Goal: Task Accomplishment & Management: Use online tool/utility

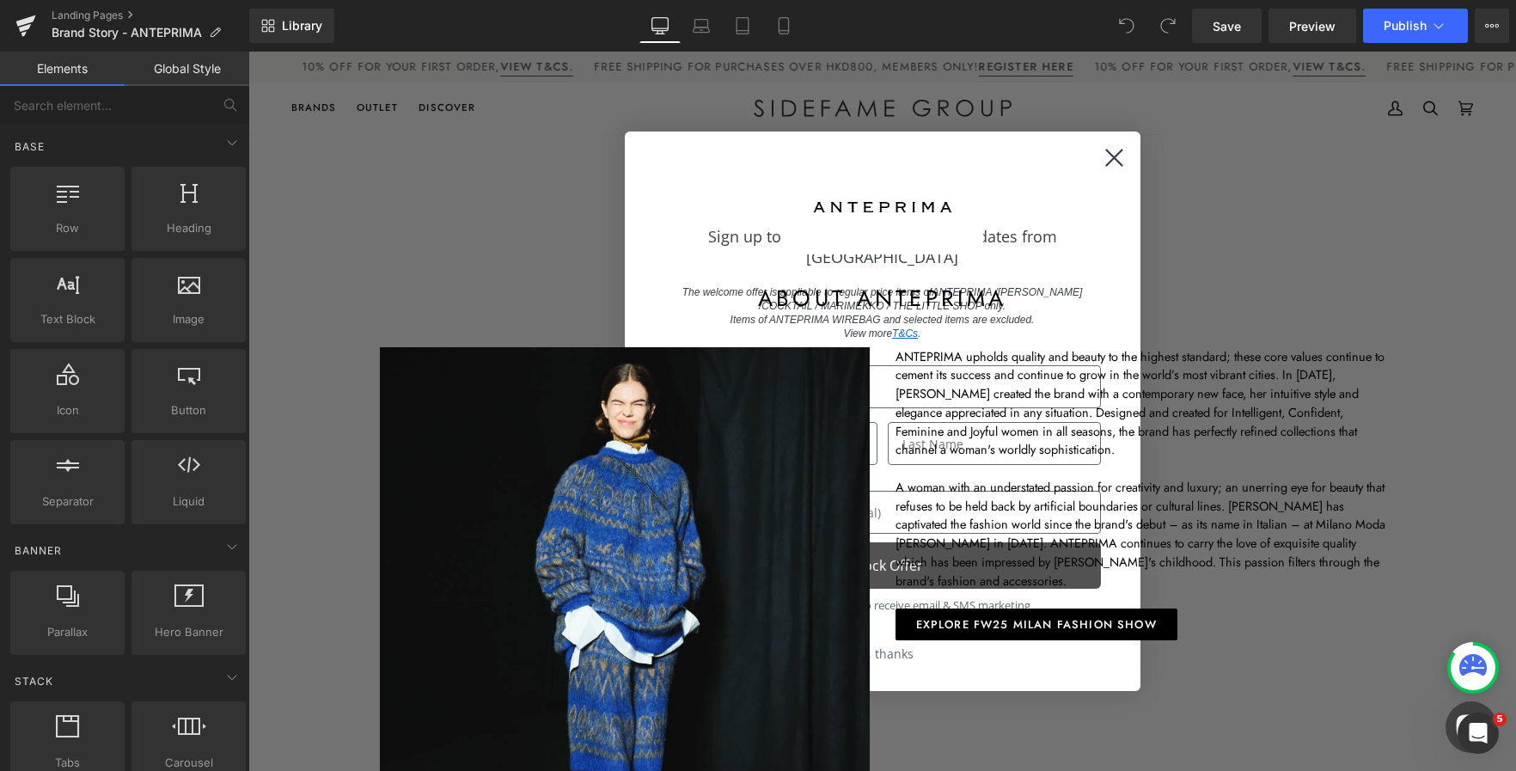
click at [1019, 37] on div "Library Desktop Desktop Laptop Tablet Mobile Save Preview Publish Scheduled Vie…" at bounding box center [882, 26] width 1267 height 34
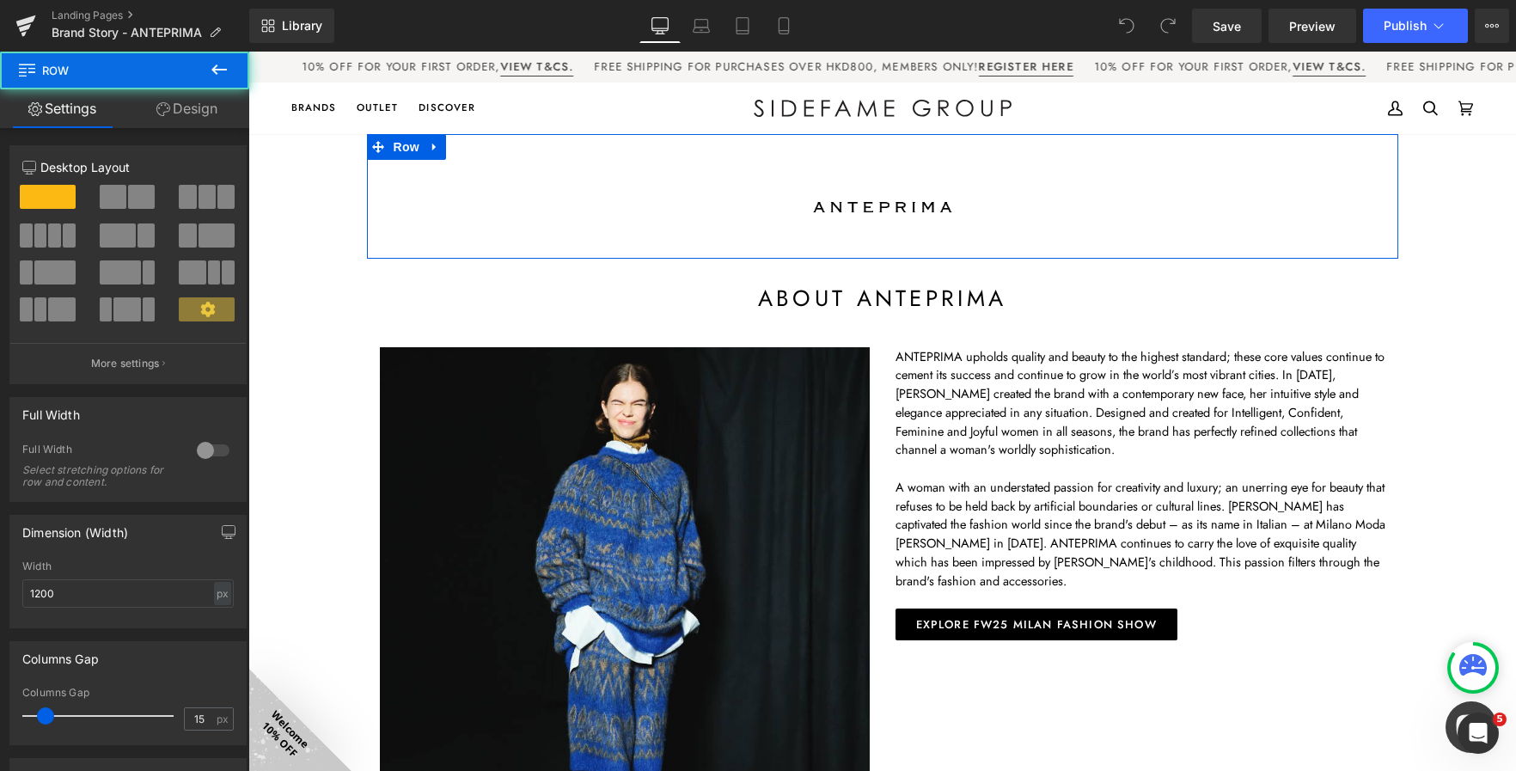
click at [1109, 156] on div "Image Row" at bounding box center [882, 196] width 1031 height 125
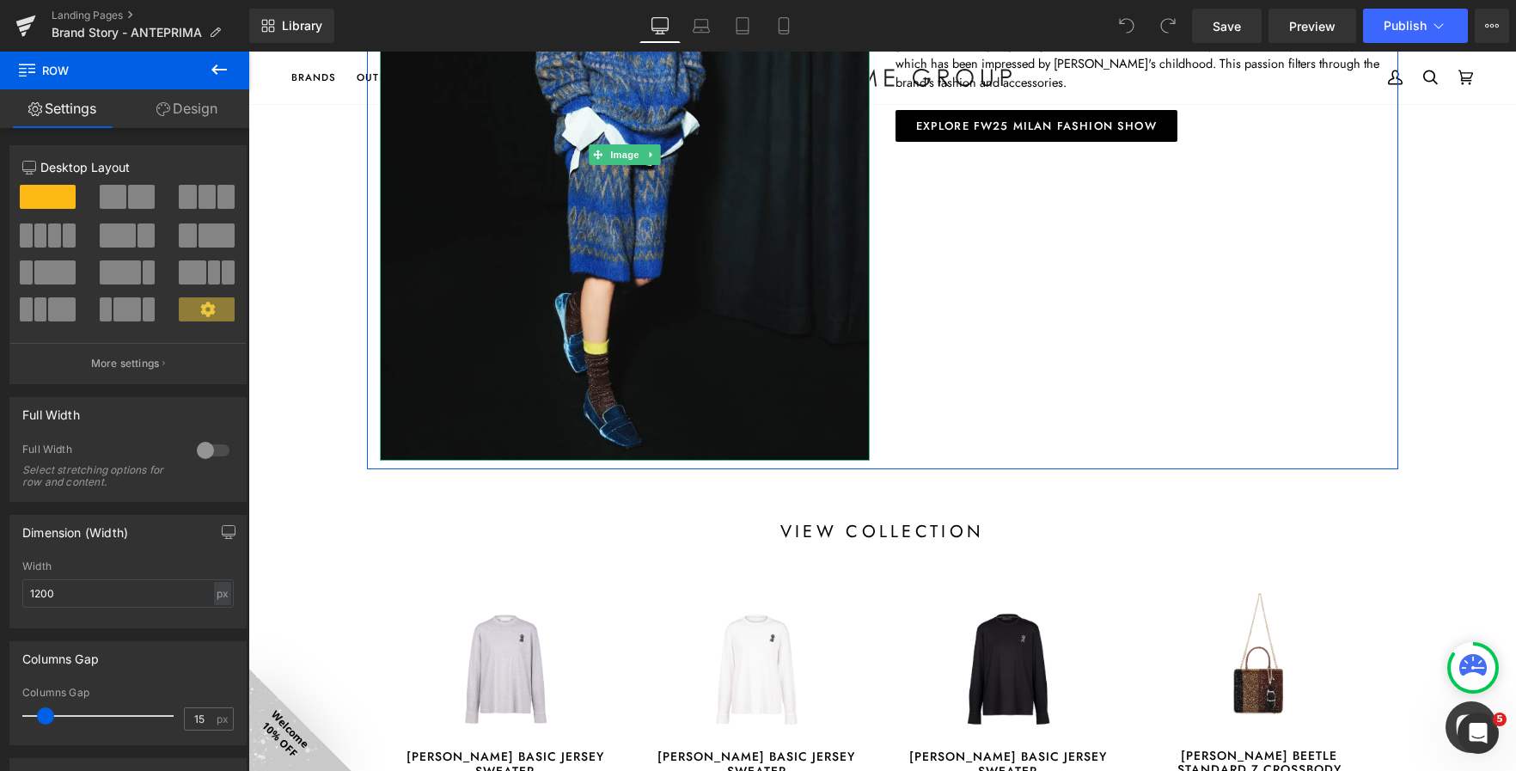
click at [853, 611] on div "Sale Off" at bounding box center [756, 666] width 217 height 162
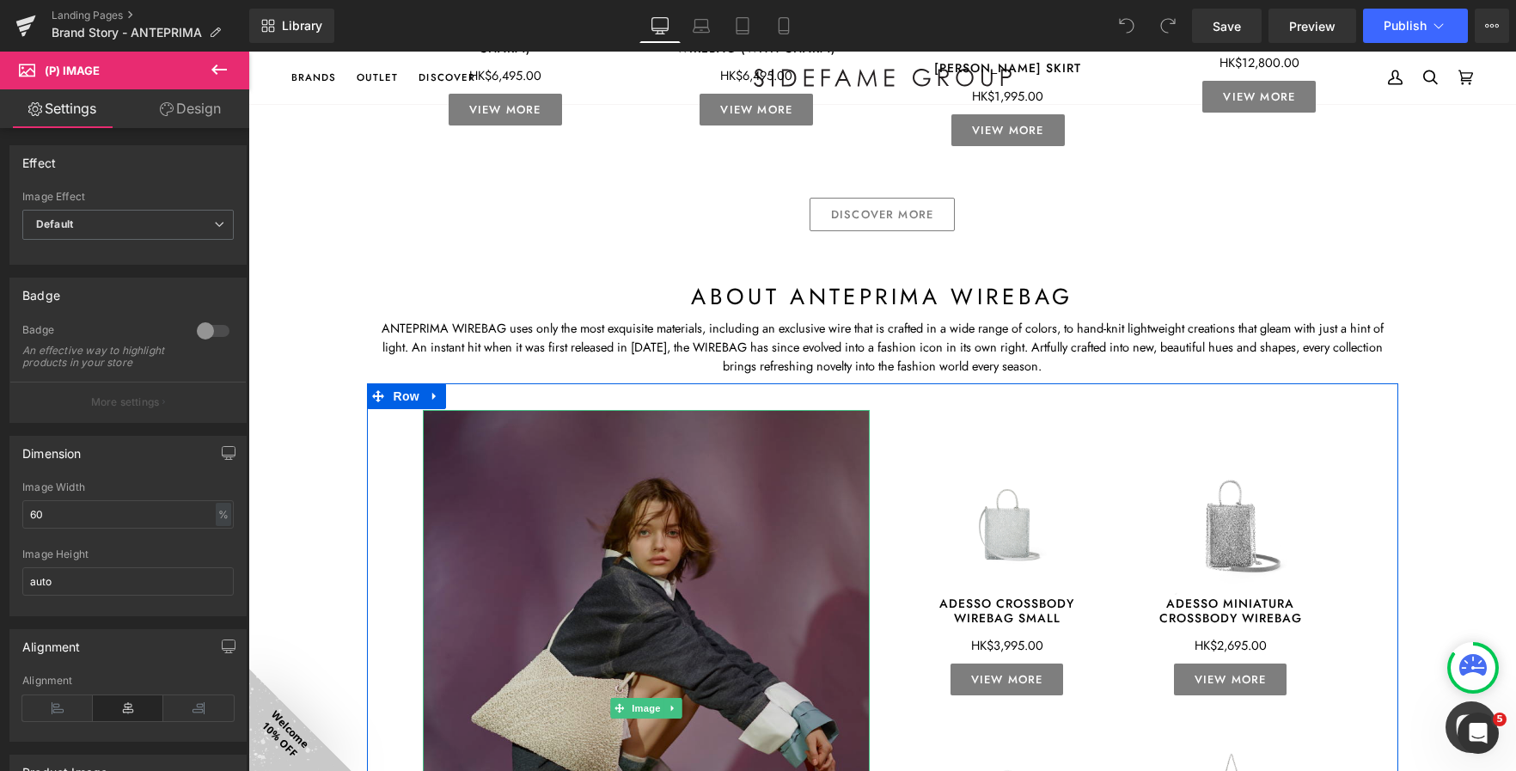
scroll to position [1545, 0]
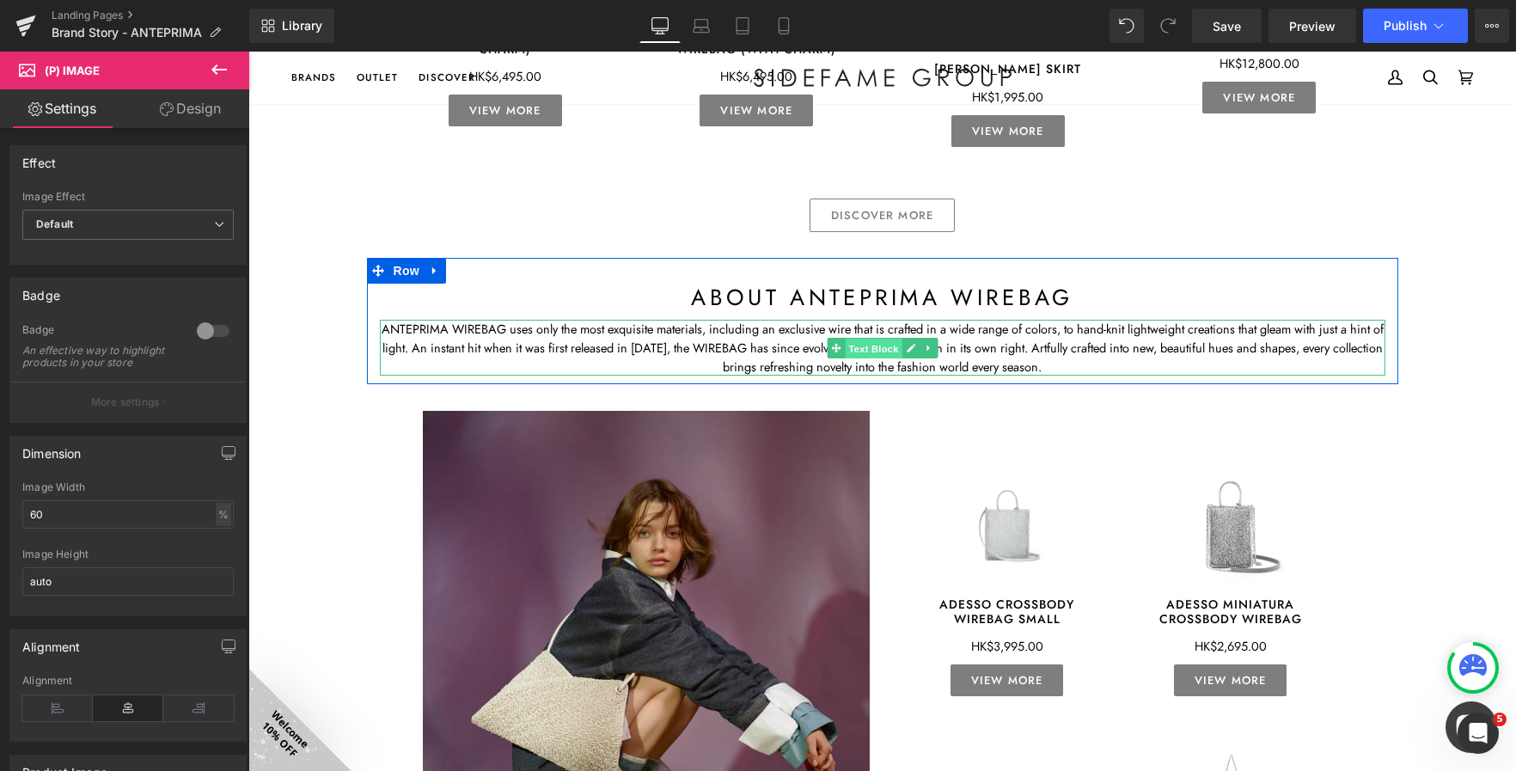
click at [849, 350] on span "Text Block" at bounding box center [873, 348] width 57 height 21
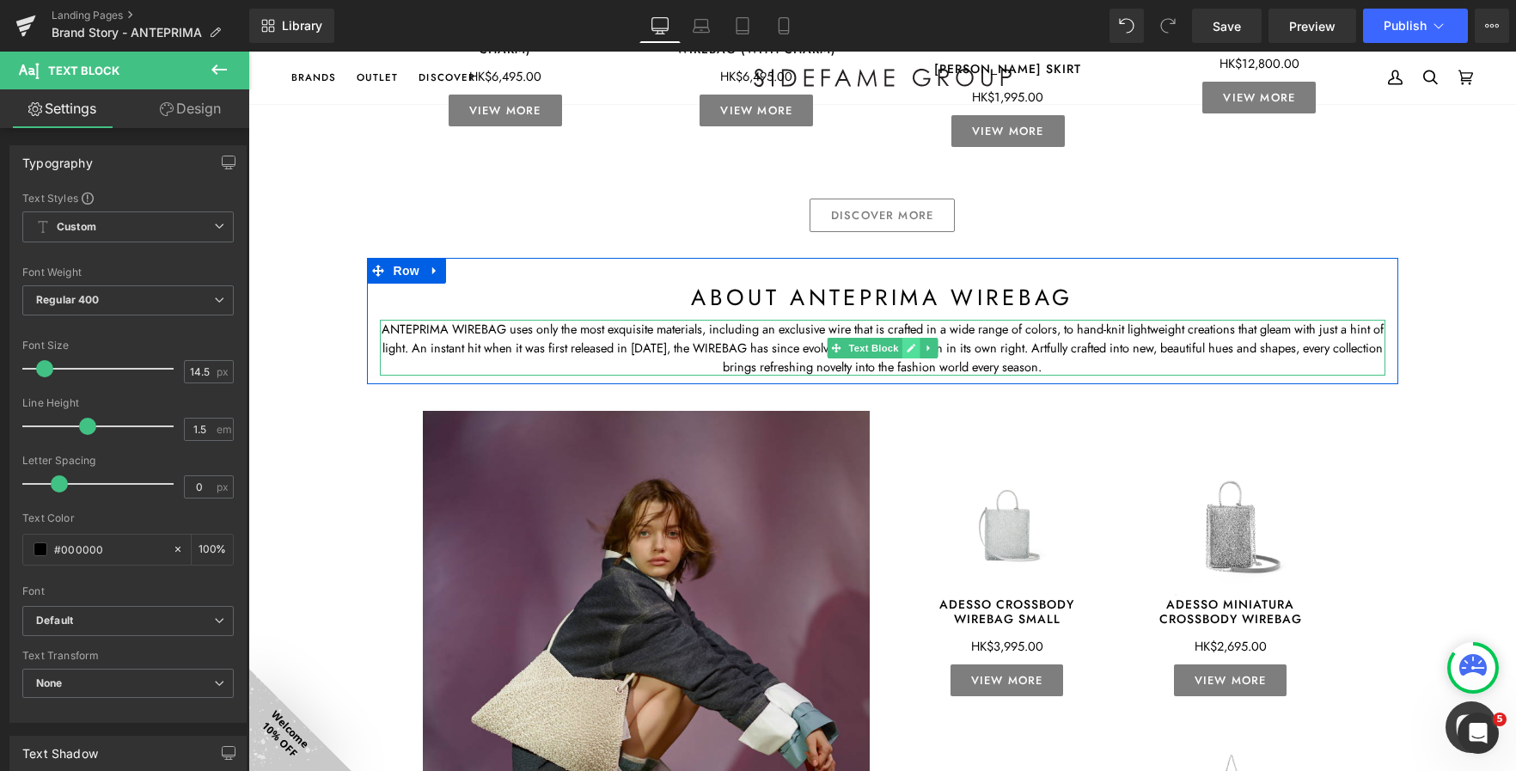
click at [907, 345] on icon at bounding box center [911, 348] width 9 height 9
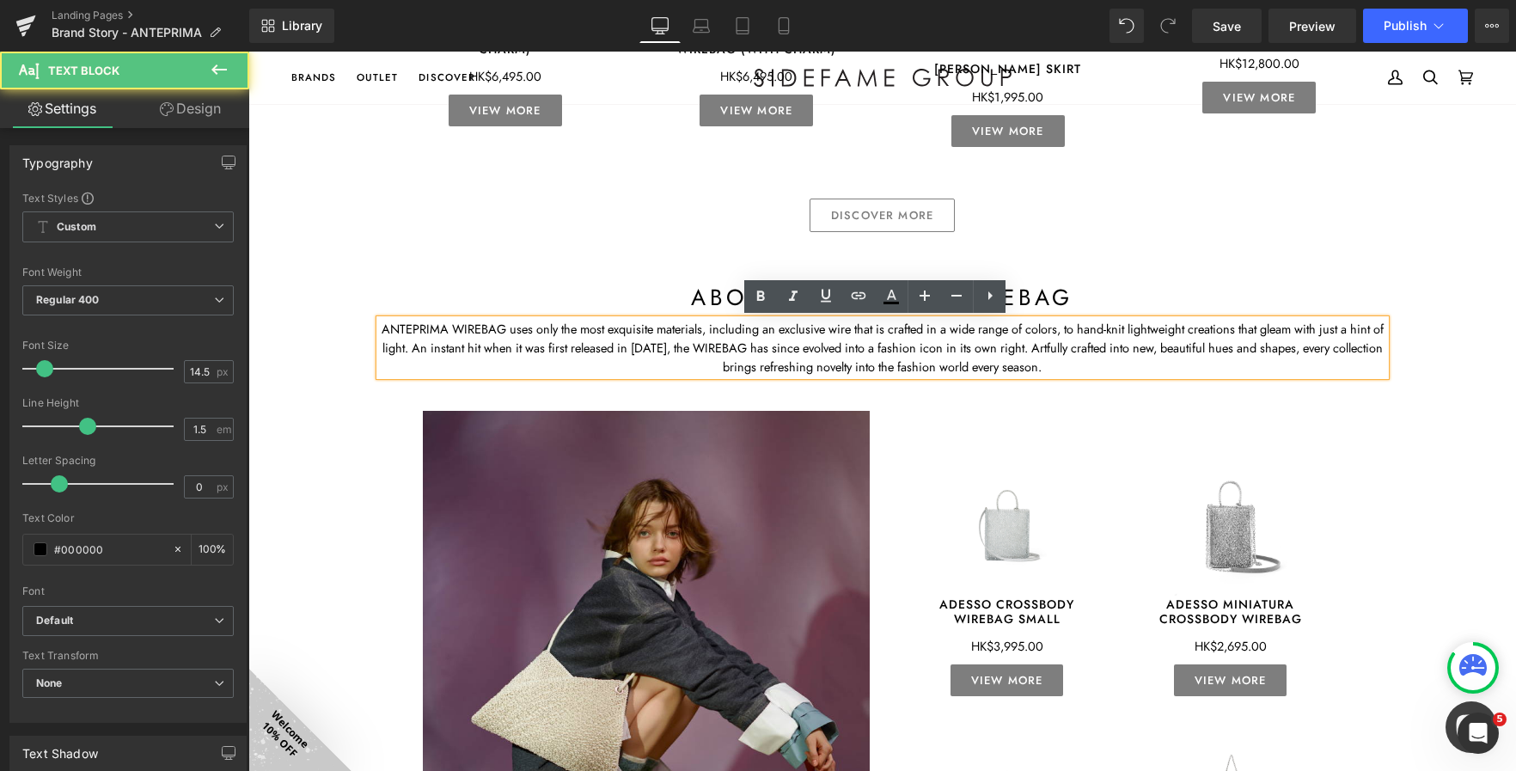
click at [823, 346] on p "ANTEPRIMA WIREBAG uses only the most exquisite materials, including an exclusiv…" at bounding box center [883, 348] width 1006 height 56
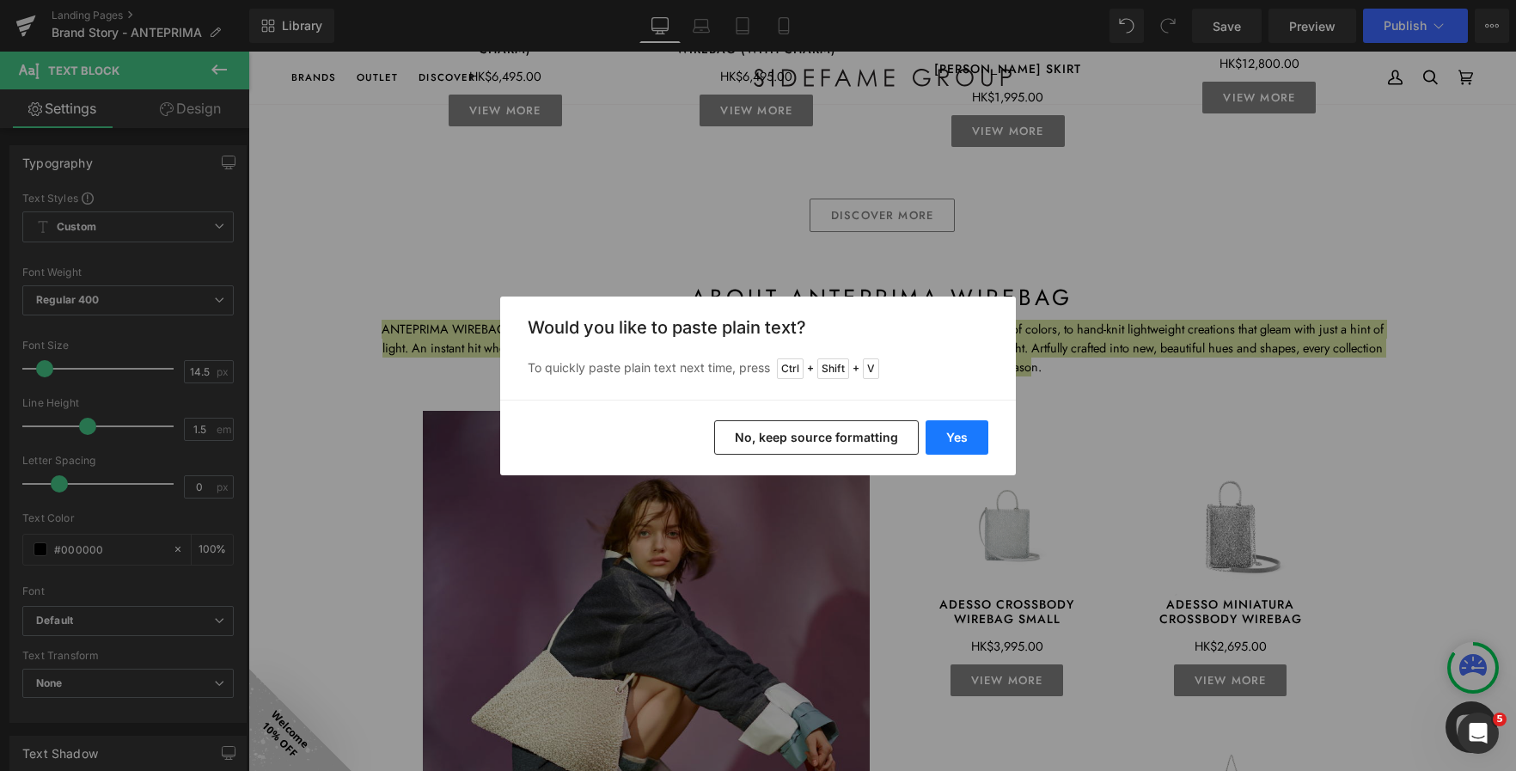
click at [958, 435] on button "Yes" at bounding box center [957, 437] width 63 height 34
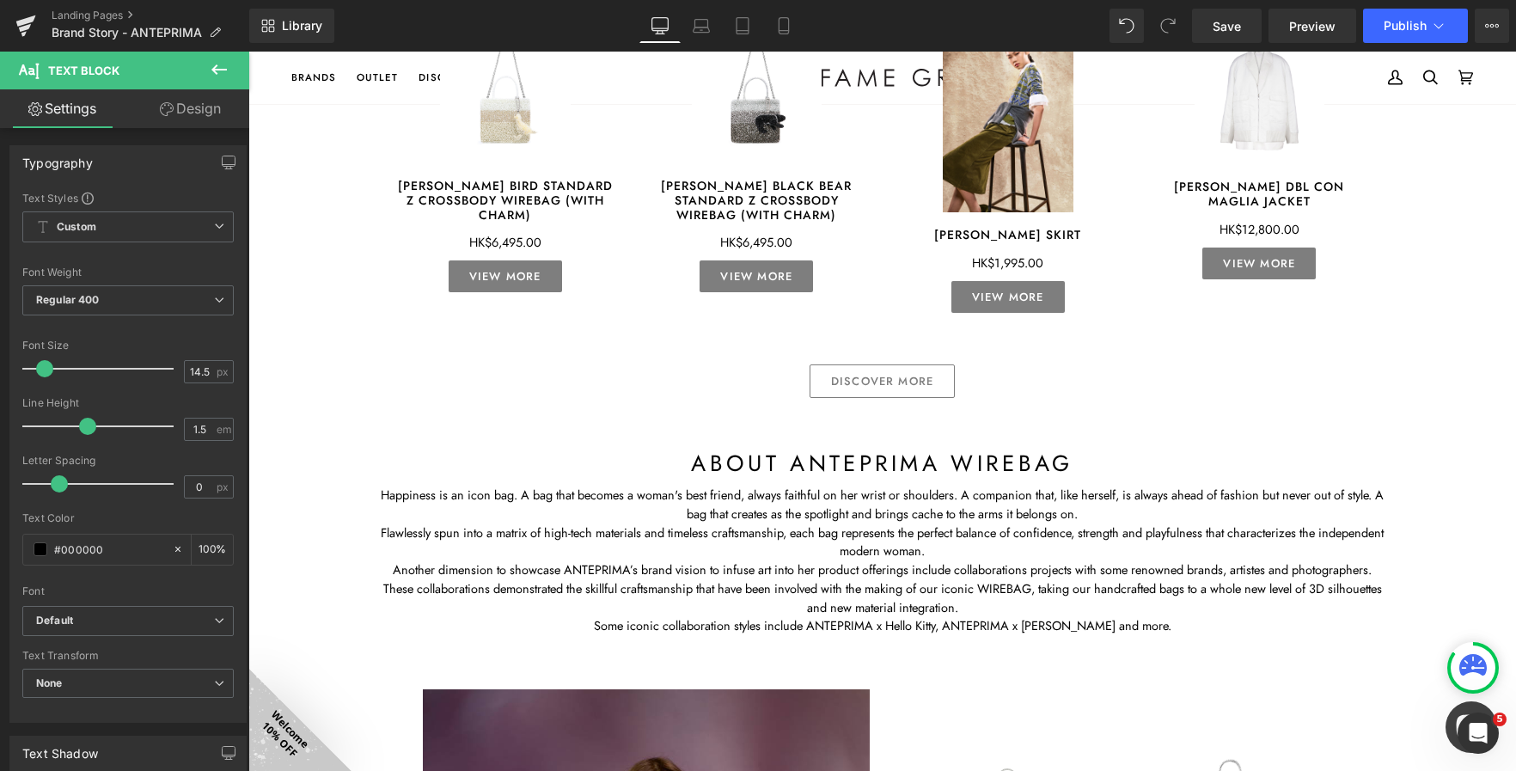
scroll to position [1380, 0]
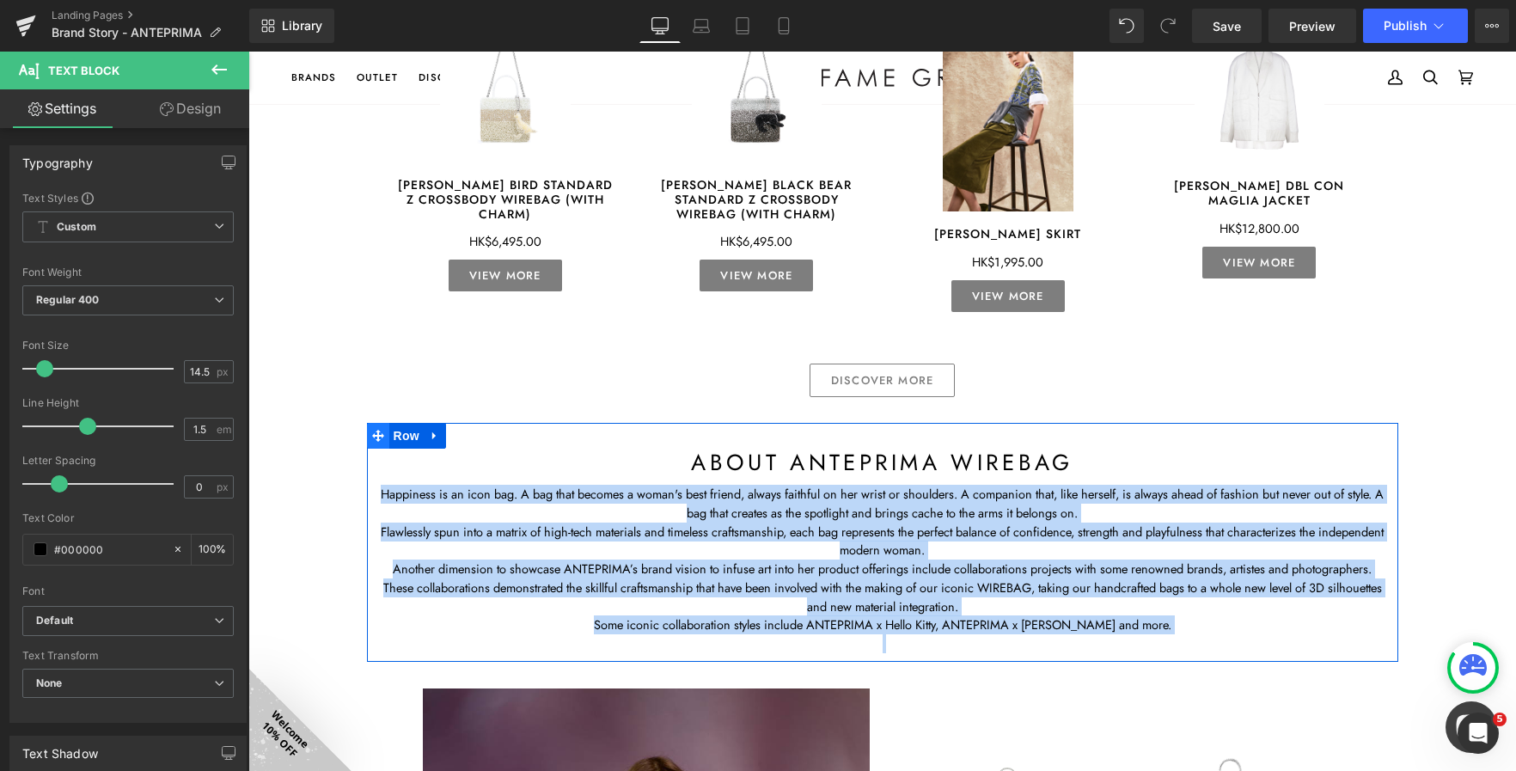
drag, startPoint x: 1170, startPoint y: 635, endPoint x: 373, endPoint y: 445, distance: 819.1
click at [373, 445] on div "about ANTEPRIMA WIREBAG Heading Happiness is an icon bag. A bag that becomes a …" at bounding box center [882, 542] width 1031 height 239
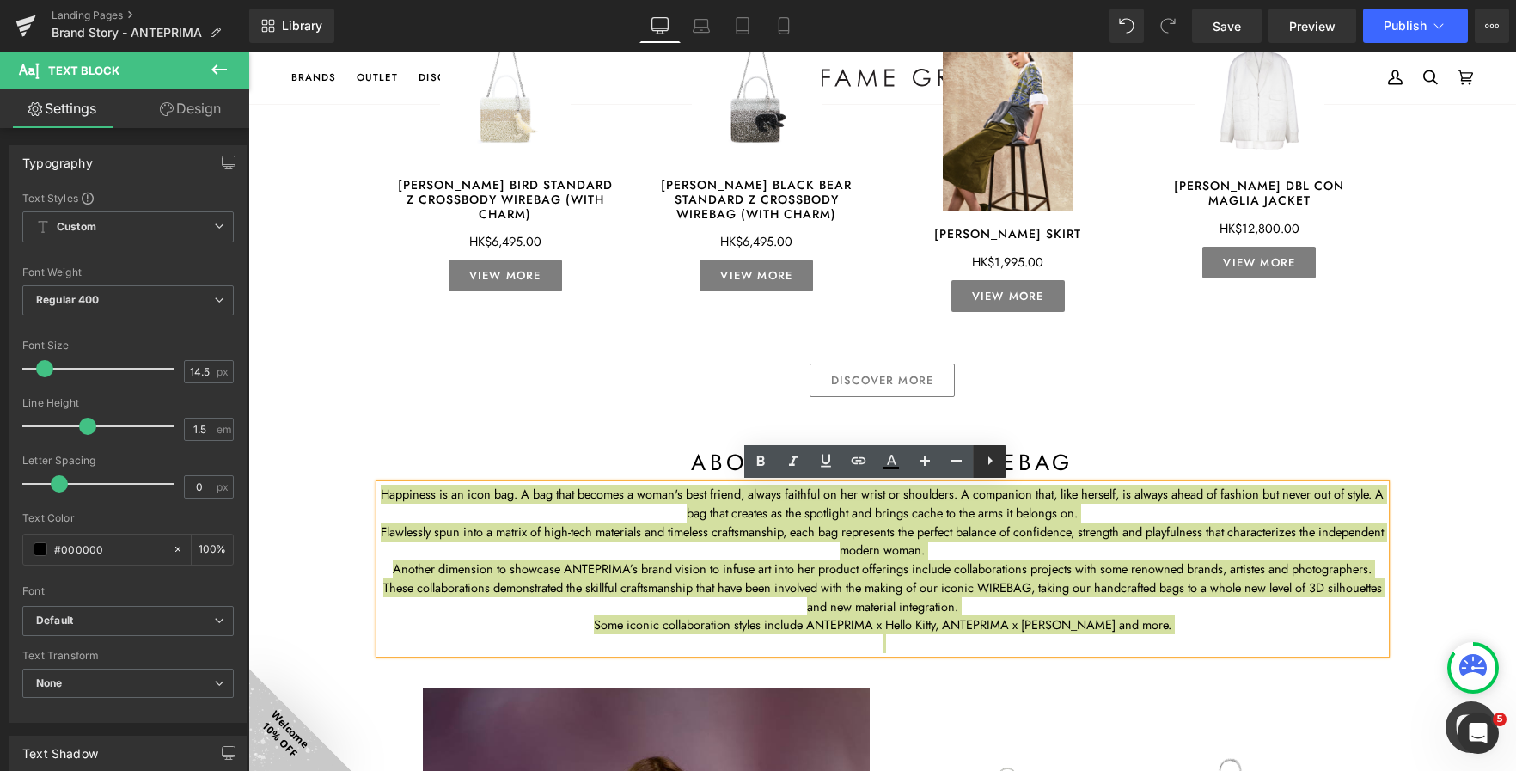
click at [988, 462] on icon at bounding box center [990, 460] width 4 height 9
click at [1037, 458] on link at bounding box center [1022, 461] width 33 height 33
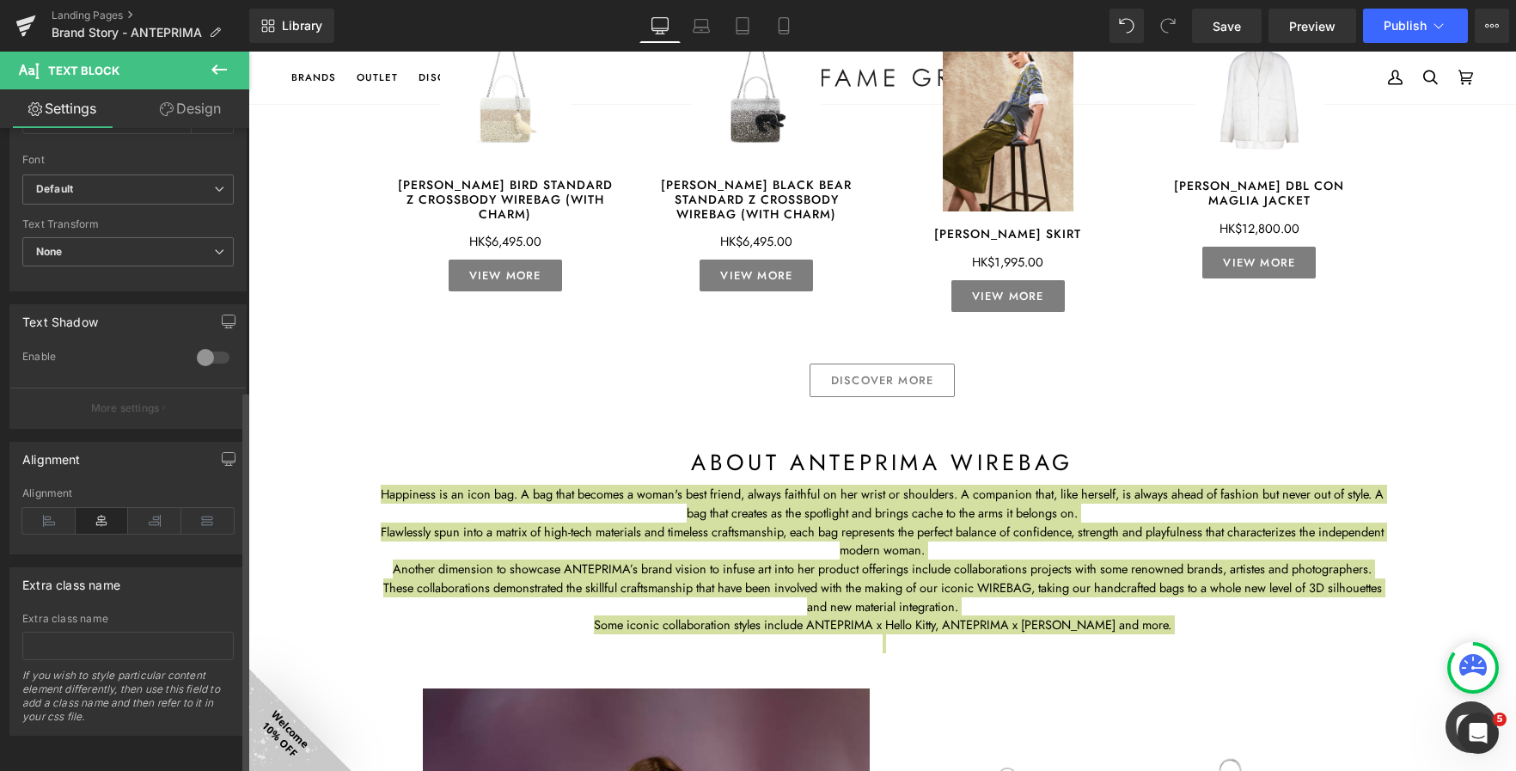
scroll to position [446, 0]
click at [42, 508] on icon at bounding box center [48, 521] width 53 height 26
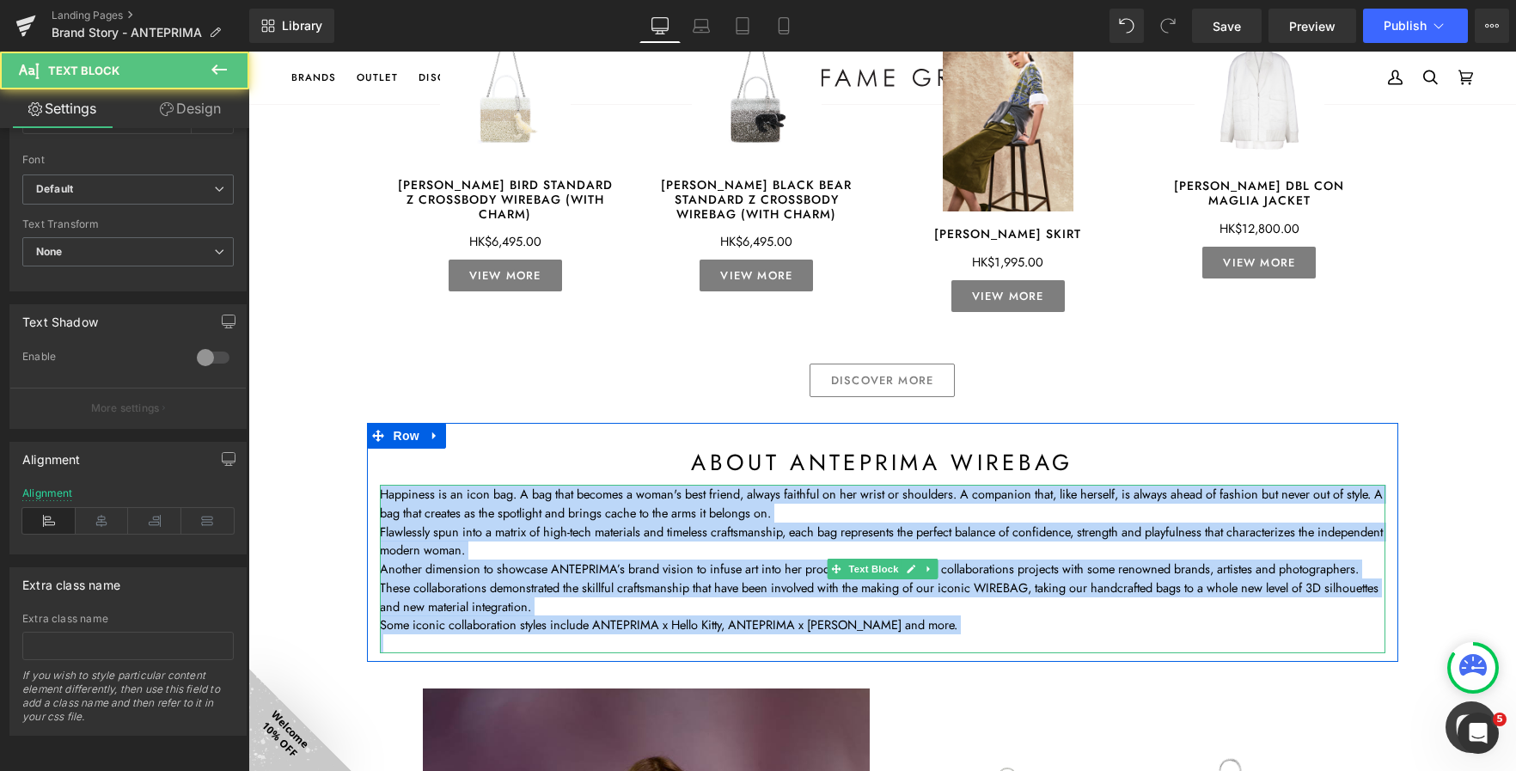
click at [563, 570] on p "Another dimension to showcase ANTEPRIMA’s brand vision to infuse art into her p…" at bounding box center [883, 569] width 1006 height 19
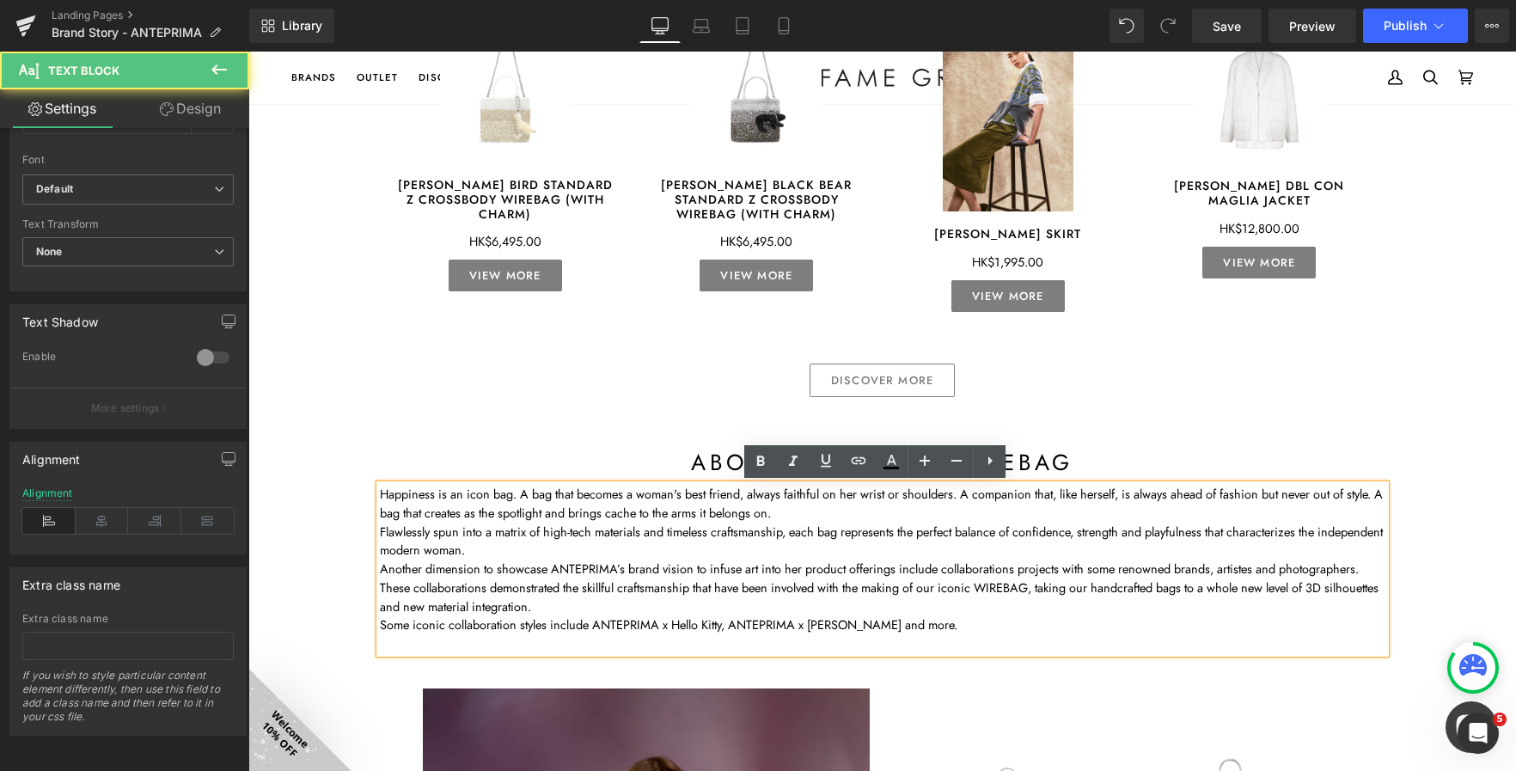
click at [840, 513] on p "Happiness is an icon bag. A bag that becomes a woman's best friend, always fait…" at bounding box center [883, 504] width 1006 height 38
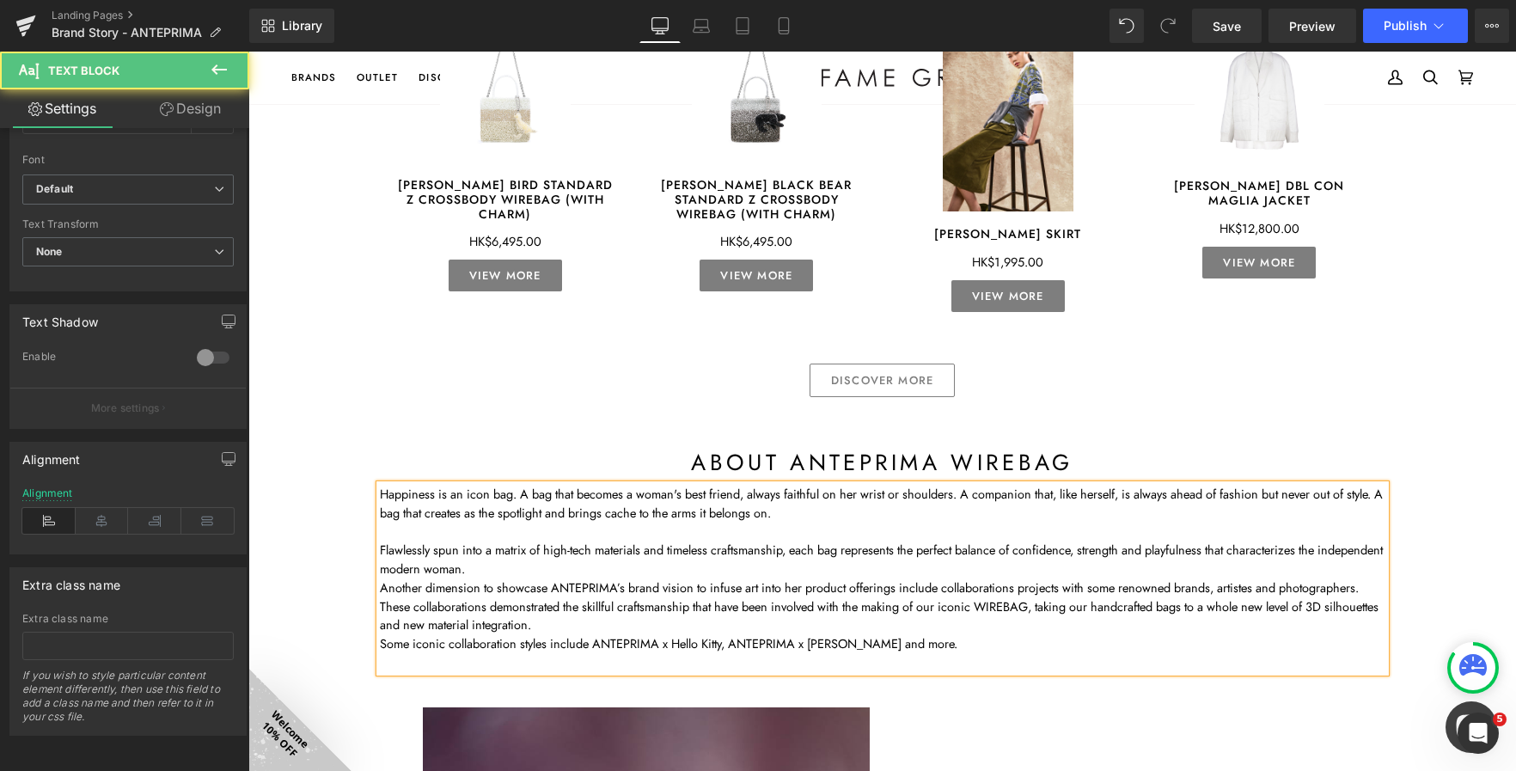
click at [549, 571] on p "Flawlessly spun into a matrix of high-tech materials and timeless craftsmanship…" at bounding box center [883, 560] width 1006 height 38
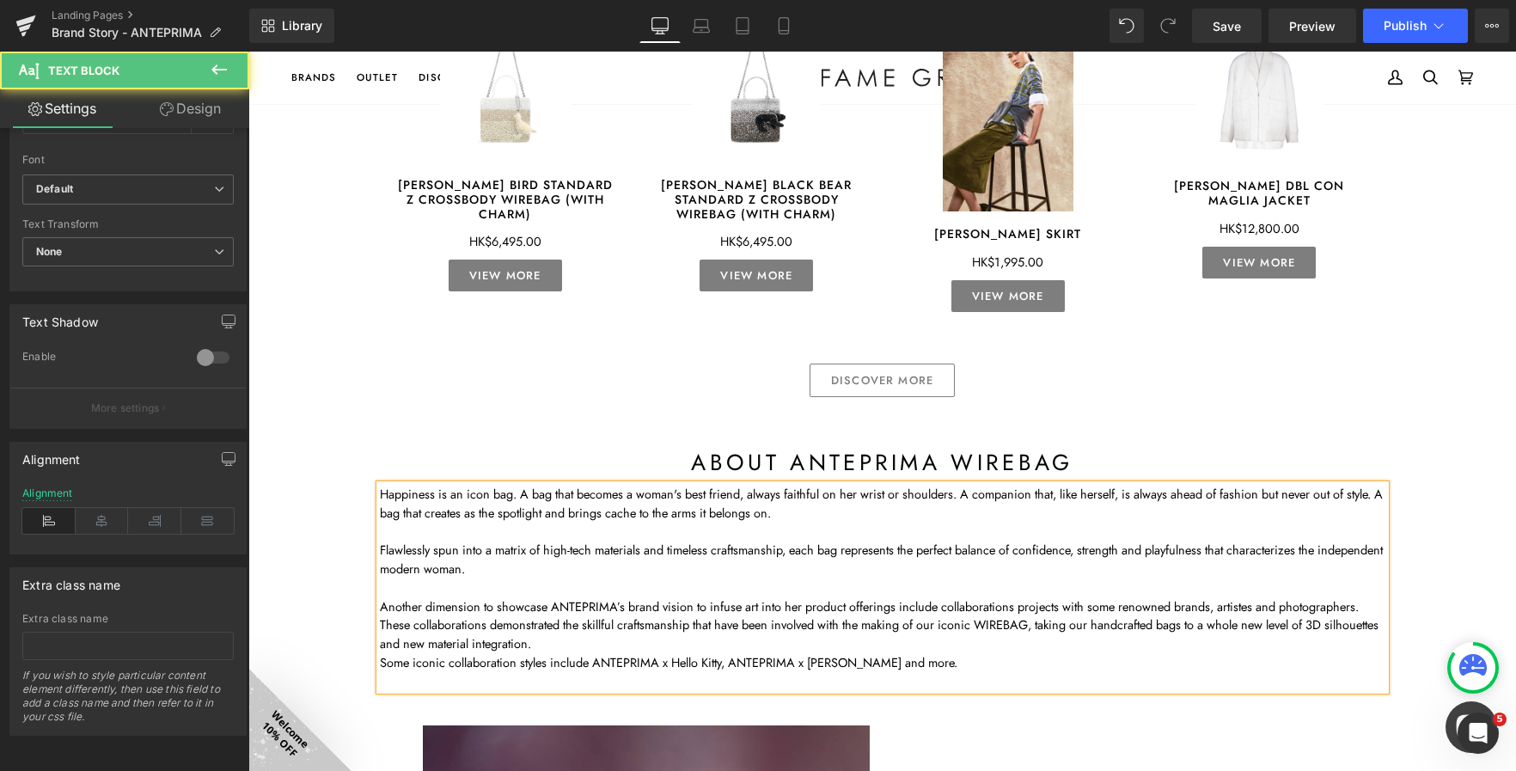
click at [621, 641] on p "These collaborations demonstrated the skillful craftsmanship that have been inv…" at bounding box center [883, 634] width 1006 height 38
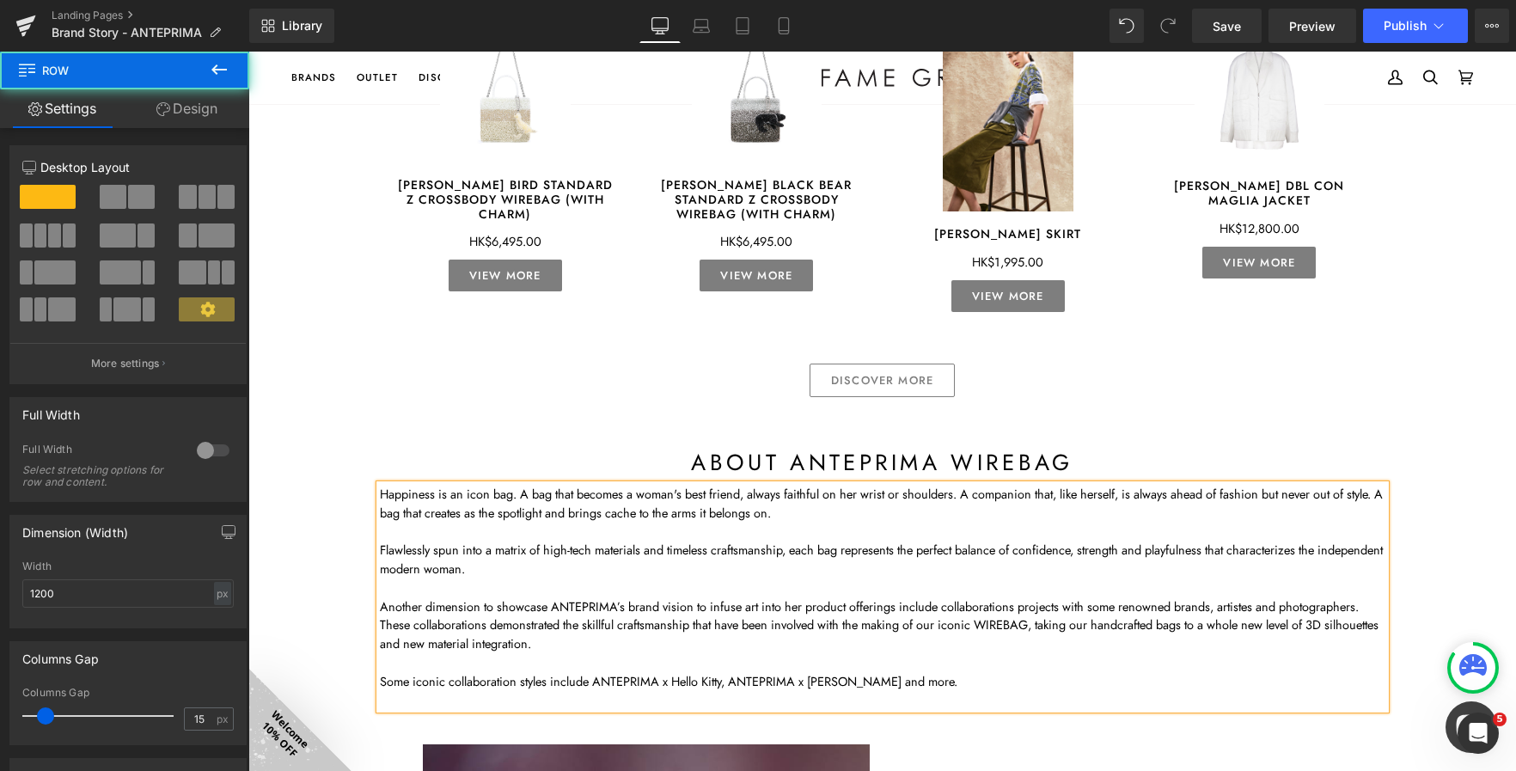
click at [523, 426] on div "about ANTEPRIMA WIREBAG Heading Happiness is an icon bag. A bag that becomes a …" at bounding box center [882, 571] width 1031 height 296
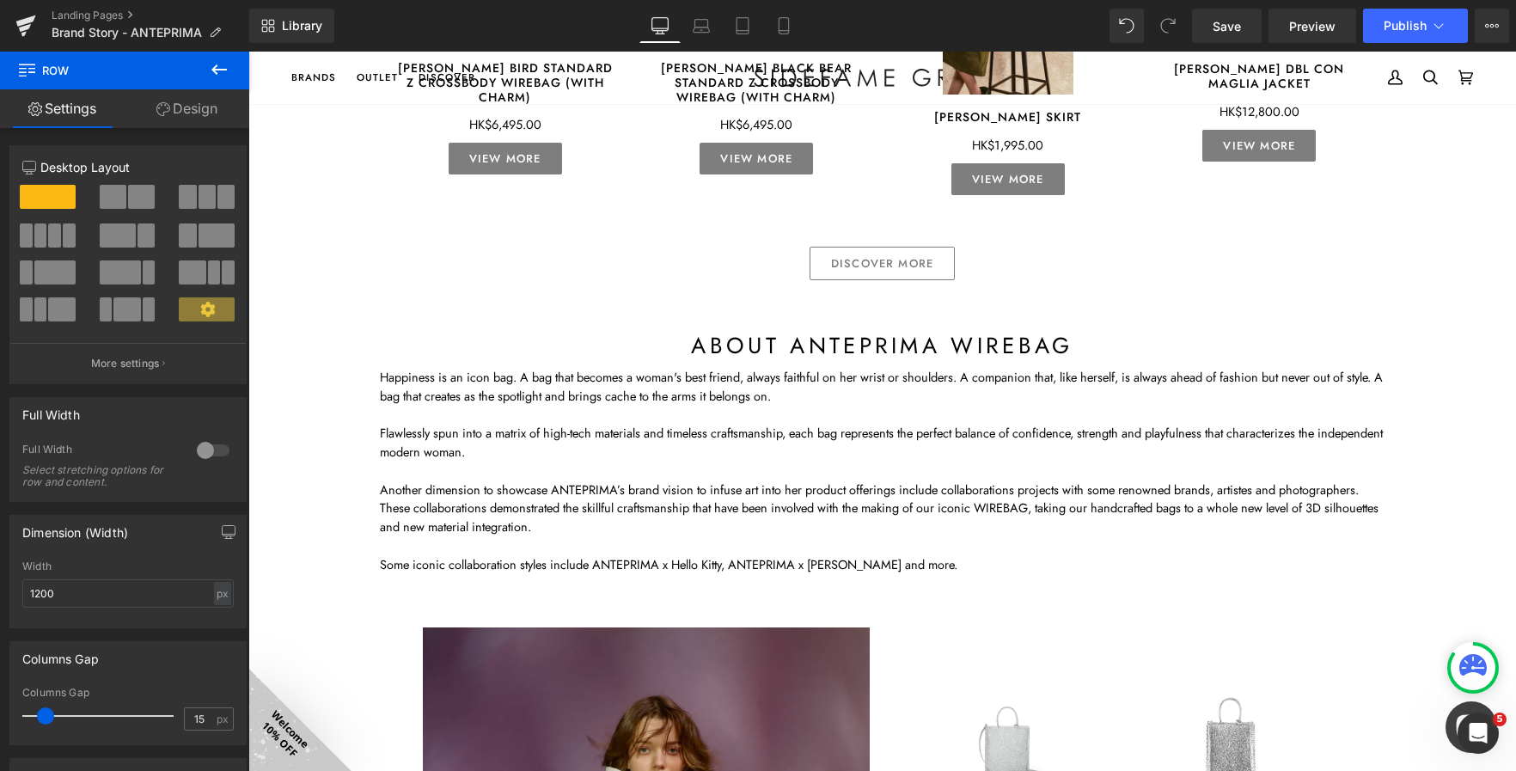
scroll to position [1498, 0]
click at [643, 394] on p "Happiness is an icon bag. A bag that becomes a woman's best friend, always fait…" at bounding box center [883, 385] width 1006 height 38
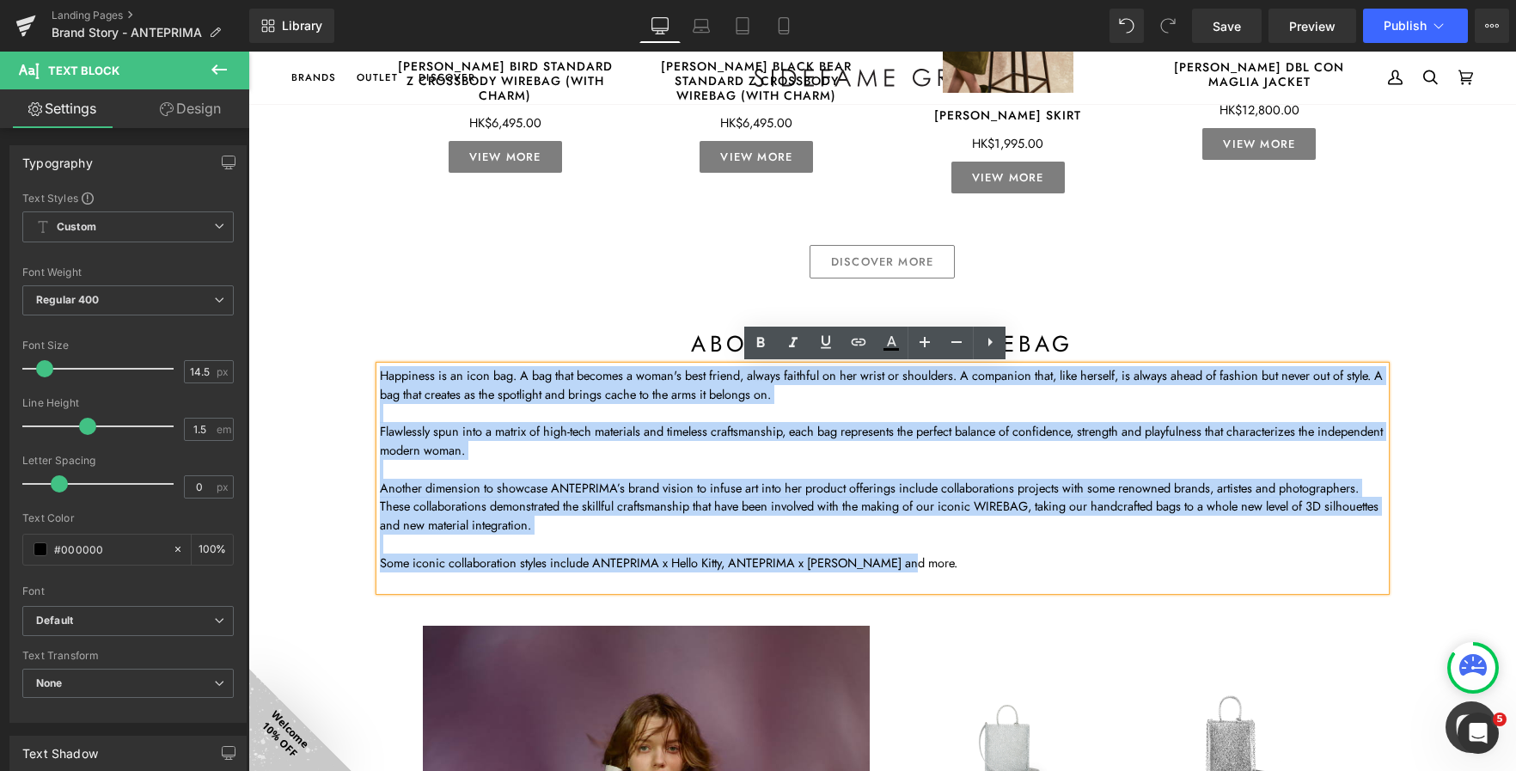
drag, startPoint x: 790, startPoint y: 509, endPoint x: 352, endPoint y: 375, distance: 458.4
click at [351, 376] on div "Image Row about ANTEPRIMA Heading Row Image ANTEPRIMA upholds quality and beaut…" at bounding box center [882, 84] width 1268 height 2897
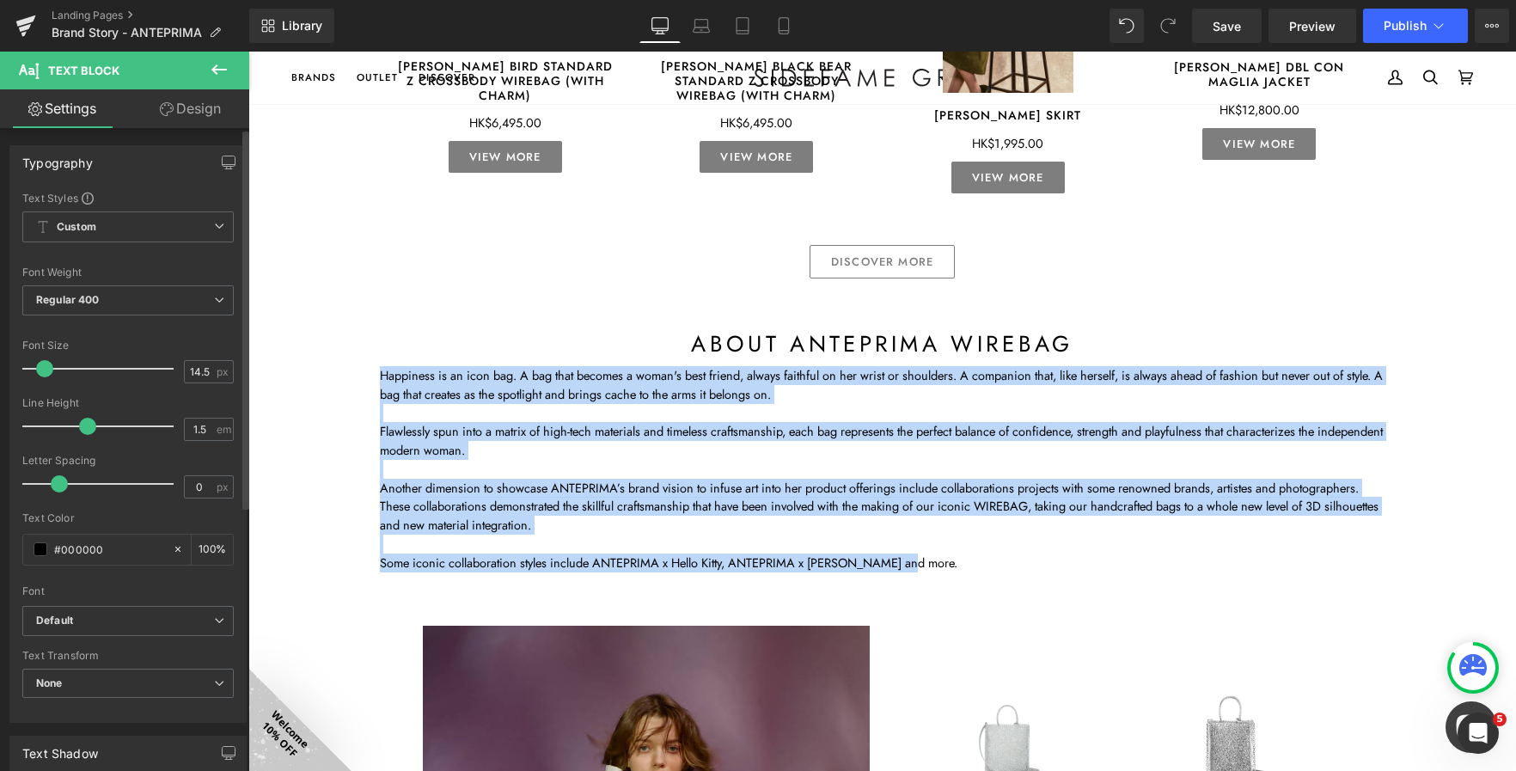
scroll to position [258, 0]
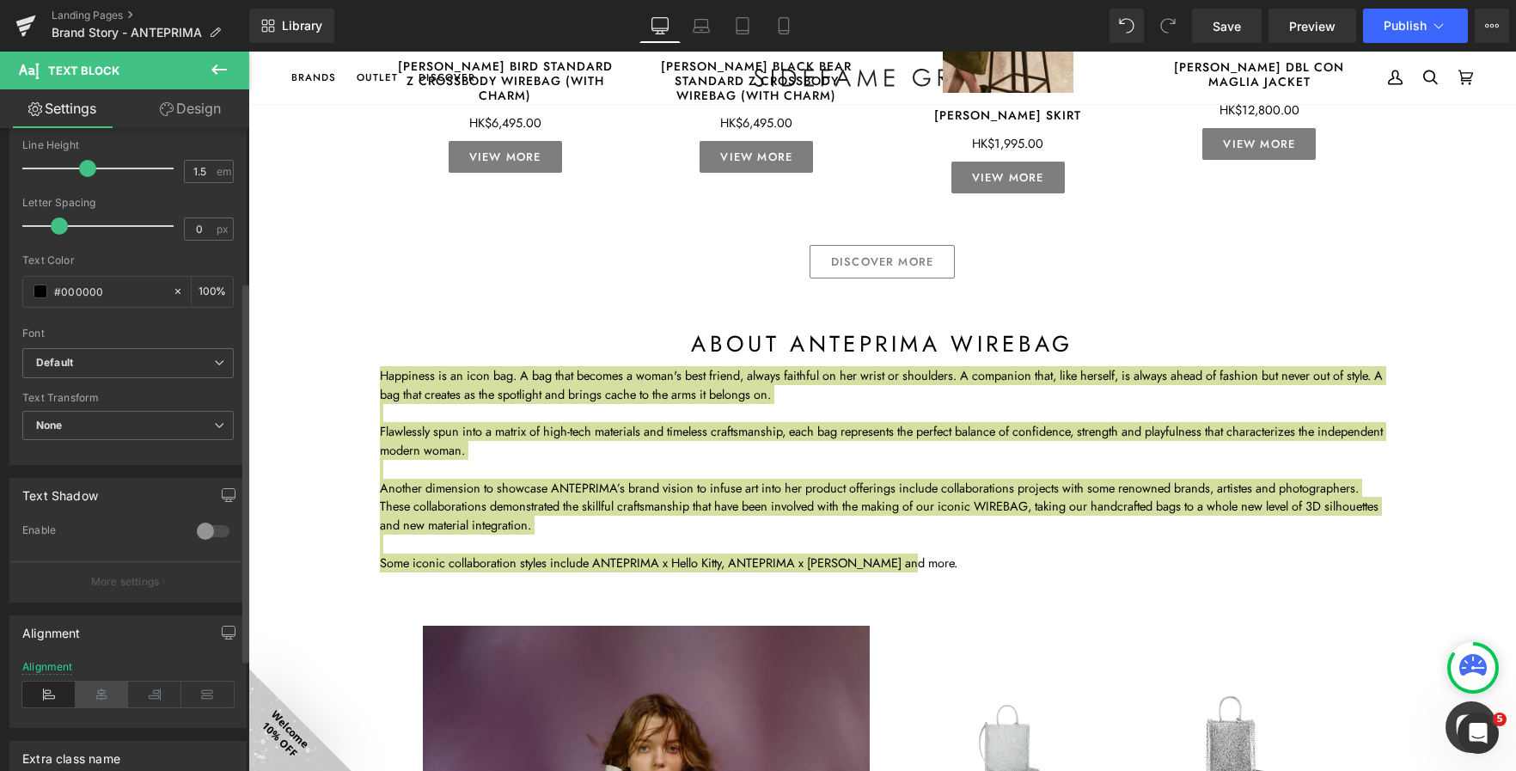
click at [97, 692] on icon at bounding box center [102, 695] width 53 height 26
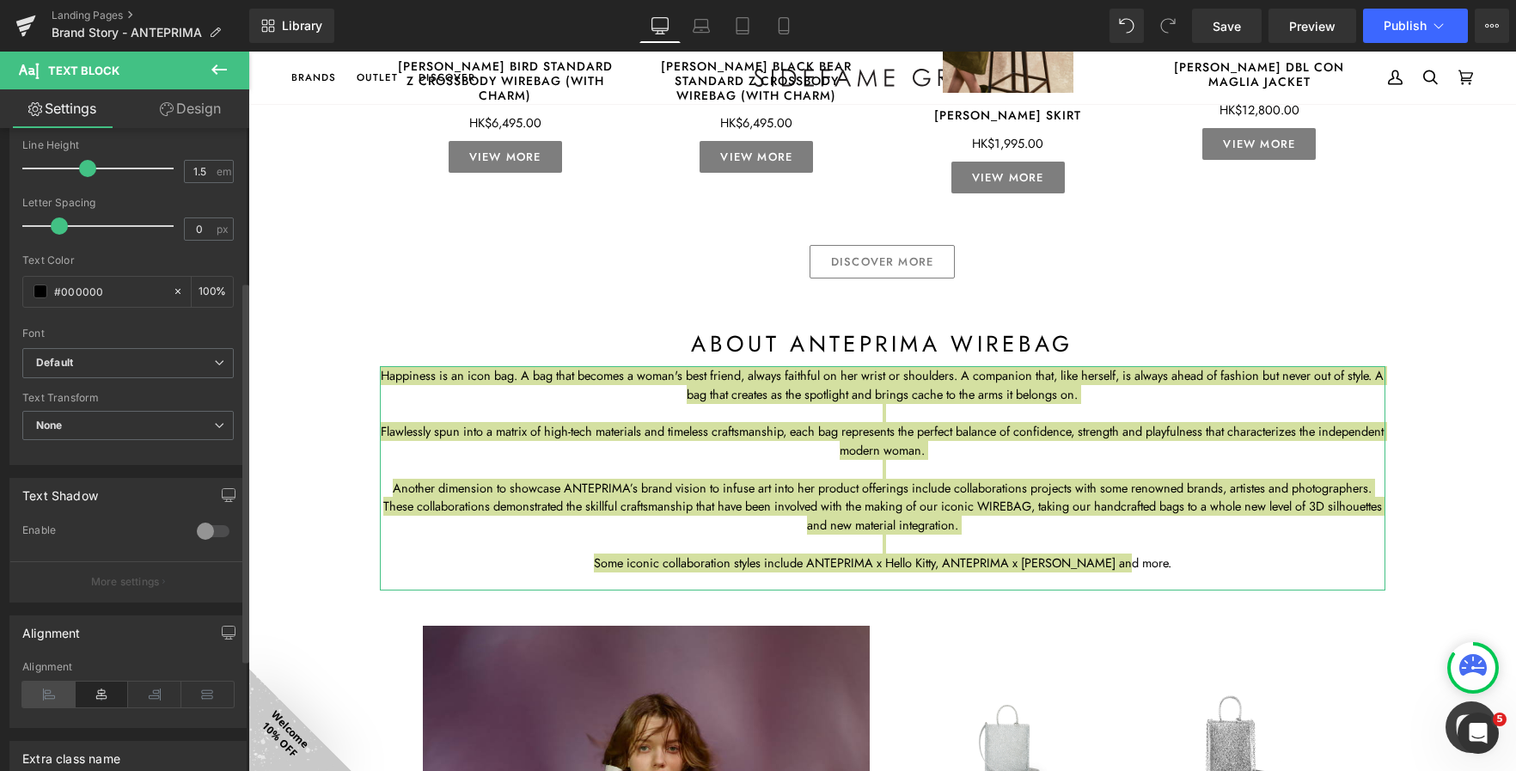
click at [68, 688] on icon at bounding box center [48, 695] width 53 height 26
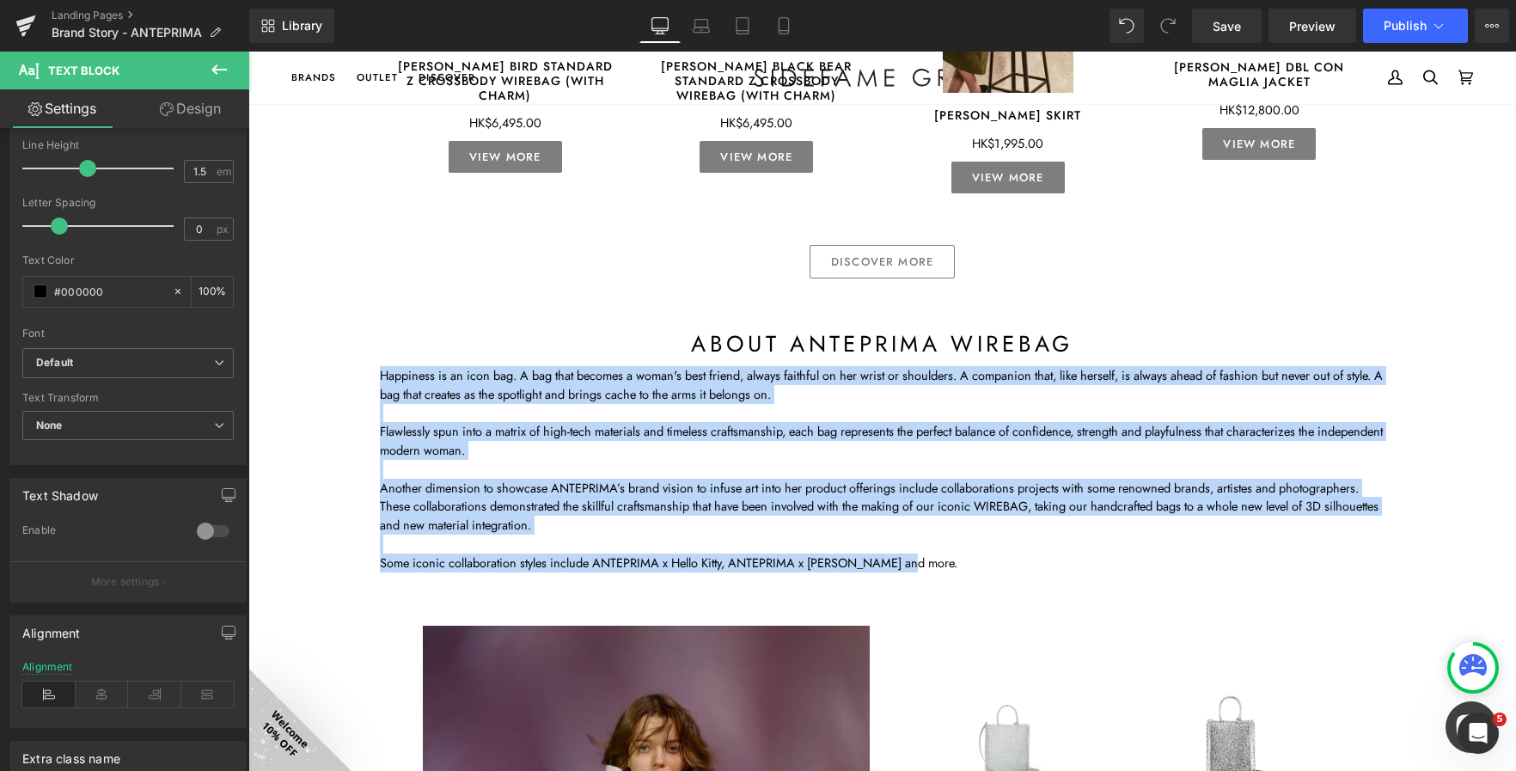
click at [342, 326] on div "Image Row about ANTEPRIMA Heading Row Image ANTEPRIMA upholds quality and beaut…" at bounding box center [882, 84] width 1268 height 2897
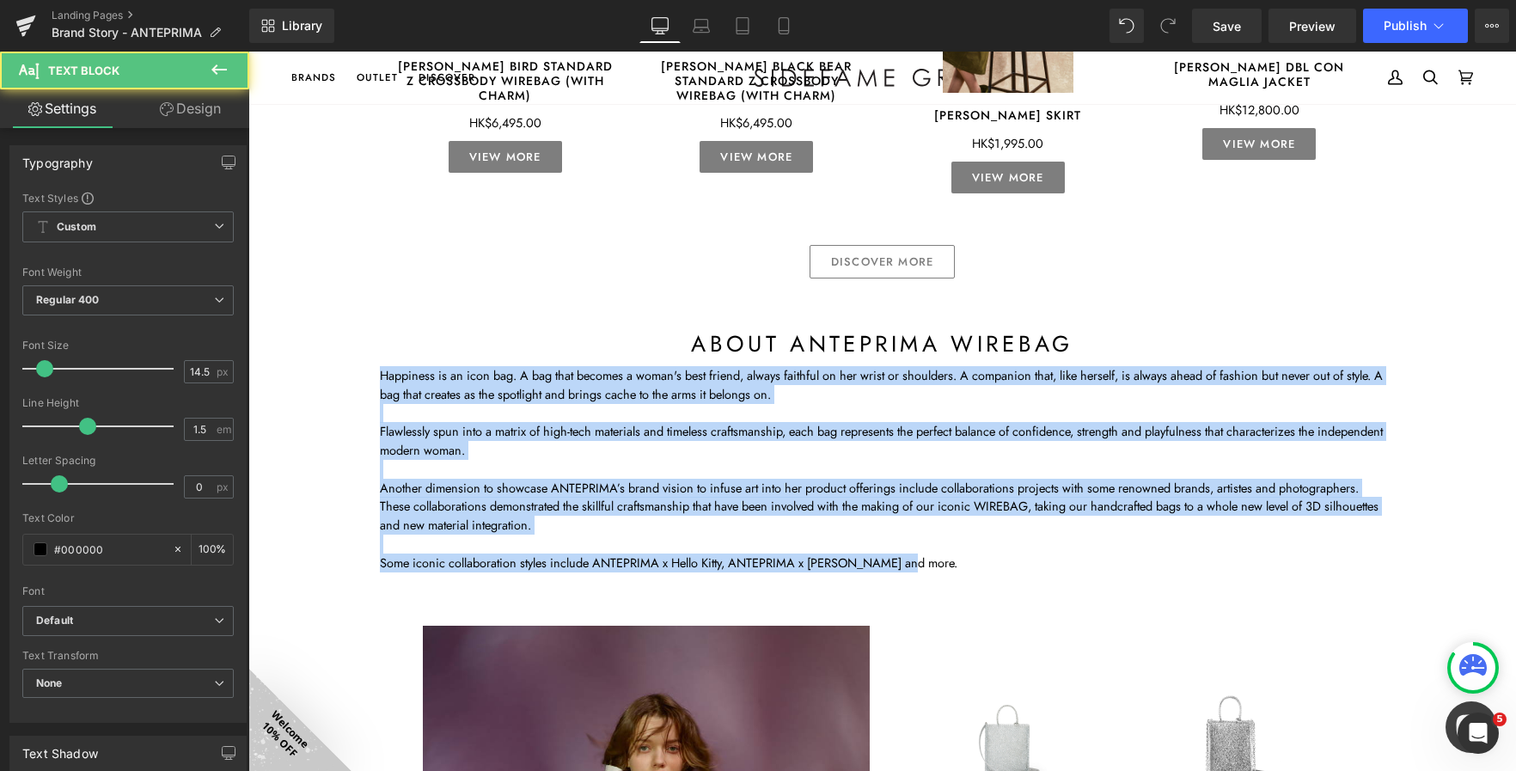
drag, startPoint x: 378, startPoint y: 402, endPoint x: 340, endPoint y: 354, distance: 61.2
click at [340, 354] on div "Image Row about ANTEPRIMA Heading Row Image ANTEPRIMA upholds quality and beaut…" at bounding box center [882, 84] width 1268 height 2897
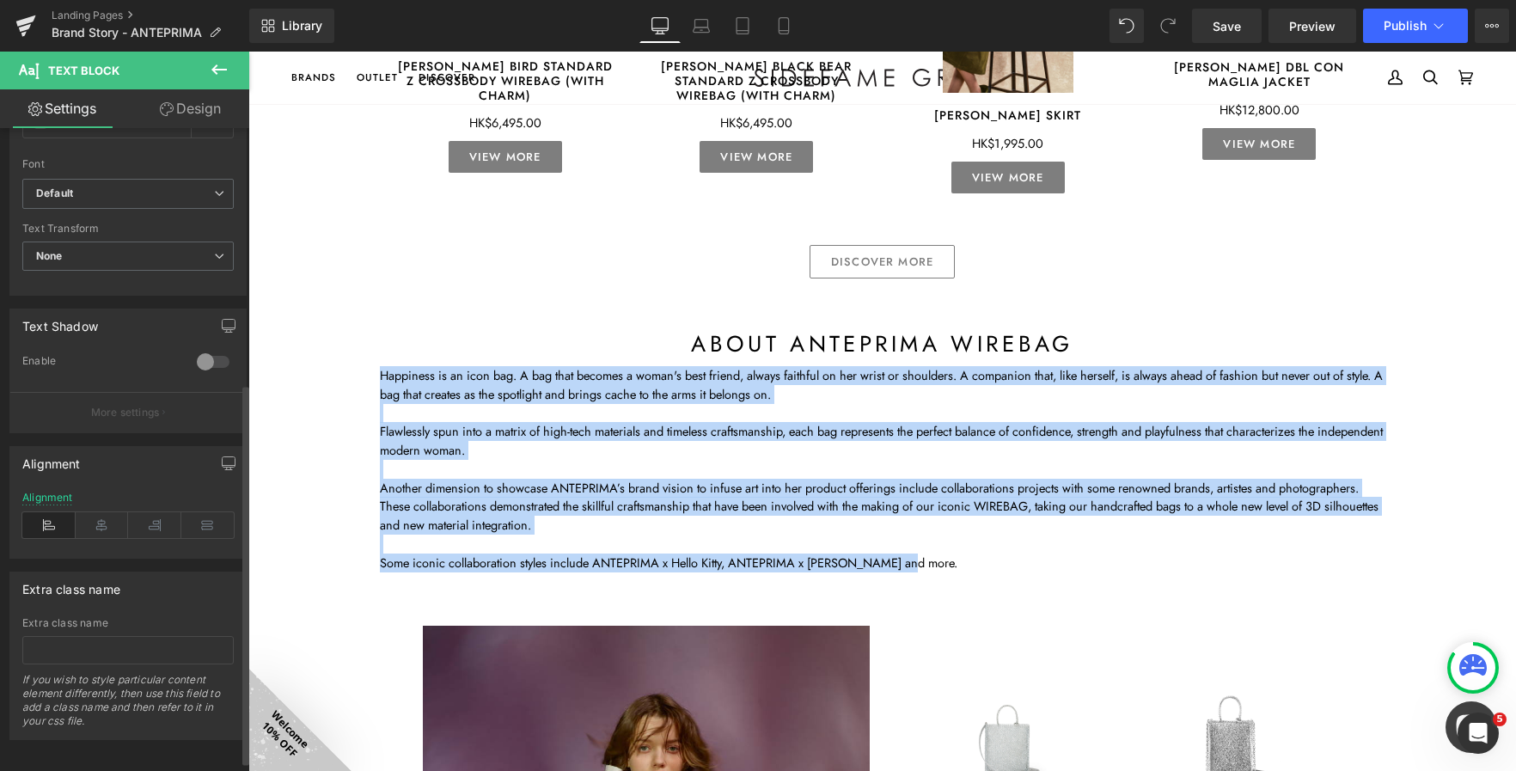
scroll to position [430, 0]
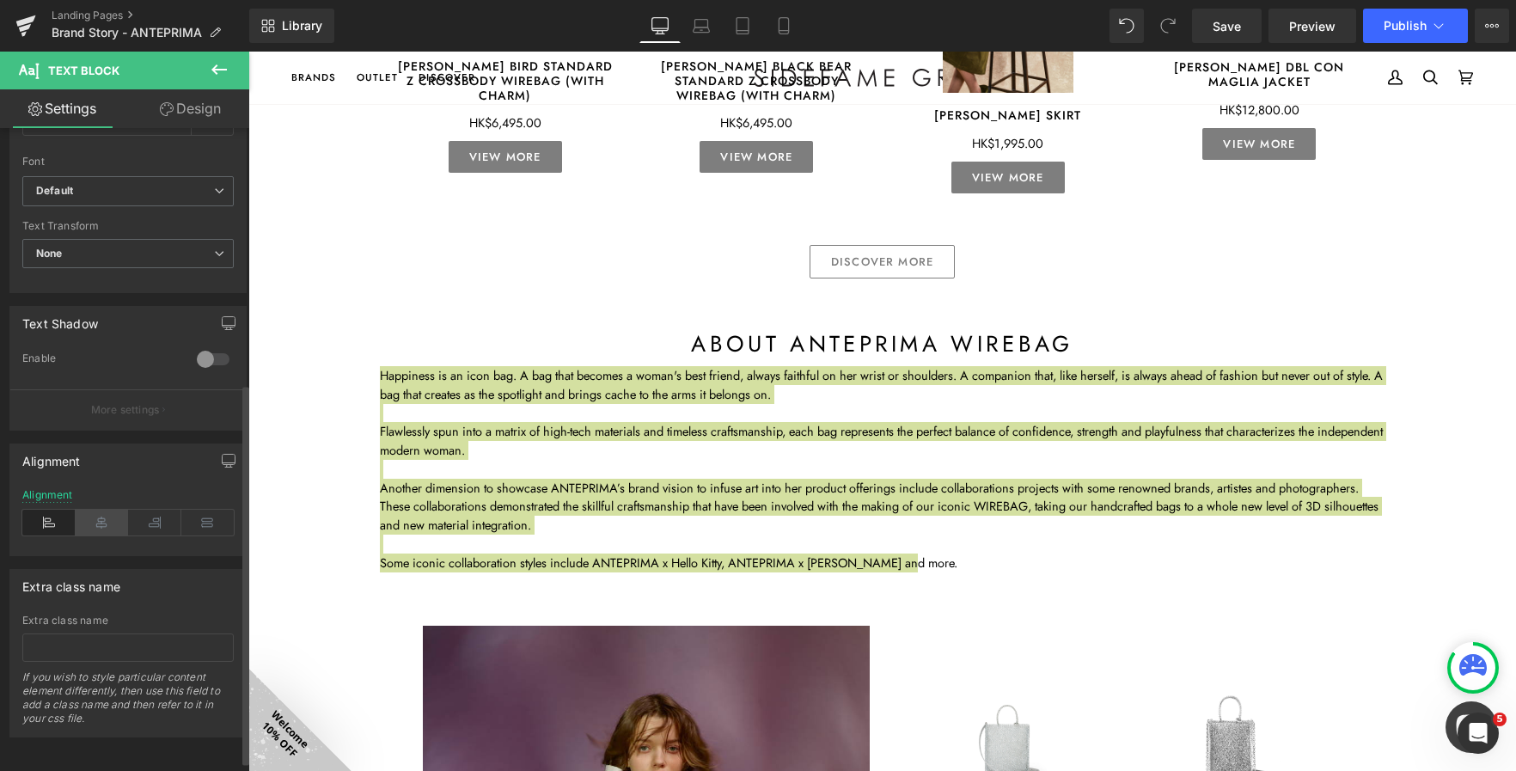
click at [99, 519] on icon at bounding box center [102, 523] width 53 height 26
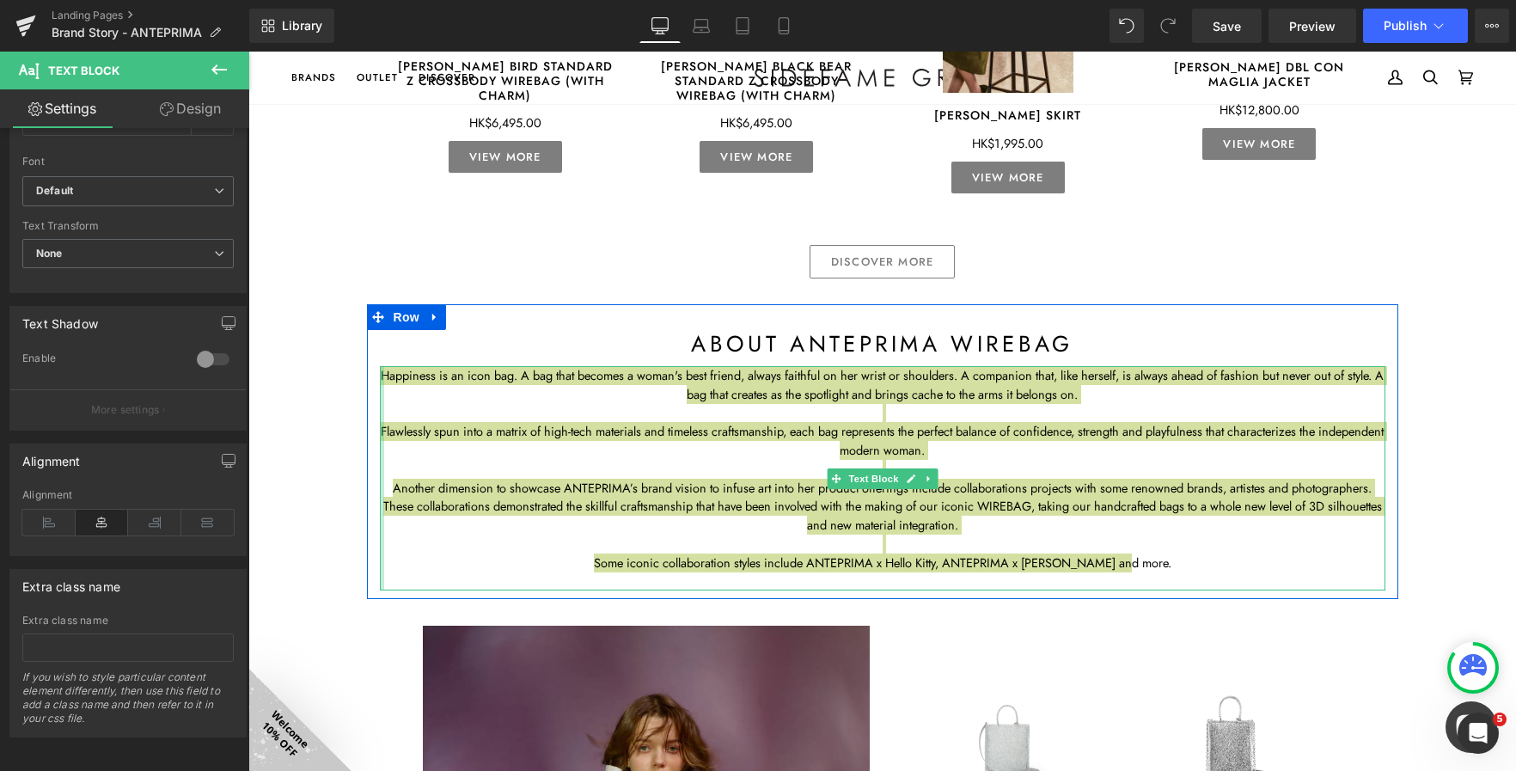
click at [380, 407] on div at bounding box center [382, 478] width 4 height 224
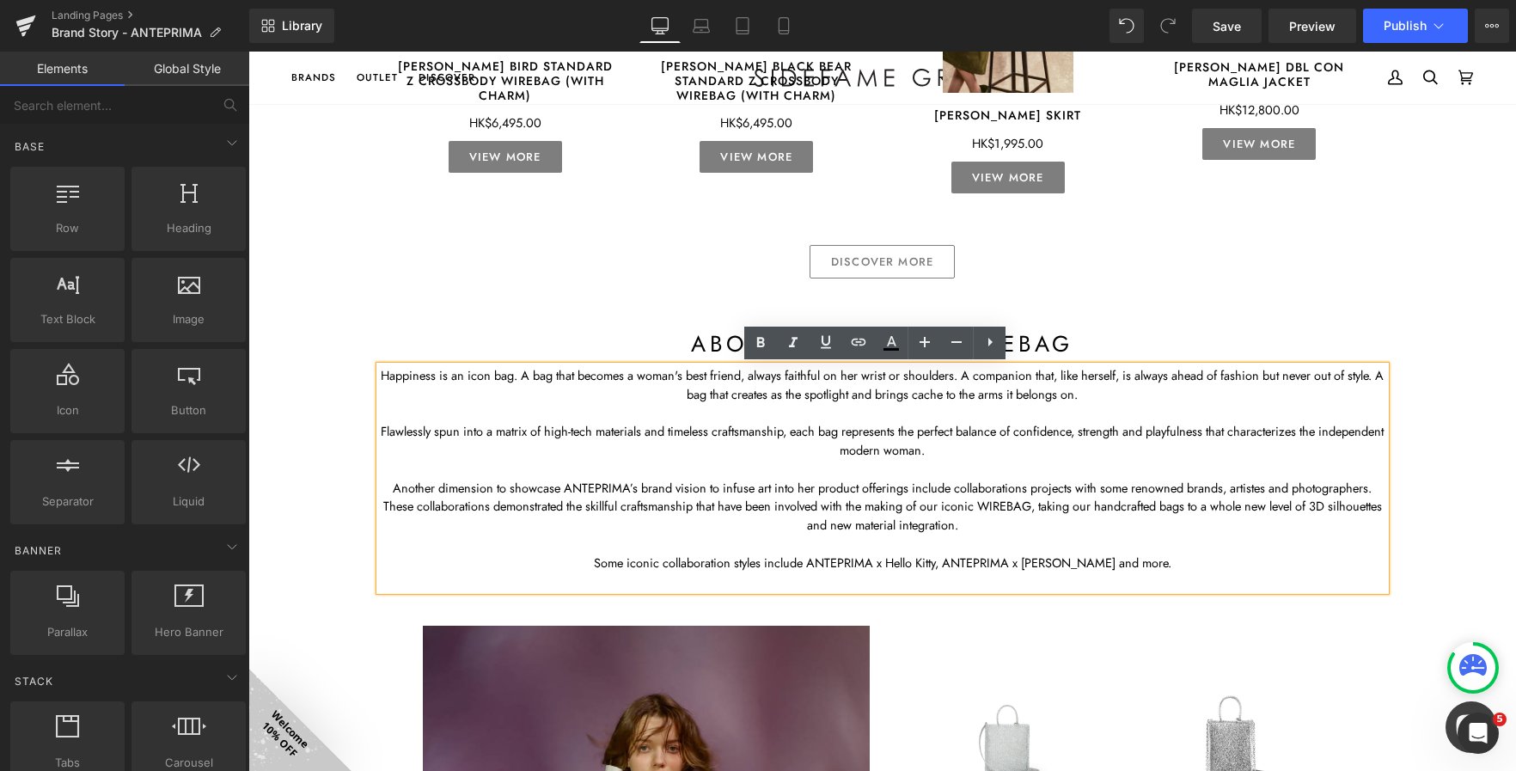
click at [315, 376] on div "Image Row about ANTEPRIMA Heading Row Image ANTEPRIMA upholds quality and beaut…" at bounding box center [882, 84] width 1268 height 2897
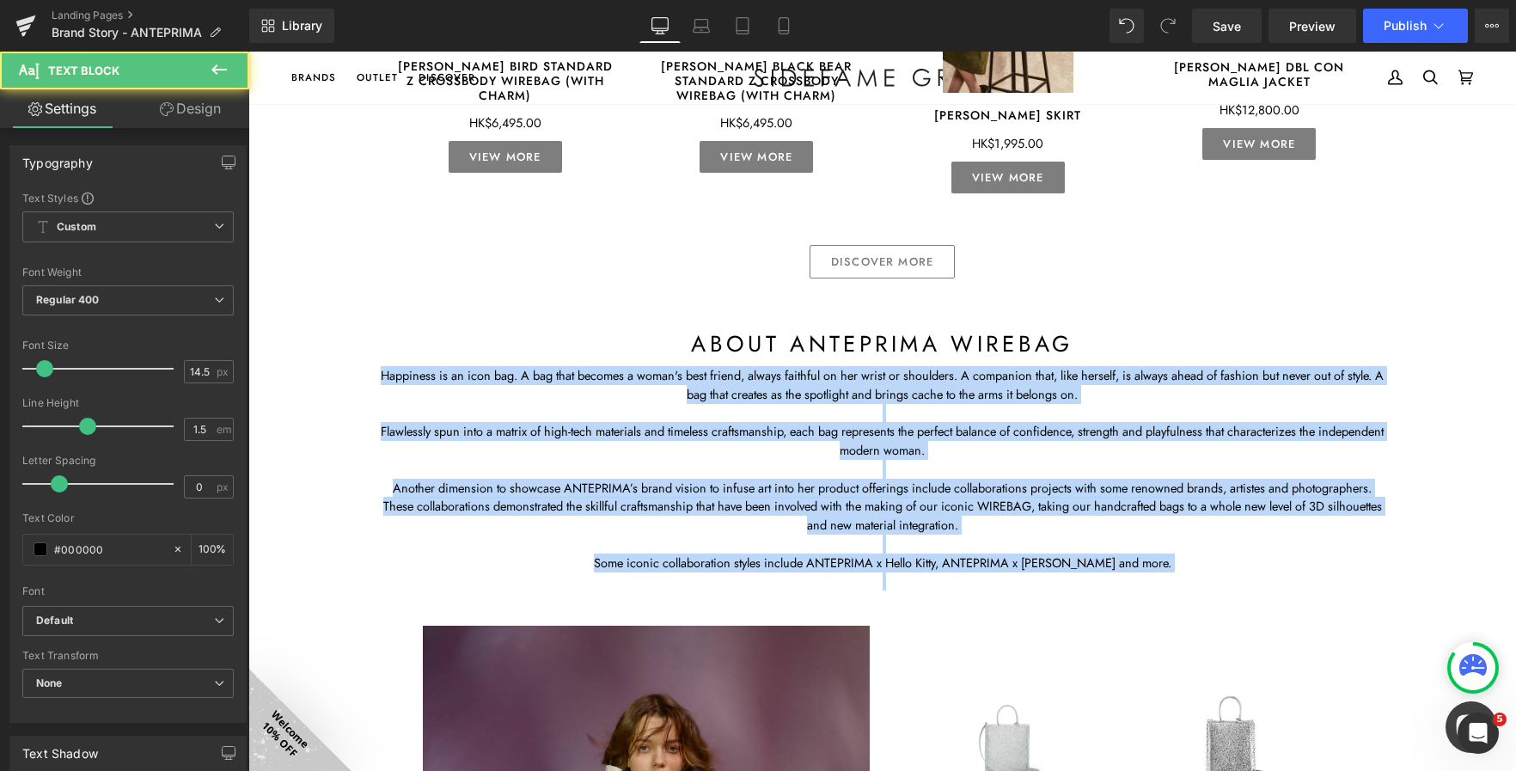
drag, startPoint x: 638, startPoint y: 446, endPoint x: 349, endPoint y: 349, distance: 304.7
click at [349, 349] on div "Image Row about ANTEPRIMA Heading Row Image ANTEPRIMA upholds quality and beaut…" at bounding box center [882, 84] width 1268 height 2897
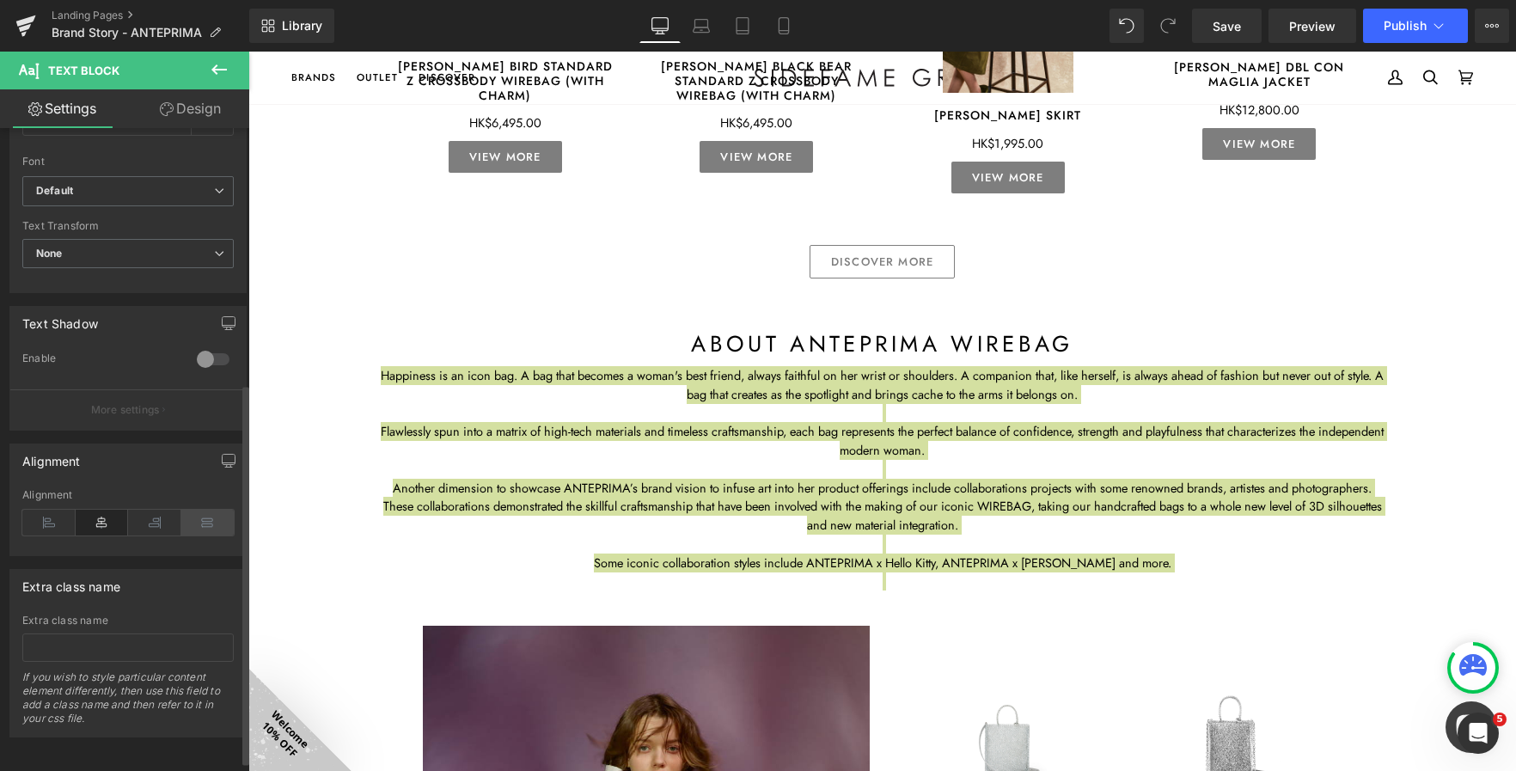
click at [195, 520] on icon at bounding box center [207, 523] width 53 height 26
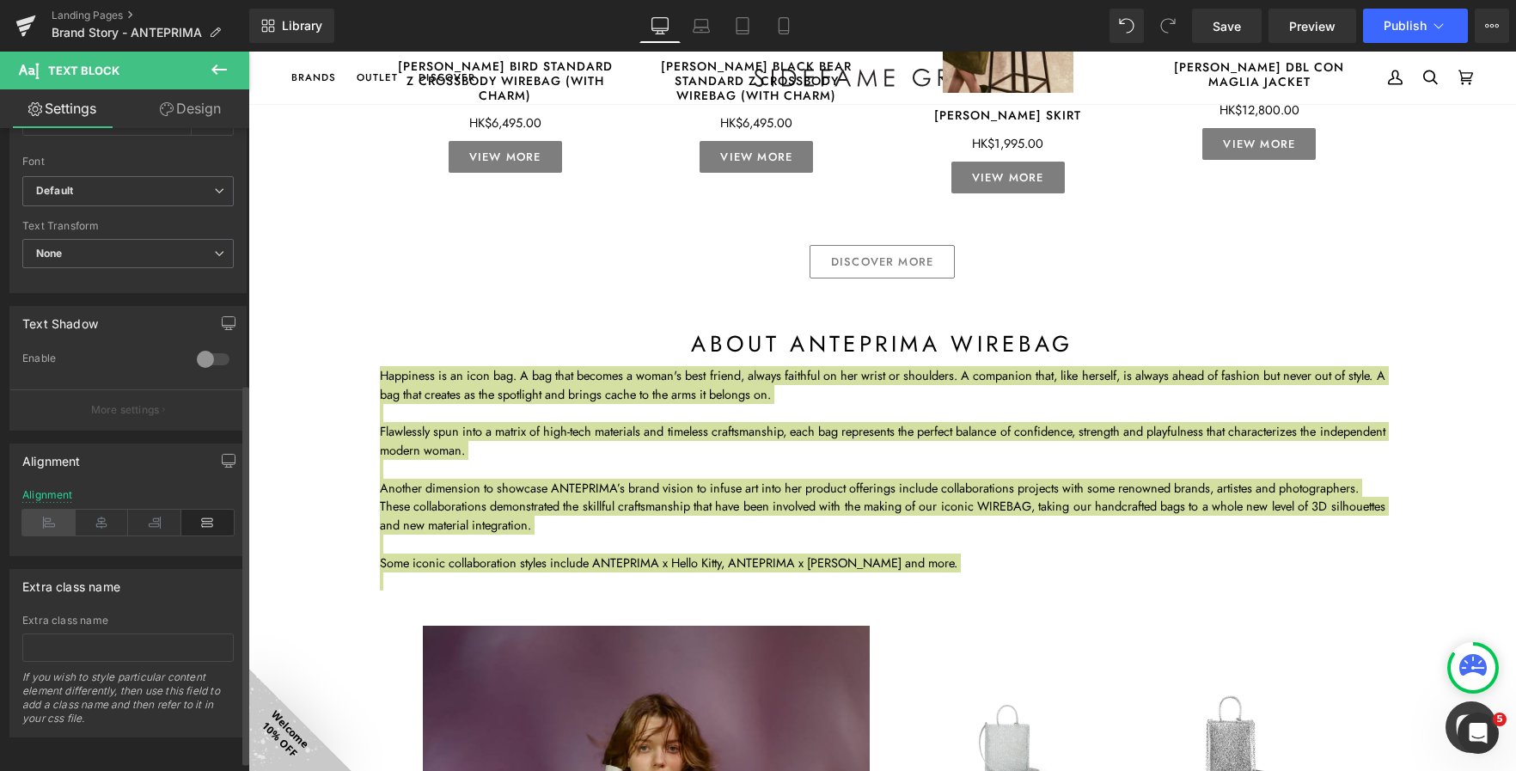
click at [44, 523] on icon at bounding box center [48, 523] width 53 height 26
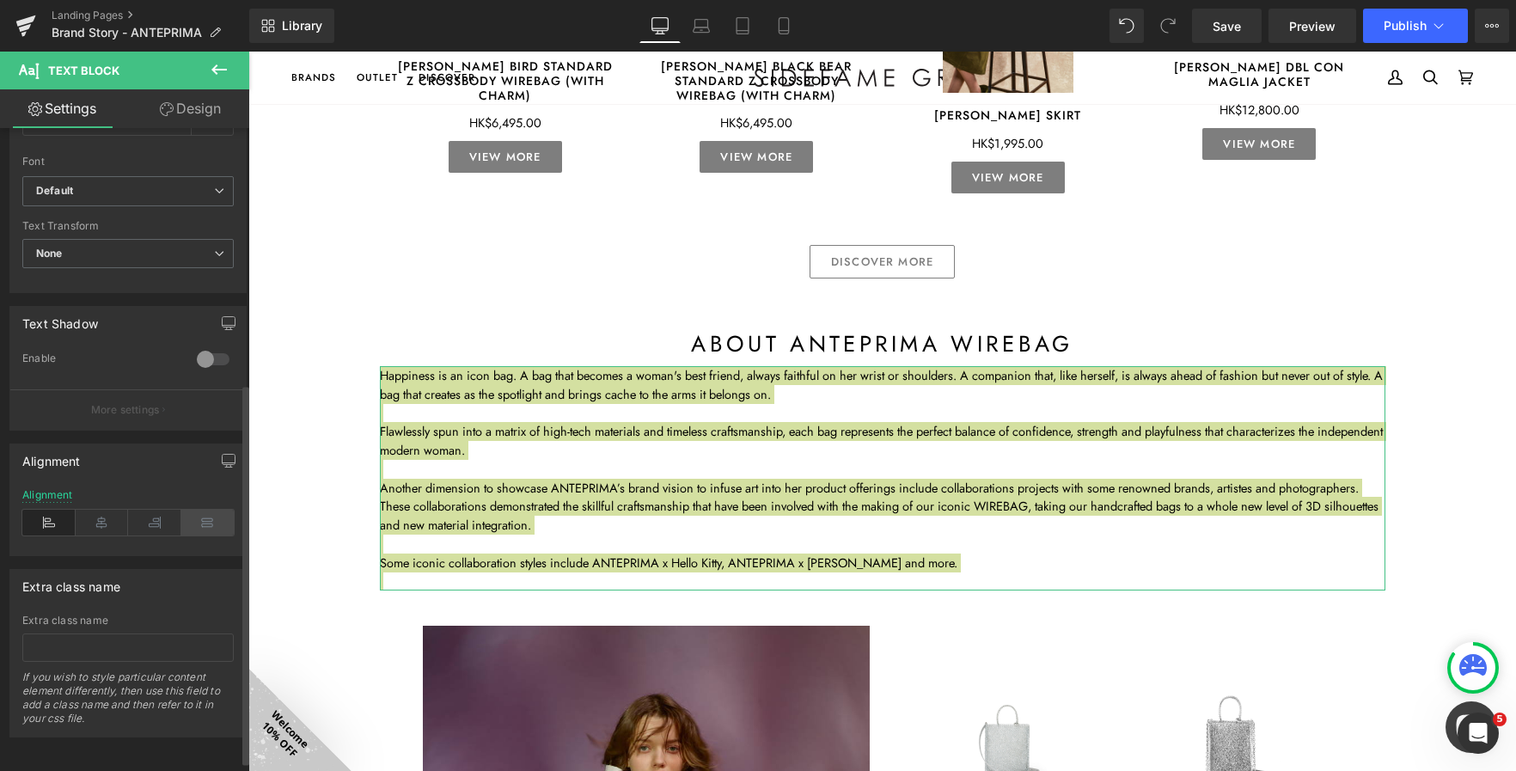
click at [205, 531] on icon at bounding box center [207, 523] width 53 height 26
click at [46, 523] on icon at bounding box center [48, 523] width 53 height 26
click at [200, 517] on icon at bounding box center [207, 523] width 53 height 26
click at [194, 555] on div at bounding box center [127, 549] width 211 height 11
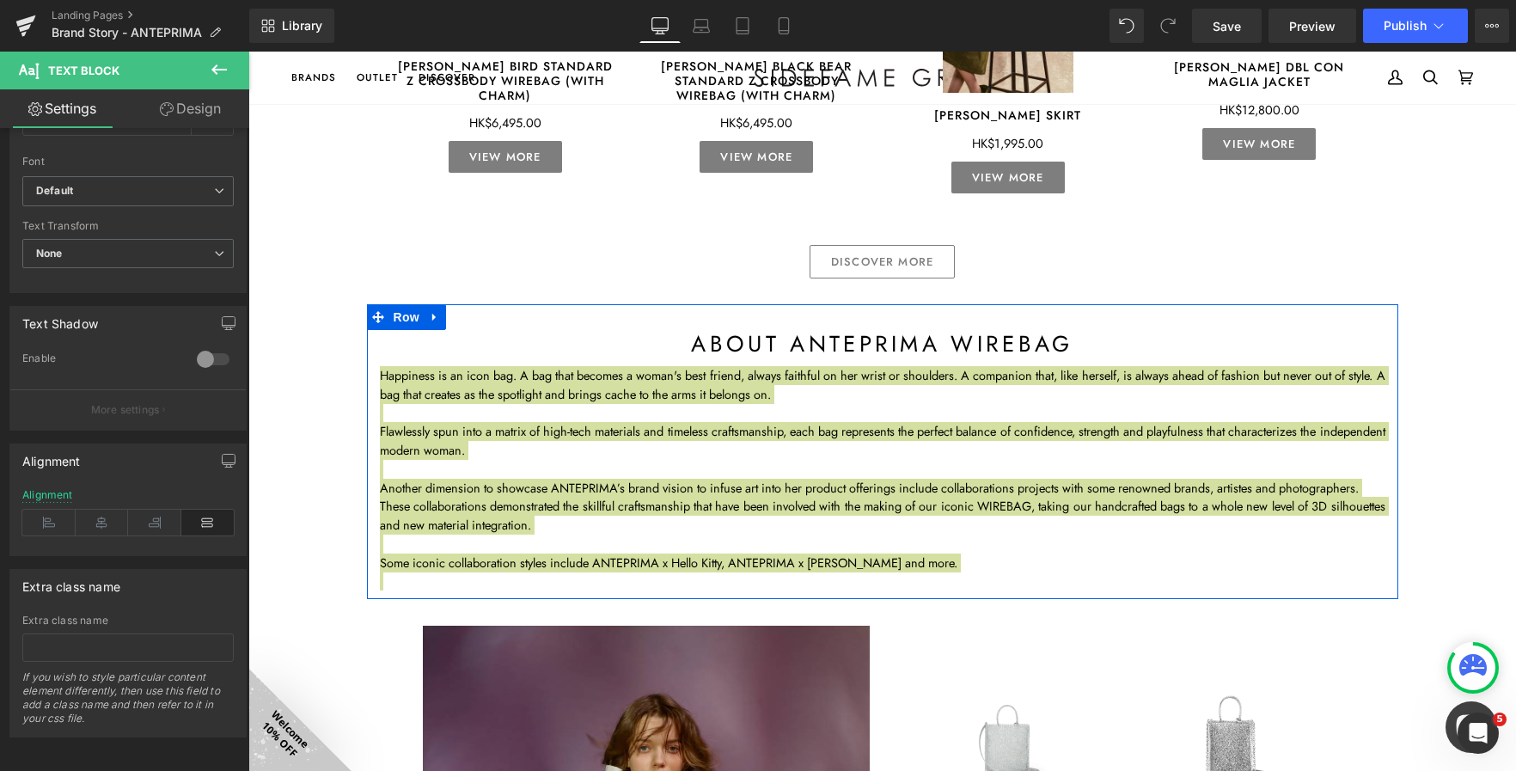
click at [380, 322] on span at bounding box center [378, 317] width 22 height 26
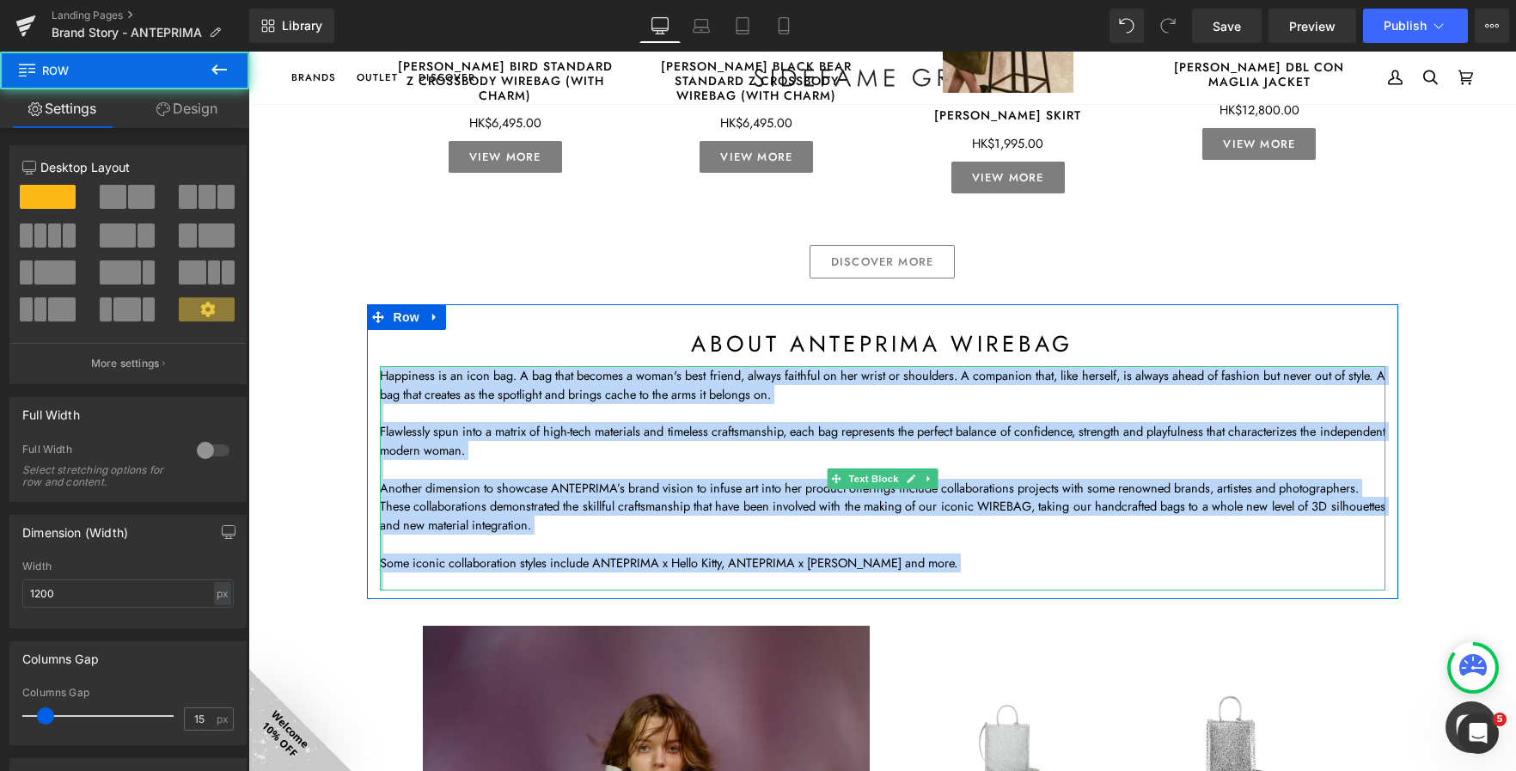
click at [424, 408] on p at bounding box center [883, 413] width 1006 height 19
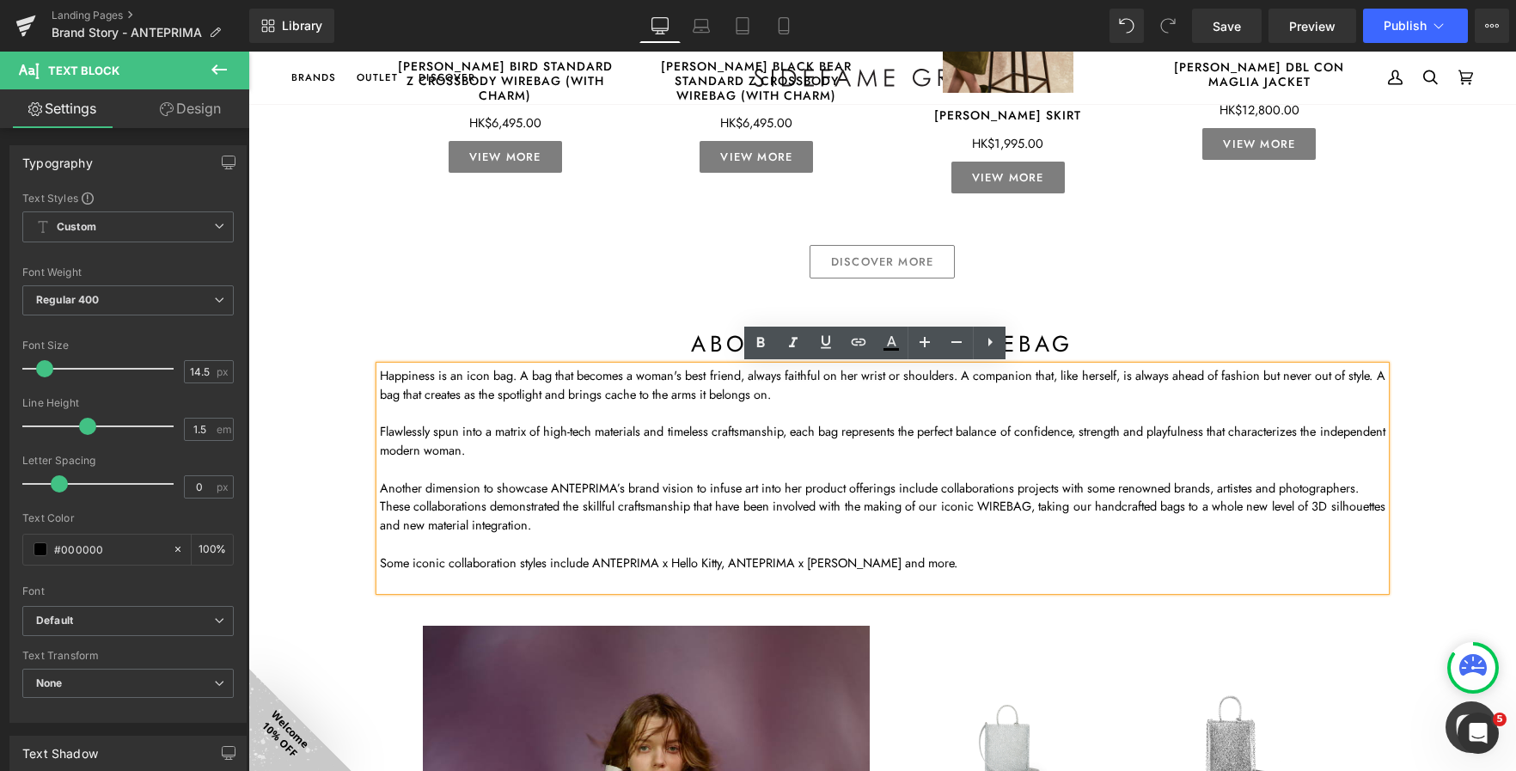
click at [248, 52] on div at bounding box center [248, 52] width 0 height 0
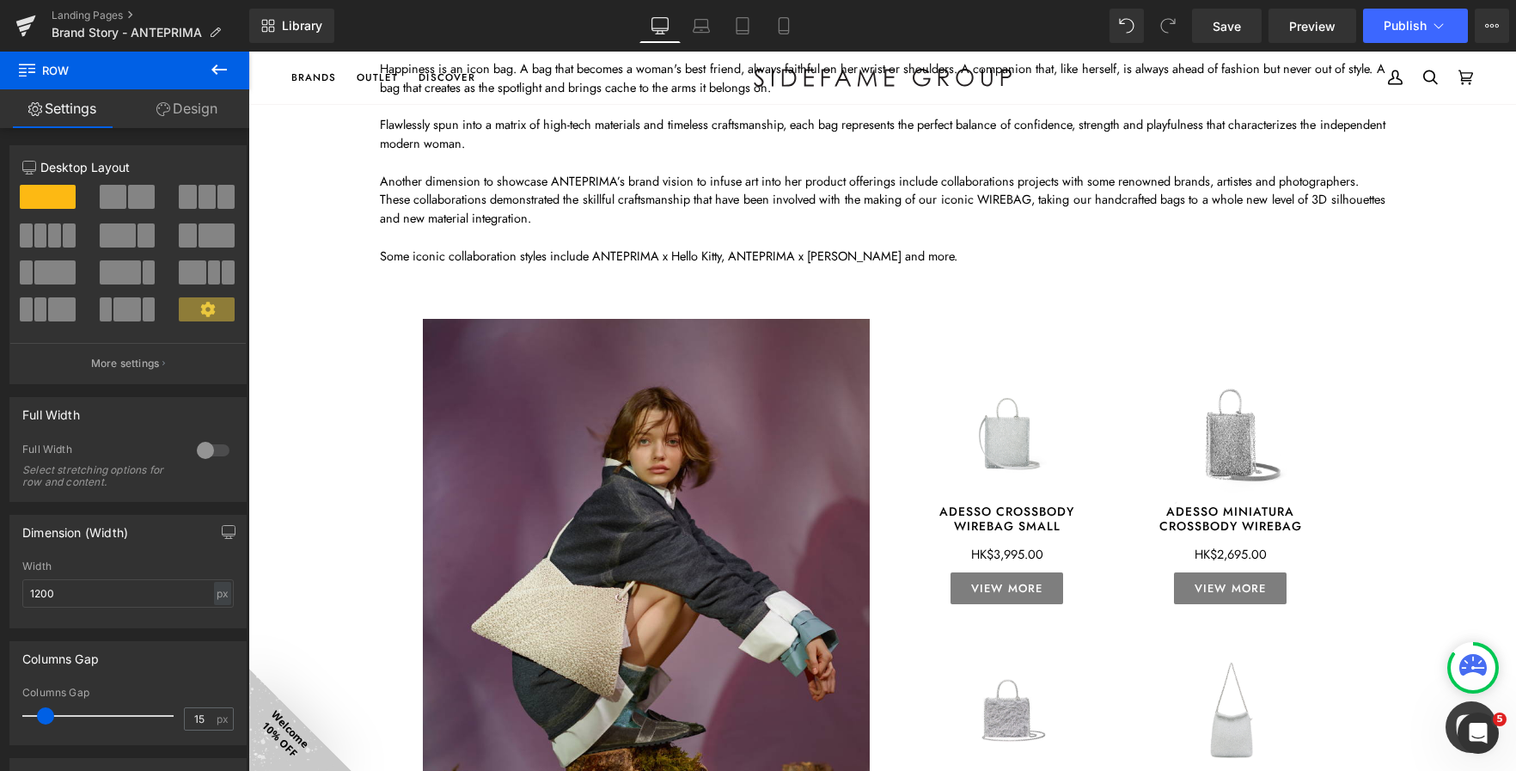
scroll to position [1547, 0]
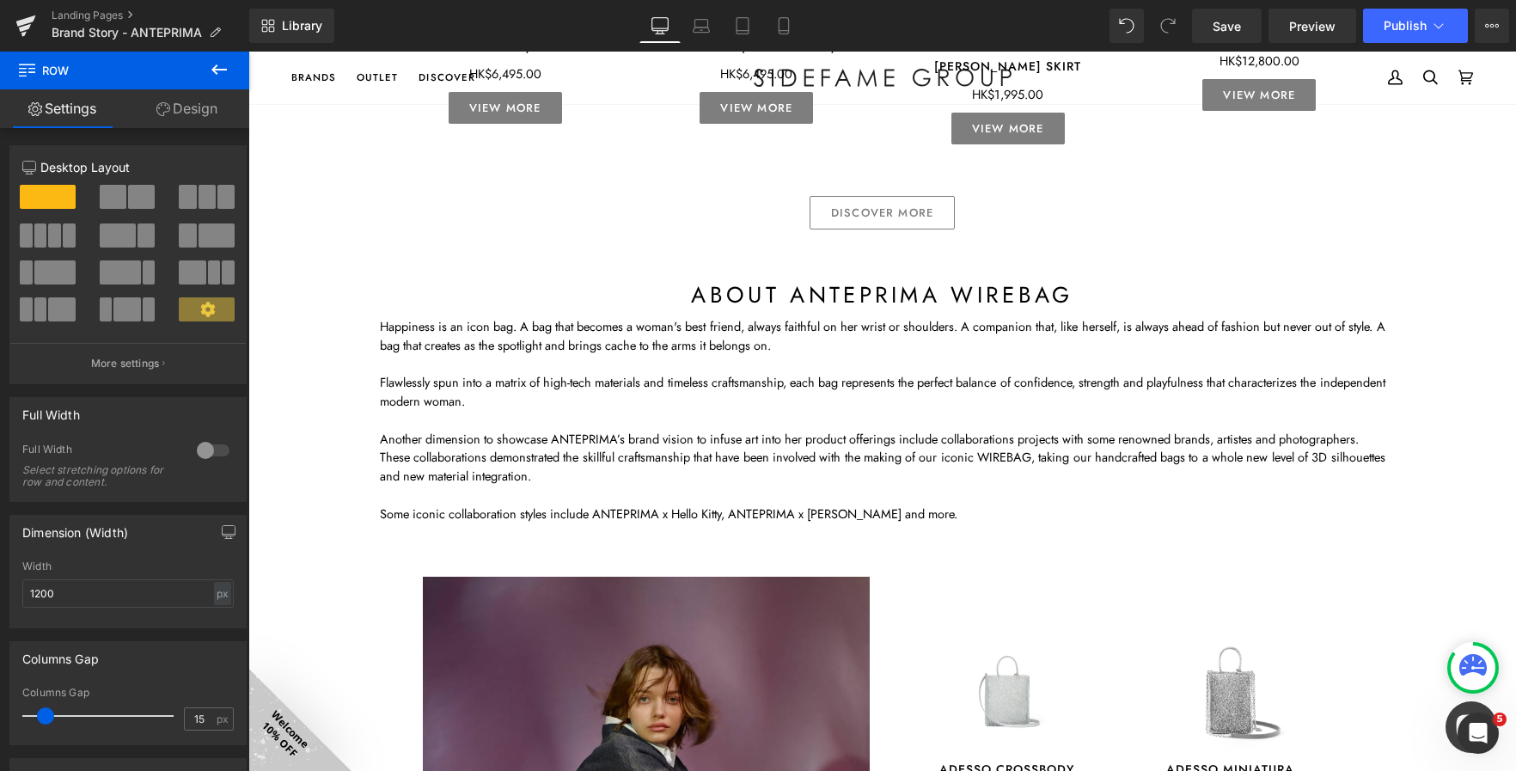
click at [735, 407] on p "Flawlessly spun into a matrix of high-tech materials and timeless craftsmanship…" at bounding box center [883, 392] width 1006 height 38
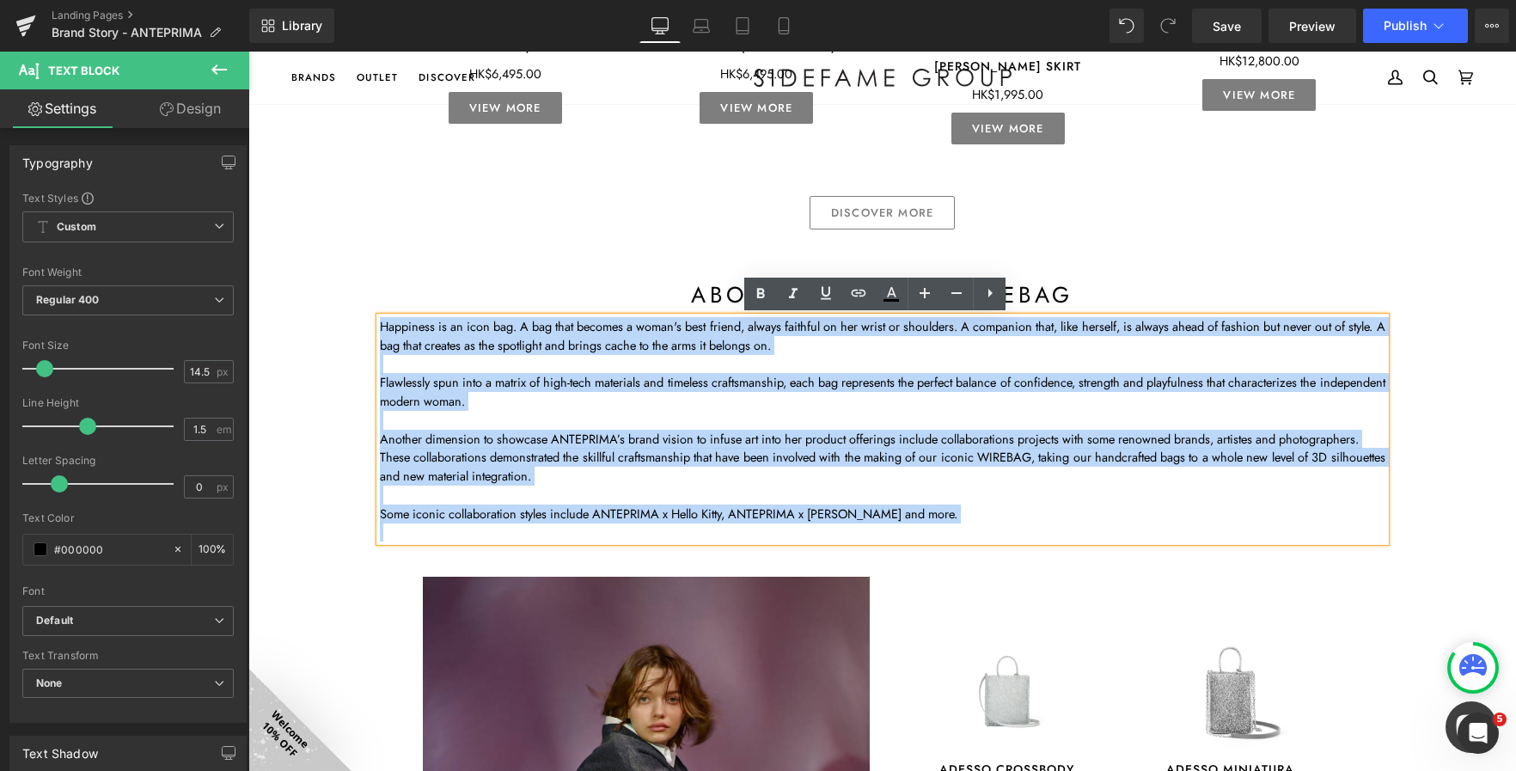
drag, startPoint x: 540, startPoint y: 426, endPoint x: 297, endPoint y: 289, distance: 279.4
click at [297, 289] on div "Image Row about ANTEPRIMA Heading Row Image ANTEPRIMA upholds quality and beaut…" at bounding box center [882, 35] width 1268 height 2897
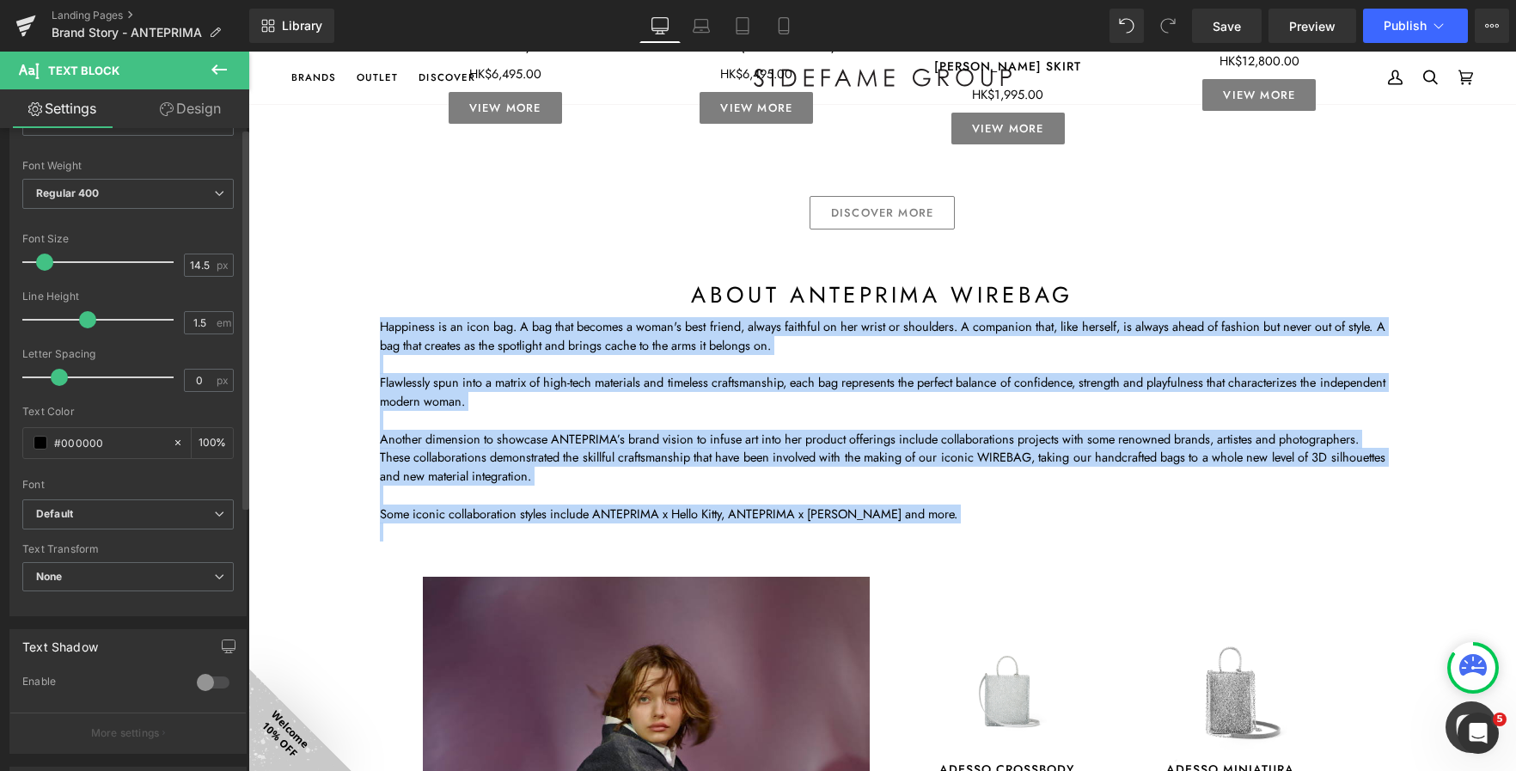
scroll to position [258, 0]
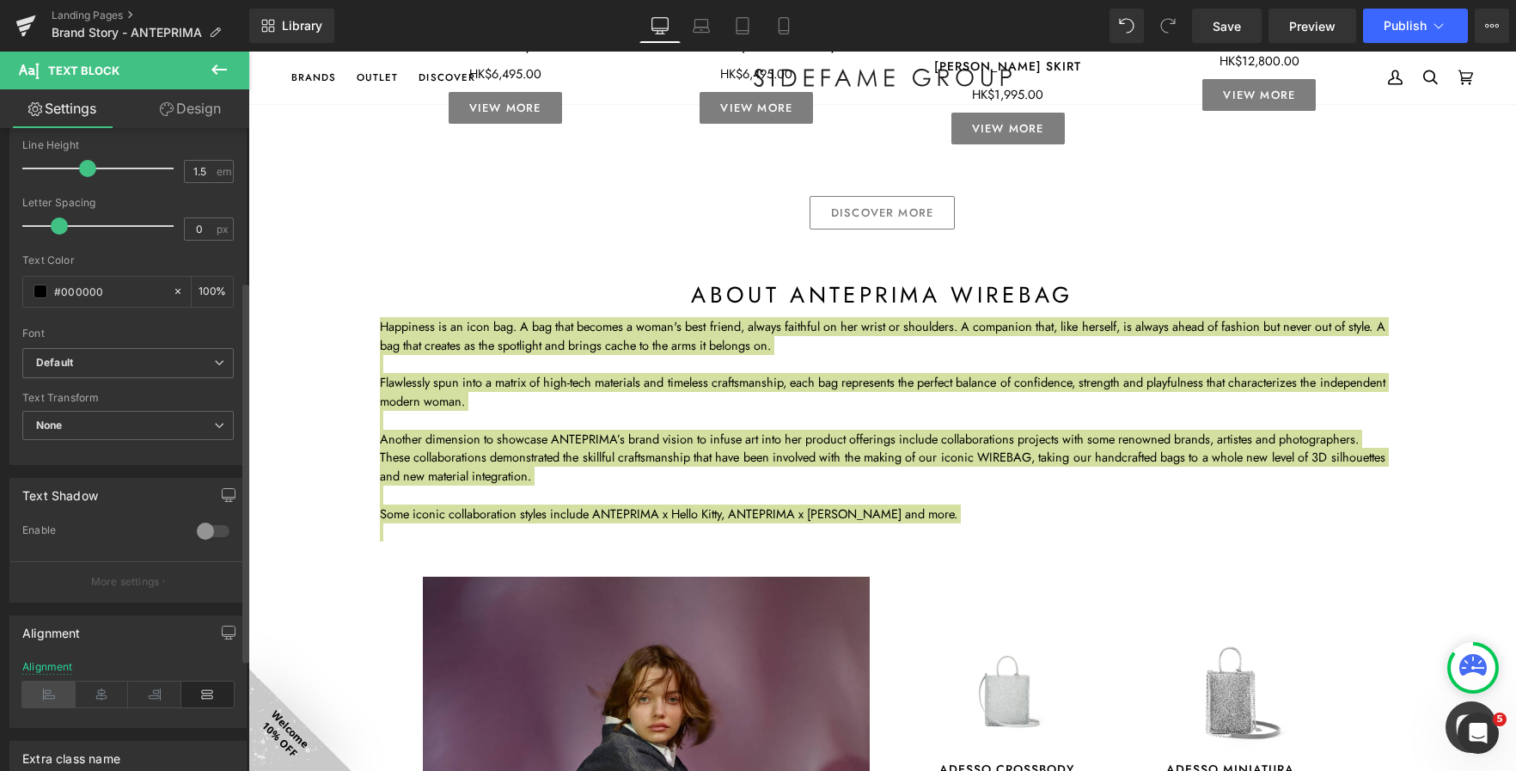
click at [43, 687] on icon at bounding box center [48, 695] width 53 height 26
click at [248, 52] on div at bounding box center [248, 52] width 0 height 0
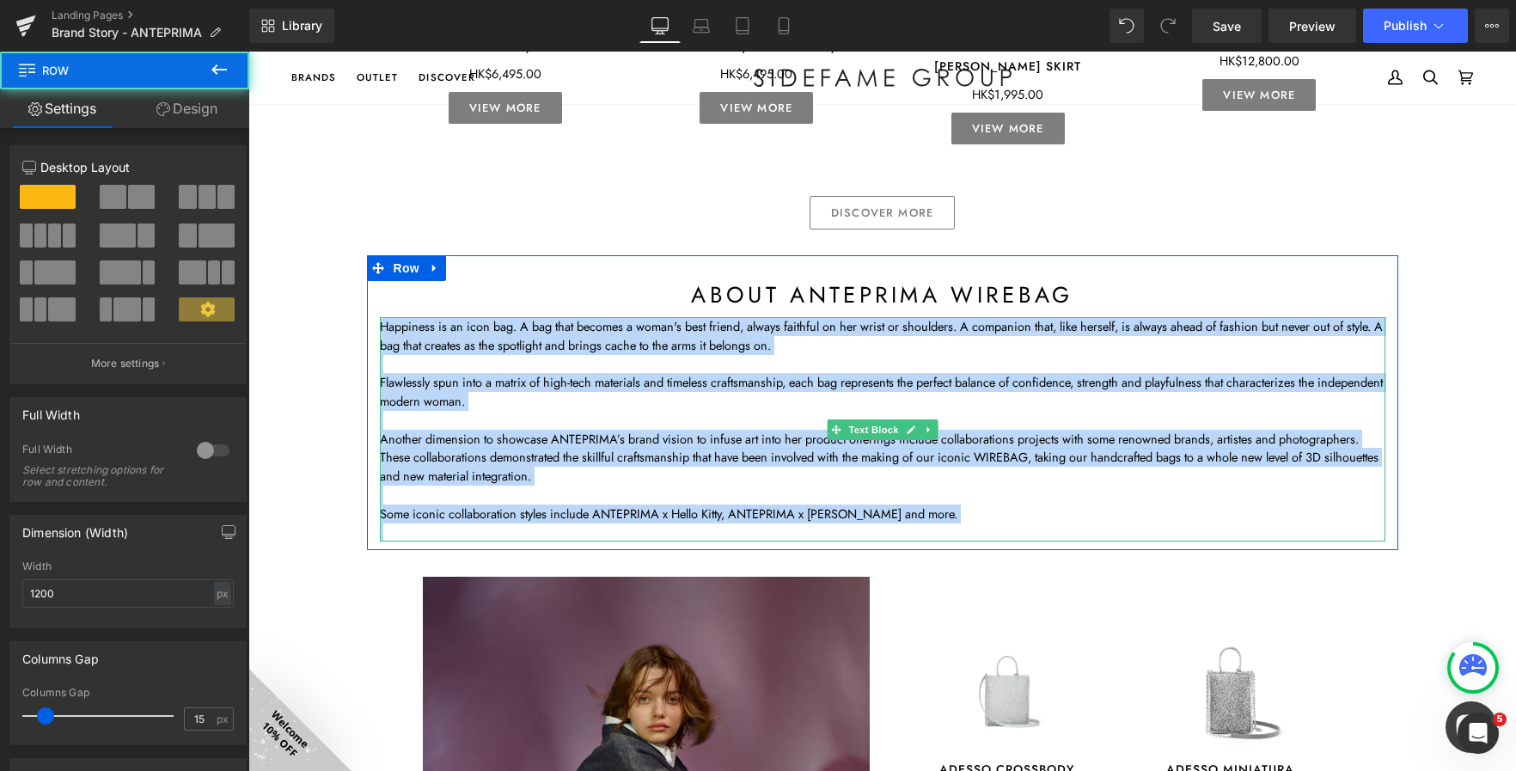
click at [805, 419] on p at bounding box center [883, 420] width 1006 height 19
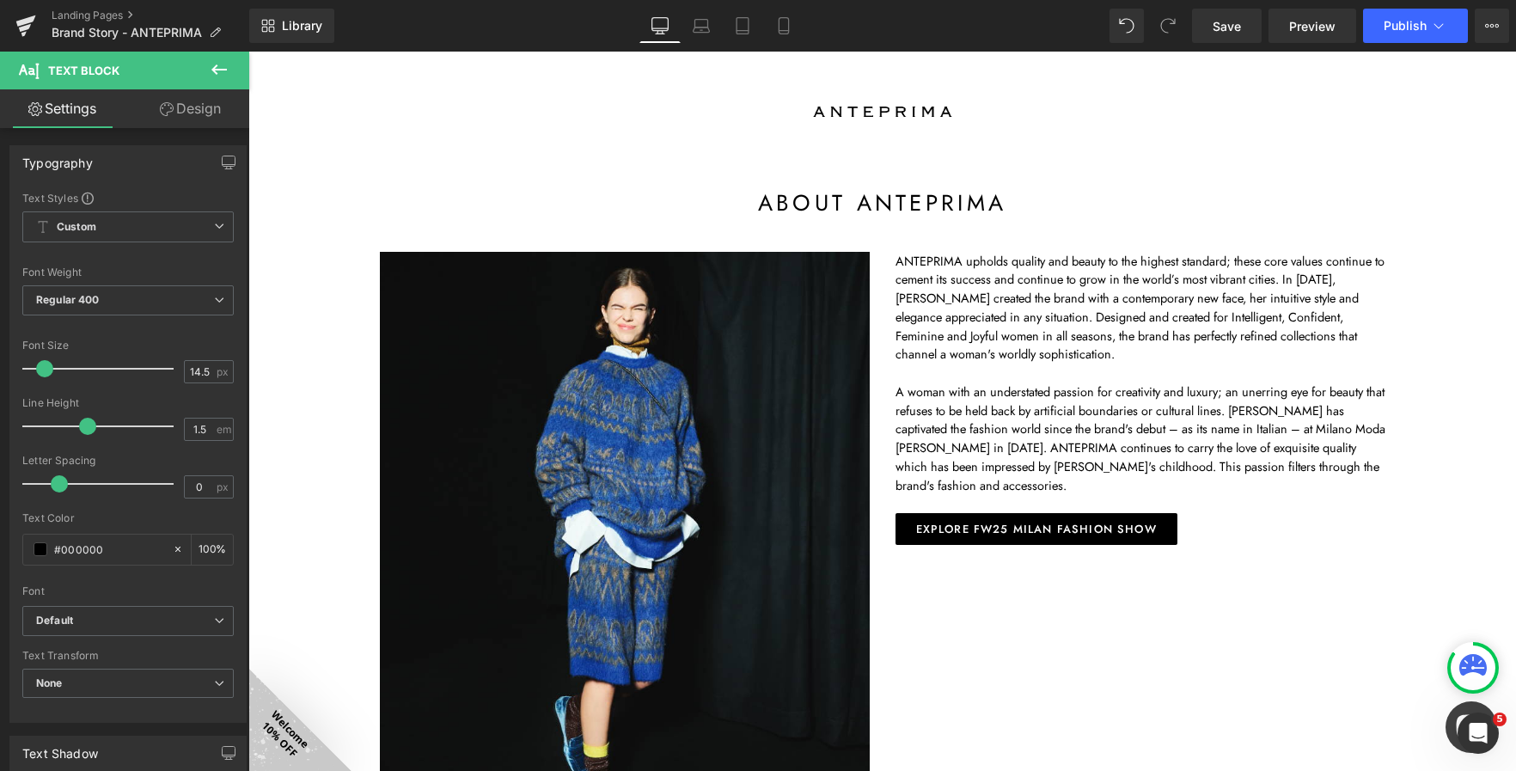
scroll to position [0, 0]
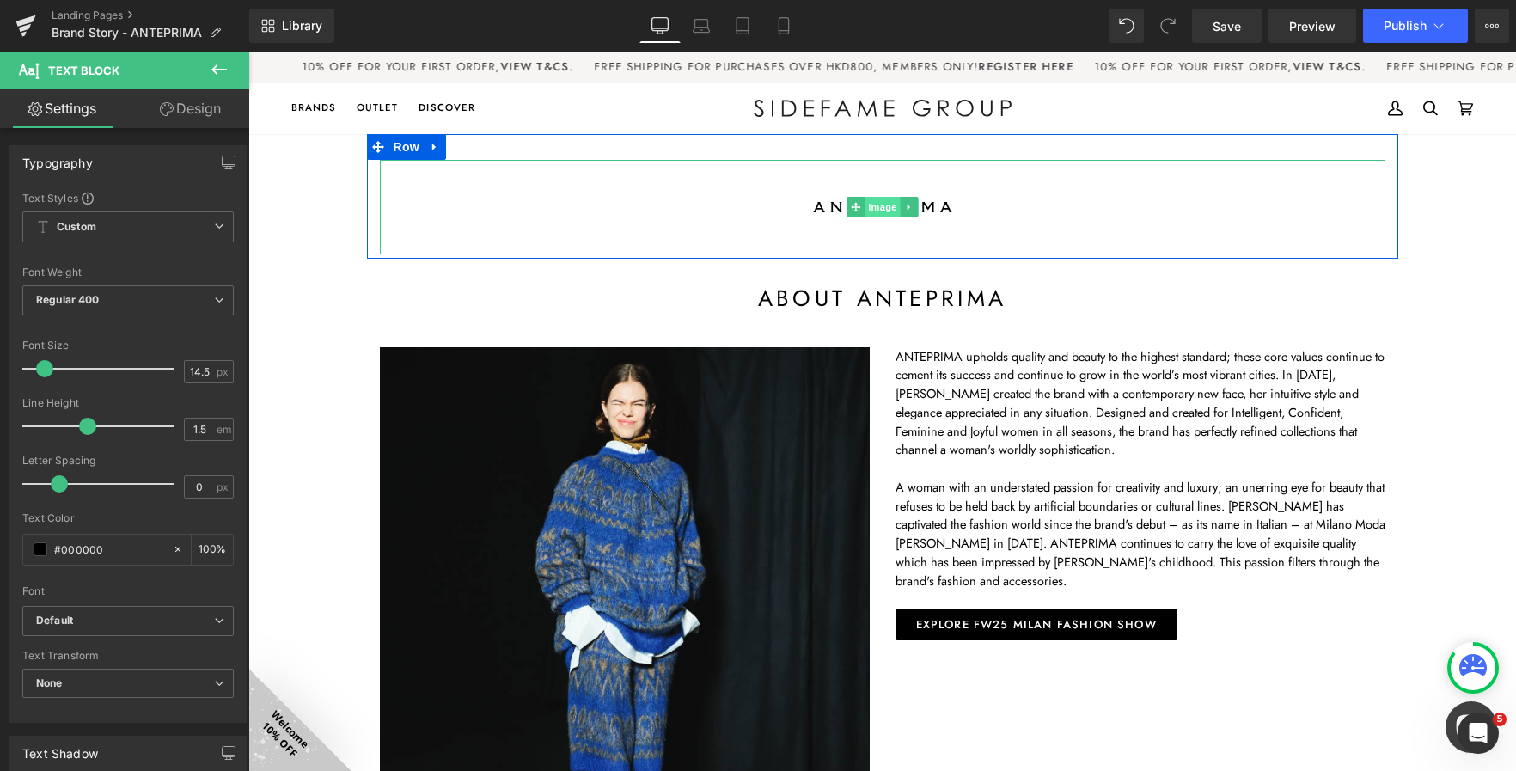
click at [887, 210] on span "Image" at bounding box center [883, 207] width 36 height 21
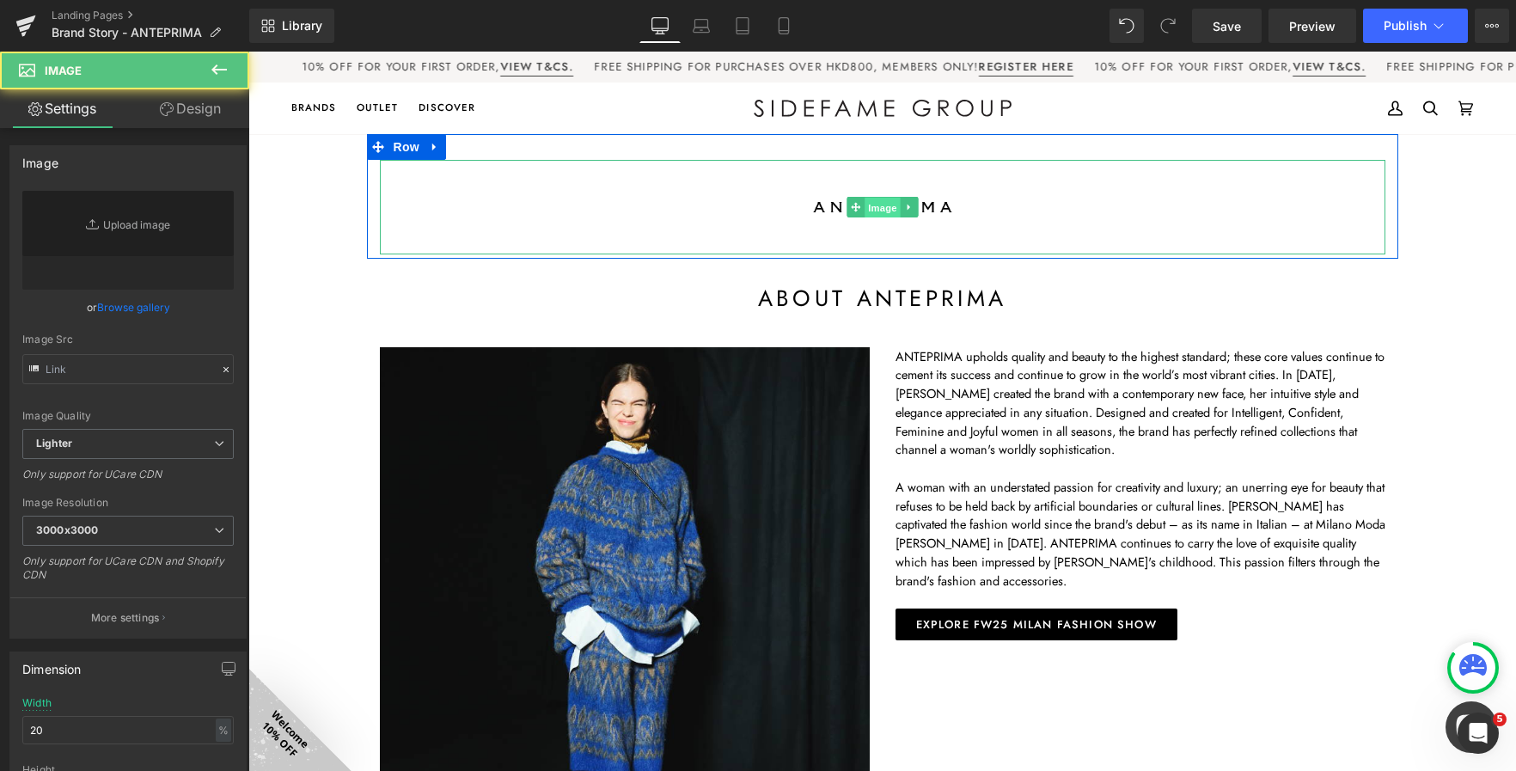
type input "[URL][DOMAIN_NAME]"
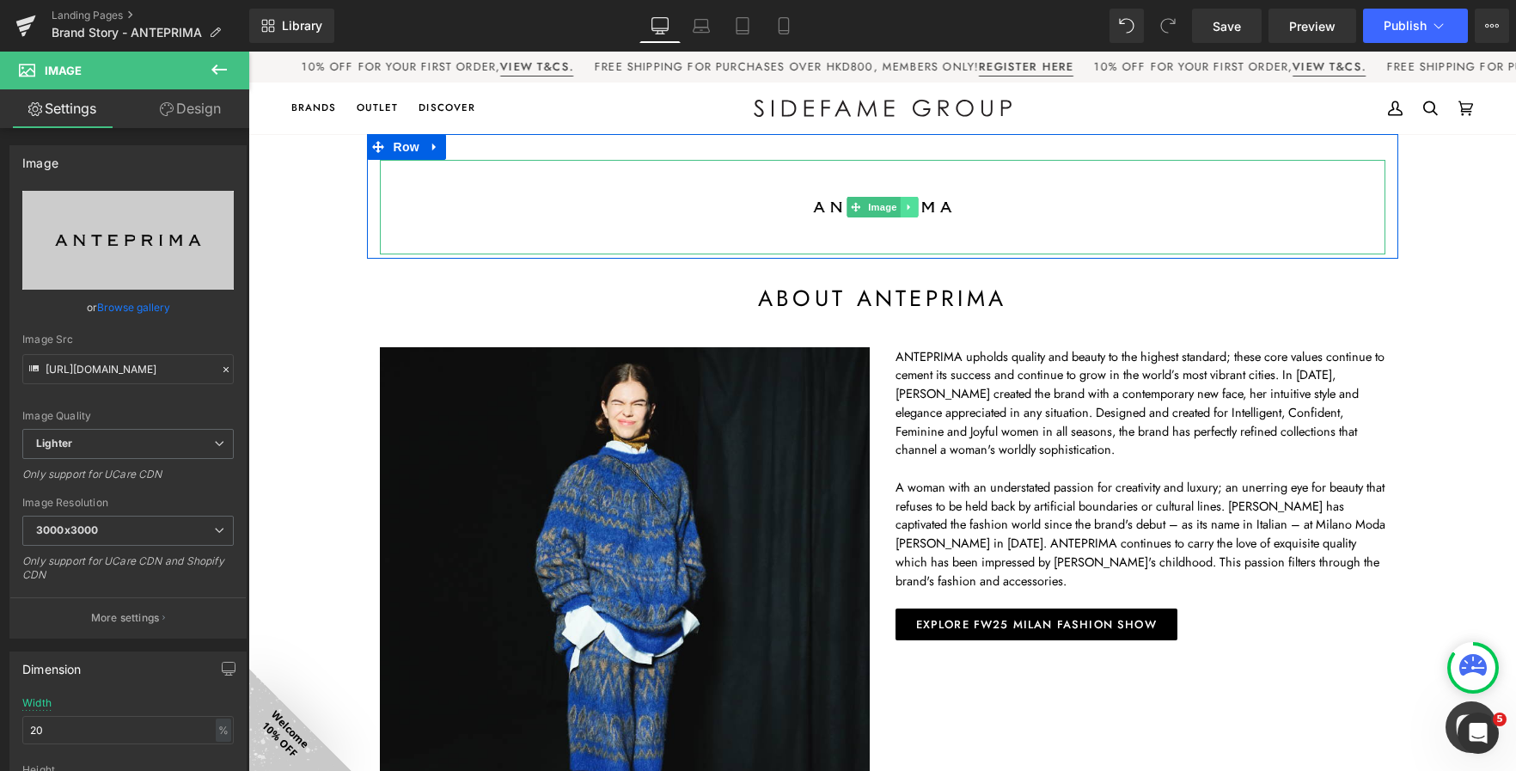
click at [909, 209] on link at bounding box center [909, 207] width 18 height 21
click at [913, 207] on icon at bounding box center [917, 207] width 9 height 9
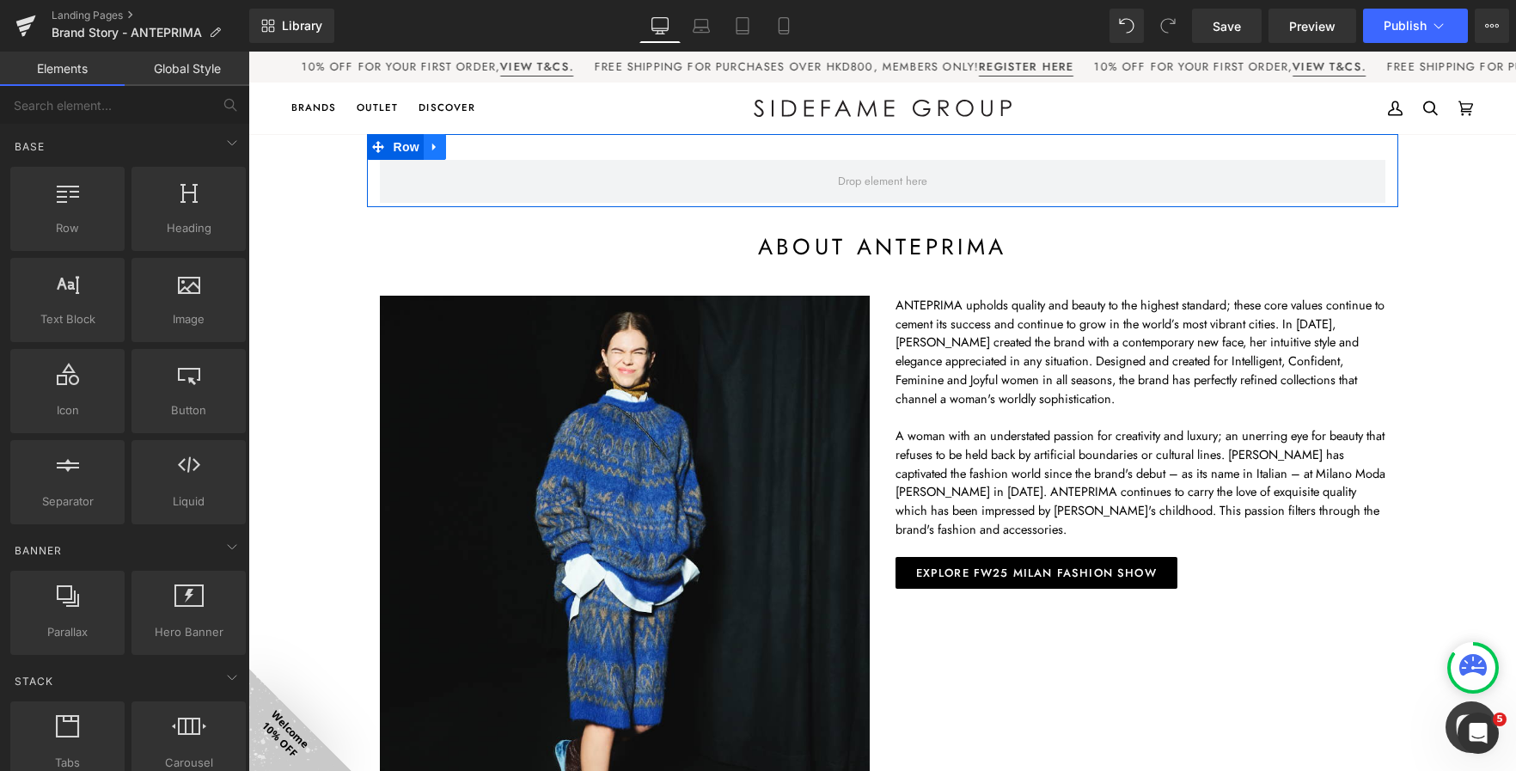
click at [424, 148] on link at bounding box center [435, 147] width 22 height 26
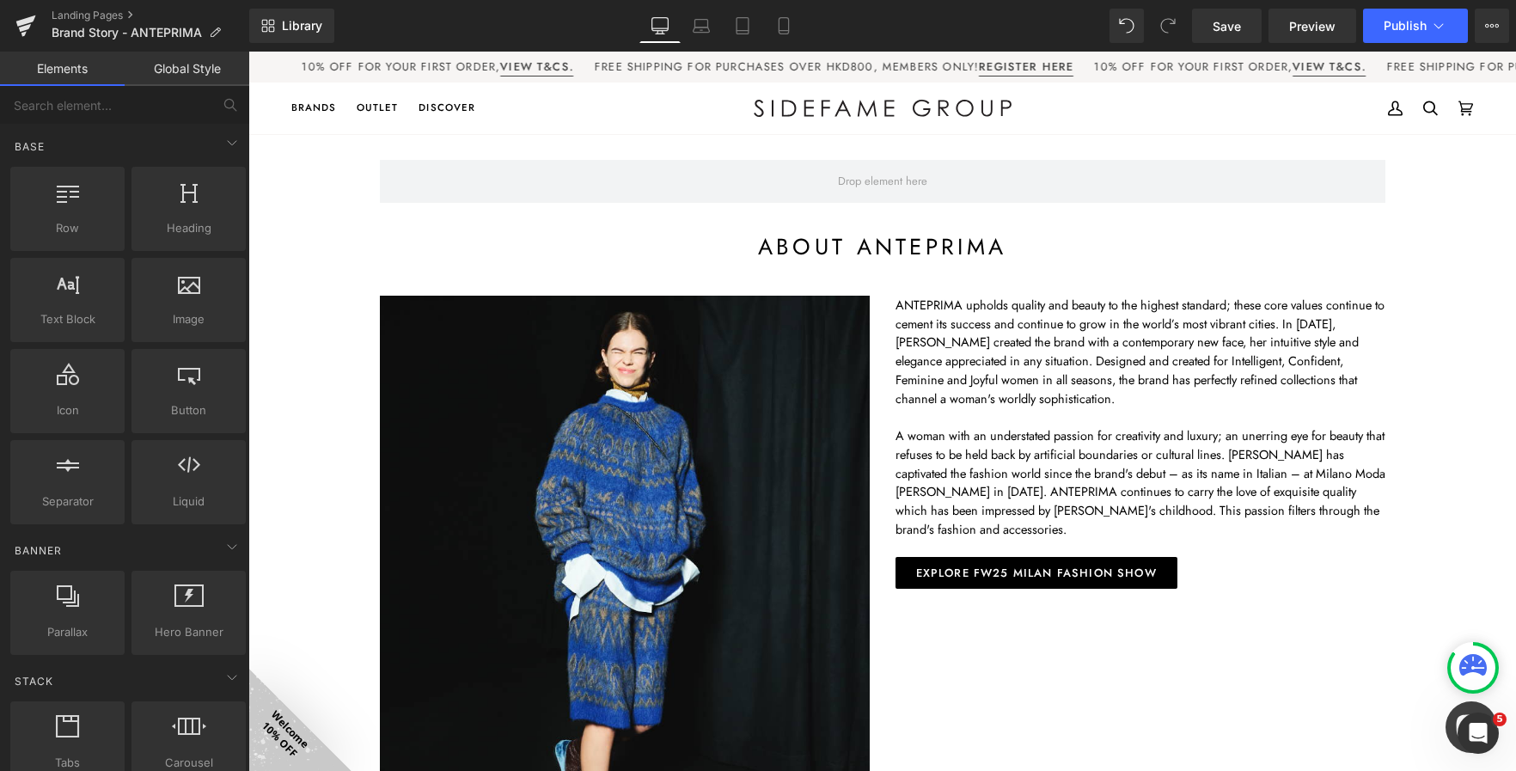
click at [663, 101] on div "BRANDS ANTEPRIMA X [PERSON_NAME] ANTEPRIMA WIREBAG [PERSON_NAME] COCKTAIL MARIM…" at bounding box center [522, 109] width 462 height 52
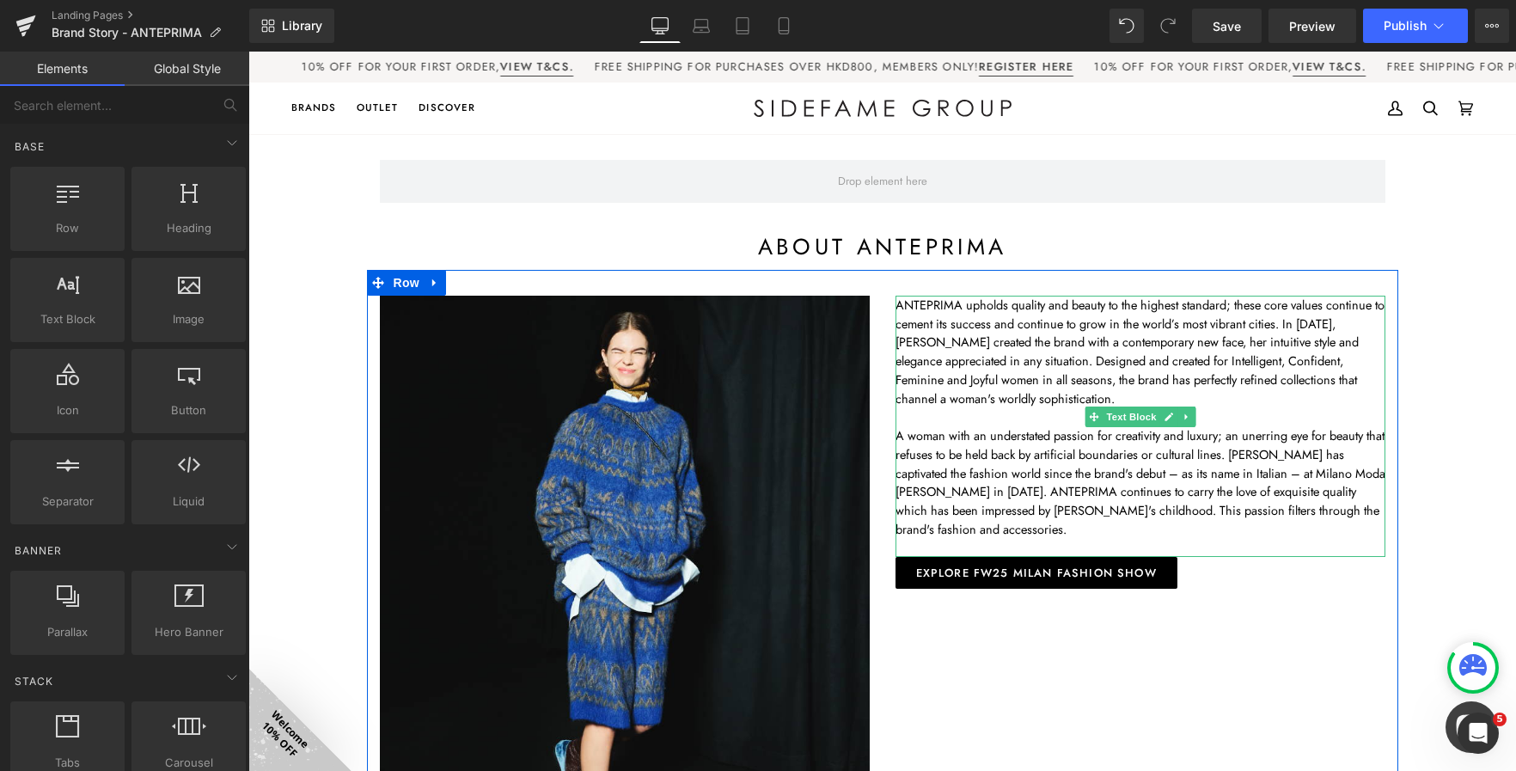
click at [1043, 450] on p "A woman with an understated passion for creativity and luxury; an unerring eye …" at bounding box center [1141, 482] width 490 height 113
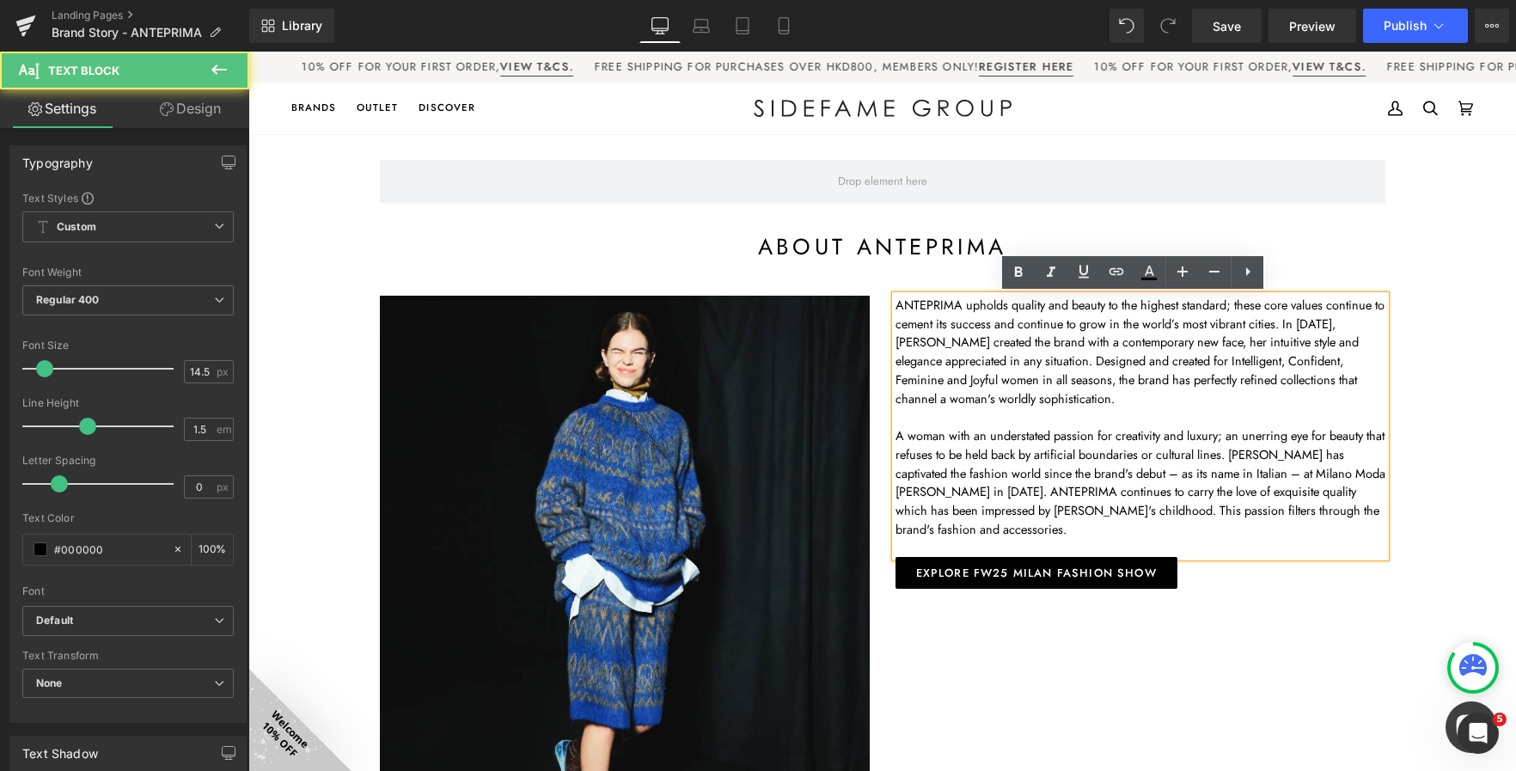
click at [1074, 431] on p "A woman with an understated passion for creativity and luxury; an unerring eye …" at bounding box center [1141, 482] width 490 height 113
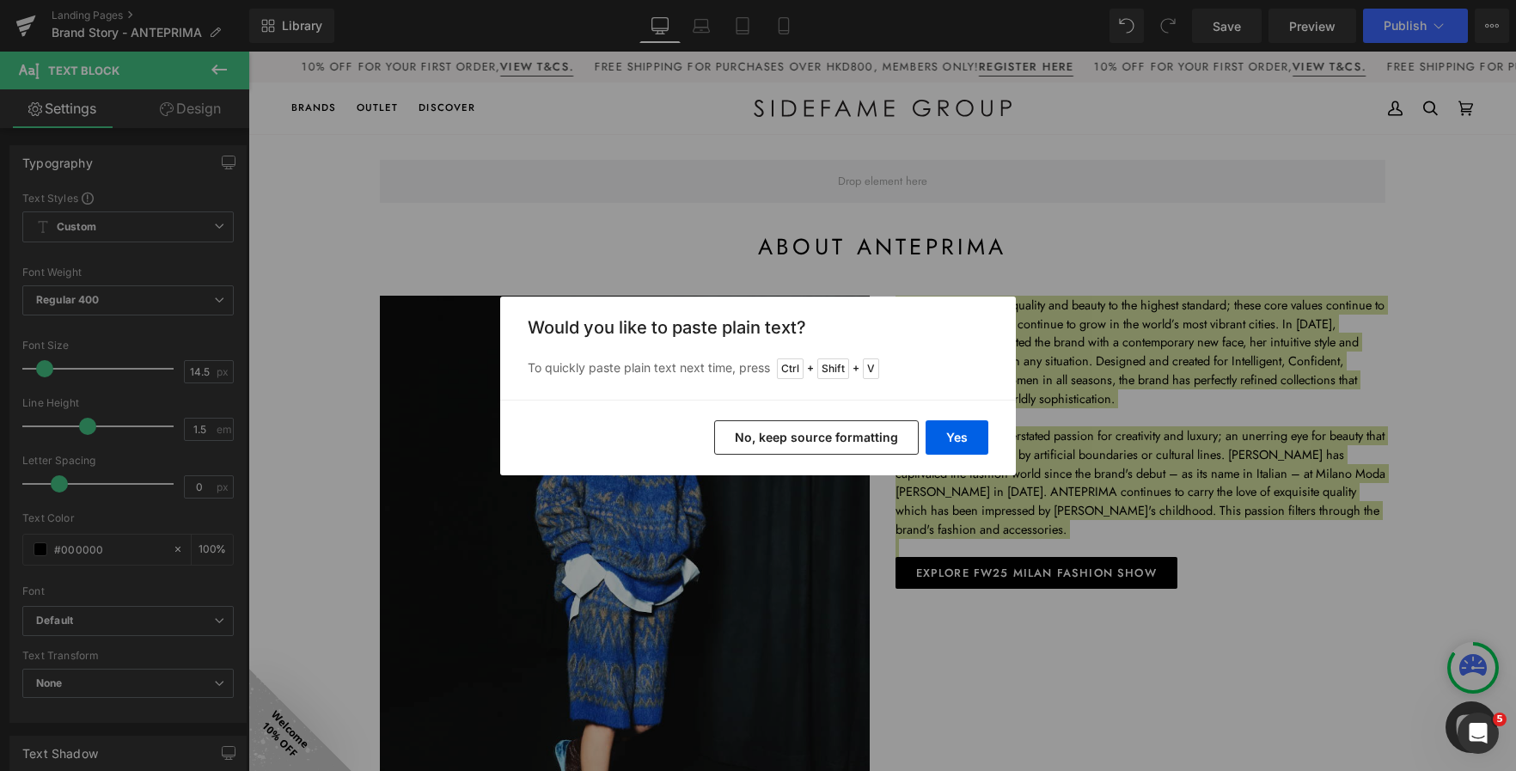
click at [887, 450] on button "No, keep source formatting" at bounding box center [816, 437] width 205 height 34
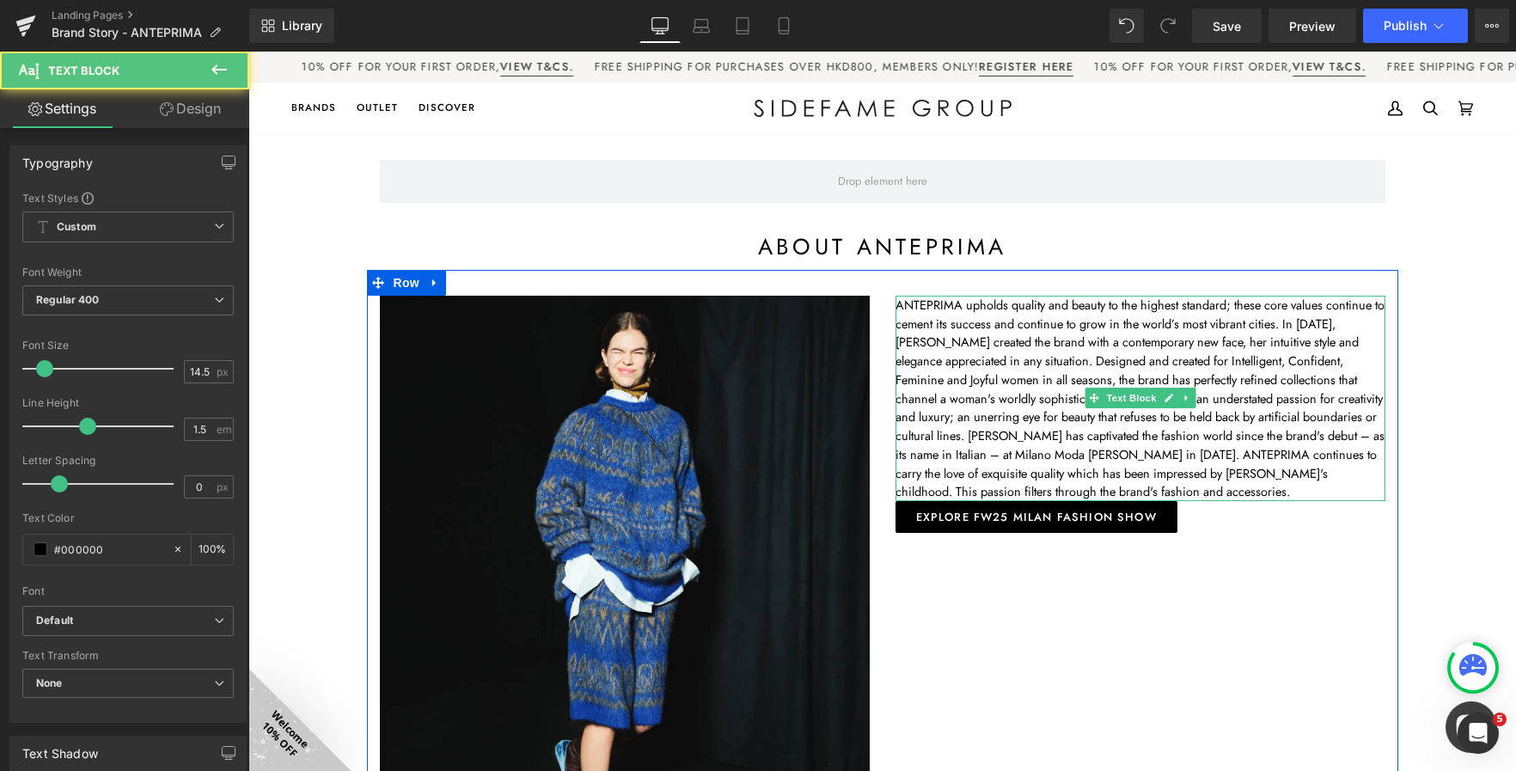
click at [1058, 399] on span "ANTEPRIMA upholds quality and beauty to the highest standard; these core values…" at bounding box center [1140, 398] width 489 height 205
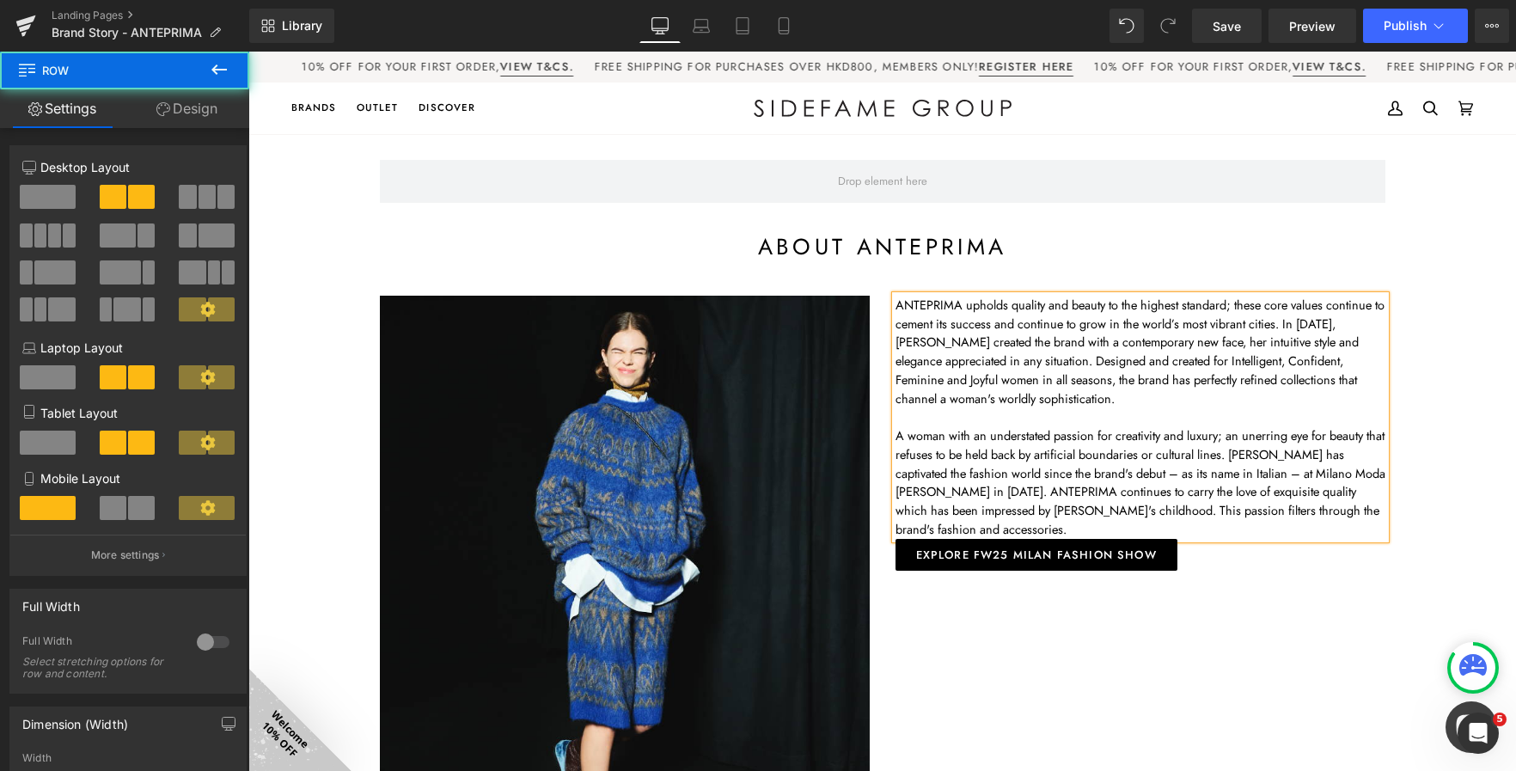
click at [1016, 713] on div "Image ANTEPRIMA upholds quality and beauty to the highest standard; these core …" at bounding box center [882, 593] width 1031 height 647
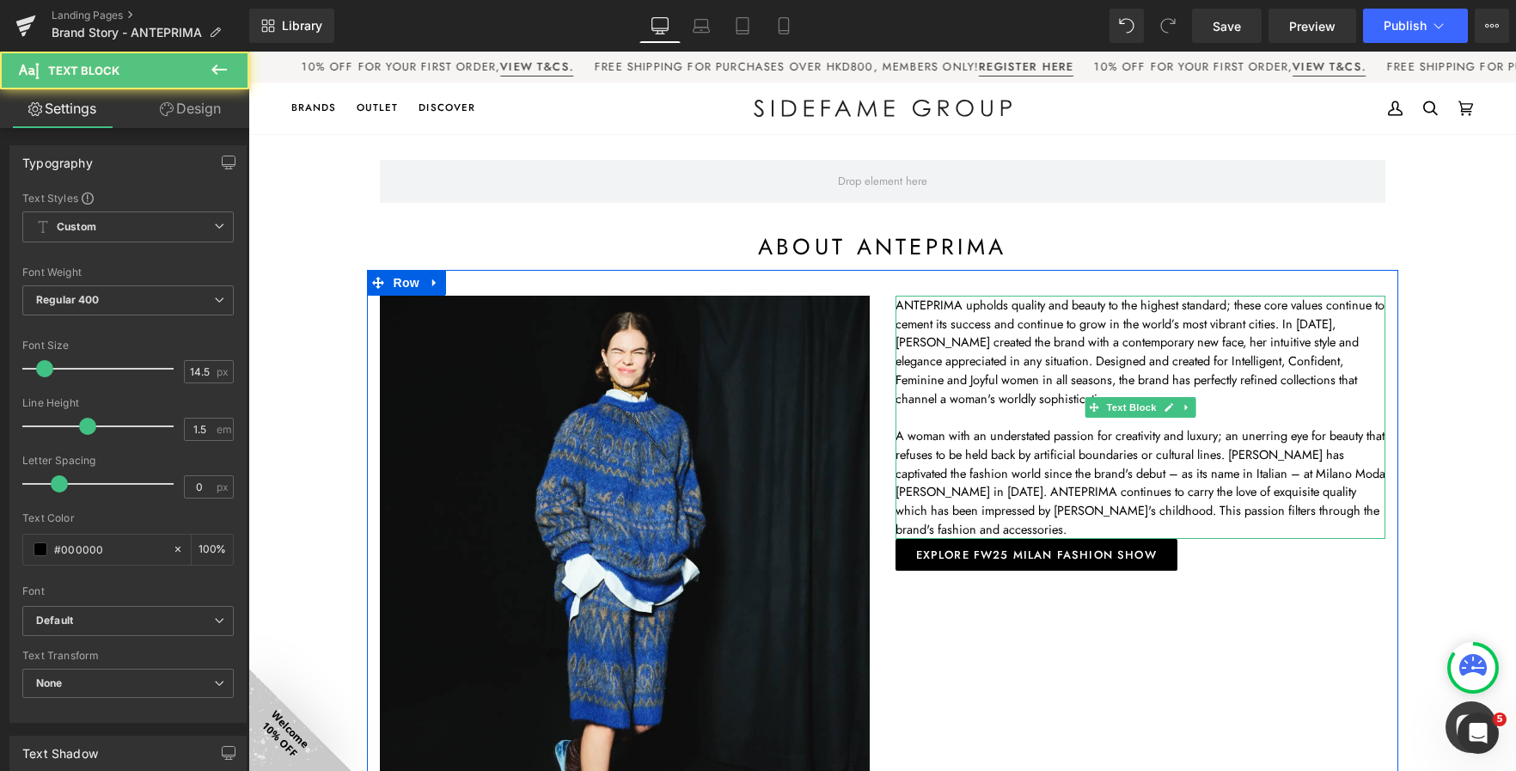
click at [1366, 508] on p "A woman with an understated passion for creativity and luxury; an unerring eye …" at bounding box center [1141, 482] width 490 height 113
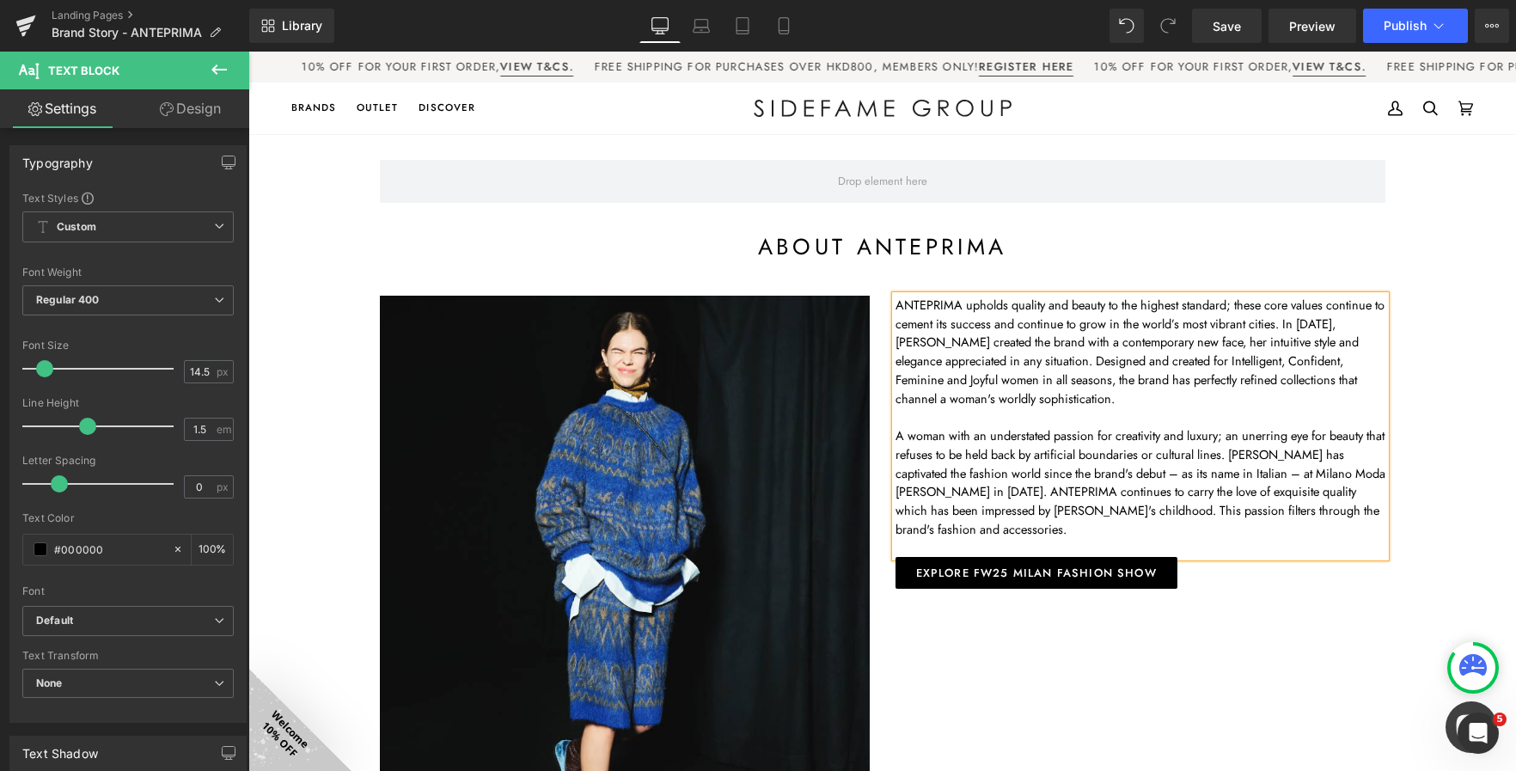
click at [1196, 597] on div "Image ANTEPRIMA upholds quality and beauty to the highest standard; these core …" at bounding box center [882, 593] width 1031 height 647
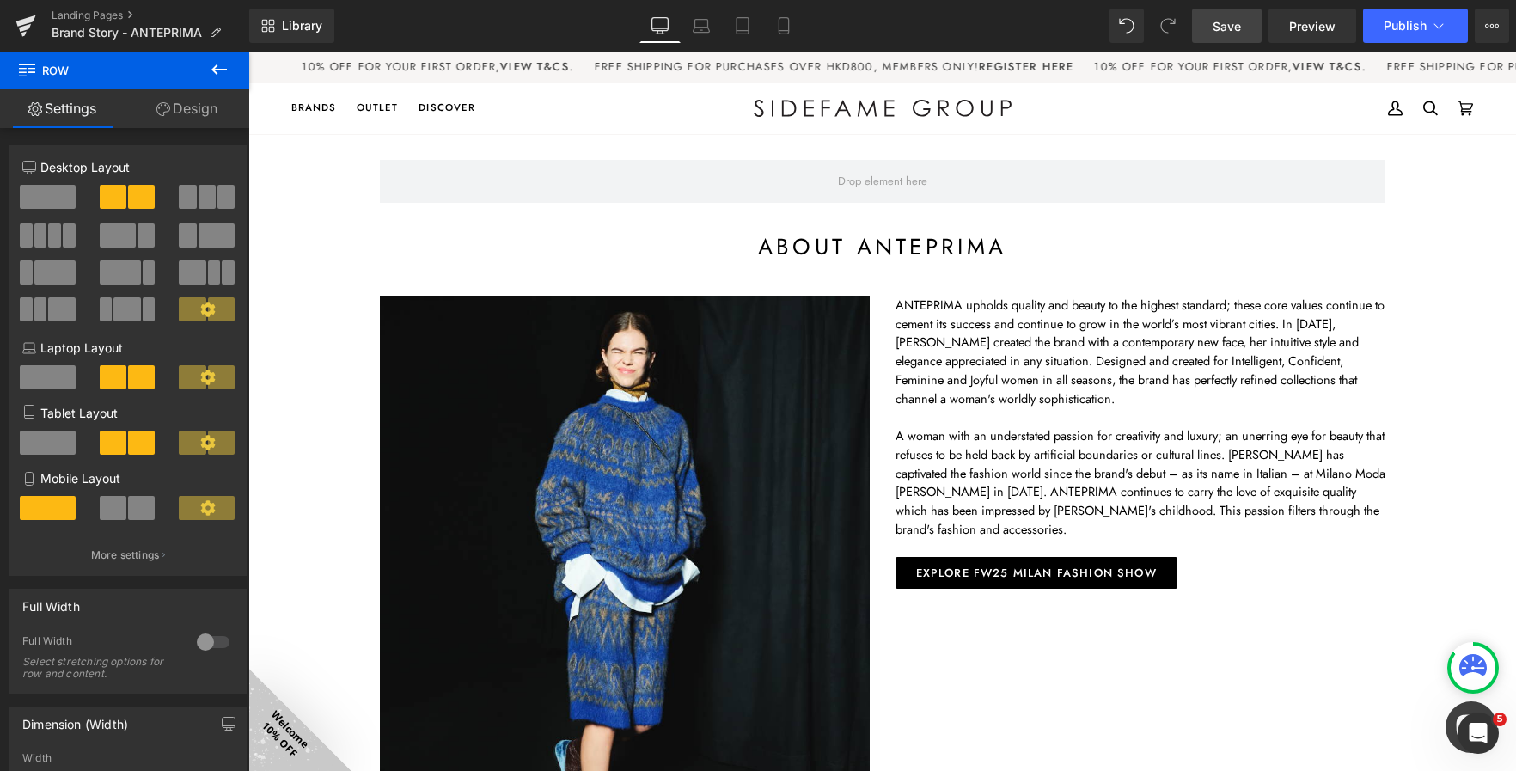
click at [1214, 29] on span "Save" at bounding box center [1227, 26] width 28 height 18
click at [1222, 40] on link "Save" at bounding box center [1227, 26] width 70 height 34
click at [1223, 22] on span "Save" at bounding box center [1227, 26] width 28 height 18
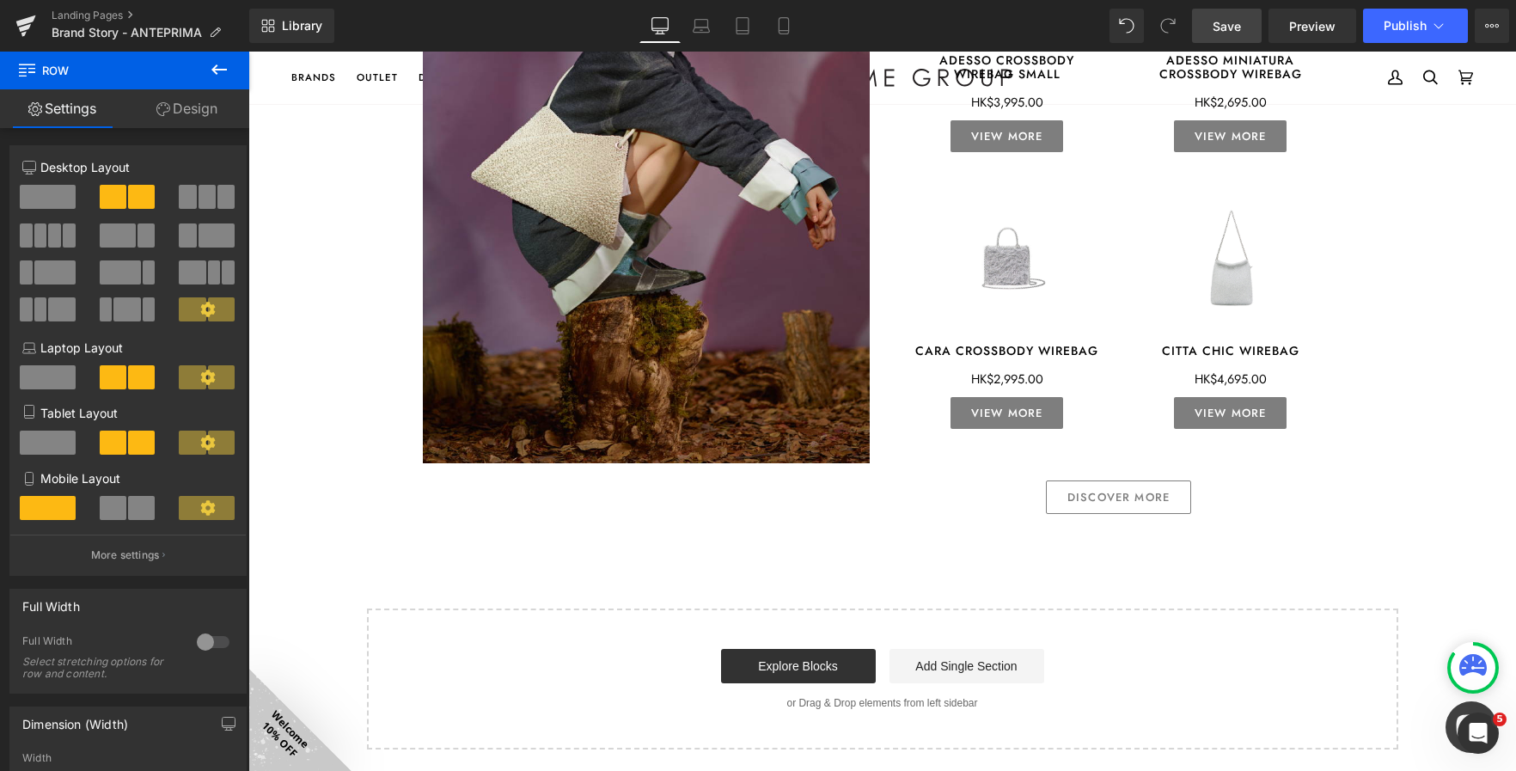
scroll to position [2169, 0]
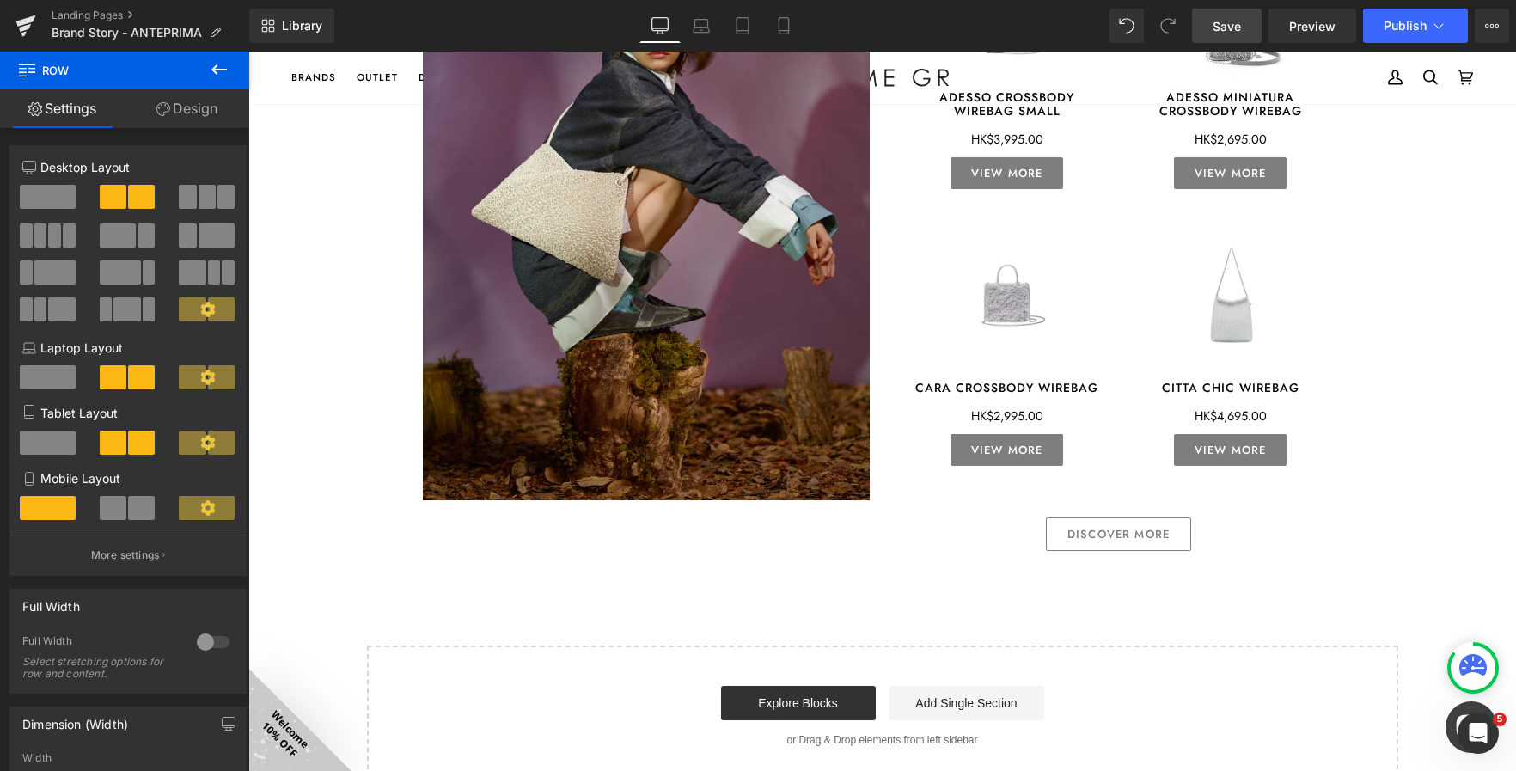
click at [227, 73] on icon at bounding box center [219, 69] width 21 height 21
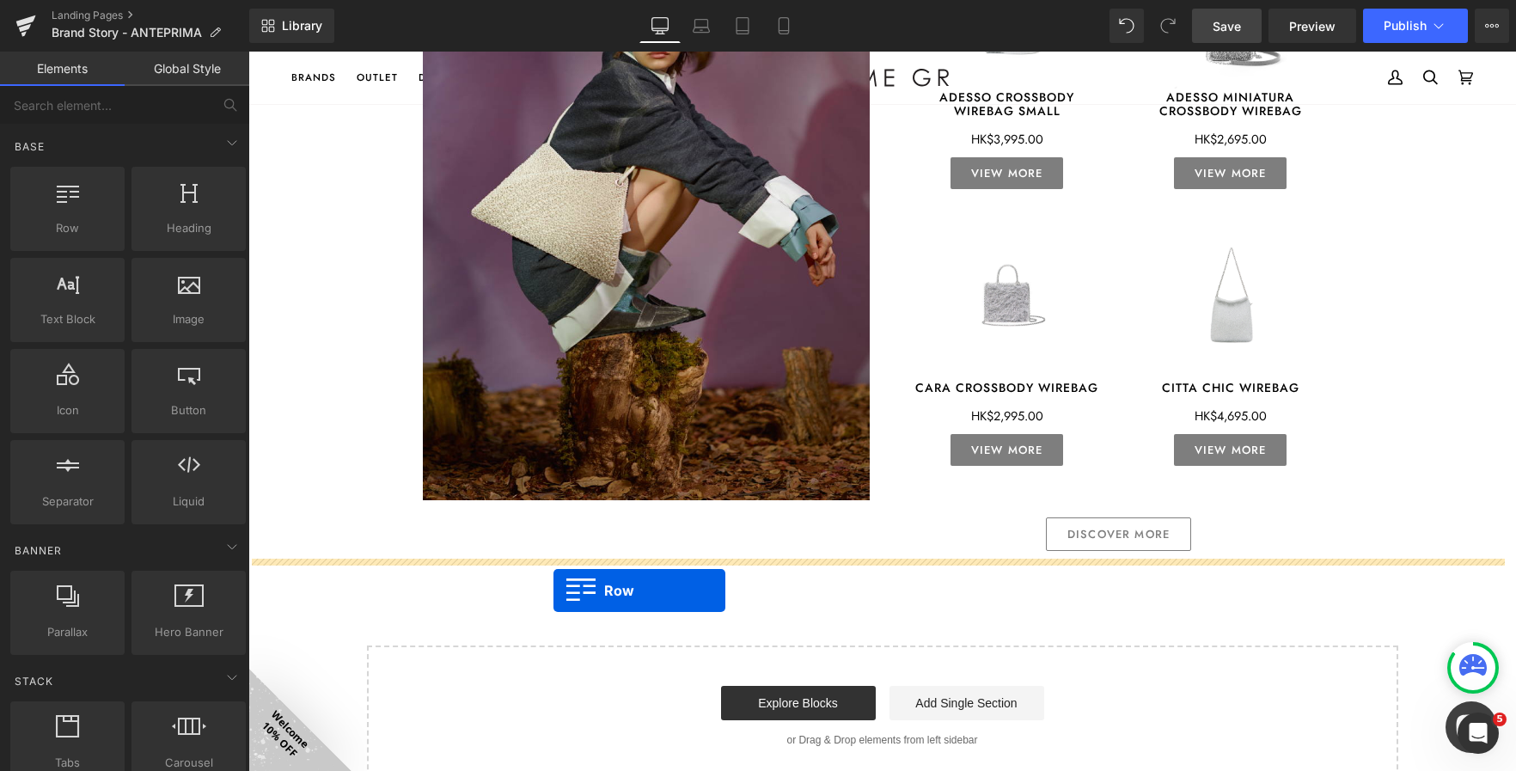
drag, startPoint x: 305, startPoint y: 285, endPoint x: 554, endPoint y: 590, distance: 393.5
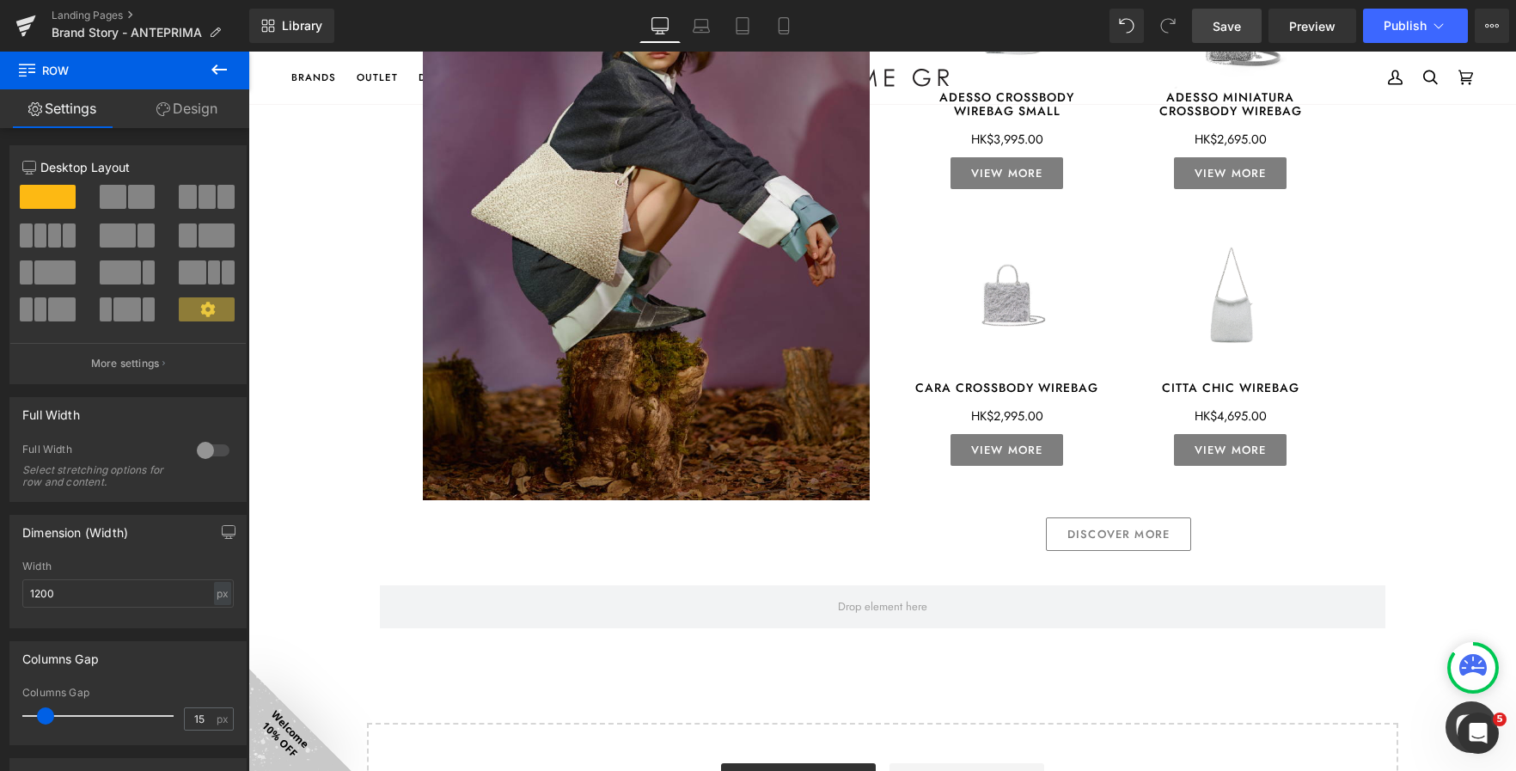
click at [223, 71] on icon at bounding box center [219, 69] width 21 height 21
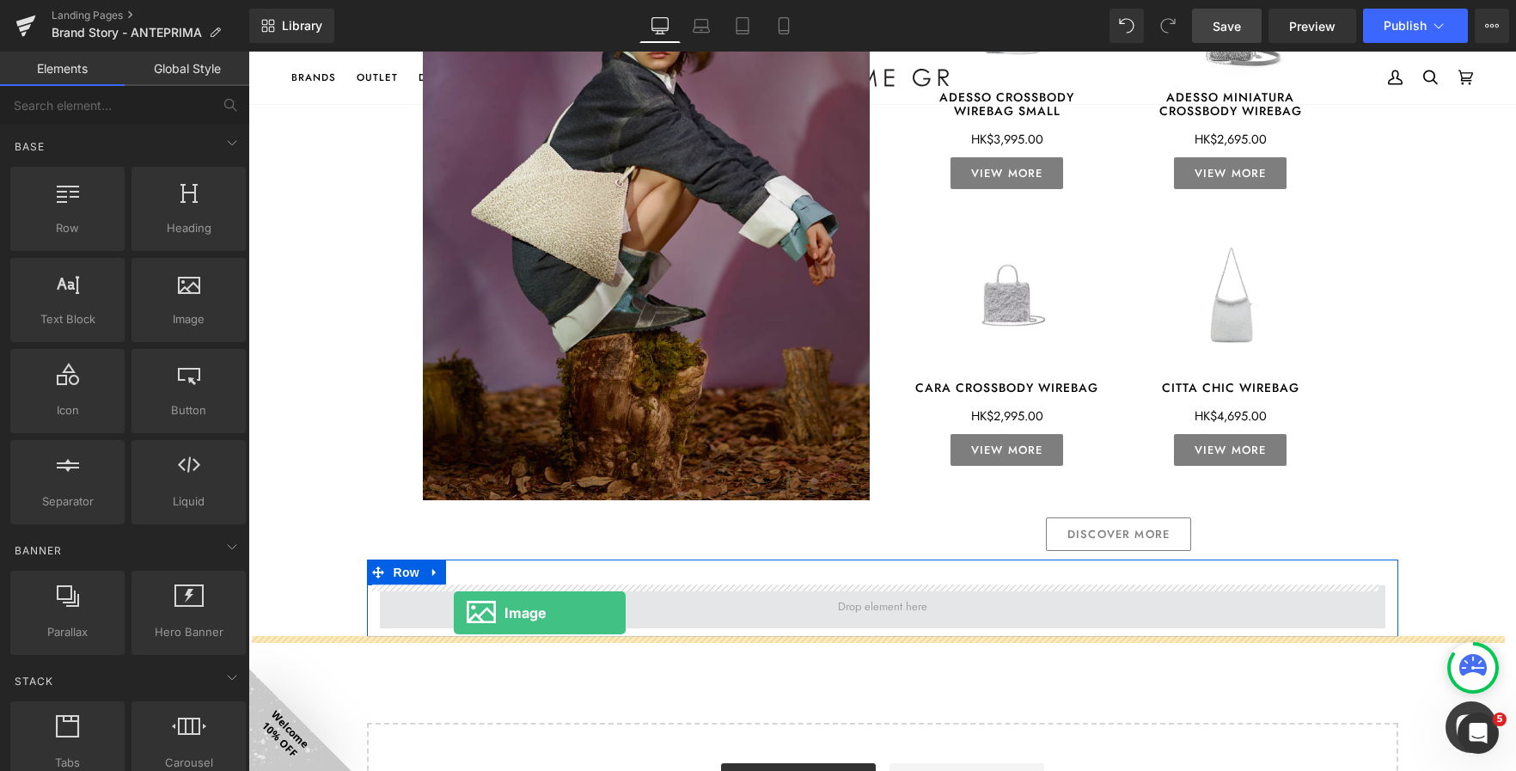
drag, startPoint x: 414, startPoint y: 340, endPoint x: 454, endPoint y: 613, distance: 275.3
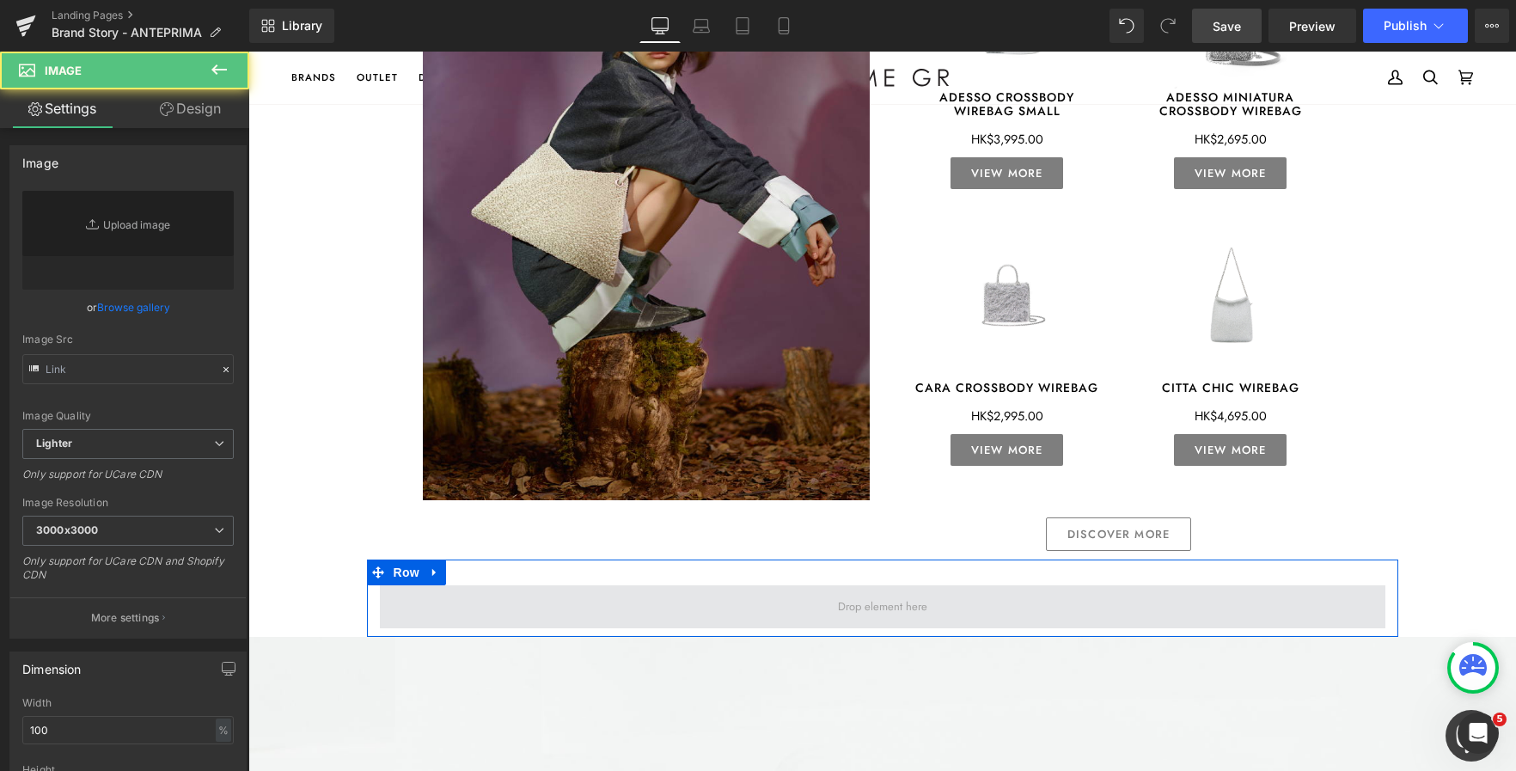
type input "//[DOMAIN_NAME][URL]"
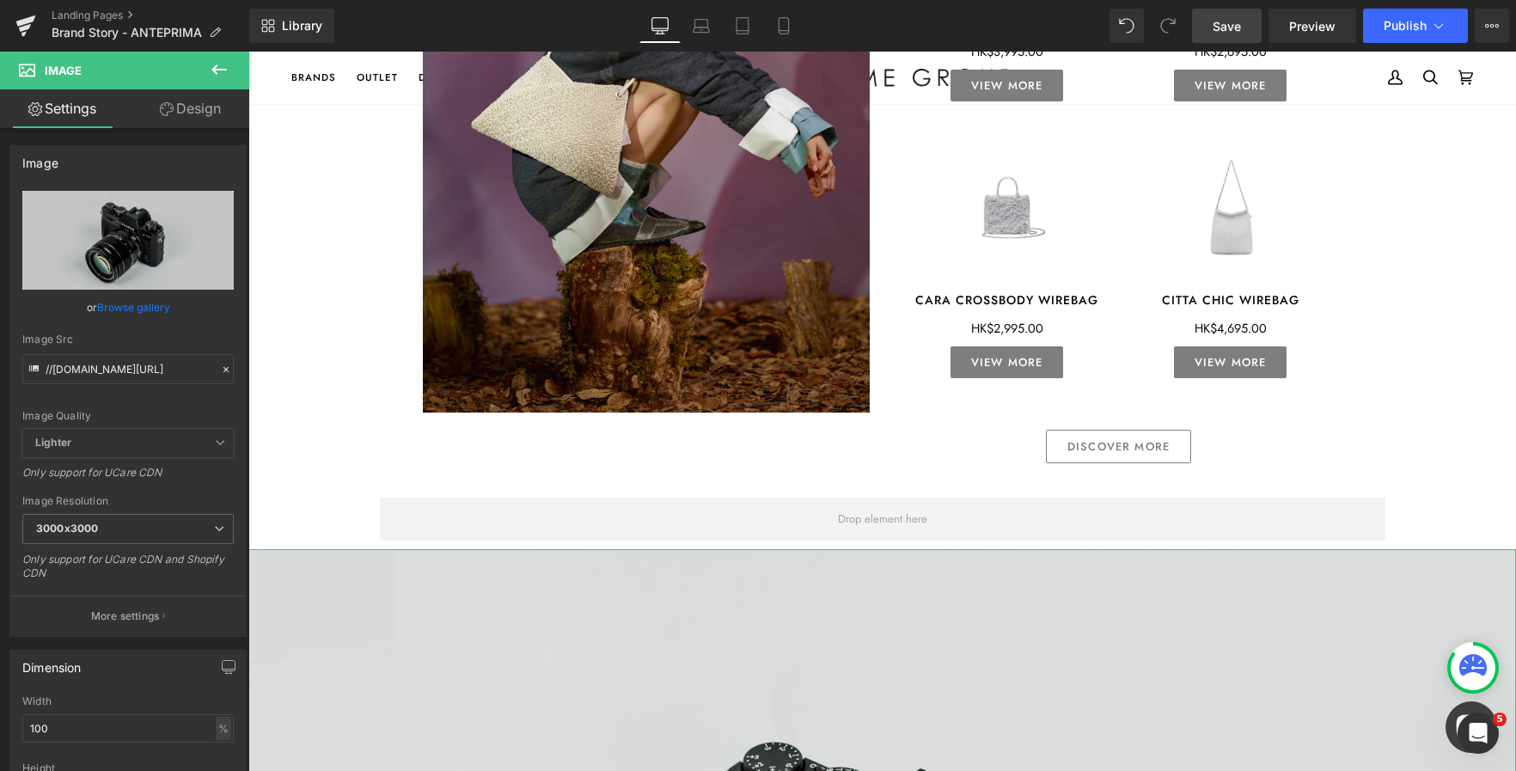
scroll to position [2341, 0]
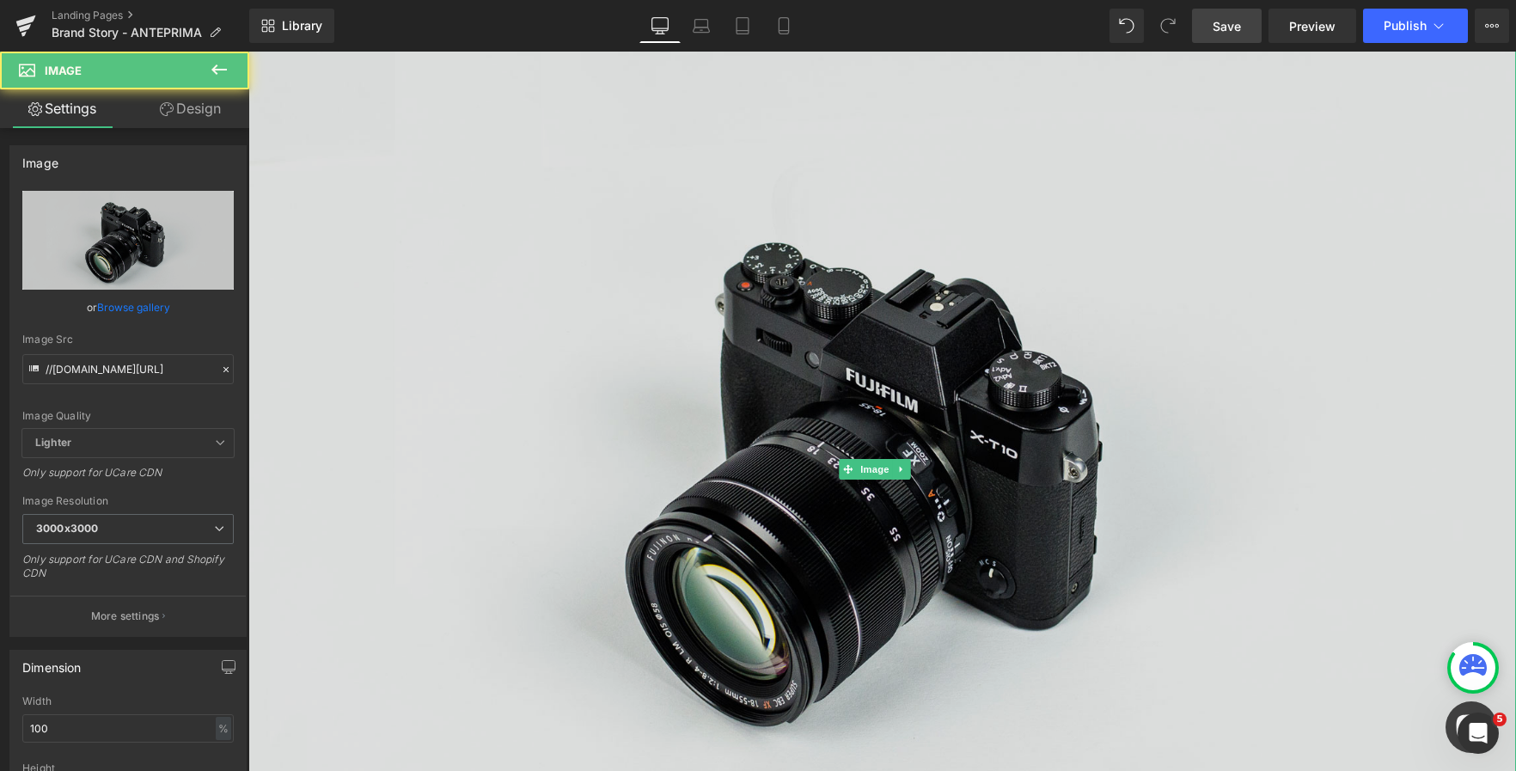
scroll to position [2770, 0]
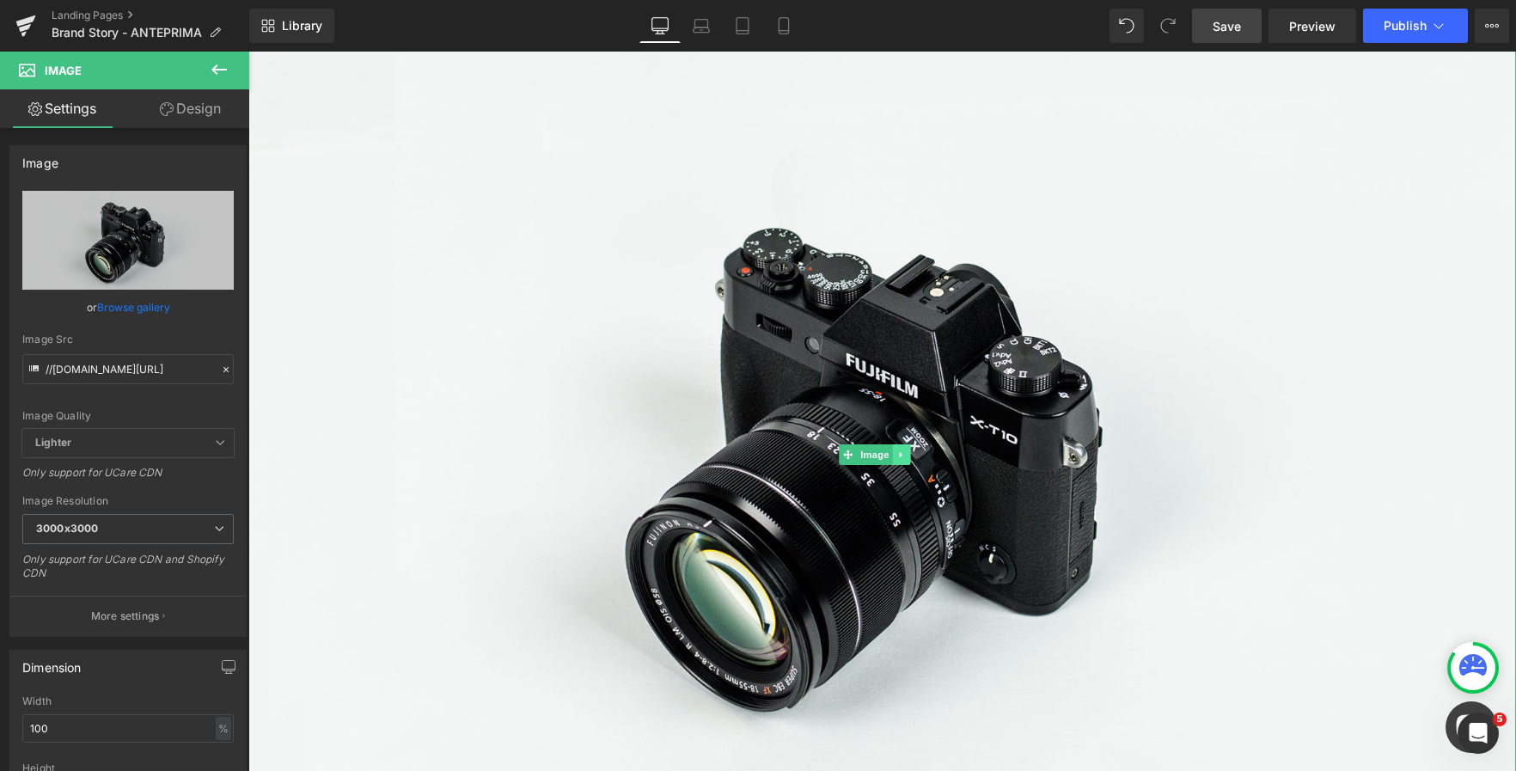
click at [894, 449] on link at bounding box center [902, 454] width 18 height 21
click at [914, 450] on icon at bounding box center [910, 454] width 9 height 9
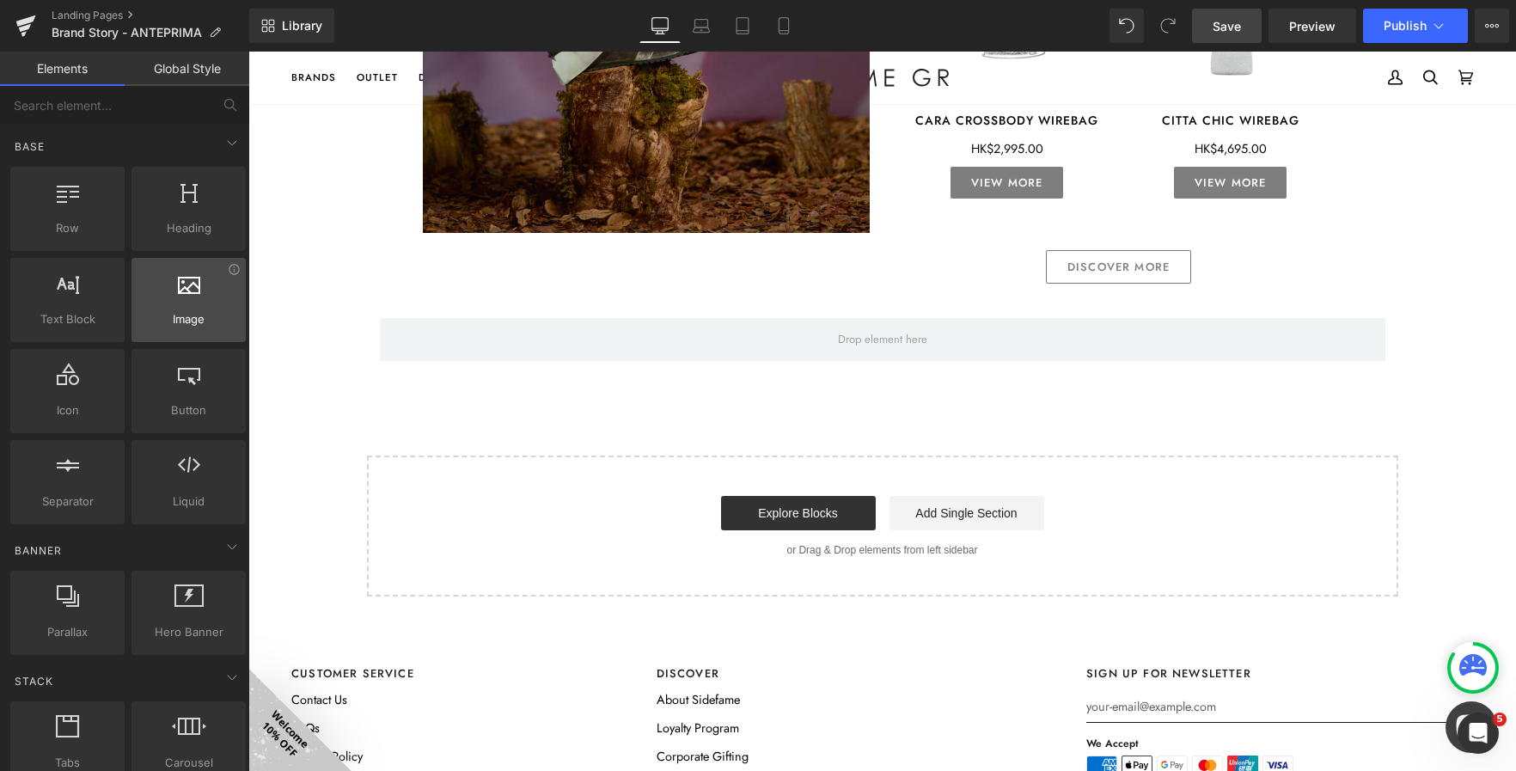
scroll to position [2434, 0]
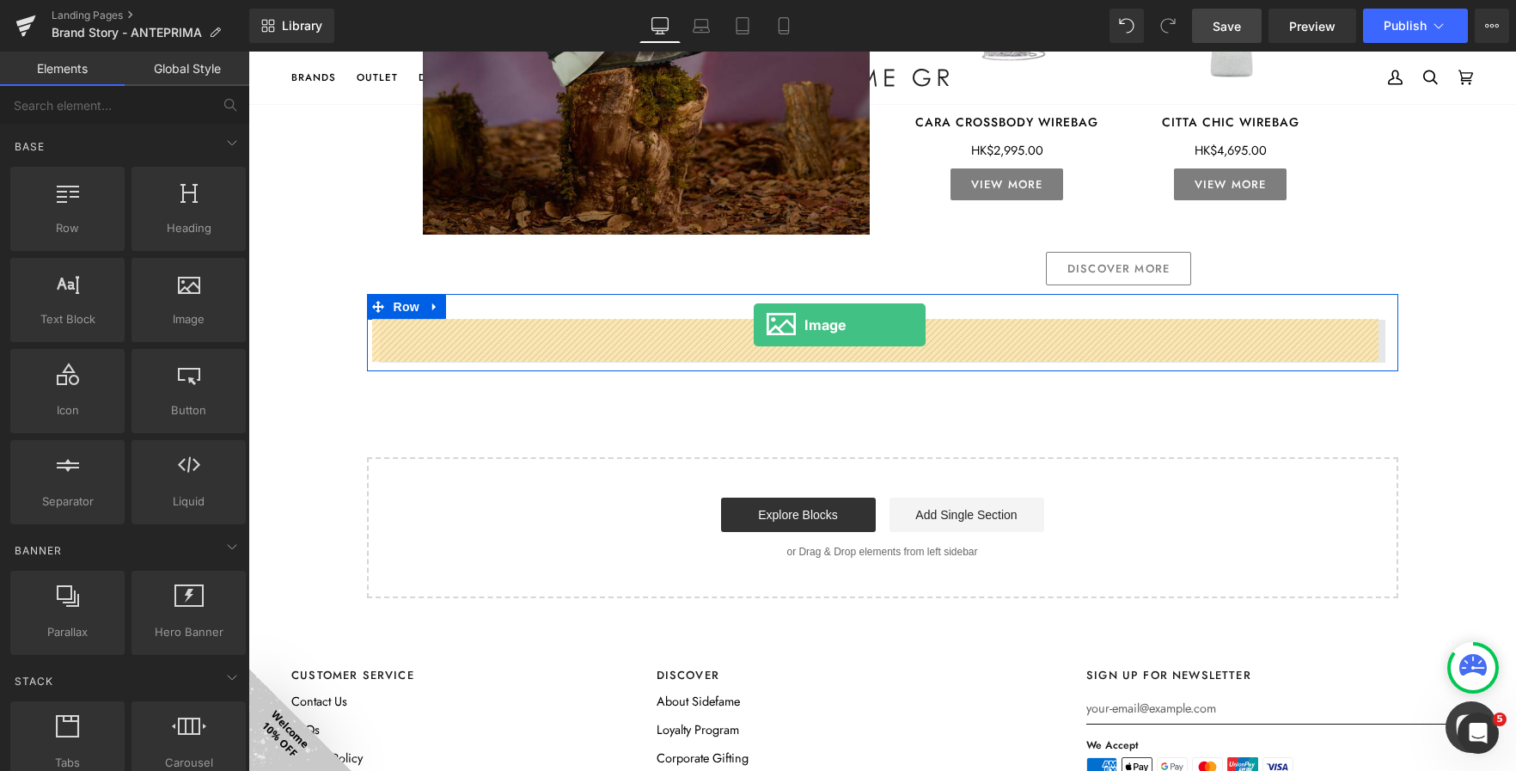
drag, startPoint x: 437, startPoint y: 367, endPoint x: 754, endPoint y: 325, distance: 320.0
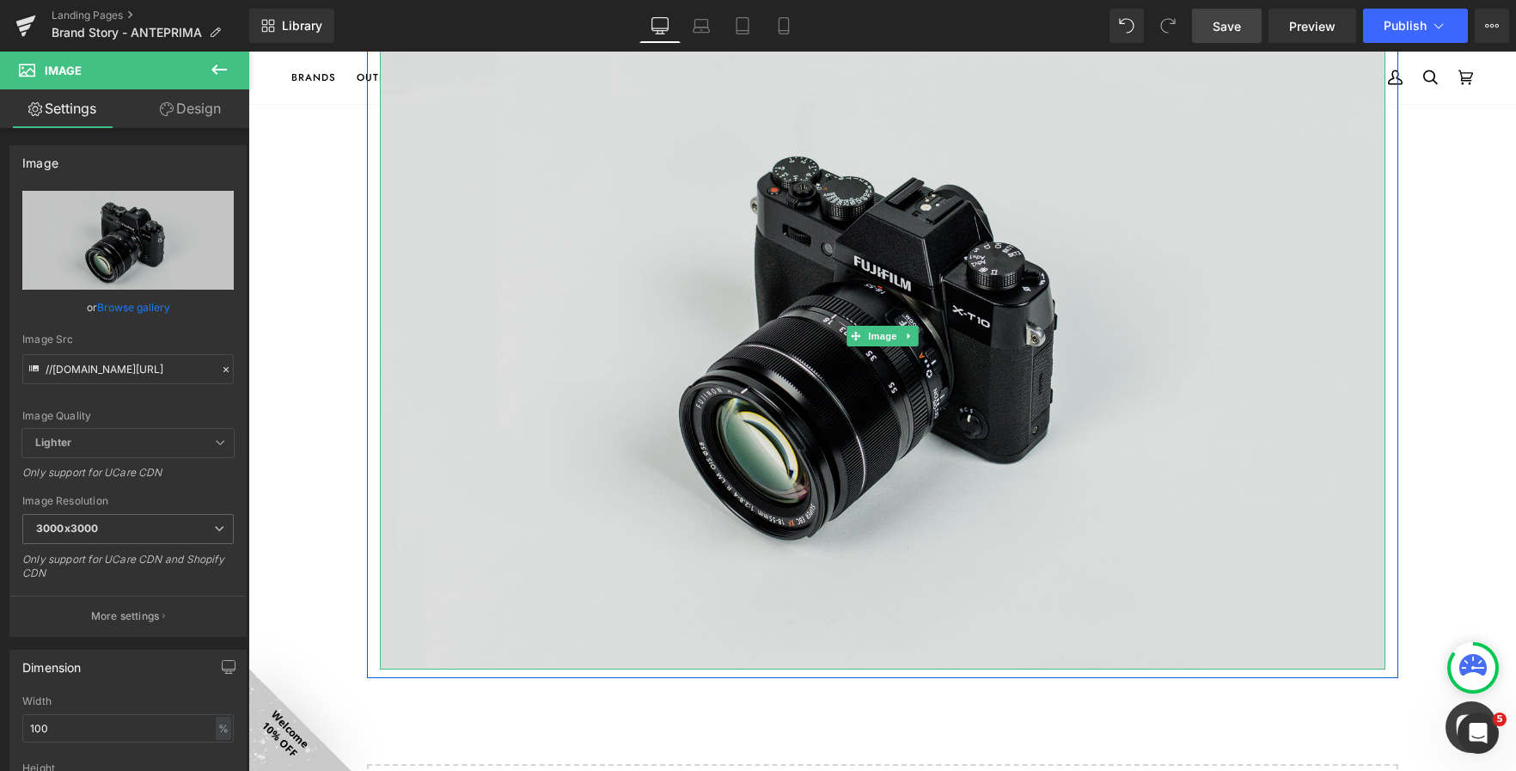
scroll to position [2778, 0]
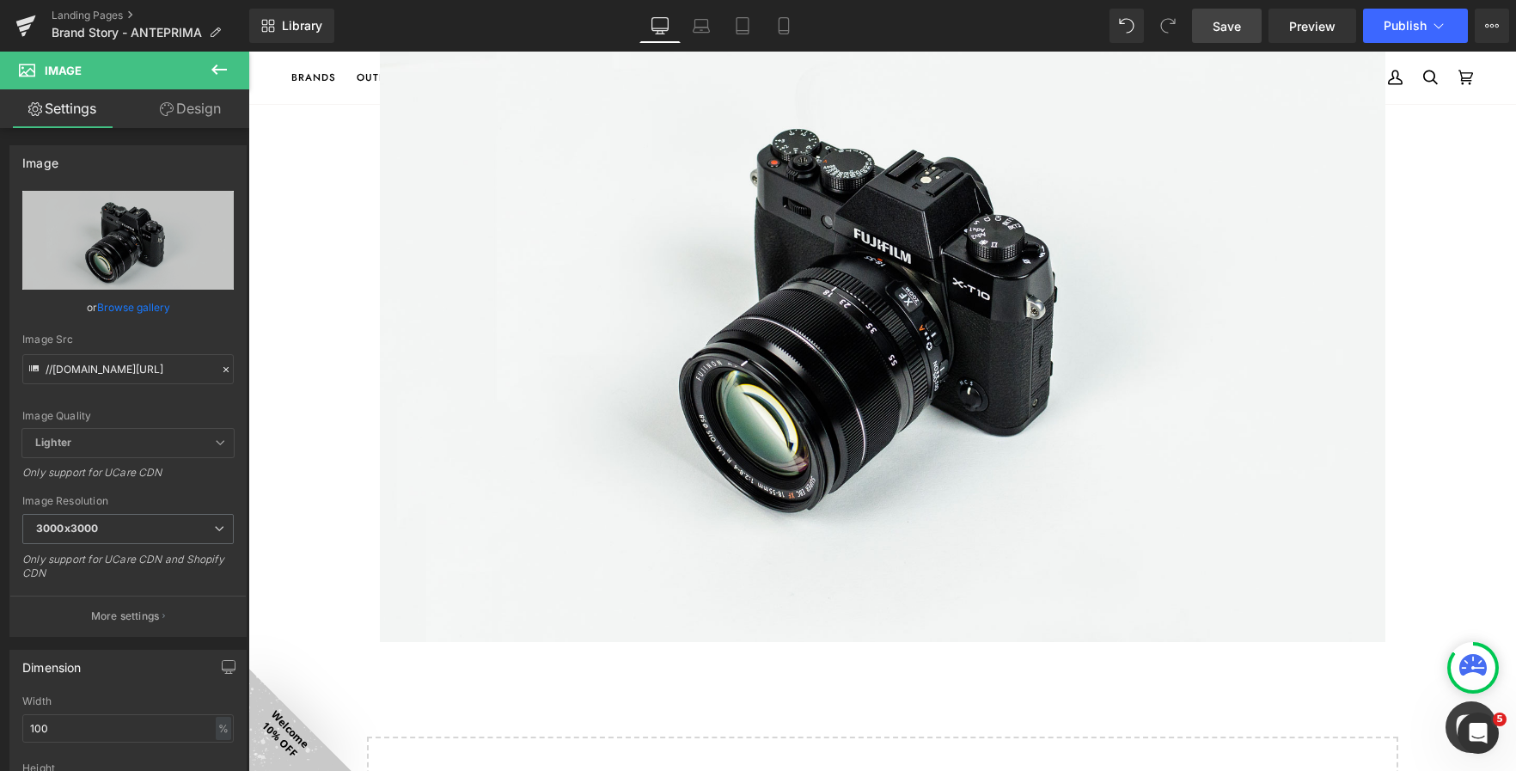
click at [217, 60] on icon at bounding box center [219, 69] width 21 height 21
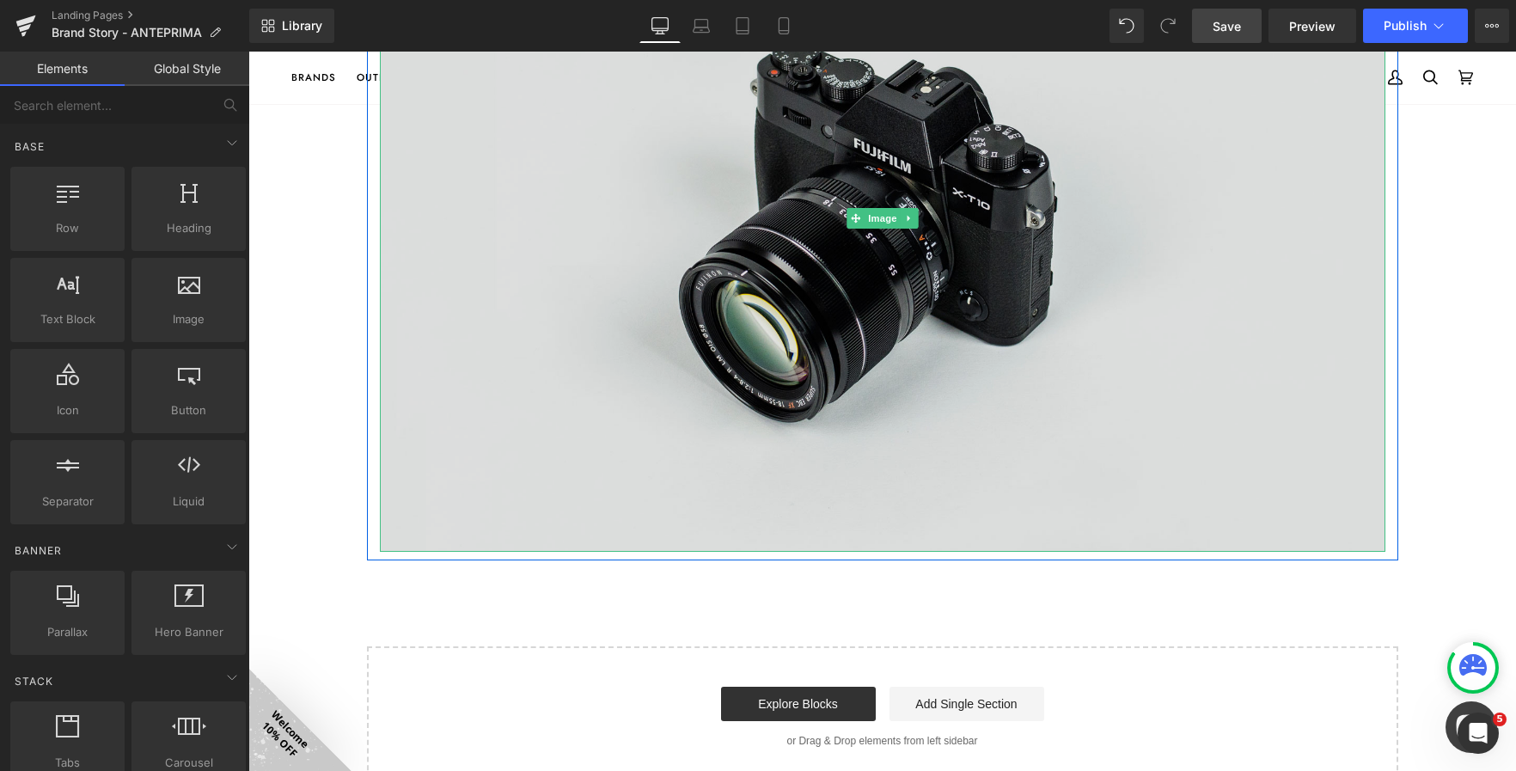
scroll to position [2950, 0]
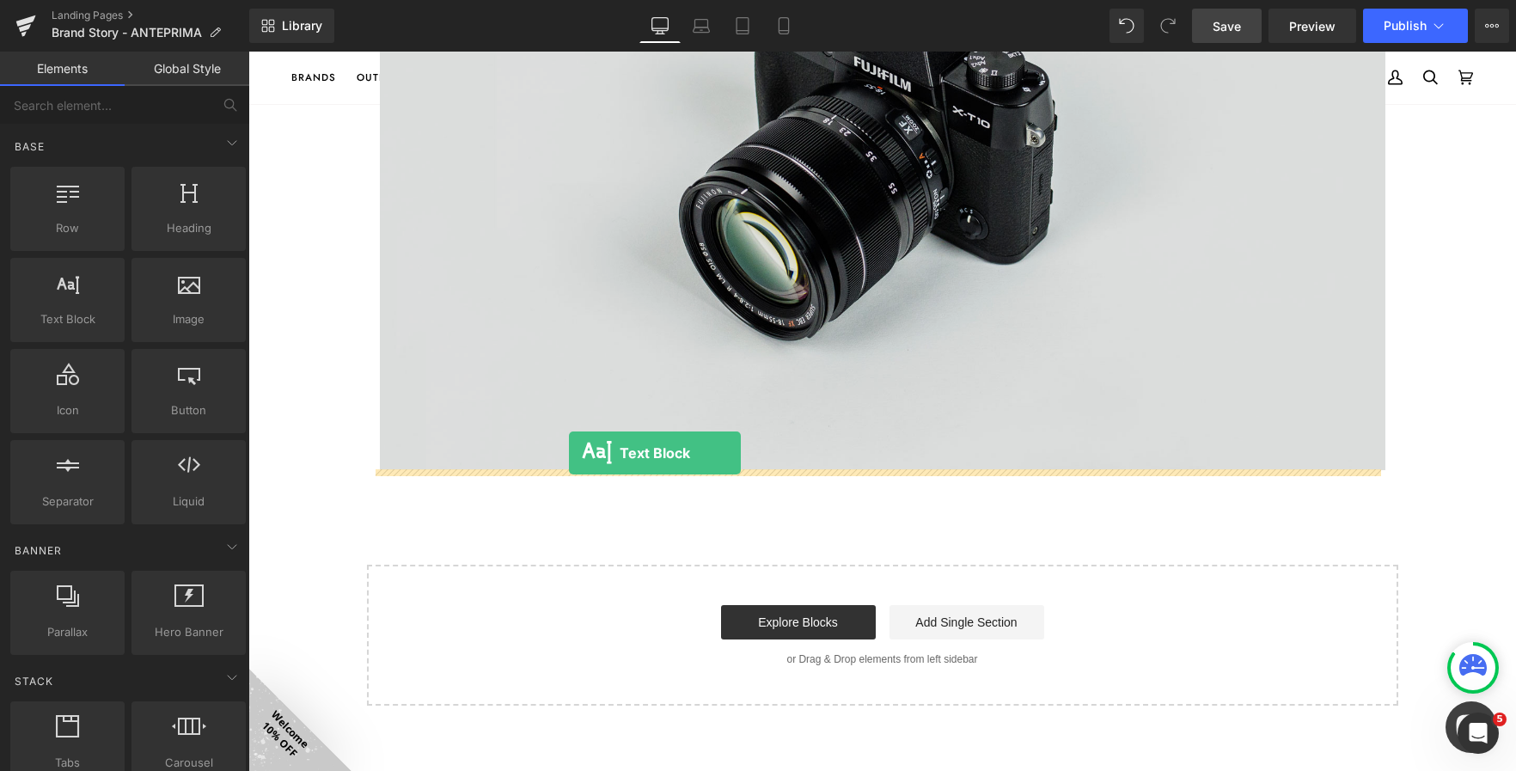
drag, startPoint x: 288, startPoint y: 377, endPoint x: 569, endPoint y: 453, distance: 291.1
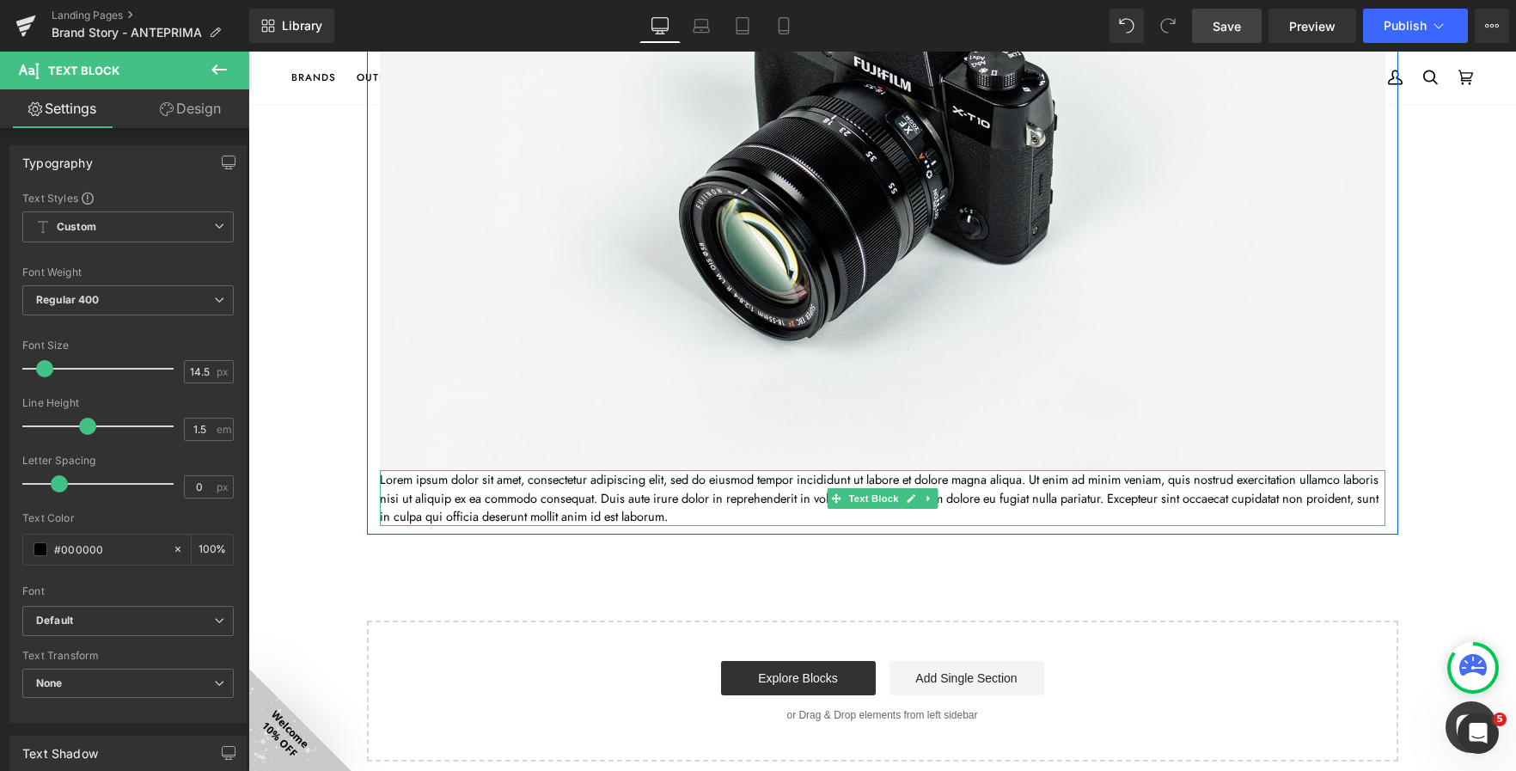
click at [692, 486] on p "Lorem ipsum dolor sit amet, consectetur adipiscing elit, sed do eiusmod tempor …" at bounding box center [883, 498] width 1006 height 56
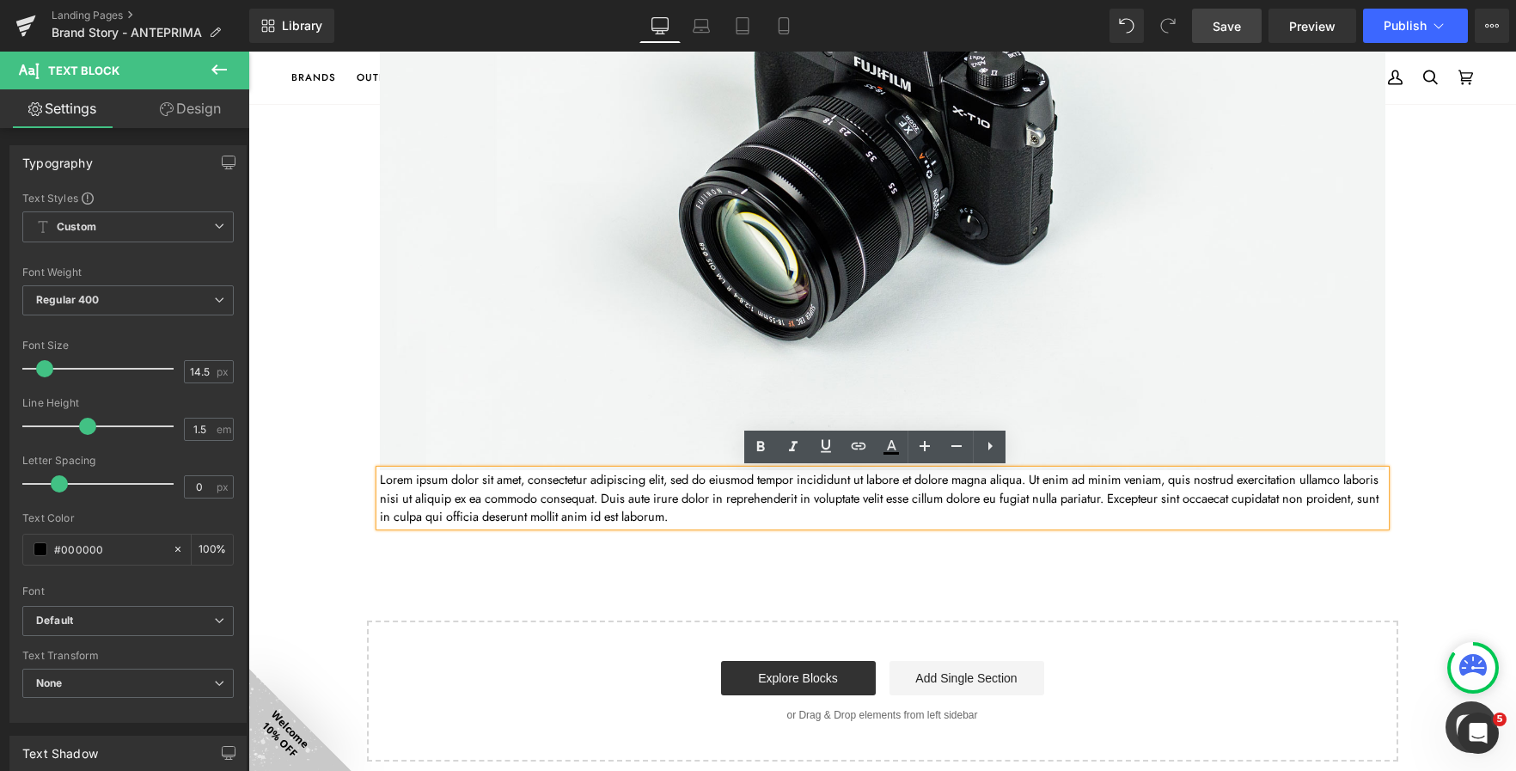
drag, startPoint x: 764, startPoint y: 514, endPoint x: 374, endPoint y: 482, distance: 391.5
click at [380, 480] on div "Lorem ipsum dolor sit amet, consectetur adipiscing elit, sed do eiusmod tempor …" at bounding box center [883, 498] width 1006 height 56
click at [380, 482] on p "Lorem ipsum dolor sit amet, consectetur adipiscing elit, sed do eiusmod tempor …" at bounding box center [883, 498] width 1006 height 56
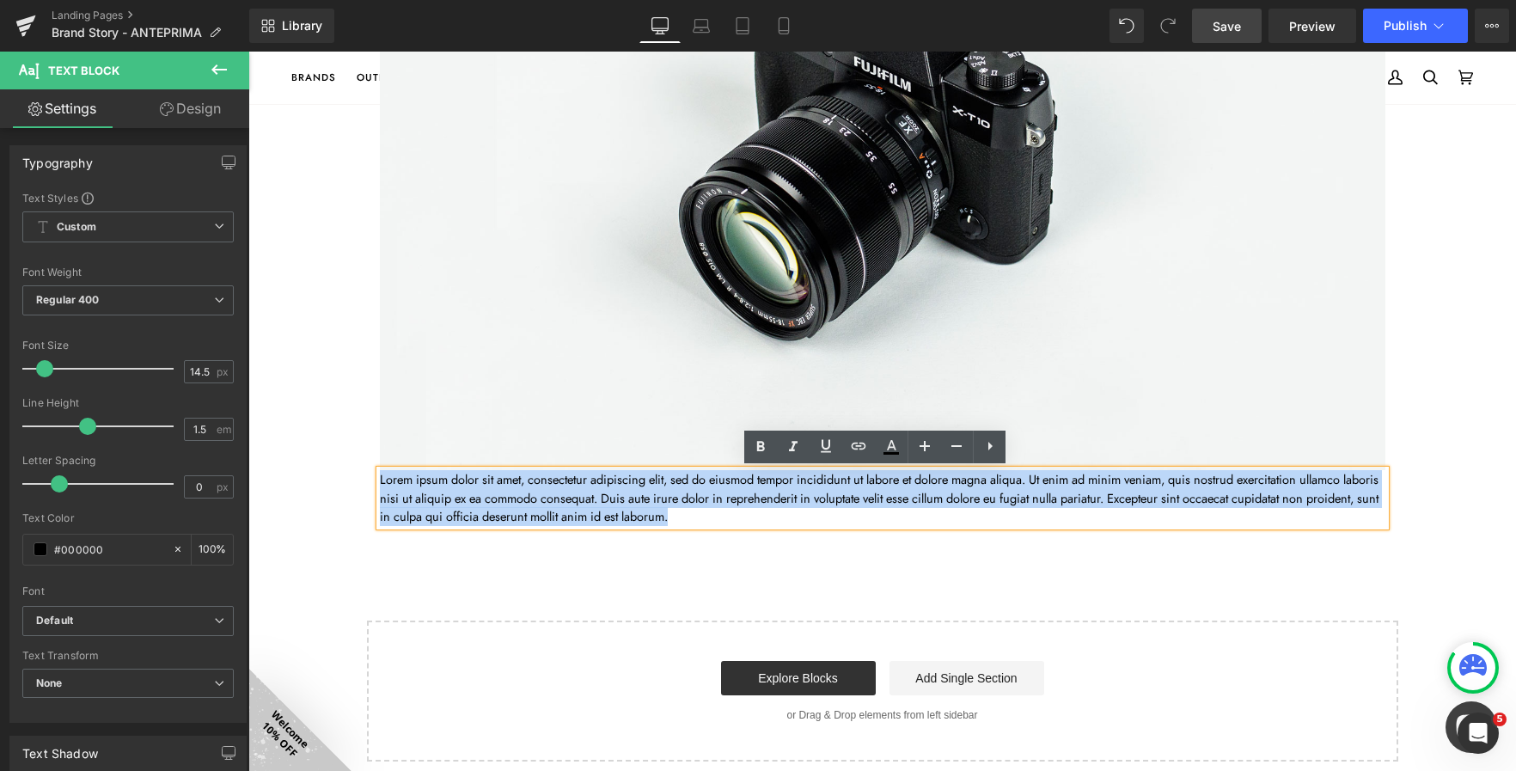
drag, startPoint x: 374, startPoint y: 476, endPoint x: 812, endPoint y: 531, distance: 441.8
click at [812, 531] on div "Image Lorem ipsum dolor sit amet, consectetur adipiscing elit, sed do eiusmod t…" at bounding box center [882, 156] width 1031 height 756
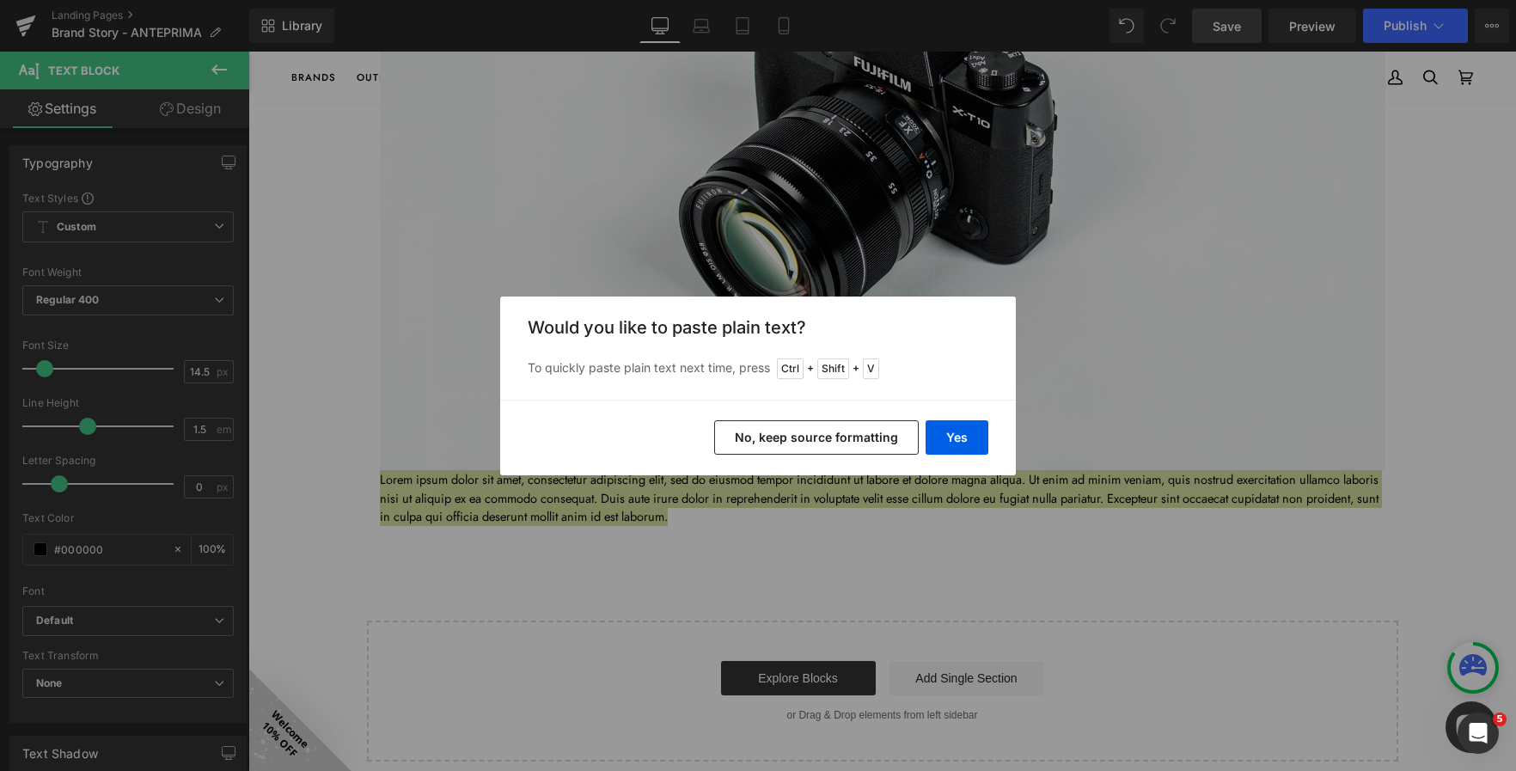
click at [871, 439] on button "No, keep source formatting" at bounding box center [816, 437] width 205 height 34
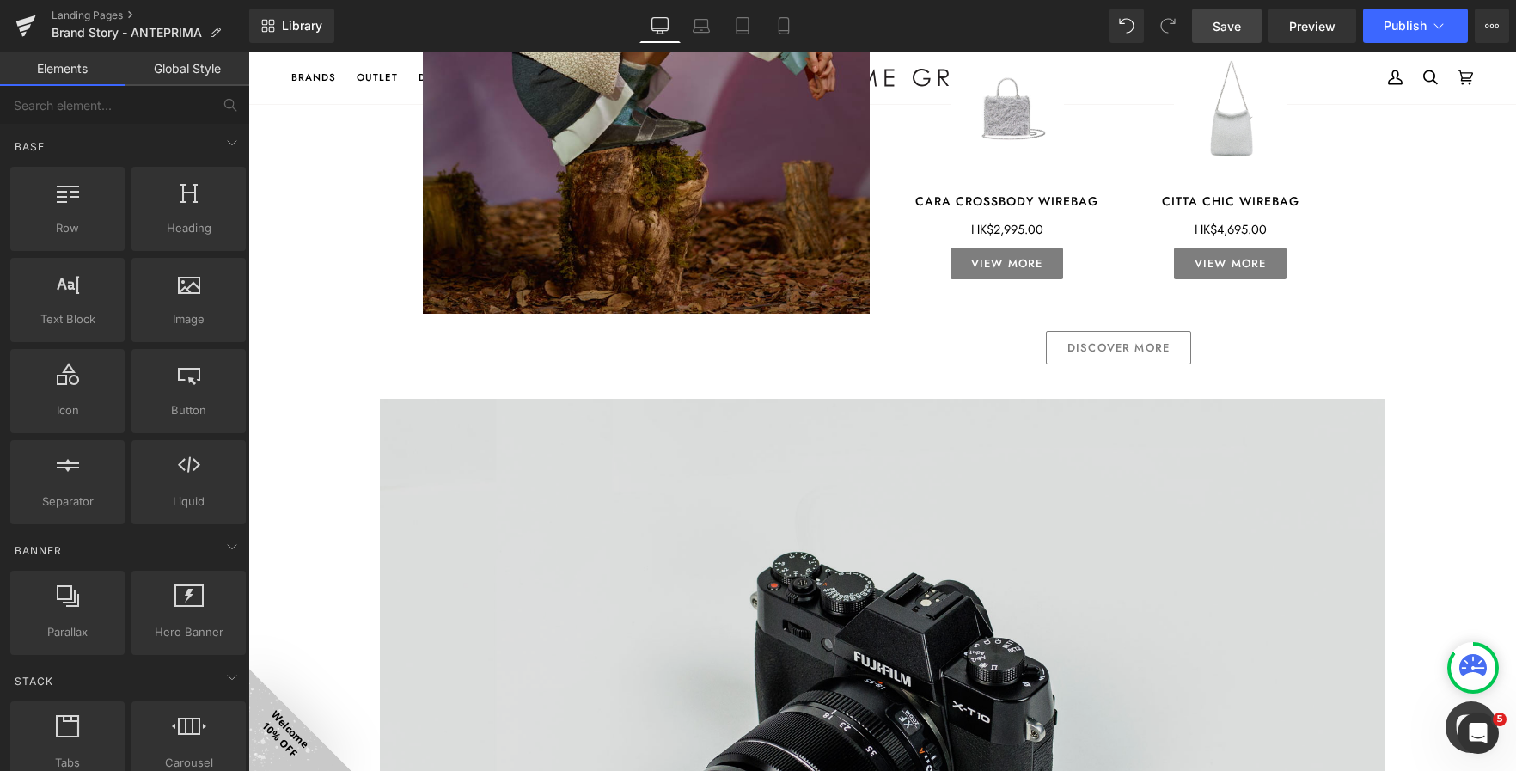
scroll to position [2262, 0]
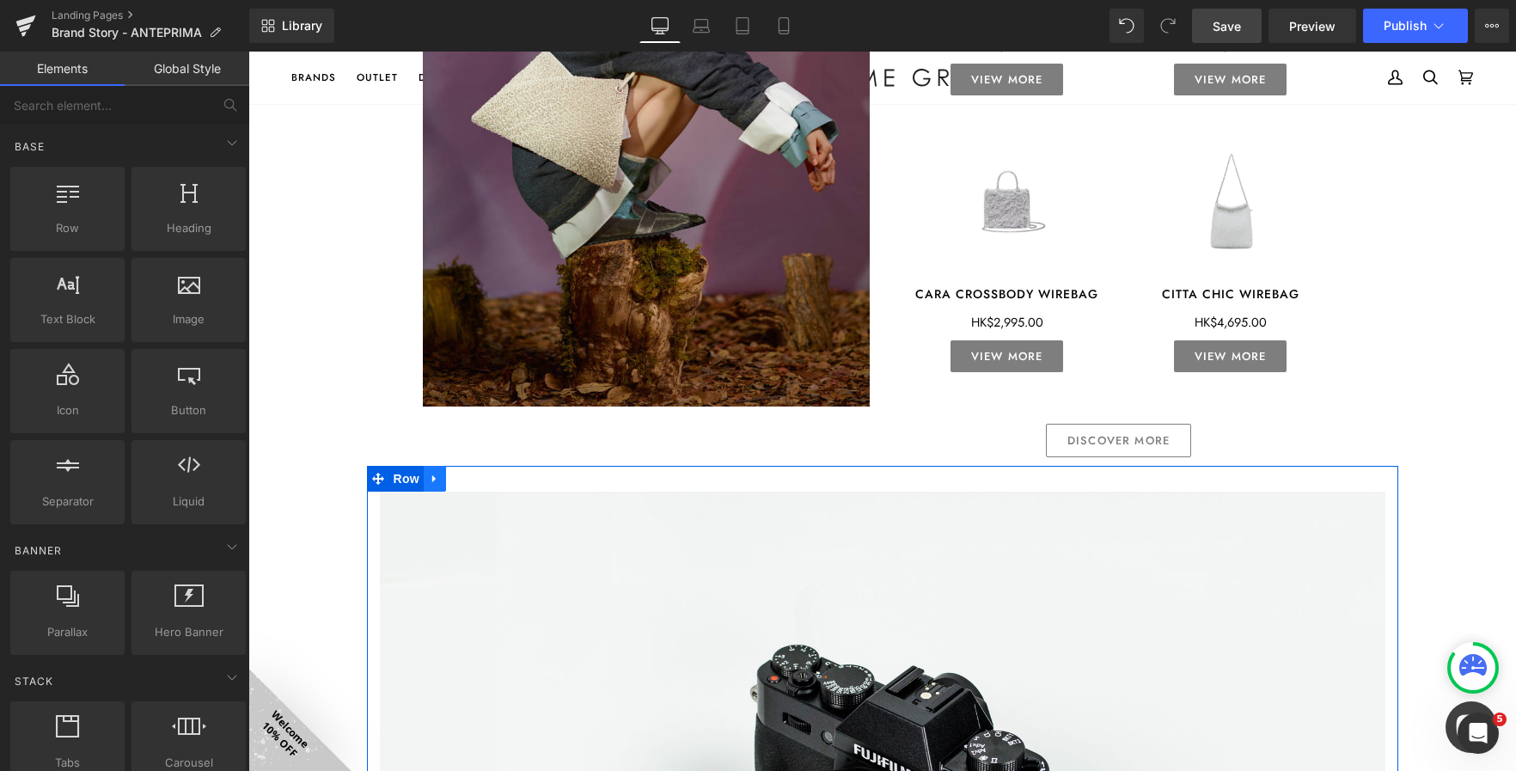
click at [431, 480] on icon at bounding box center [435, 478] width 12 height 13
click at [451, 477] on icon at bounding box center [457, 479] width 12 height 12
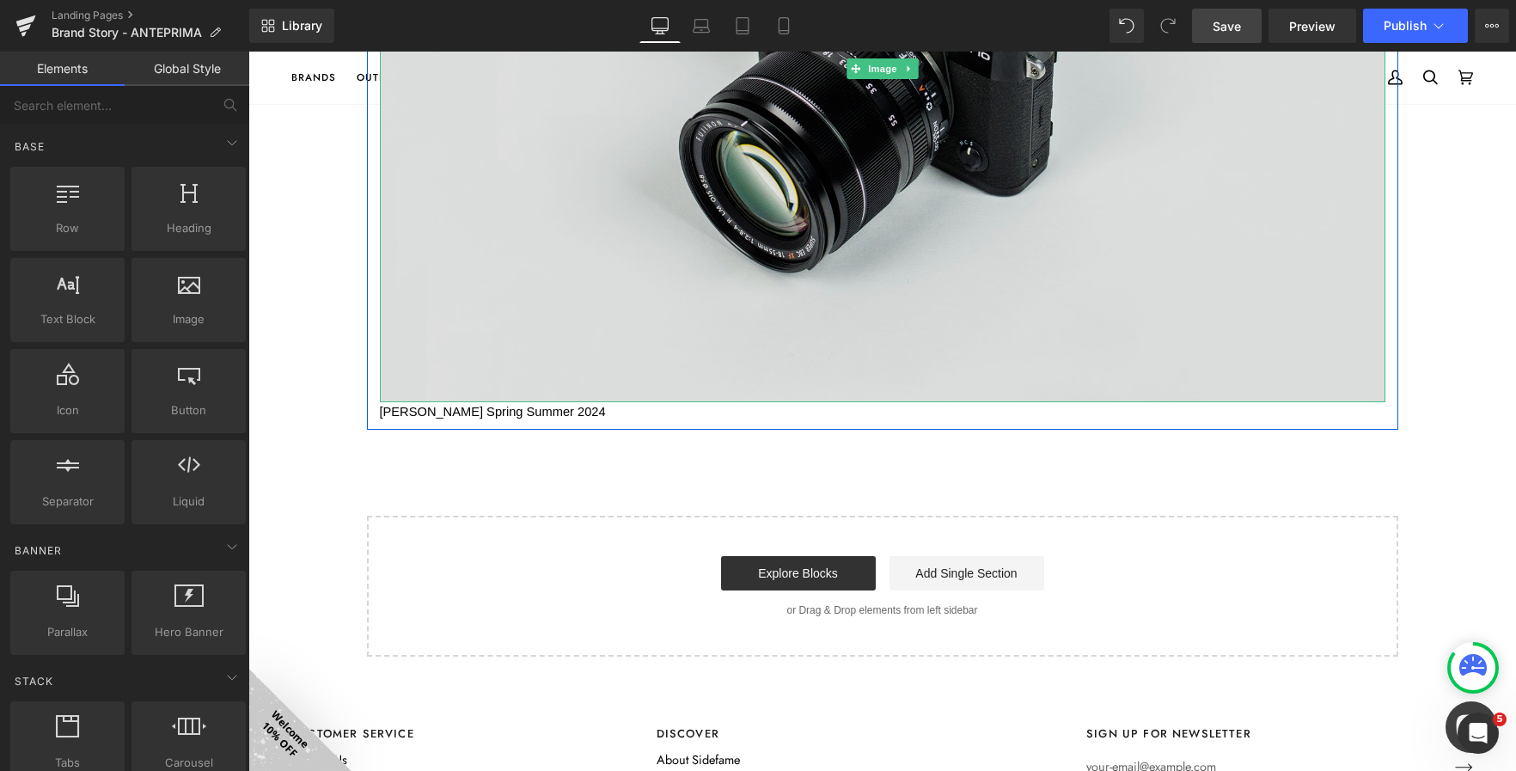
scroll to position [3738, 0]
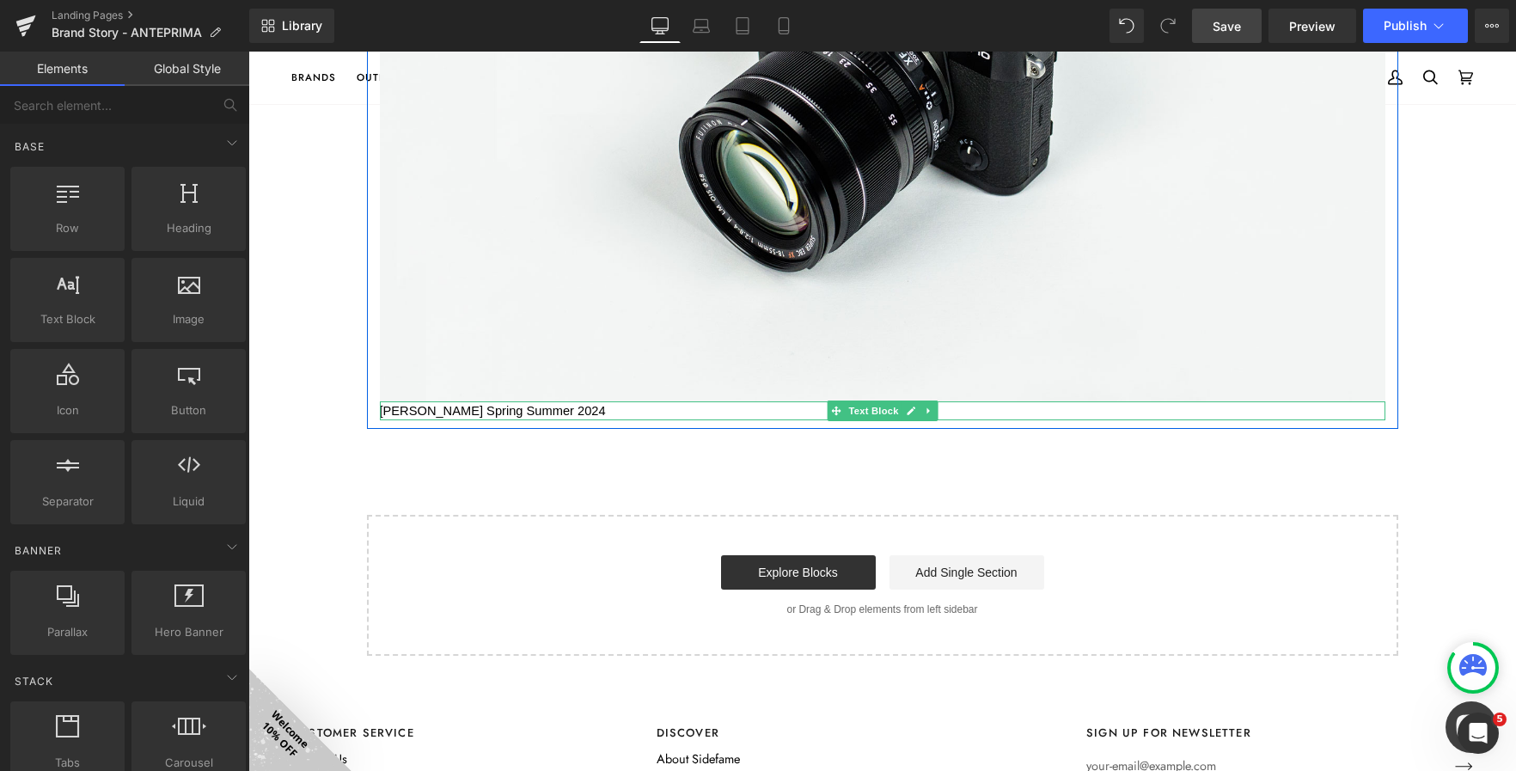
click at [487, 413] on span "[PERSON_NAME] Spring Summer 2024" at bounding box center [493, 411] width 226 height 14
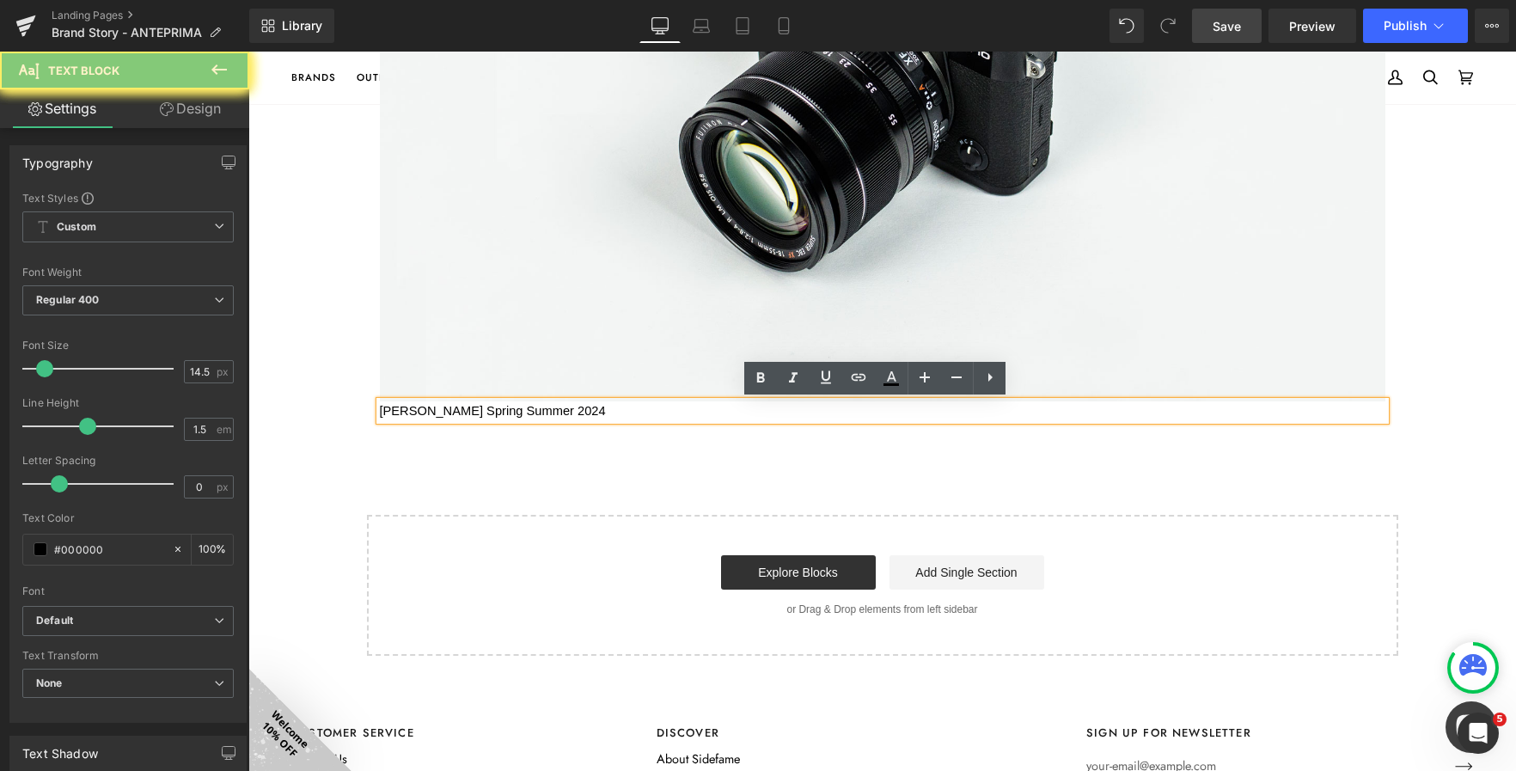
click at [487, 413] on span "[PERSON_NAME] Spring Summer 2024" at bounding box center [493, 411] width 226 height 14
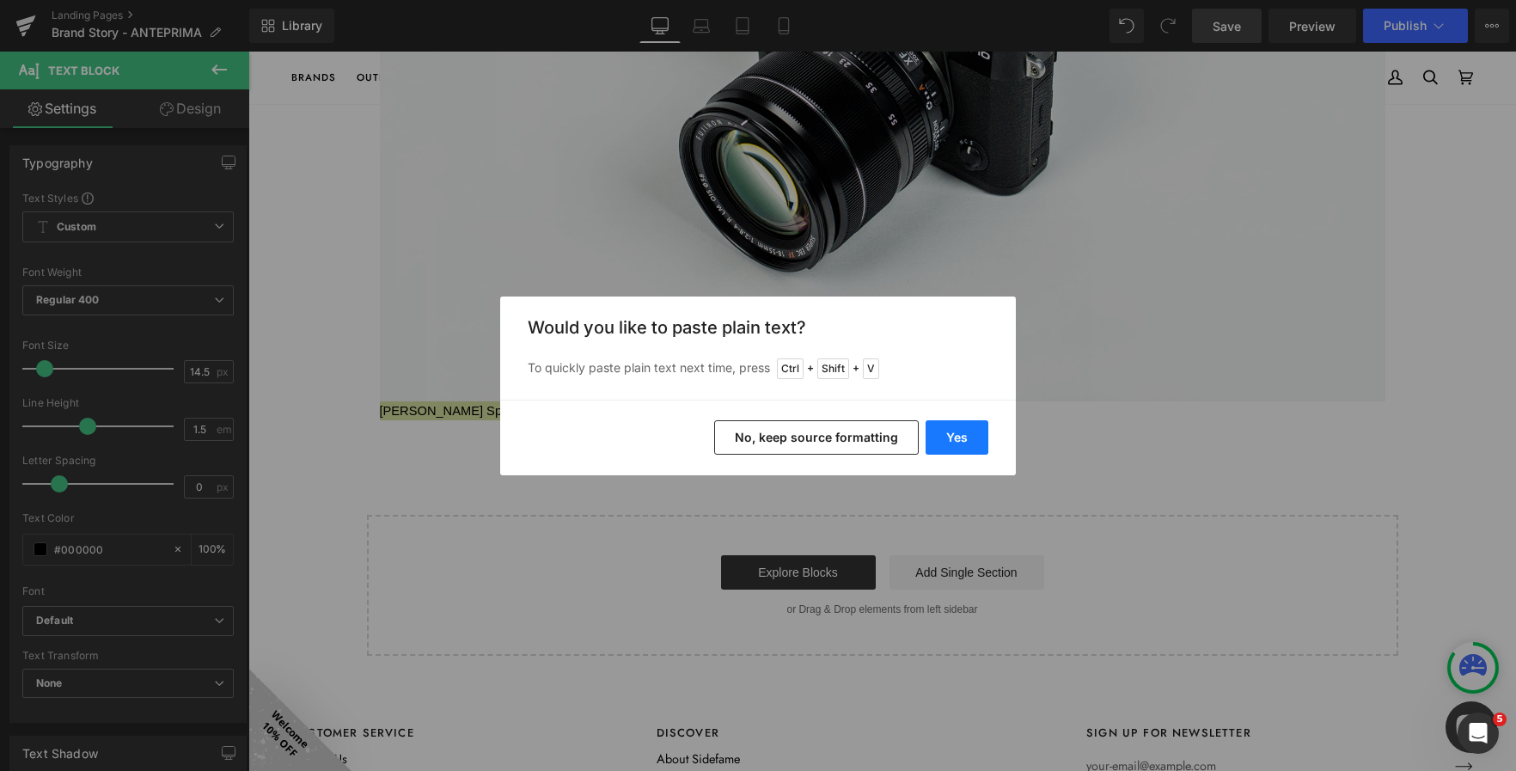
click at [956, 440] on button "Yes" at bounding box center [957, 437] width 63 height 34
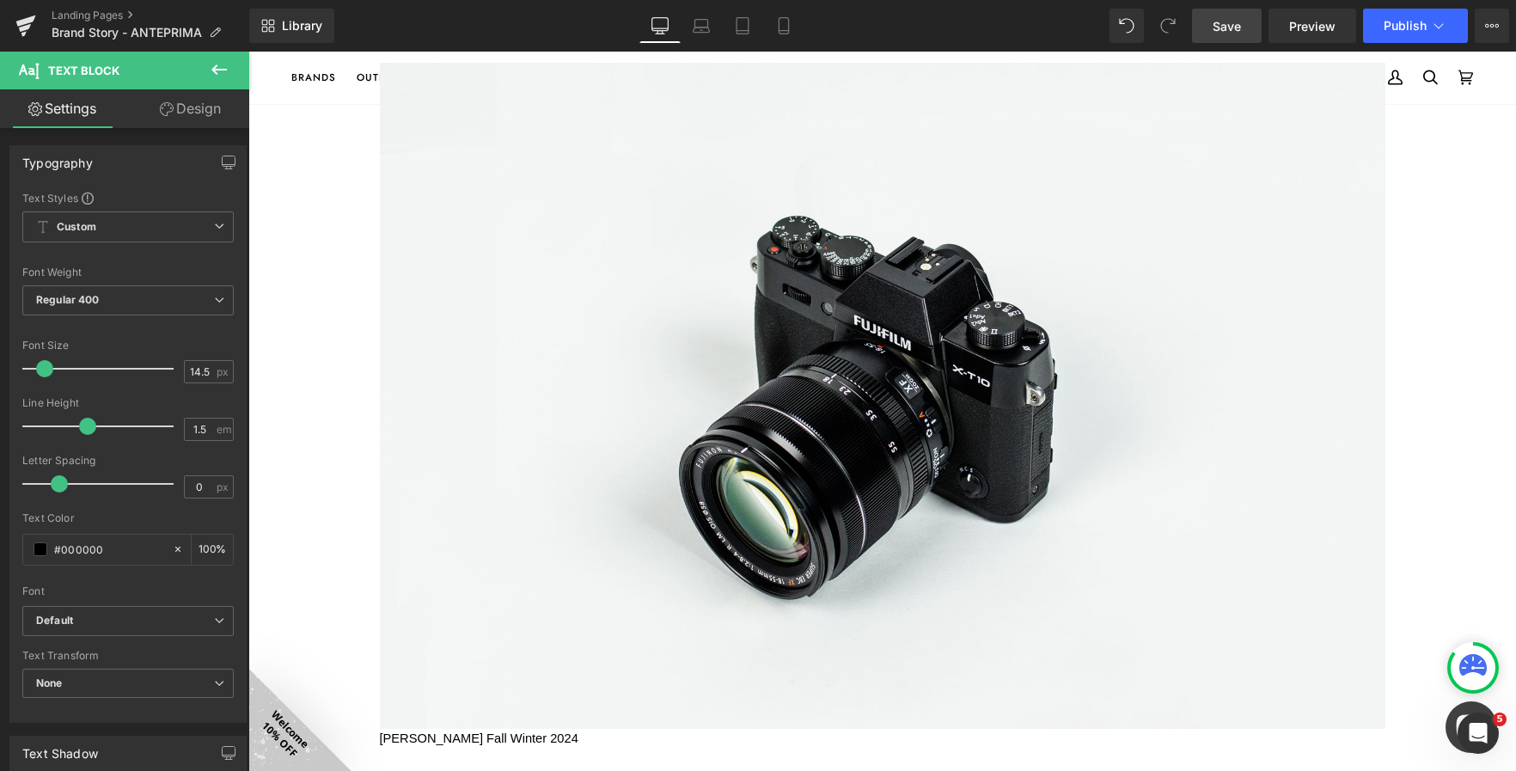
scroll to position [3411, 0]
drag, startPoint x: 1233, startPoint y: 28, endPoint x: 615, endPoint y: 704, distance: 916.3
click at [1233, 28] on span "Save" at bounding box center [1227, 26] width 28 height 18
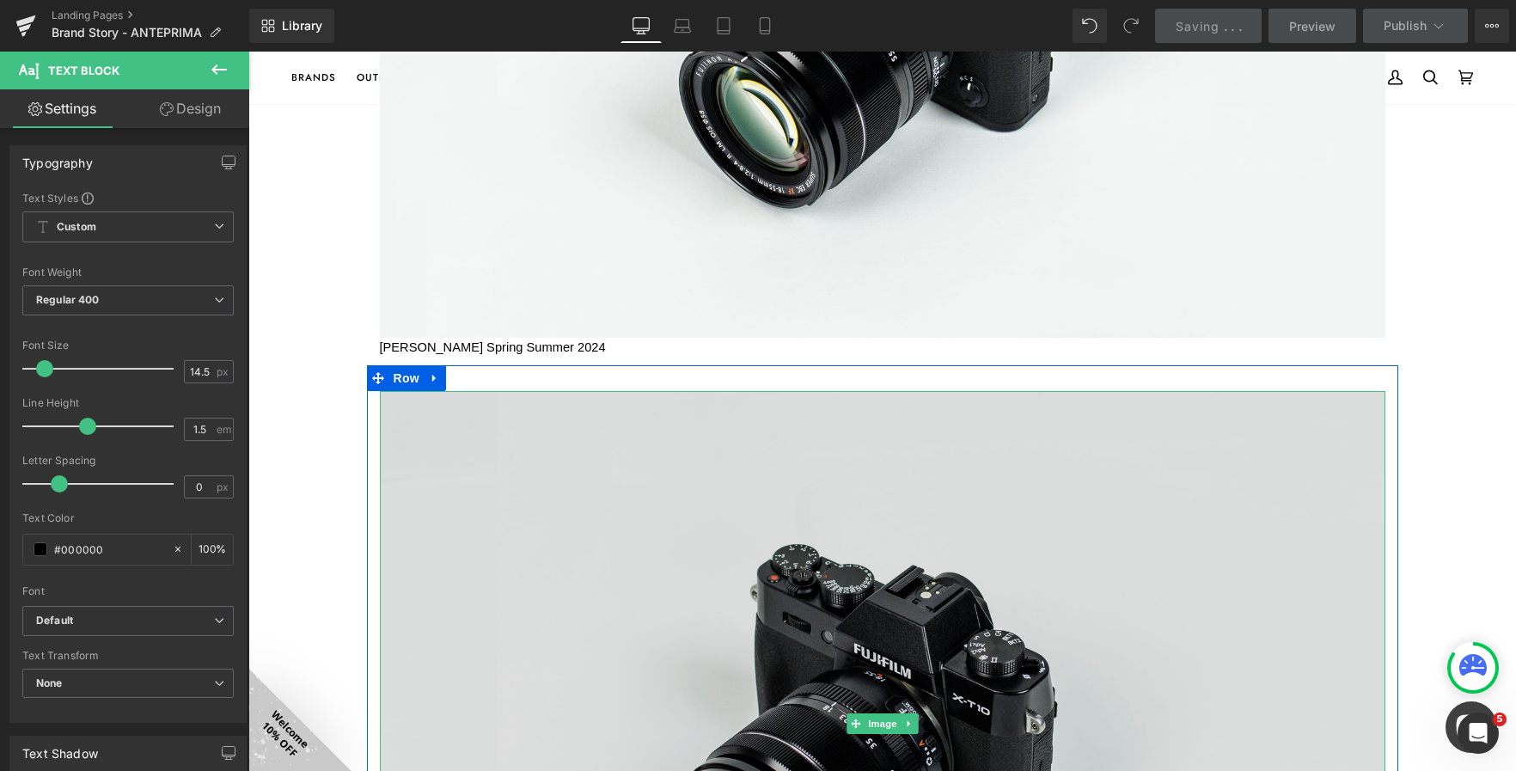
scroll to position [3039, 0]
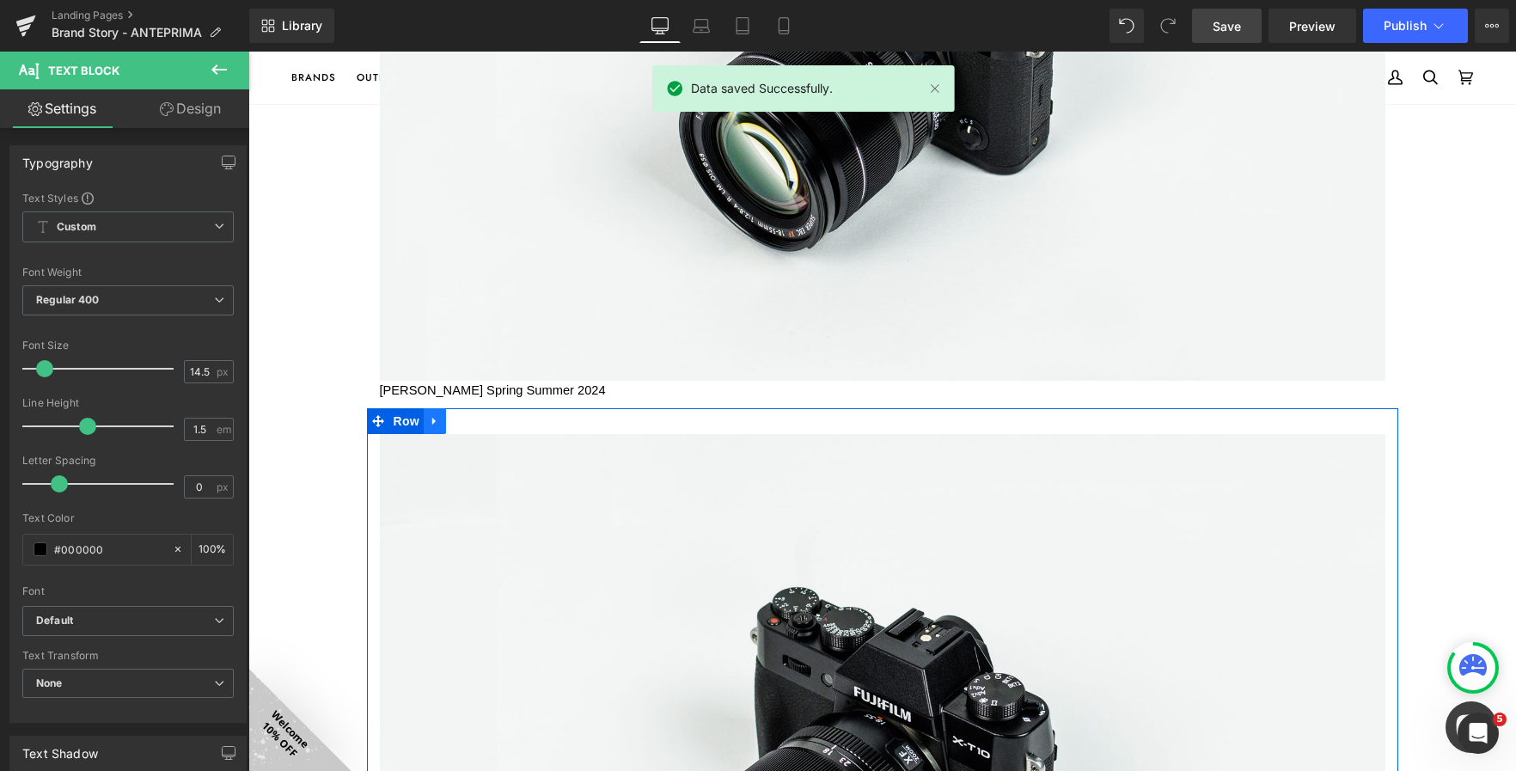
click at [429, 425] on icon at bounding box center [435, 420] width 12 height 13
click at [451, 423] on icon at bounding box center [457, 421] width 12 height 12
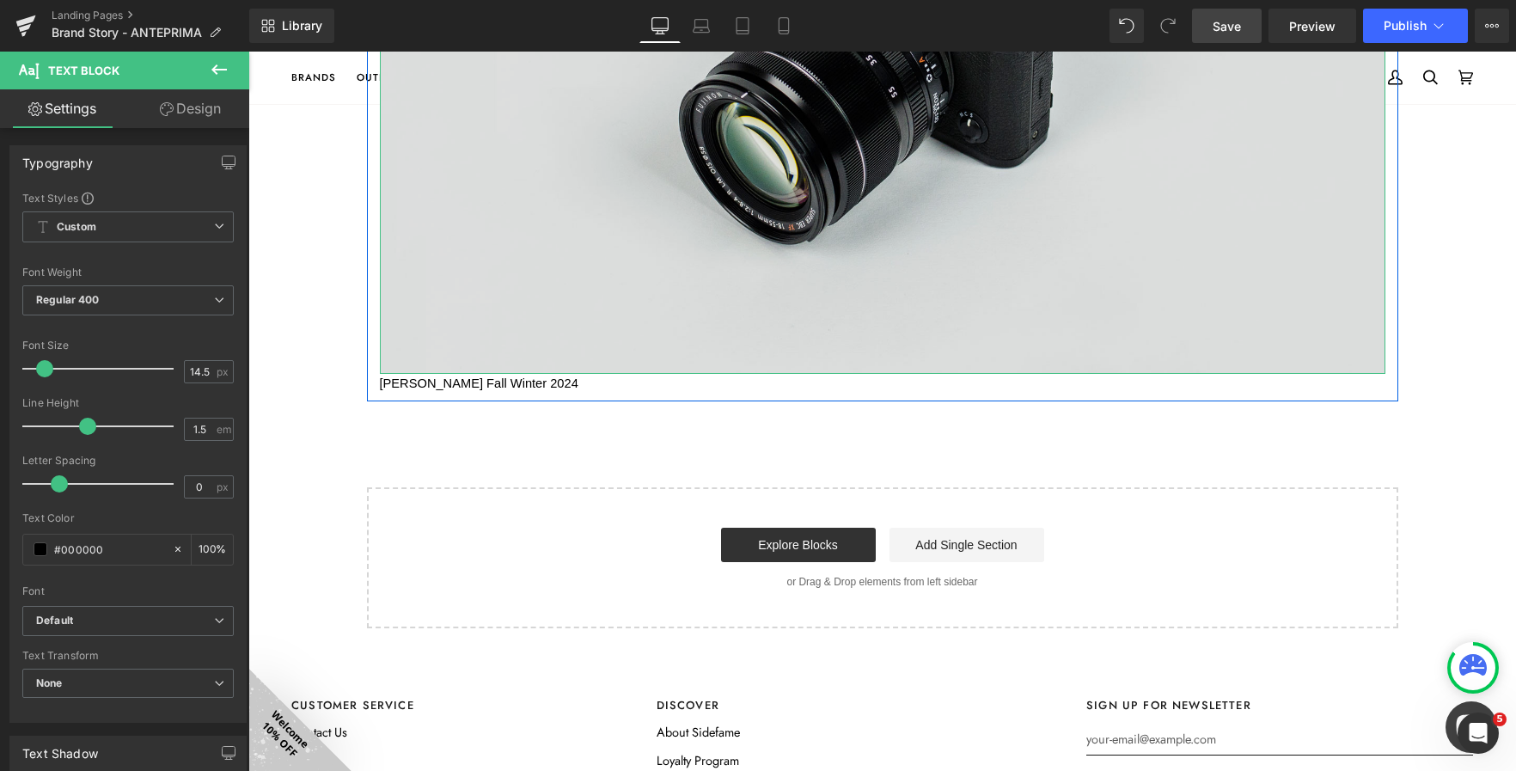
scroll to position [4488, 0]
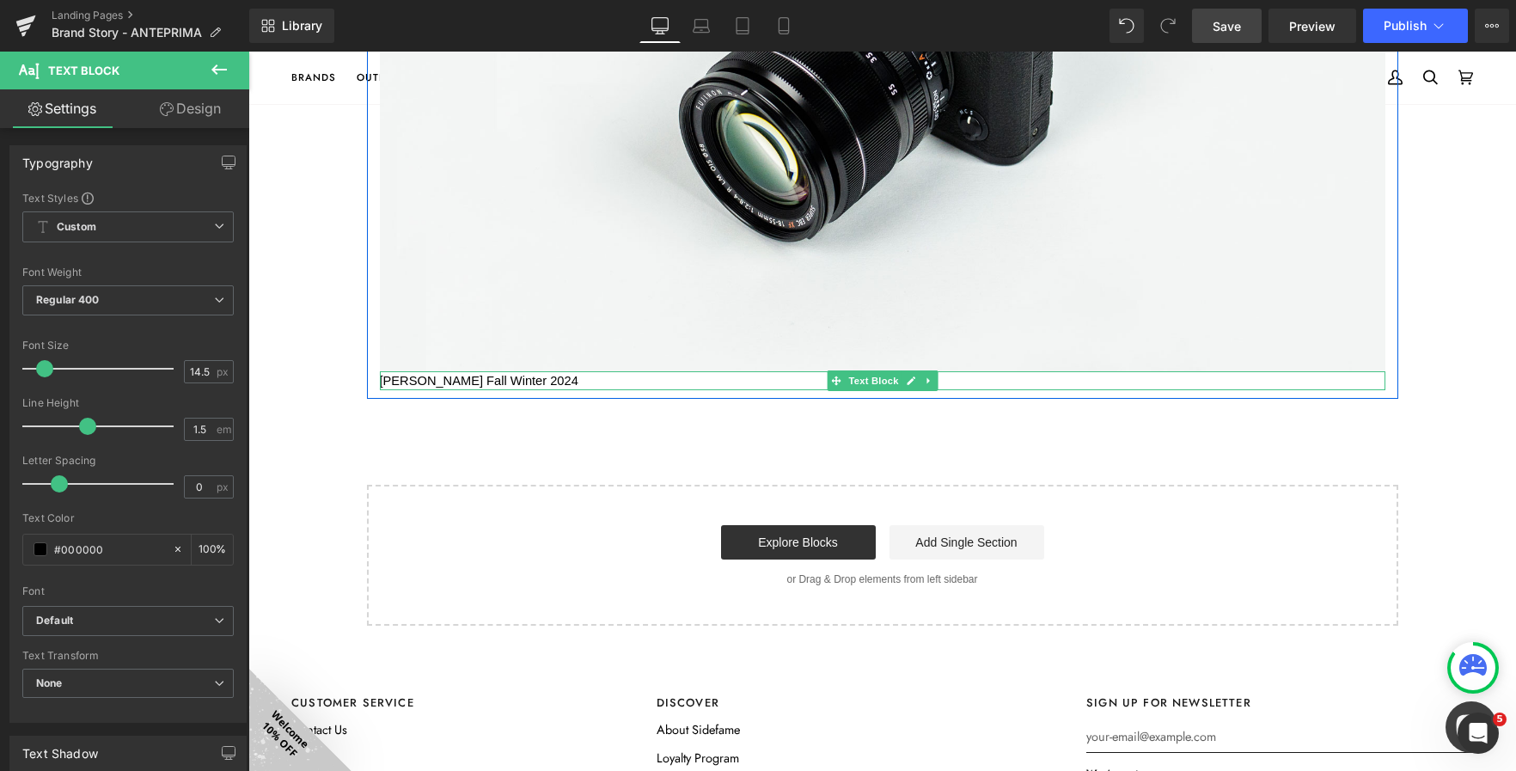
click at [526, 381] on span "[PERSON_NAME] Fall Winter 2024" at bounding box center [479, 381] width 199 height 14
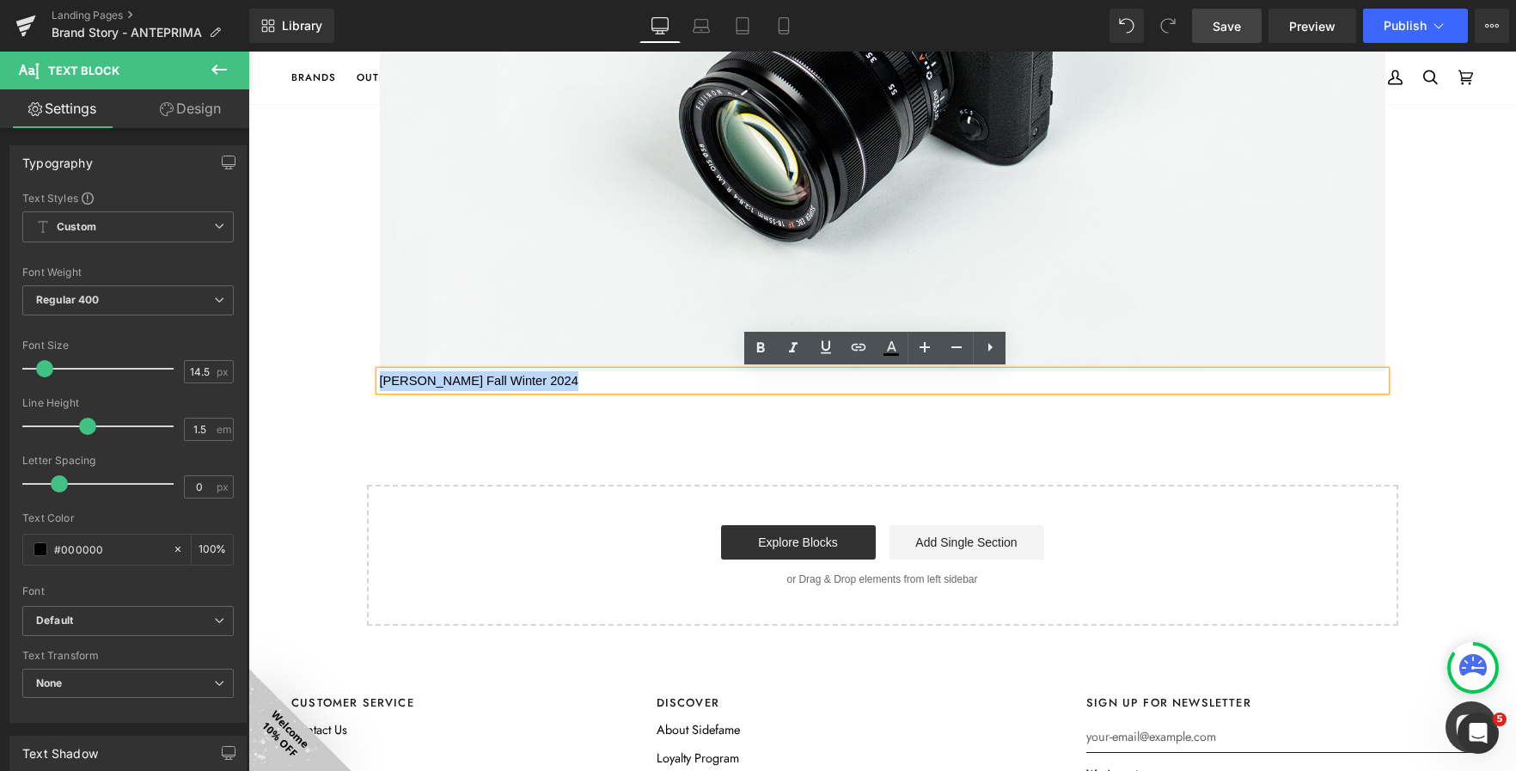
click at [526, 381] on span "[PERSON_NAME] Fall Winter 2024" at bounding box center [479, 381] width 199 height 14
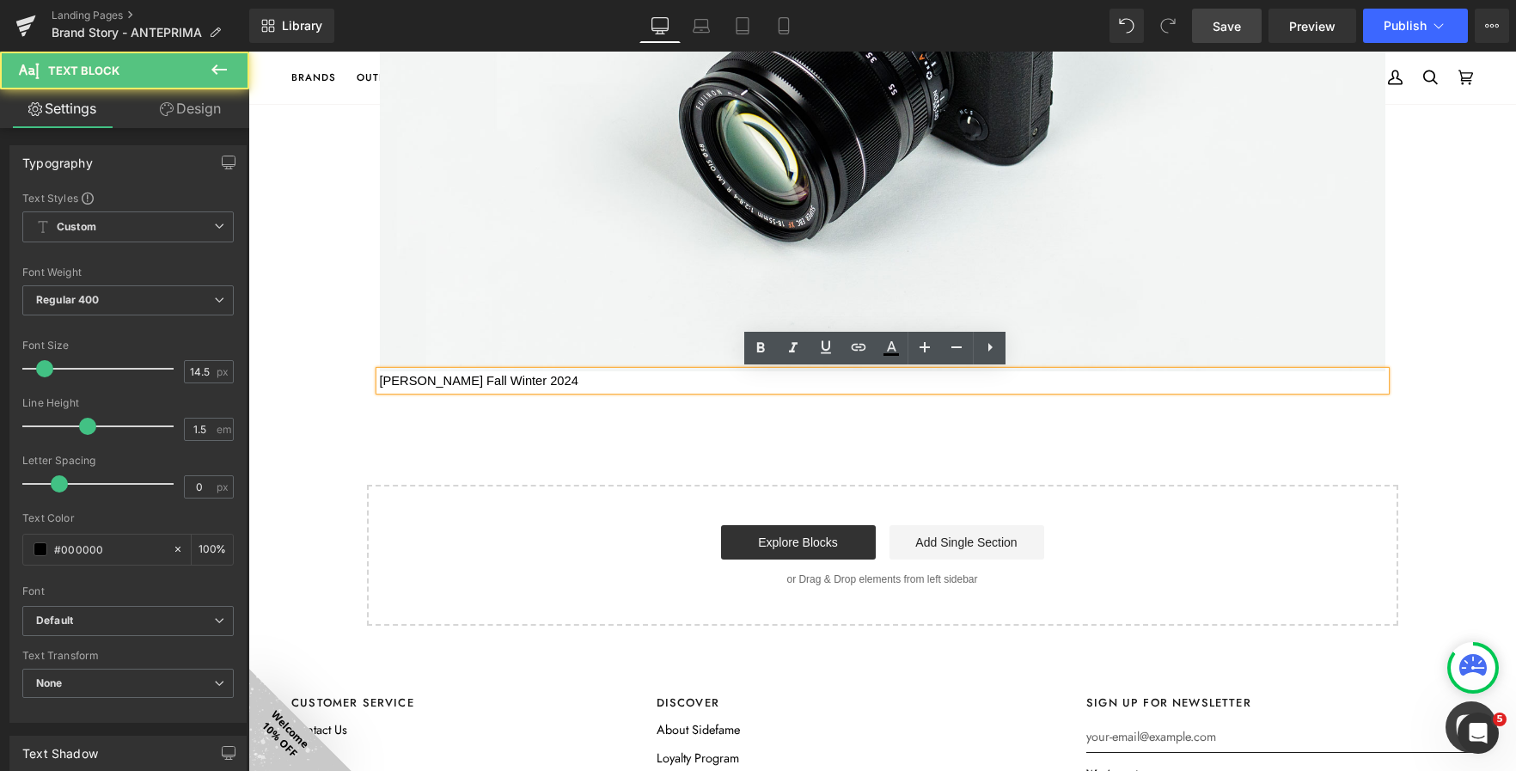
click at [526, 381] on span "[PERSON_NAME] Fall Winter 2024" at bounding box center [479, 381] width 199 height 14
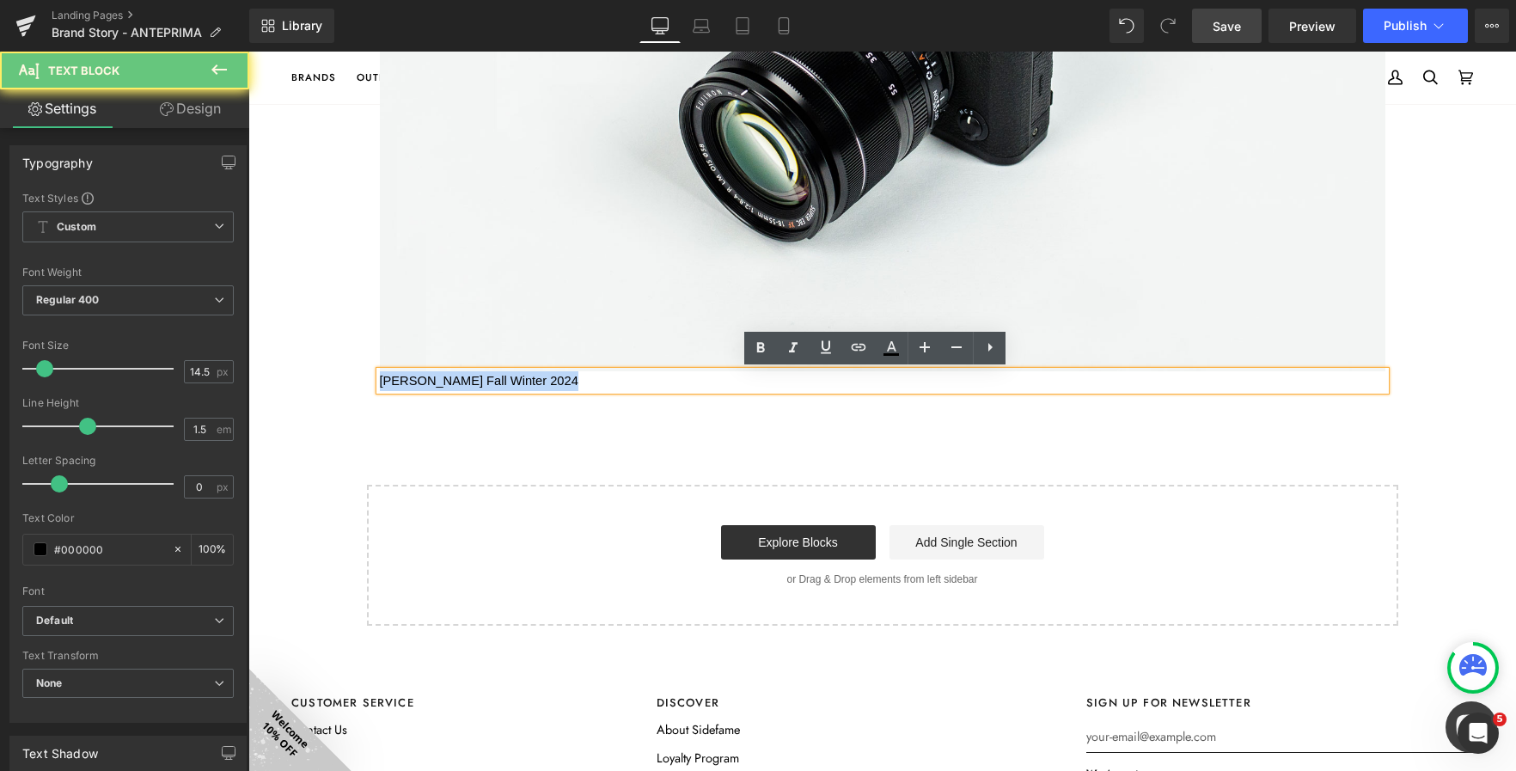
click at [526, 381] on span "[PERSON_NAME] Fall Winter 2024" at bounding box center [479, 381] width 199 height 14
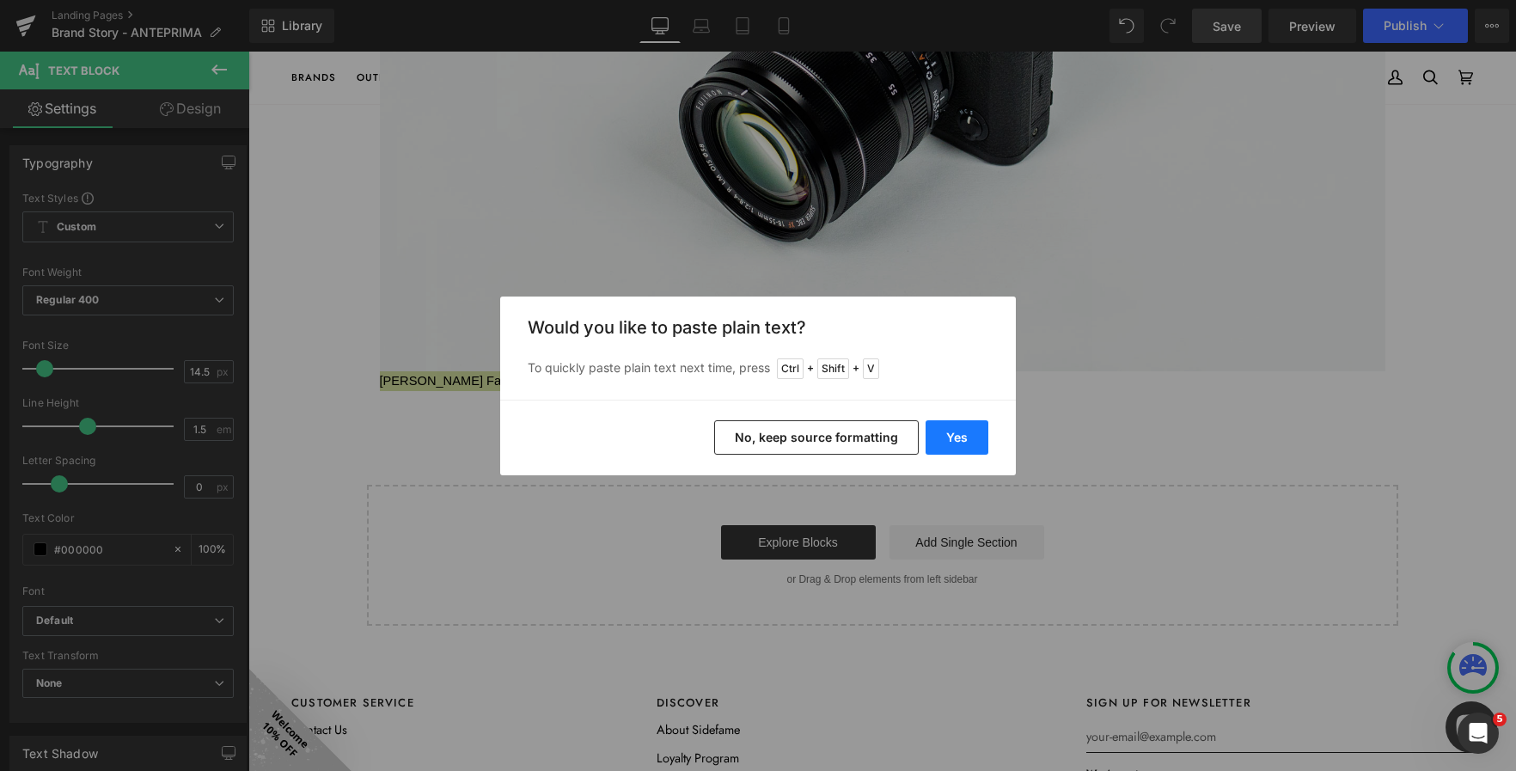
click at [939, 446] on button "Yes" at bounding box center [957, 437] width 63 height 34
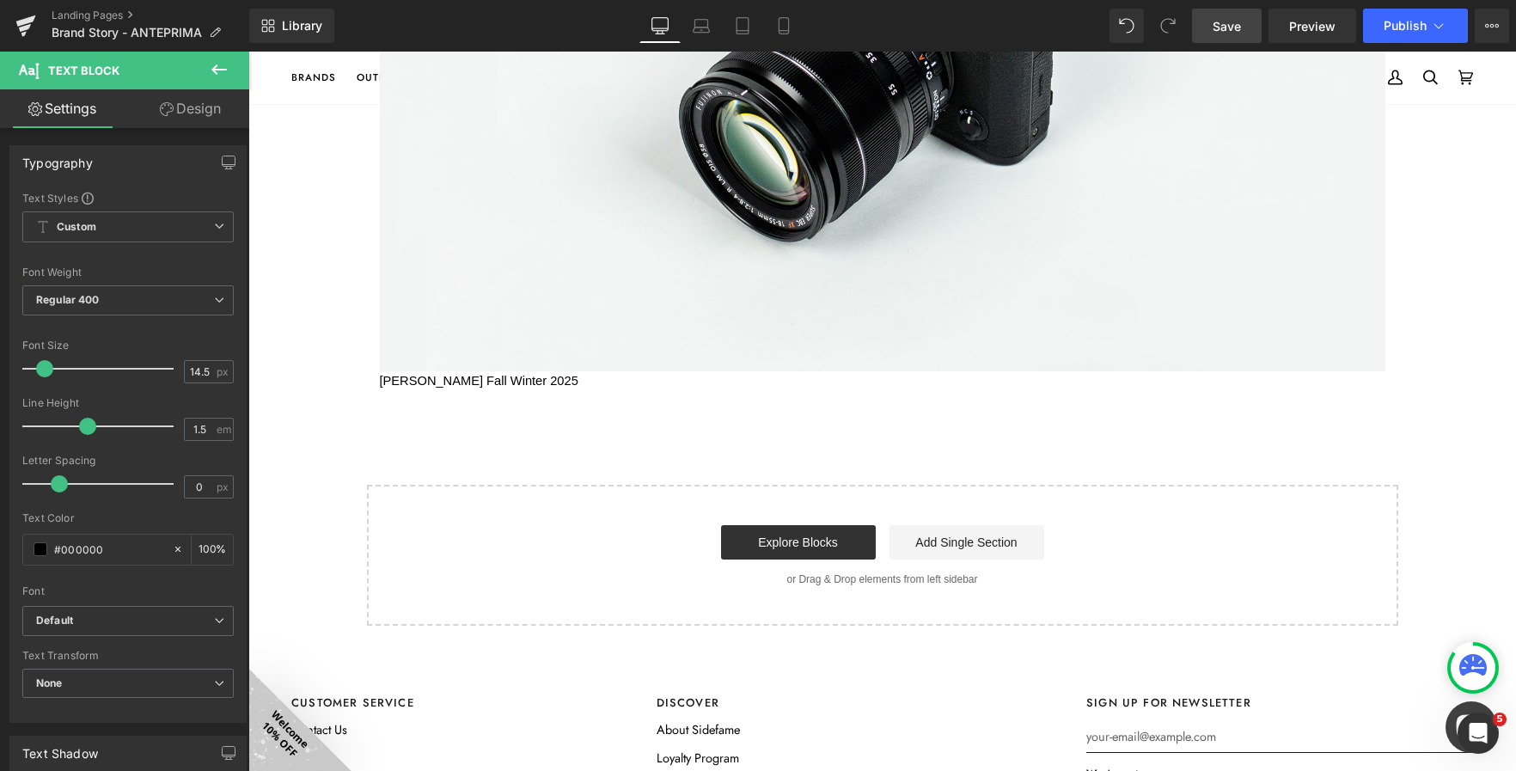
click at [1220, 30] on span "Save" at bounding box center [1227, 26] width 28 height 18
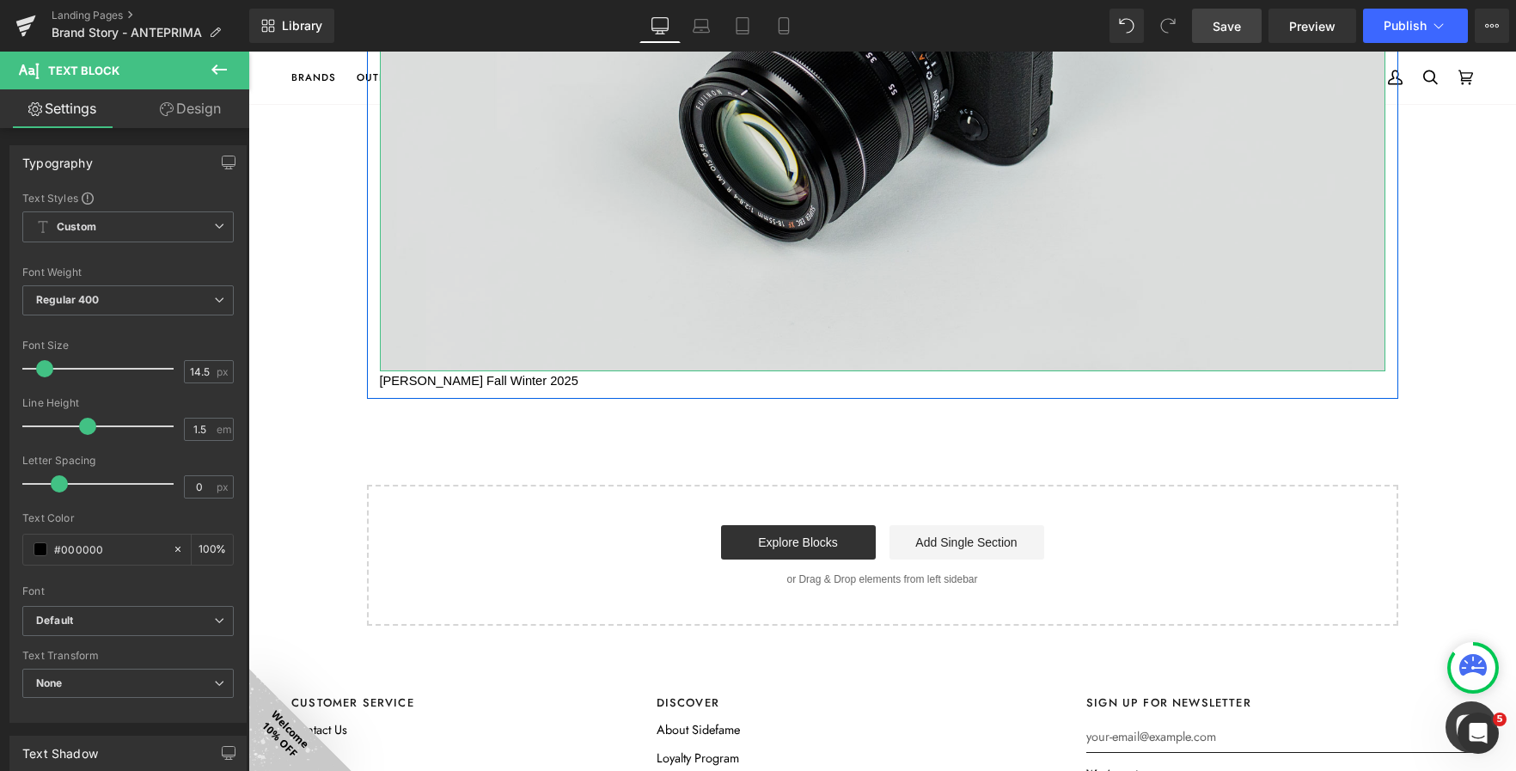
scroll to position [4534, 0]
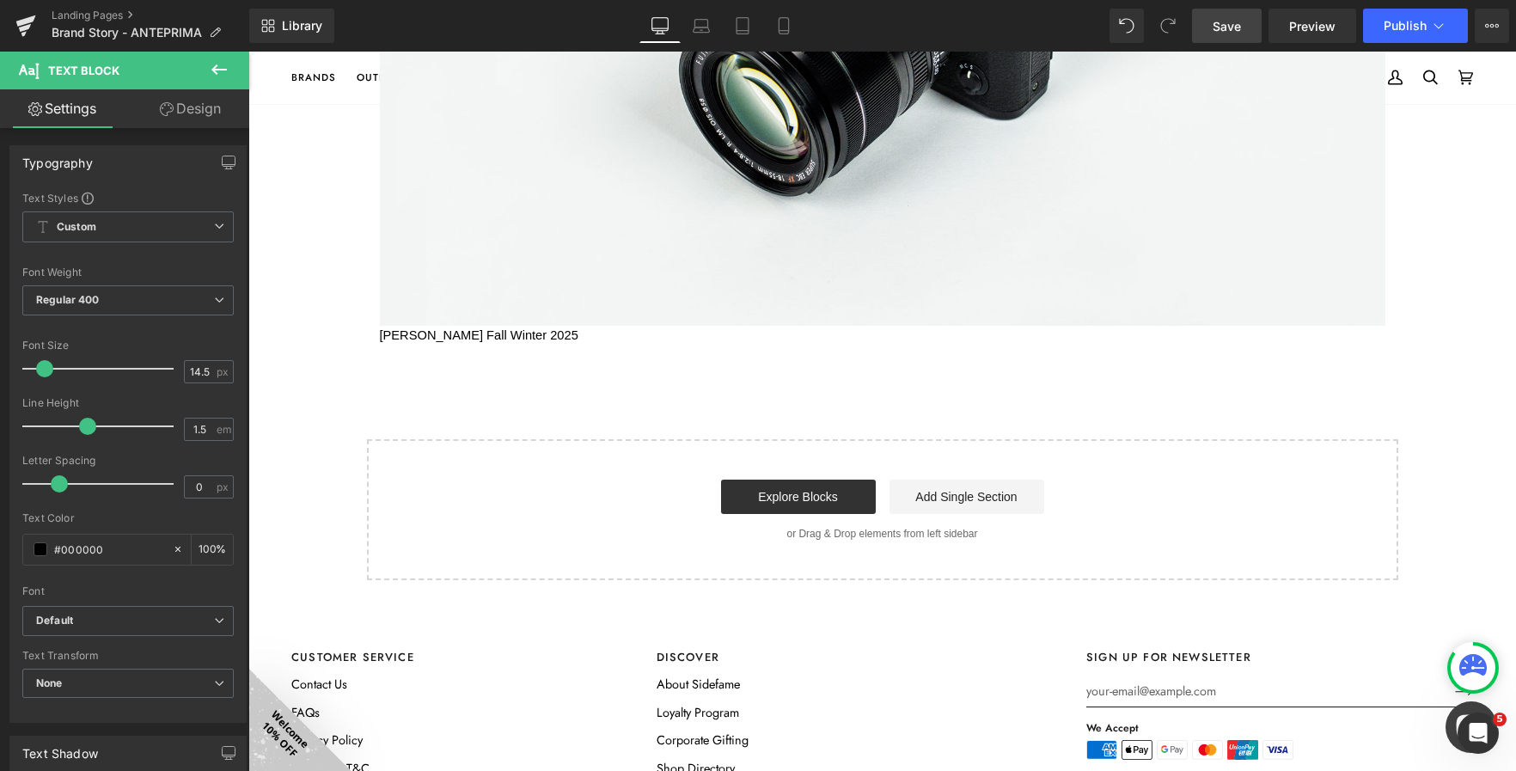
click at [1216, 28] on span "Save" at bounding box center [1227, 26] width 28 height 18
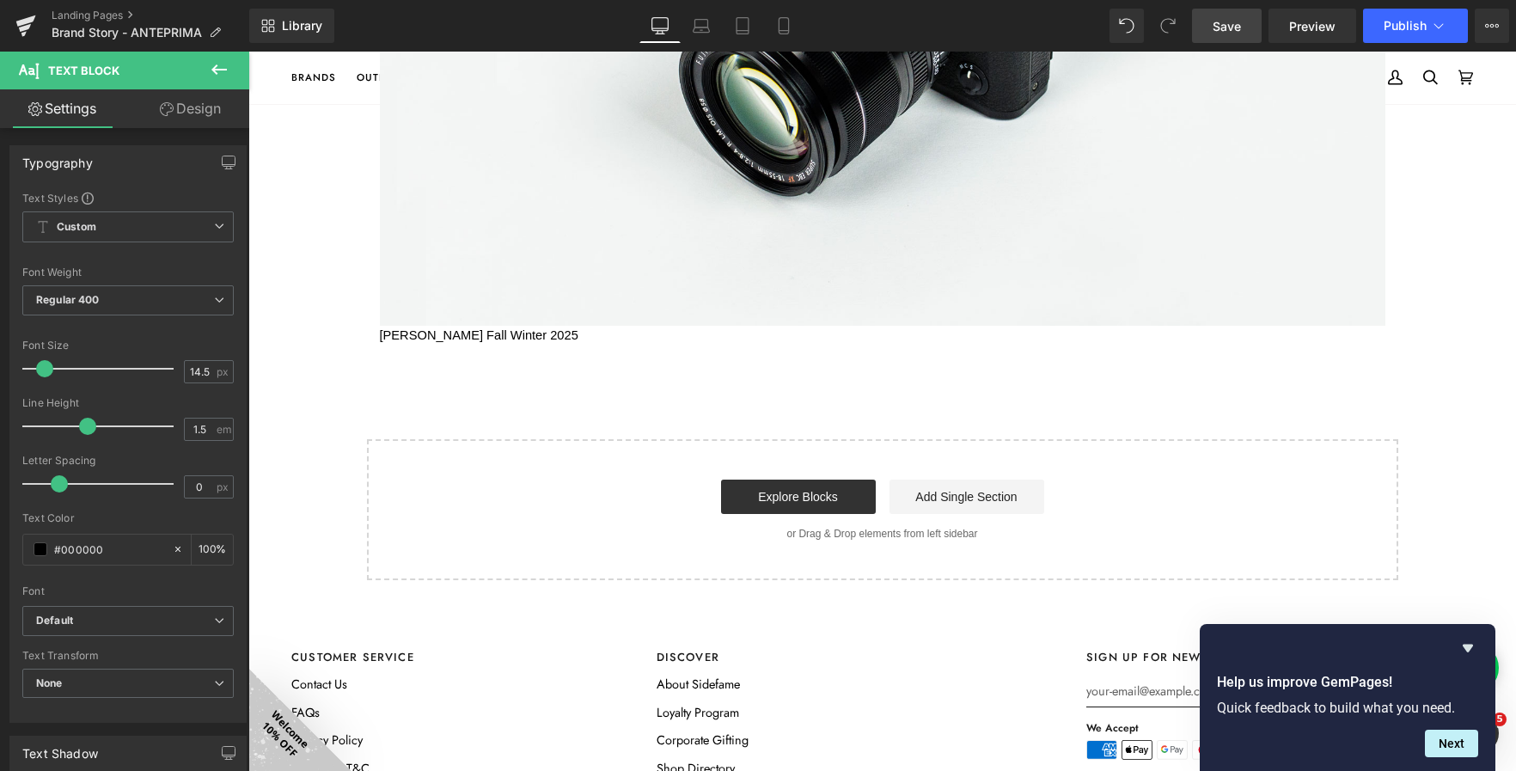
click at [1237, 34] on span "Save" at bounding box center [1227, 26] width 28 height 18
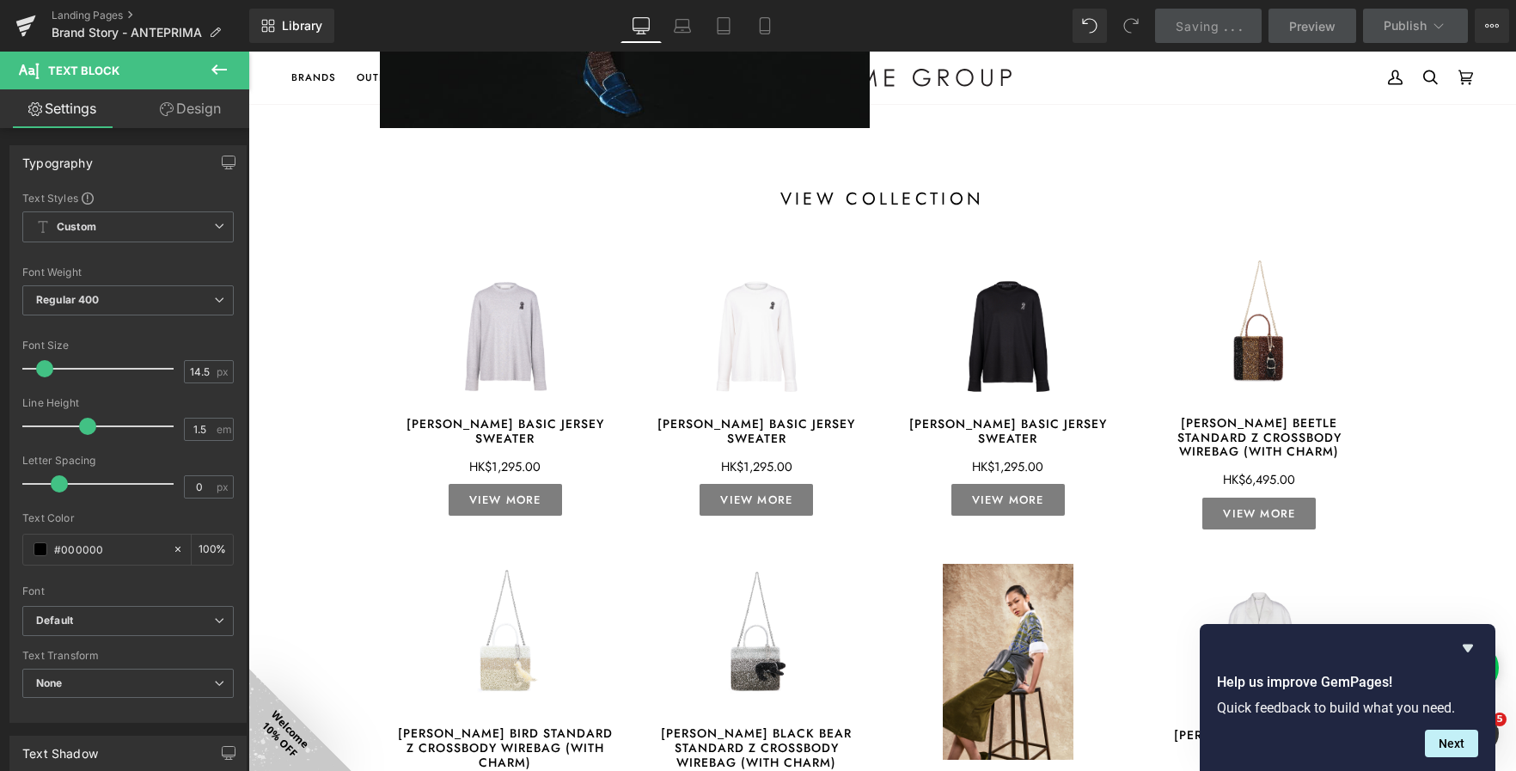
scroll to position [762, 0]
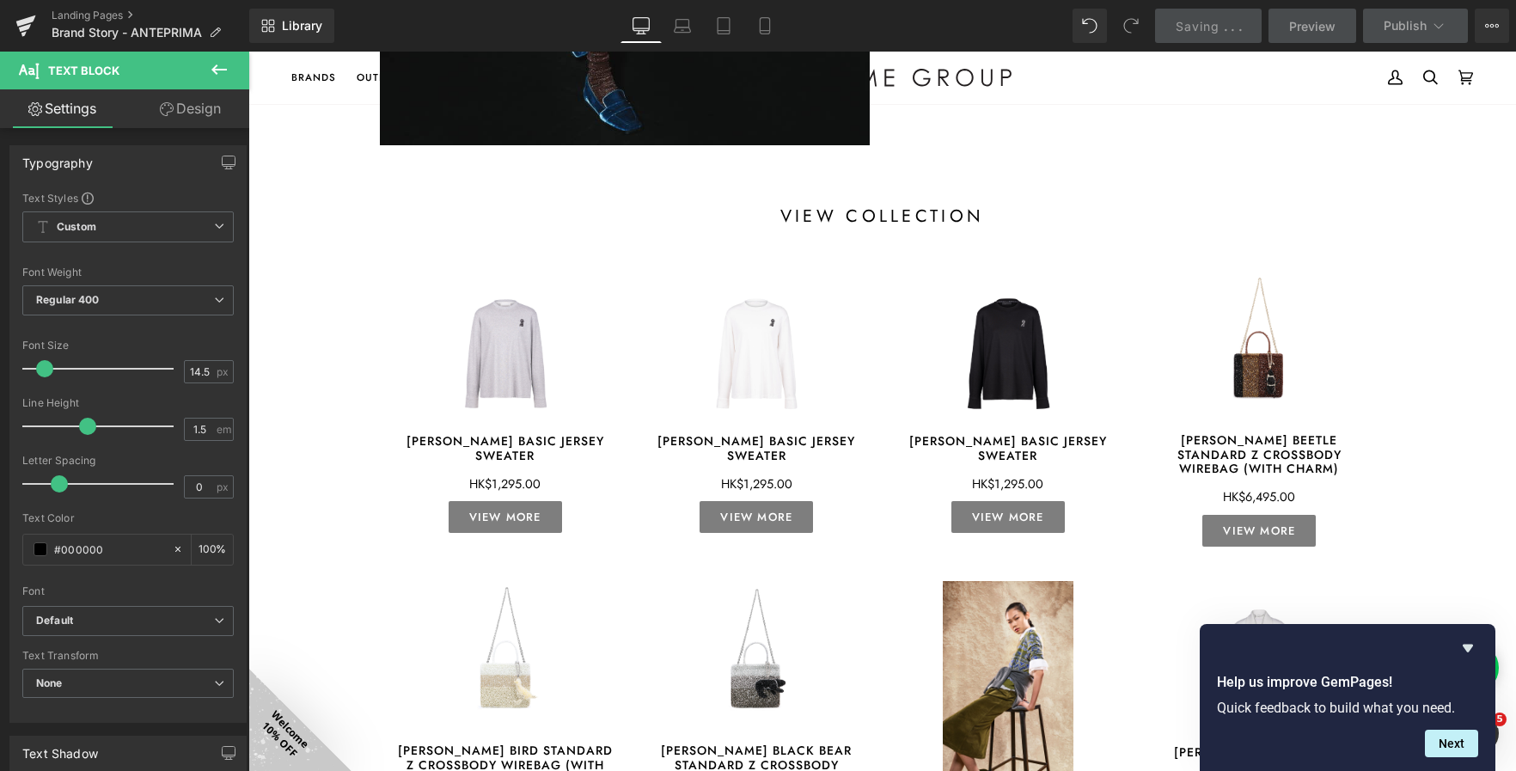
click at [212, 62] on icon at bounding box center [219, 69] width 21 height 21
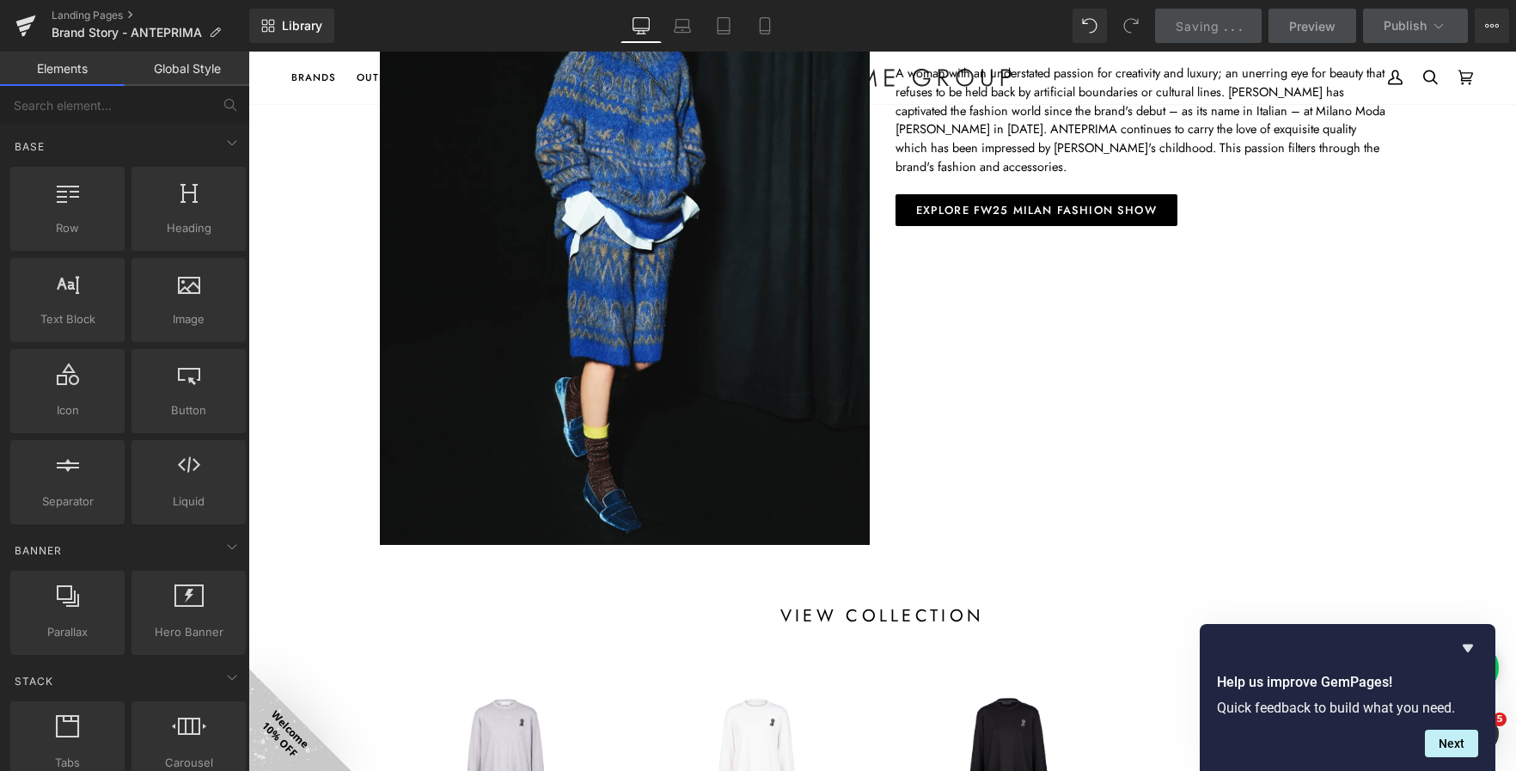
scroll to position [0, 0]
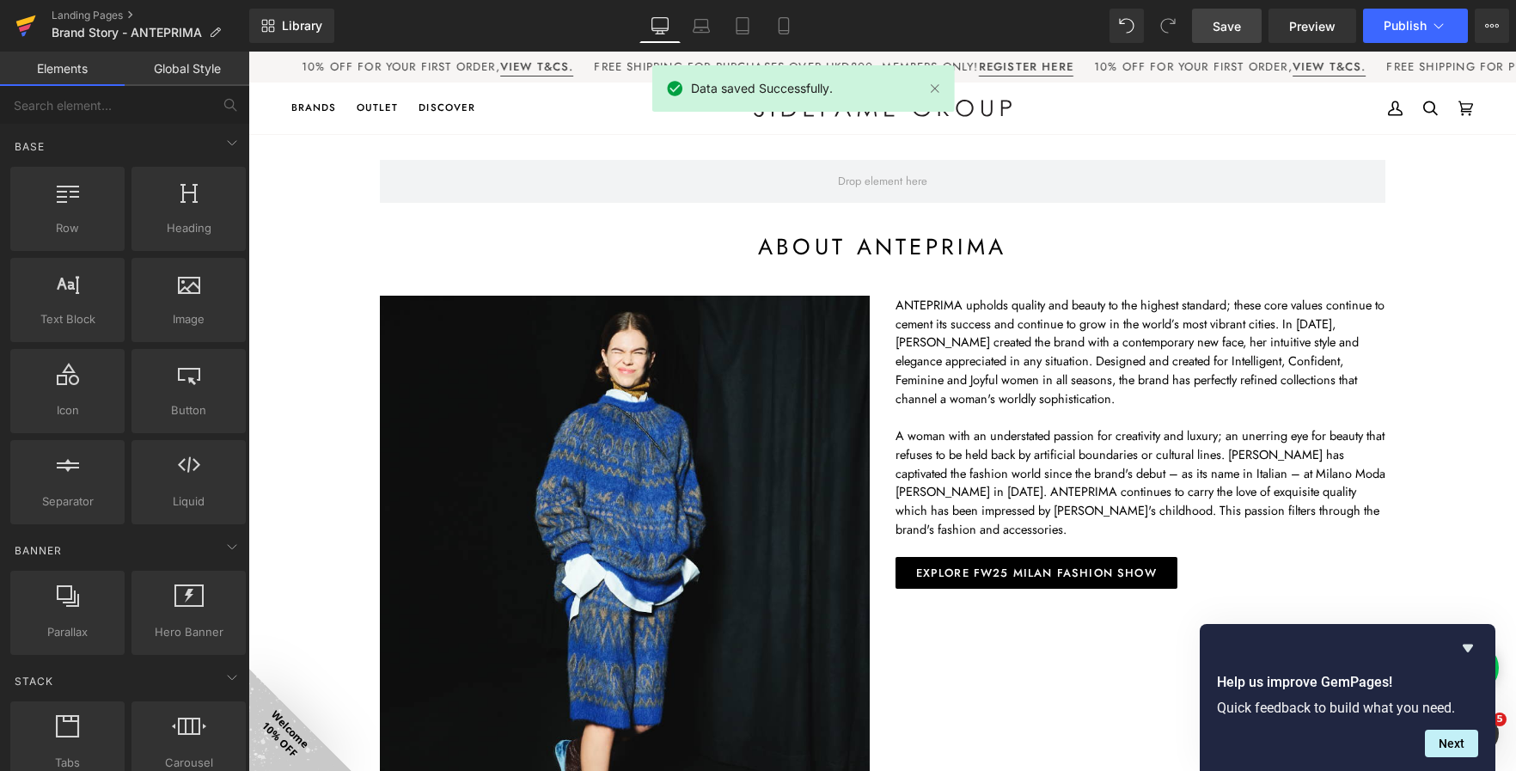
click at [31, 26] on icon at bounding box center [25, 25] width 21 height 43
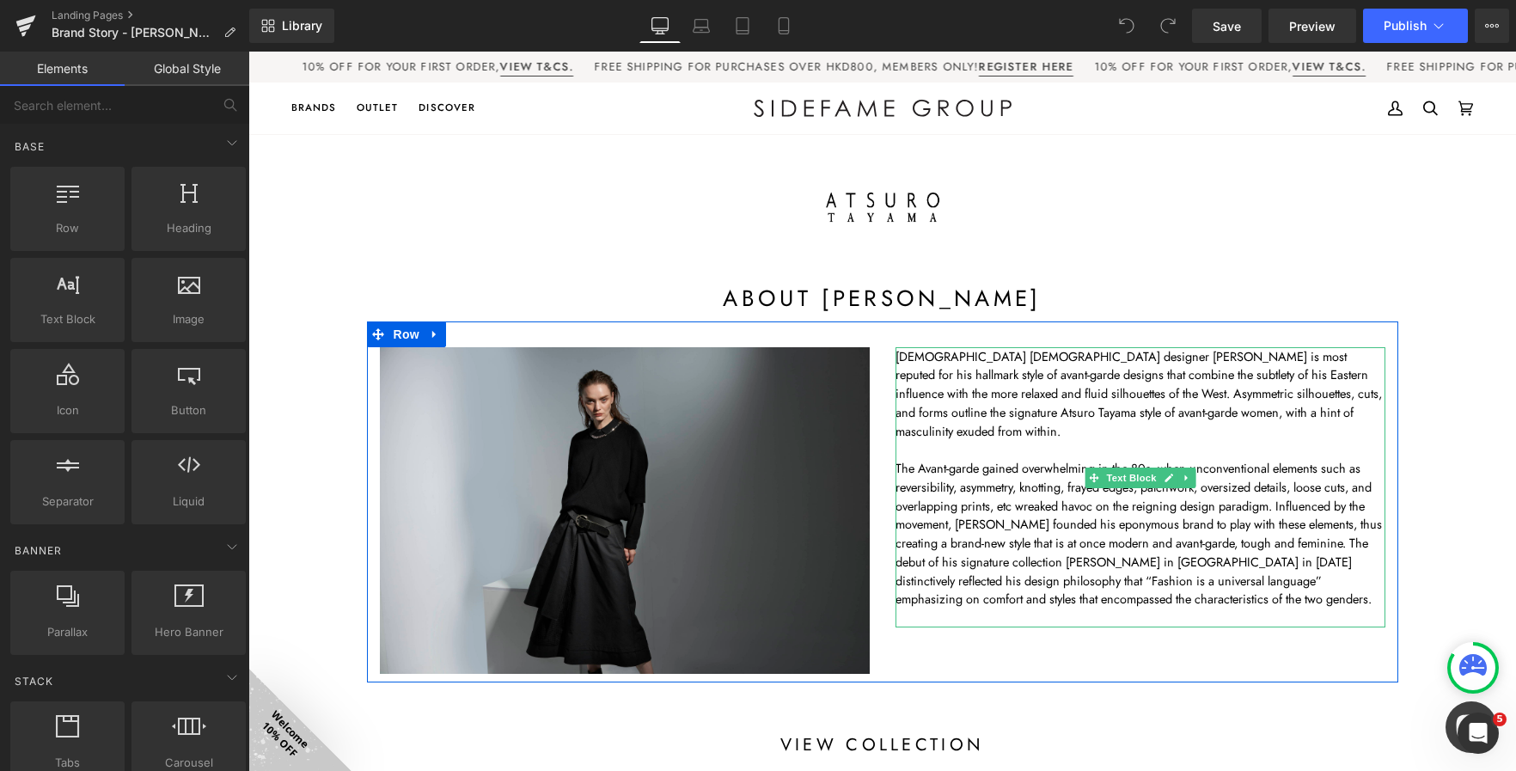
click at [983, 485] on p "The Avant-garde gained overwhelming in the 80s, when unconventional elements su…" at bounding box center [1141, 534] width 490 height 150
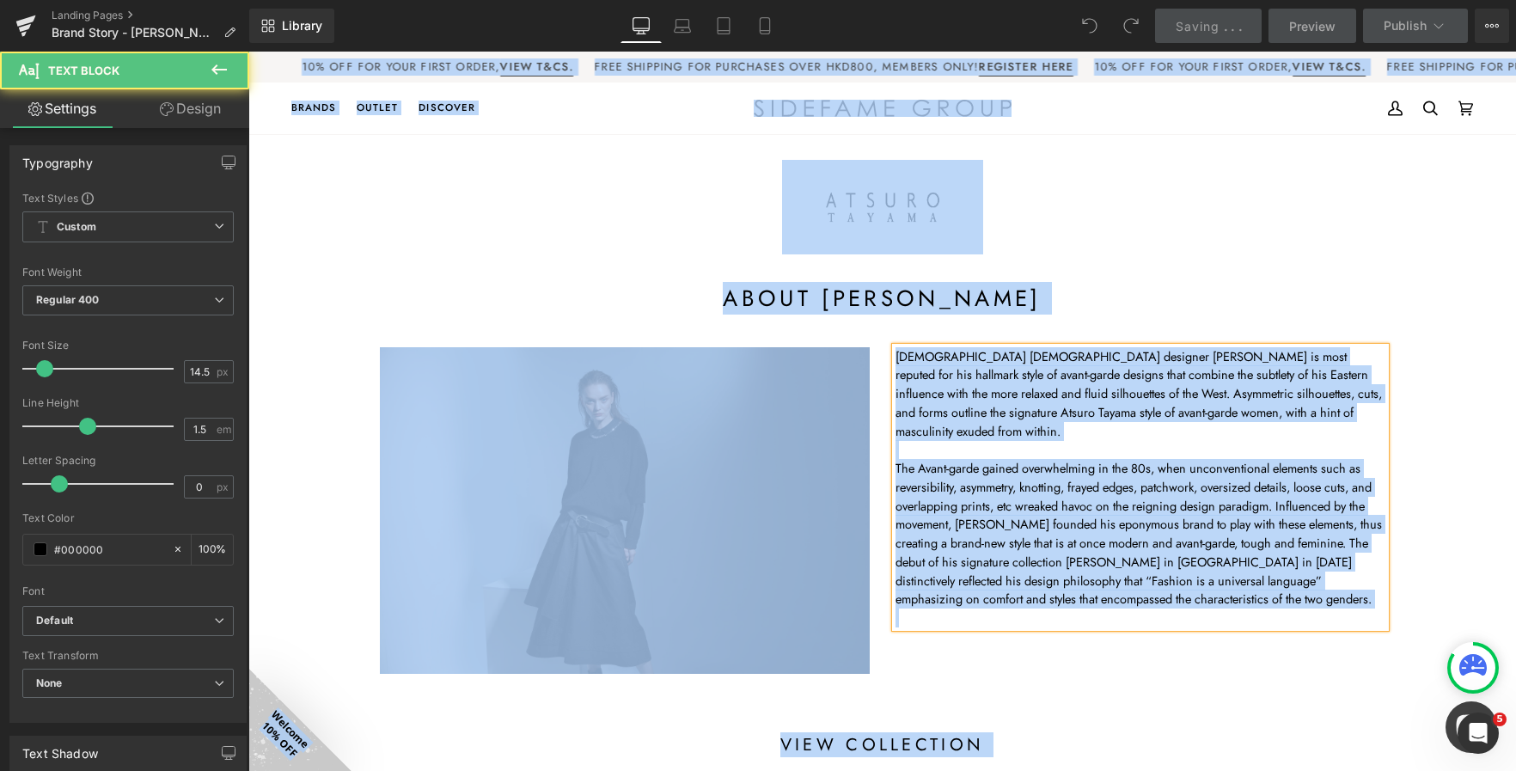
click at [1047, 483] on p "The Avant-garde gained overwhelming in the 80s, when unconventional elements su…" at bounding box center [1141, 534] width 490 height 150
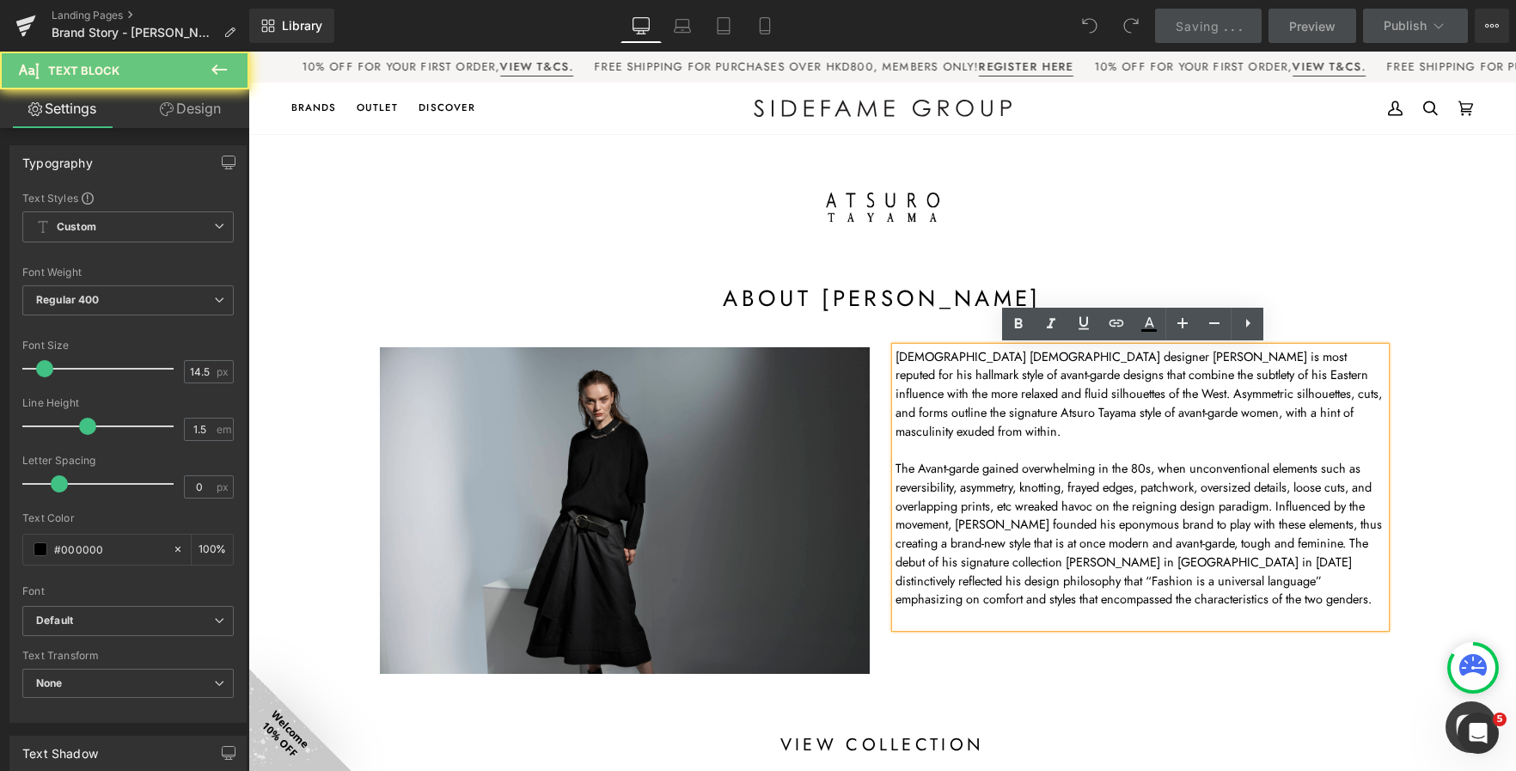
click at [1047, 483] on p "The Avant-garde gained overwhelming in the 80s, when unconventional elements su…" at bounding box center [1141, 534] width 490 height 150
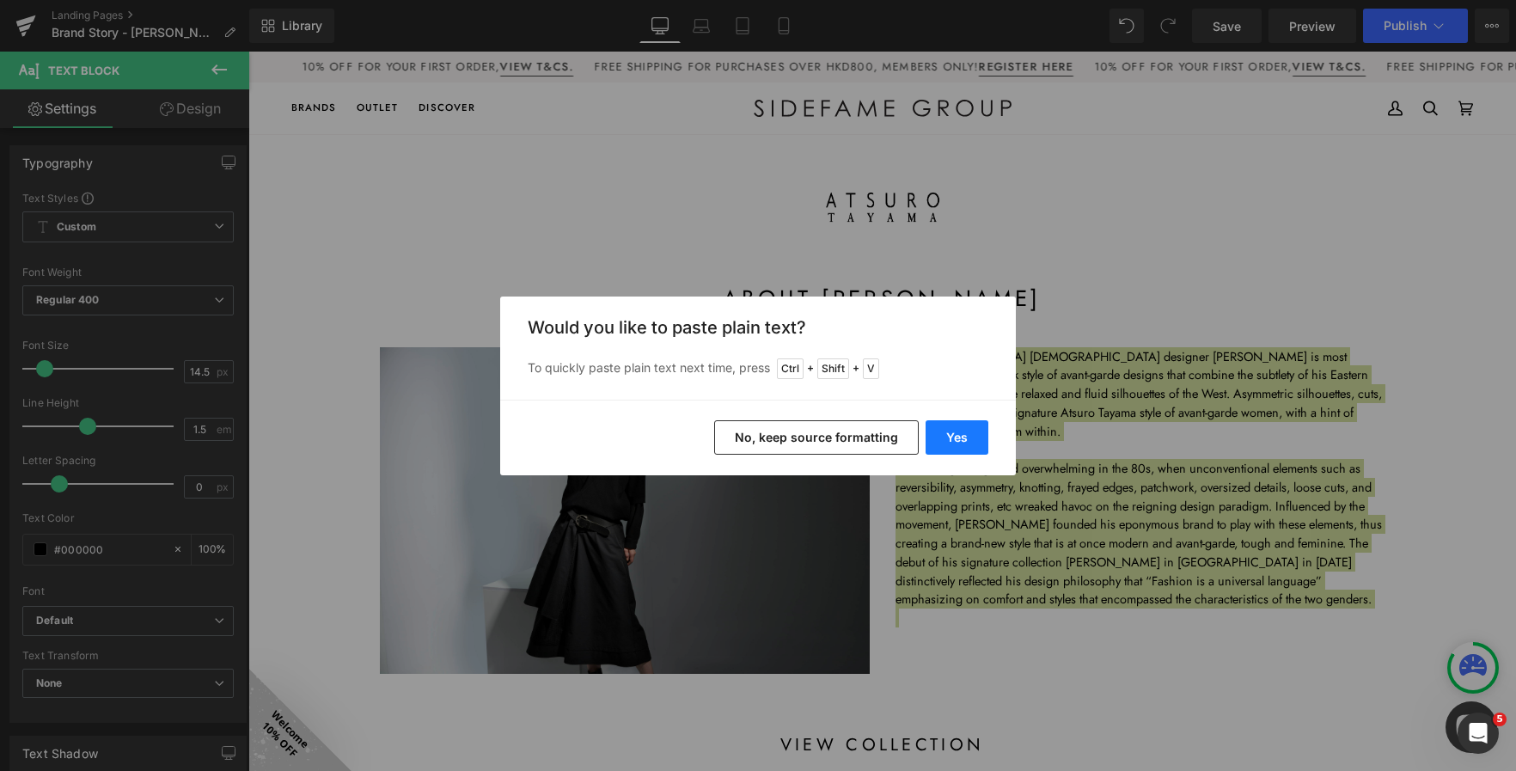
click at [947, 429] on button "Yes" at bounding box center [957, 437] width 63 height 34
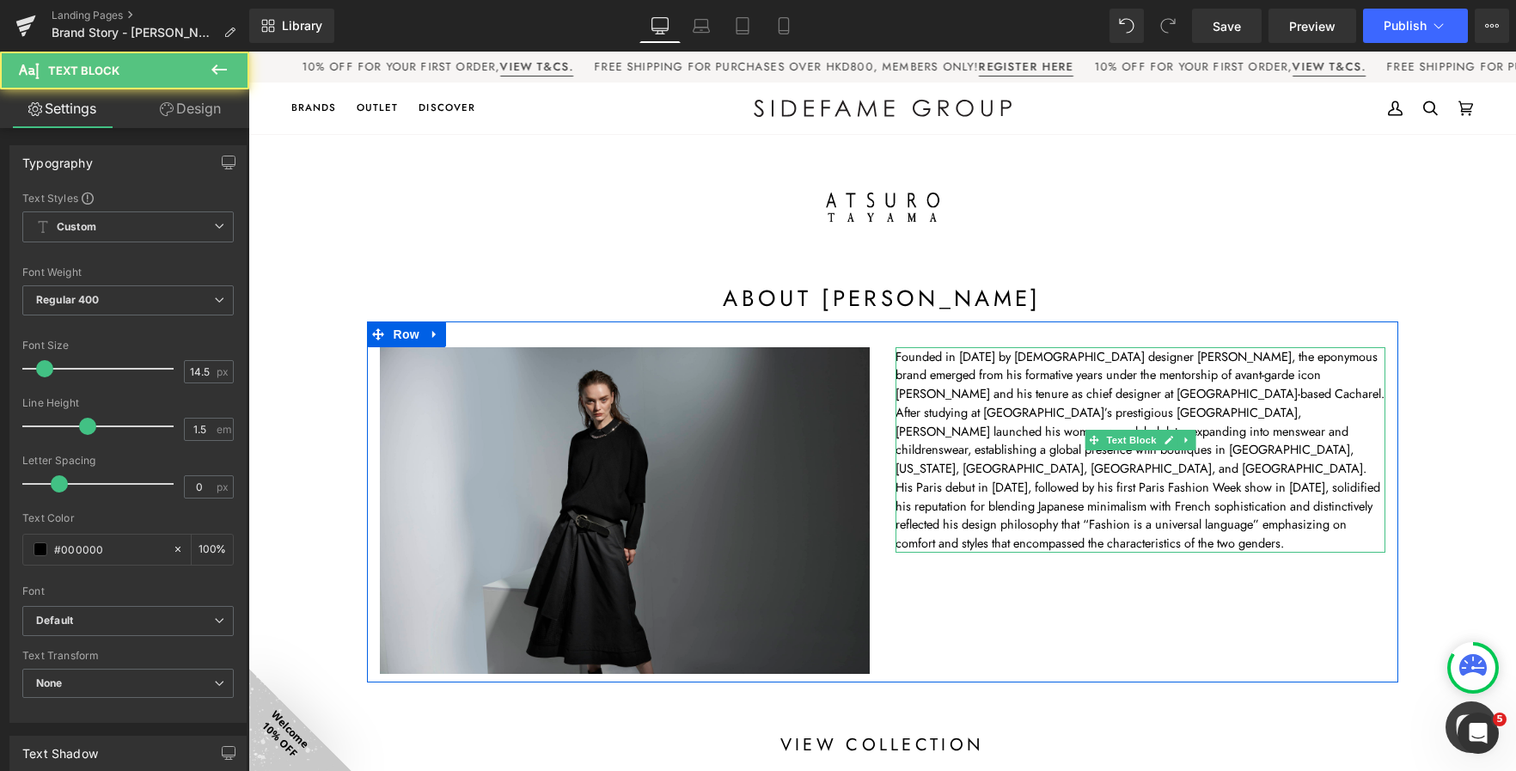
click at [1006, 478] on p "Founded in 1982 by Japanese designer Atsuro Tayama, the eponymous brand emerged…" at bounding box center [1141, 449] width 490 height 205
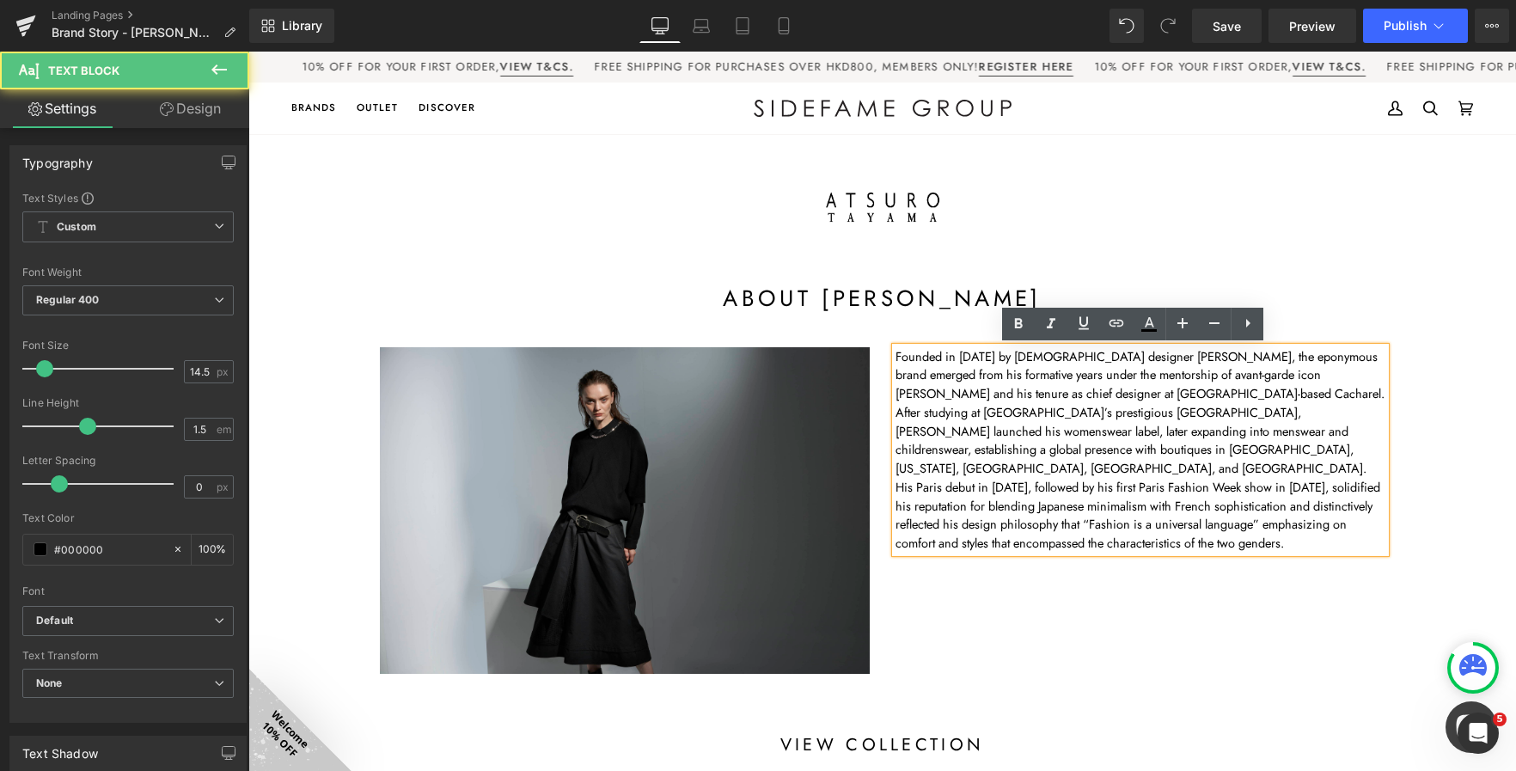
click at [1041, 450] on p "Founded in 1982 by Japanese designer Atsuro Tayama, the eponymous brand emerged…" at bounding box center [1141, 449] width 490 height 205
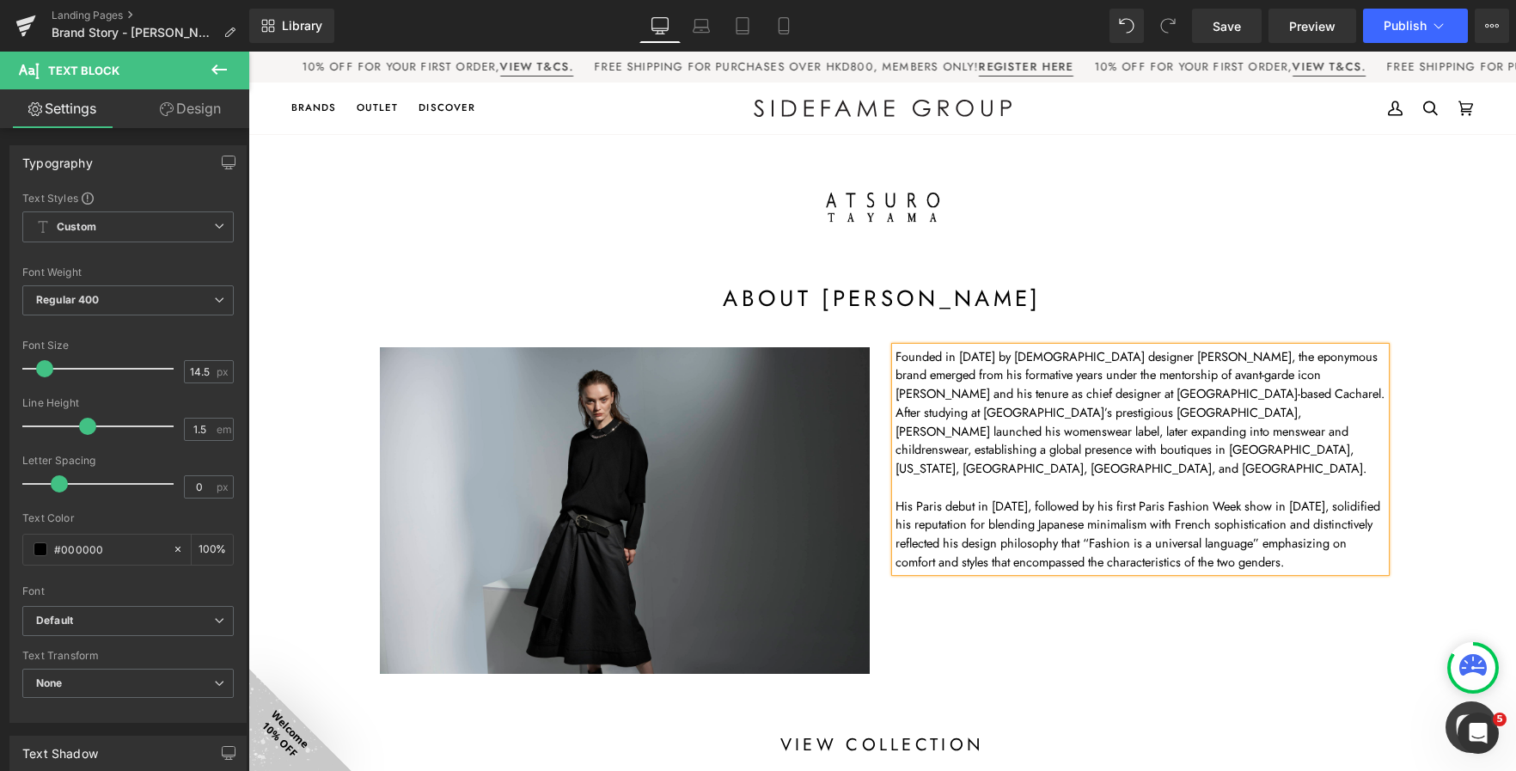
scroll to position [1, 0]
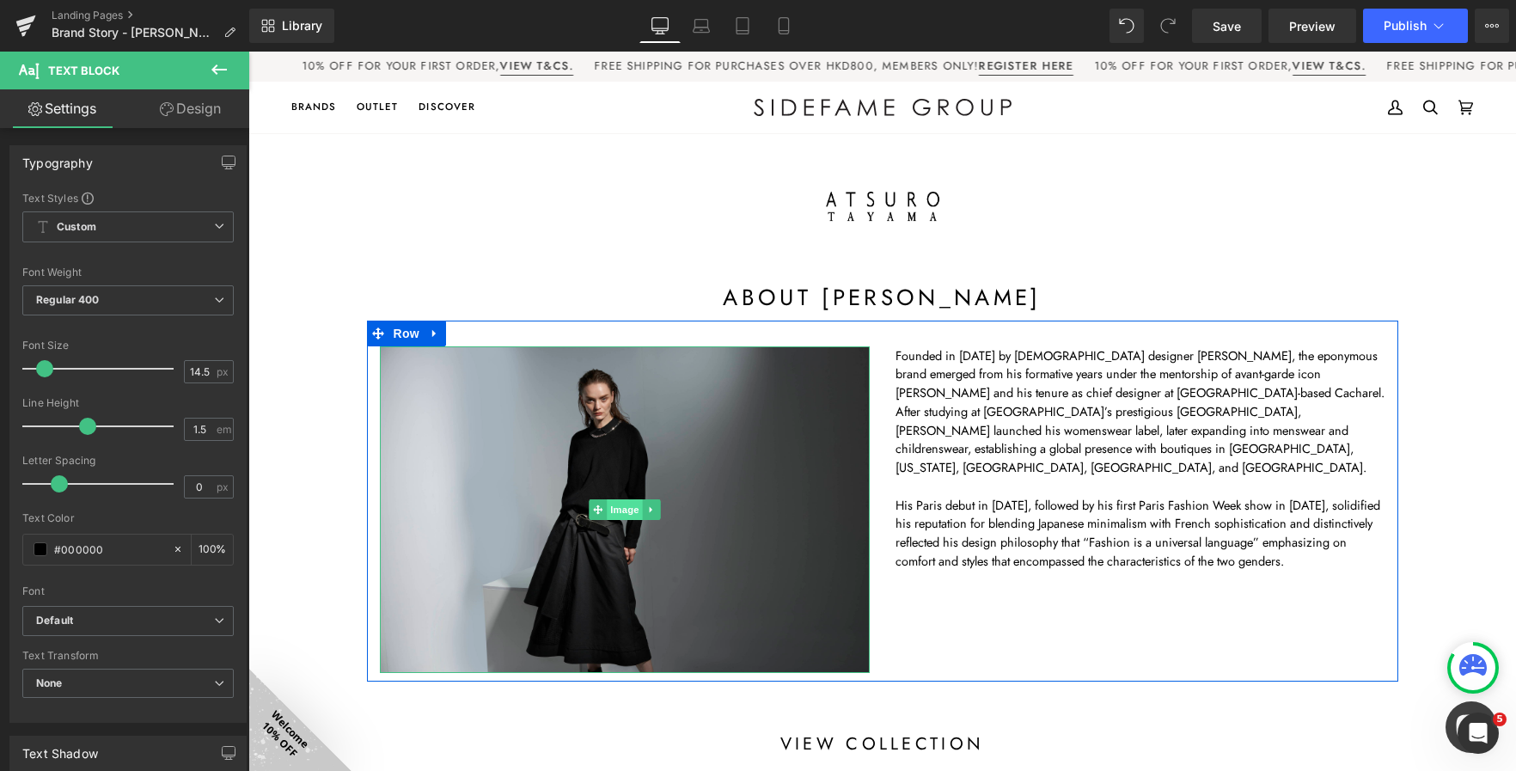
click at [615, 502] on span "Image" at bounding box center [625, 509] width 36 height 21
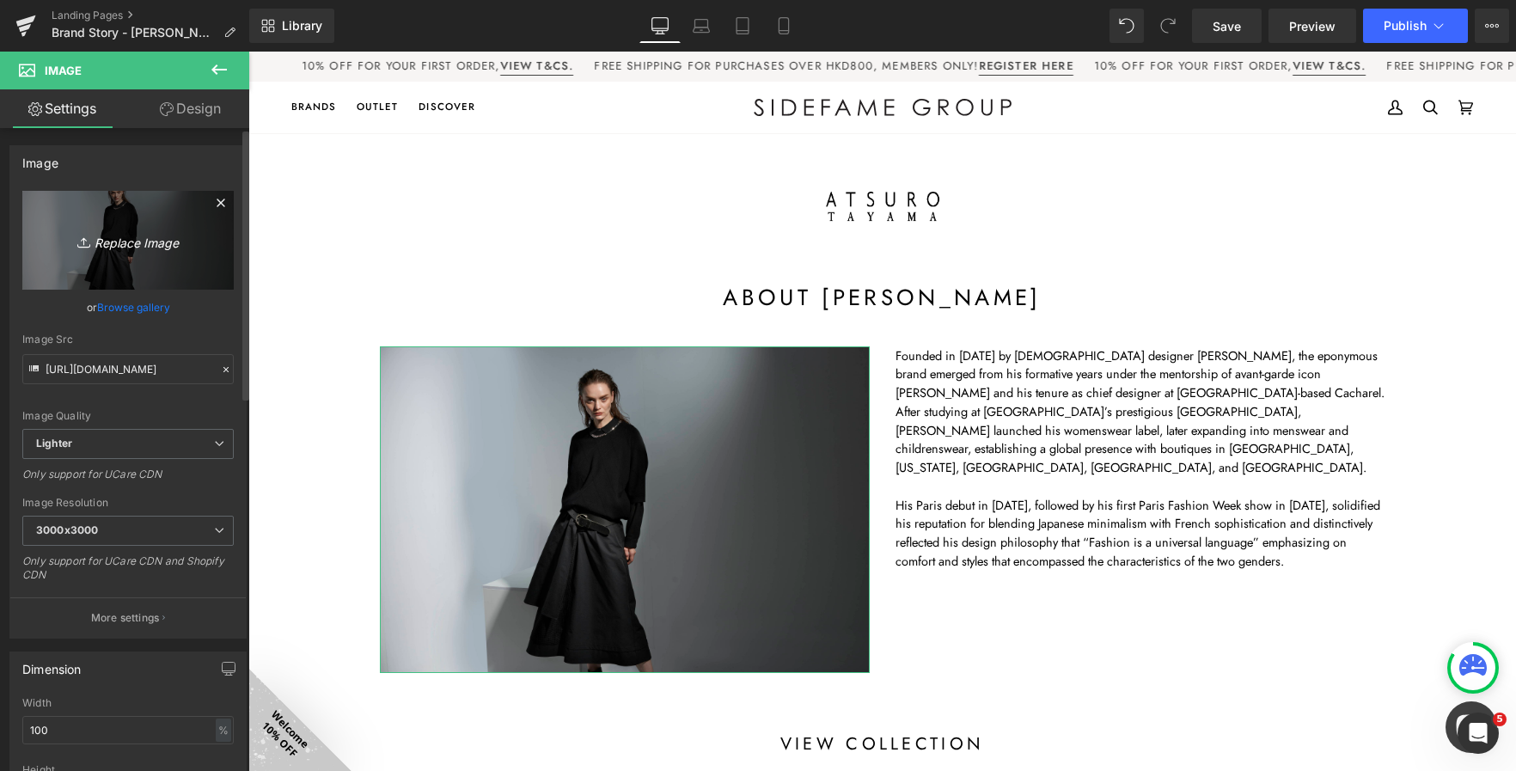
click at [135, 248] on icon "Replace Image" at bounding box center [128, 239] width 138 height 21
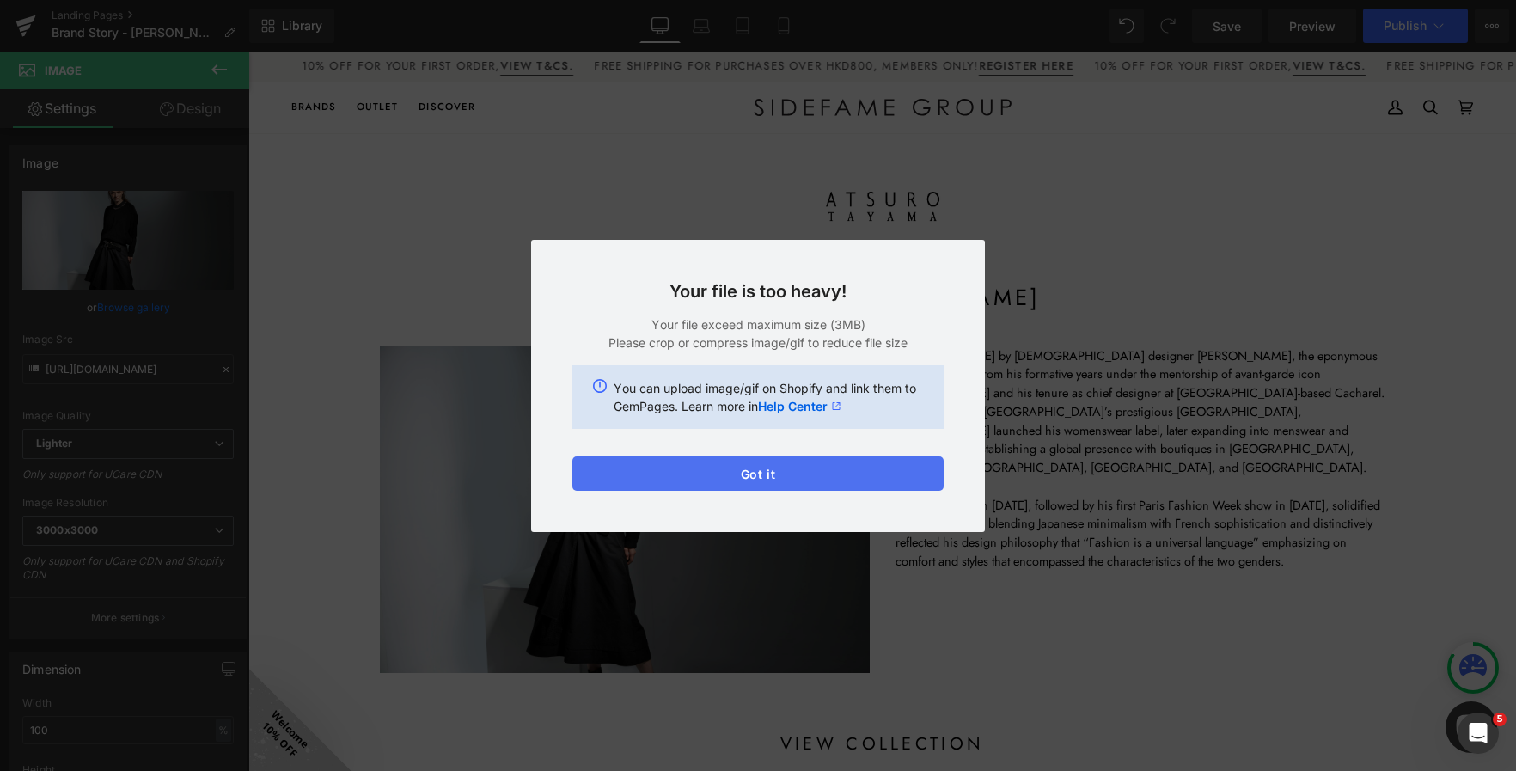
click at [770, 480] on button "Got it" at bounding box center [757, 473] width 371 height 34
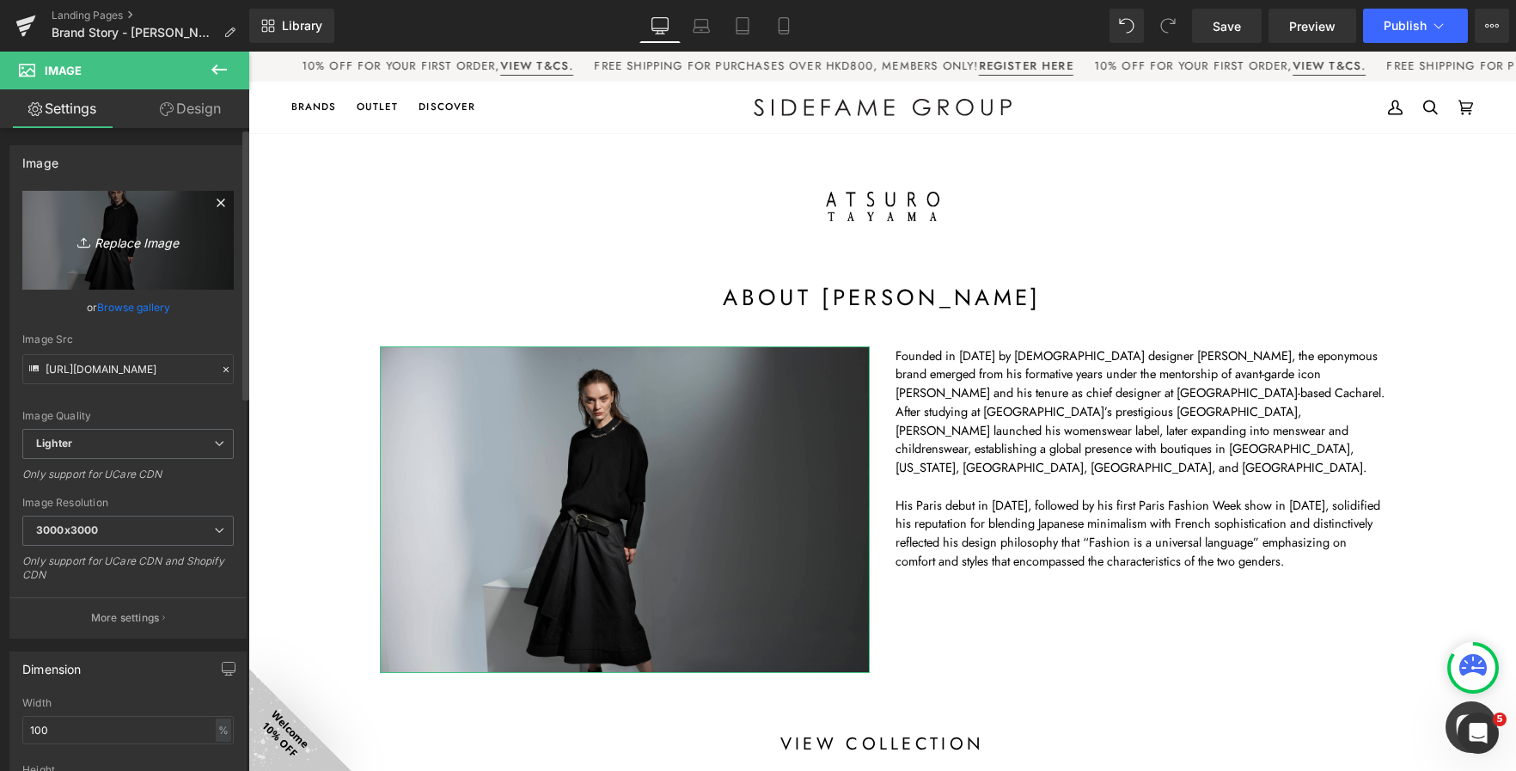
click at [143, 244] on icon "Replace Image" at bounding box center [128, 239] width 138 height 21
type input "C:\fakepath\_DSC1241(1).JPG"
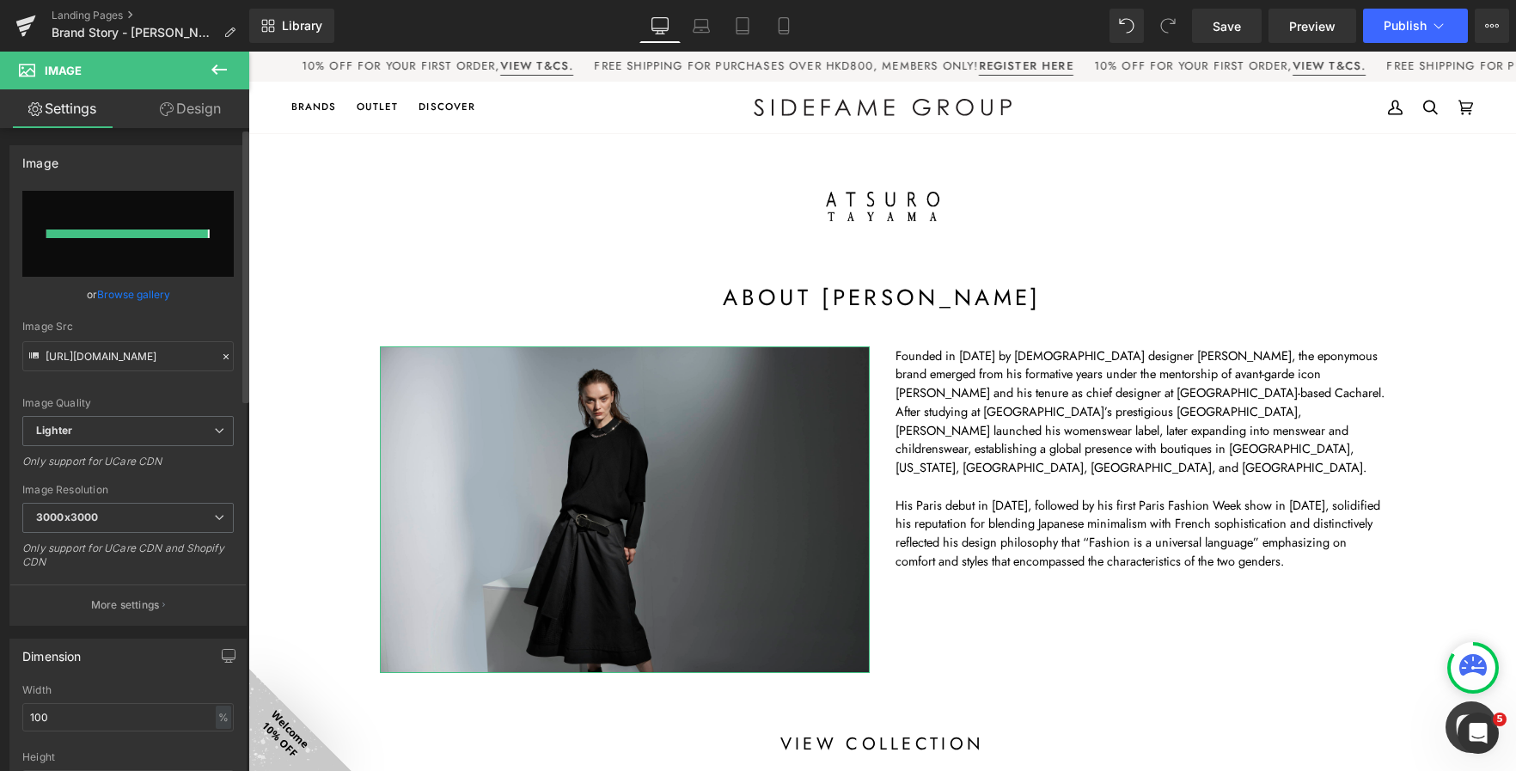
type input "https://ucarecdn.com/84dd00ae-0b7d-464a-bed7-bf88d4a99d6f/-/format/auto/-/previ…"
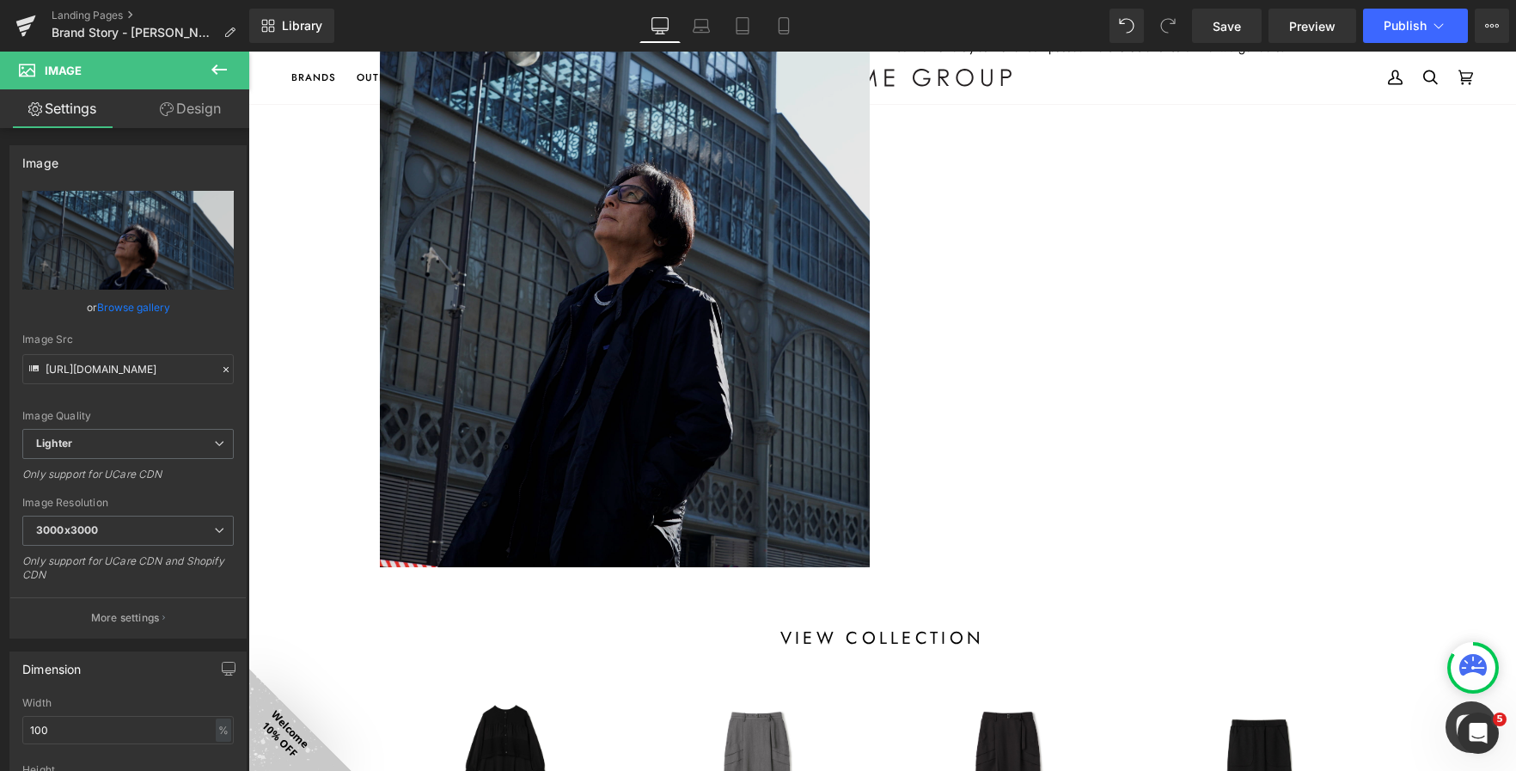
scroll to position [516, 0]
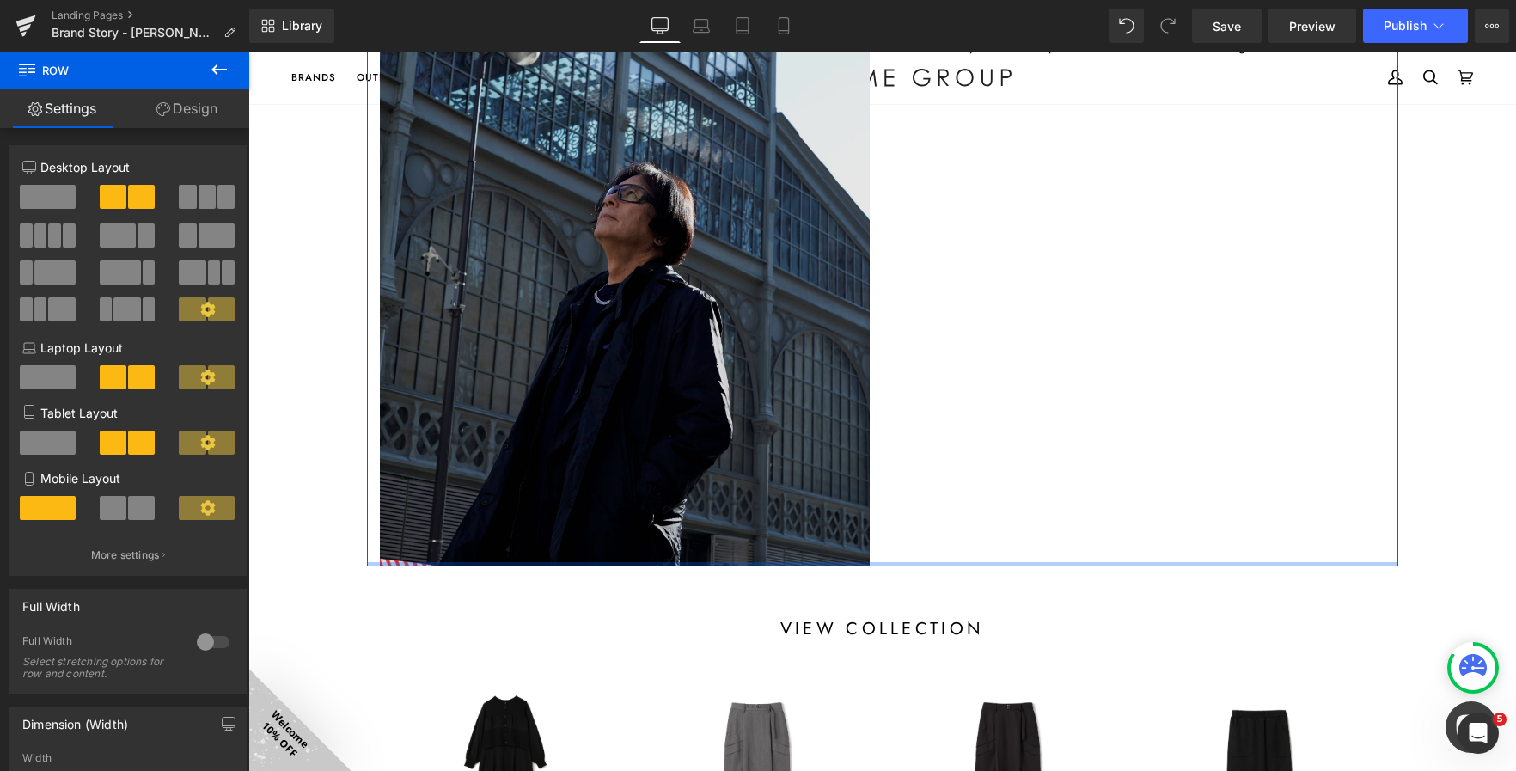
drag, startPoint x: 855, startPoint y: 572, endPoint x: 838, endPoint y: 552, distance: 26.9
click at [838, 552] on div "Image Founded in 1982 by Japanese designer Atsuro Tayama, the eponymous brand e…" at bounding box center [882, 186] width 1031 height 761
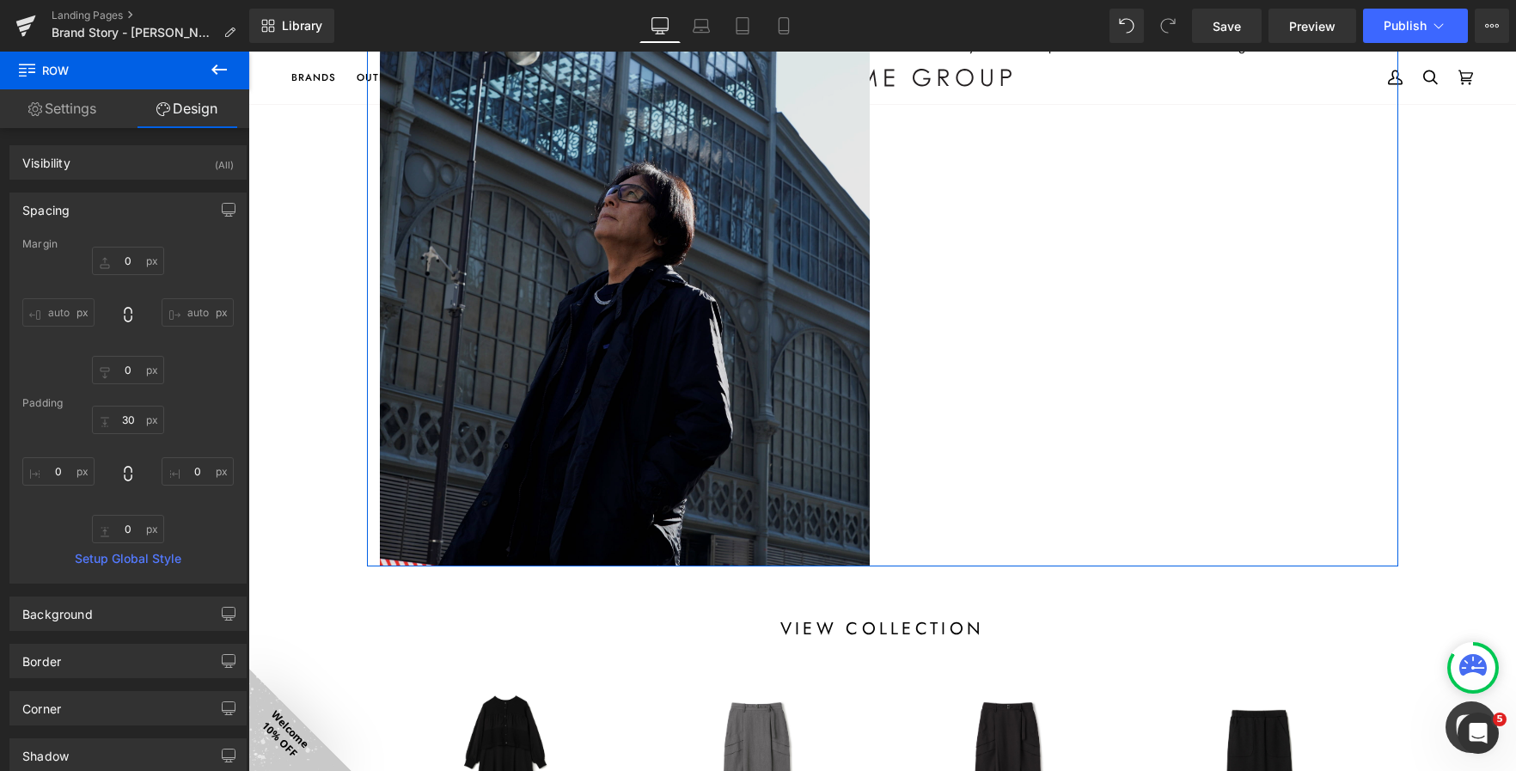
click at [393, 413] on img at bounding box center [625, 199] width 490 height 735
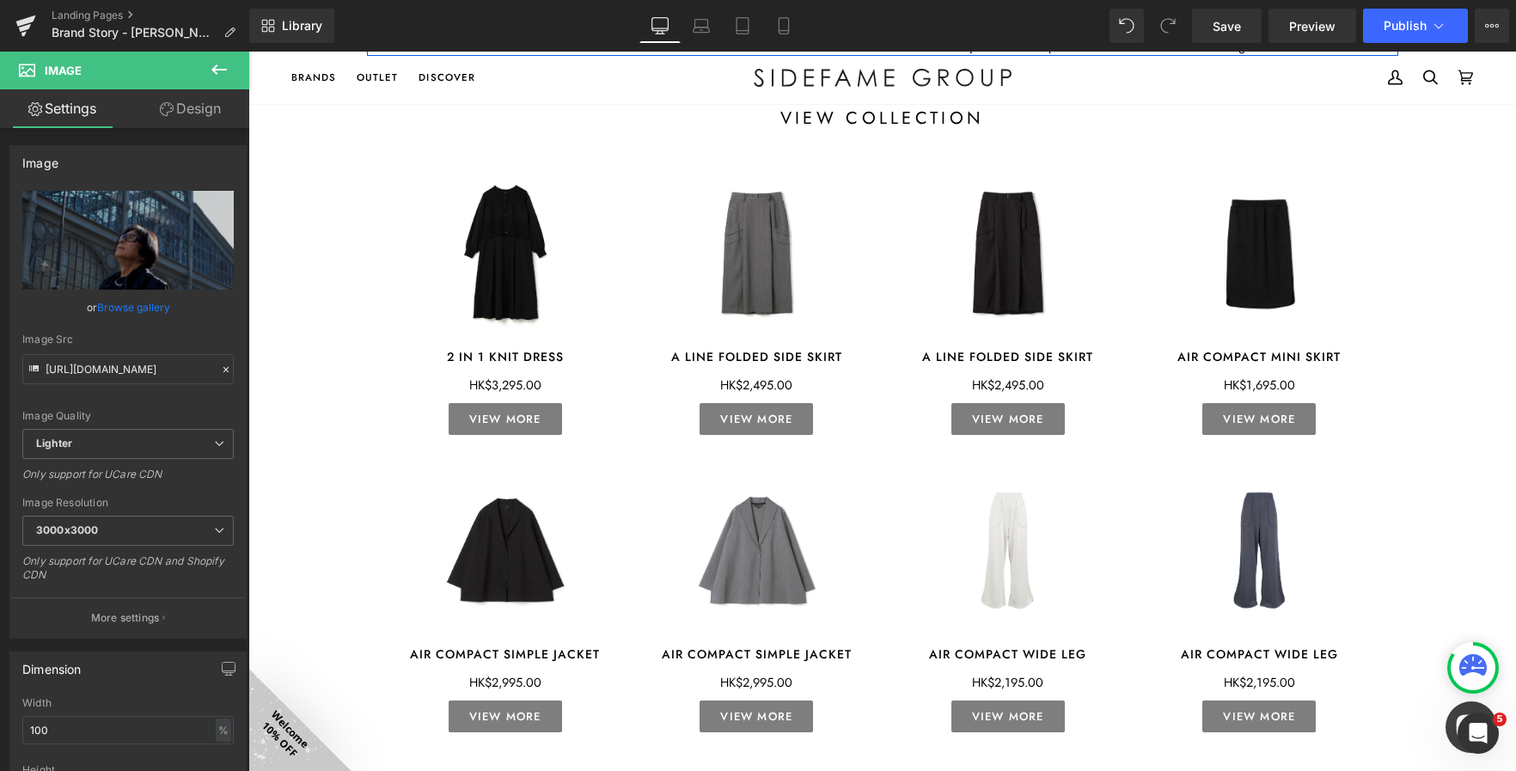
drag, startPoint x: 374, startPoint y: 559, endPoint x: 725, endPoint y: 473, distance: 361.1
click at [725, 473] on div "Image Row about atsuro tayama Heading Row Image 408px Founded in 1982 by Japane…" at bounding box center [882, 348] width 1268 height 1460
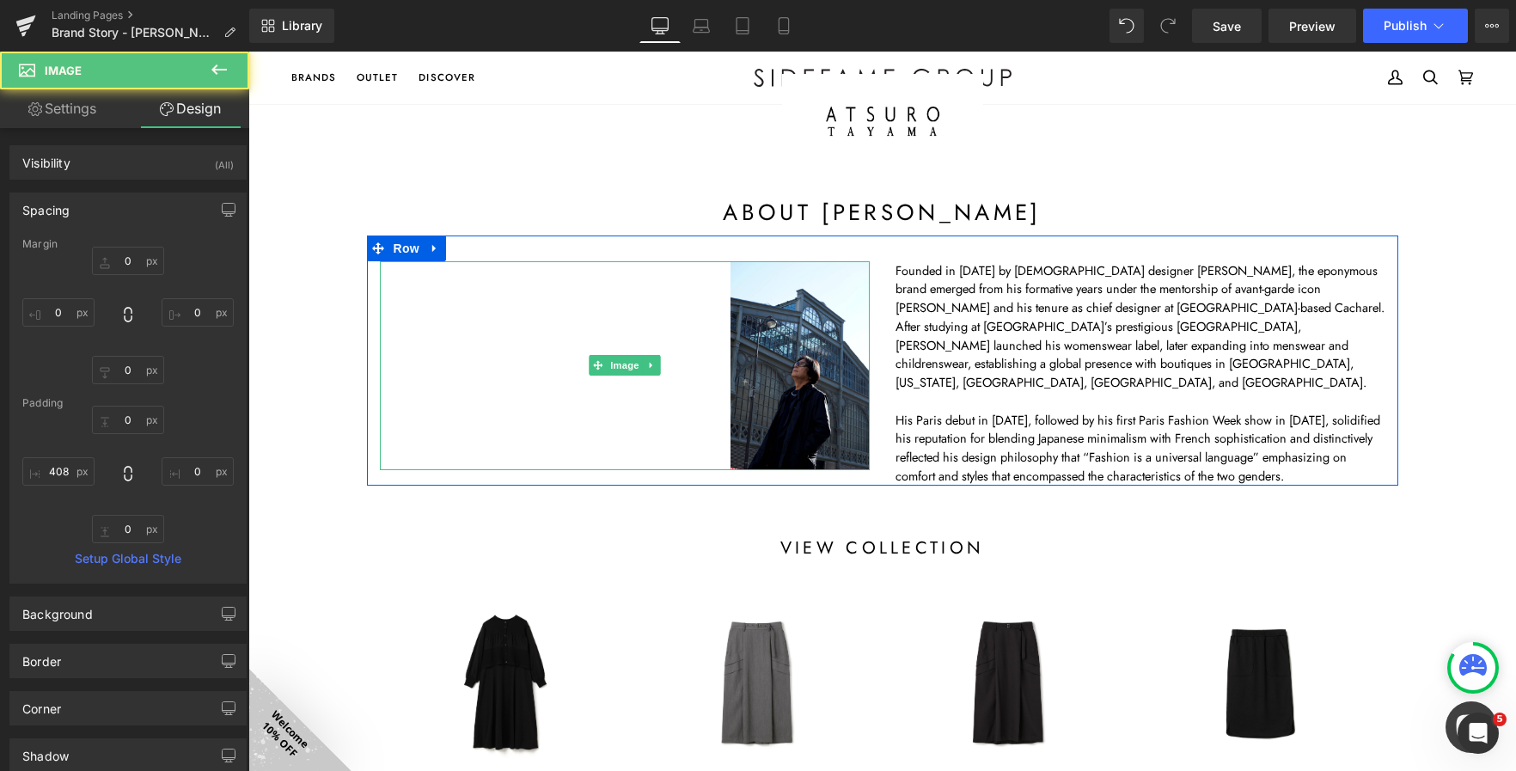
scroll to position [0, 0]
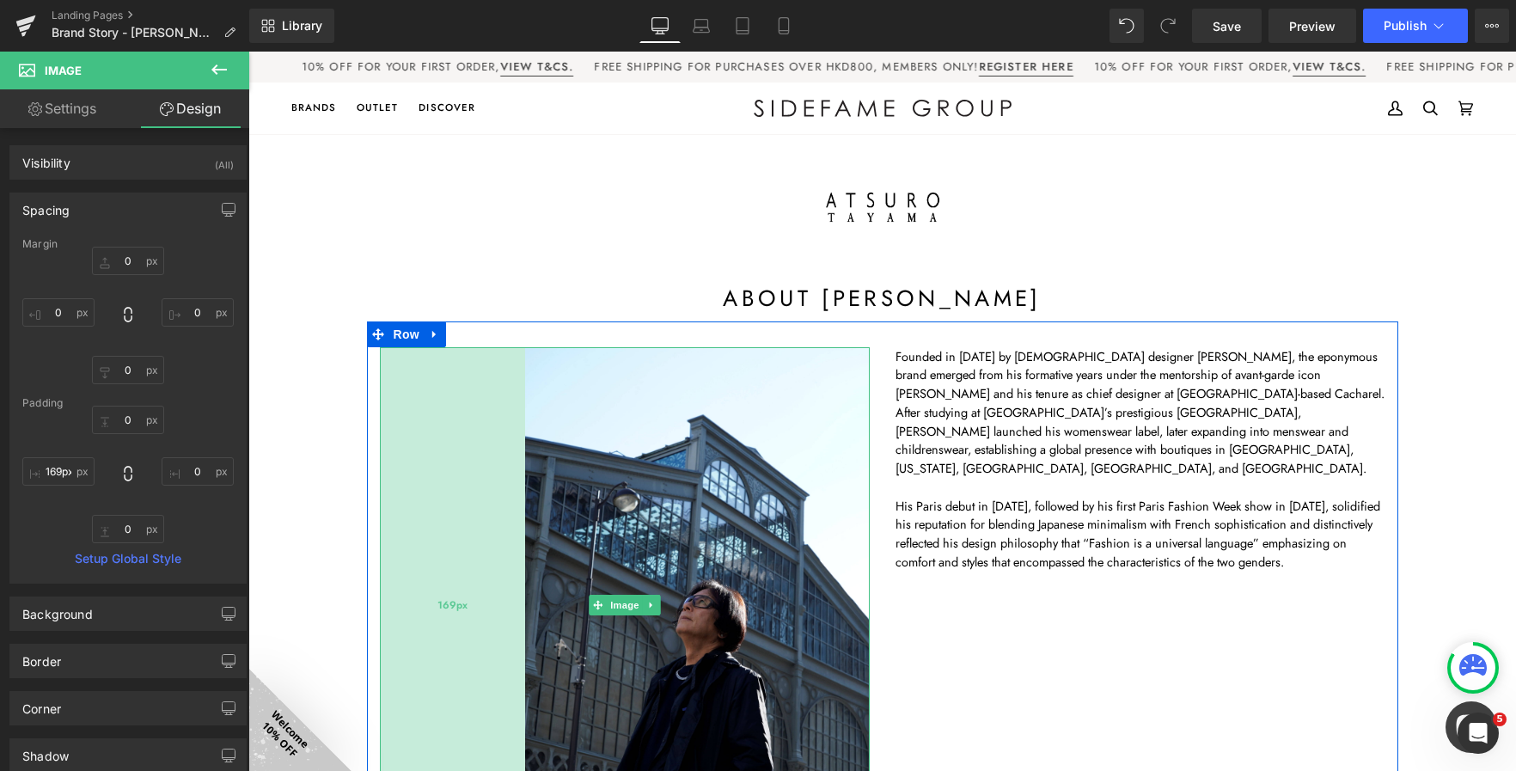
type input "161px"
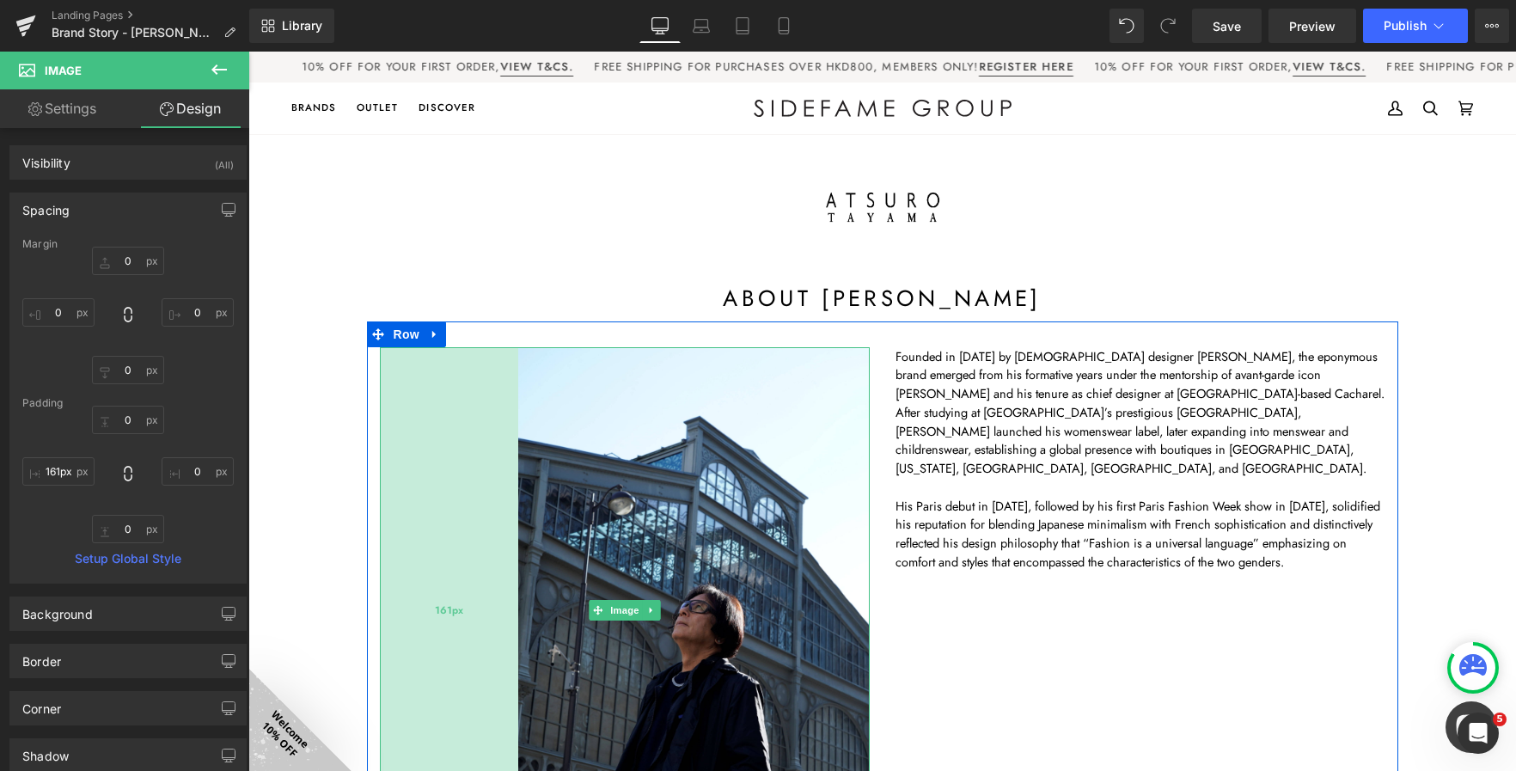
drag, startPoint x: 694, startPoint y: 406, endPoint x: 481, endPoint y: 398, distance: 212.4
click at [481, 398] on div "161px" at bounding box center [449, 611] width 138 height 528
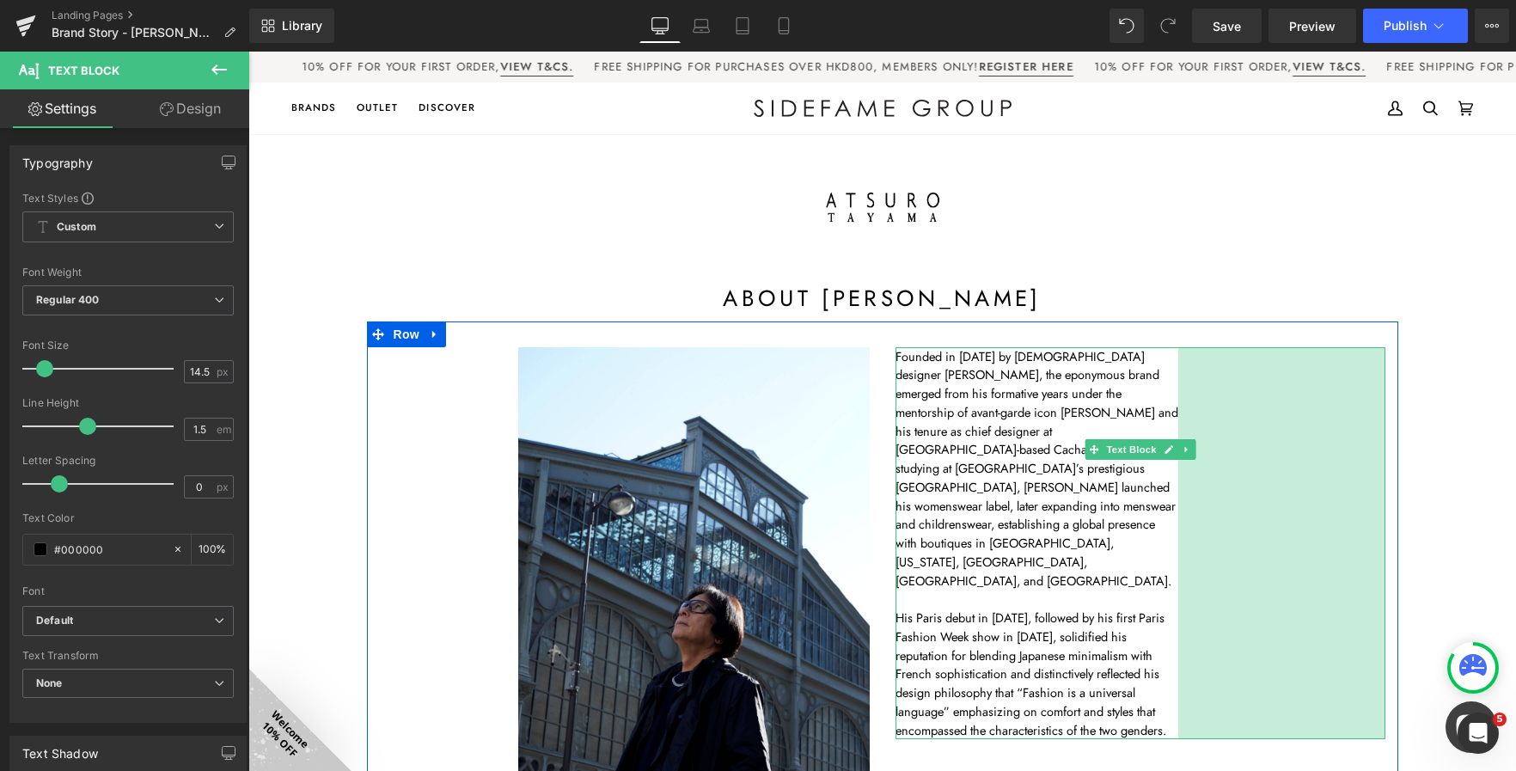
drag, startPoint x: 1377, startPoint y: 468, endPoint x: 1170, endPoint y: 537, distance: 218.3
click at [1170, 537] on div "Founded in 1982 by Japanese designer Atsuro Tayama, the eponymous brand emerged…" at bounding box center [1141, 543] width 490 height 393
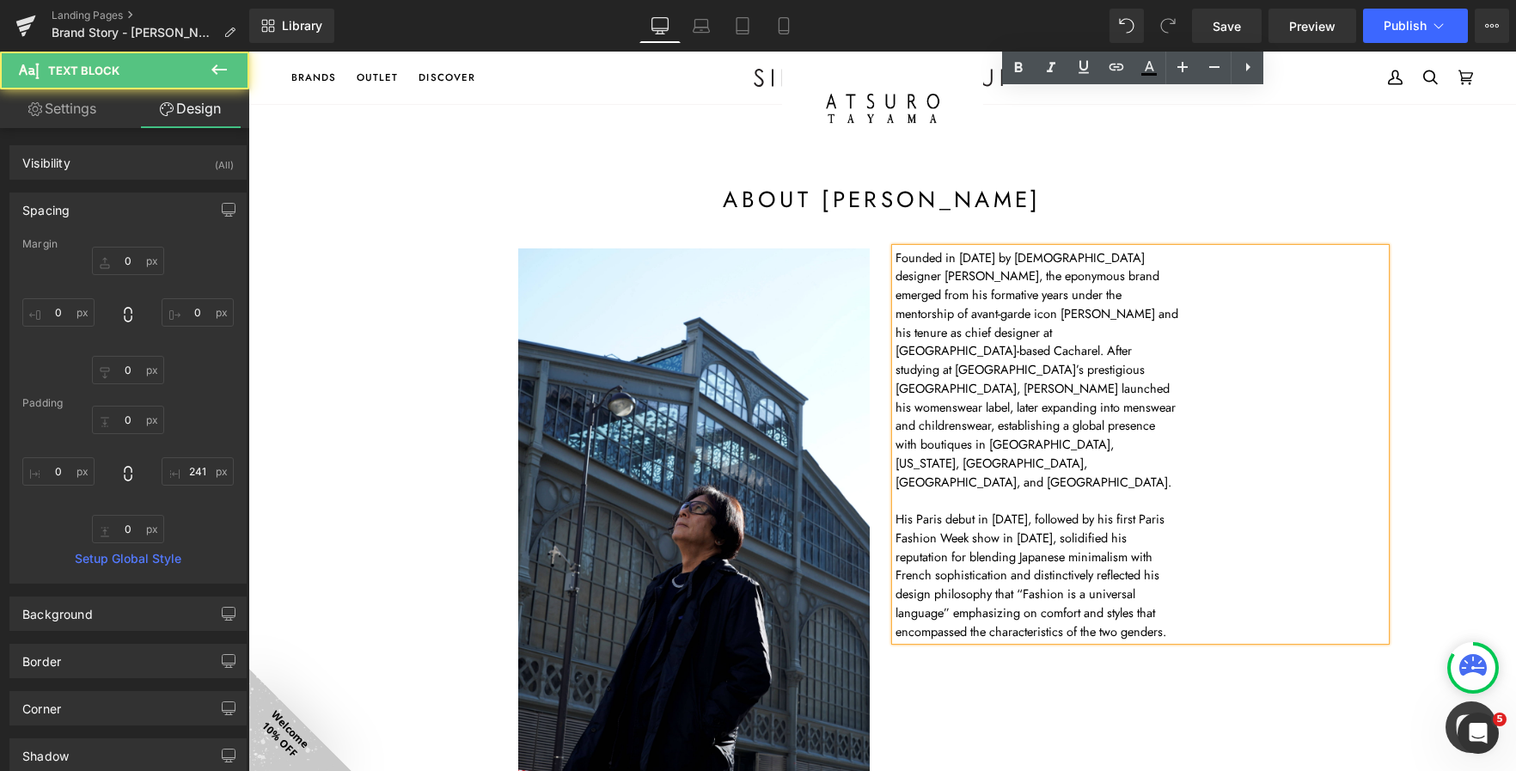
scroll to position [344, 0]
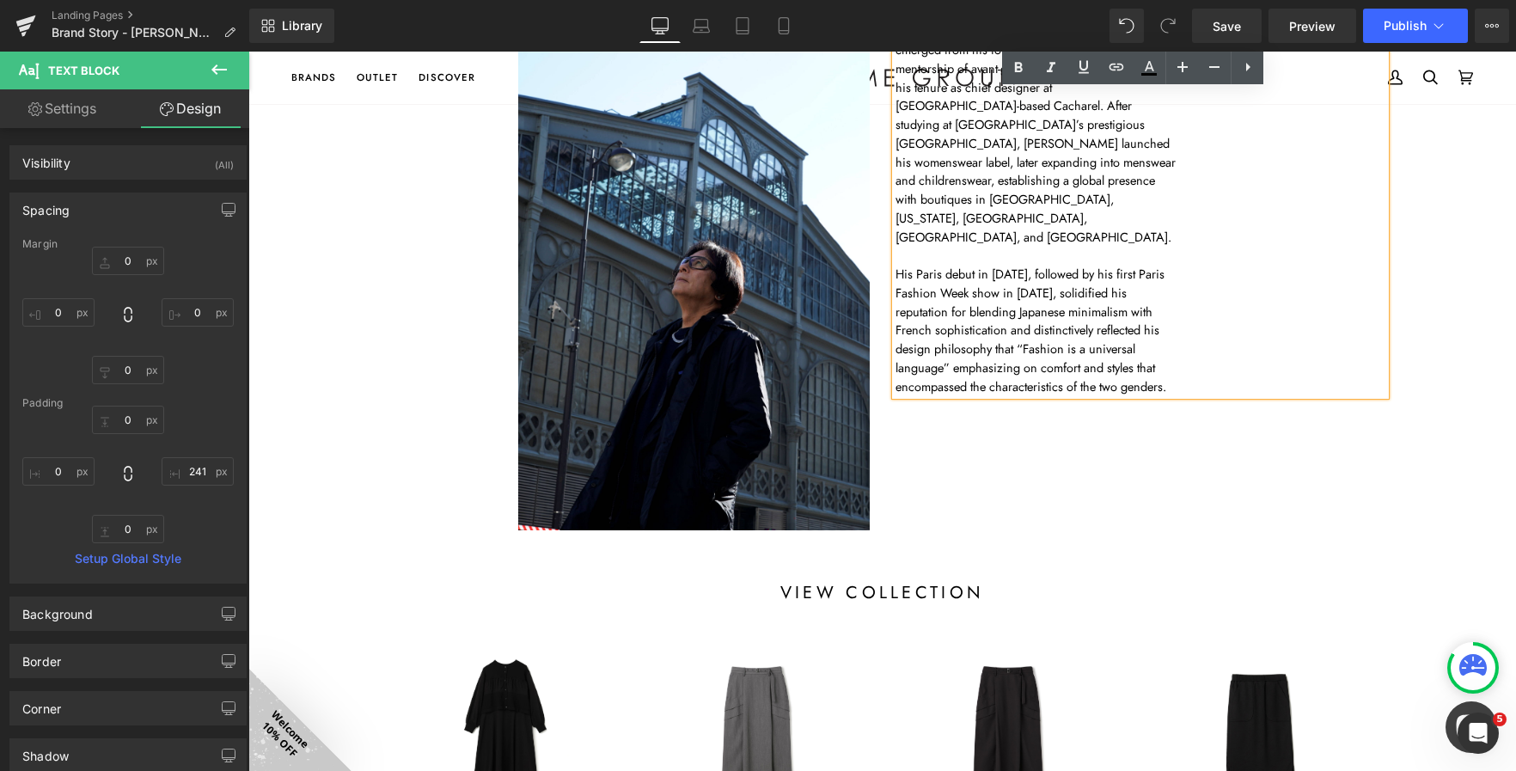
click at [1345, 426] on div "Image 161px Founded in 1982 by Japanese designer Atsuro Tayama, the eponymous b…" at bounding box center [882, 255] width 1031 height 554
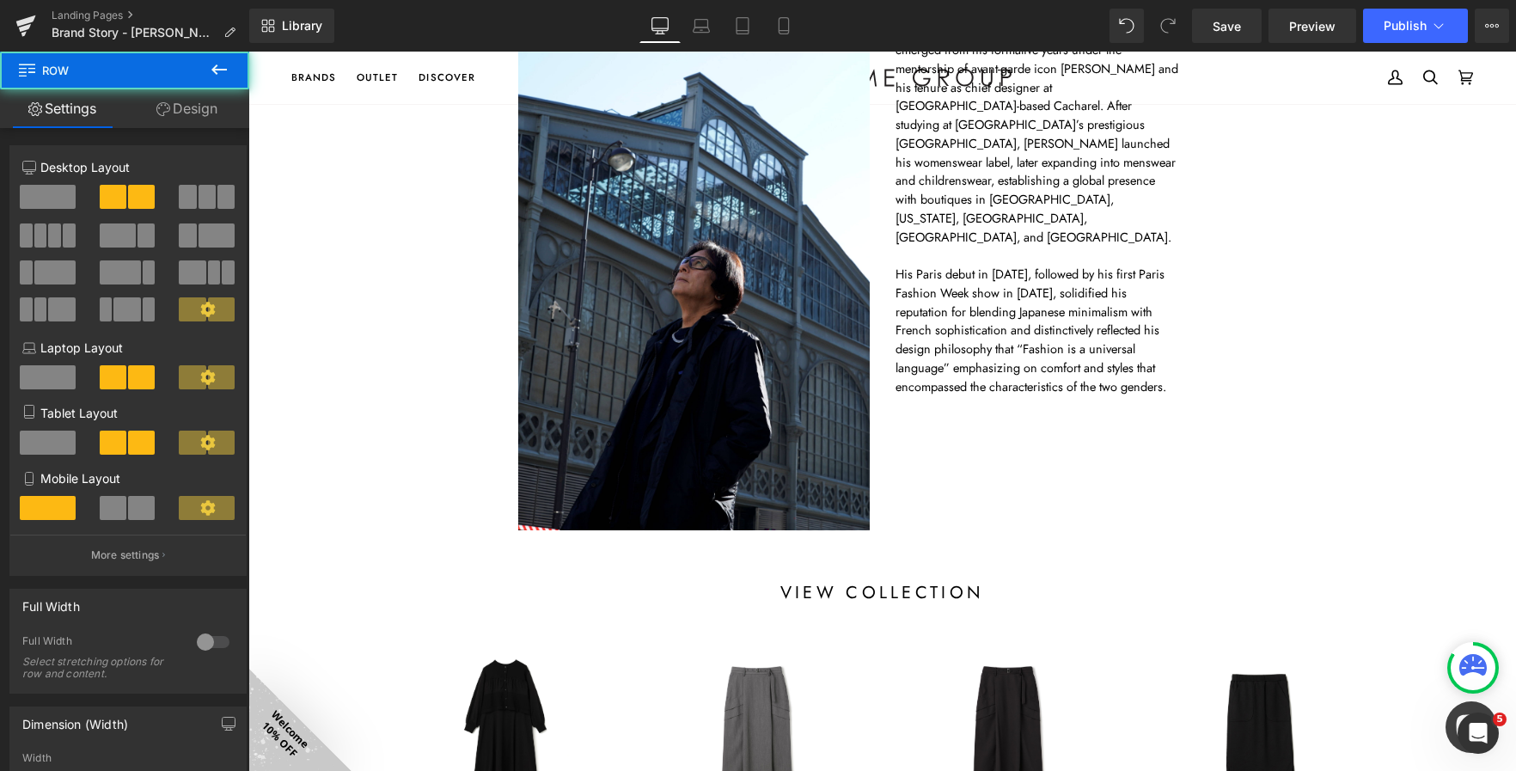
scroll to position [172, 0]
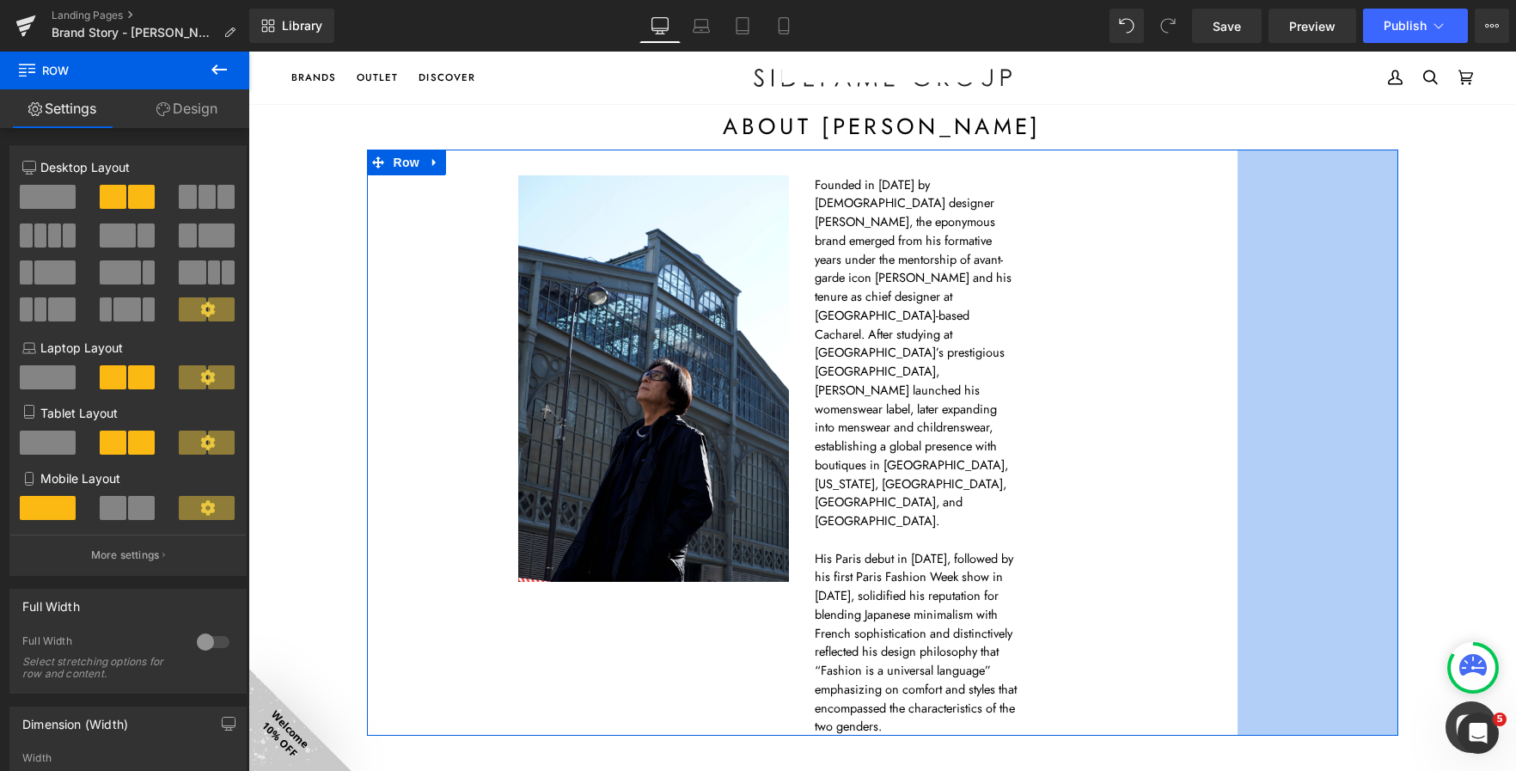
drag, startPoint x: 1386, startPoint y: 582, endPoint x: 1226, endPoint y: 594, distance: 161.2
click at [1226, 594] on div "Image 161px Founded in 1982 by Japanese designer Atsuro Tayama, the eponymous b…" at bounding box center [882, 443] width 1031 height 587
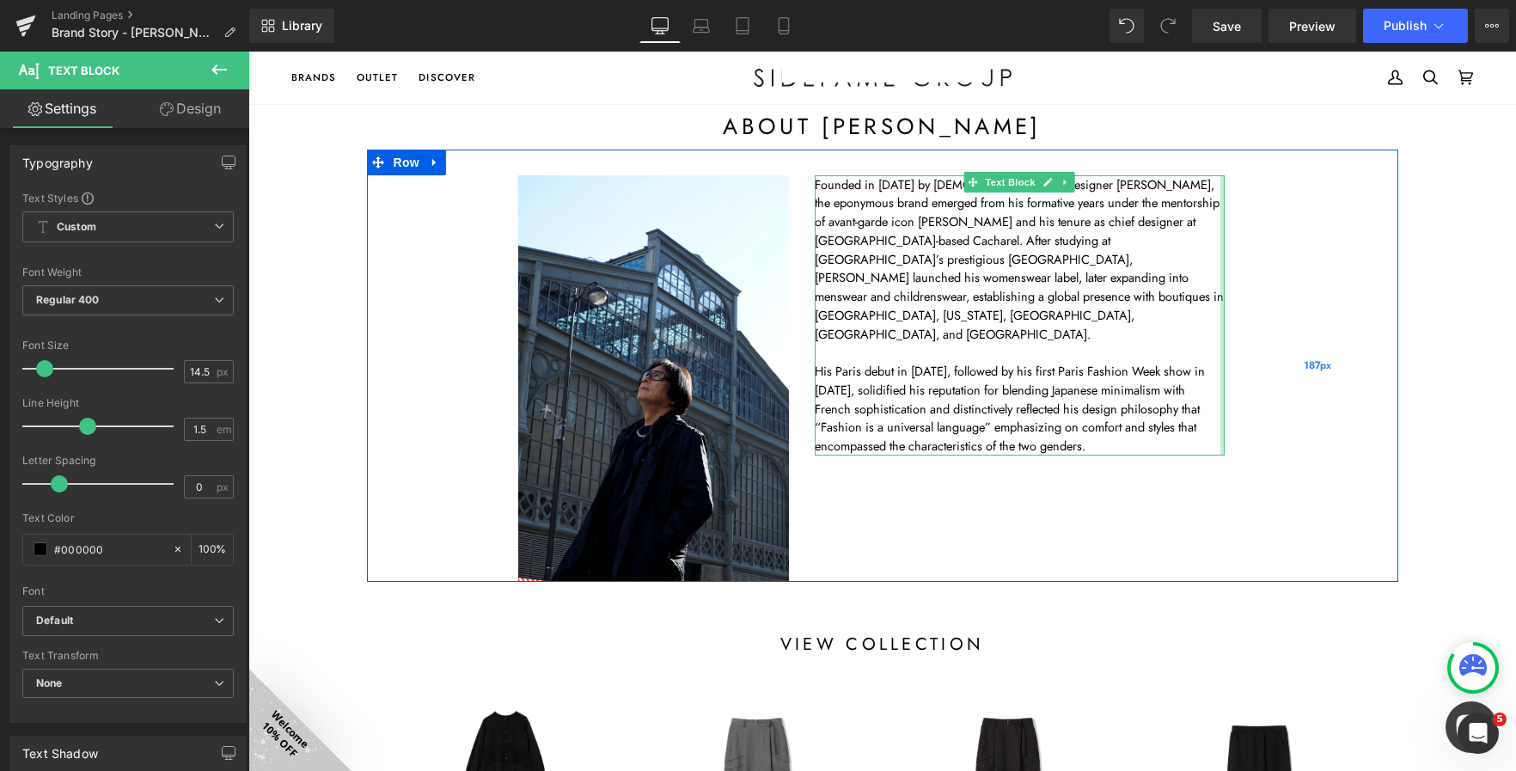
drag, startPoint x: 1050, startPoint y: 495, endPoint x: 1305, endPoint y: 514, distance: 255.1
click at [1305, 514] on div "Image 161px Founded in 1982 by Japanese designer Atsuro Tayama, the eponymous b…" at bounding box center [882, 366] width 1031 height 432
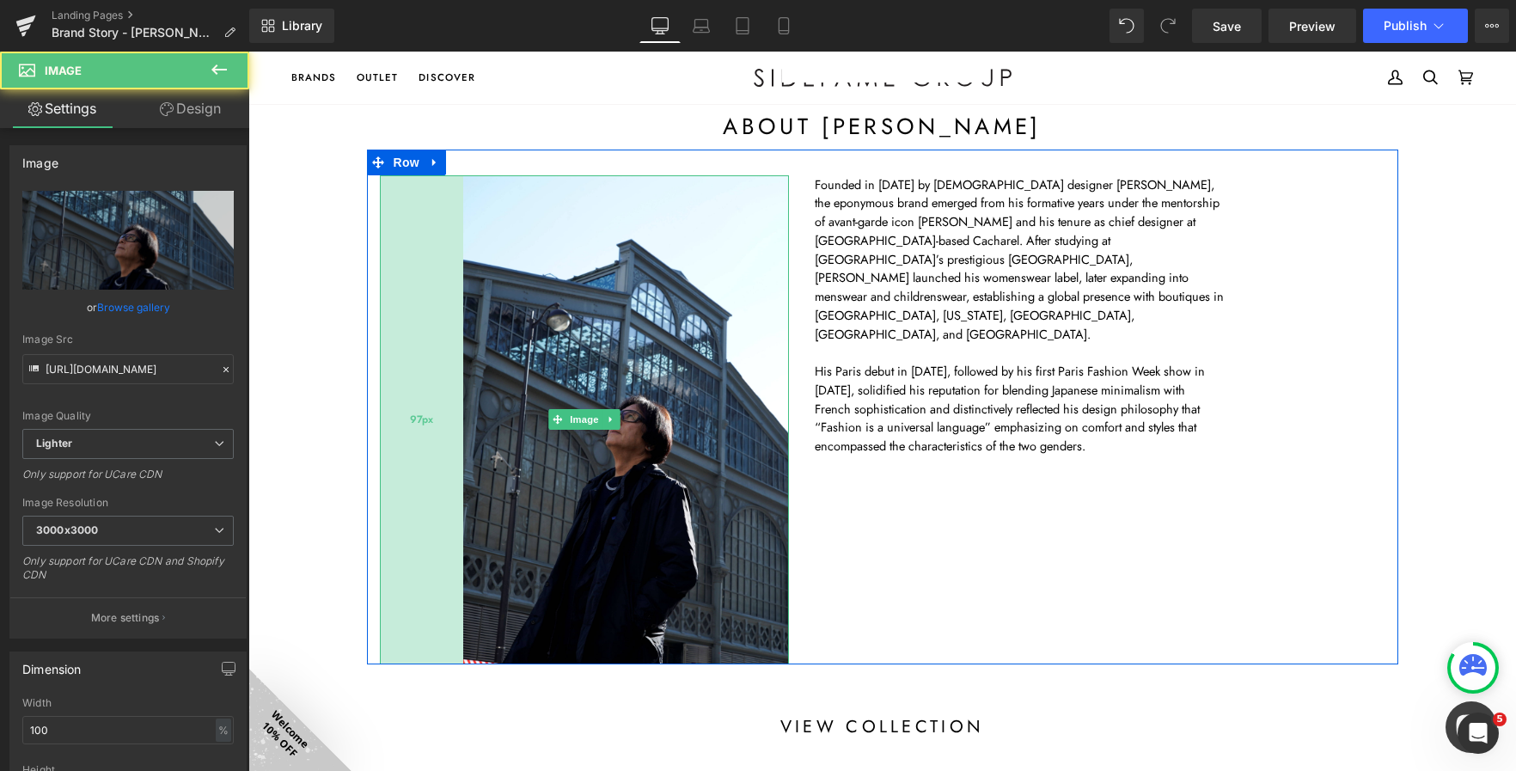
drag, startPoint x: 489, startPoint y: 334, endPoint x: 431, endPoint y: 332, distance: 57.6
click at [431, 332] on div "97px" at bounding box center [421, 419] width 83 height 489
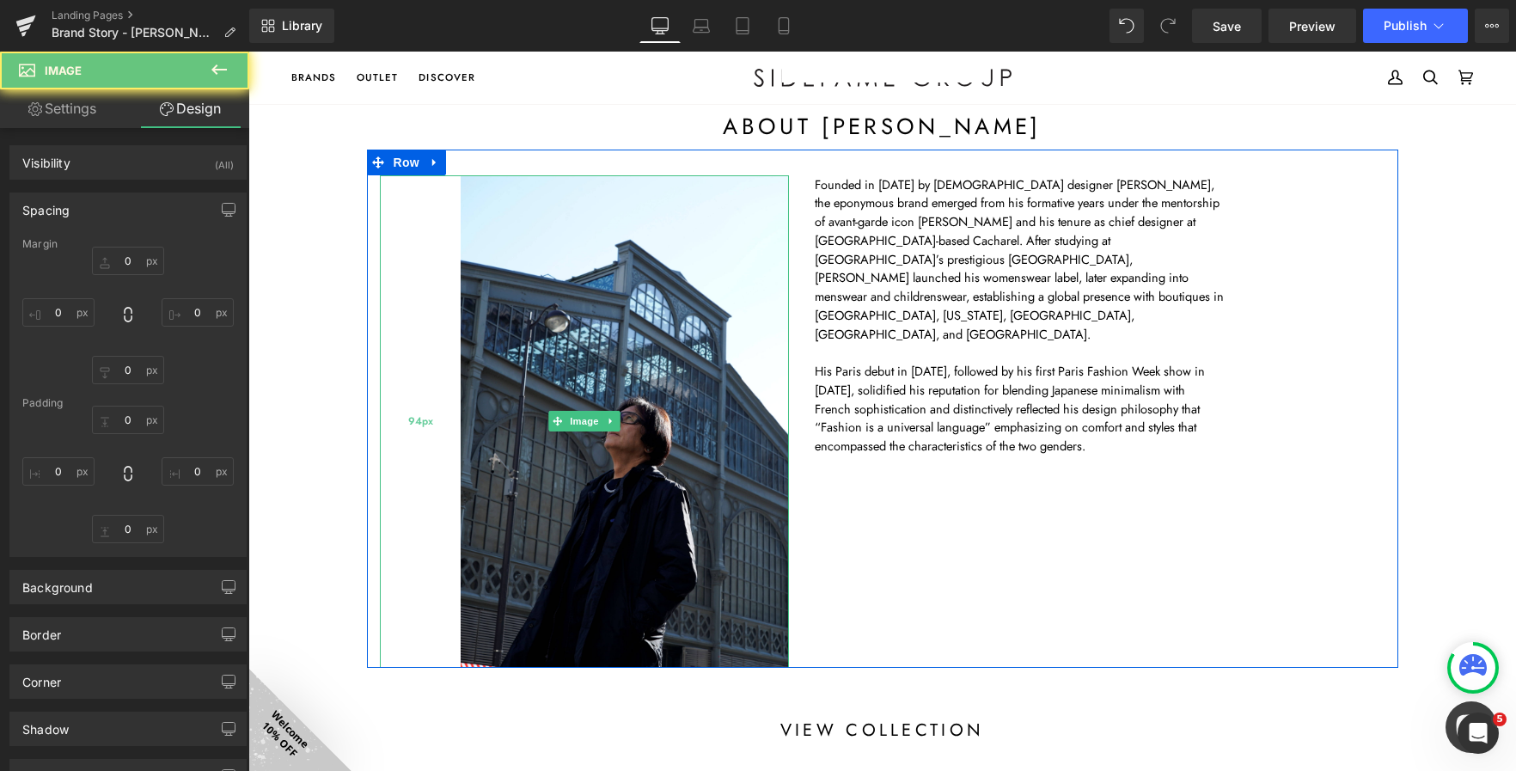
type input "0"
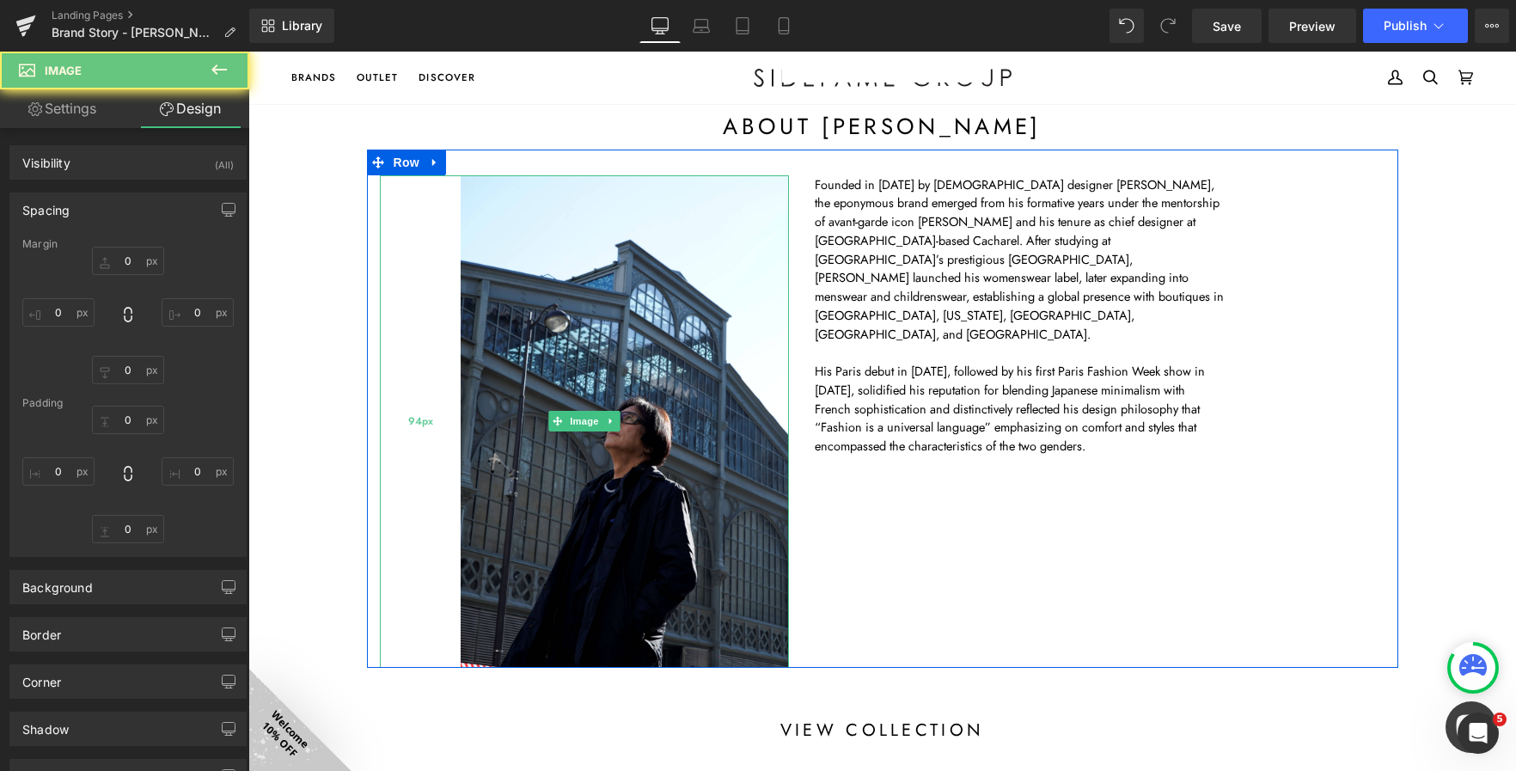
type input "0"
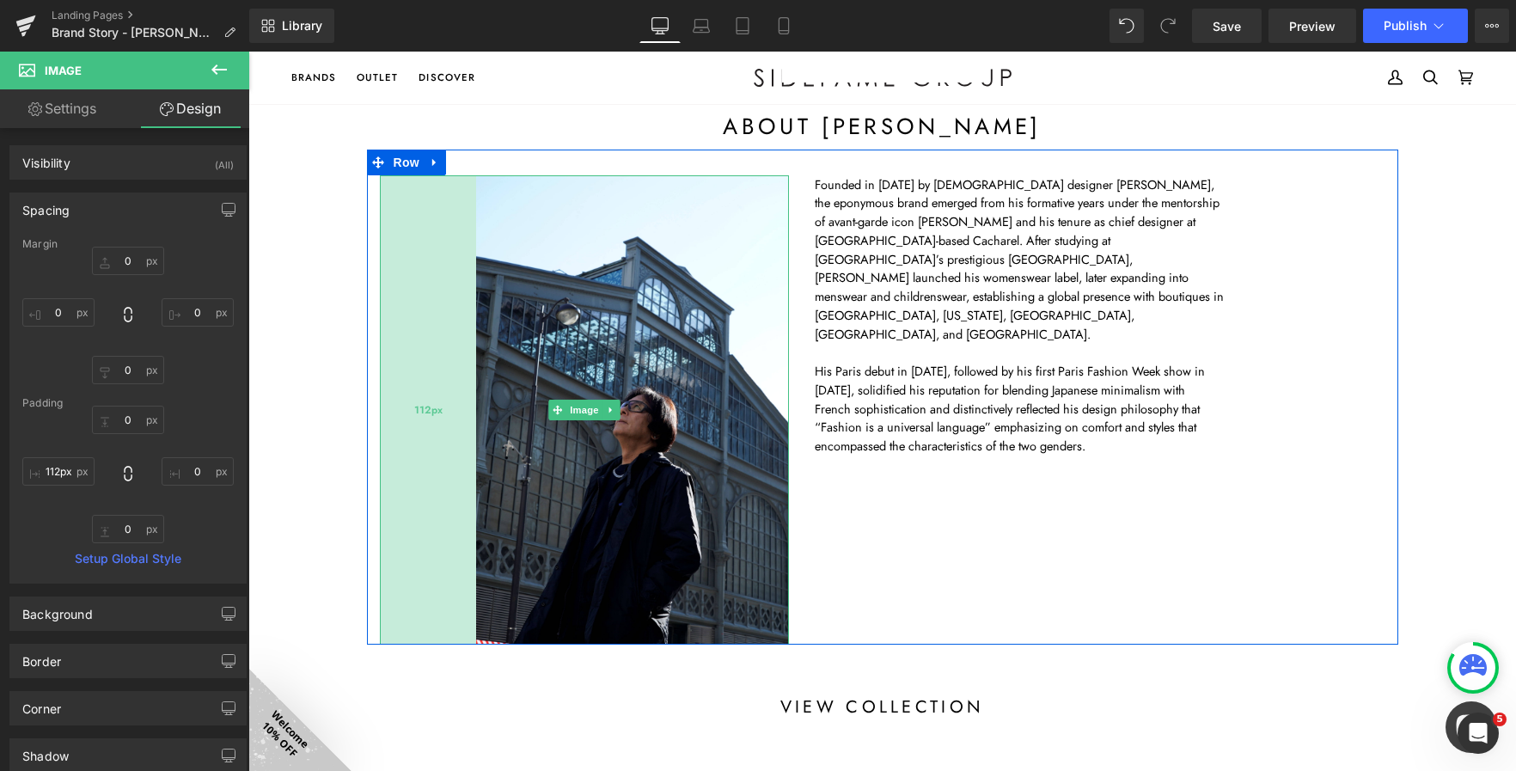
type input "113px"
drag, startPoint x: 429, startPoint y: 375, endPoint x: 445, endPoint y: 389, distance: 21.9
click at [445, 389] on div "113px" at bounding box center [428, 409] width 97 height 468
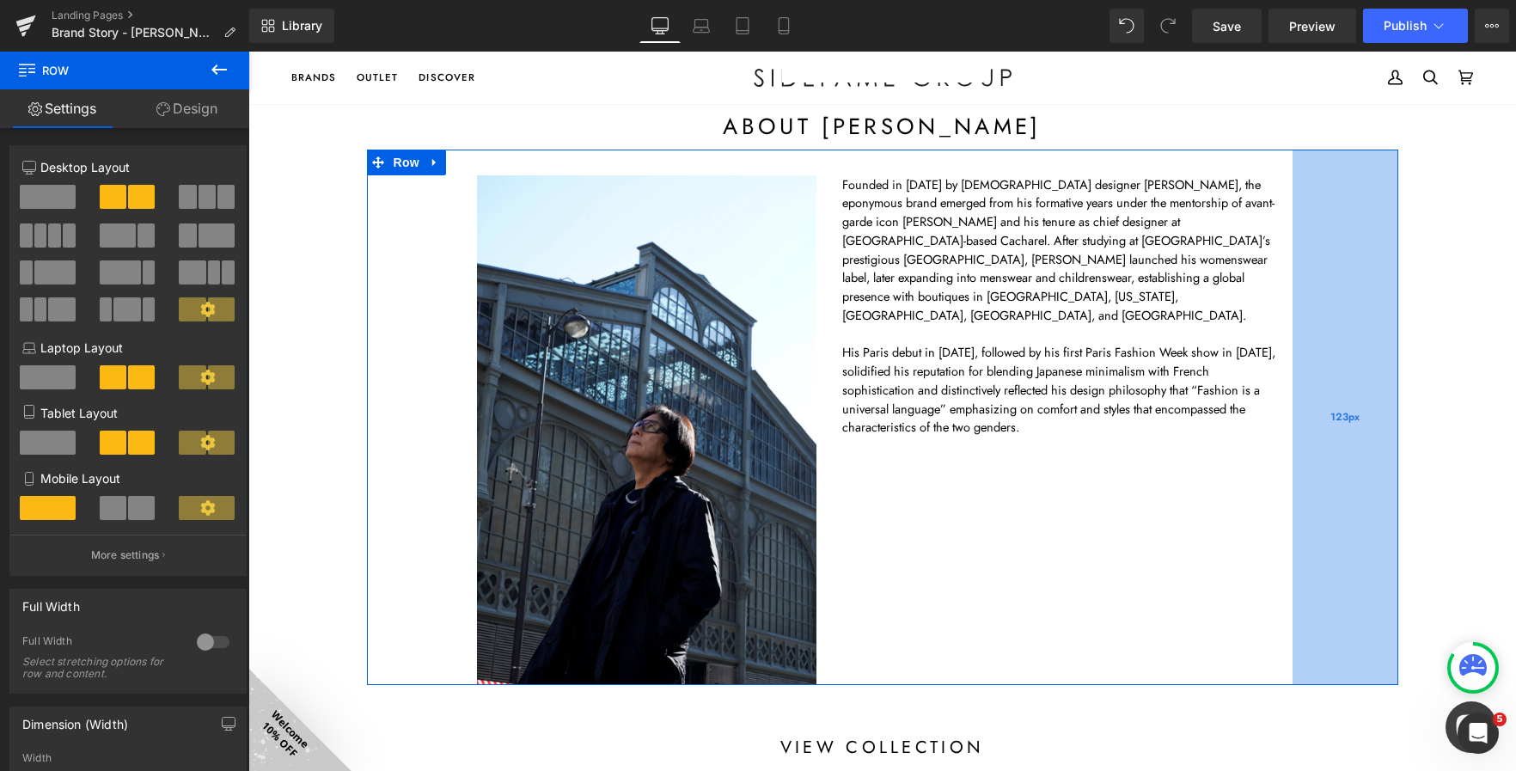
drag, startPoint x: 1327, startPoint y: 428, endPoint x: 1363, endPoint y: 446, distance: 40.4
click at [1363, 446] on div "123px" at bounding box center [1346, 417] width 106 height 535
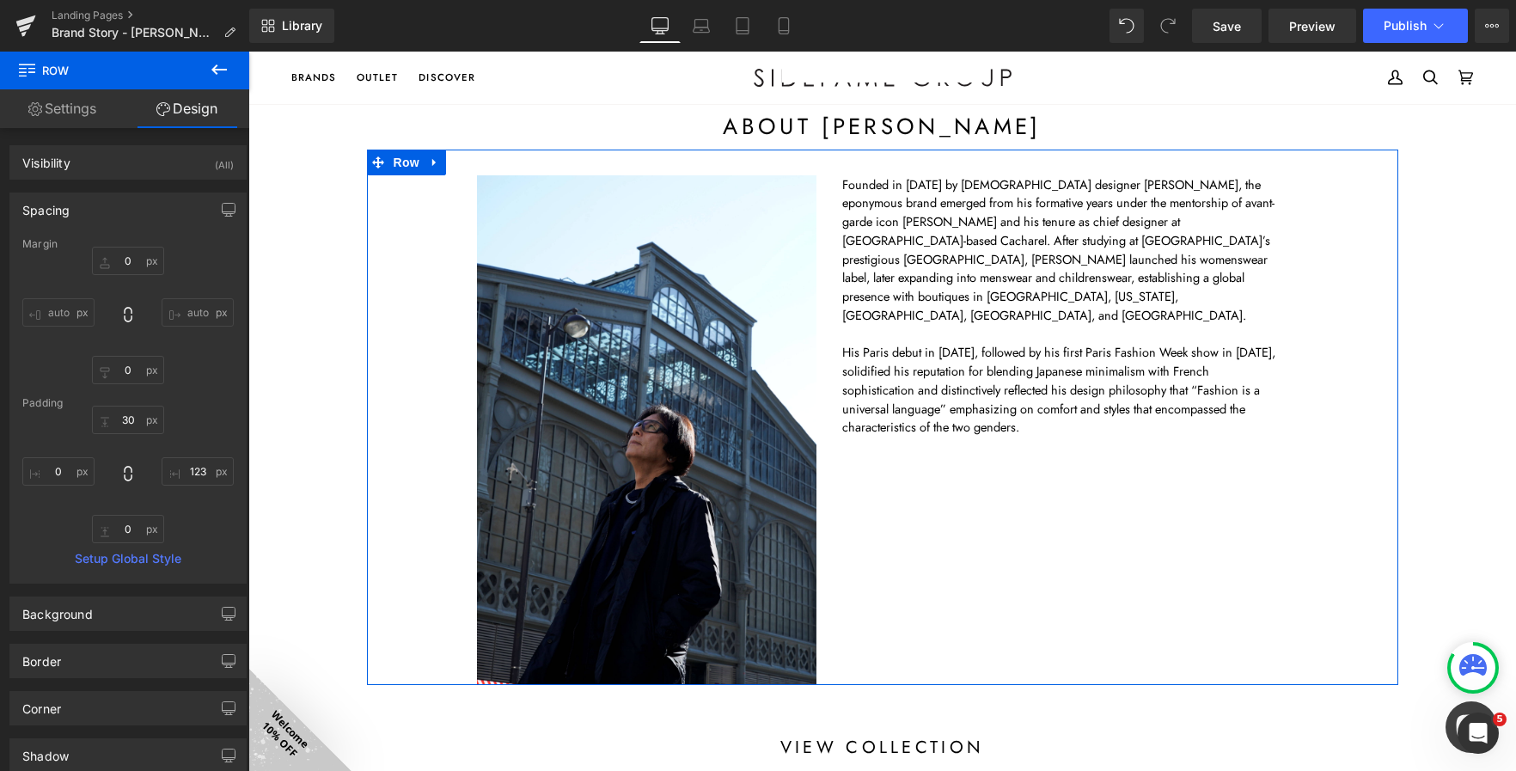
click at [248, 52] on div at bounding box center [248, 52] width 0 height 0
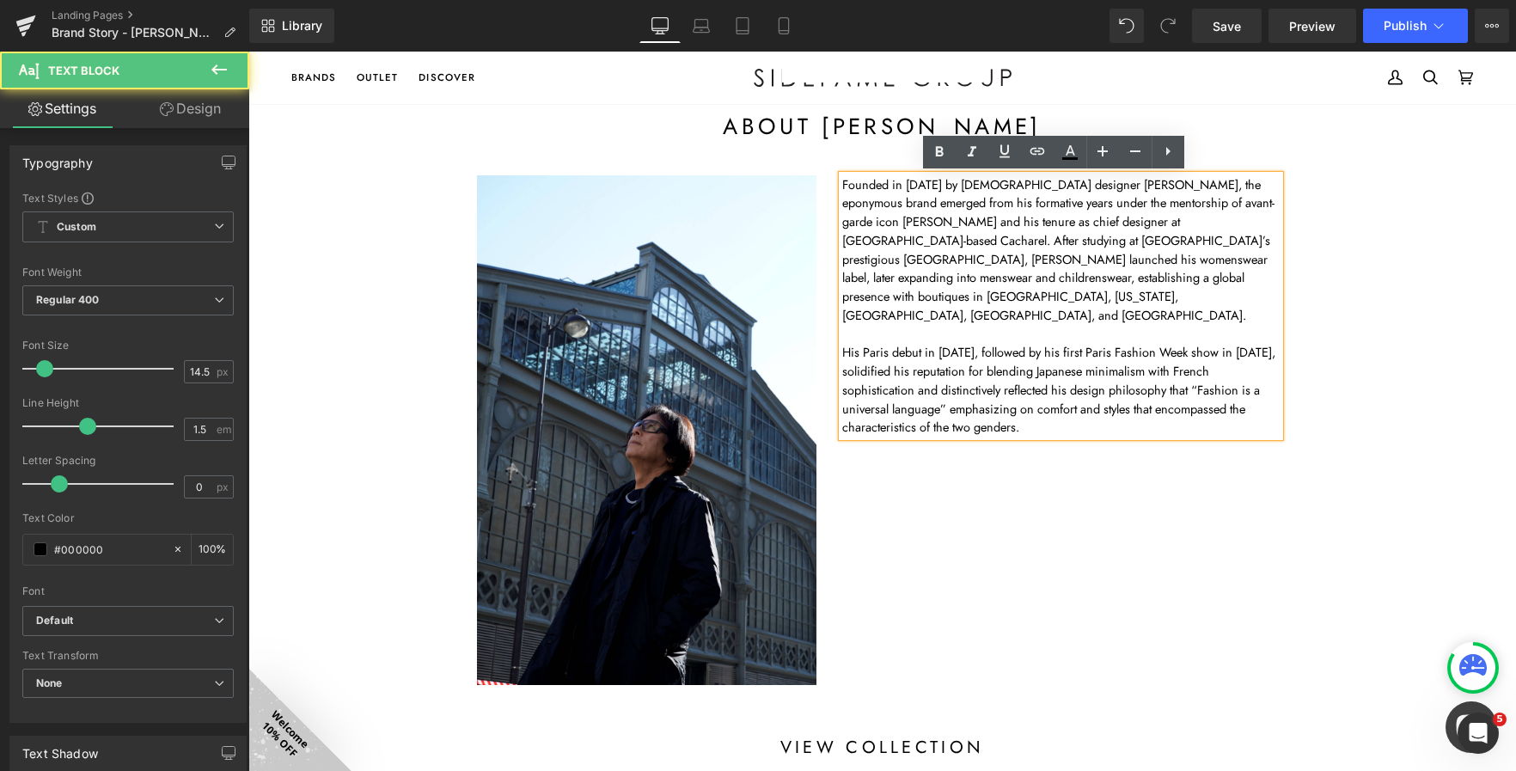
click at [842, 189] on p "Founded in 1982 by Japanese designer Atsuro Tayama, the eponymous brand emerged…" at bounding box center [1061, 250] width 438 height 150
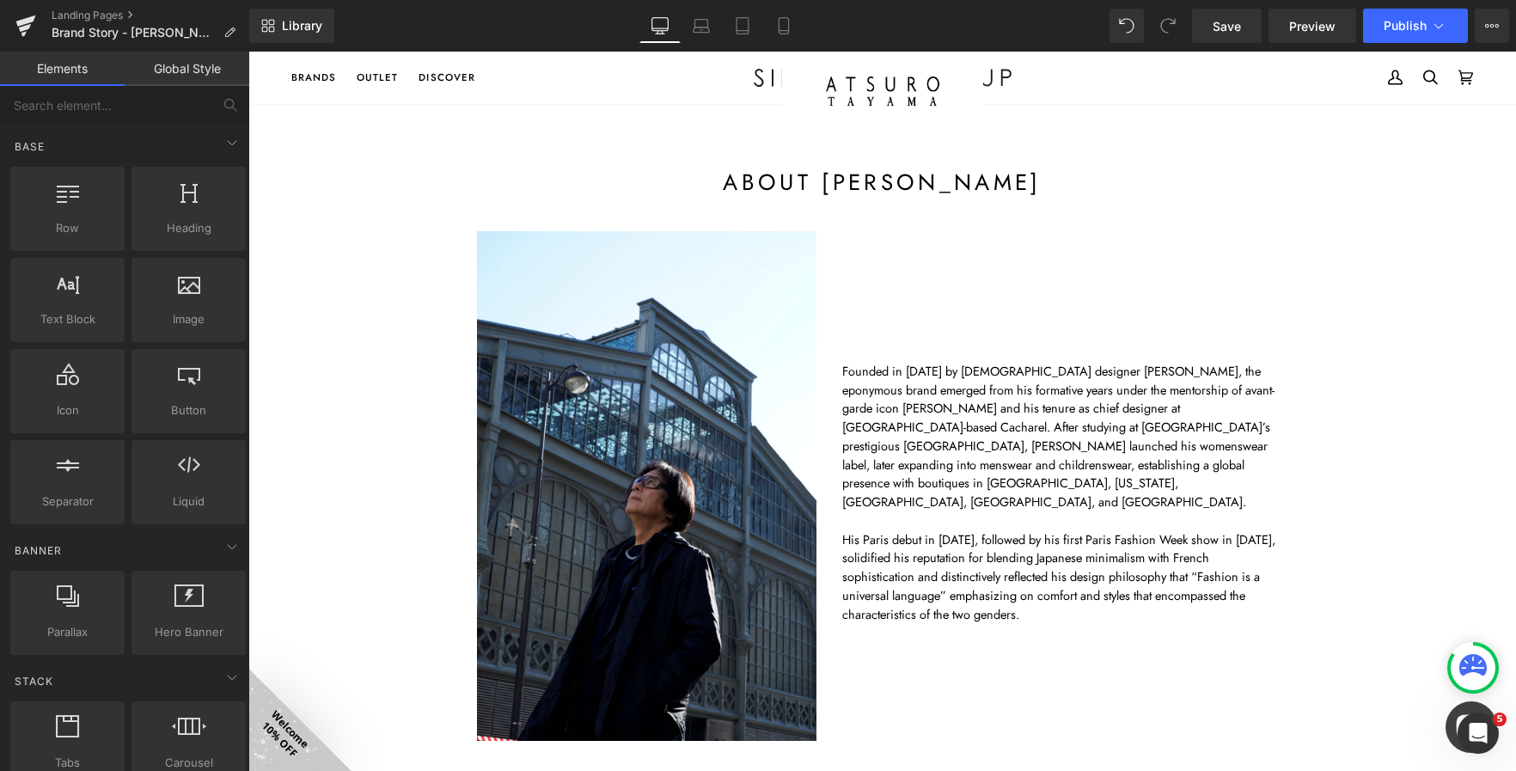
scroll to position [86, 0]
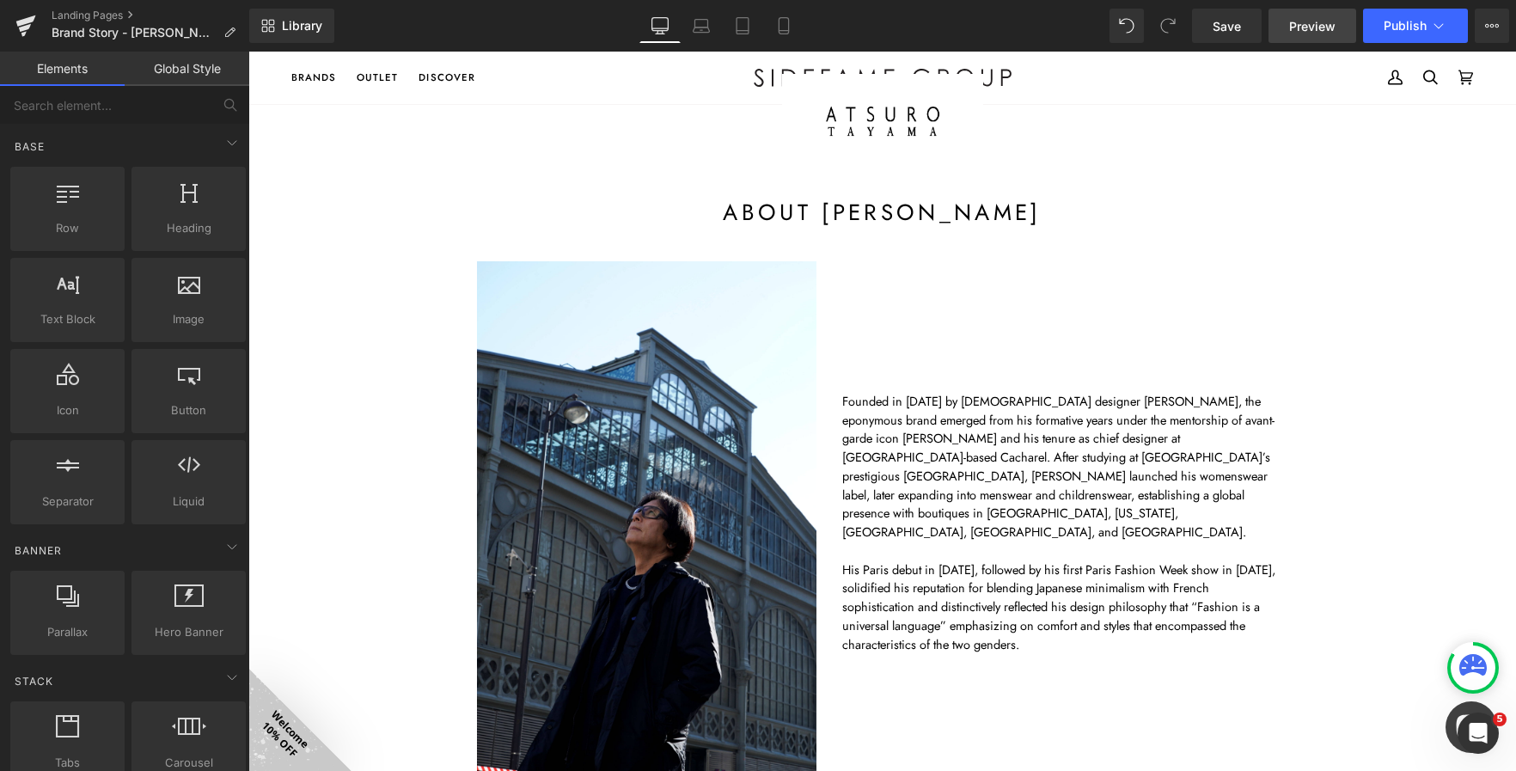
click at [1300, 31] on span "Preview" at bounding box center [1312, 26] width 46 height 18
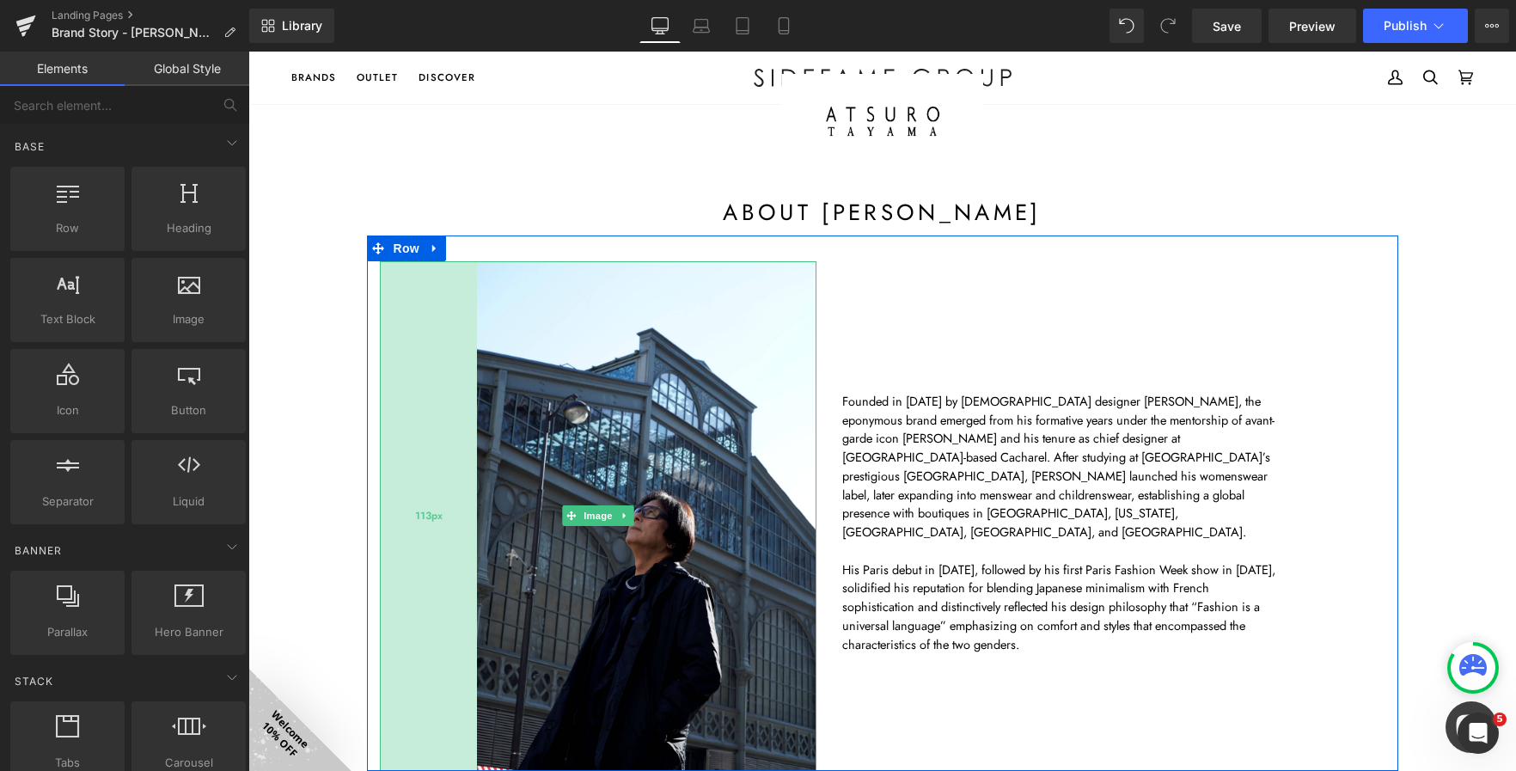
scroll to position [172, 0]
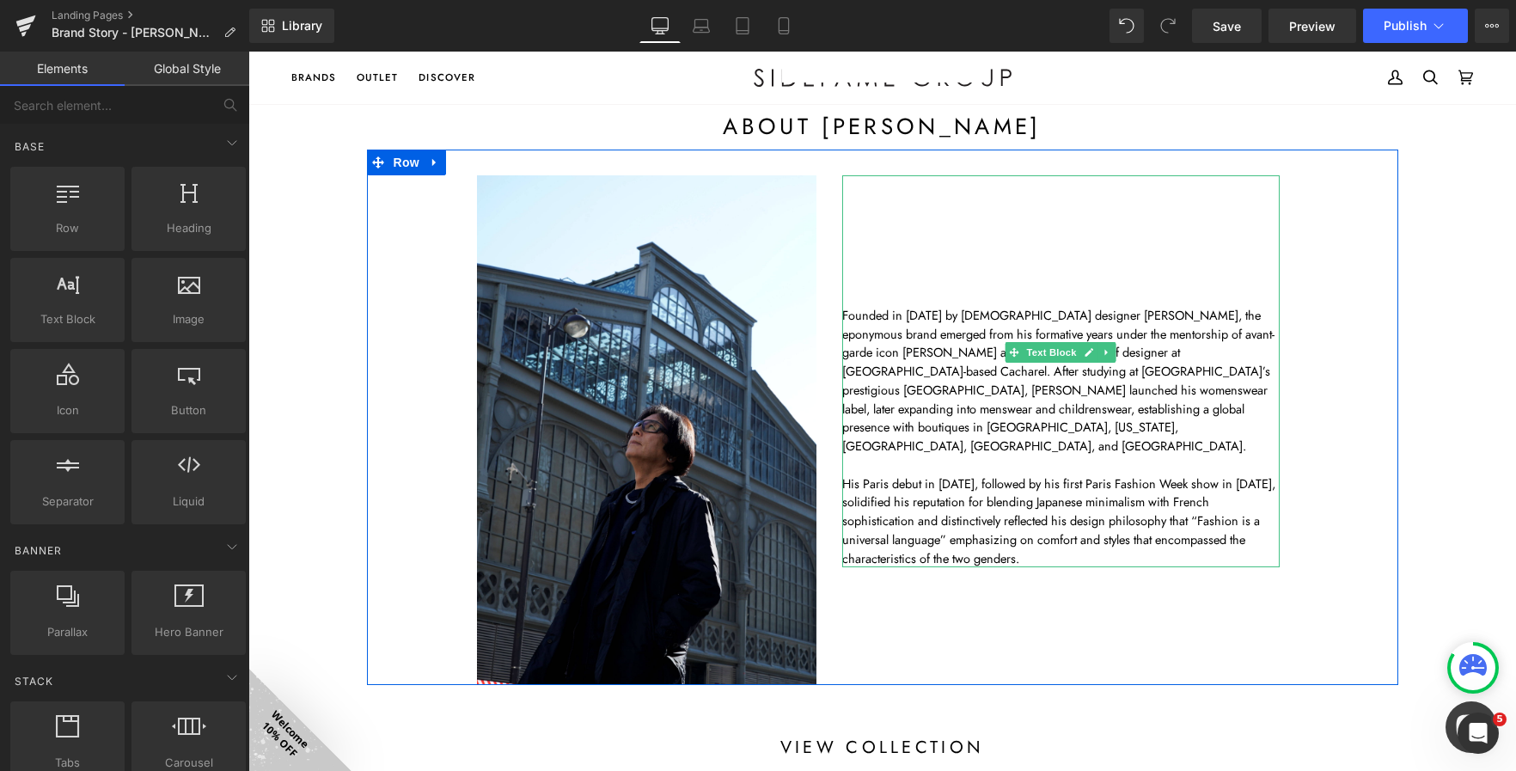
click at [848, 314] on p "Founded in 1982 by Japanese designer Atsuro Tayama, the eponymous brand emerged…" at bounding box center [1061, 381] width 438 height 150
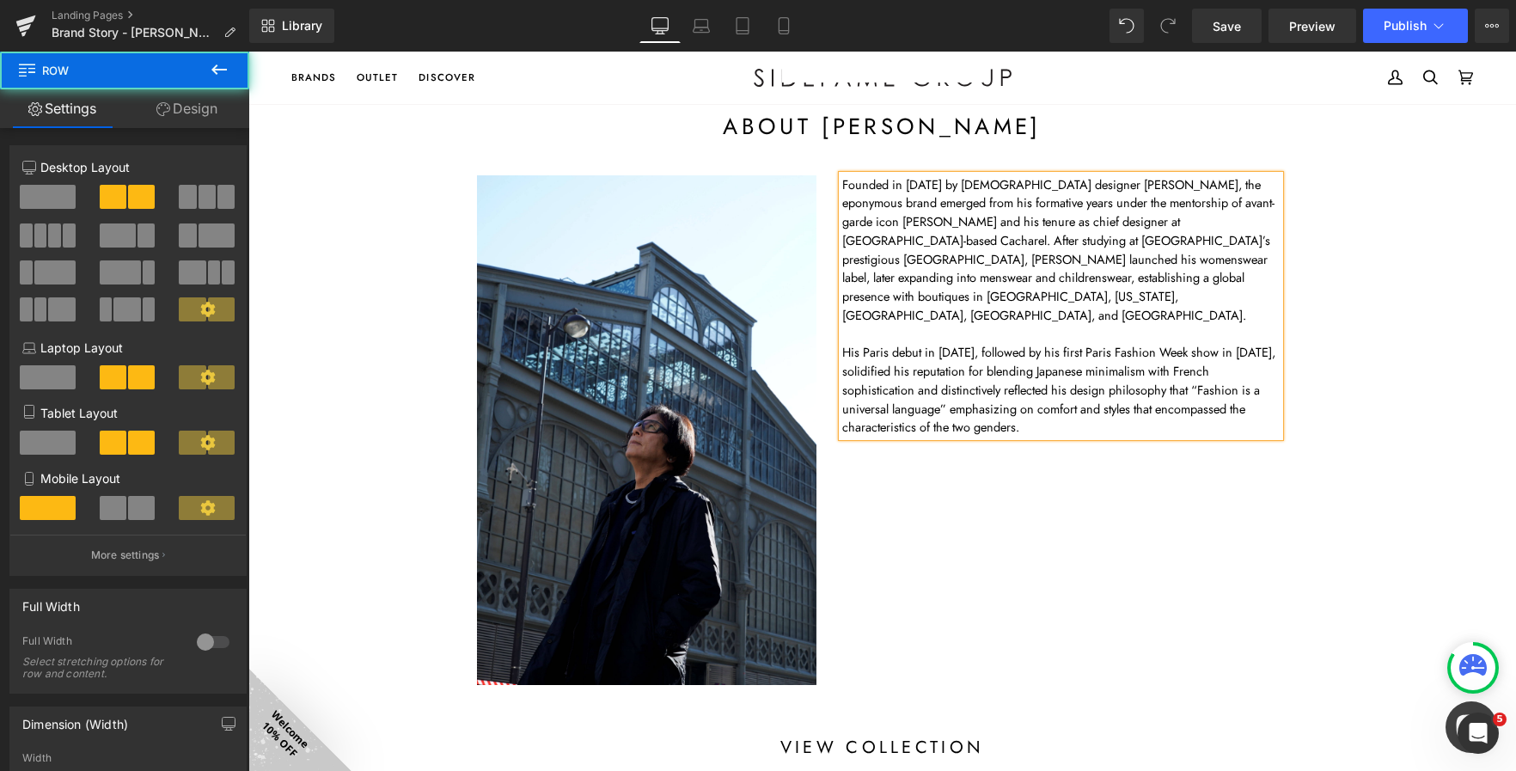
click at [1346, 531] on div "Image 113px Founded in 1982 by Japanese designer Atsuro Tayama, the eponymous b…" at bounding box center [882, 417] width 1031 height 535
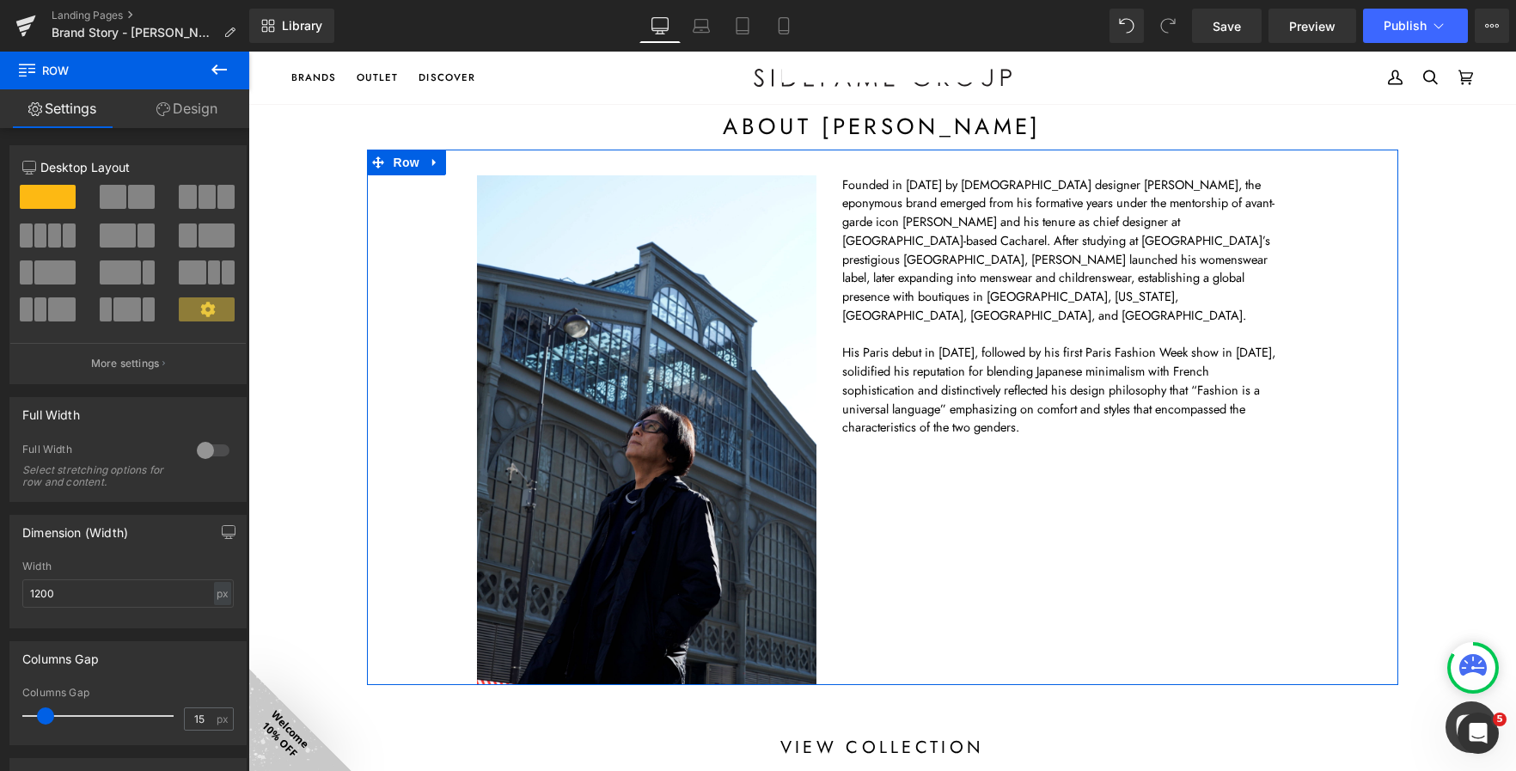
drag, startPoint x: 839, startPoint y: 684, endPoint x: 853, endPoint y: 616, distance: 69.3
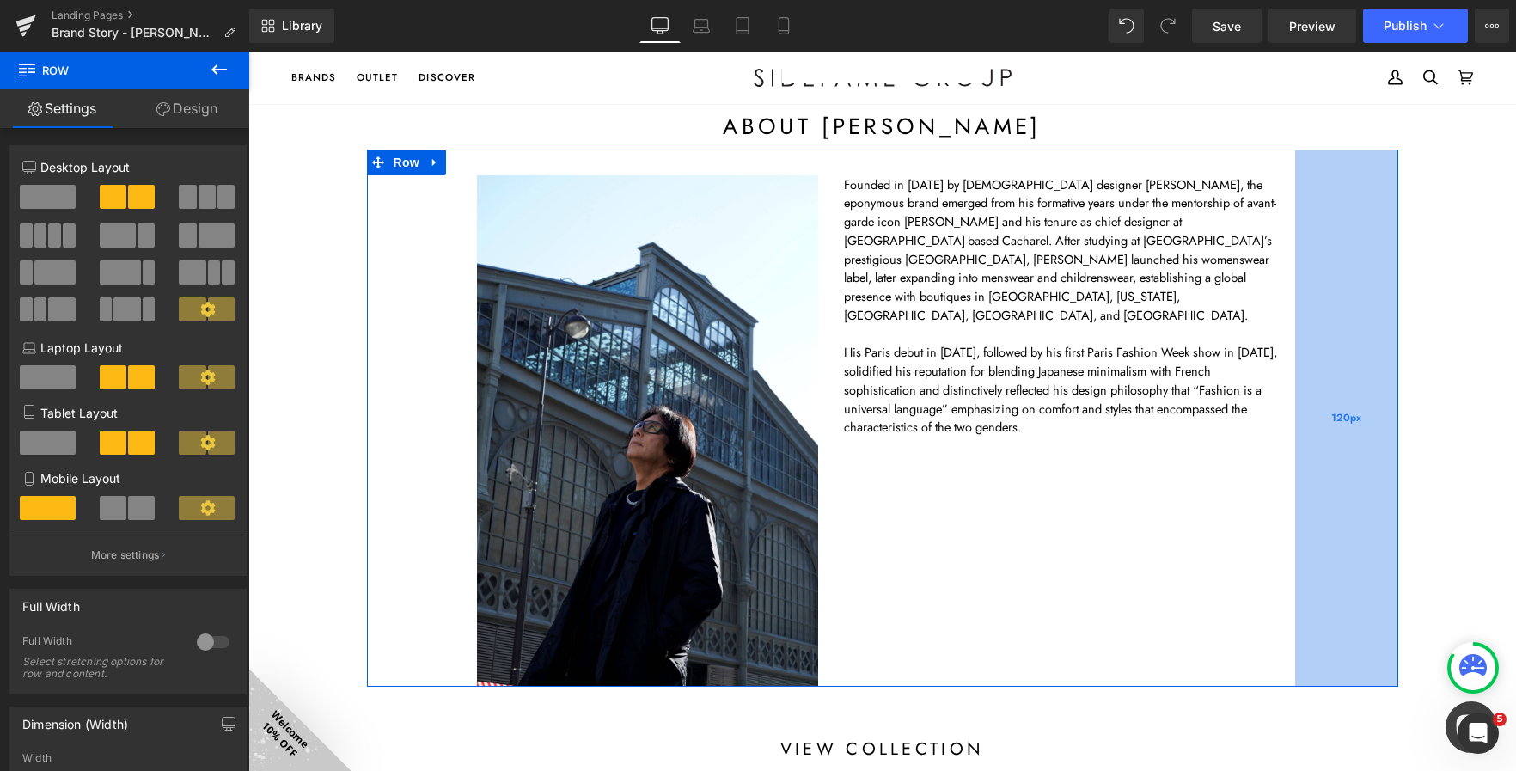
drag, startPoint x: 1329, startPoint y: 431, endPoint x: 1332, endPoint y: 480, distance: 49.1
click at [1332, 480] on div "120px" at bounding box center [1346, 419] width 103 height 538
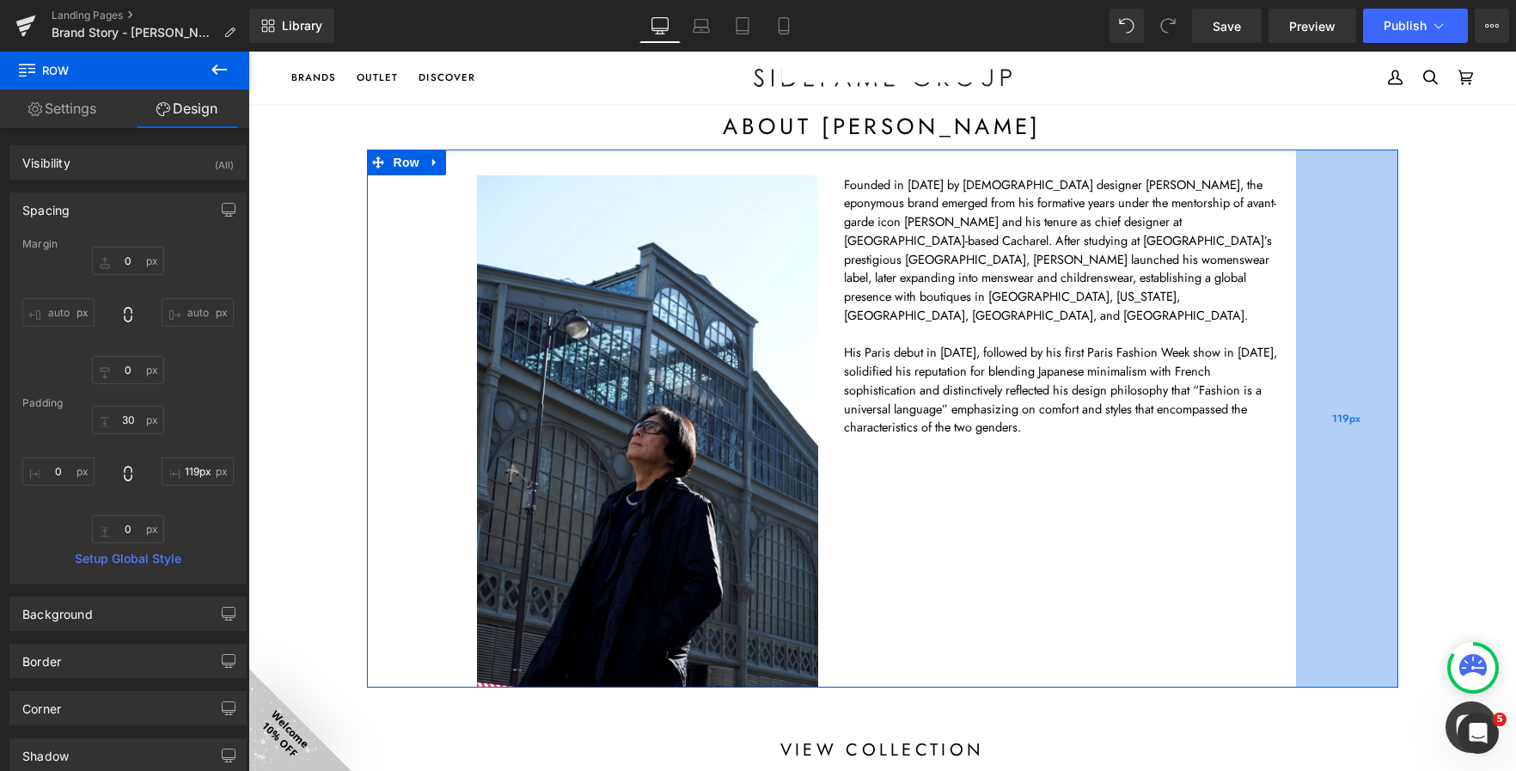
type input "120px"
click at [1331, 455] on div "120px" at bounding box center [1346, 419] width 103 height 538
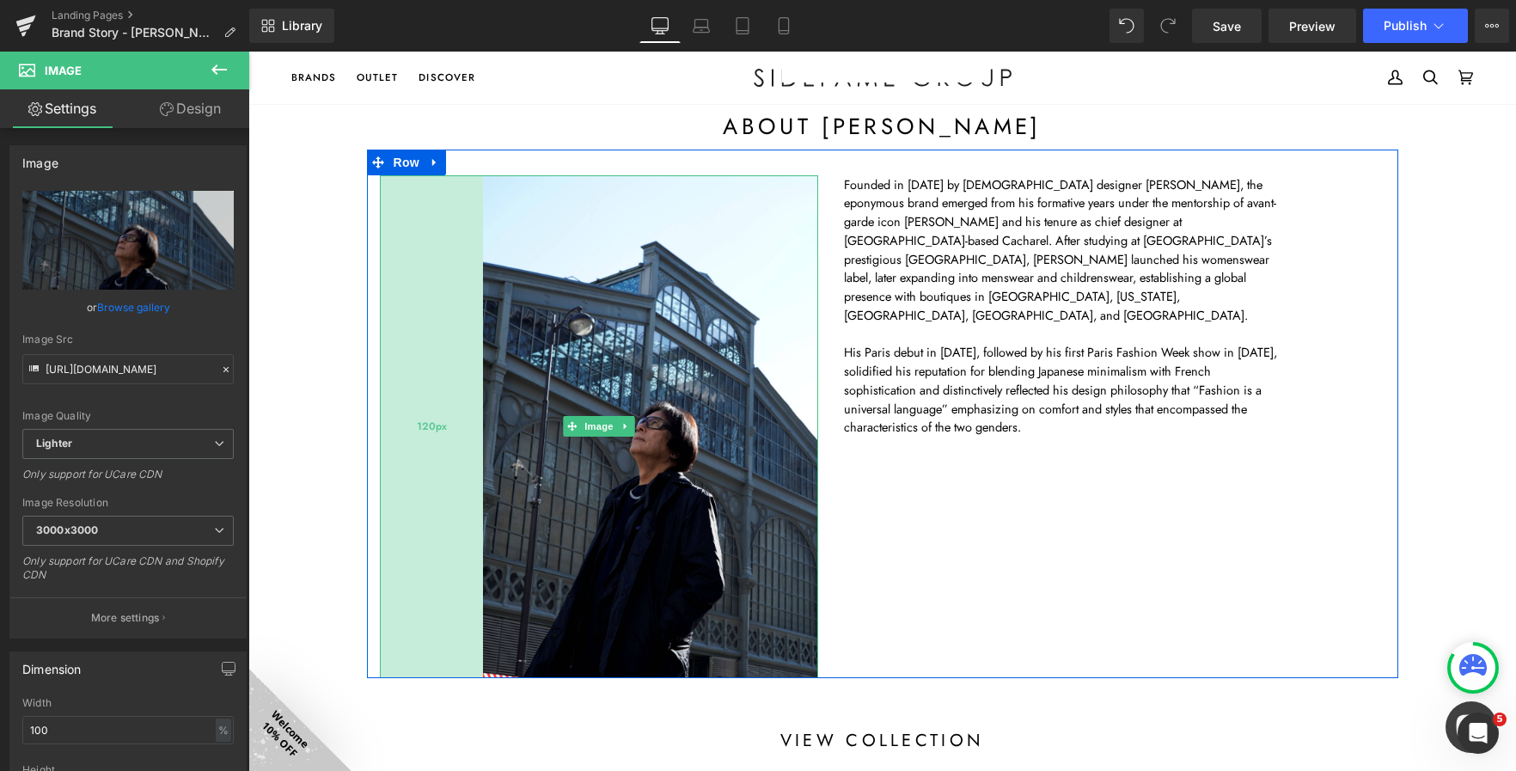
click at [426, 383] on div "120px" at bounding box center [431, 426] width 103 height 503
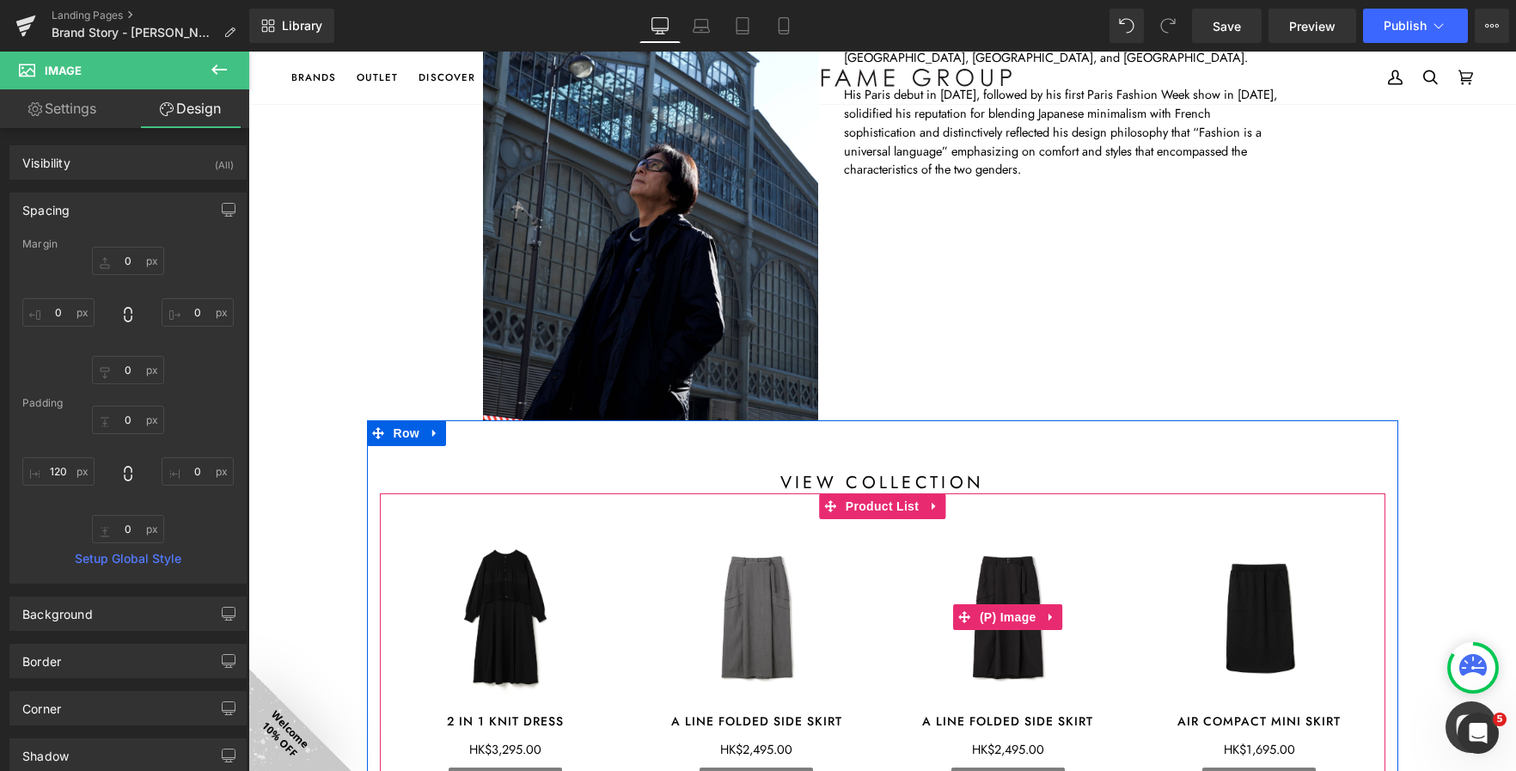
scroll to position [0, 0]
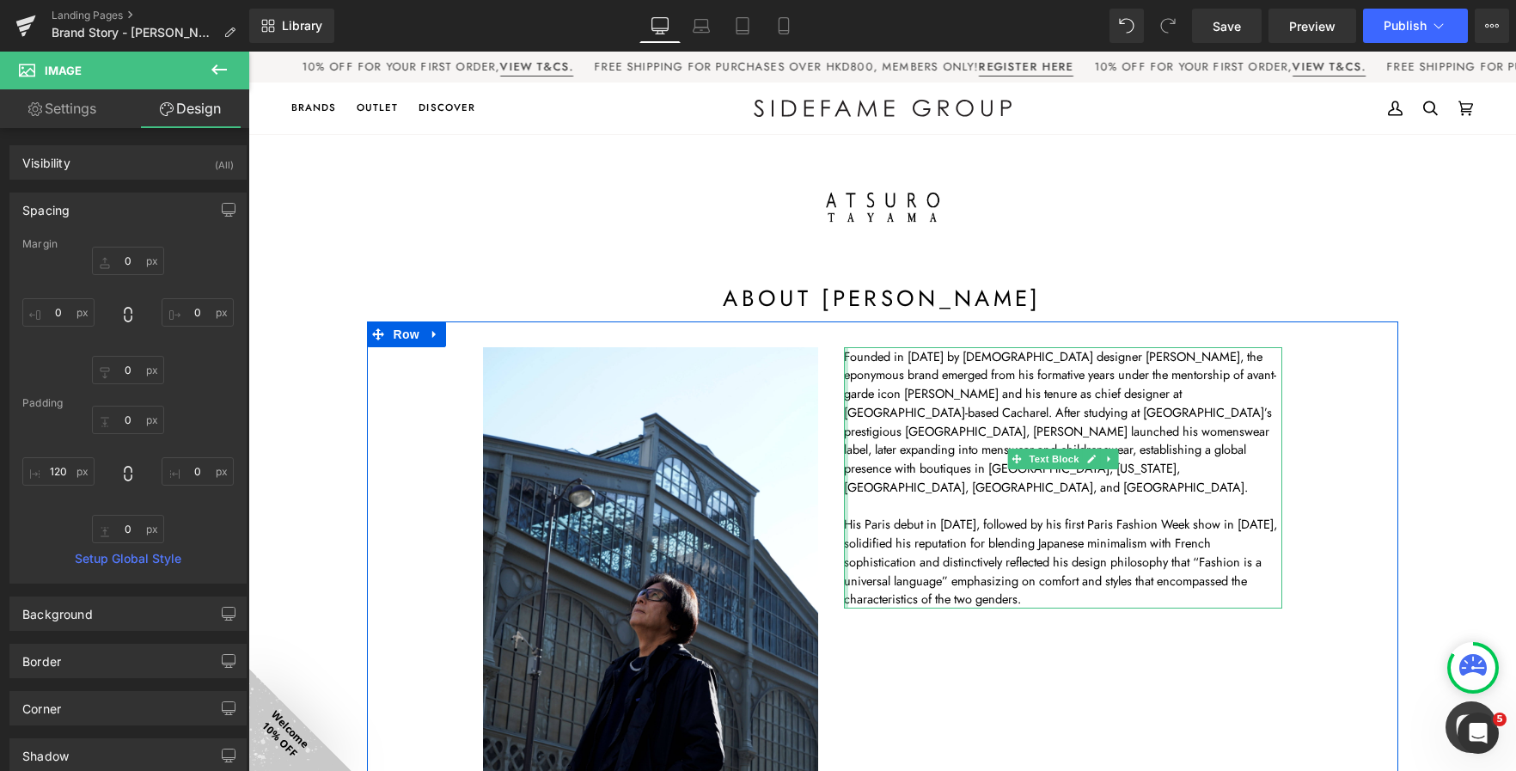
click at [844, 358] on div at bounding box center [846, 478] width 4 height 262
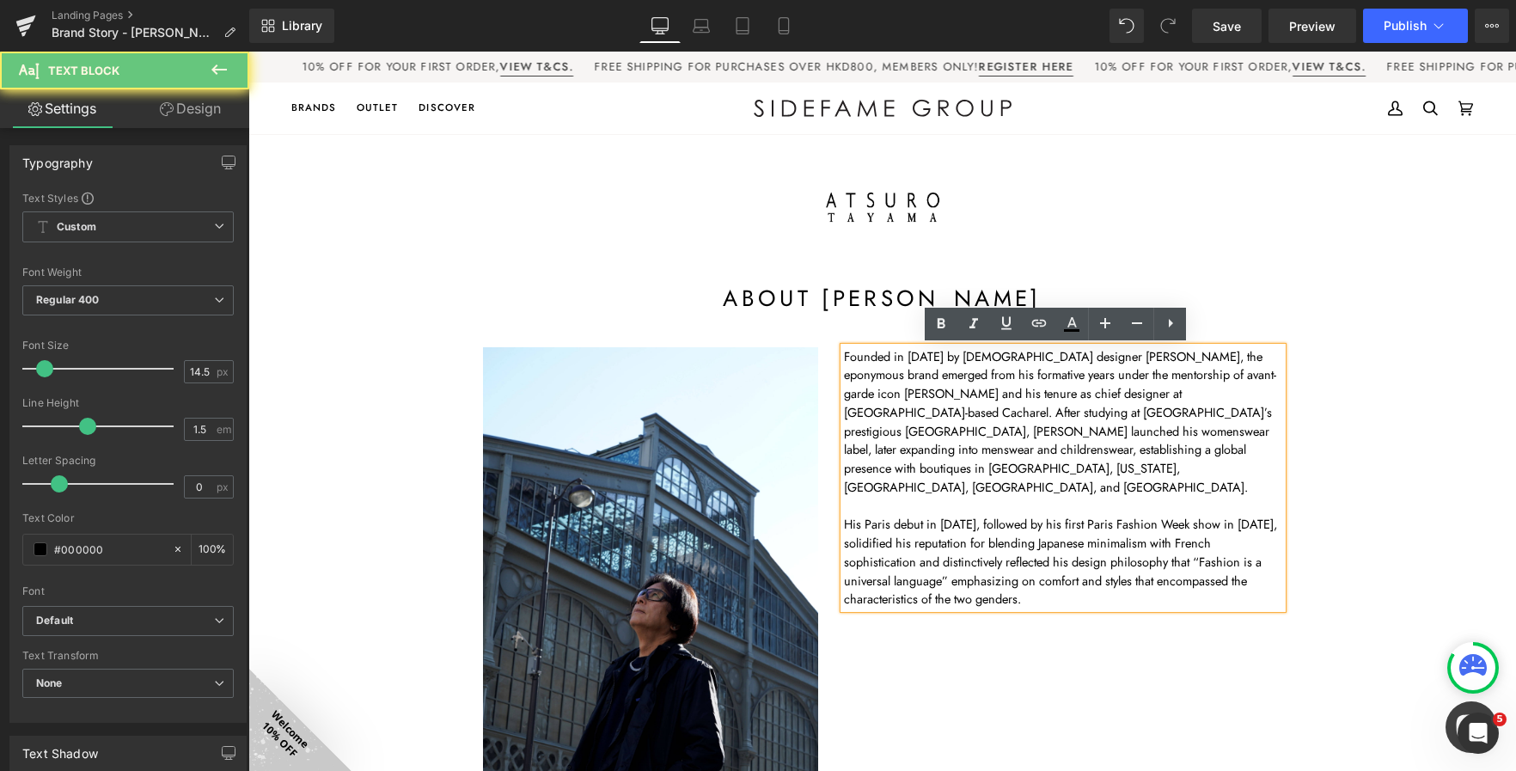
click at [844, 354] on span "Founded in 1982 by Japanese designer Atsuro Tayama, the eponymous brand emerged…" at bounding box center [1060, 421] width 432 height 149
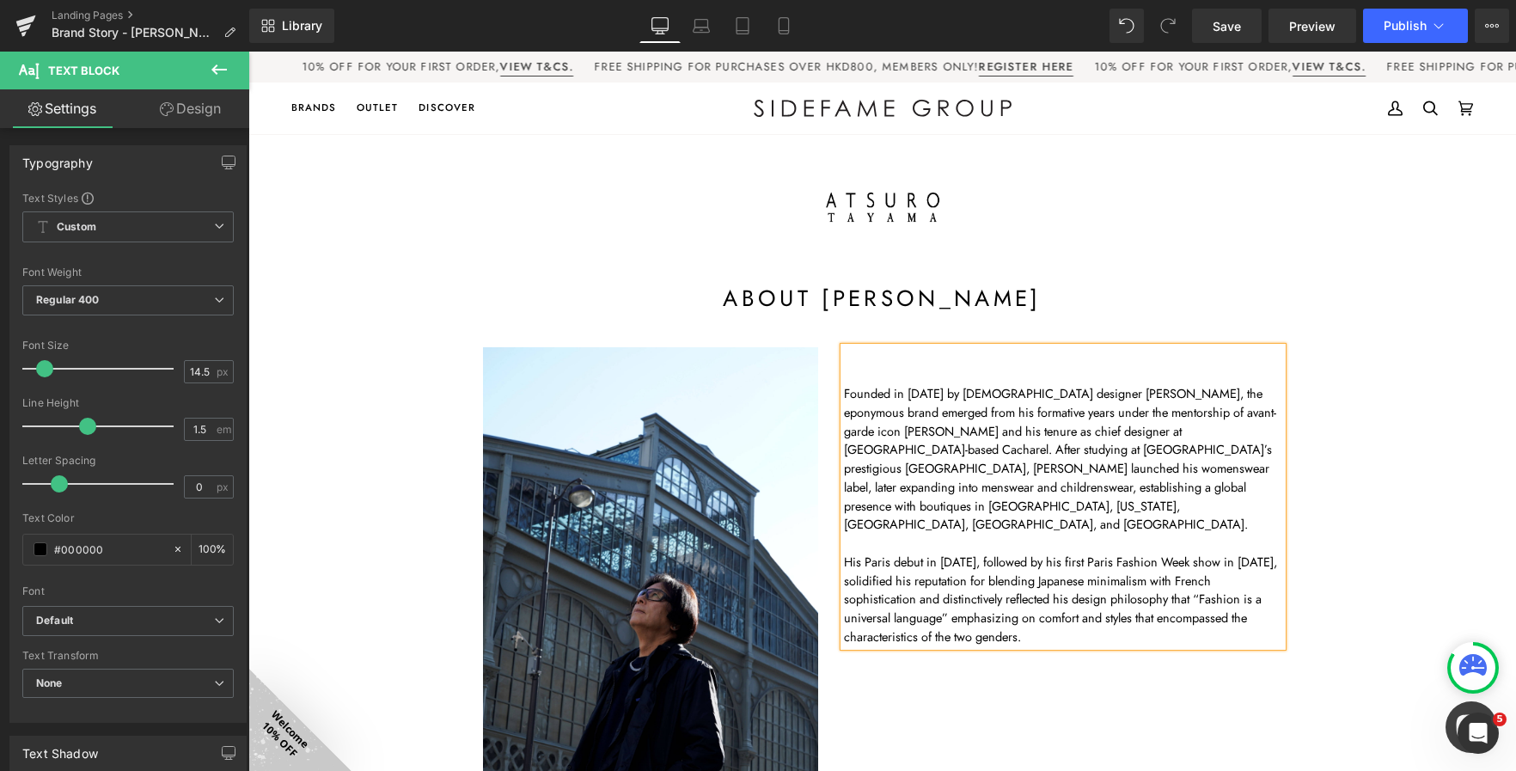
click at [1083, 229] on div at bounding box center [883, 207] width 1006 height 95
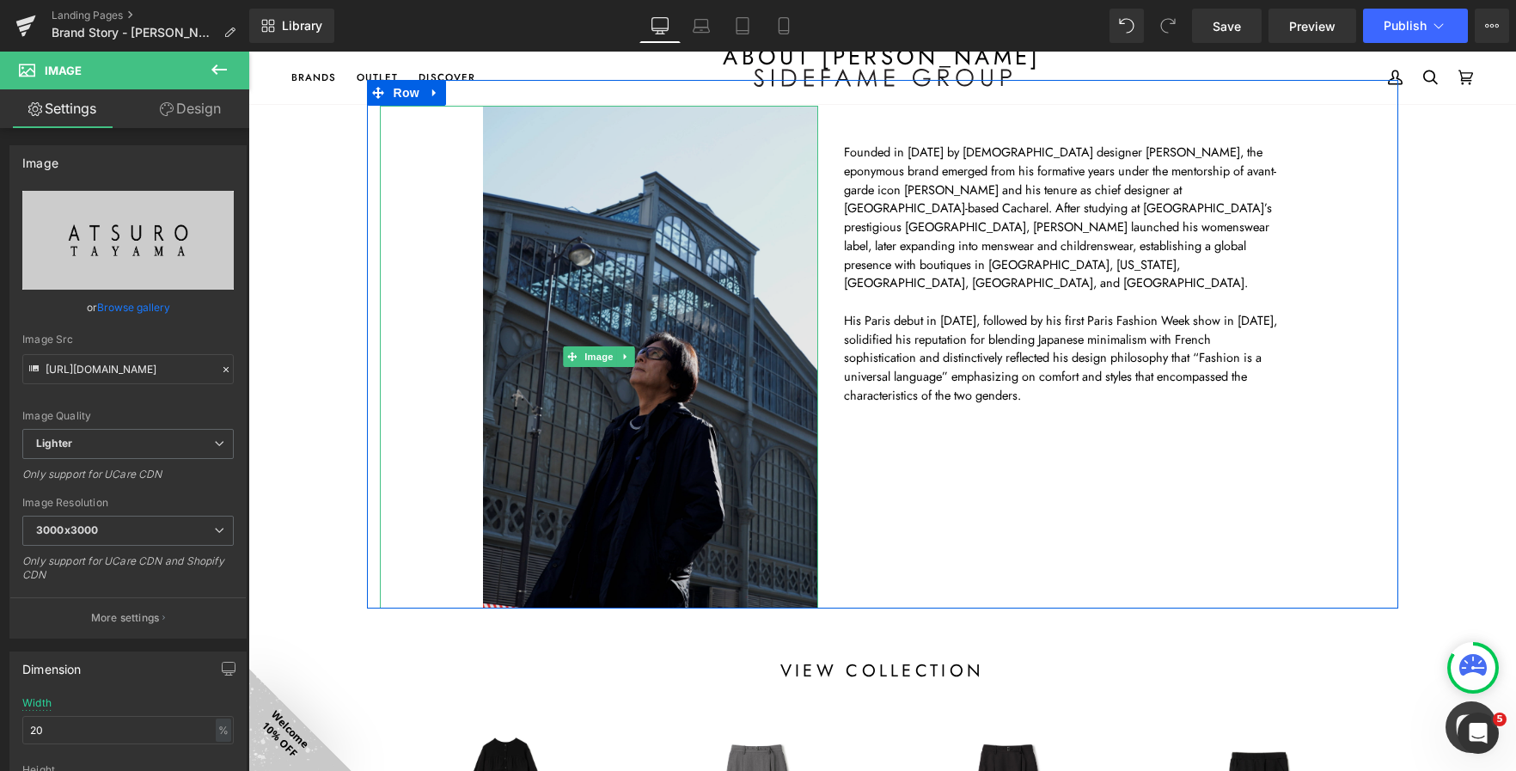
scroll to position [344, 0]
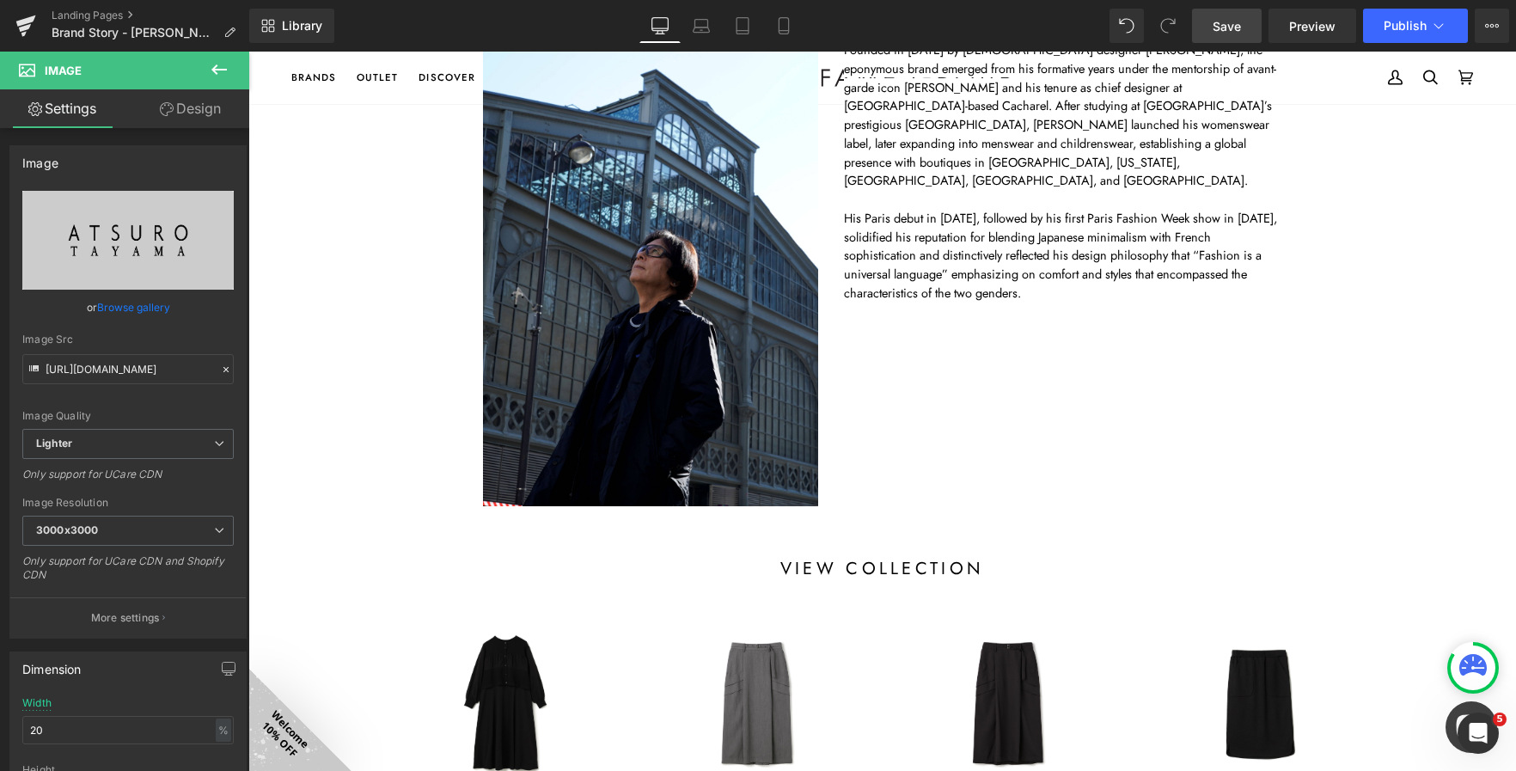
click at [1220, 28] on span "Save" at bounding box center [1227, 26] width 28 height 18
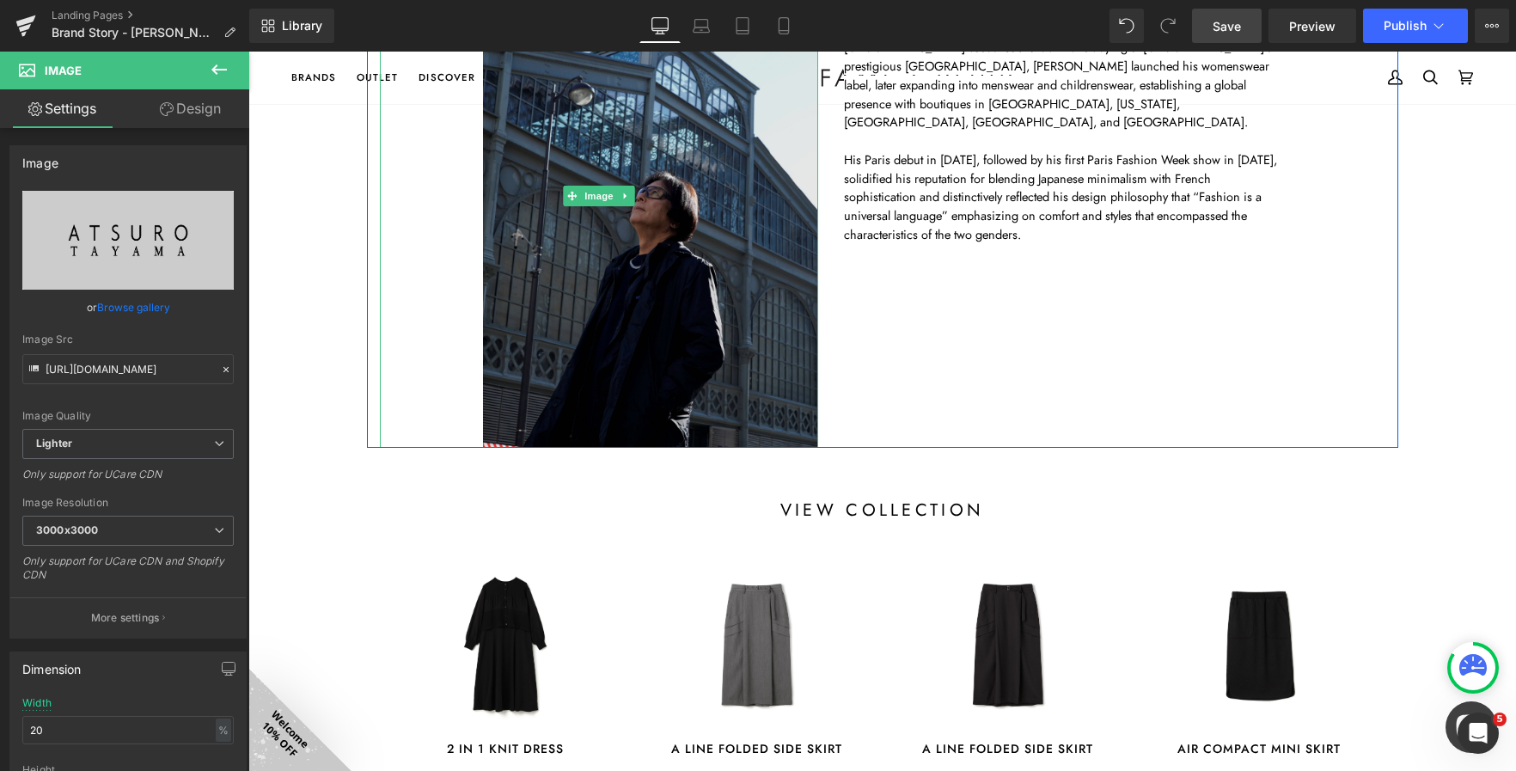
scroll to position [404, 0]
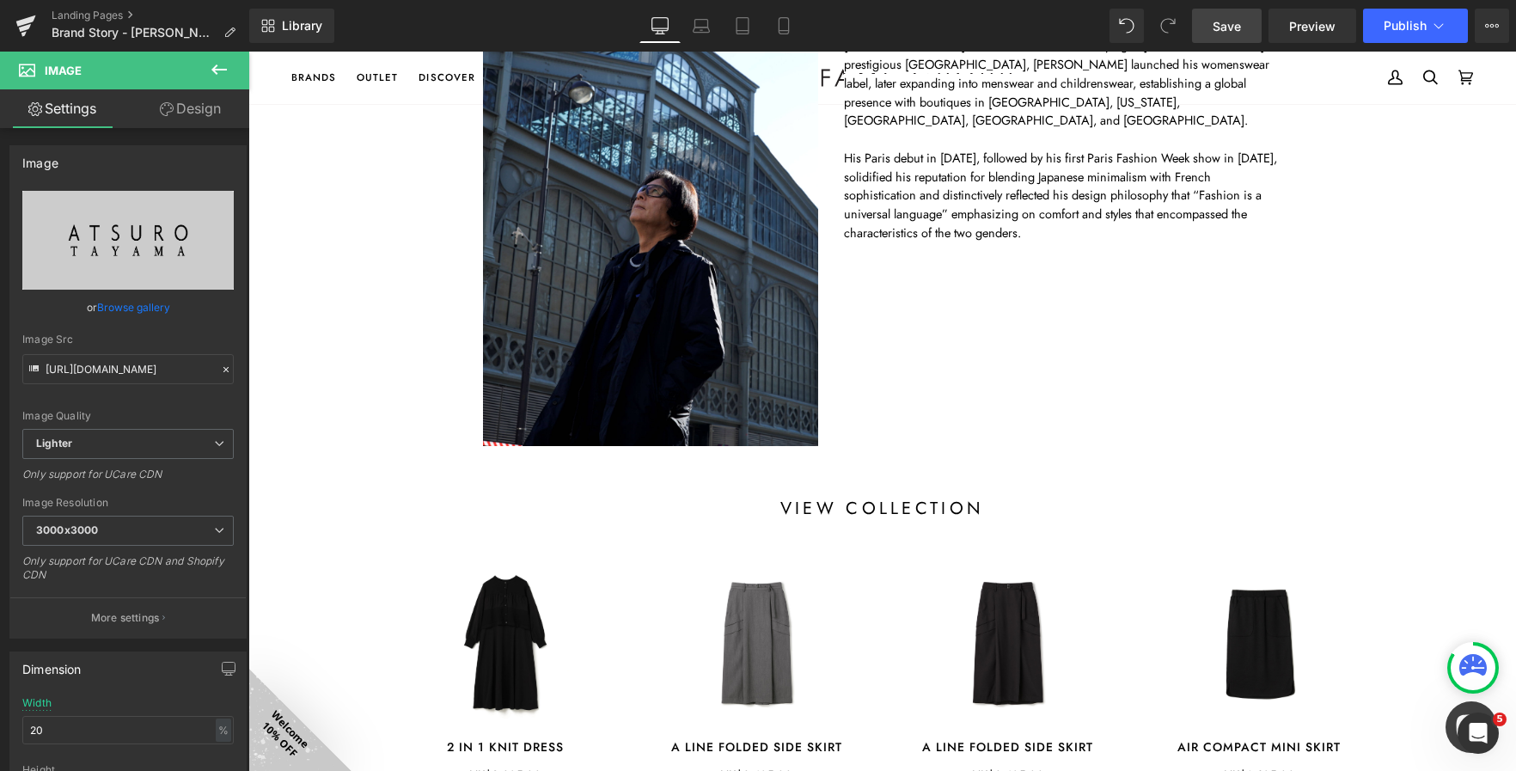
click at [211, 68] on icon at bounding box center [219, 69] width 21 height 21
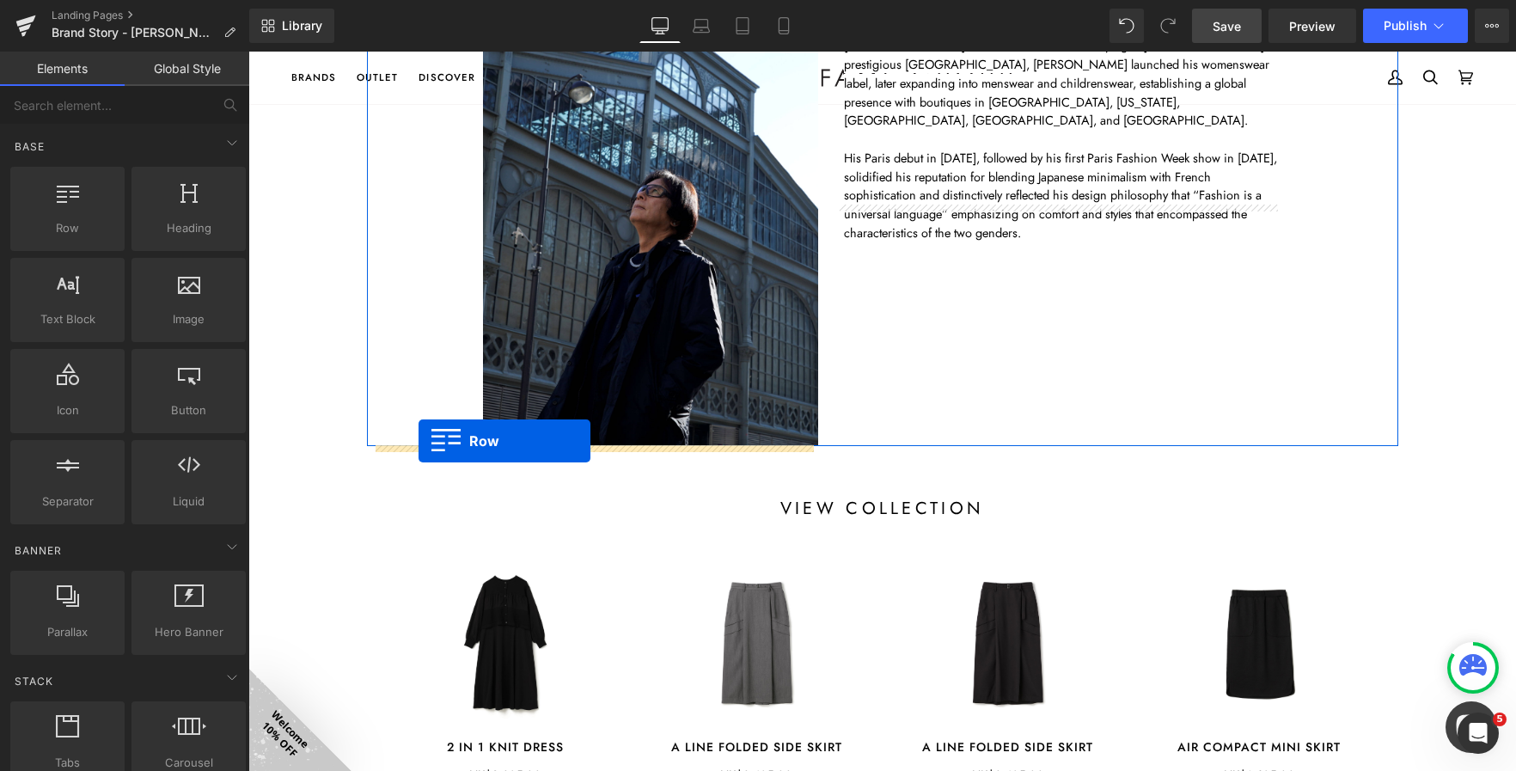
drag, startPoint x: 340, startPoint y: 257, endPoint x: 419, endPoint y: 441, distance: 199.9
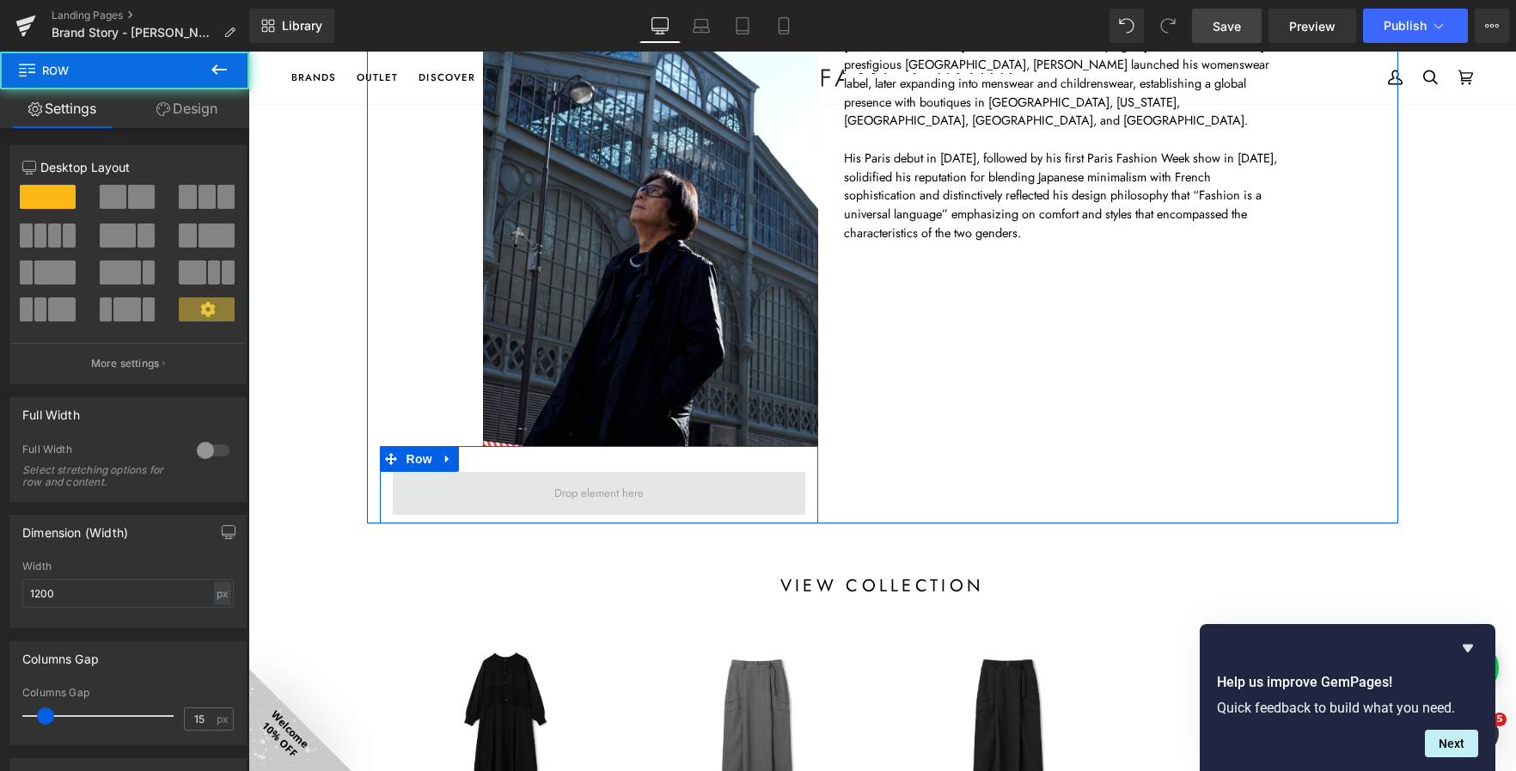
click at [620, 475] on span at bounding box center [599, 493] width 413 height 43
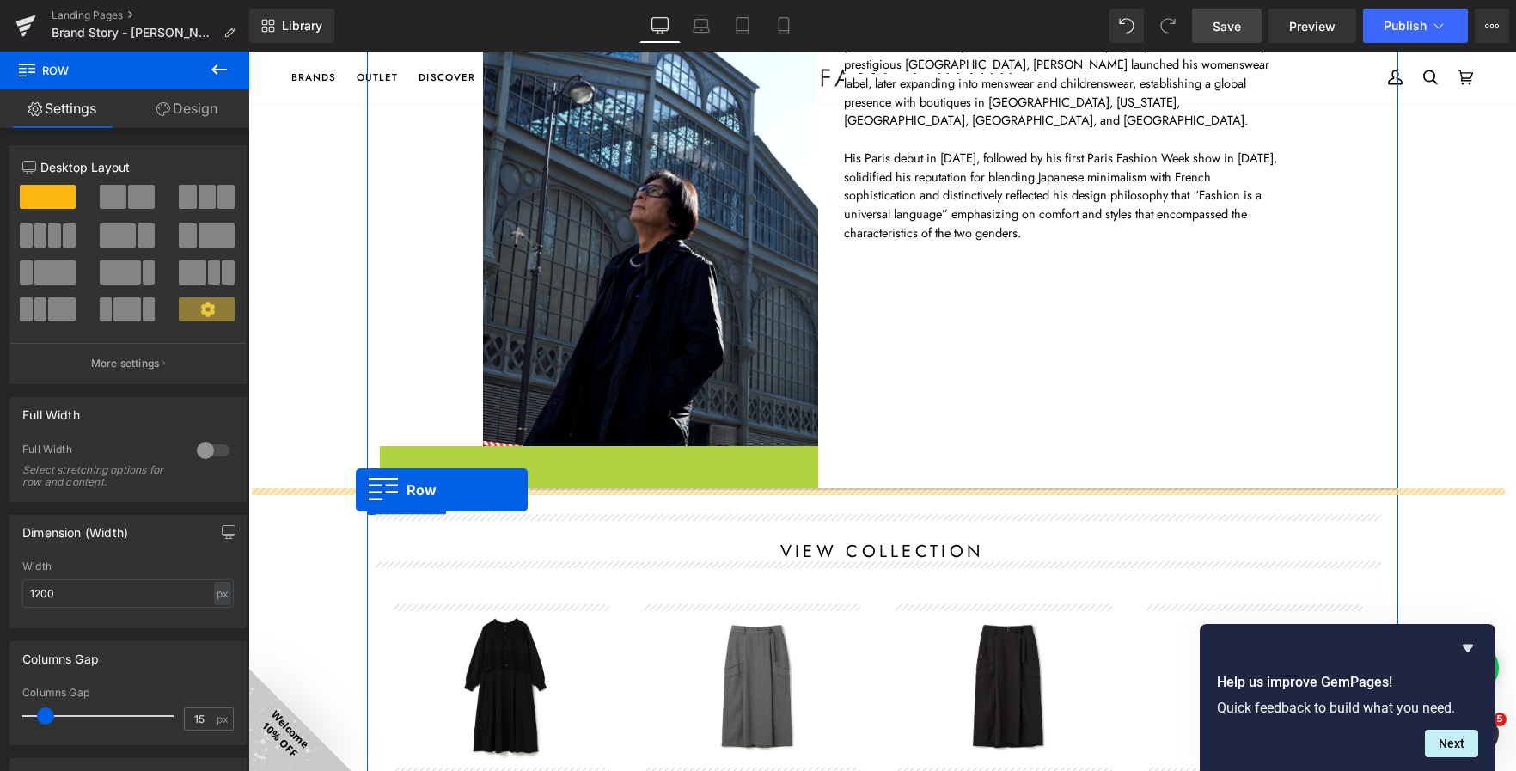
drag, startPoint x: 385, startPoint y: 459, endPoint x: 356, endPoint y: 490, distance: 42.6
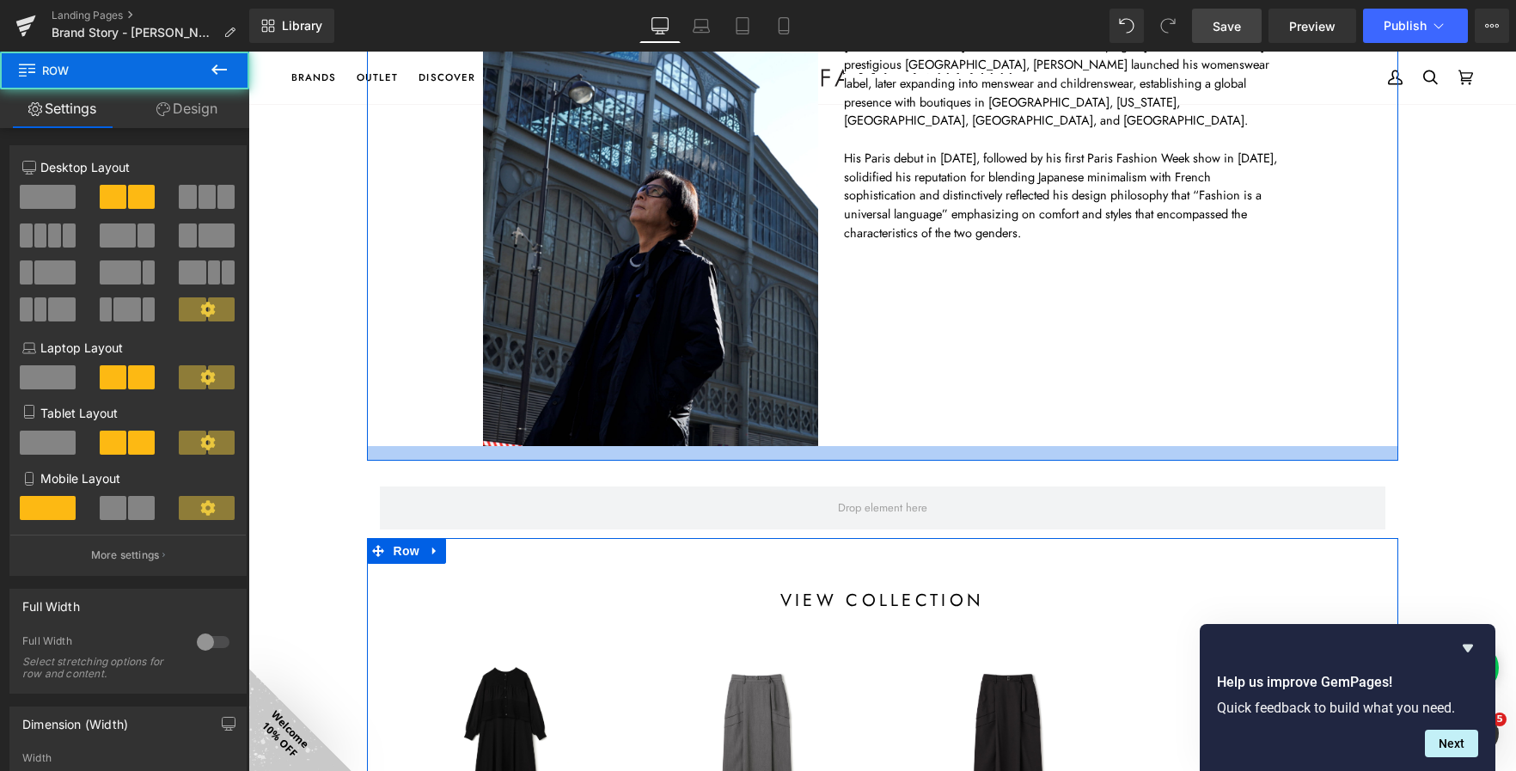
drag, startPoint x: 848, startPoint y: 444, endPoint x: 851, endPoint y: 465, distance: 20.9
click at [851, 461] on div at bounding box center [882, 453] width 1031 height 15
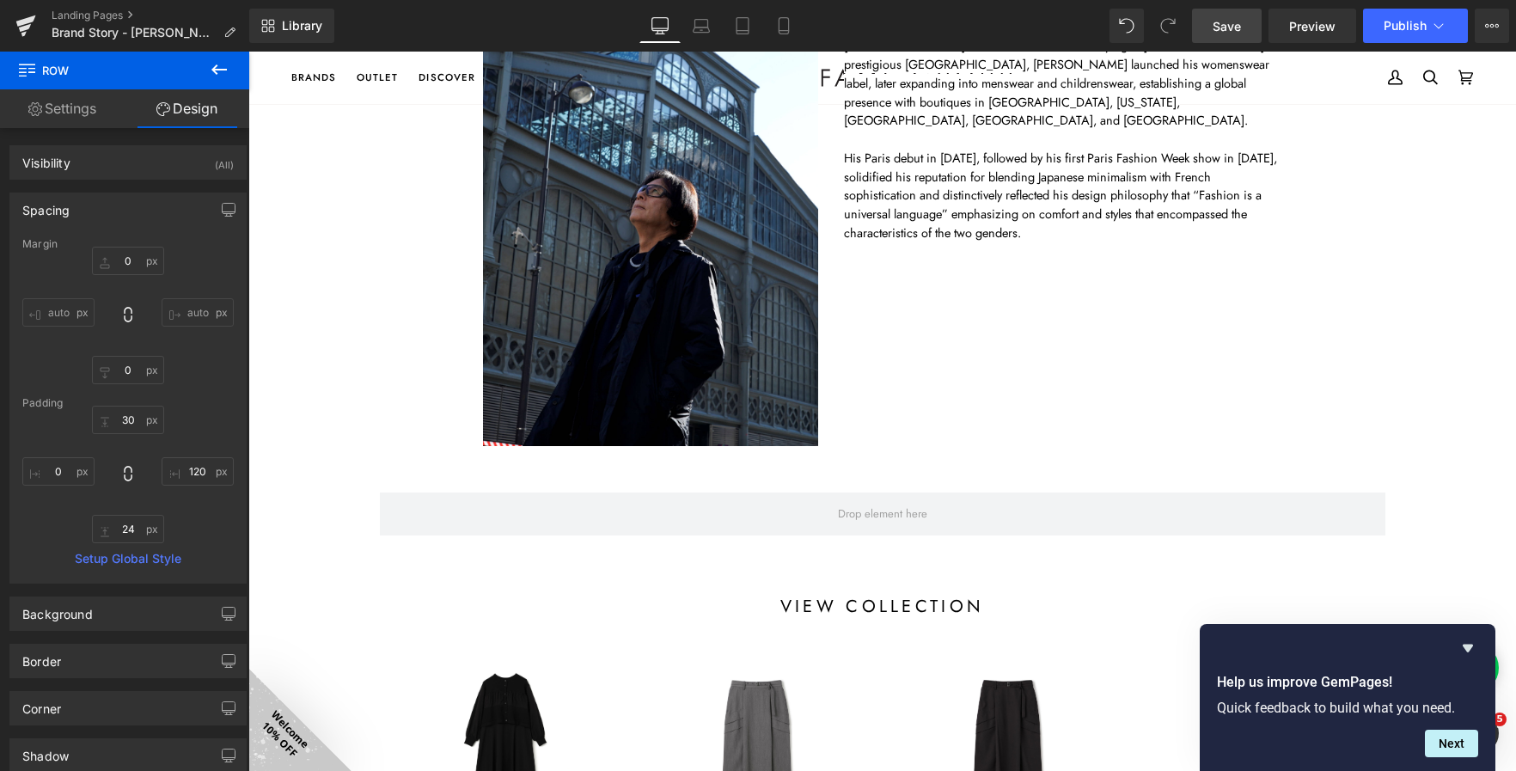
click at [218, 70] on icon at bounding box center [218, 69] width 15 height 10
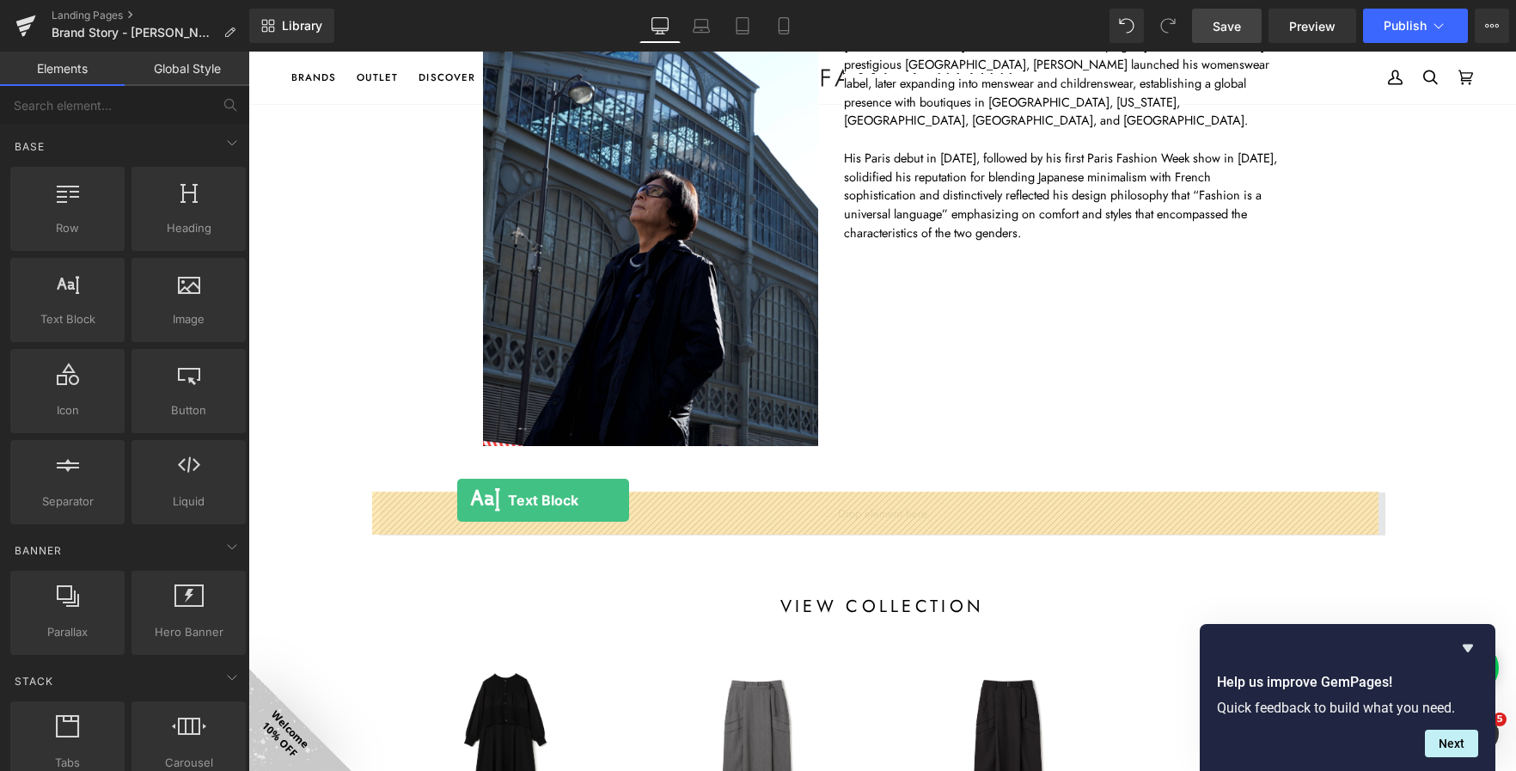
drag, startPoint x: 323, startPoint y: 346, endPoint x: 457, endPoint y: 500, distance: 204.1
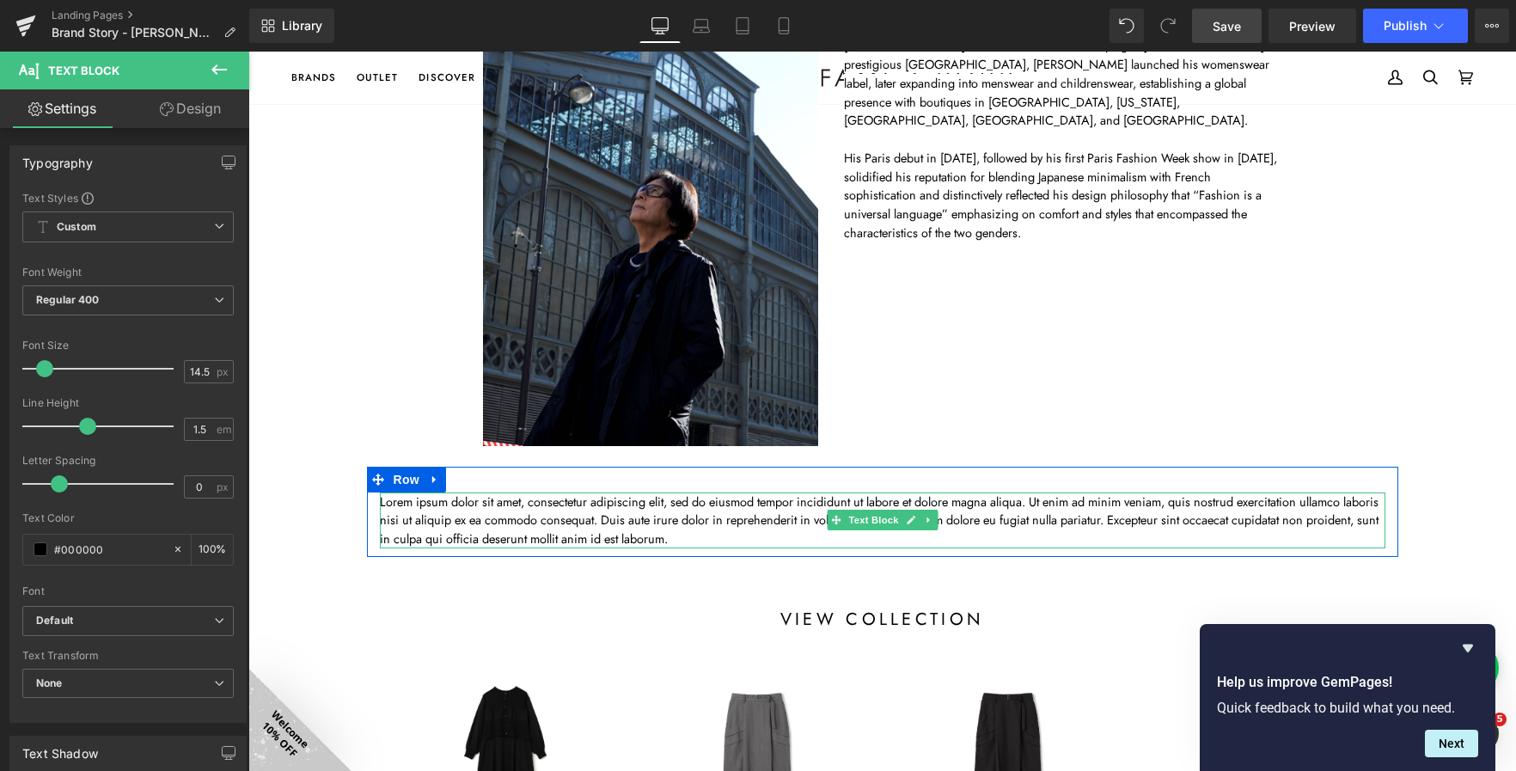
click at [731, 523] on p "Lorem ipsum dolor sit amet, consectetur adipiscing elit, sed do eiusmod tempor …" at bounding box center [883, 521] width 1006 height 56
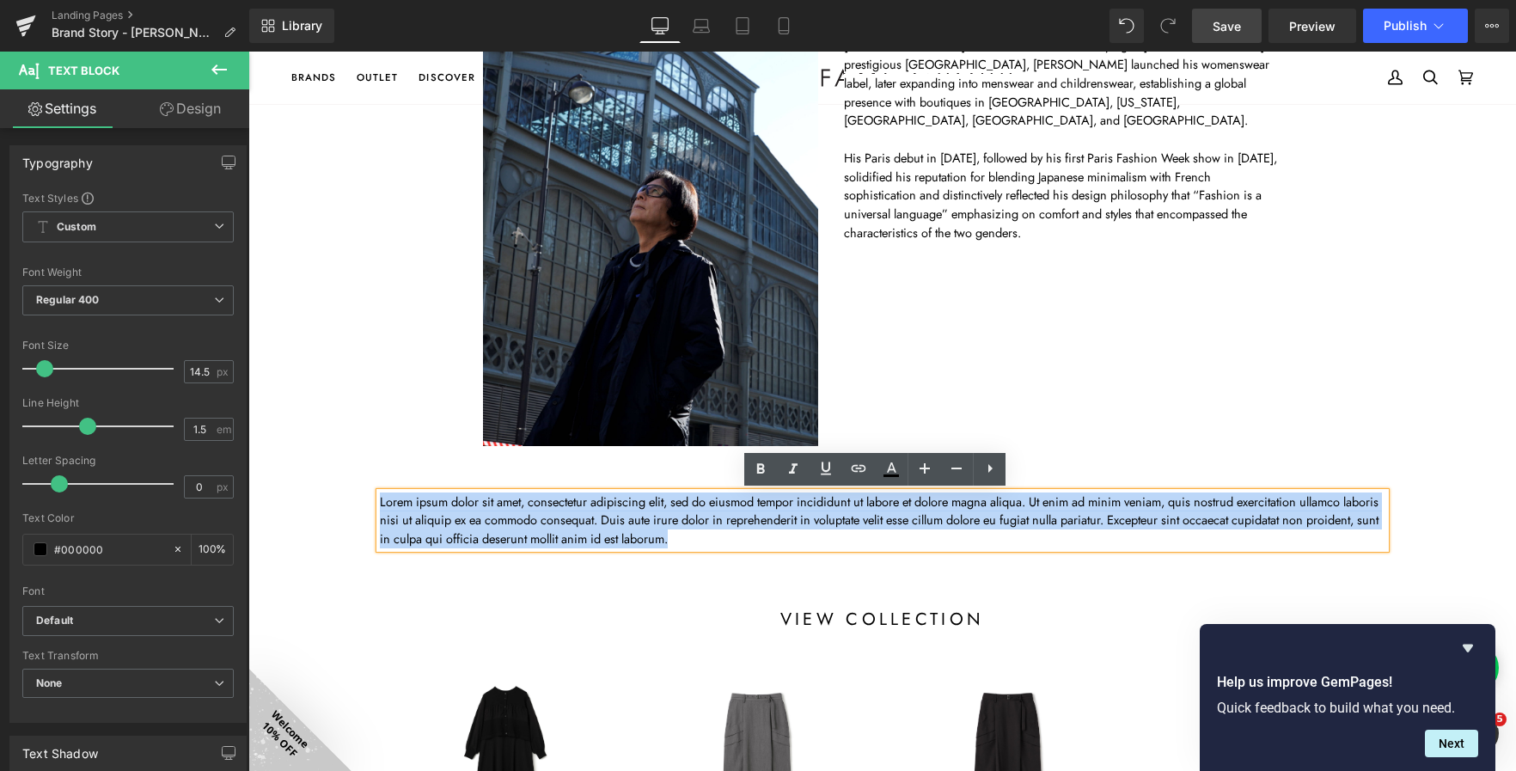
drag, startPoint x: 743, startPoint y: 536, endPoint x: 360, endPoint y: 485, distance: 386.8
click at [367, 485] on div "Lorem ipsum dolor sit amet, consectetur adipiscing elit, sed do eiusmod tempor …" at bounding box center [882, 512] width 1031 height 90
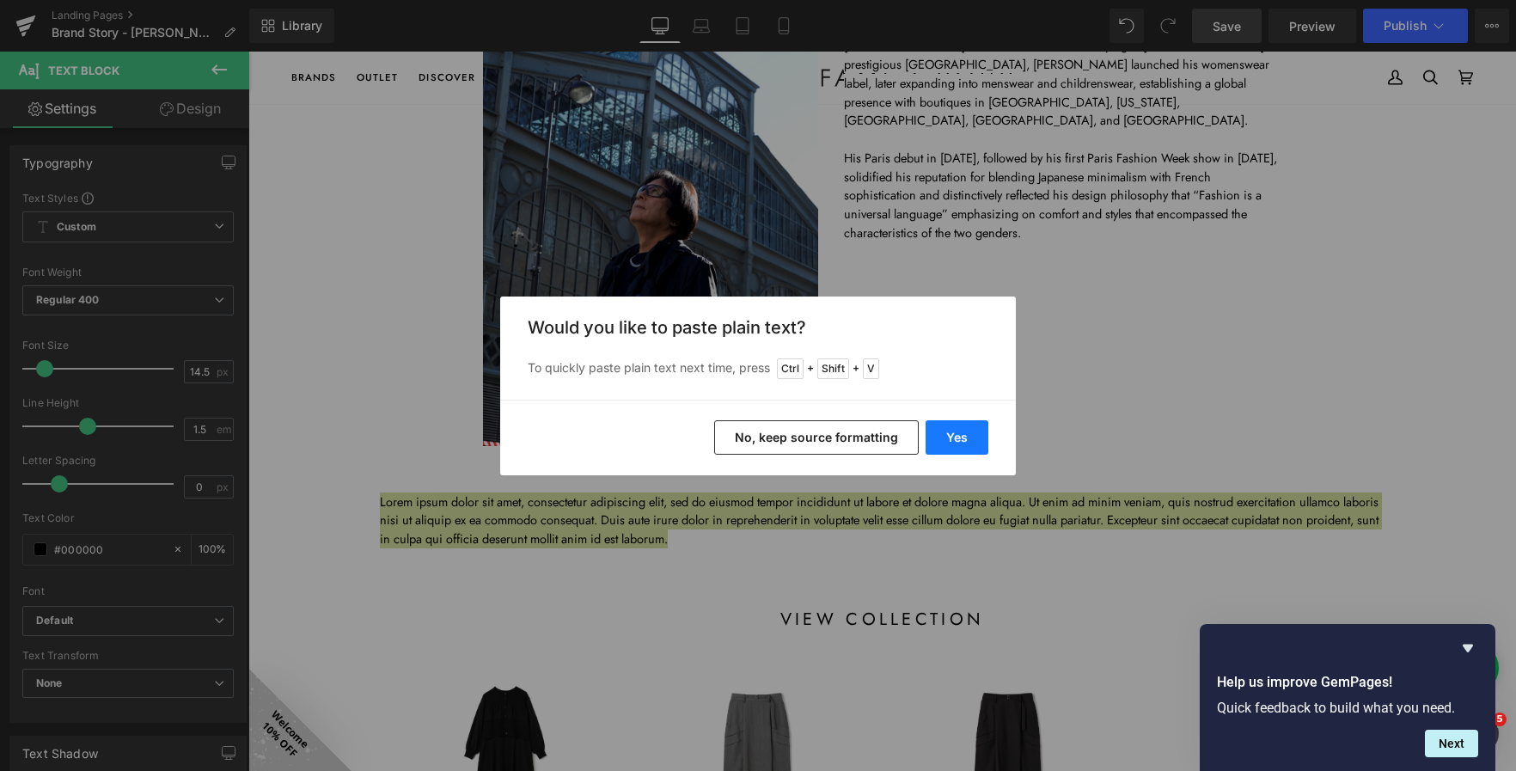
click at [967, 447] on button "Yes" at bounding box center [957, 437] width 63 height 34
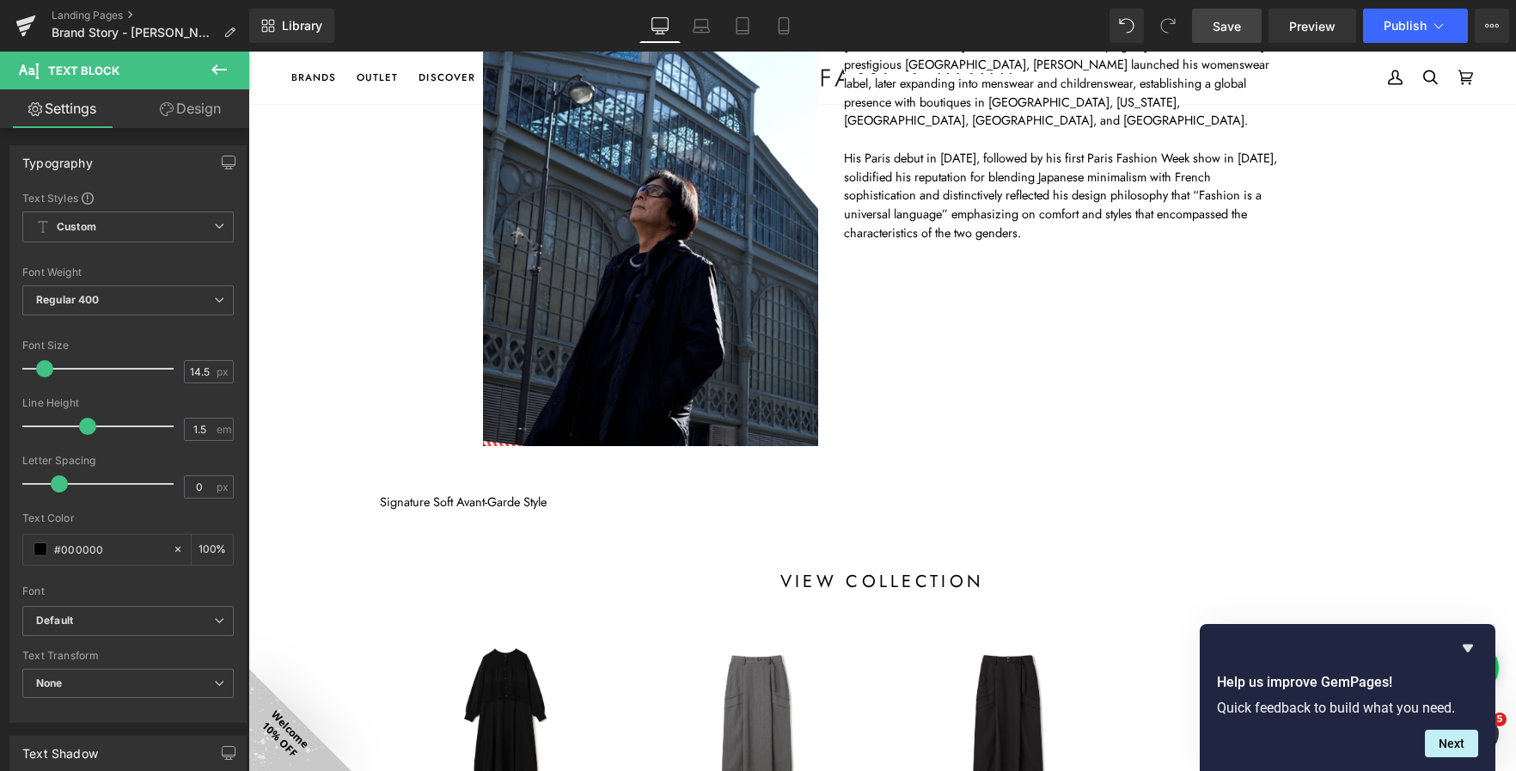
click at [218, 63] on icon at bounding box center [219, 69] width 21 height 21
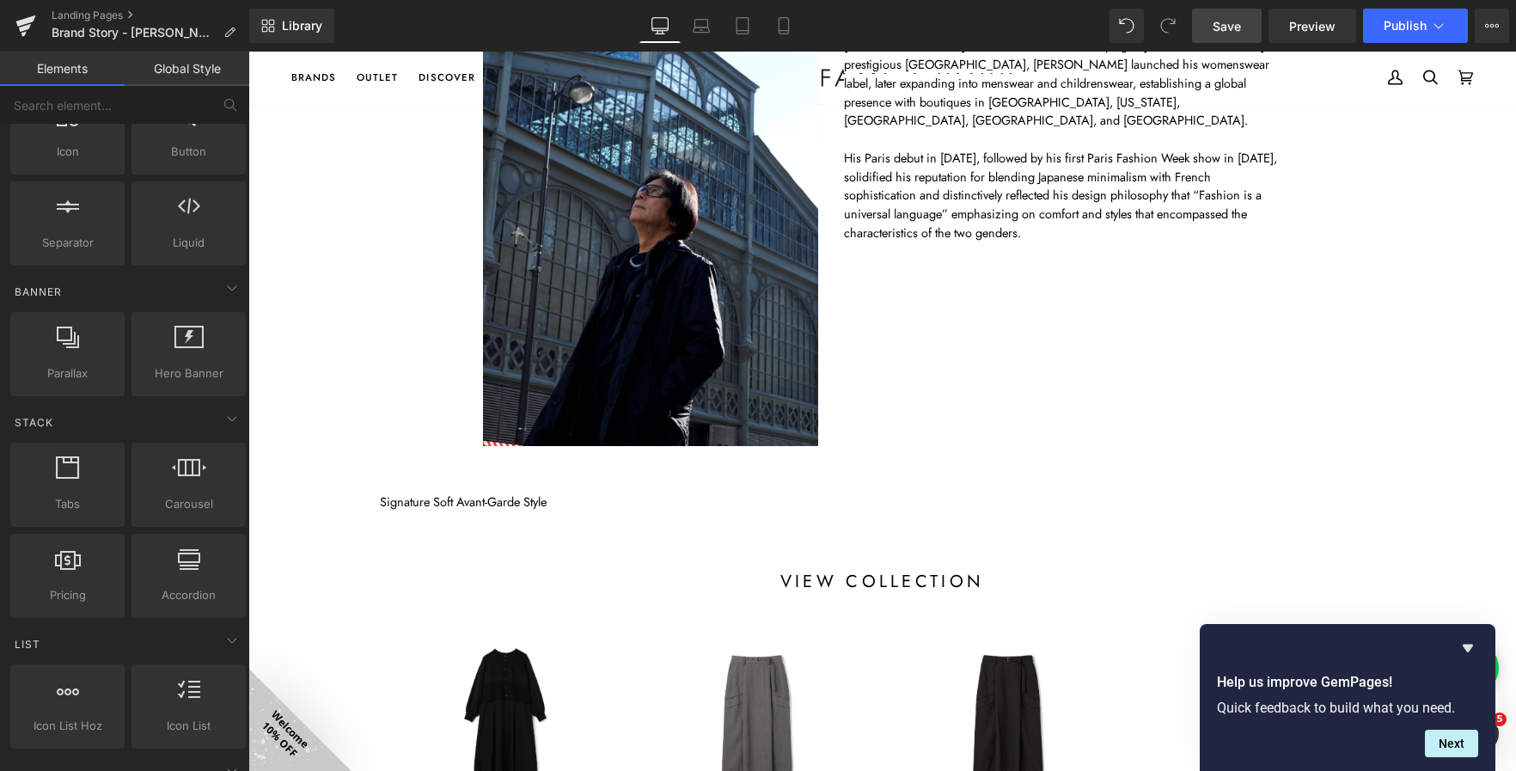
scroll to position [258, 0]
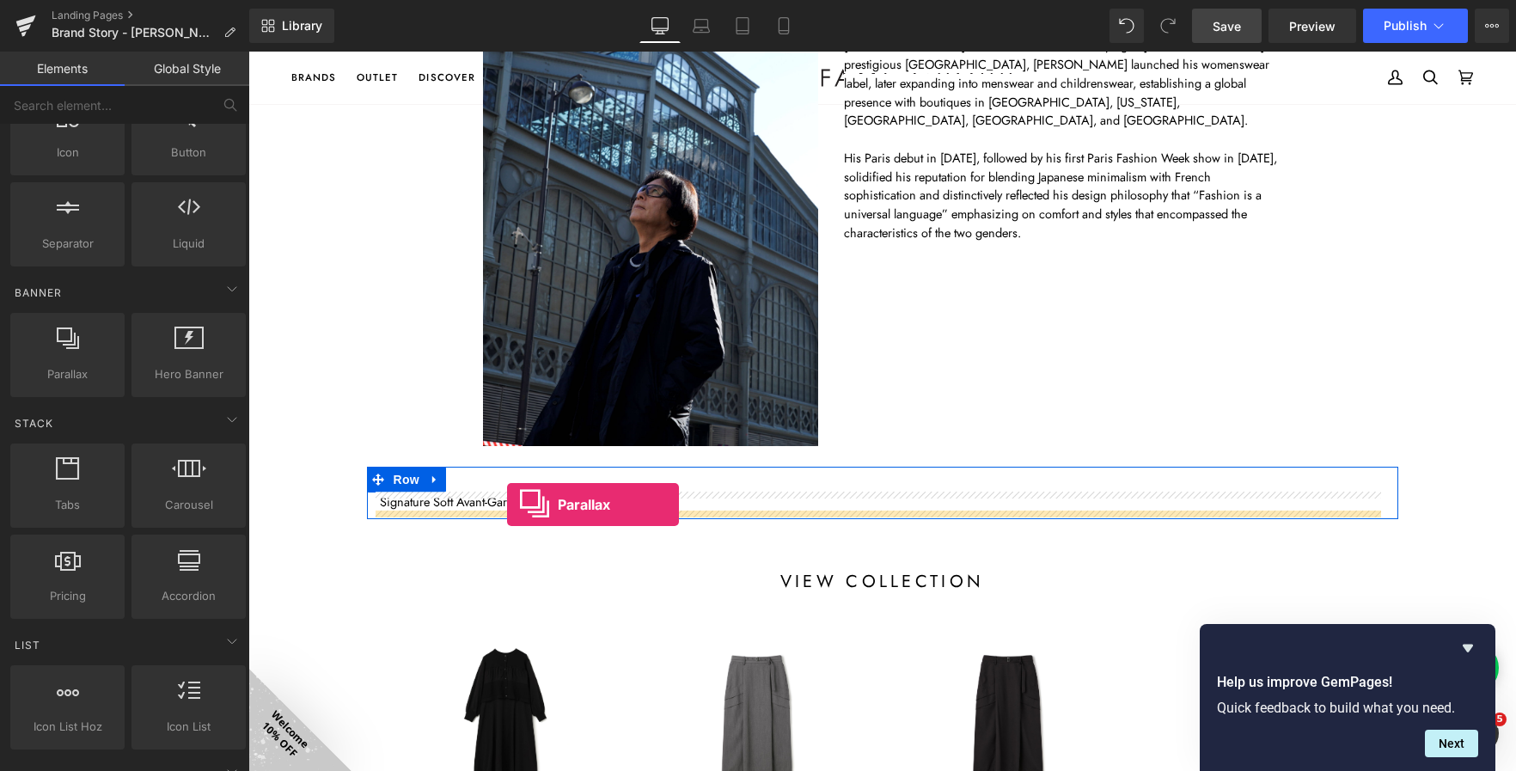
drag, startPoint x: 331, startPoint y: 396, endPoint x: 507, endPoint y: 505, distance: 206.8
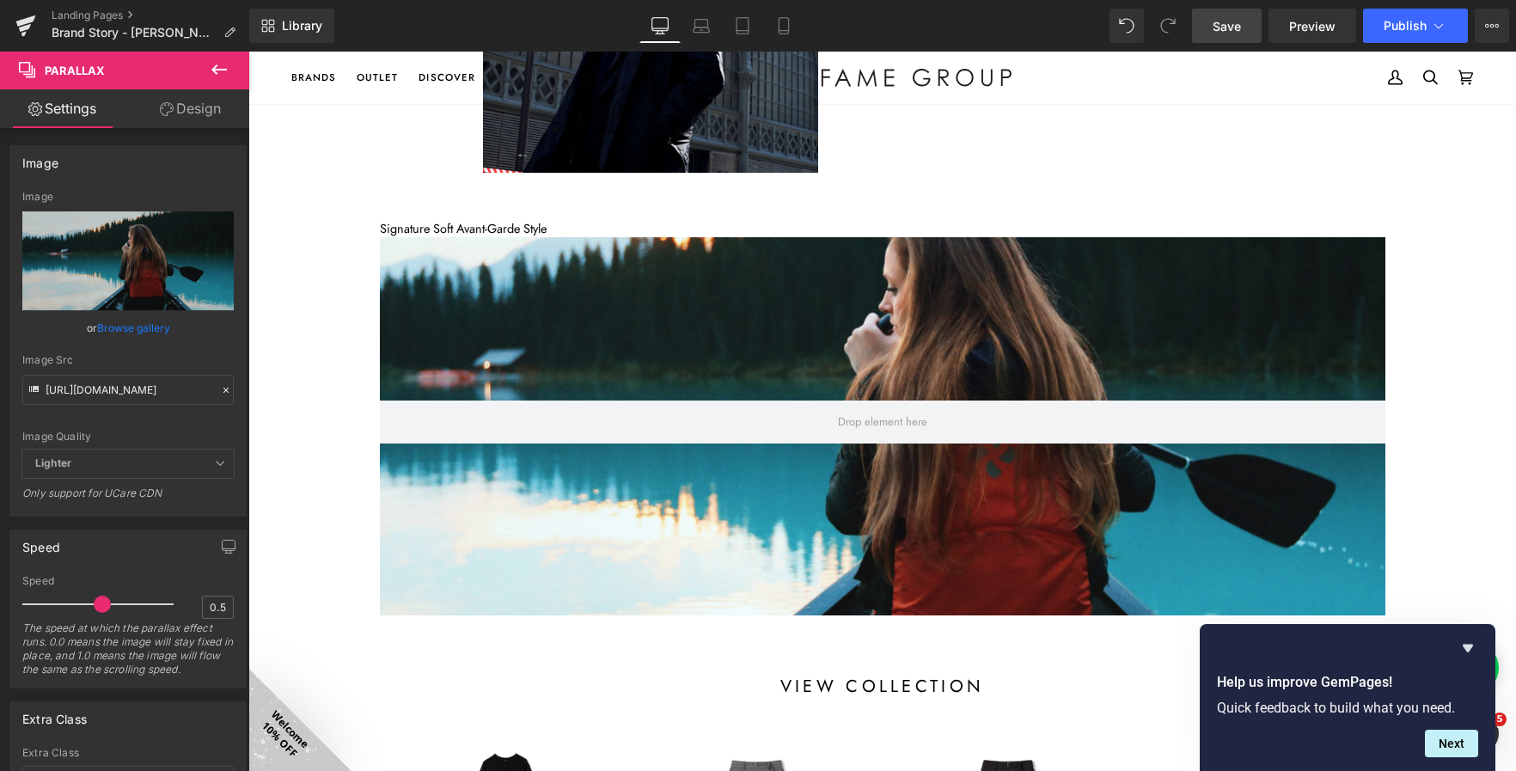
scroll to position [576, 0]
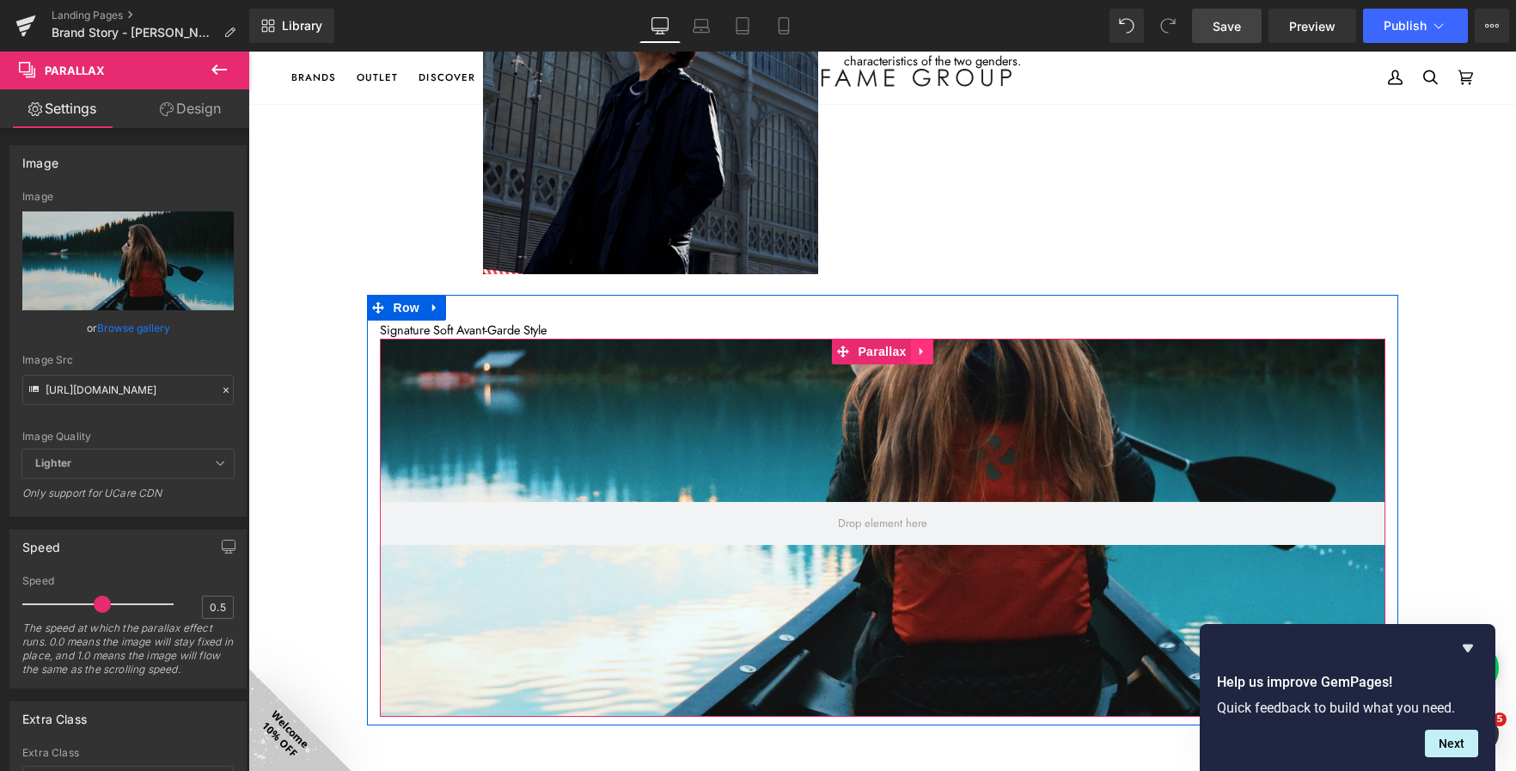
click at [919, 346] on icon at bounding box center [922, 352] width 12 height 13
click at [935, 354] on link at bounding box center [933, 352] width 22 height 26
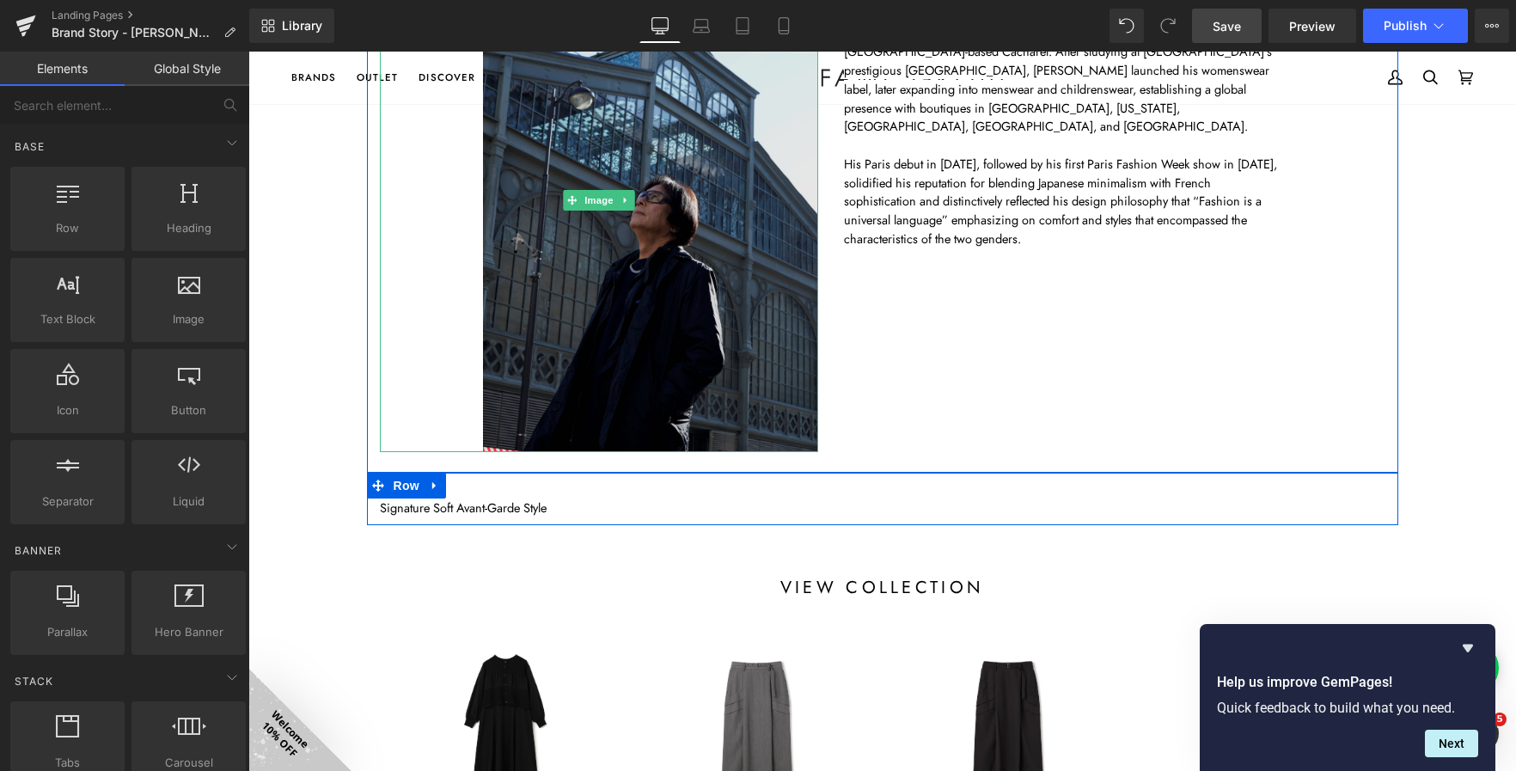
scroll to position [404, 0]
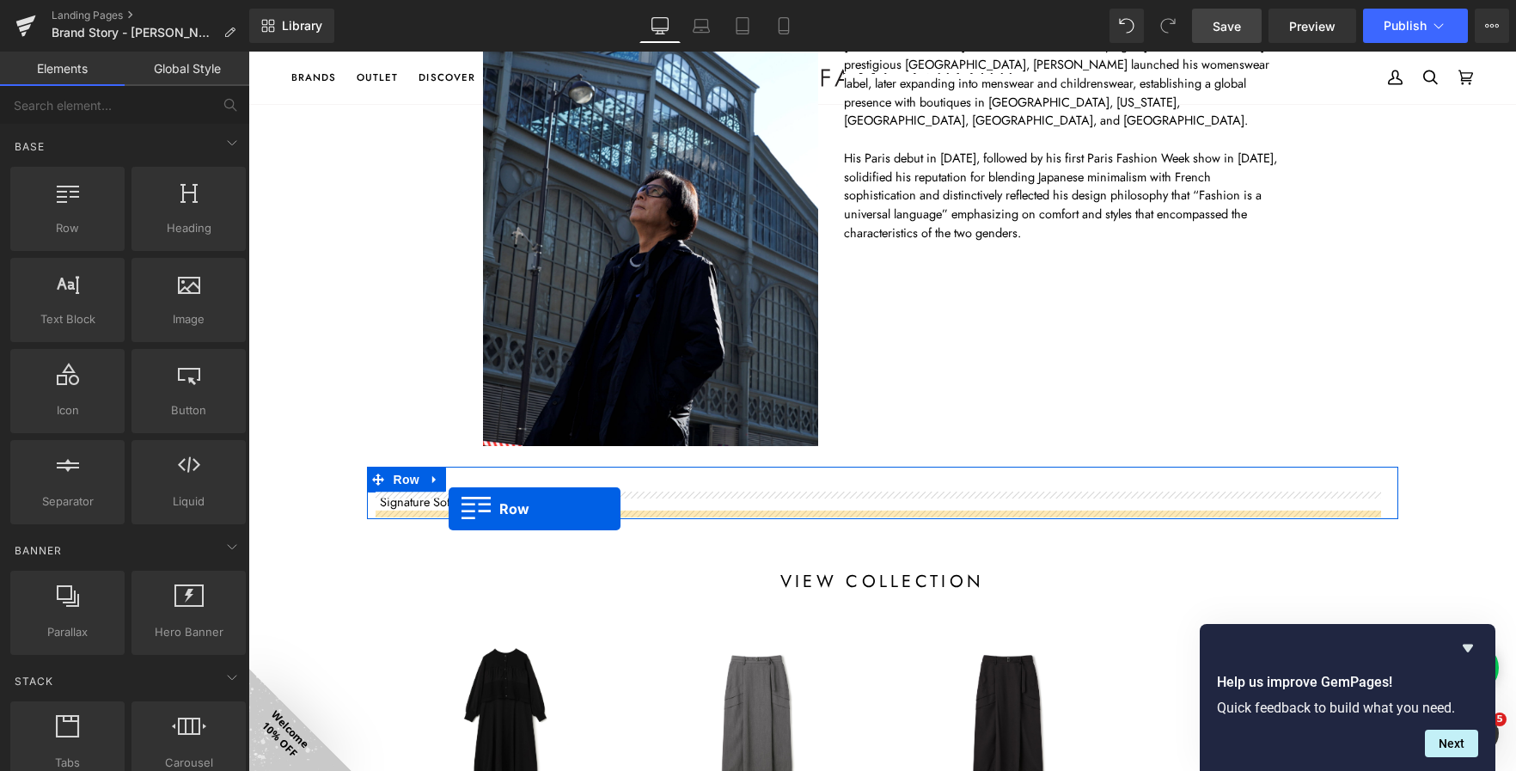
drag, startPoint x: 326, startPoint y: 248, endPoint x: 449, endPoint y: 509, distance: 288.0
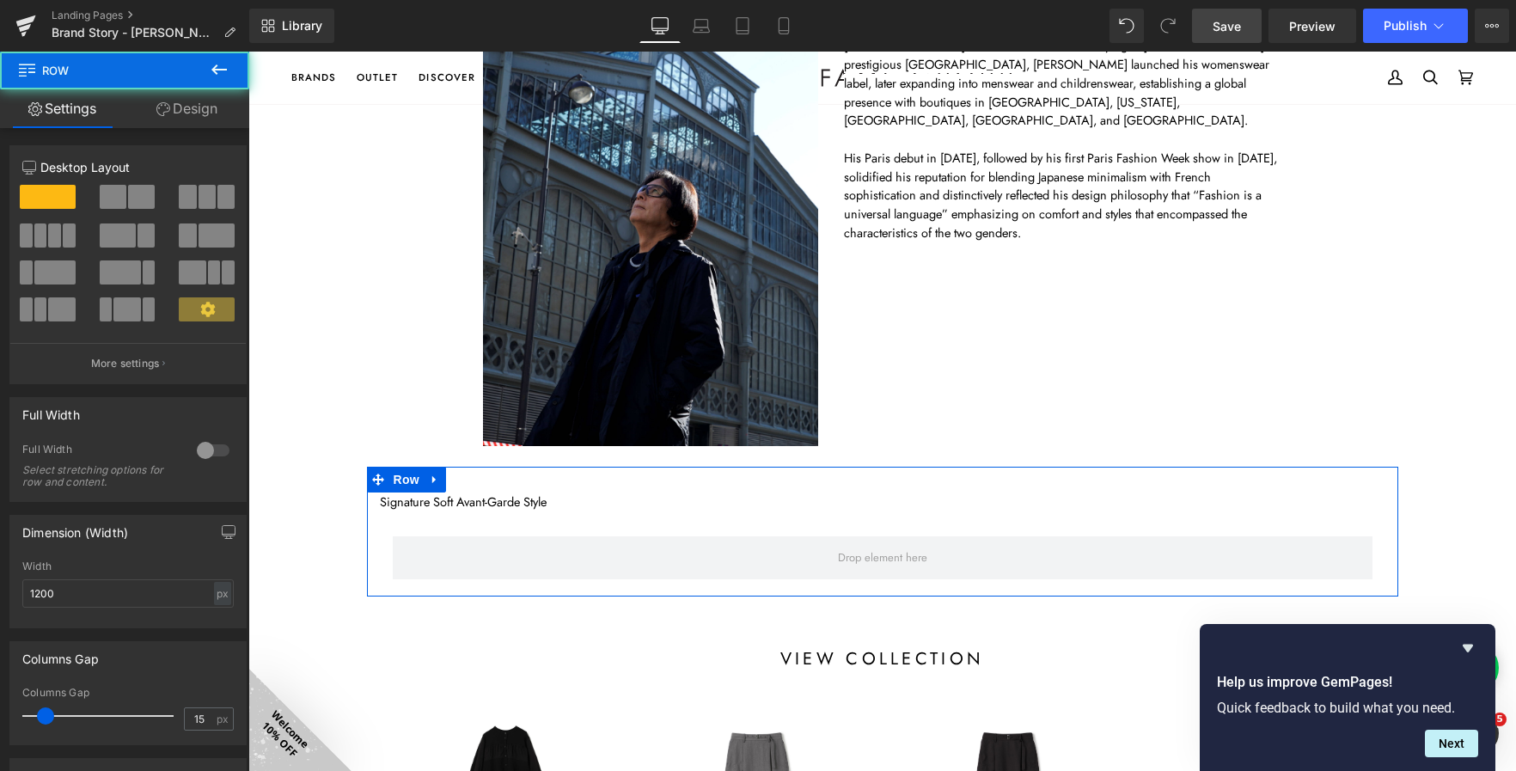
scroll to position [9, 9]
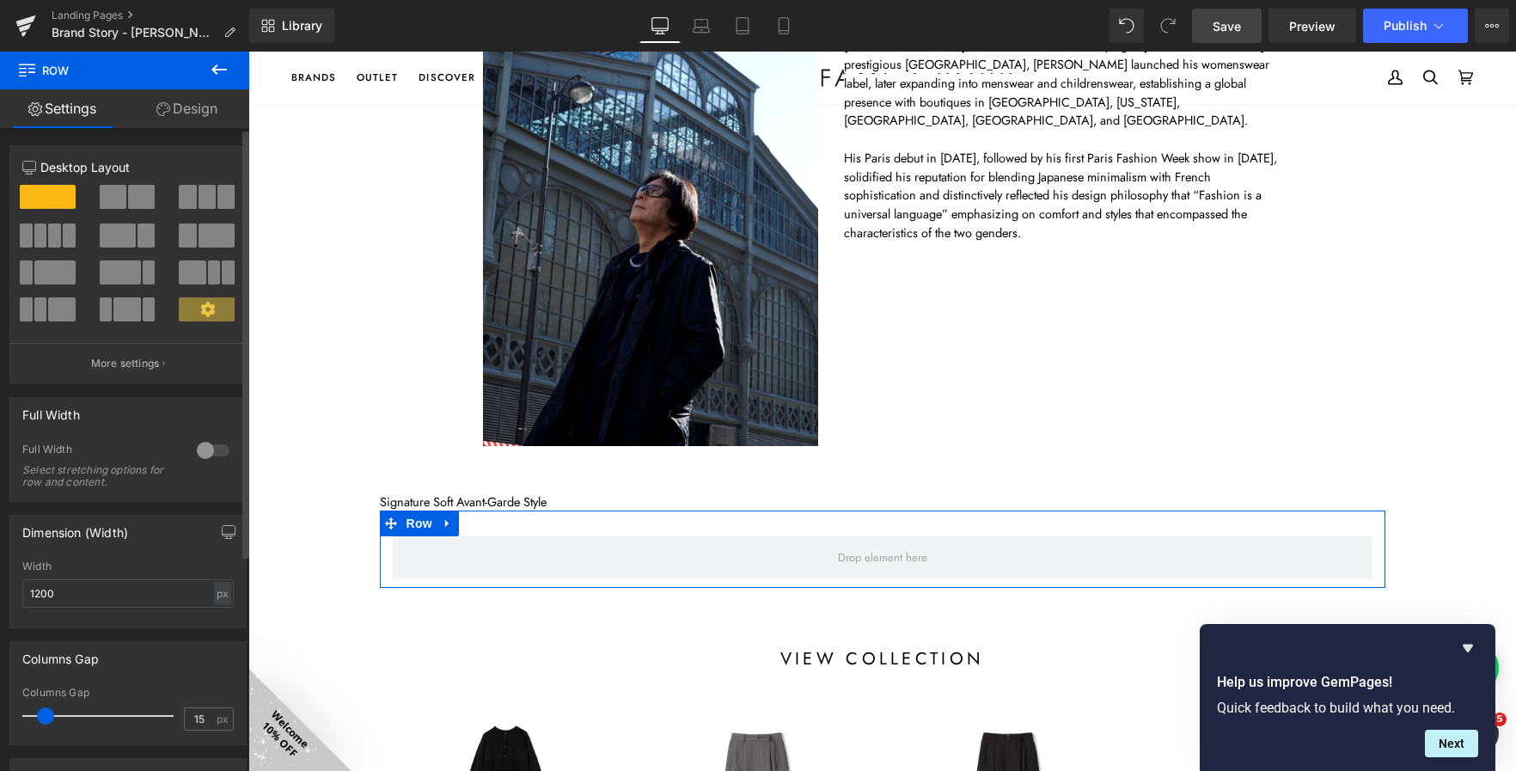
click at [56, 236] on span at bounding box center [54, 235] width 13 height 24
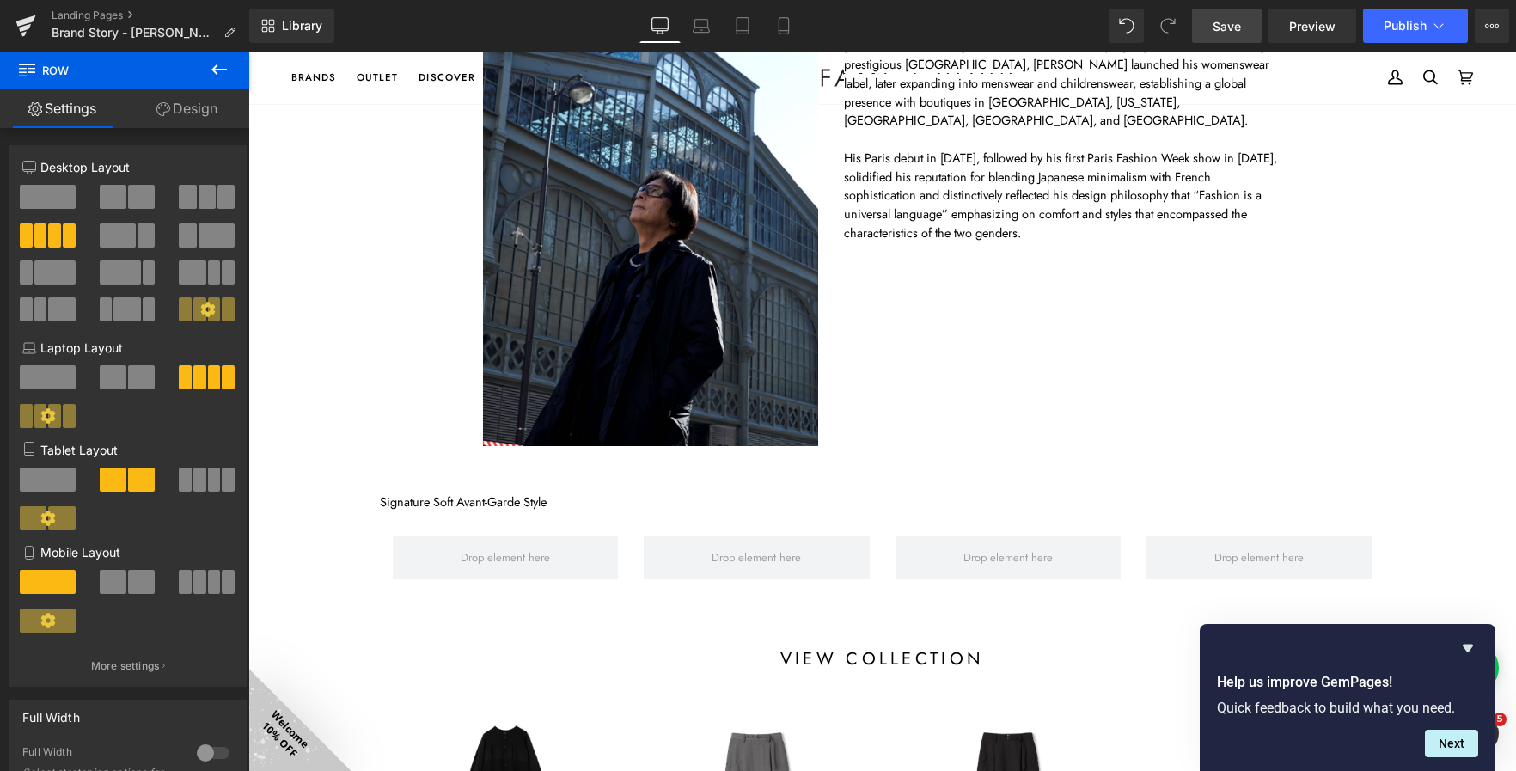
click at [223, 64] on icon at bounding box center [219, 69] width 21 height 21
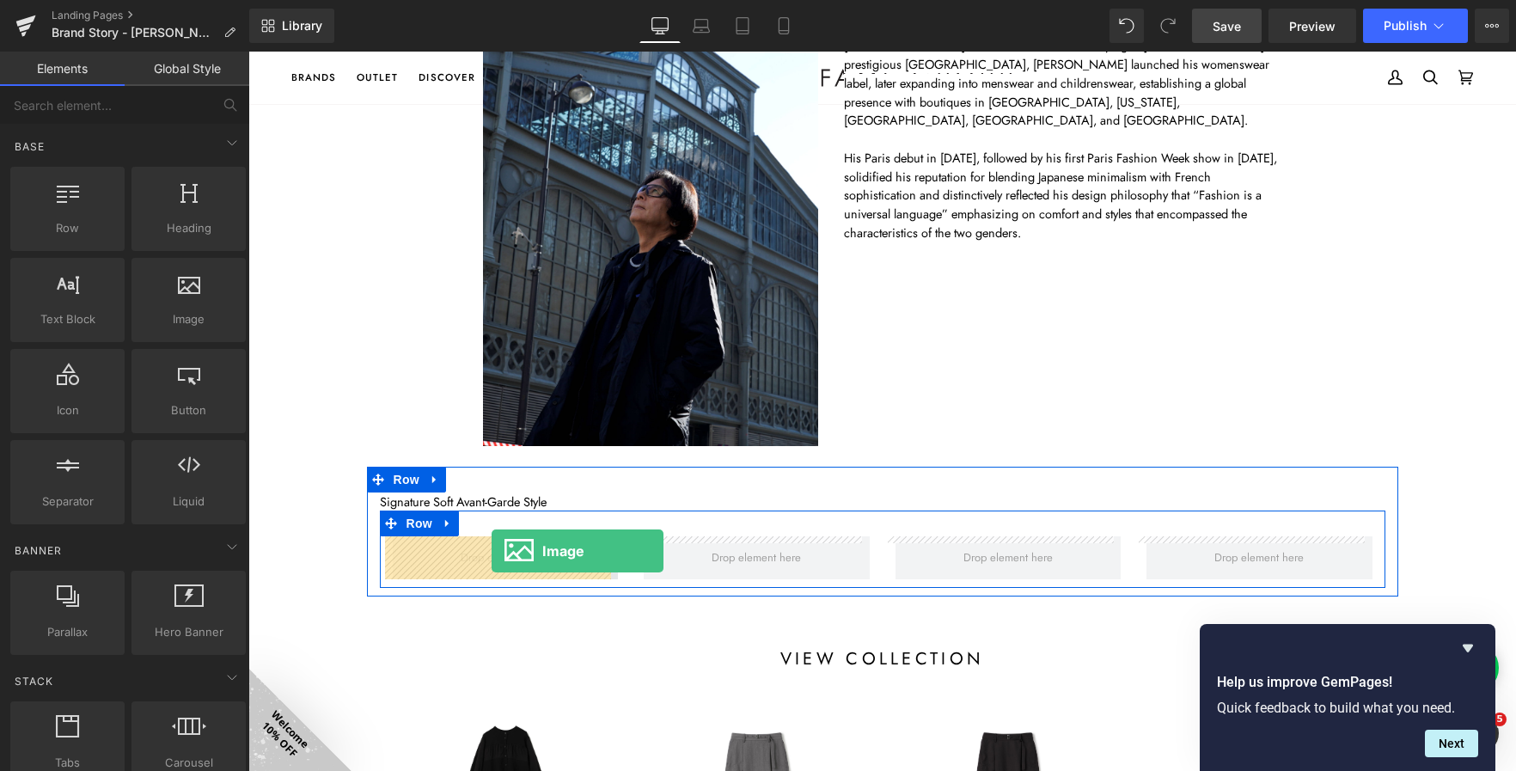
drag, startPoint x: 450, startPoint y: 346, endPoint x: 492, endPoint y: 551, distance: 208.7
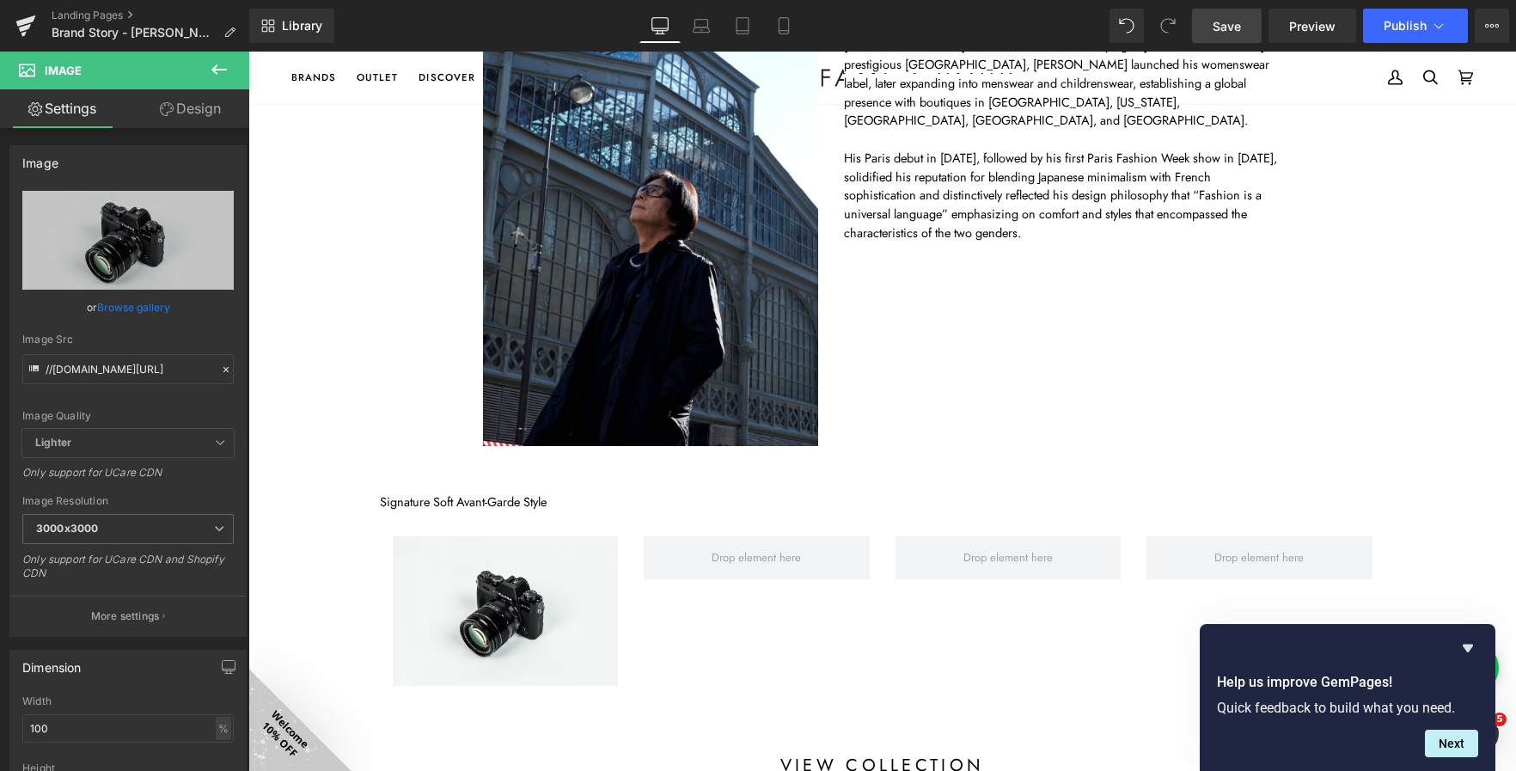
click at [218, 80] on button at bounding box center [219, 71] width 60 height 38
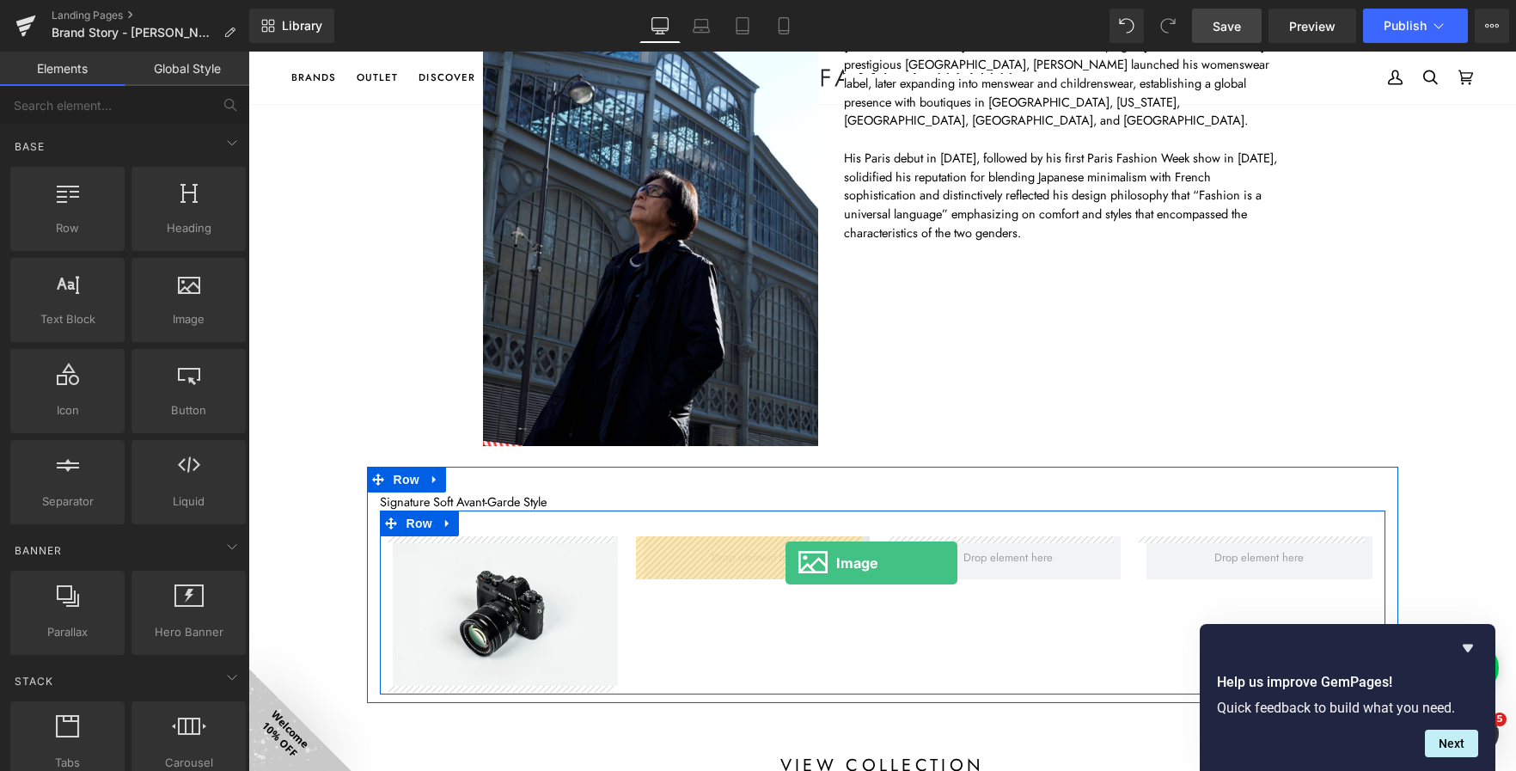
drag, startPoint x: 449, startPoint y: 352, endPoint x: 786, endPoint y: 563, distance: 397.3
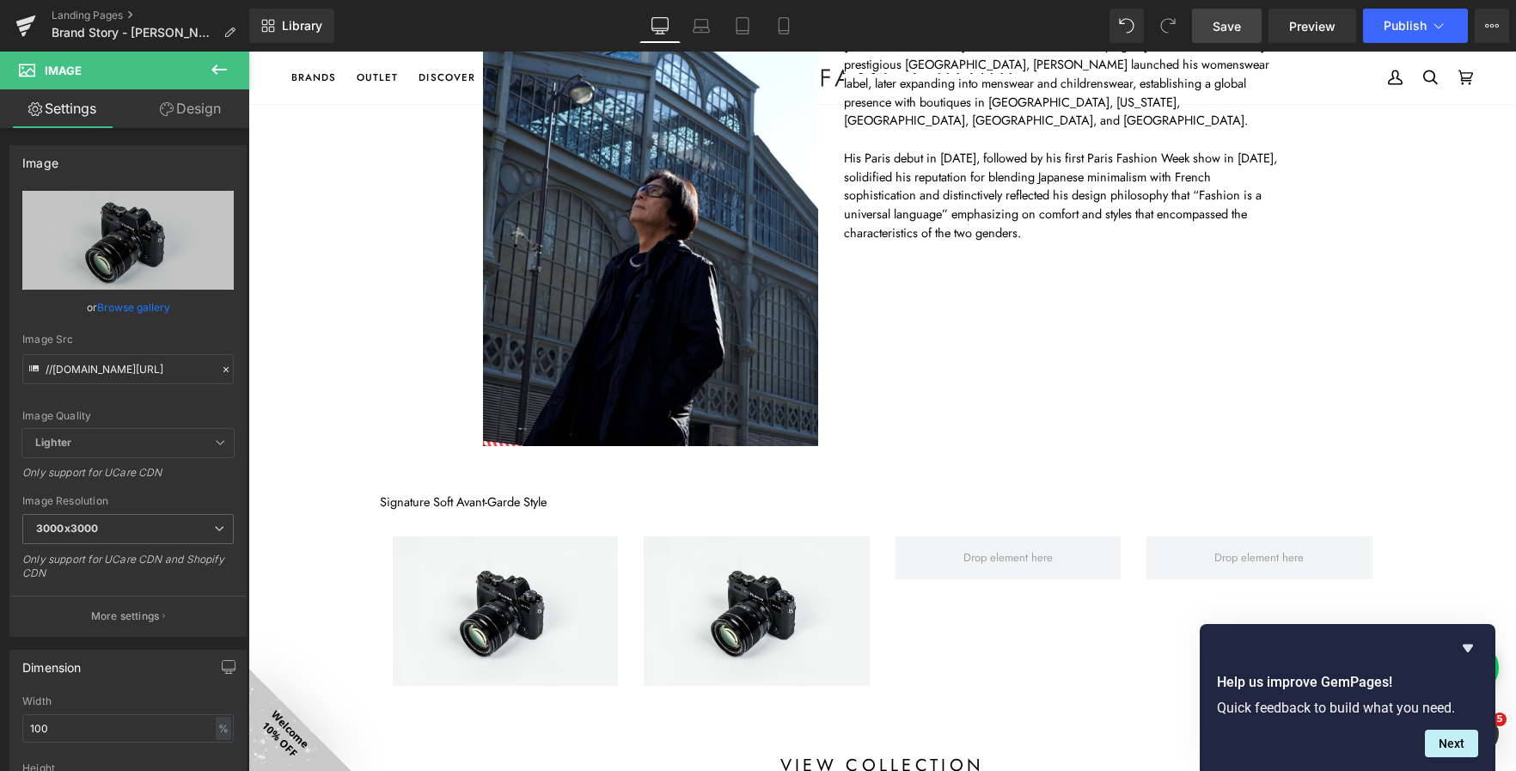
click at [217, 65] on icon at bounding box center [218, 69] width 15 height 10
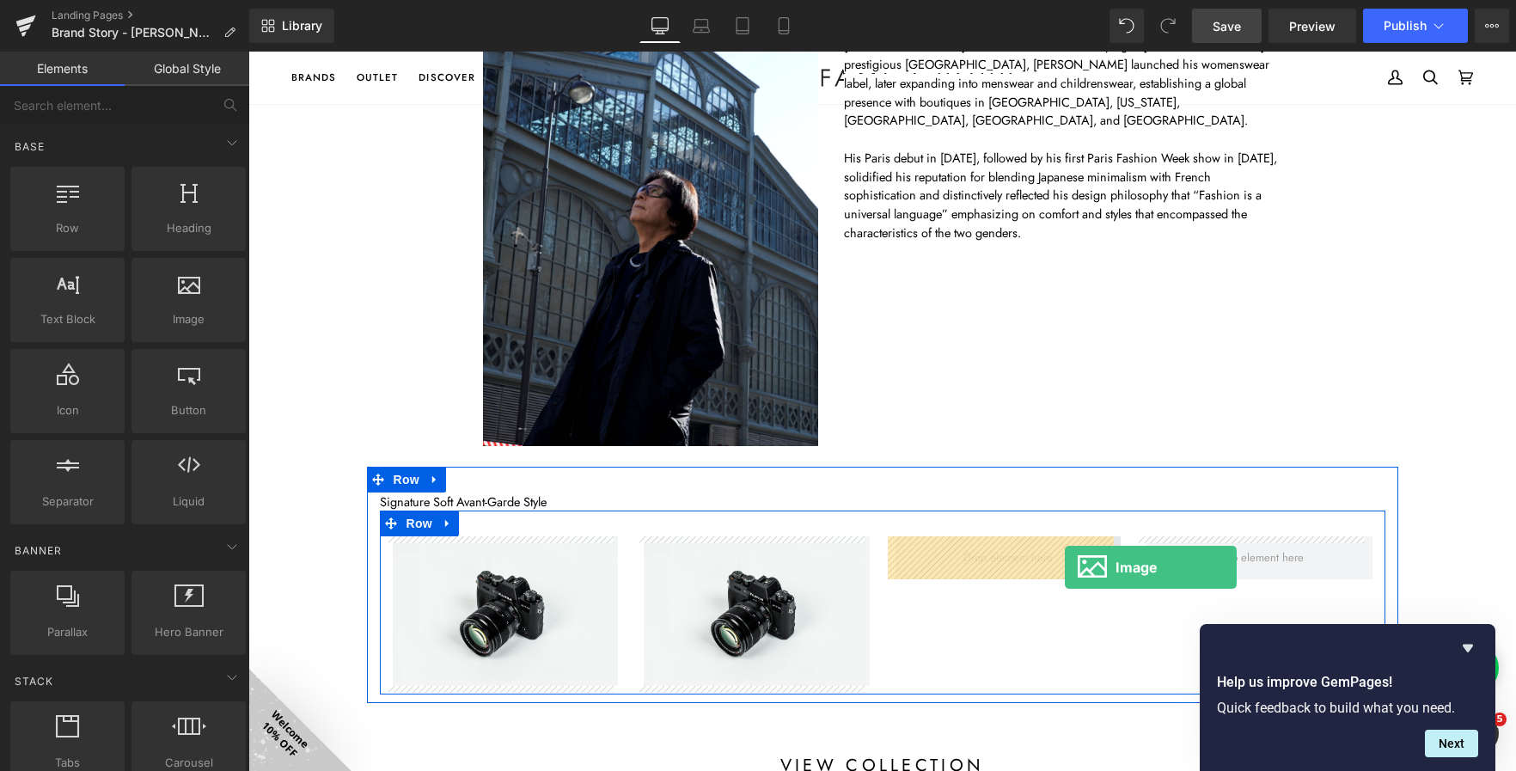
drag, startPoint x: 431, startPoint y: 346, endPoint x: 1065, endPoint y: 567, distance: 672.0
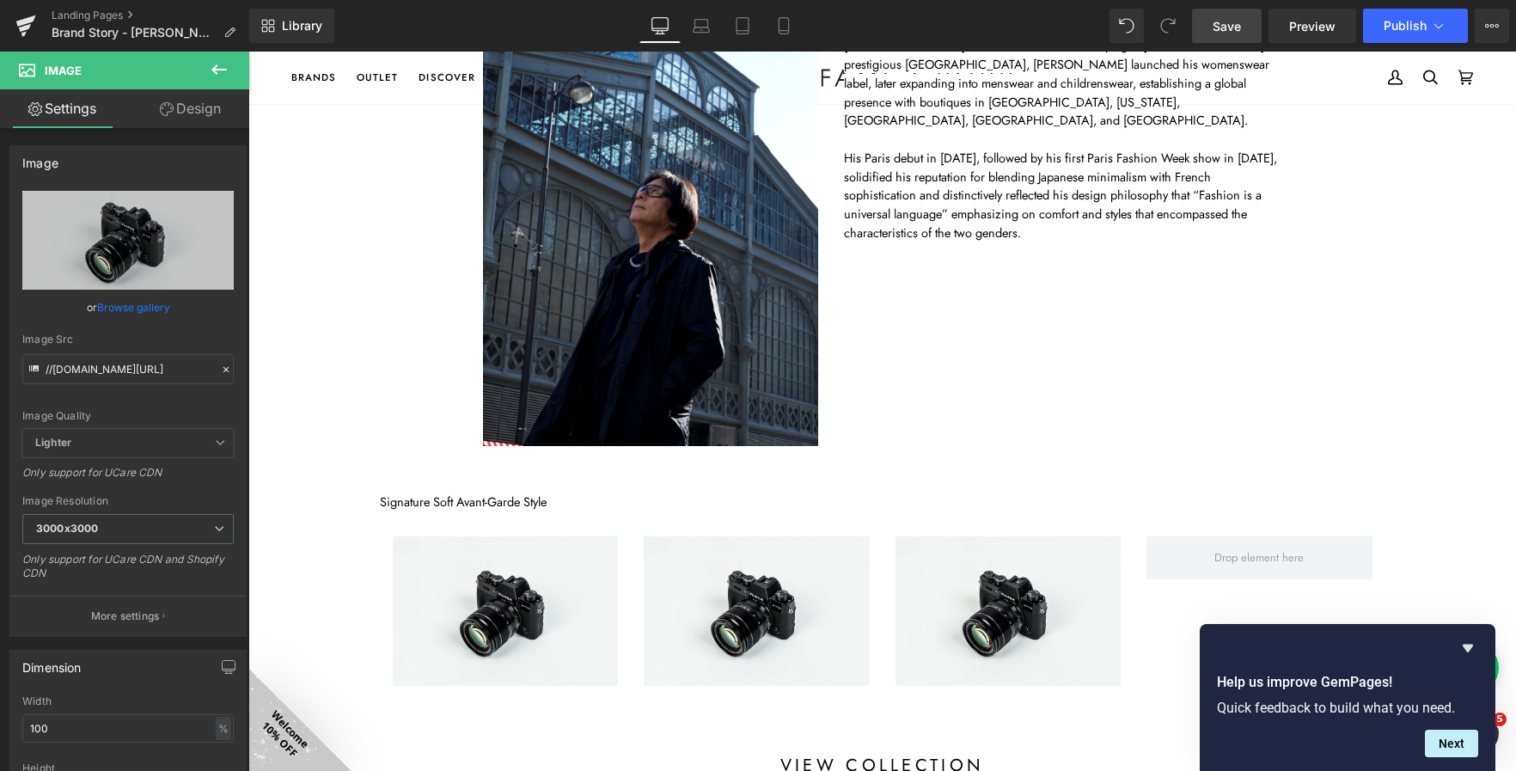
click at [220, 66] on icon at bounding box center [219, 69] width 21 height 21
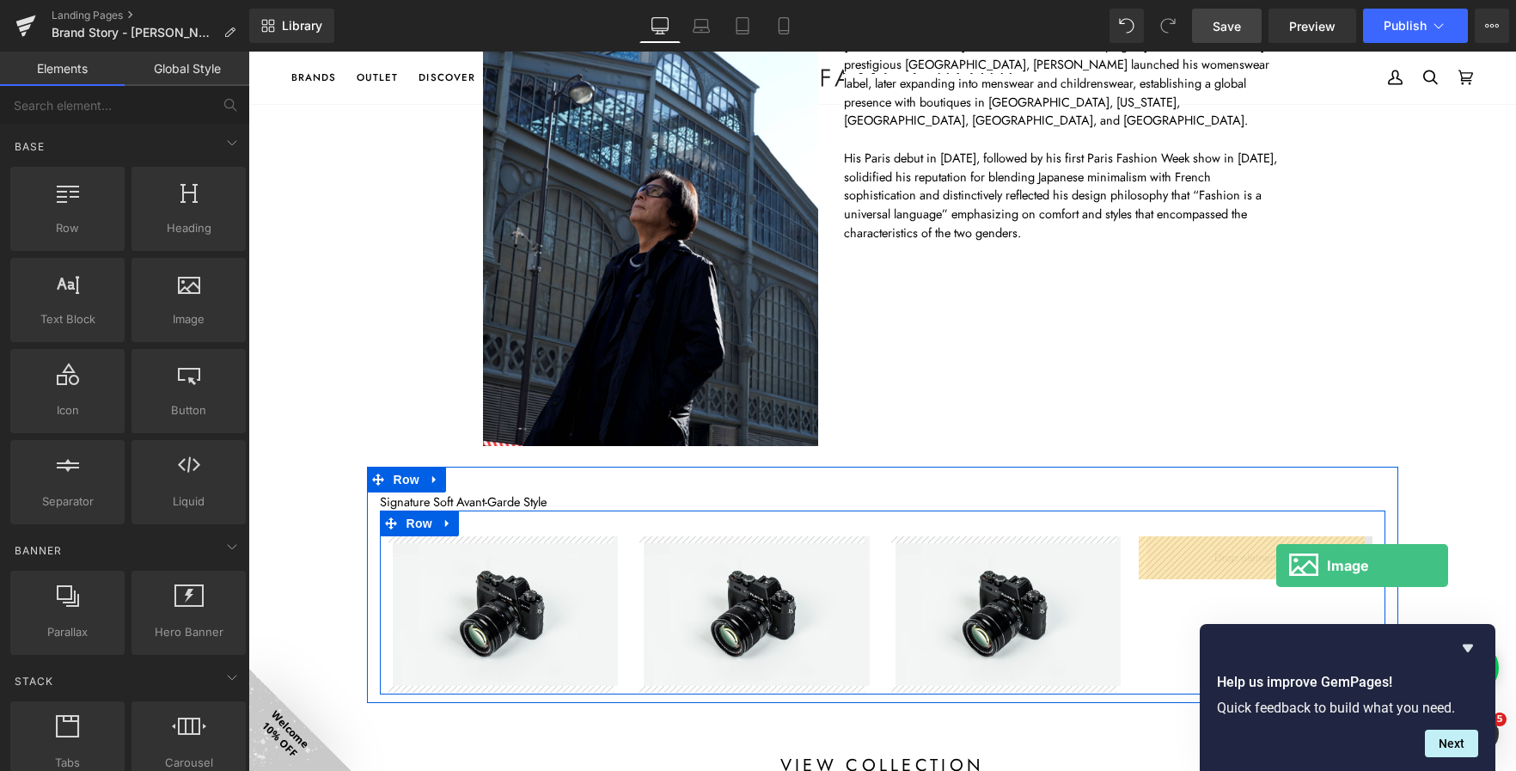
drag, startPoint x: 422, startPoint y: 349, endPoint x: 1276, endPoint y: 566, distance: 881.4
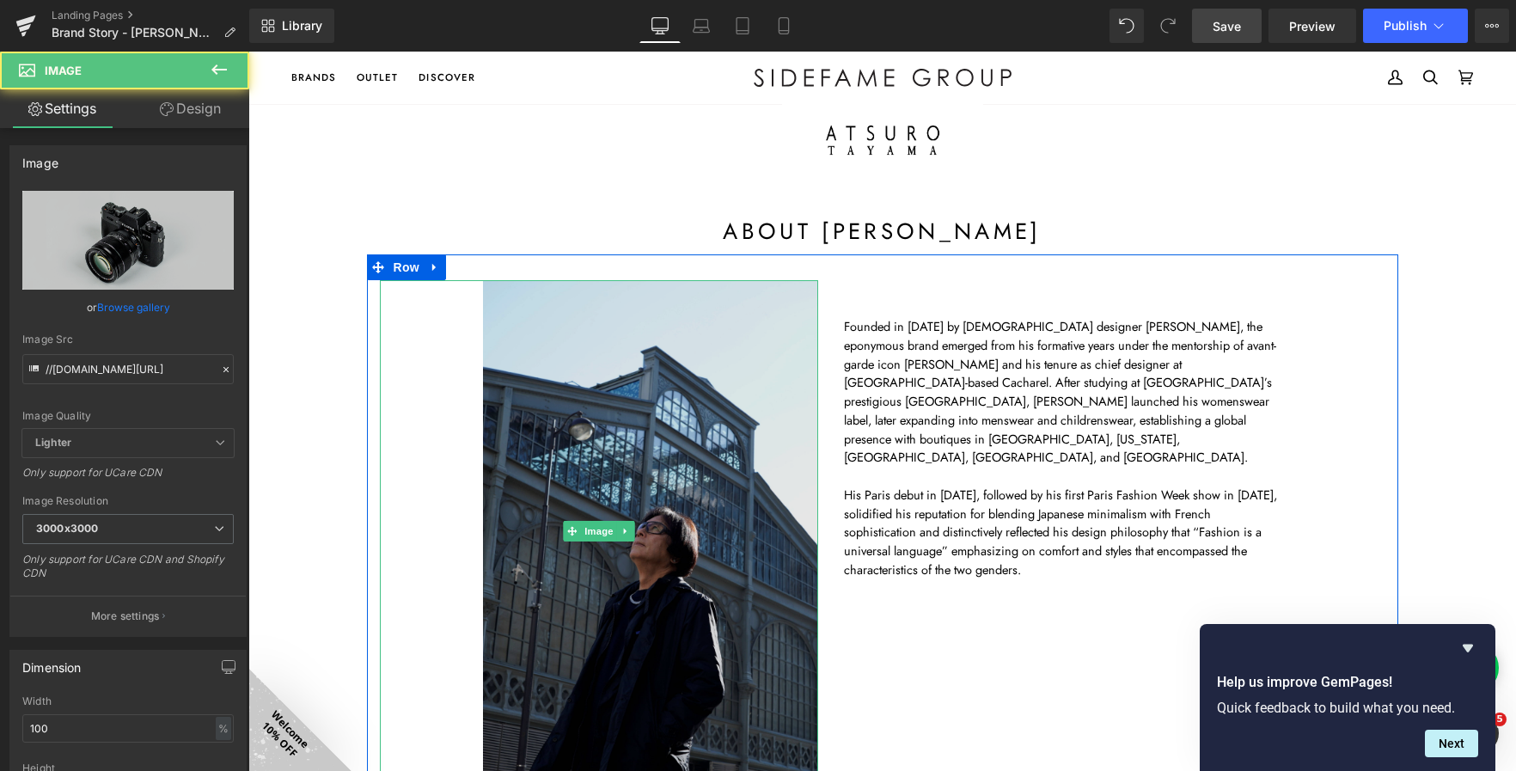
scroll to position [60, 0]
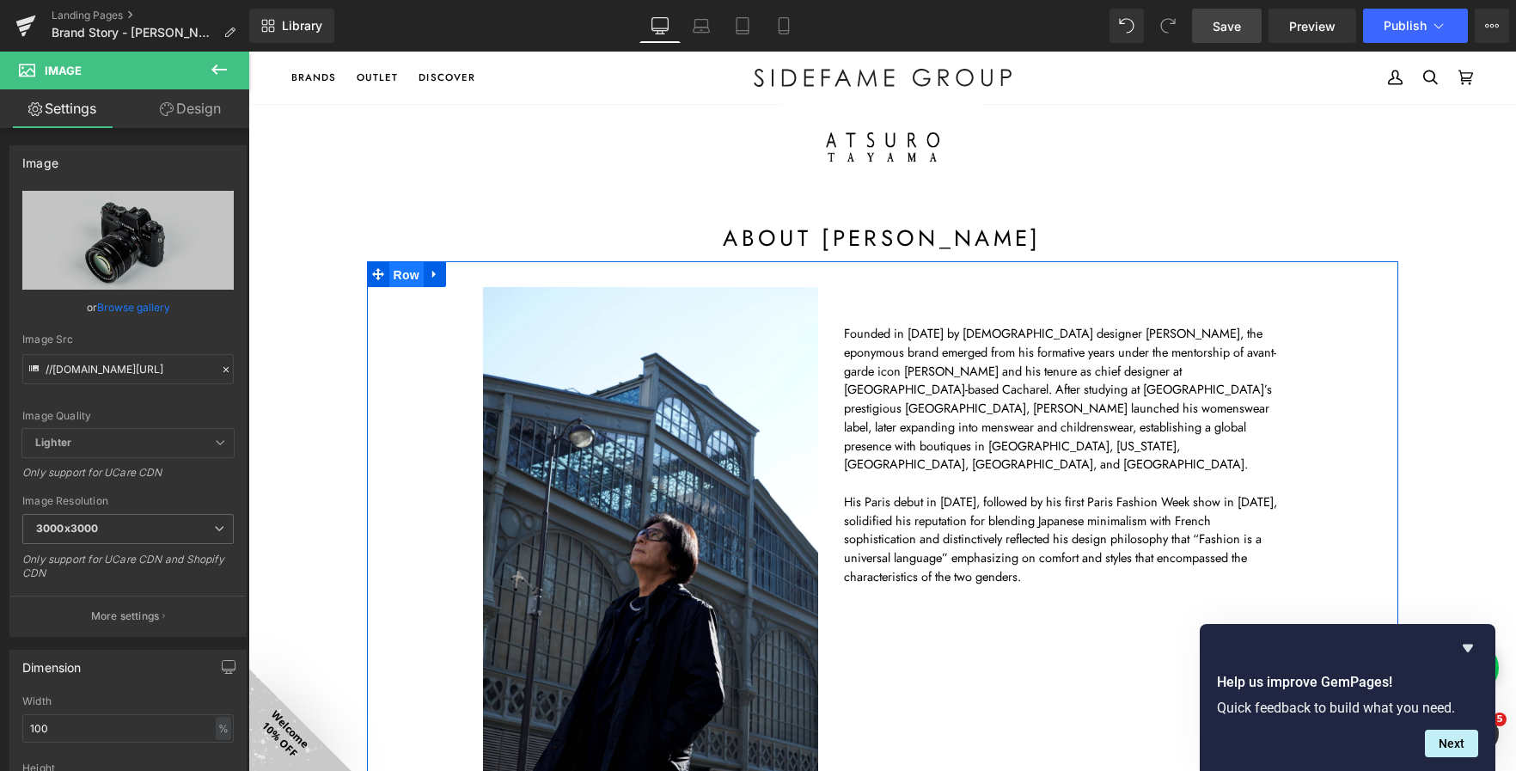
click at [397, 271] on span "Row" at bounding box center [406, 275] width 34 height 26
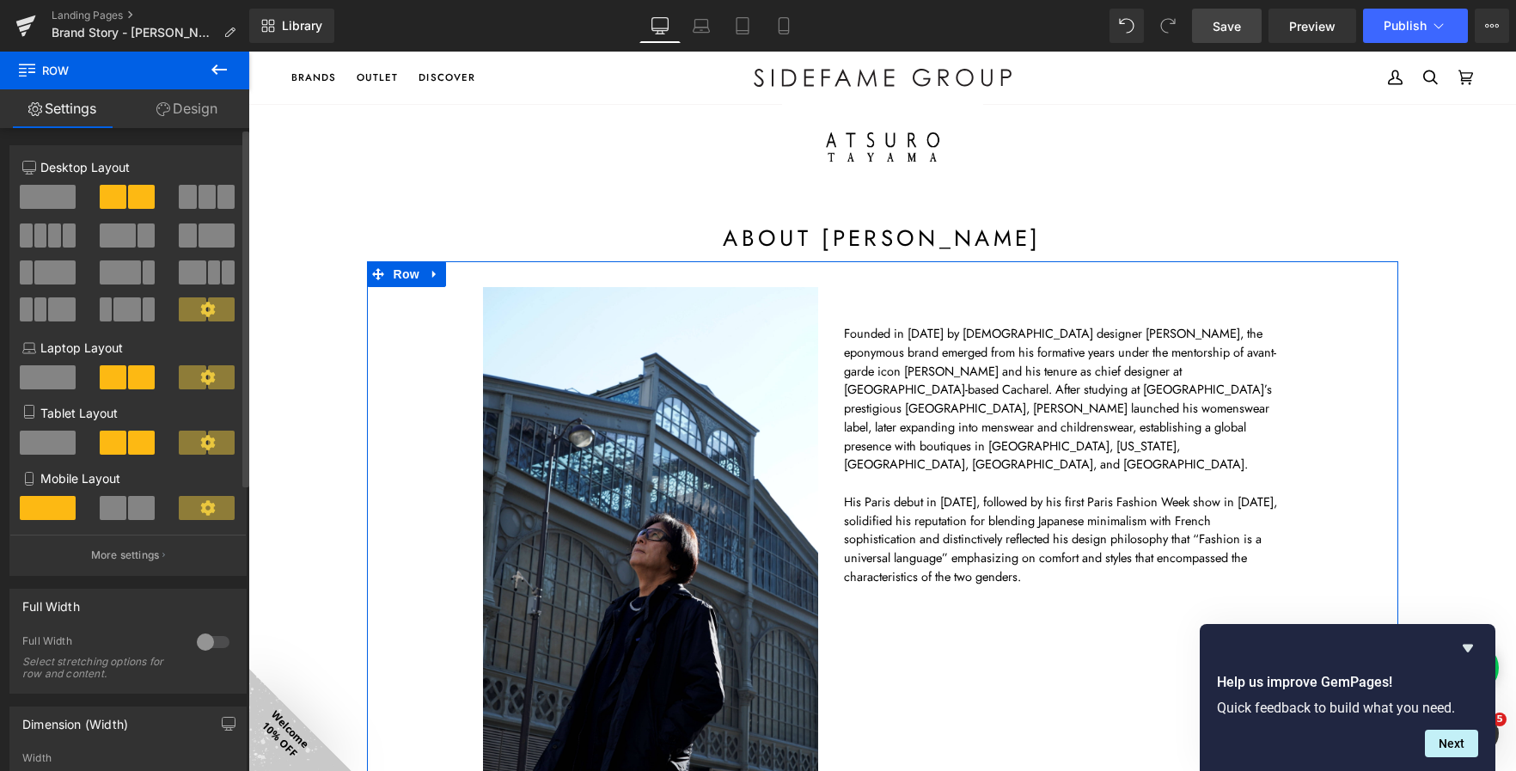
click at [51, 236] on span at bounding box center [54, 235] width 13 height 24
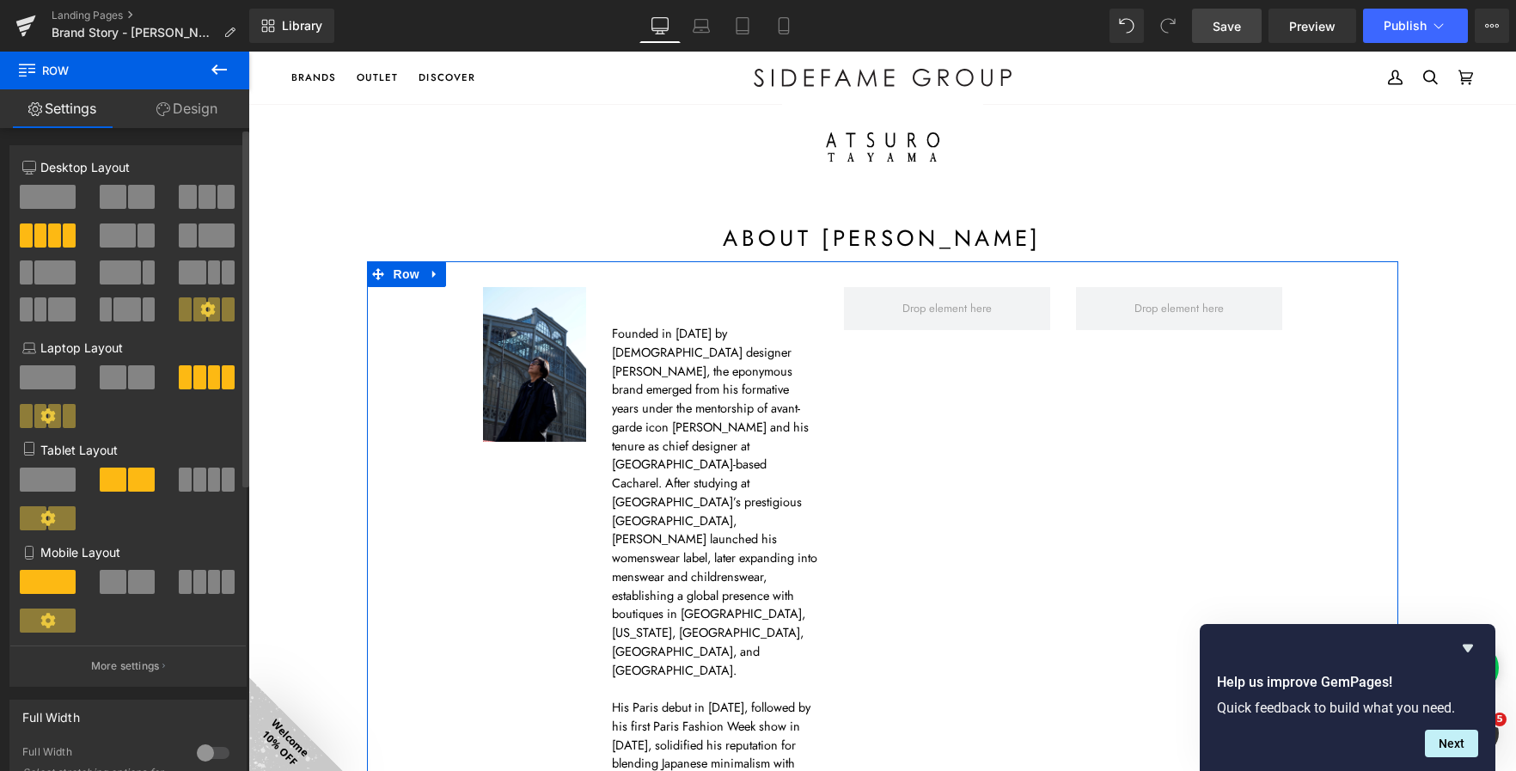
scroll to position [0, 0]
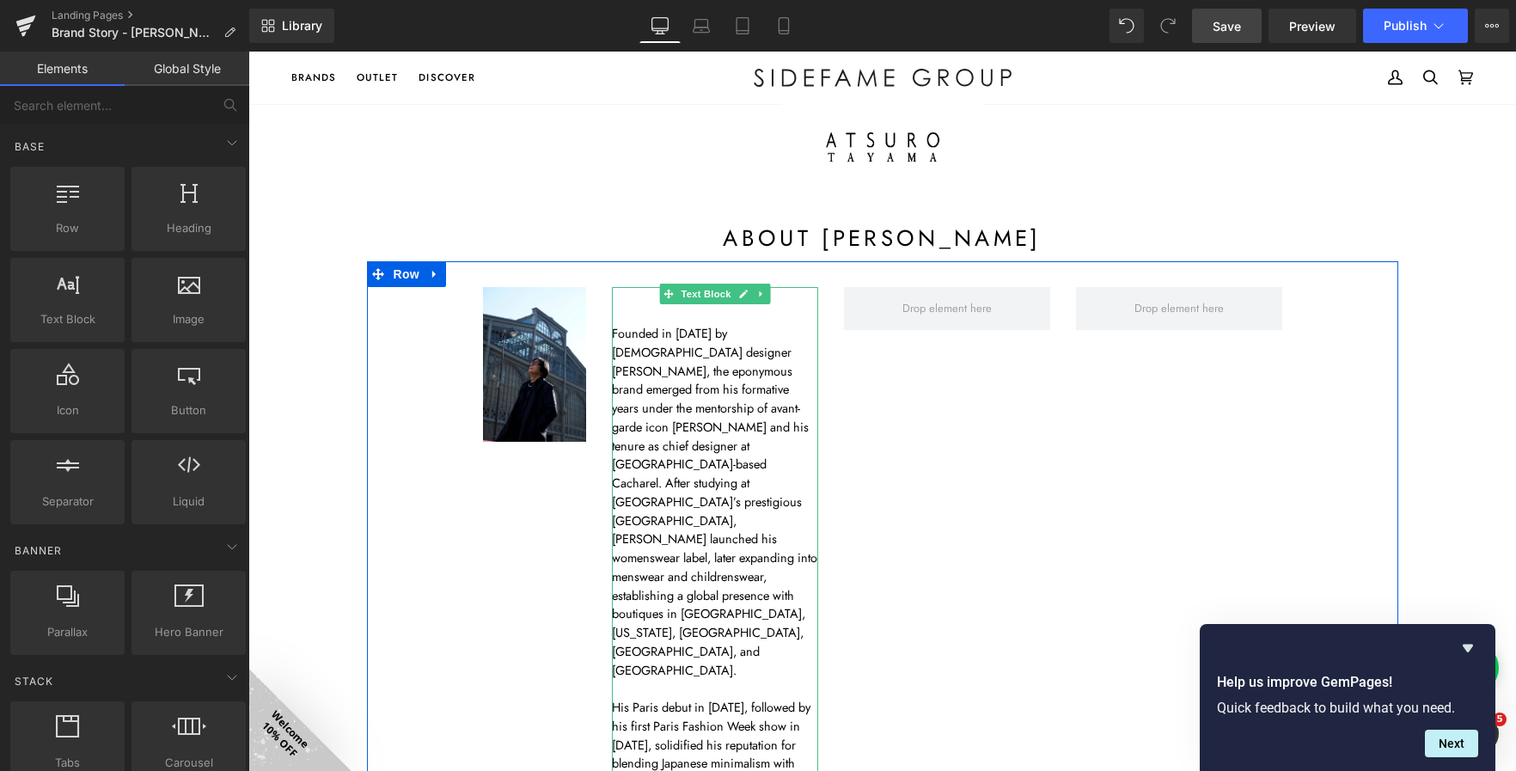
drag, startPoint x: 918, startPoint y: 304, endPoint x: 710, endPoint y: 308, distance: 208.0
click at [710, 308] on div "Image 120px Founded in 1982 by Japanese designer Atsuro Tayama, the eponymous b…" at bounding box center [882, 583] width 1031 height 645
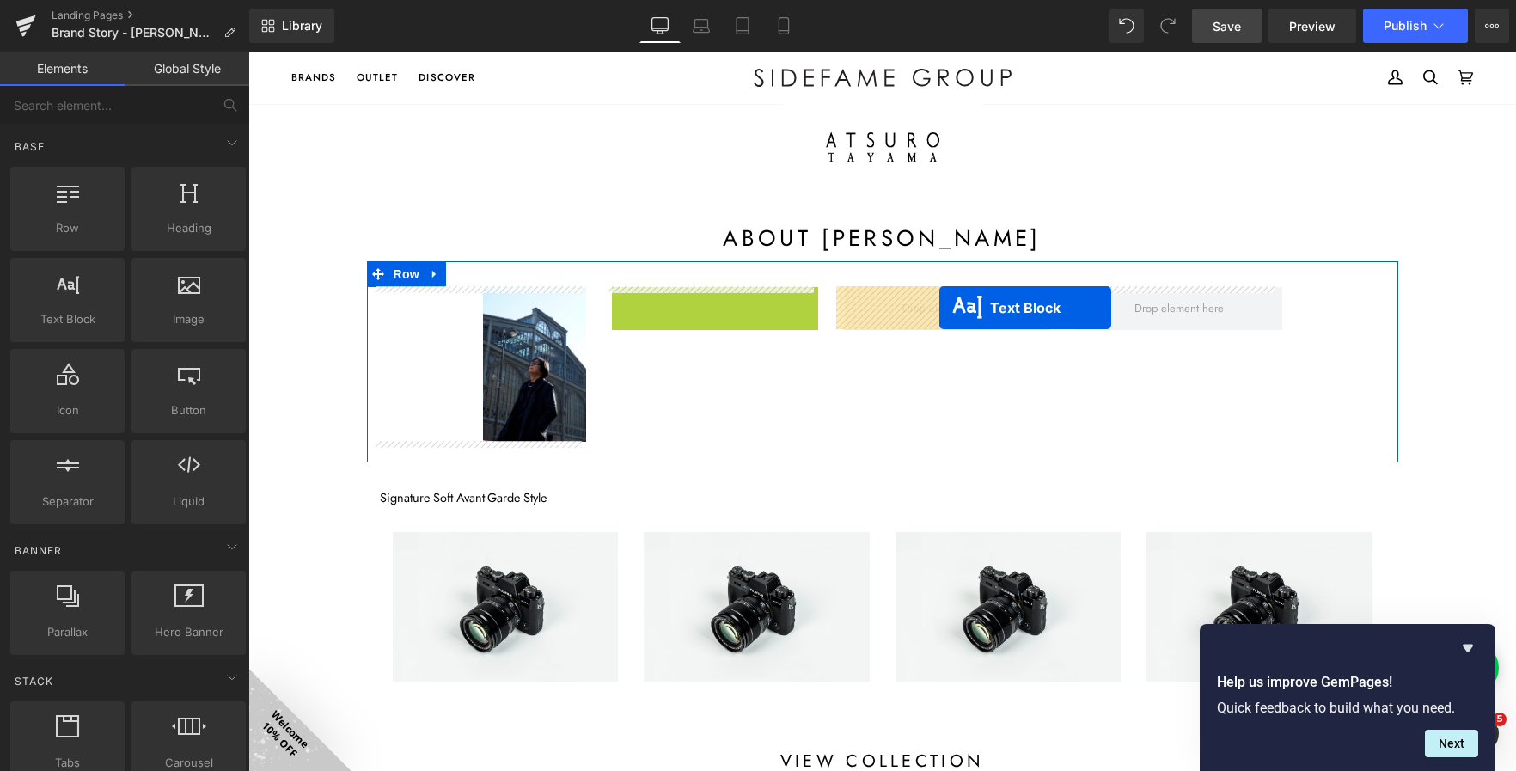
drag, startPoint x: 689, startPoint y: 291, endPoint x: 939, endPoint y: 308, distance: 250.7
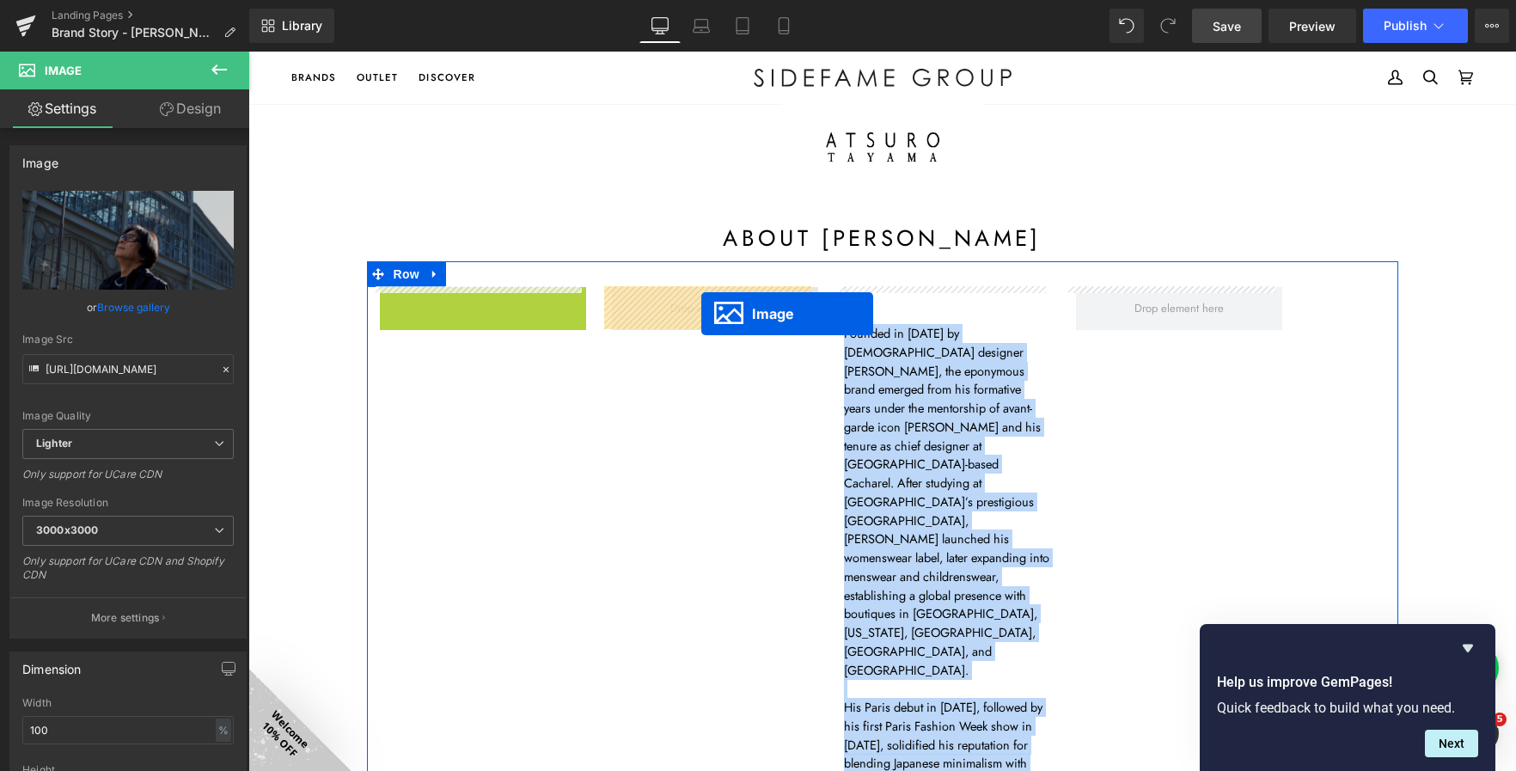
drag, startPoint x: 478, startPoint y: 357, endPoint x: 701, endPoint y: 314, distance: 227.6
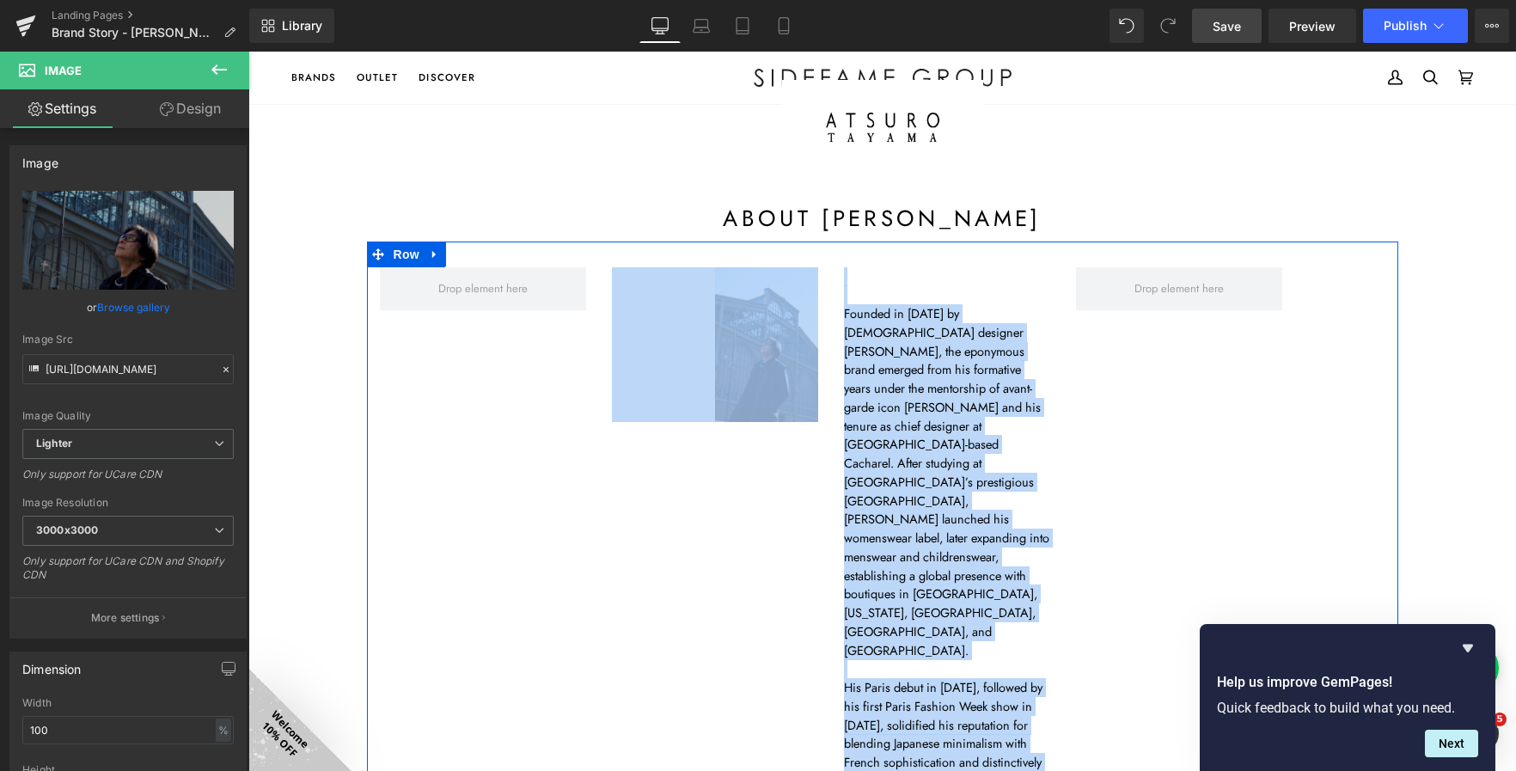
scroll to position [60, 0]
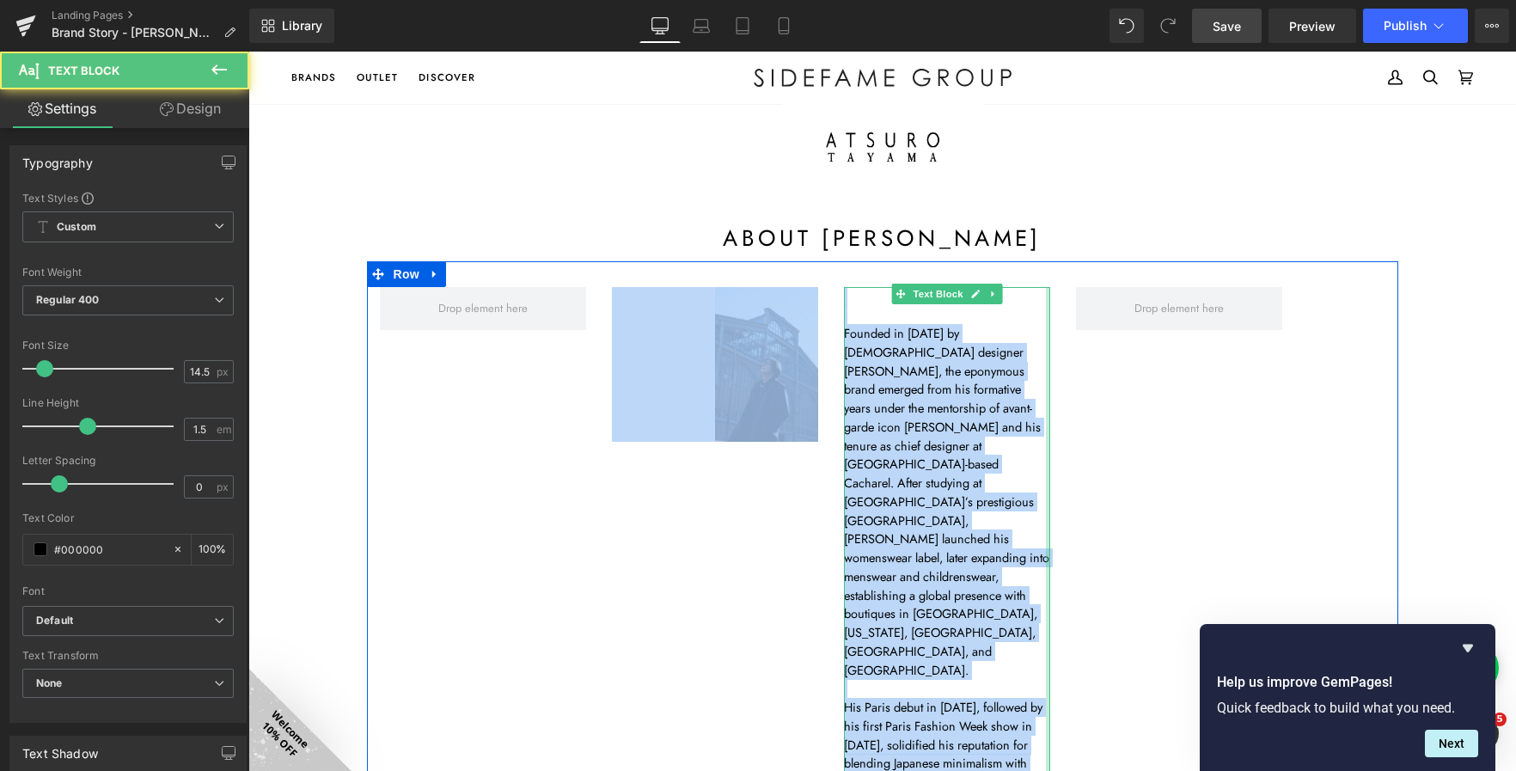
drag, startPoint x: 1041, startPoint y: 420, endPoint x: 1228, endPoint y: 419, distance: 187.4
click at [1228, 419] on div "Image 120px Founded in 1982 by Japanese designer Atsuro Tayama, the eponymous b…" at bounding box center [882, 583] width 1031 height 645
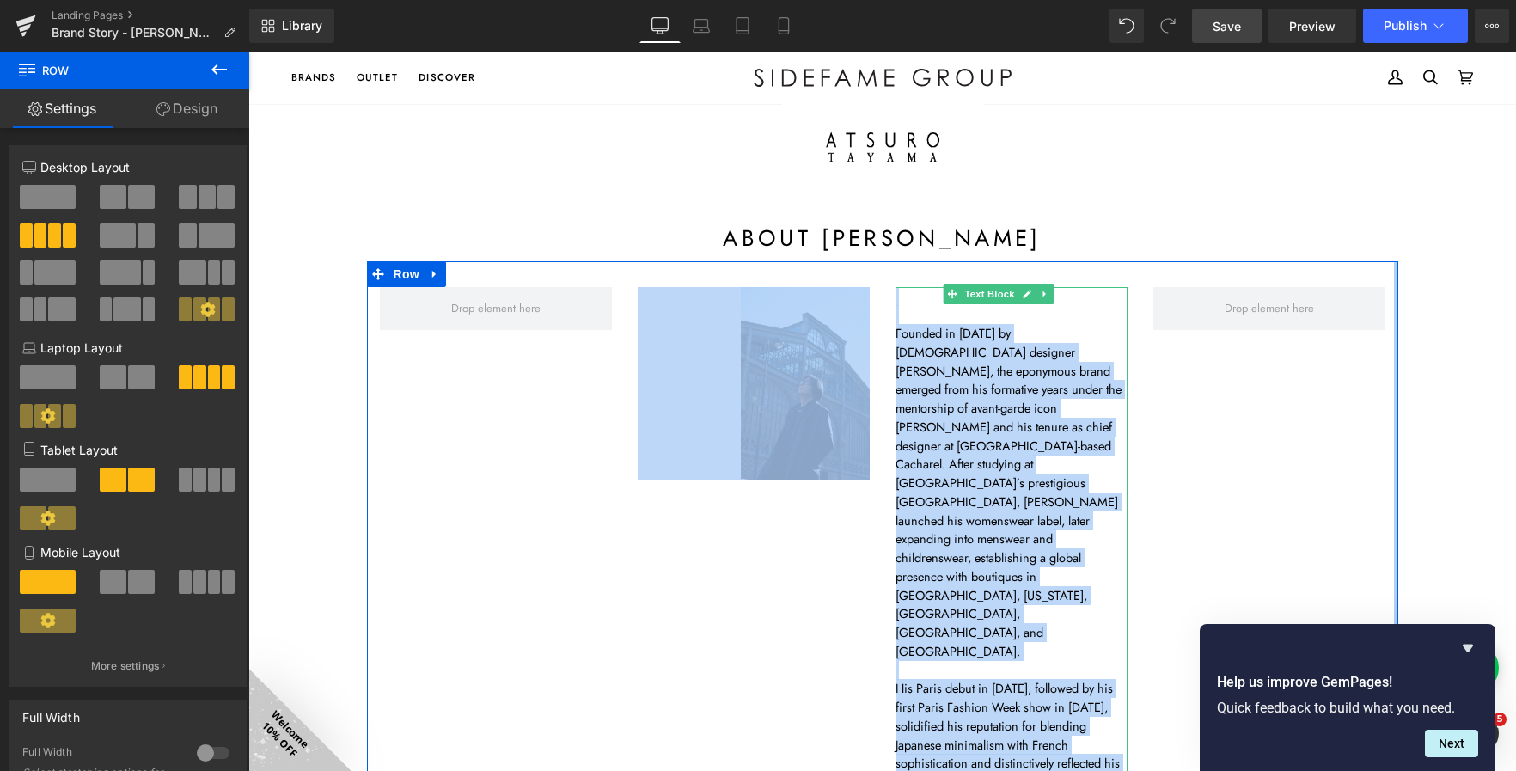
scroll to position [2438, 1253]
drag, startPoint x: 1401, startPoint y: 326, endPoint x: 1441, endPoint y: 328, distance: 39.6
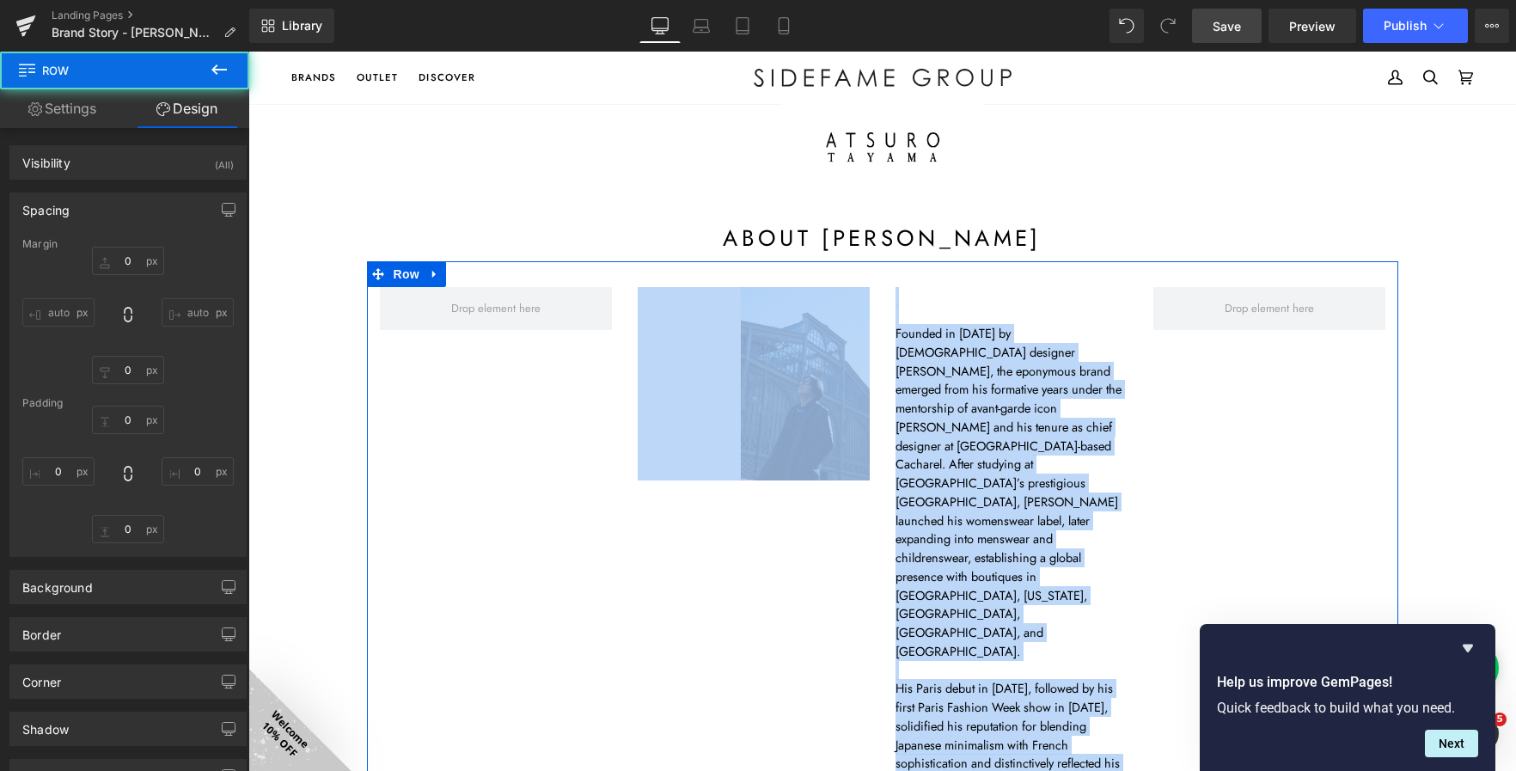
click at [674, 394] on div "Image 120px" at bounding box center [754, 383] width 232 height 193
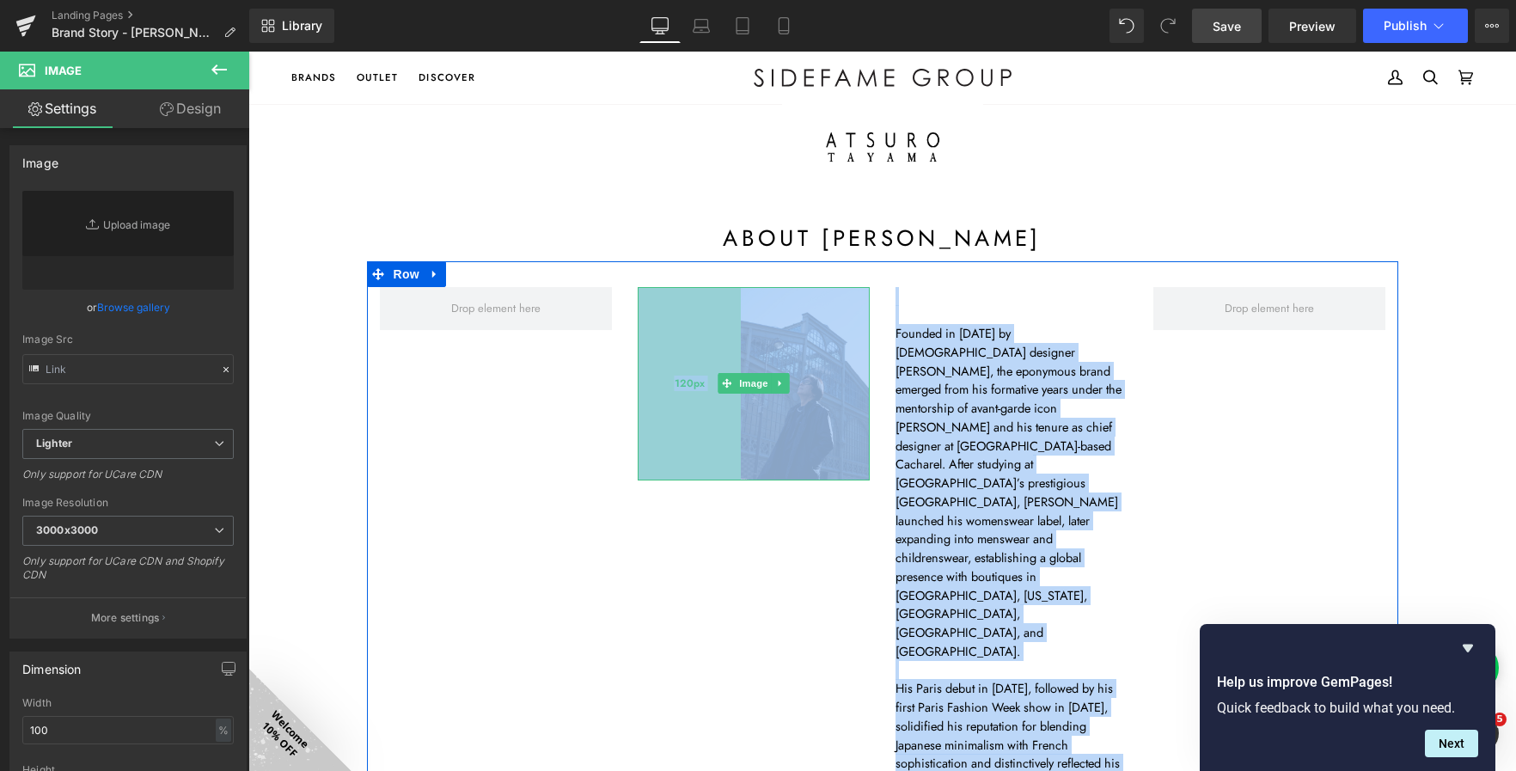
type input "https://ucarecdn.com/84dd00ae-0b7d-464a-bed7-bf88d4a99d6f/-/format/auto/-/previ…"
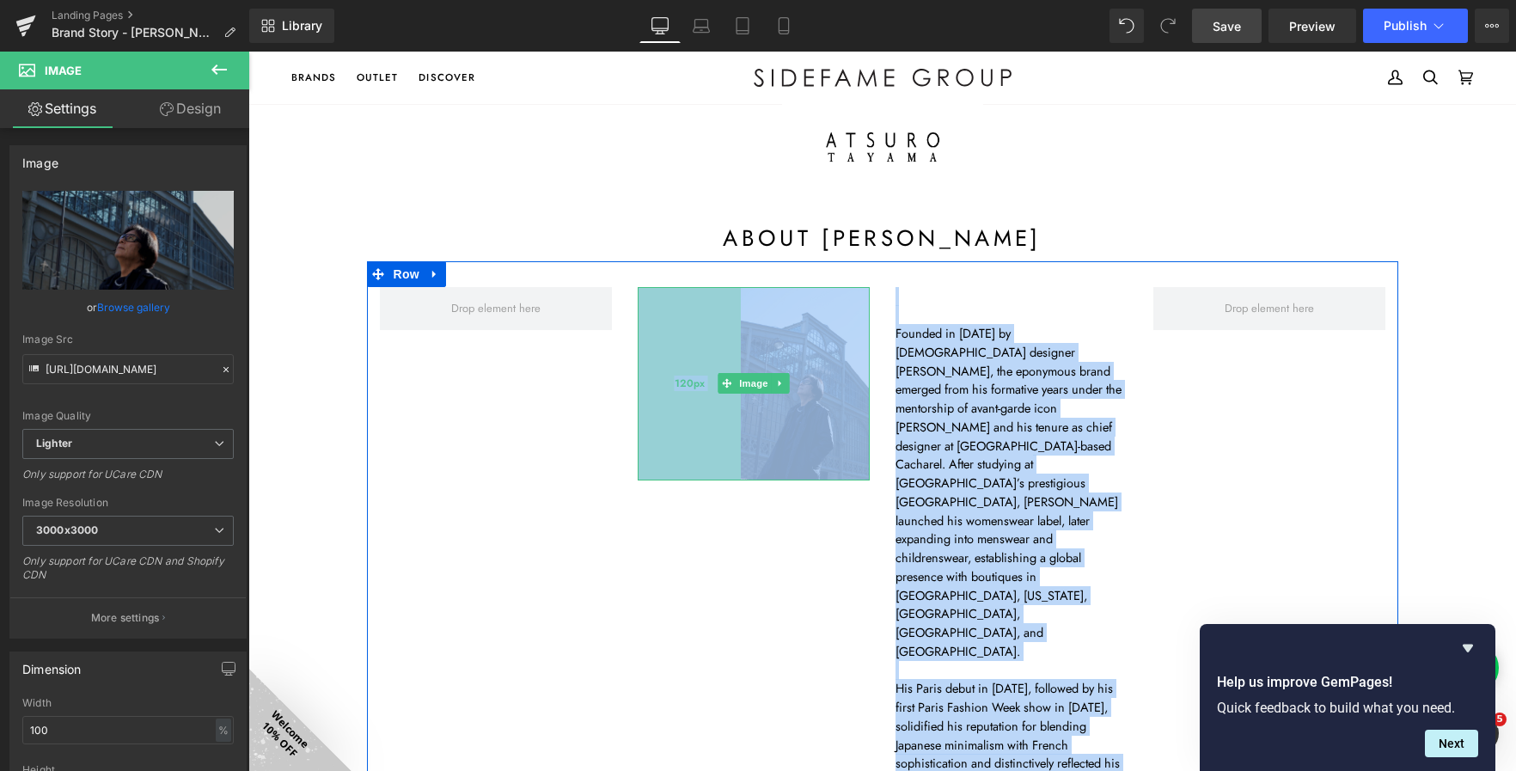
click at [711, 398] on div "120px" at bounding box center [689, 383] width 103 height 193
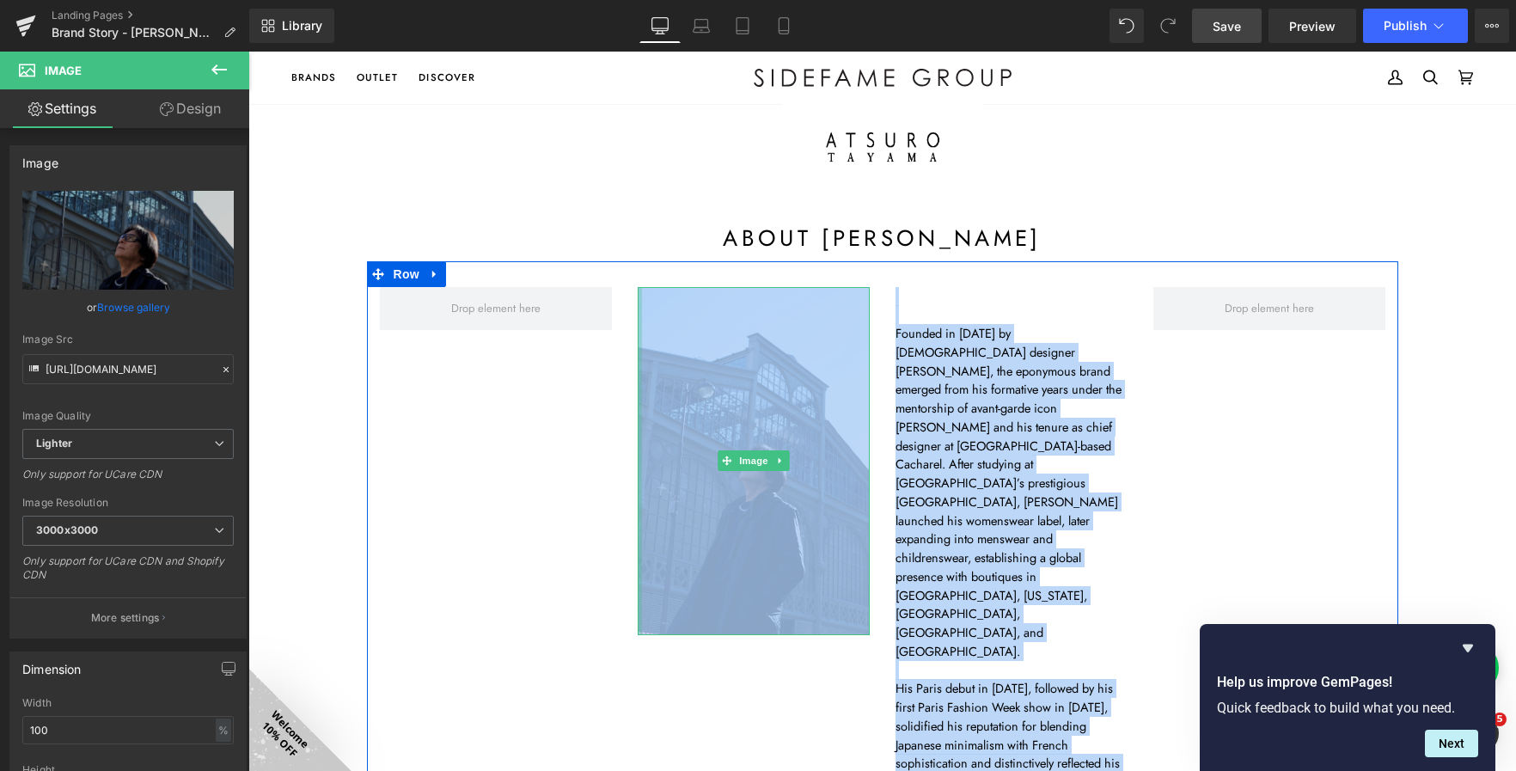
drag, startPoint x: 711, startPoint y: 398, endPoint x: 459, endPoint y: 408, distance: 252.1
click at [459, 408] on div "Image Founded in 1982 by Japanese designer Atsuro Tayama, the eponymous brand e…" at bounding box center [882, 565] width 1031 height 608
click at [493, 480] on div "Image Founded in 1982 by Japanese designer Atsuro Tayama, the eponymous brand e…" at bounding box center [882, 565] width 1031 height 608
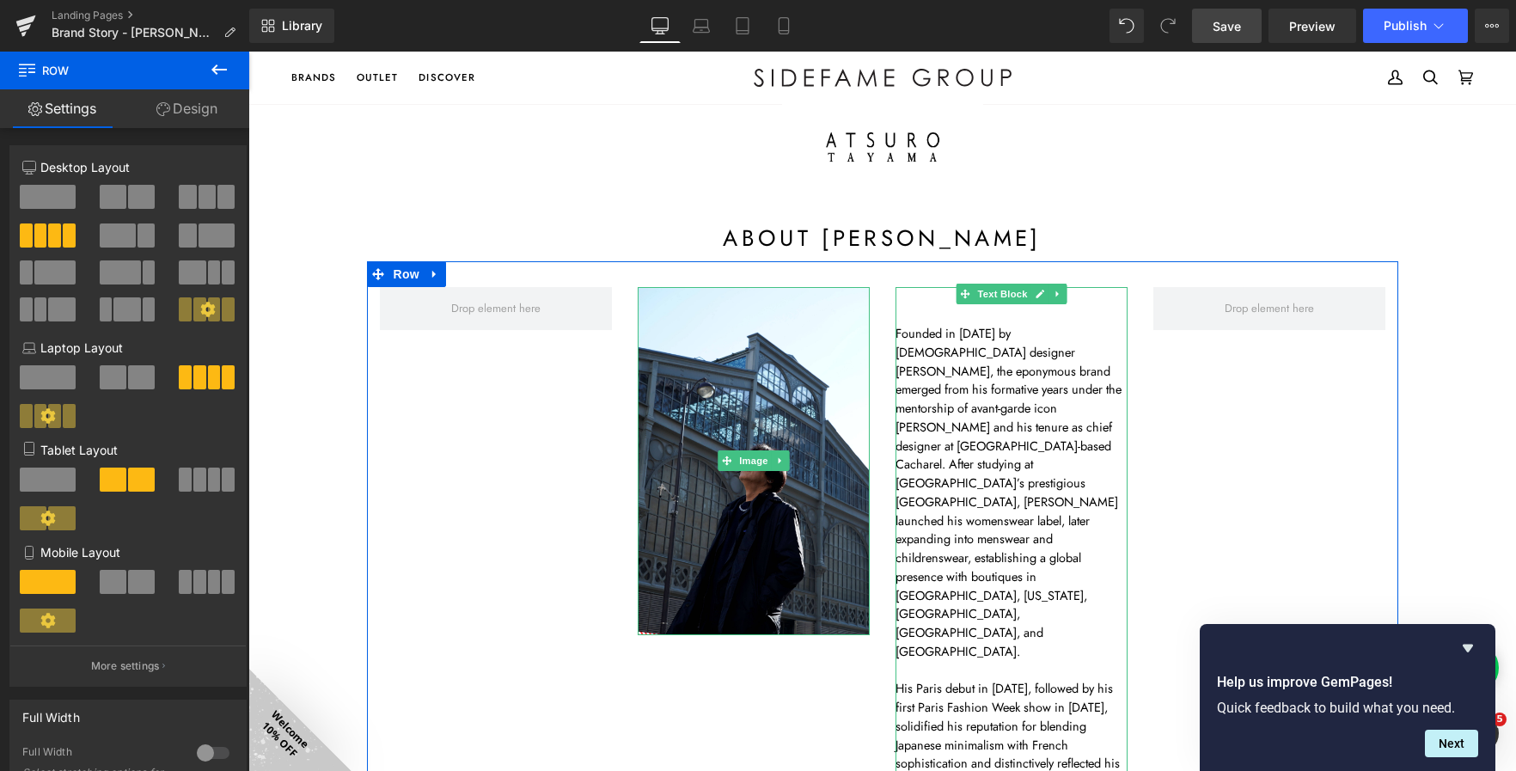
click at [896, 337] on span "Founded in 1982 by Japanese designer Atsuro Tayama, the eponymous brand emerged…" at bounding box center [1009, 492] width 226 height 336
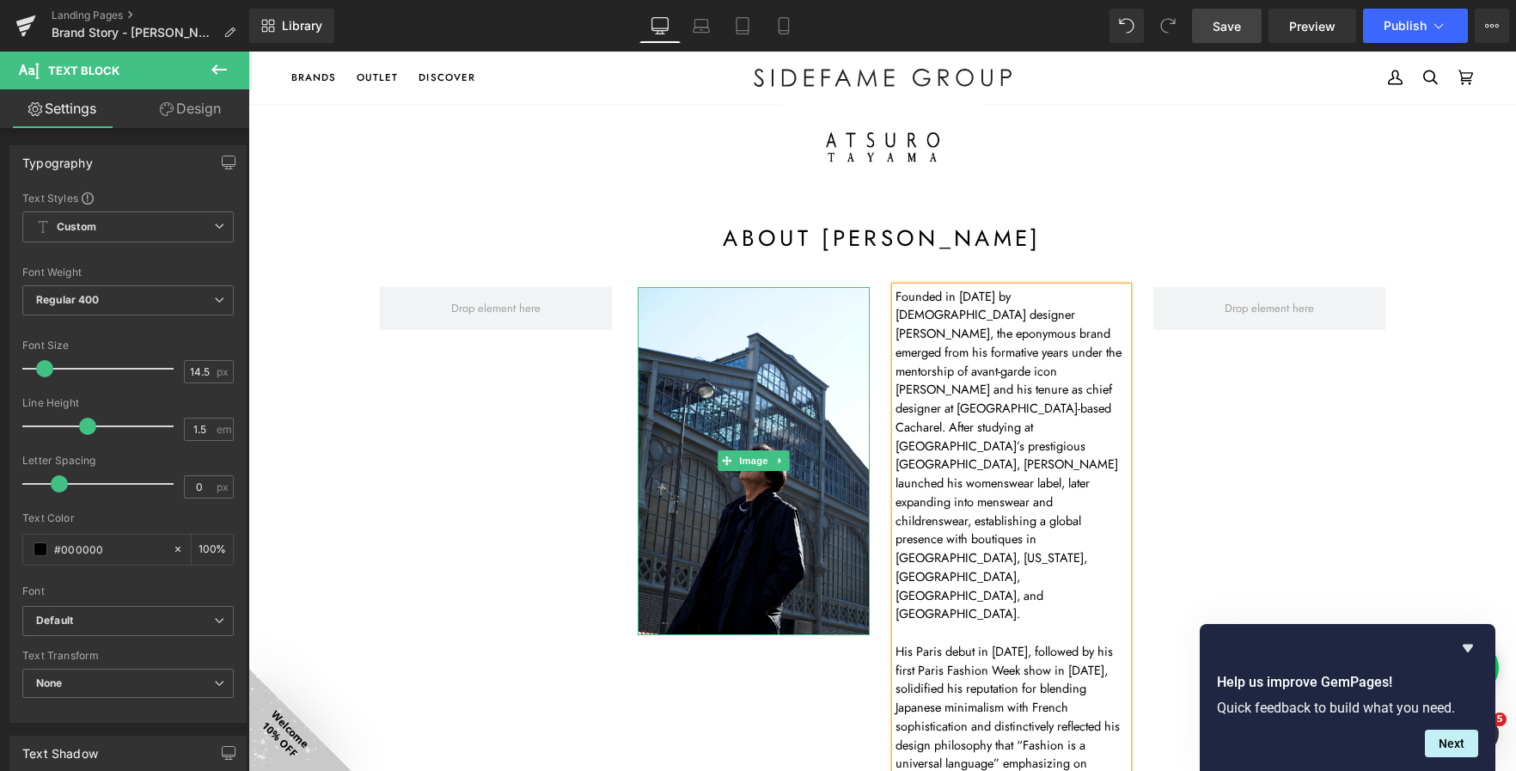
scroll to position [2401, 1253]
click at [248, 52] on div at bounding box center [248, 52] width 0 height 0
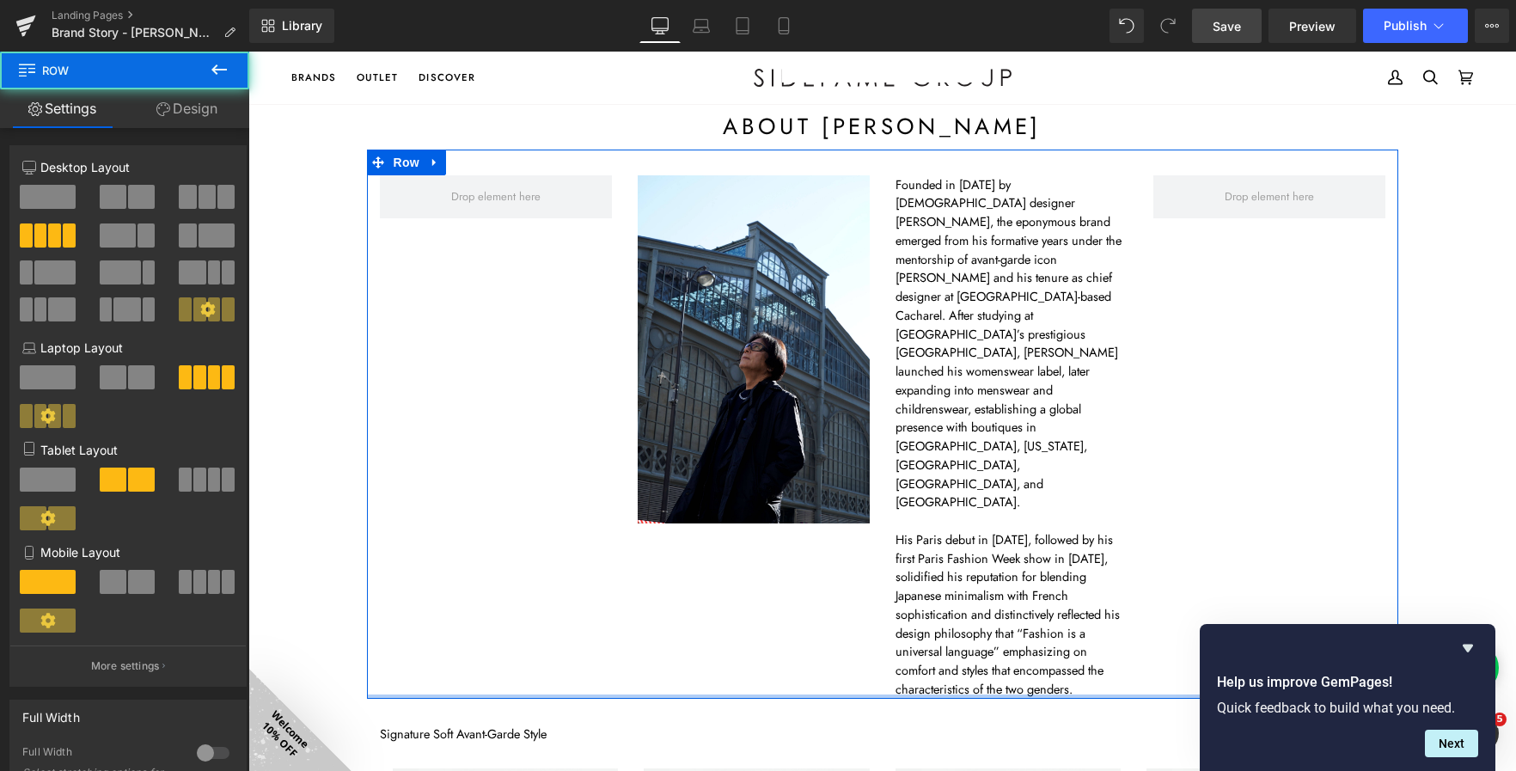
scroll to position [2380, 1253]
drag, startPoint x: 989, startPoint y: 601, endPoint x: 988, endPoint y: 579, distance: 21.6
click at [988, 579] on div "Image Founded in 1982 by Japanese designer Atsuro Tayama, the eponymous brand e…" at bounding box center [882, 424] width 1031 height 549
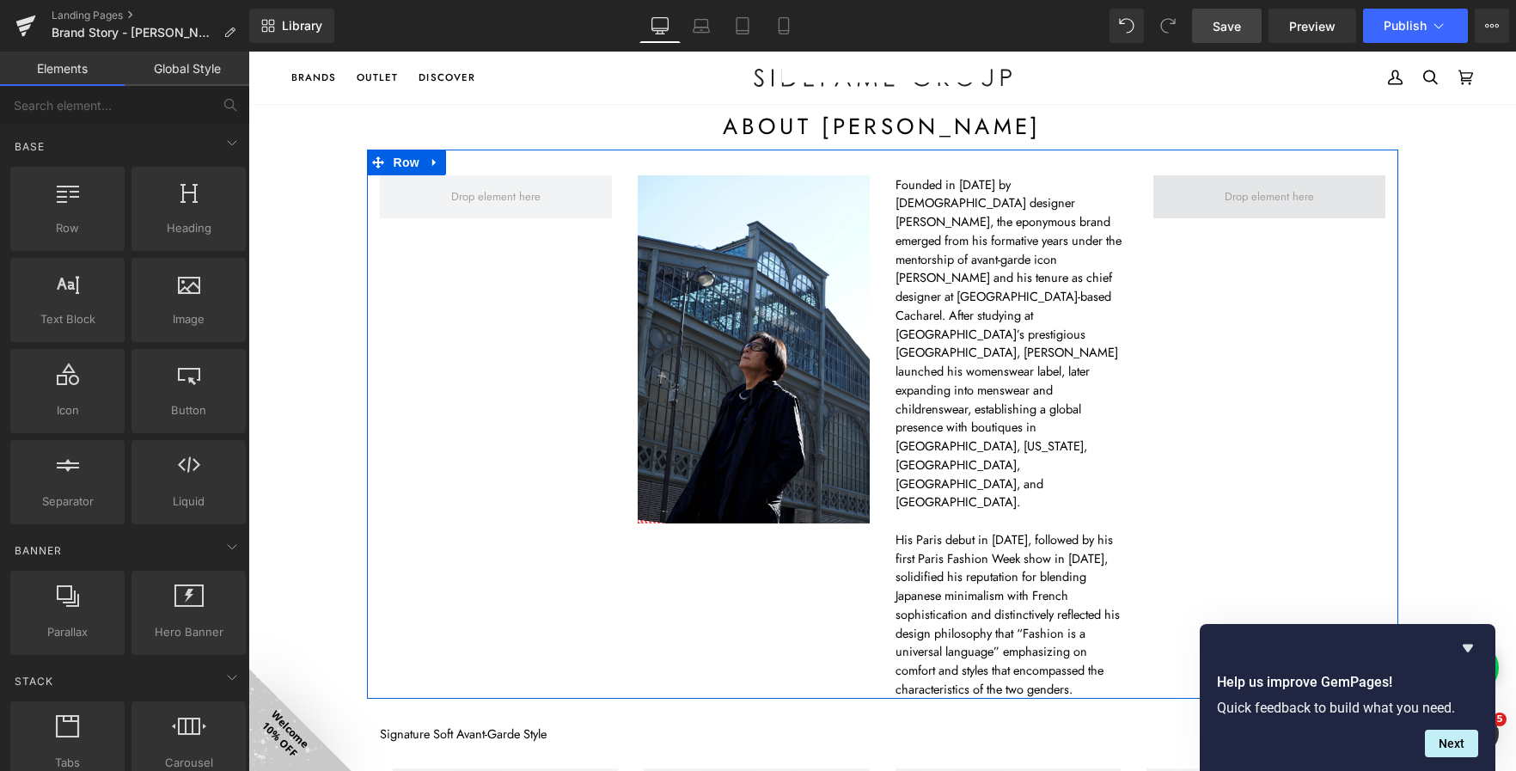
click at [1219, 194] on span at bounding box center [1269, 197] width 101 height 26
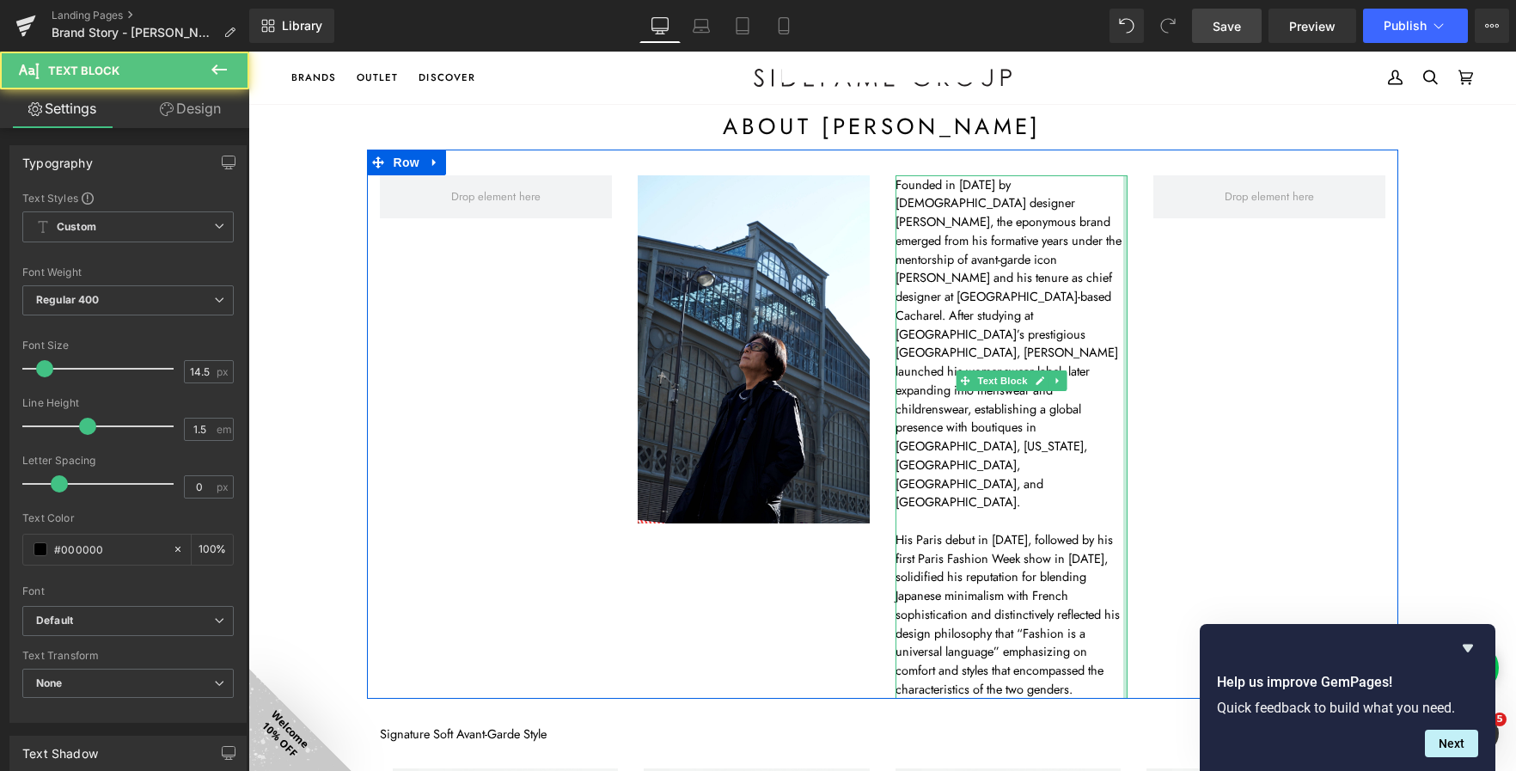
drag, startPoint x: 1119, startPoint y: 382, endPoint x: 1142, endPoint y: 379, distance: 23.4
click at [1142, 379] on div "Image Founded in 1982 by Japanese designer Atsuro Tayama, the eponymous brand e…" at bounding box center [882, 424] width 1031 height 549
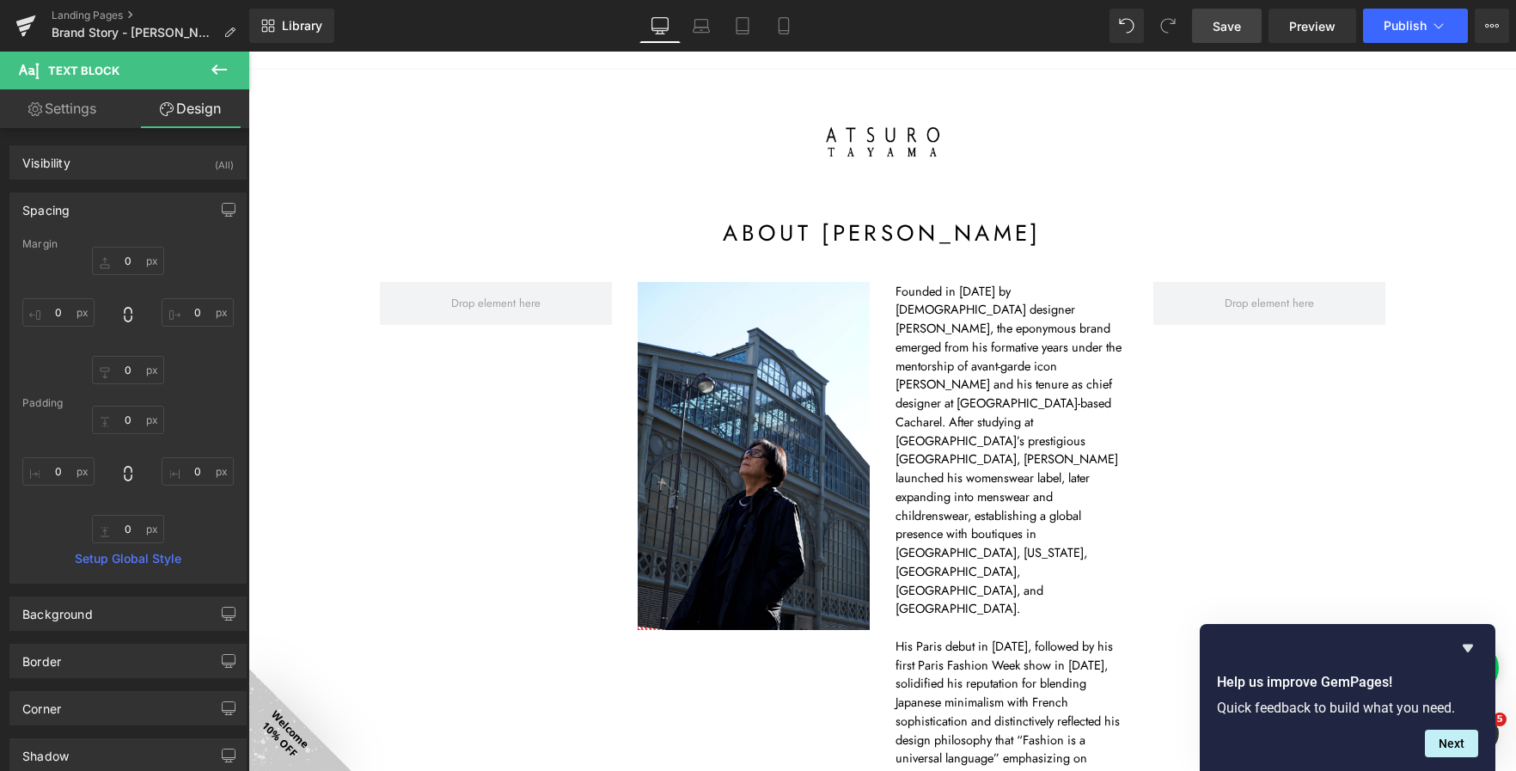
scroll to position [0, 0]
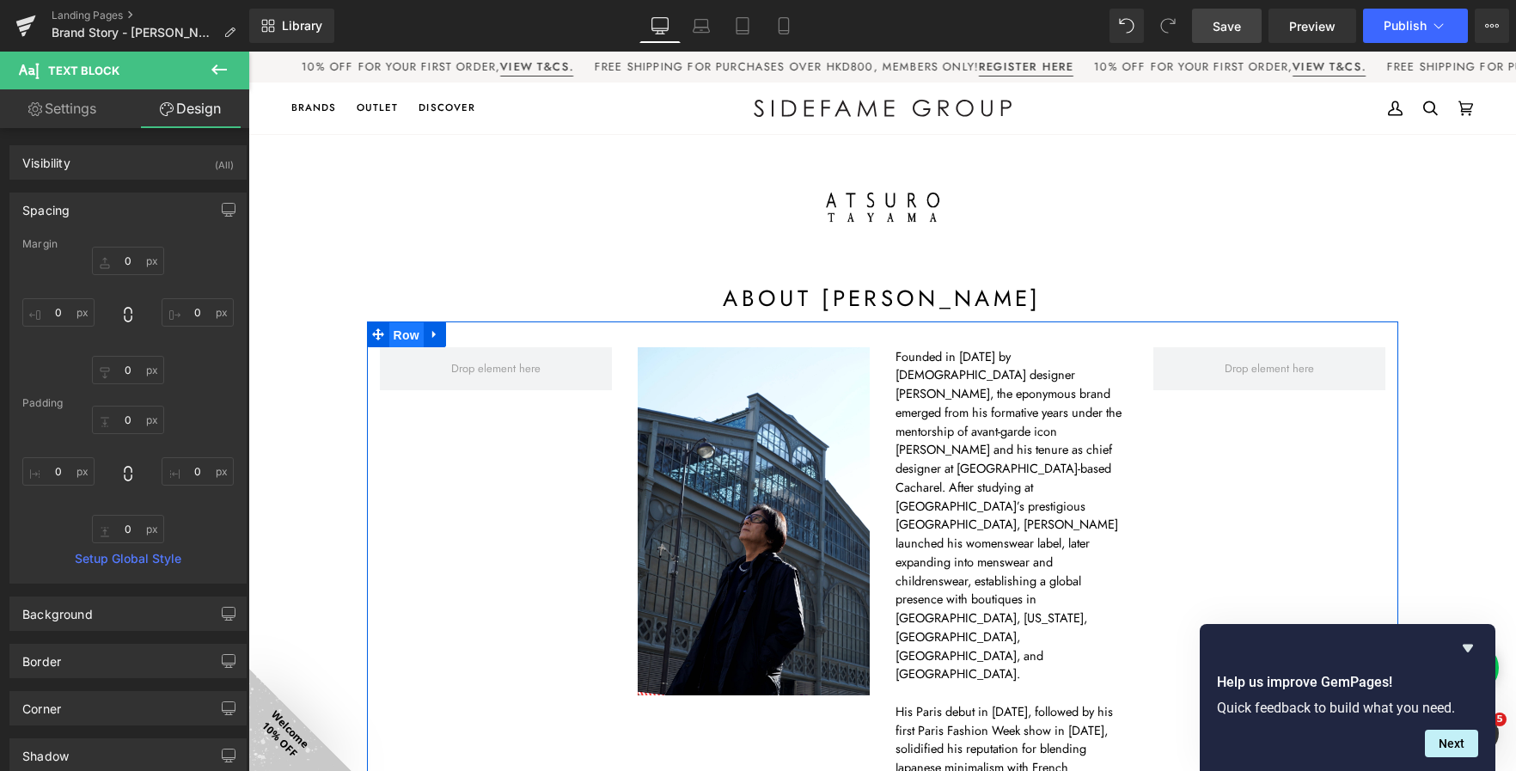
click at [400, 335] on span "Row" at bounding box center [406, 335] width 34 height 26
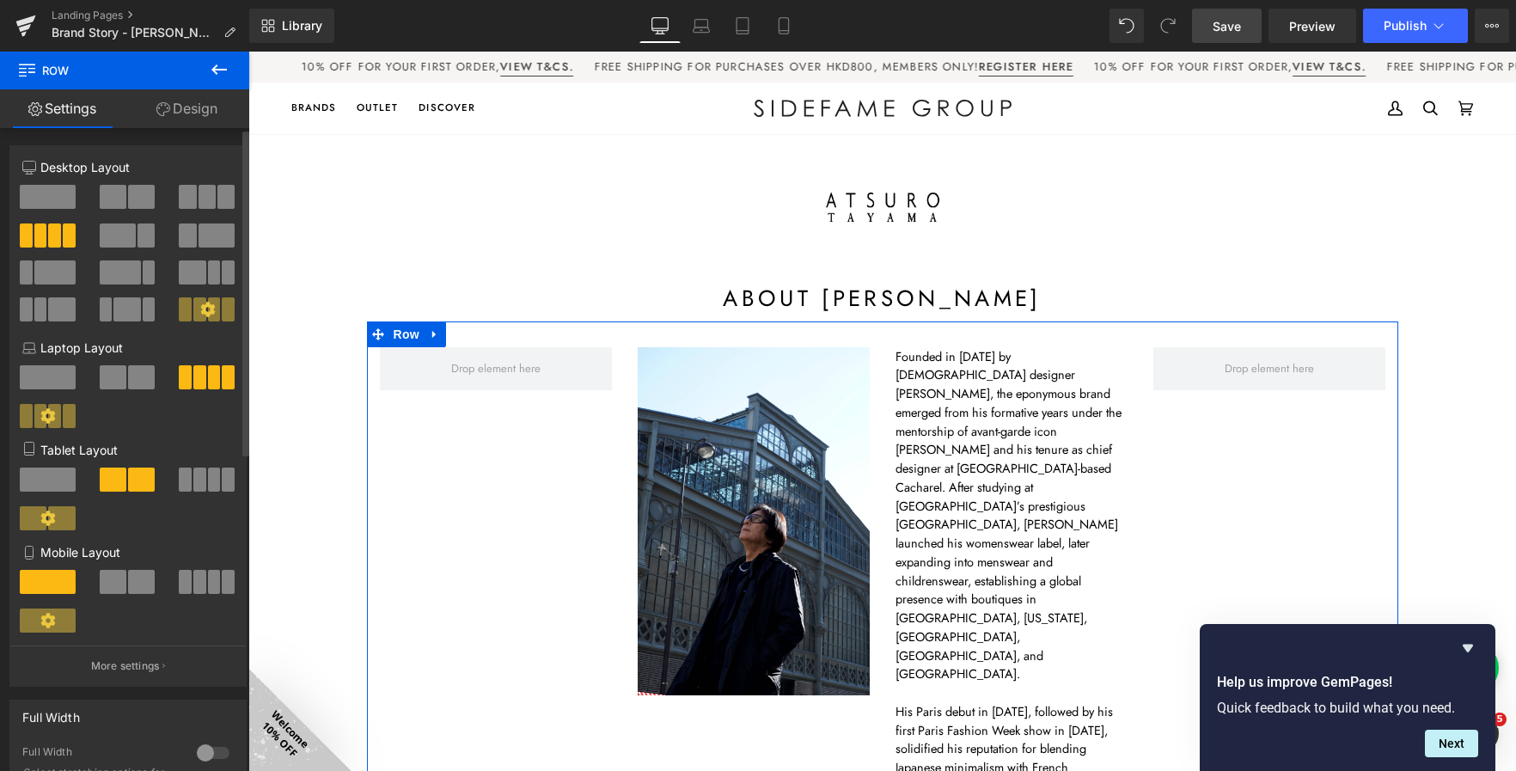
click at [188, 193] on span at bounding box center [187, 197] width 17 height 24
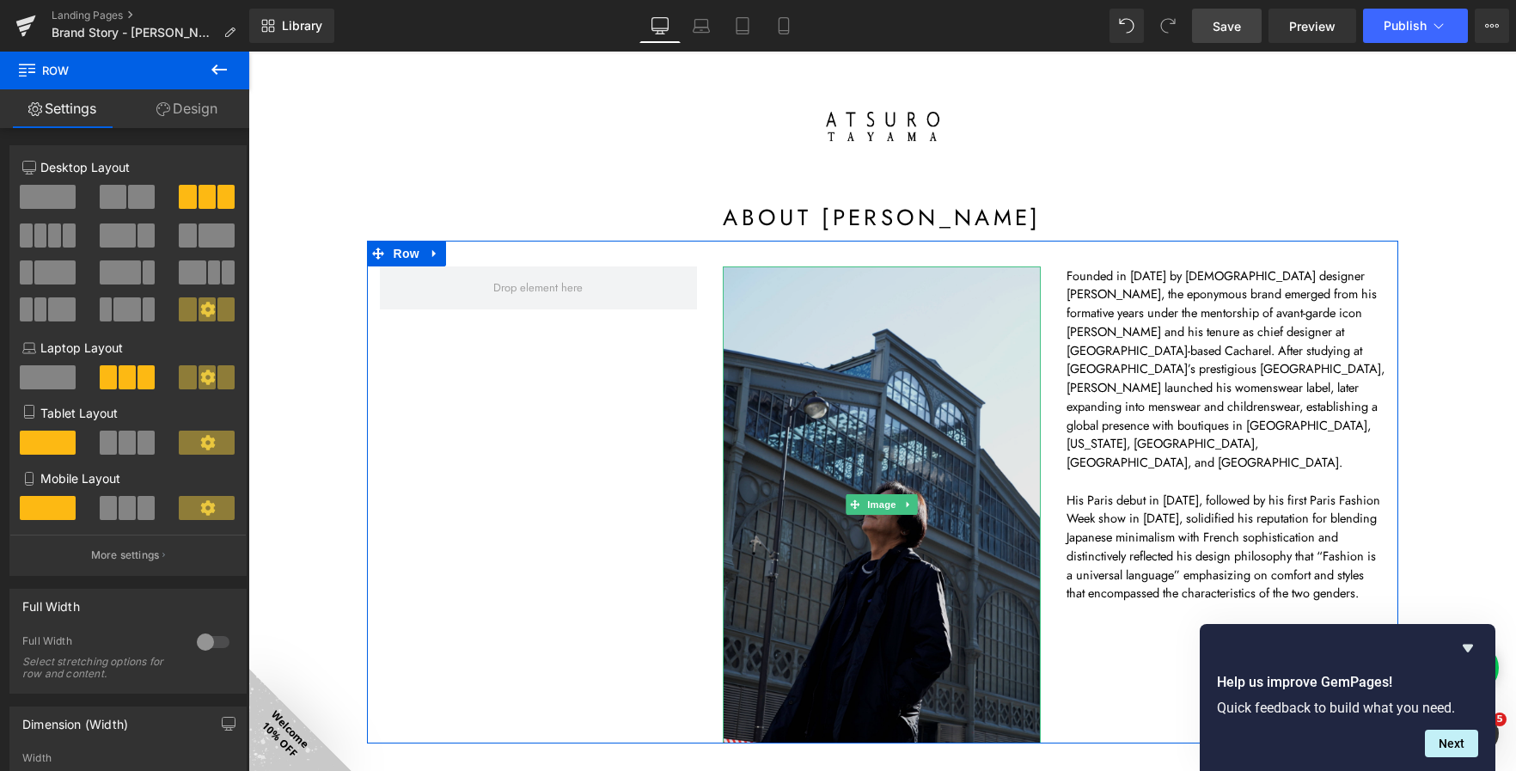
scroll to position [172, 0]
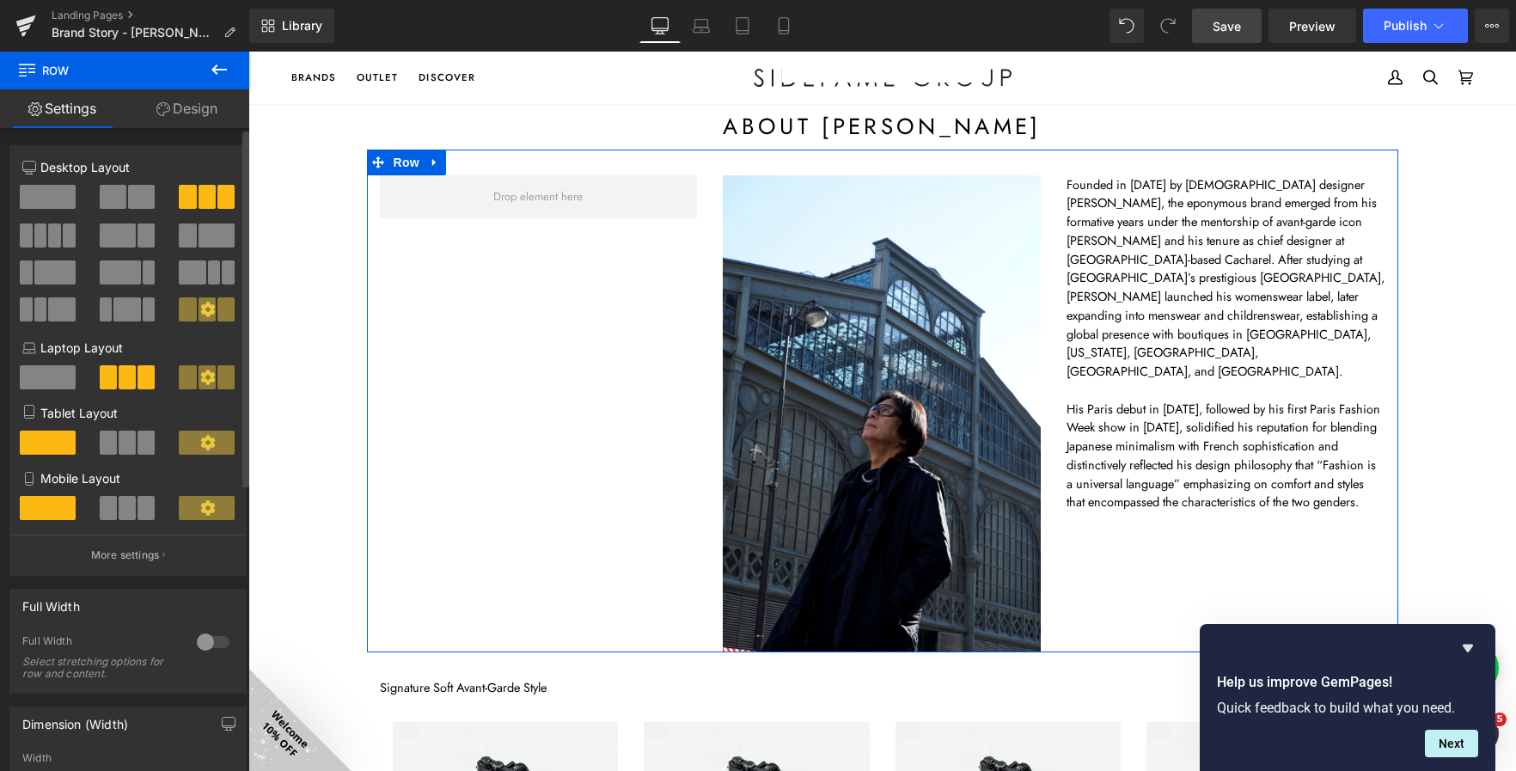
click at [107, 192] on span at bounding box center [113, 197] width 27 height 24
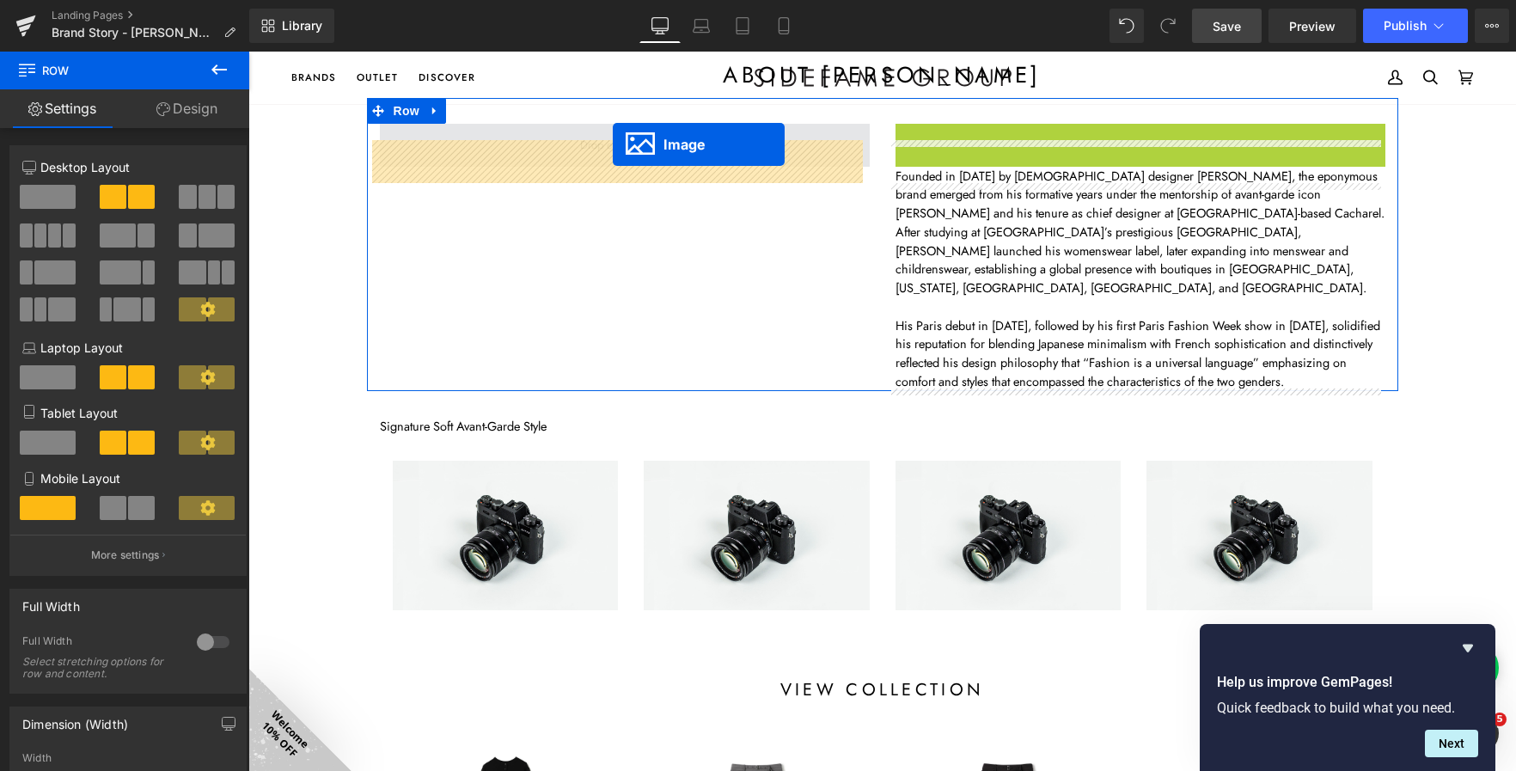
scroll to position [206, 0]
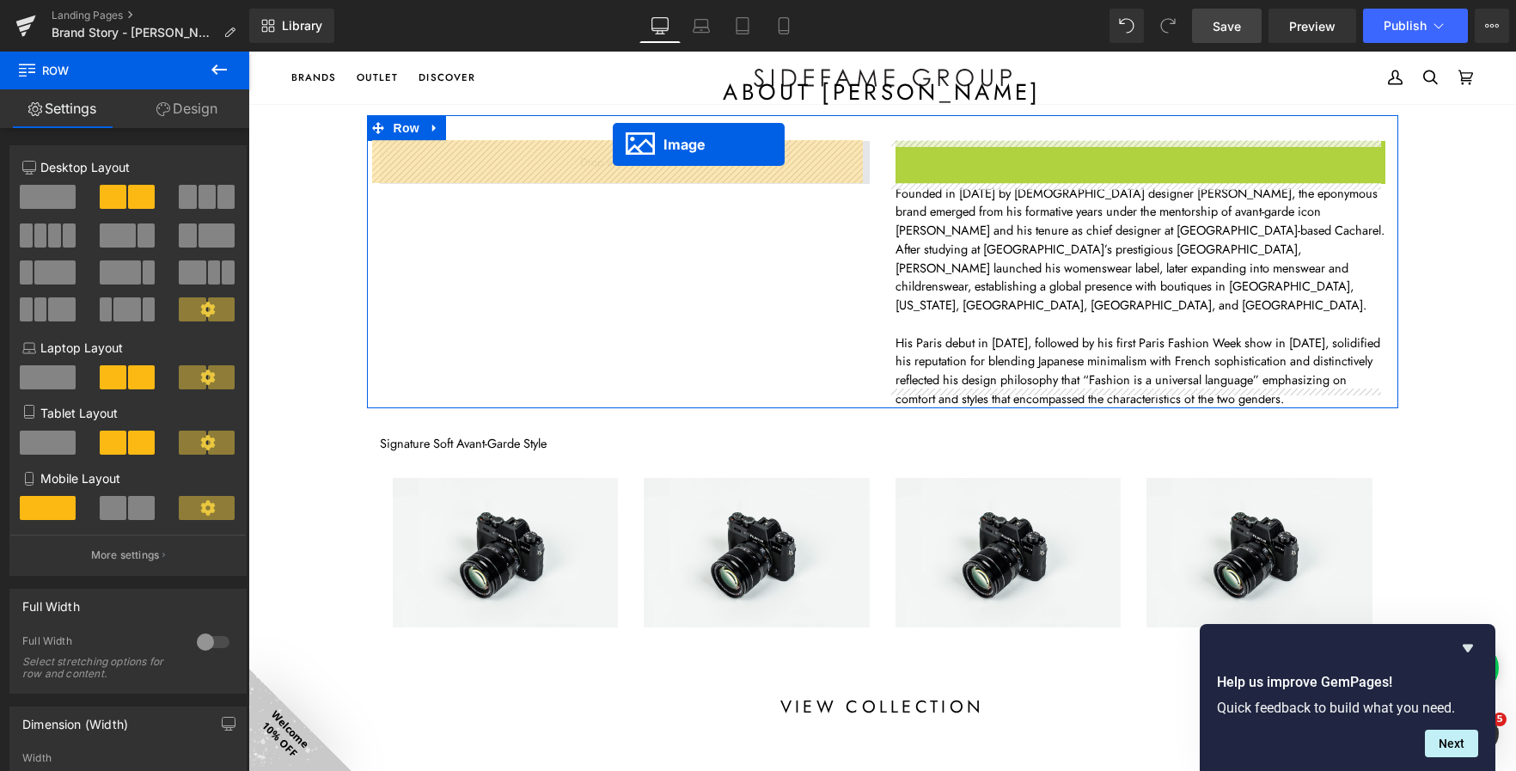
drag, startPoint x: 1139, startPoint y: 450, endPoint x: 613, endPoint y: 127, distance: 616.9
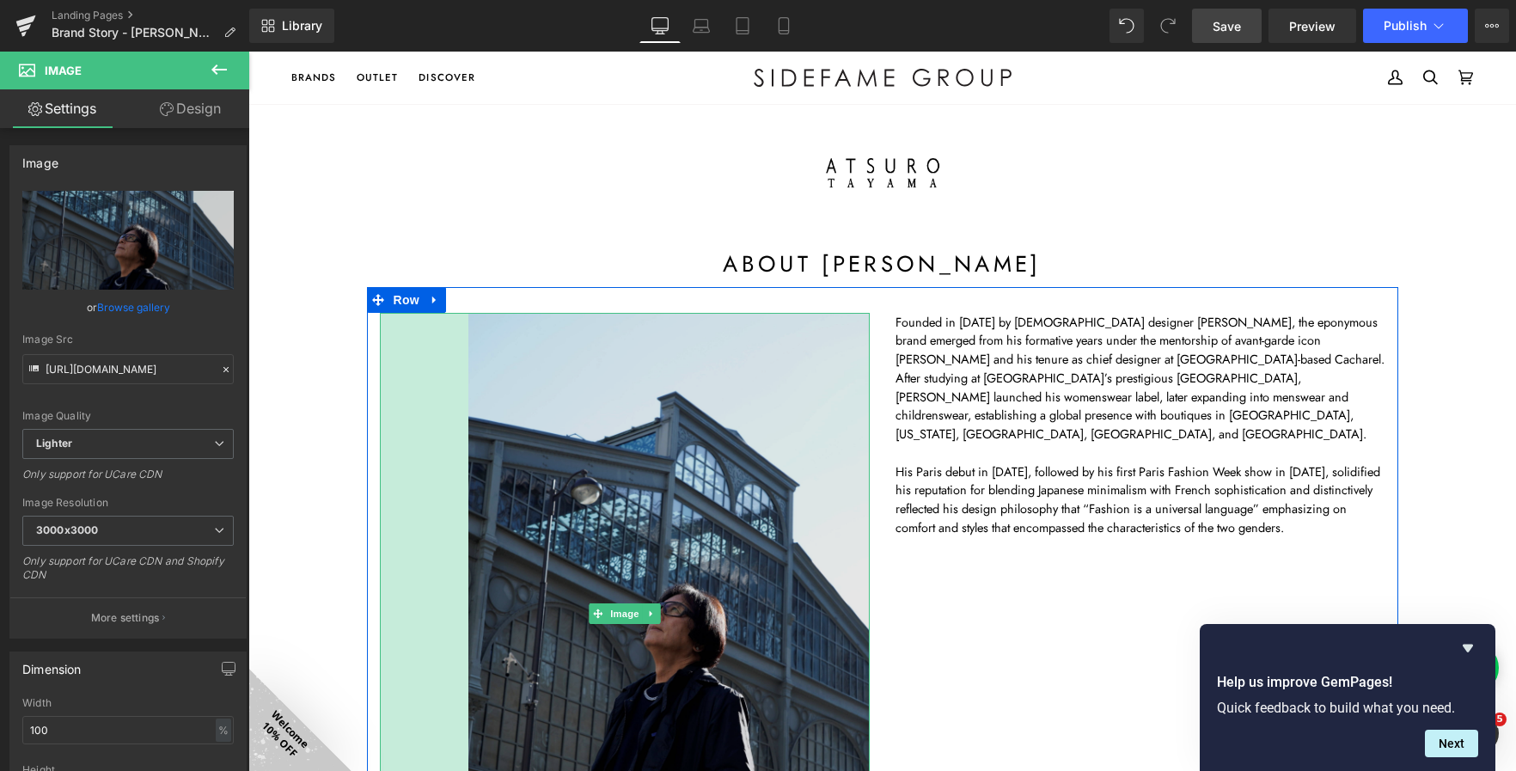
scroll to position [2571, 1253]
drag, startPoint x: 372, startPoint y: 521, endPoint x: 461, endPoint y: 508, distance: 89.5
click at [461, 508] on div "Image 103px" at bounding box center [625, 614] width 490 height 603
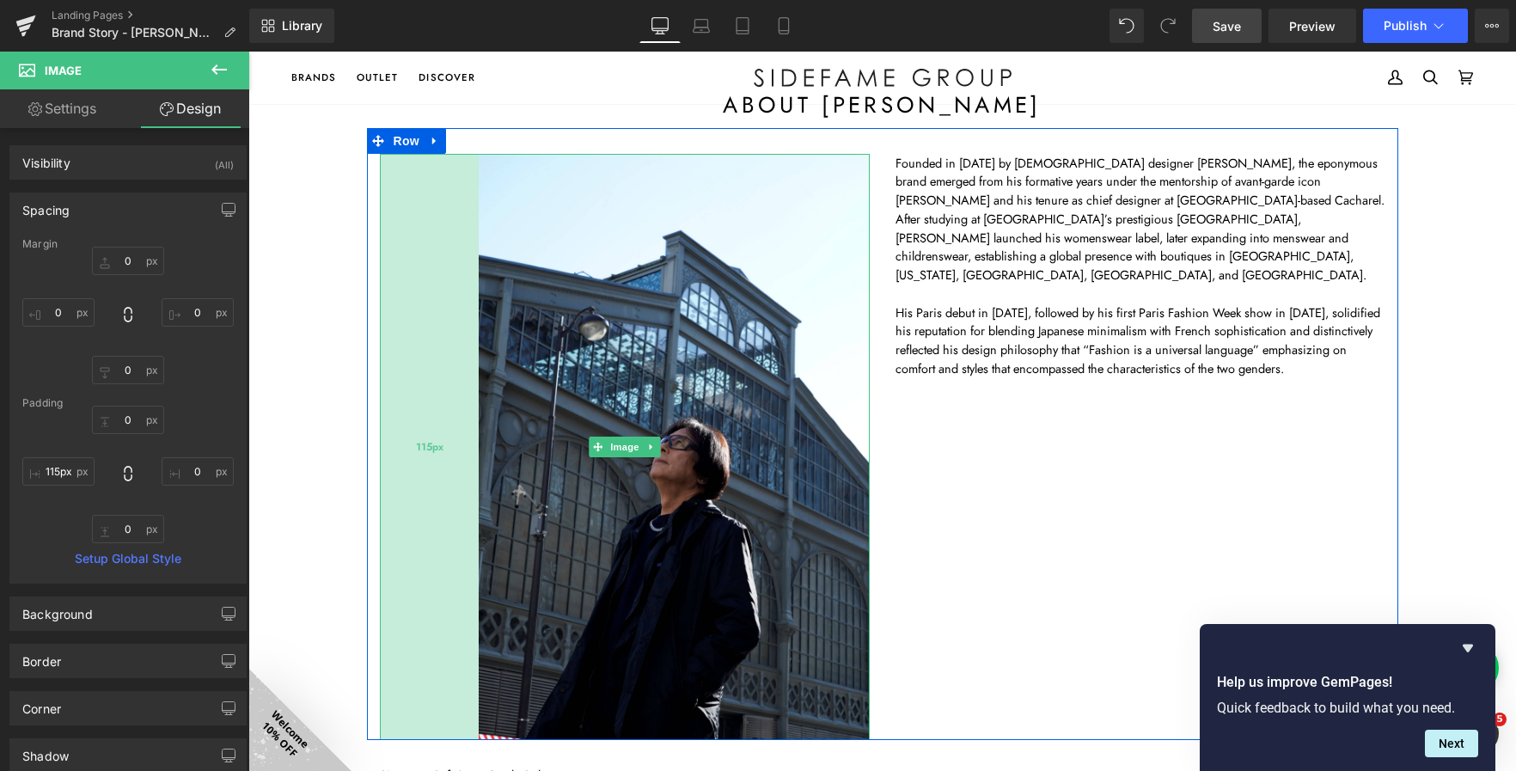
scroll to position [9, 9]
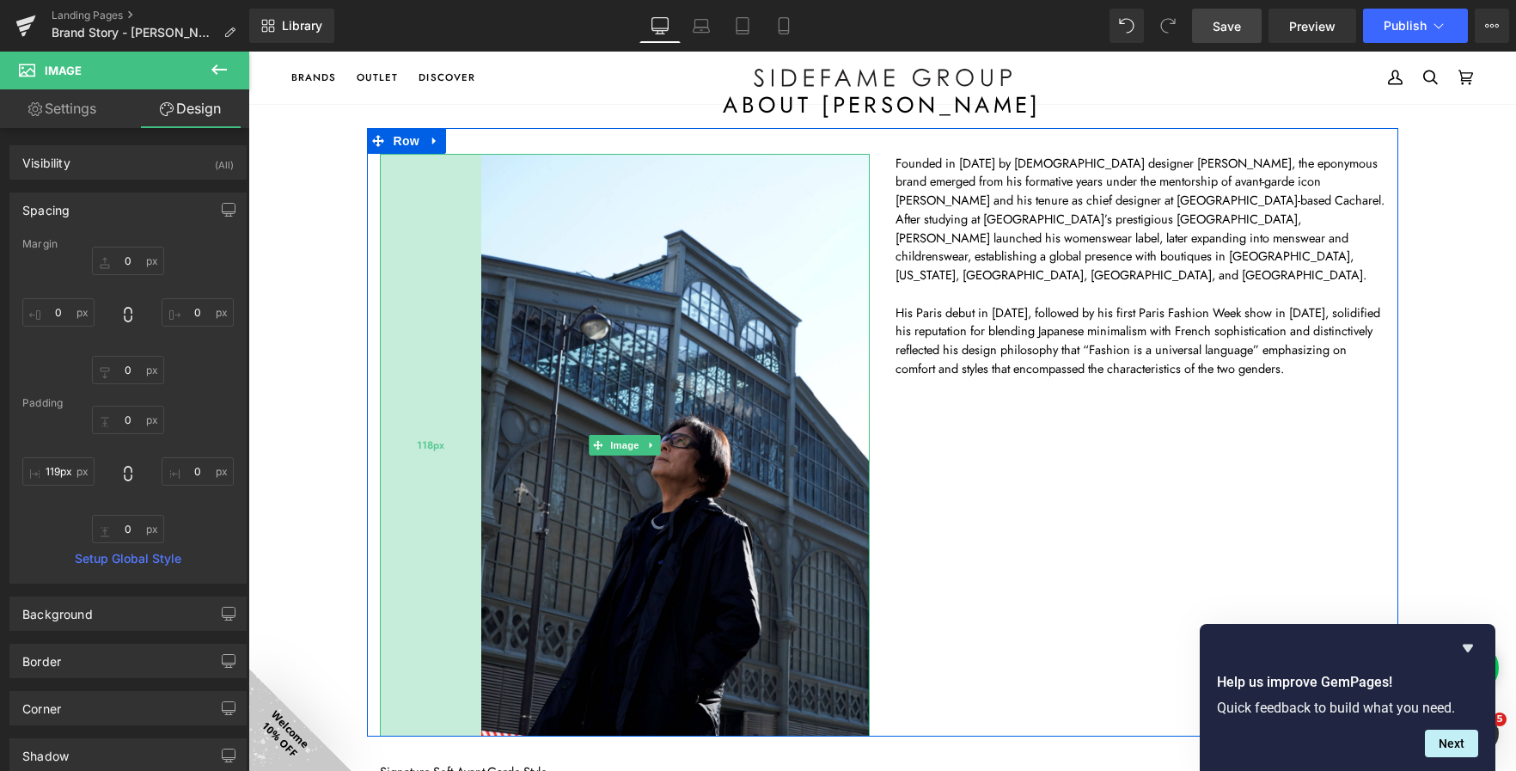
type input "120px"
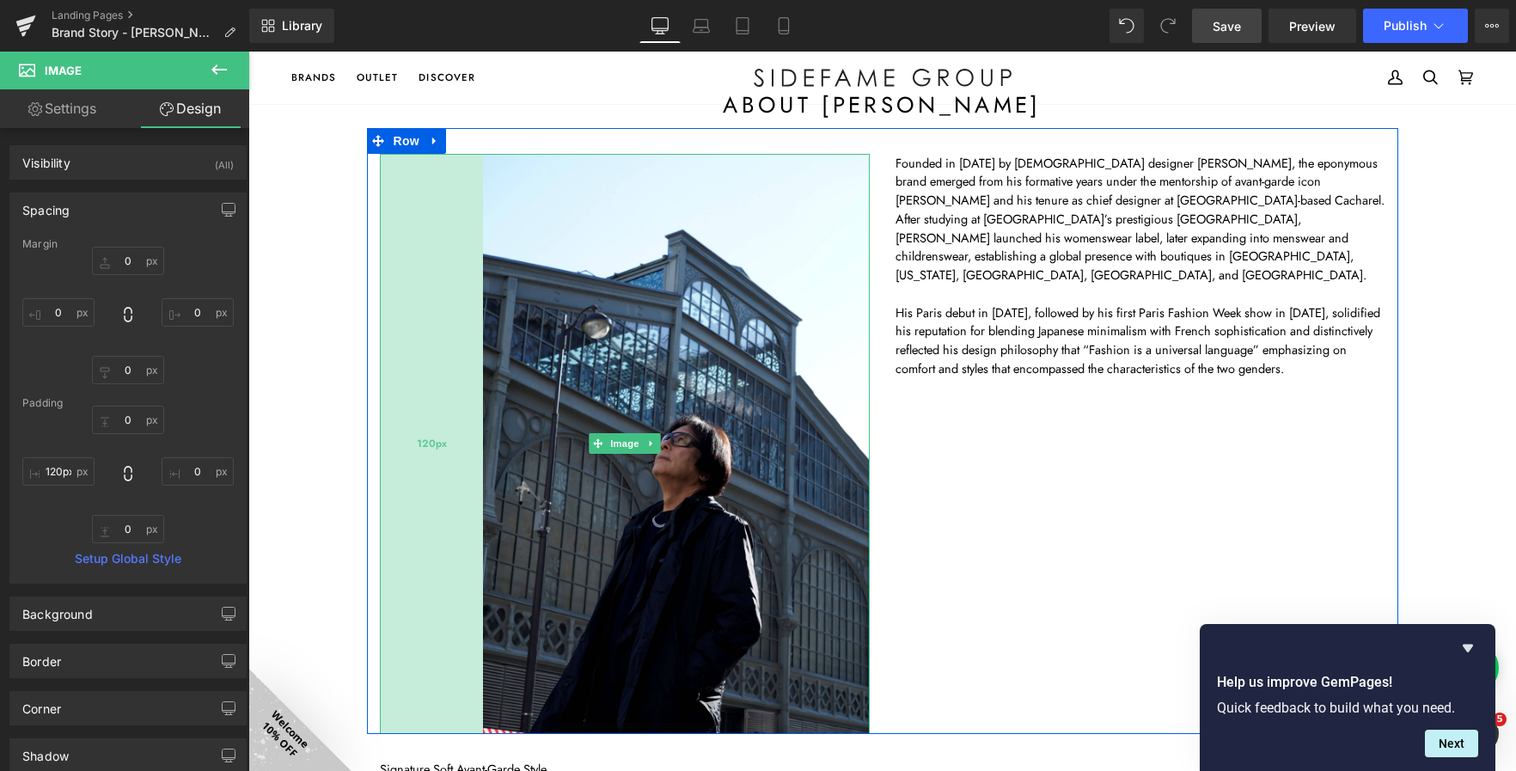
scroll to position [2549, 1253]
drag, startPoint x: 429, startPoint y: 477, endPoint x: 444, endPoint y: 478, distance: 14.6
click at [444, 478] on div "120px" at bounding box center [431, 444] width 103 height 580
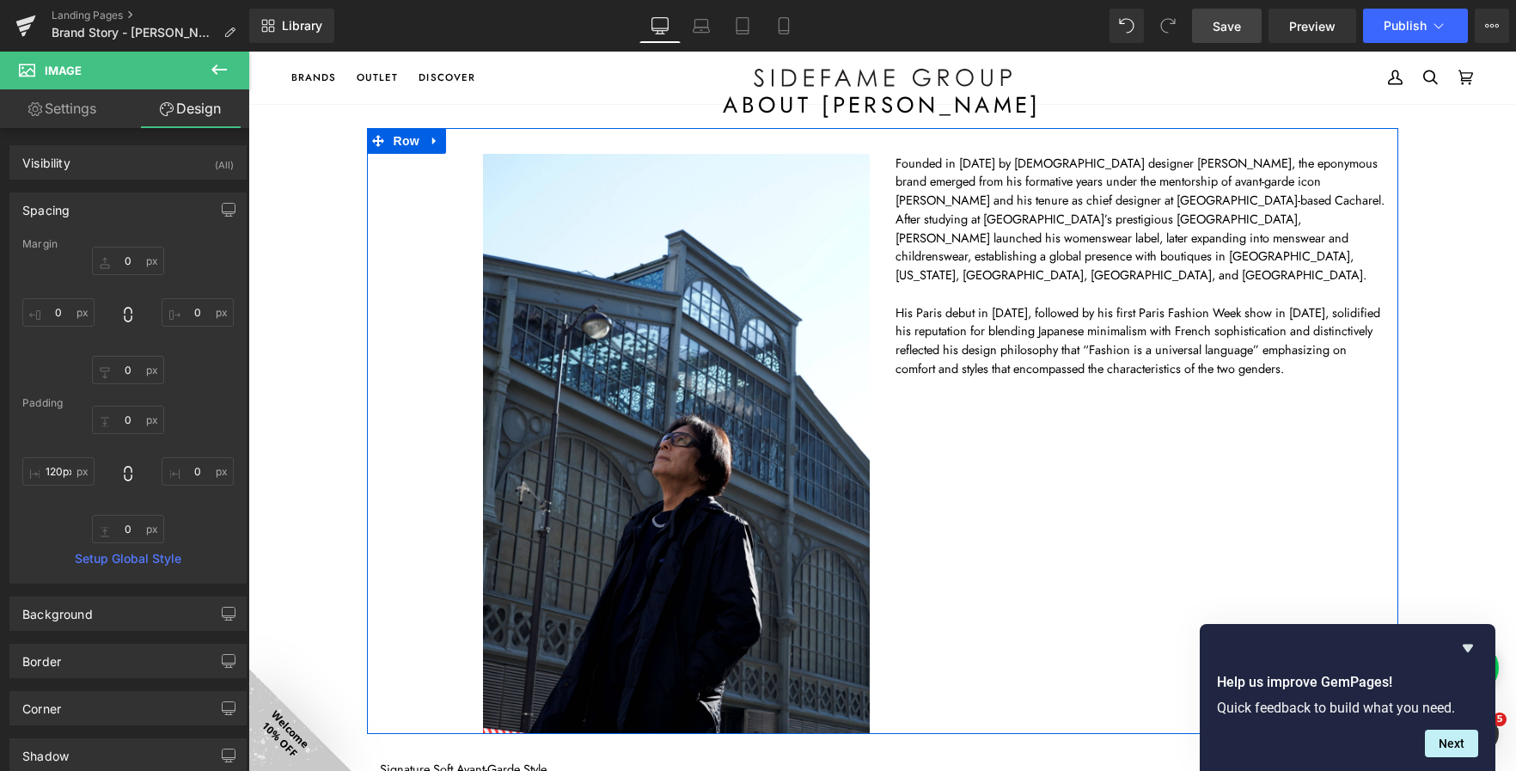
click at [1375, 396] on div "Image 120px Founded in 1982 by Japanese designer Atsuro Tayama, the eponymous b…" at bounding box center [882, 431] width 1031 height 606
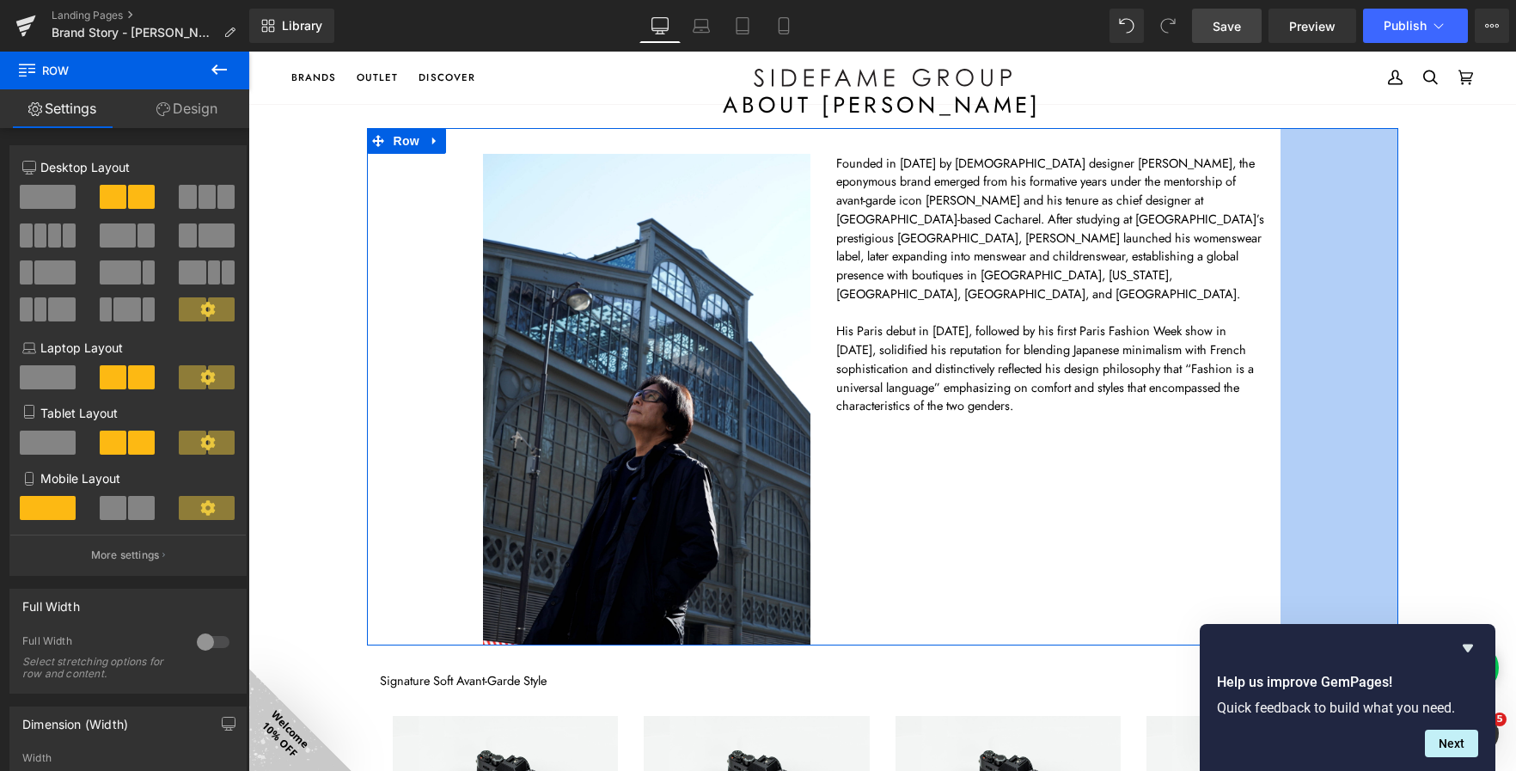
scroll to position [2465, 1253]
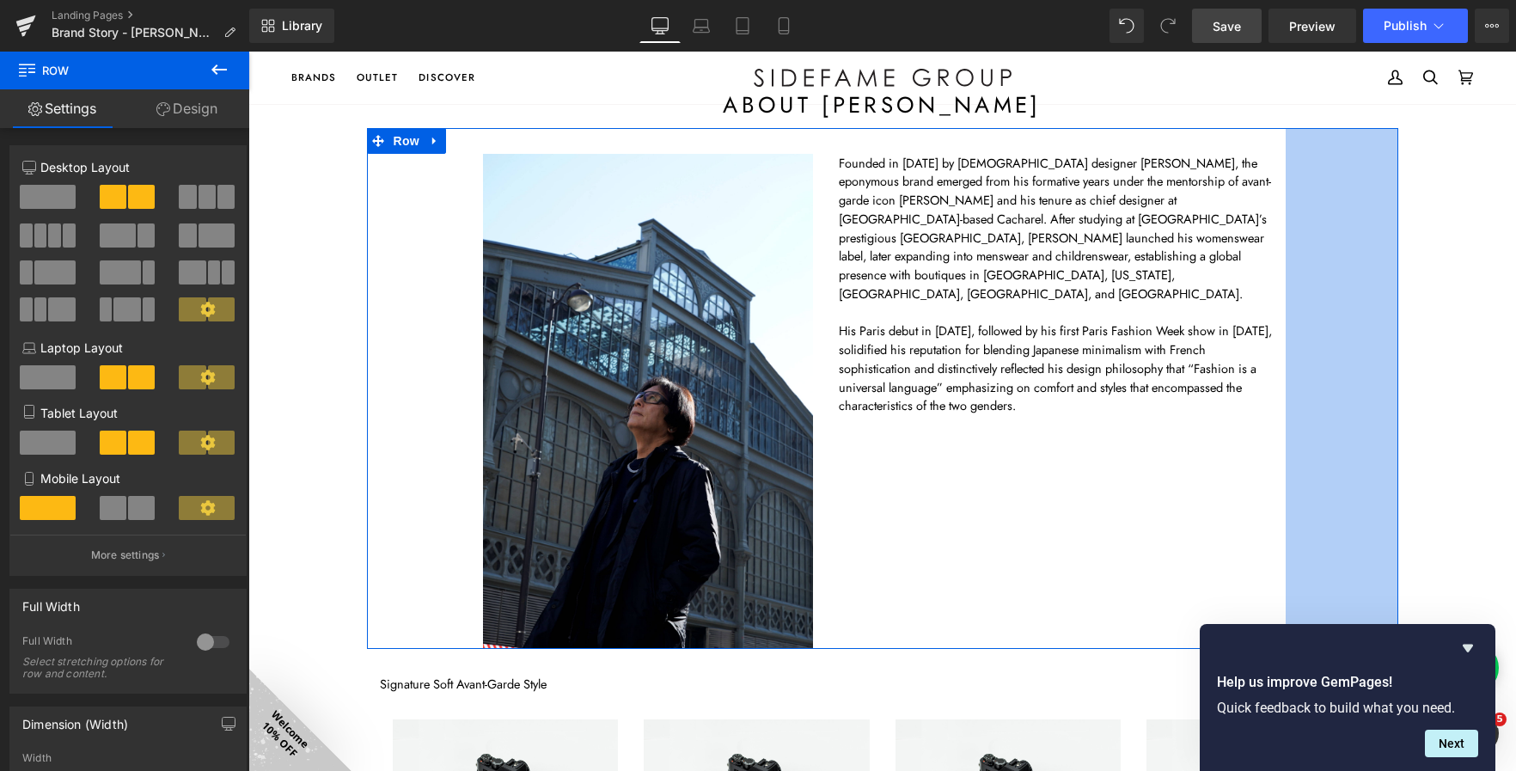
drag, startPoint x: 1389, startPoint y: 394, endPoint x: 1276, endPoint y: 387, distance: 112.8
click at [1276, 387] on div "Image 120px Founded in 1982 by Japanese designer Atsuro Tayama, the eponymous b…" at bounding box center [882, 389] width 1031 height 522
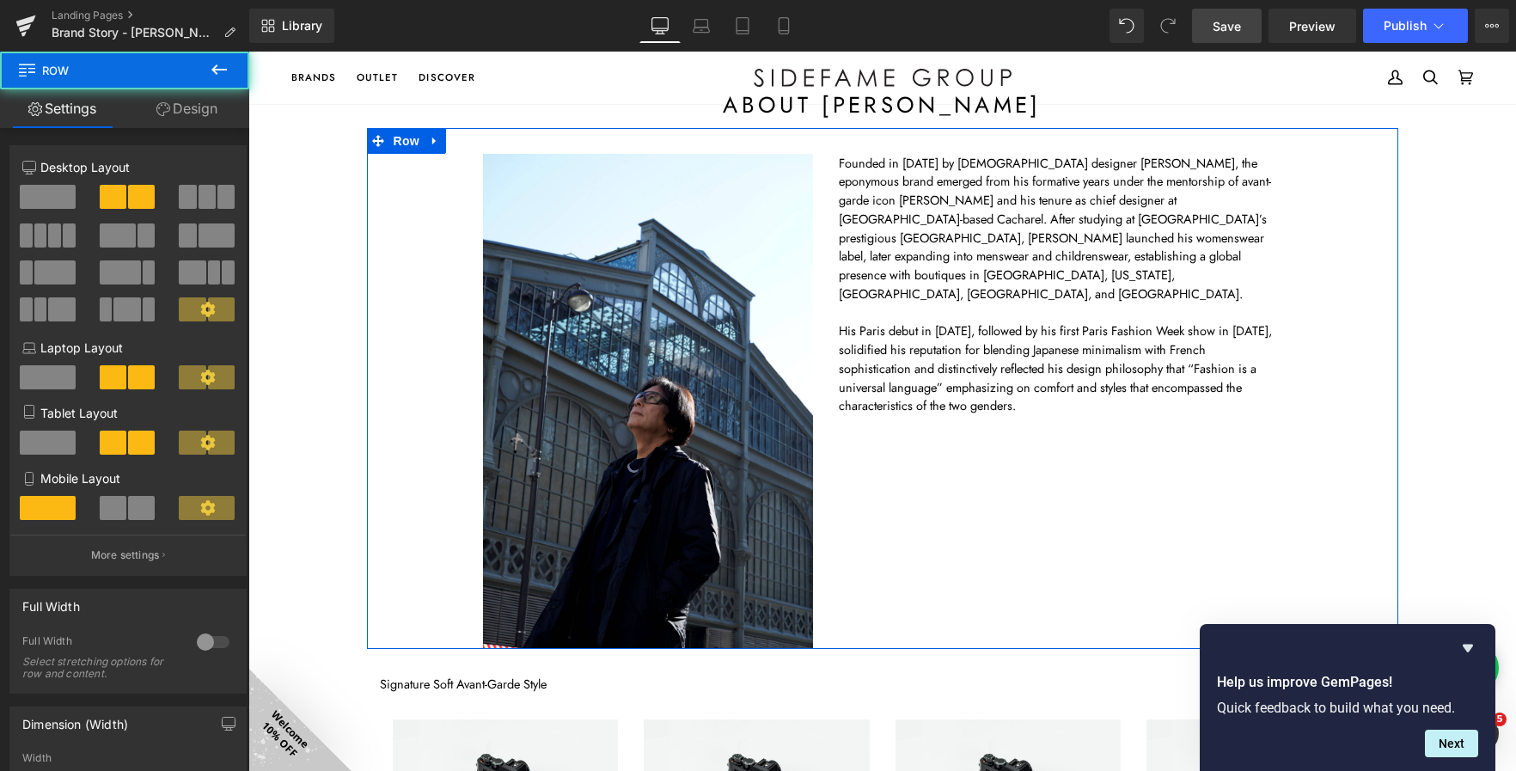
click at [1234, 400] on div "Image 120px Founded in 1982 by Japanese designer Atsuro Tayama, the eponymous b…" at bounding box center [882, 389] width 1031 height 522
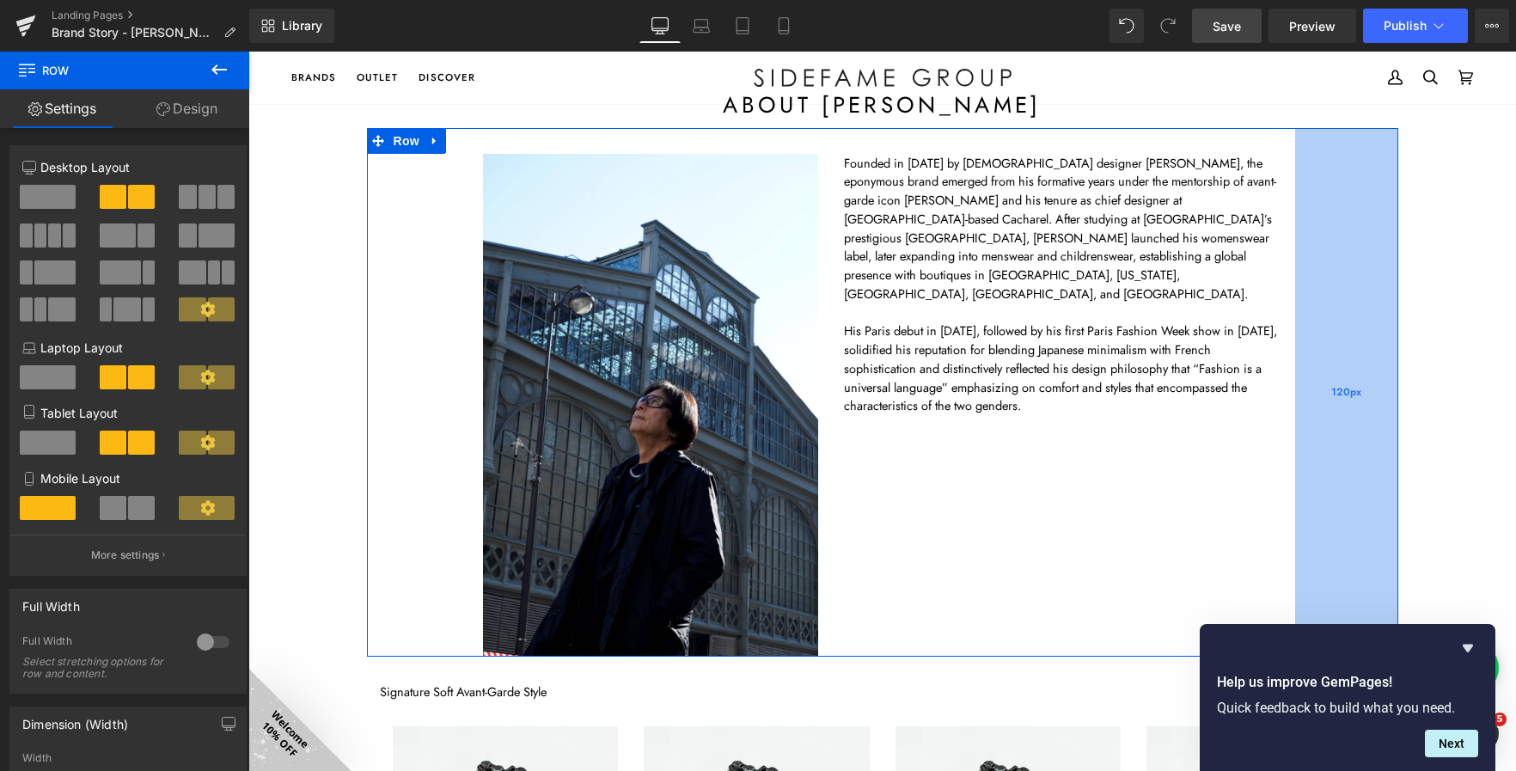
scroll to position [9, 9]
drag, startPoint x: 1293, startPoint y: 331, endPoint x: 1302, endPoint y: 331, distance: 9.5
click at [1302, 331] on div "120px" at bounding box center [1346, 392] width 103 height 529
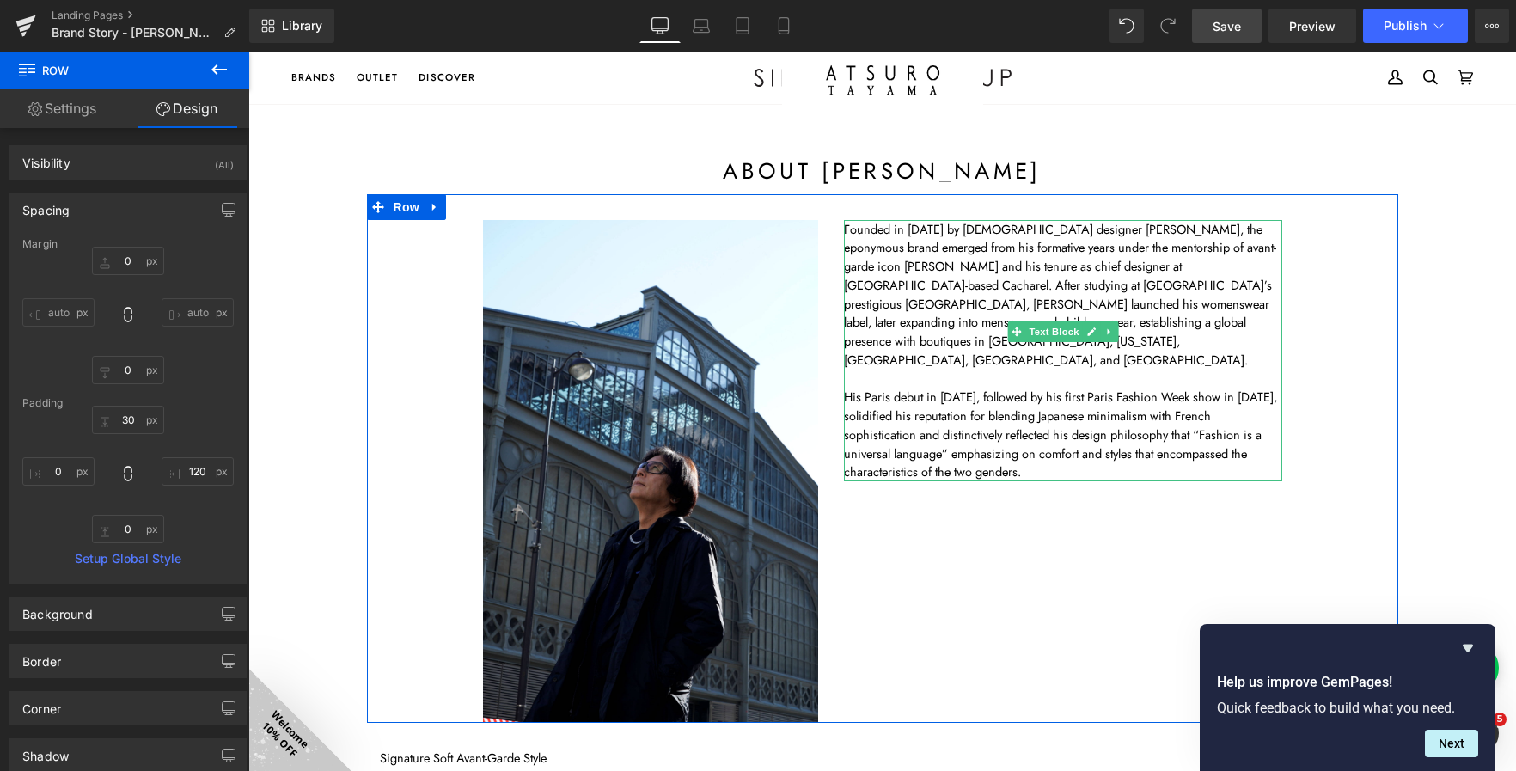
scroll to position [126, 0]
click at [849, 232] on span "Founded in 1982 by Japanese designer Atsuro Tayama, the eponymous brand emerged…" at bounding box center [1060, 295] width 432 height 149
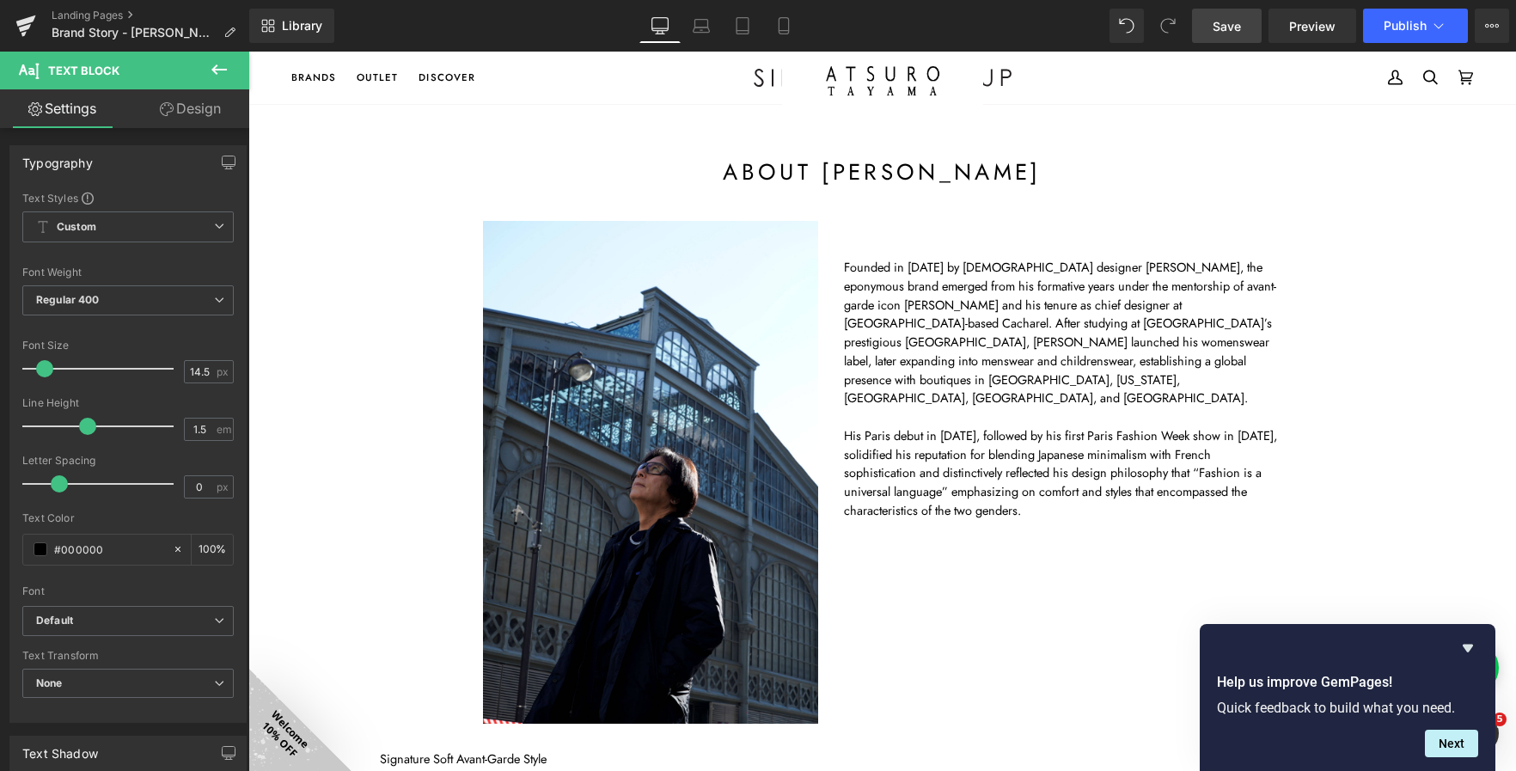
click at [1031, 13] on div "Library Desktop Desktop Laptop Tablet Mobile Save Preview Publish Scheduled Vie…" at bounding box center [882, 26] width 1267 height 34
click at [1227, 28] on span "Save" at bounding box center [1227, 26] width 28 height 18
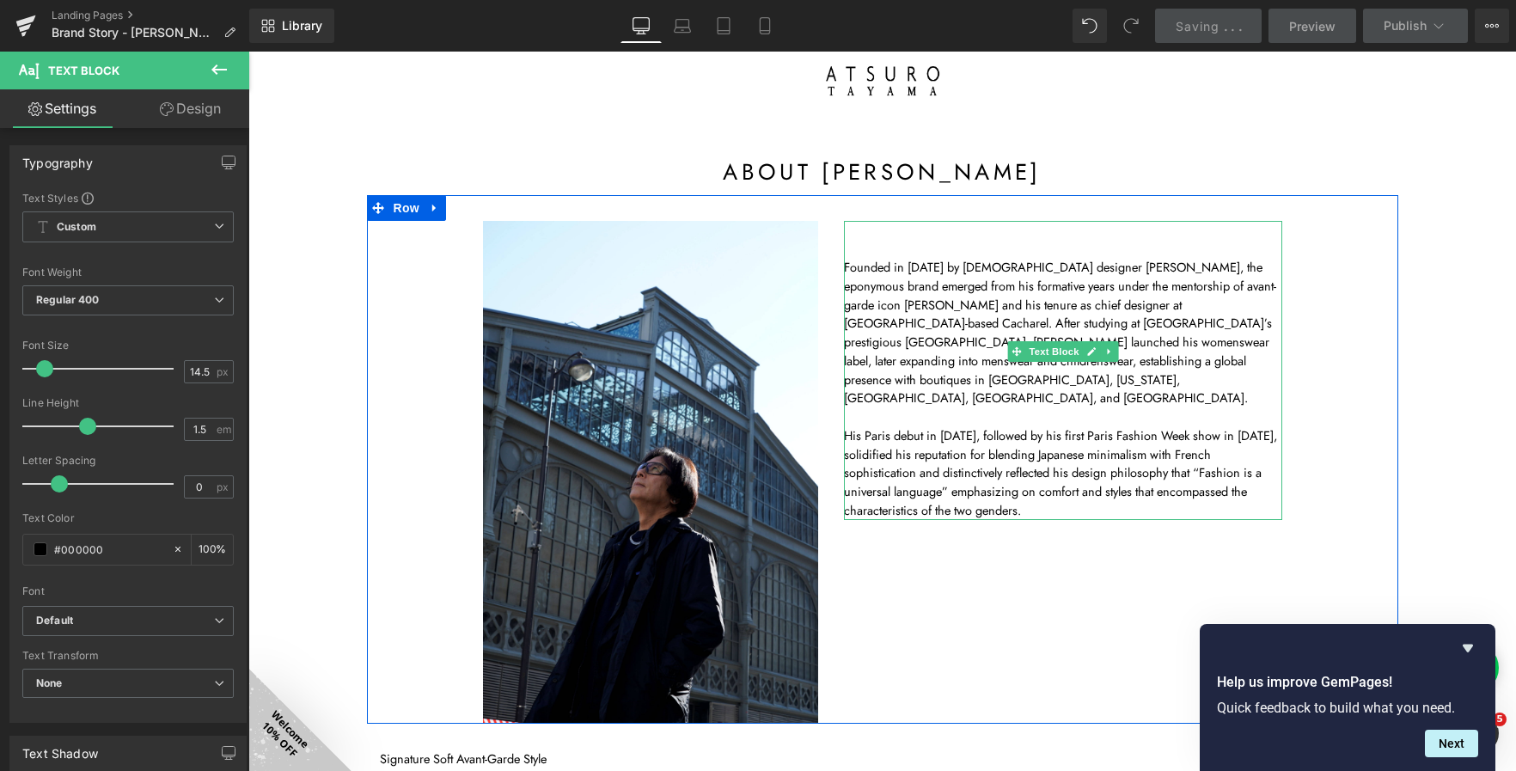
scroll to position [0, 0]
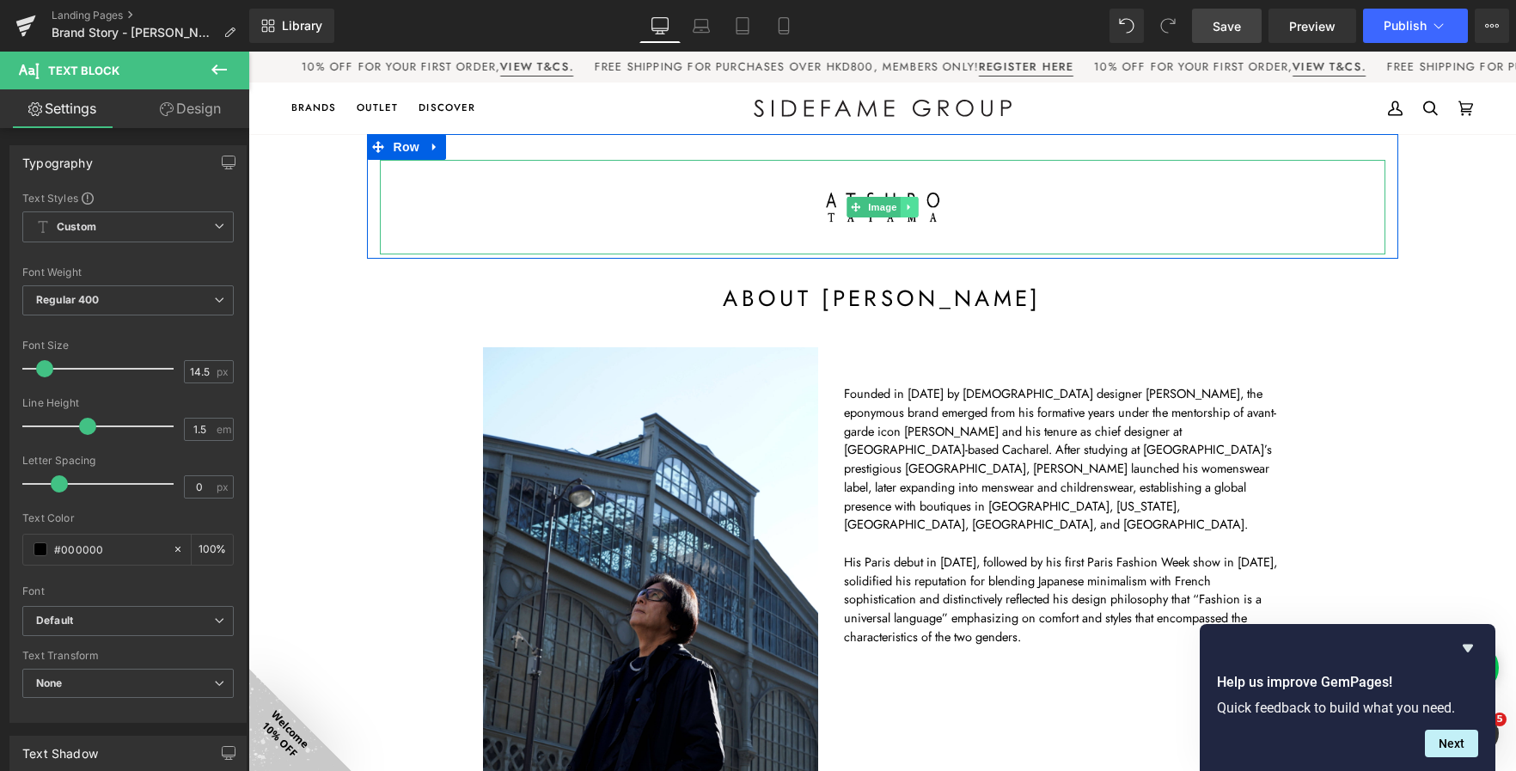
click at [904, 205] on icon at bounding box center [908, 207] width 9 height 10
click at [915, 207] on icon at bounding box center [917, 207] width 9 height 9
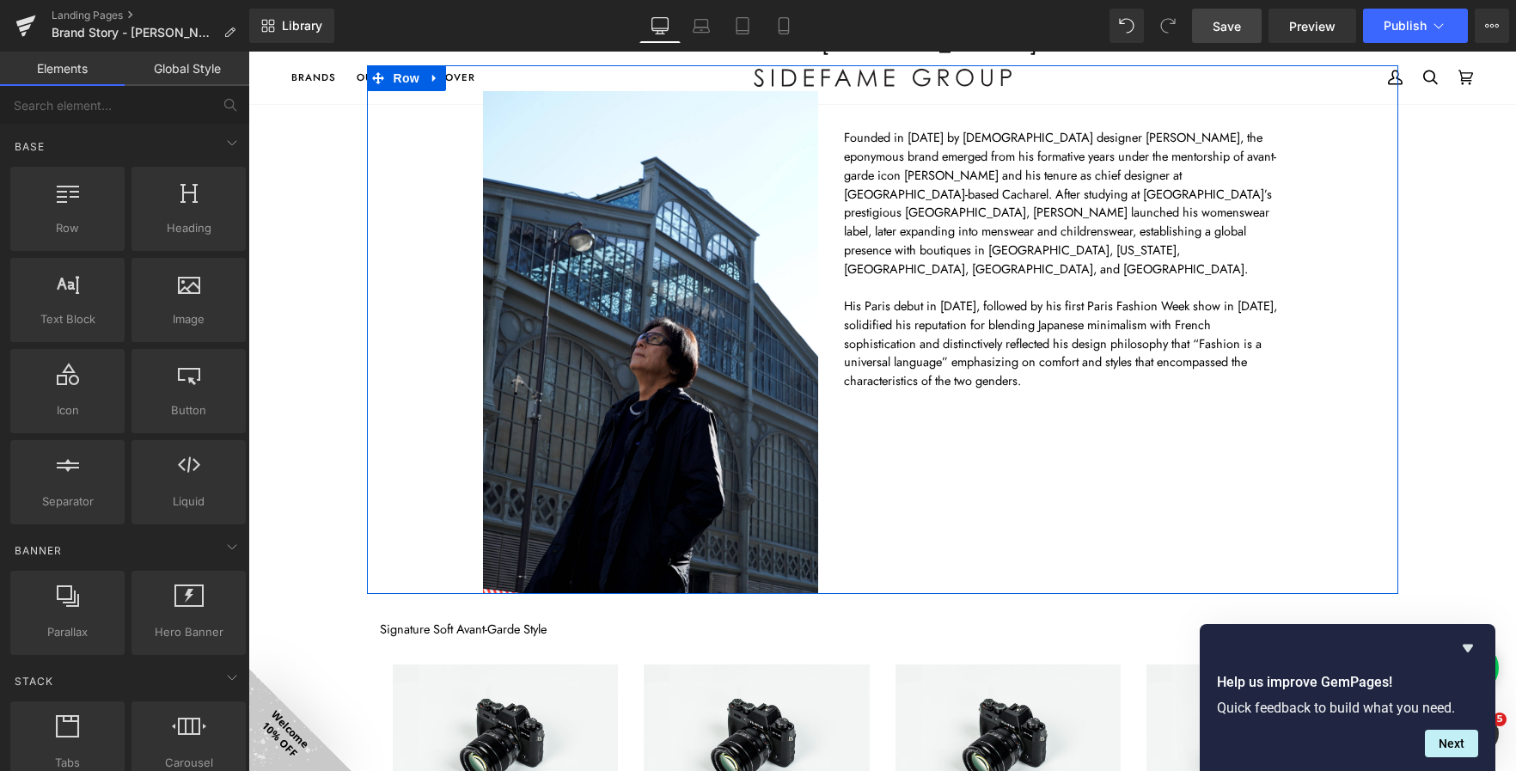
scroll to position [206, 0]
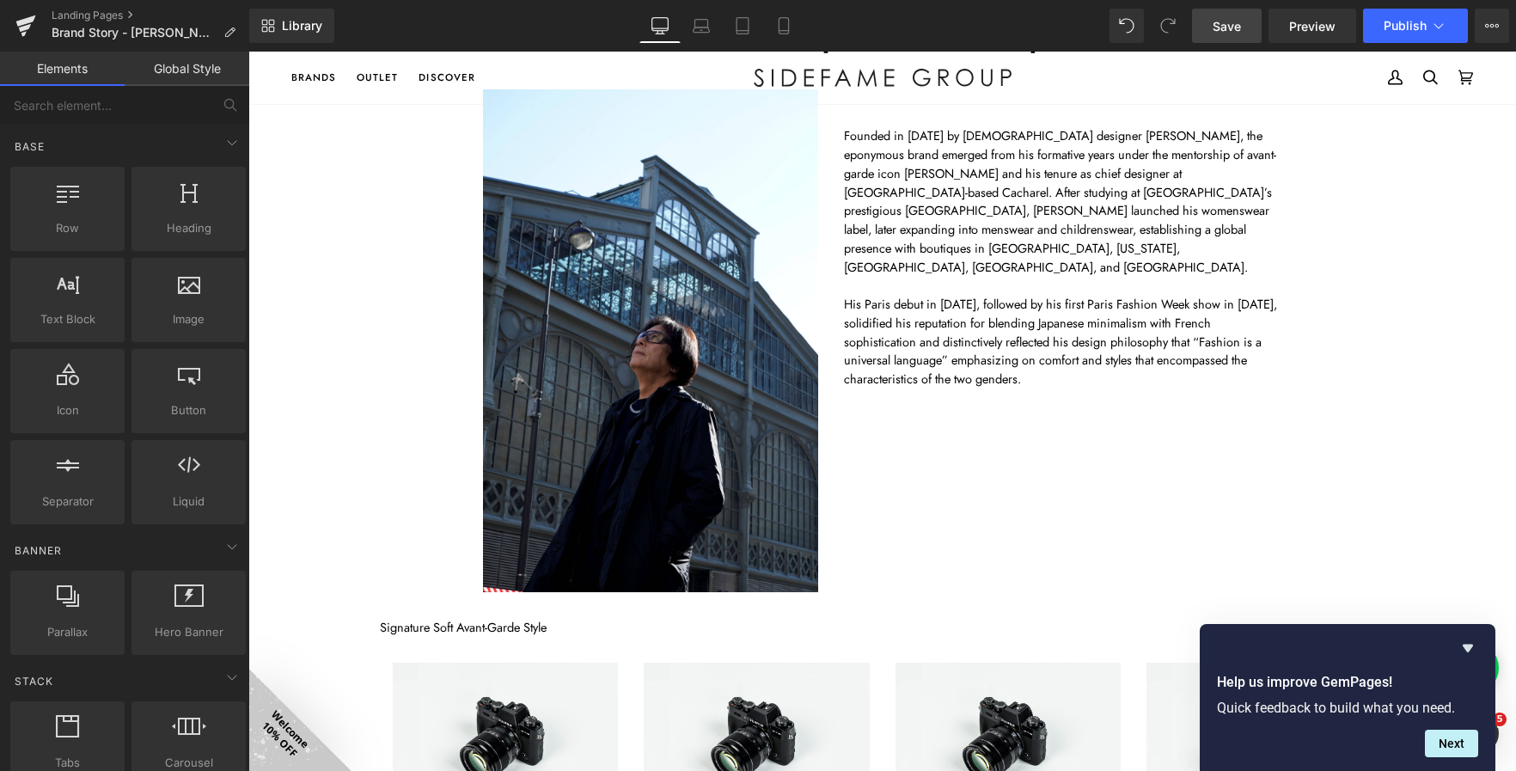
click at [1231, 17] on span "Save" at bounding box center [1227, 26] width 28 height 18
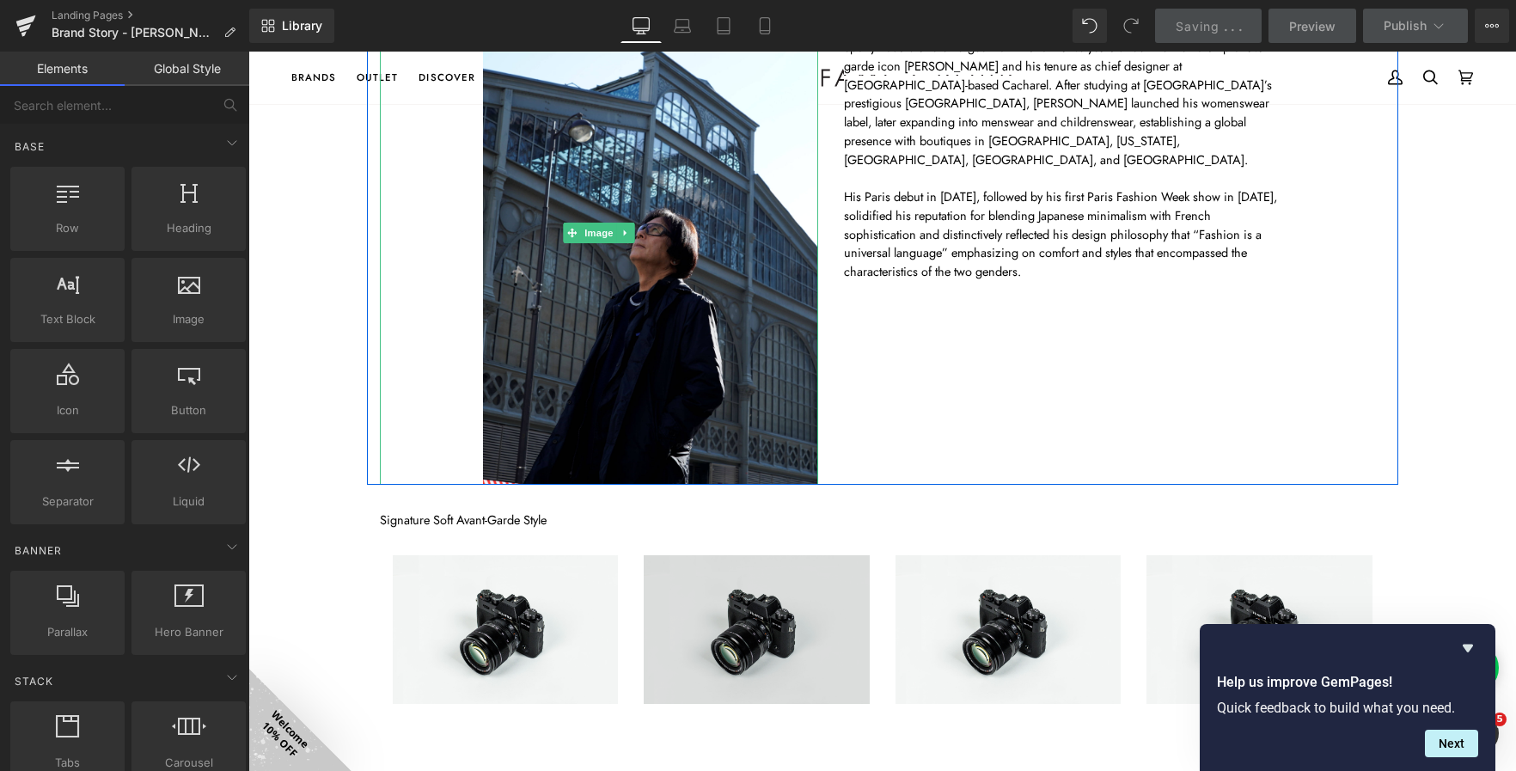
scroll to position [378, 0]
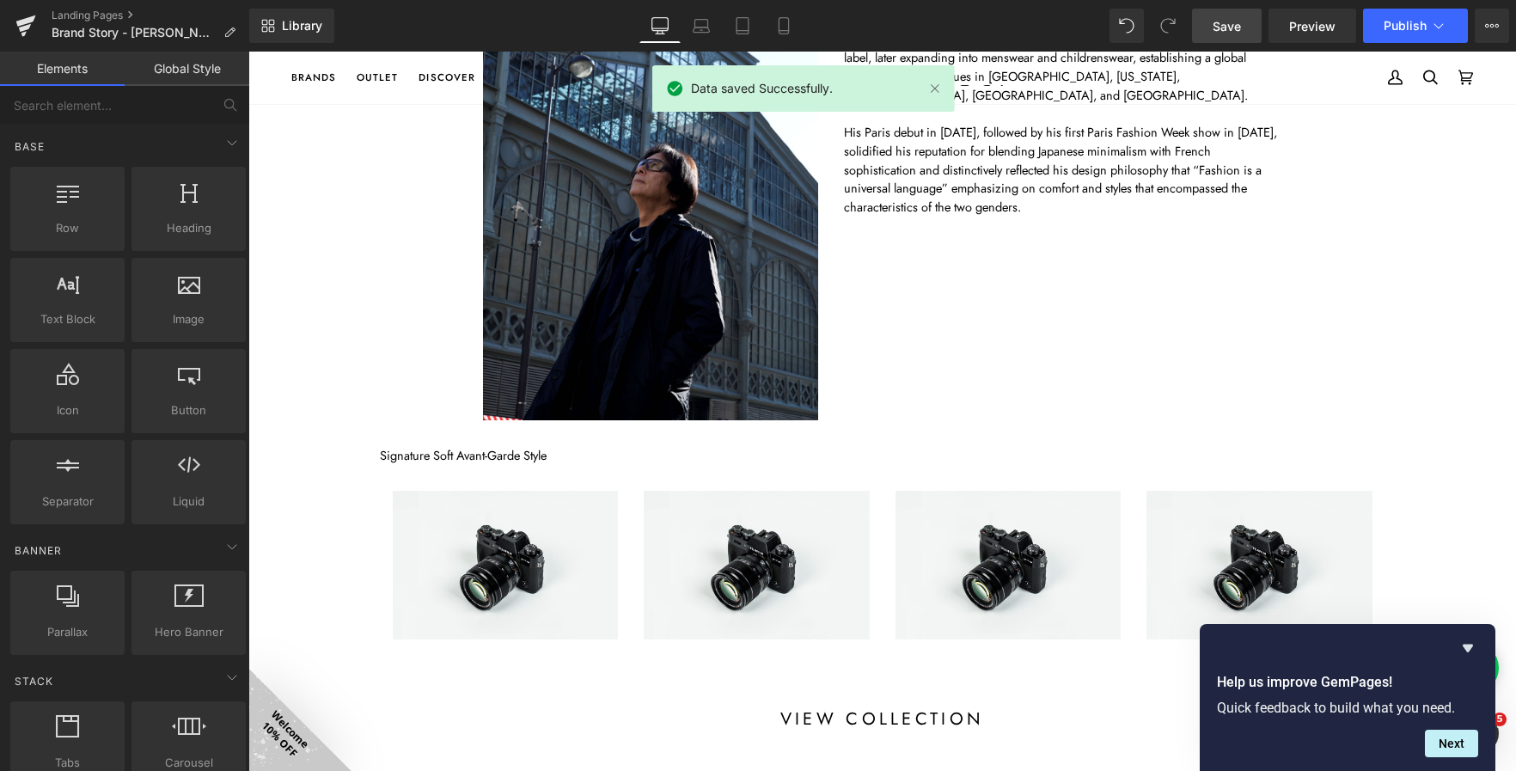
click at [475, 560] on div "Image" at bounding box center [506, 566] width 226 height 150
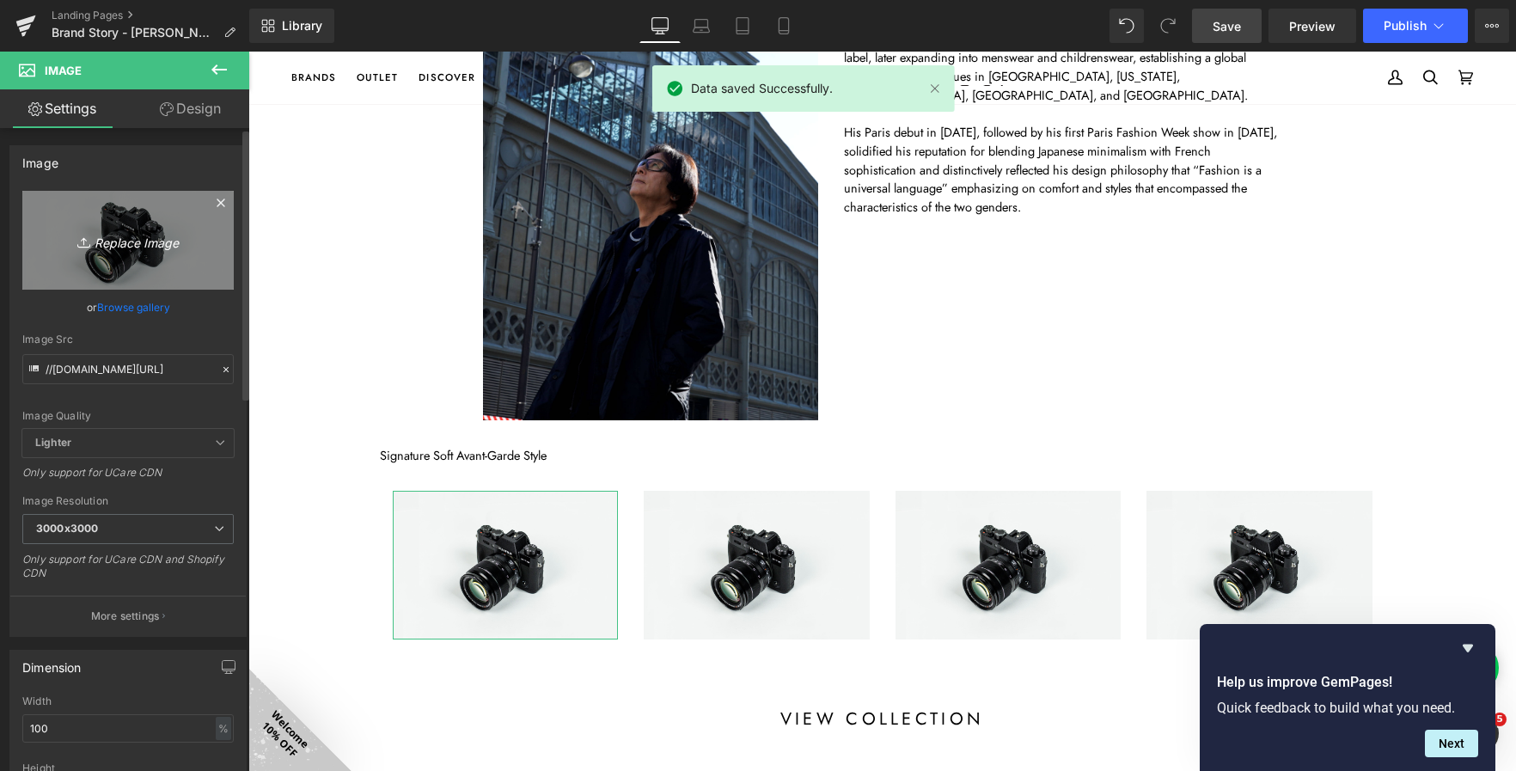
click at [150, 235] on icon "Replace Image" at bounding box center [128, 239] width 138 height 21
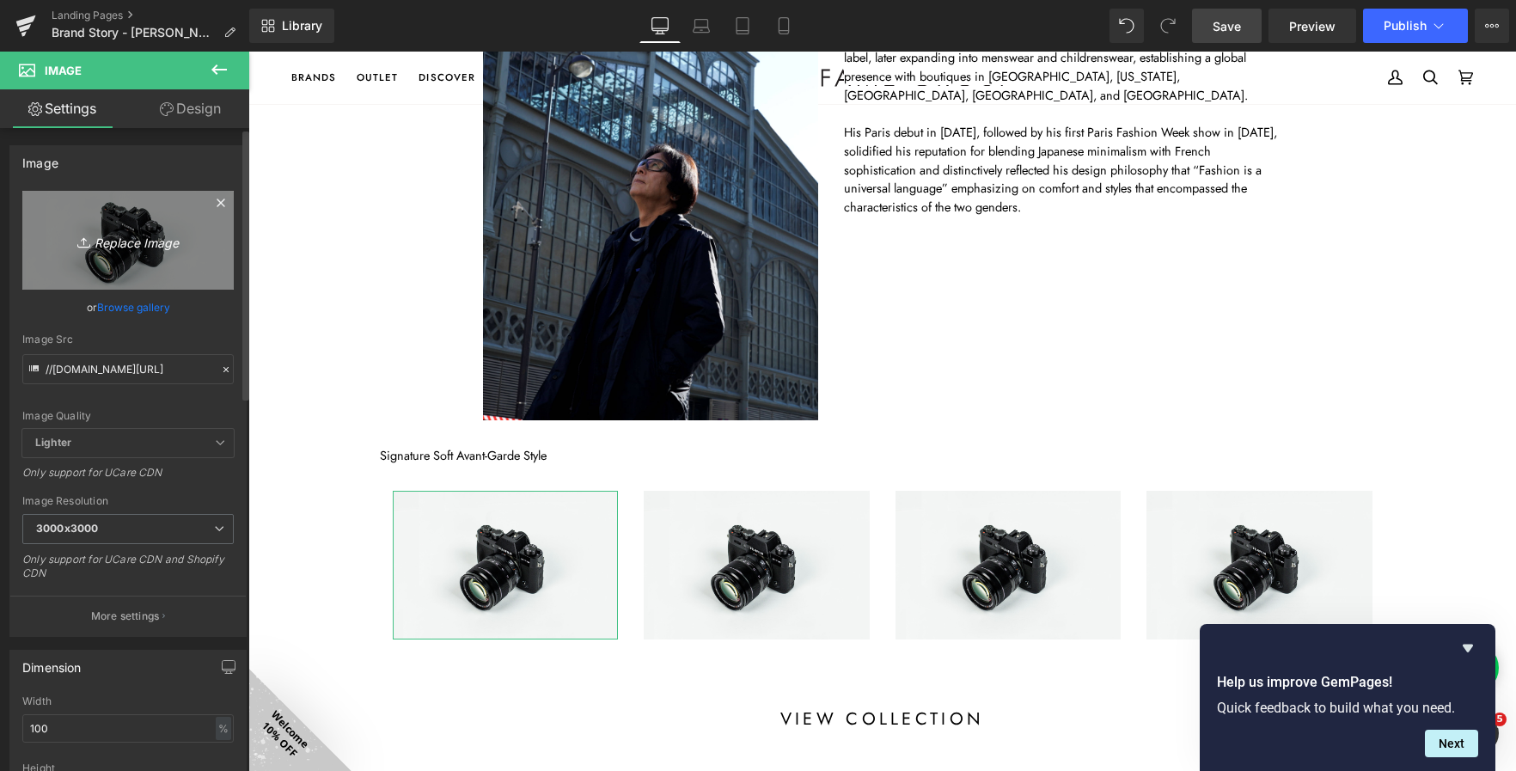
type input "C:\fakepath\IMG_25042310660-.jpg"
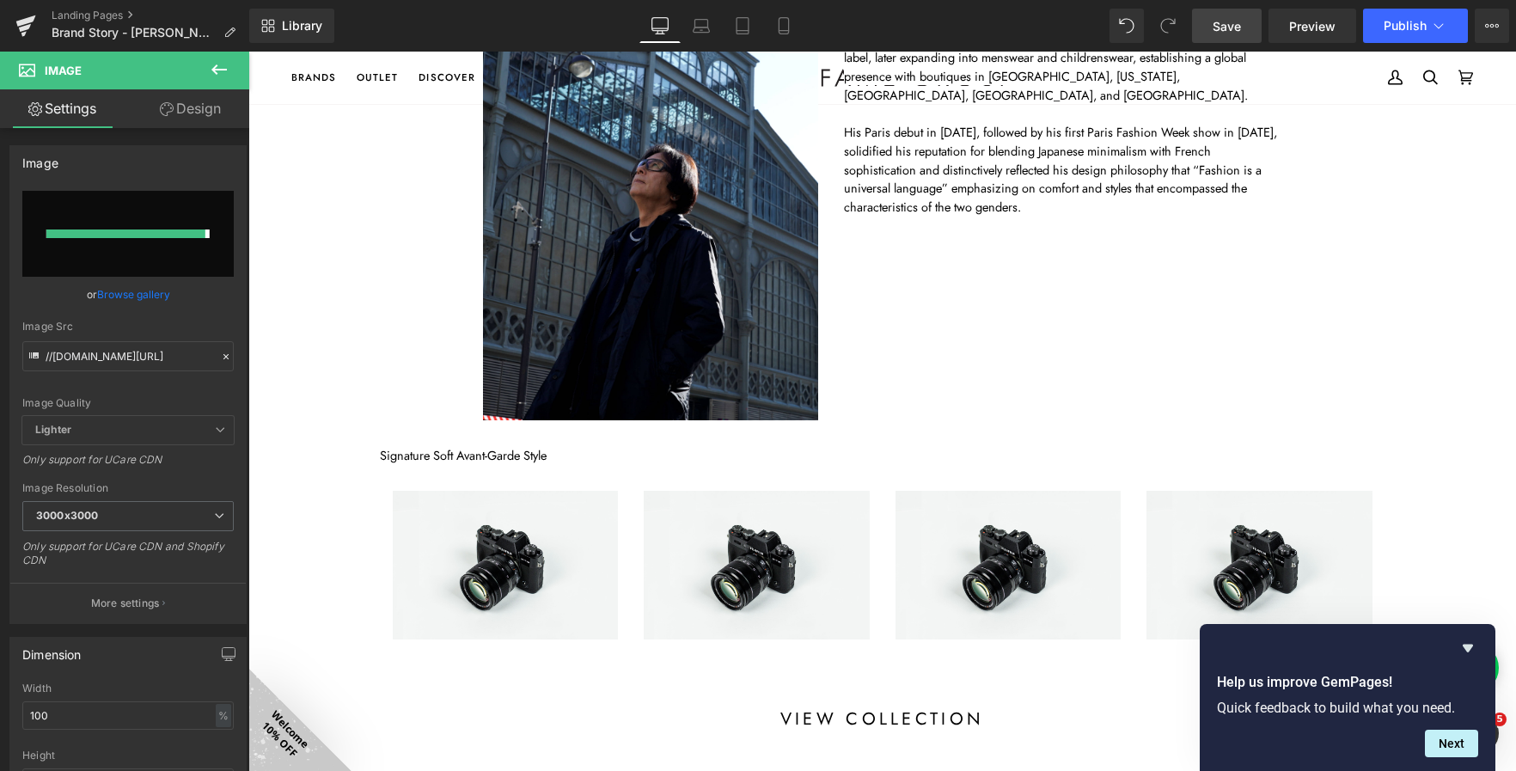
type input "https://ucarecdn.com/3b5bf3fa-a519-4b43-9b60-f6d24e8131d5/-/format/auto/-/previ…"
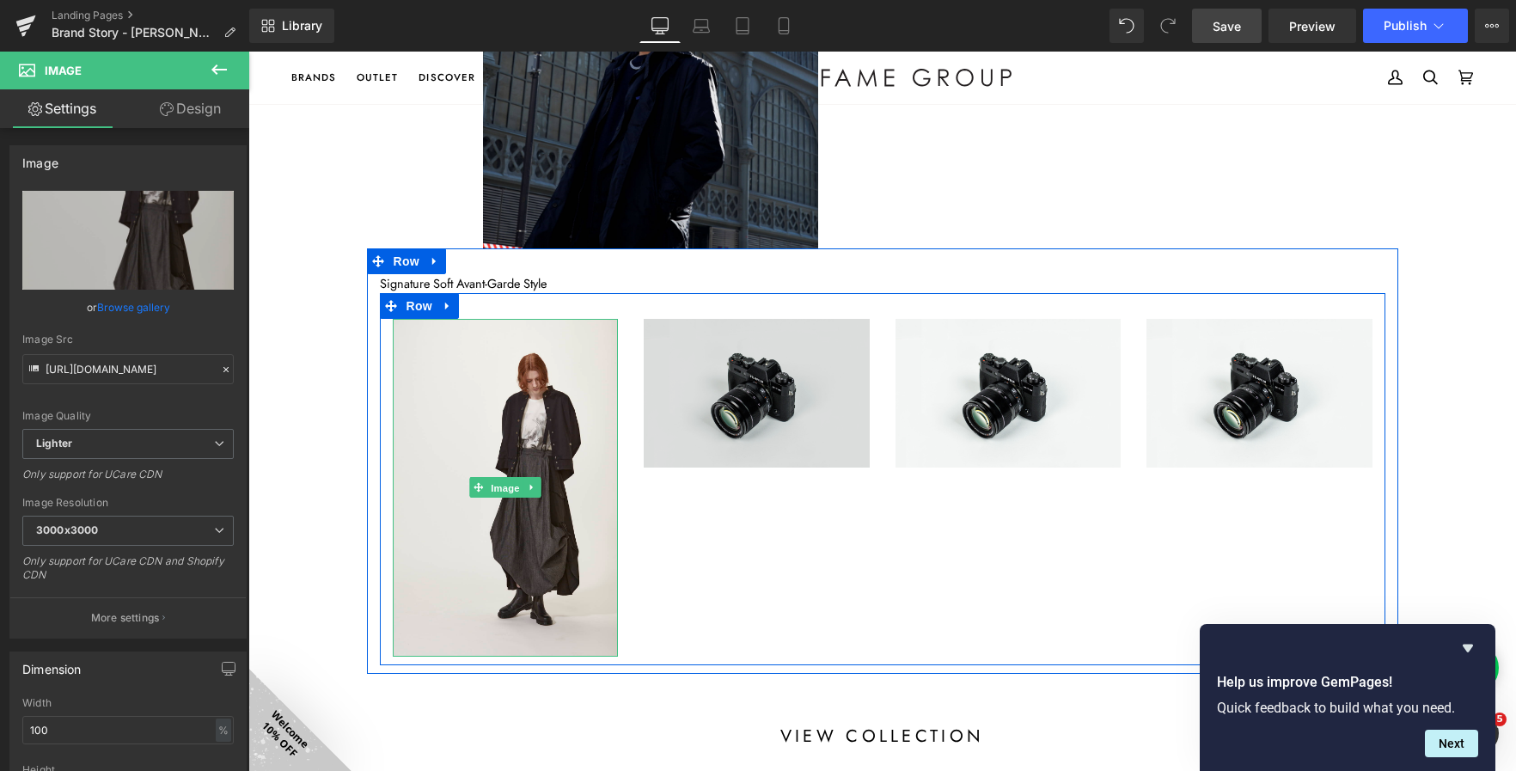
scroll to position [2421, 1253]
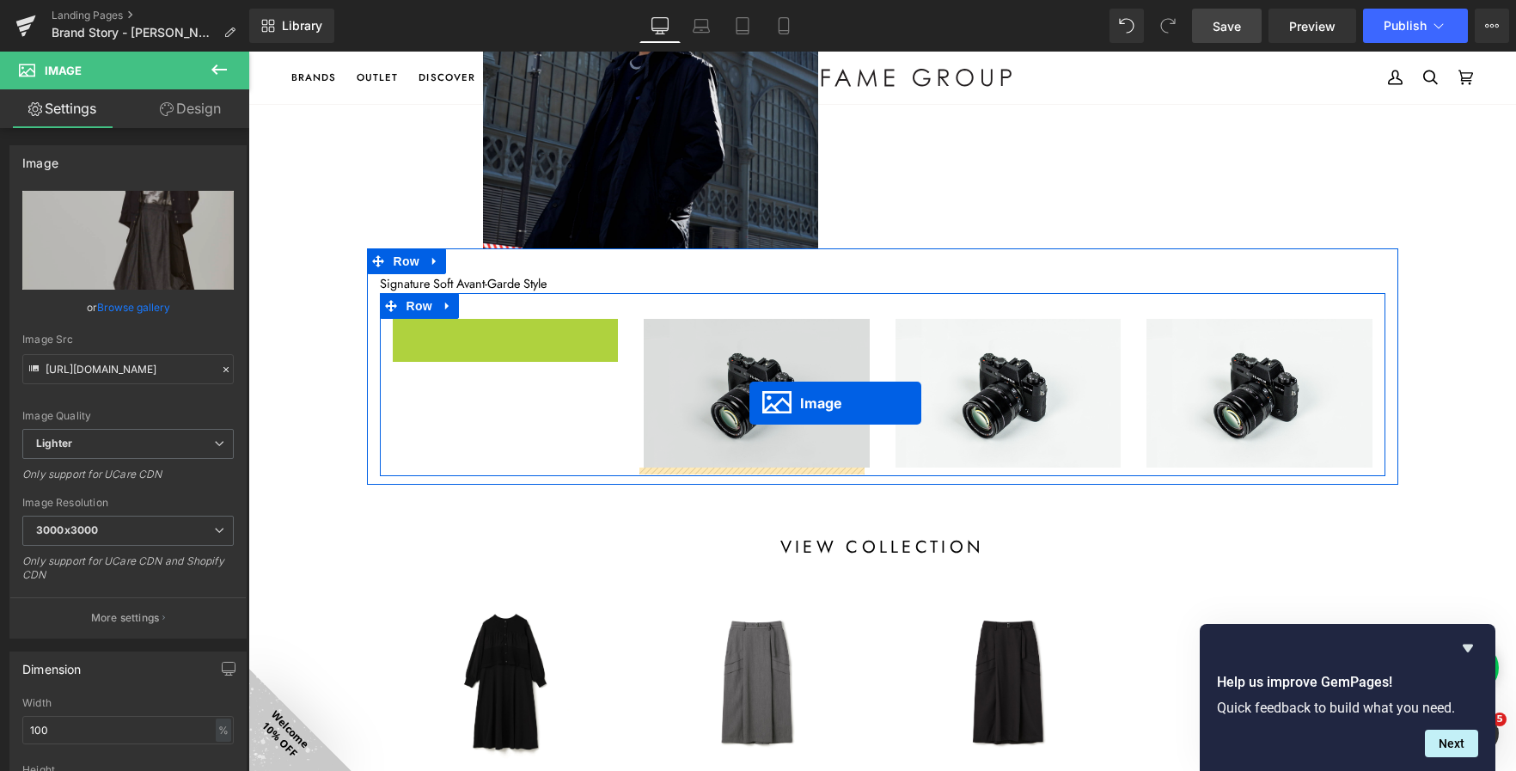
drag, startPoint x: 492, startPoint y: 493, endPoint x: 750, endPoint y: 403, distance: 272.9
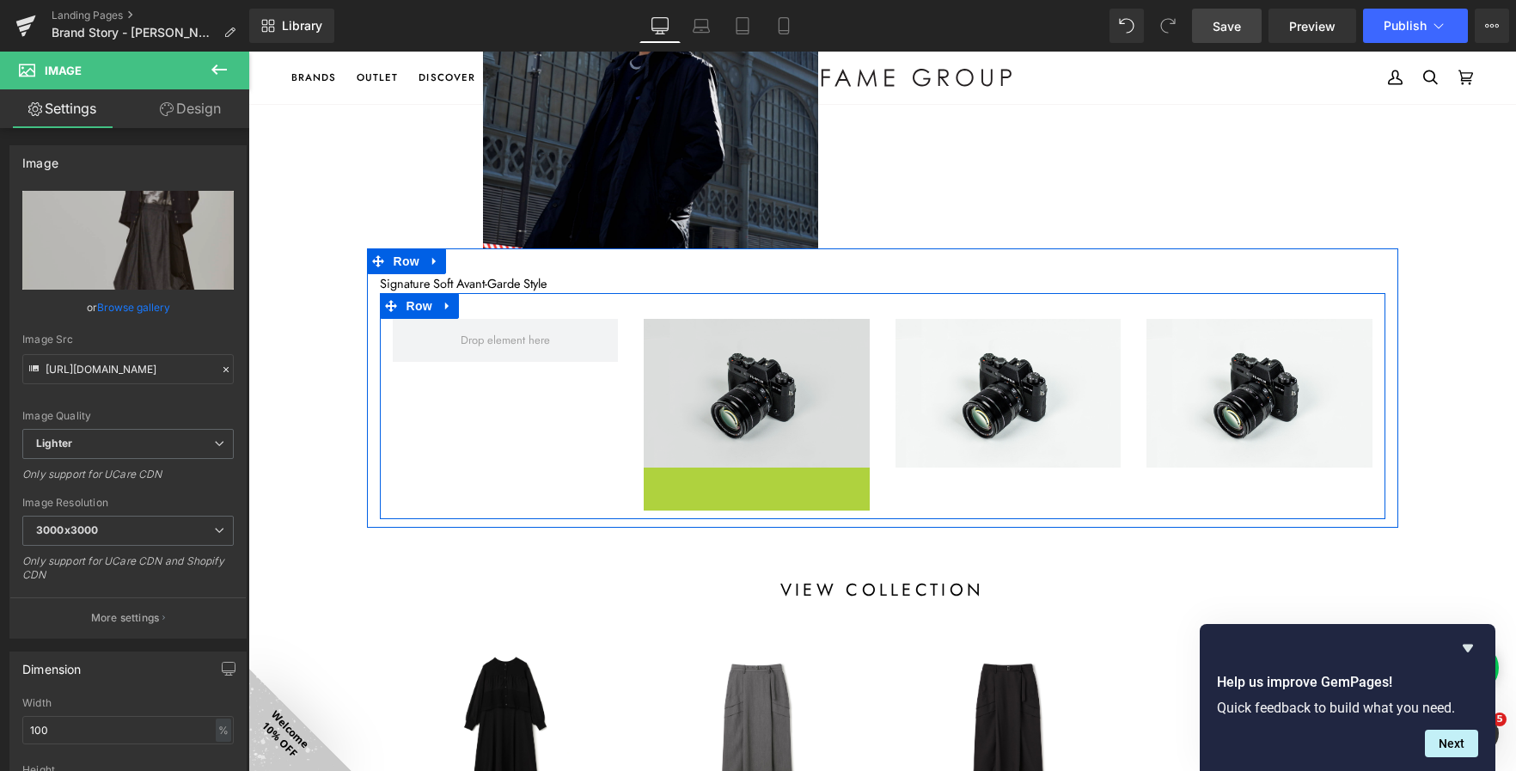
scroll to position [2464, 1253]
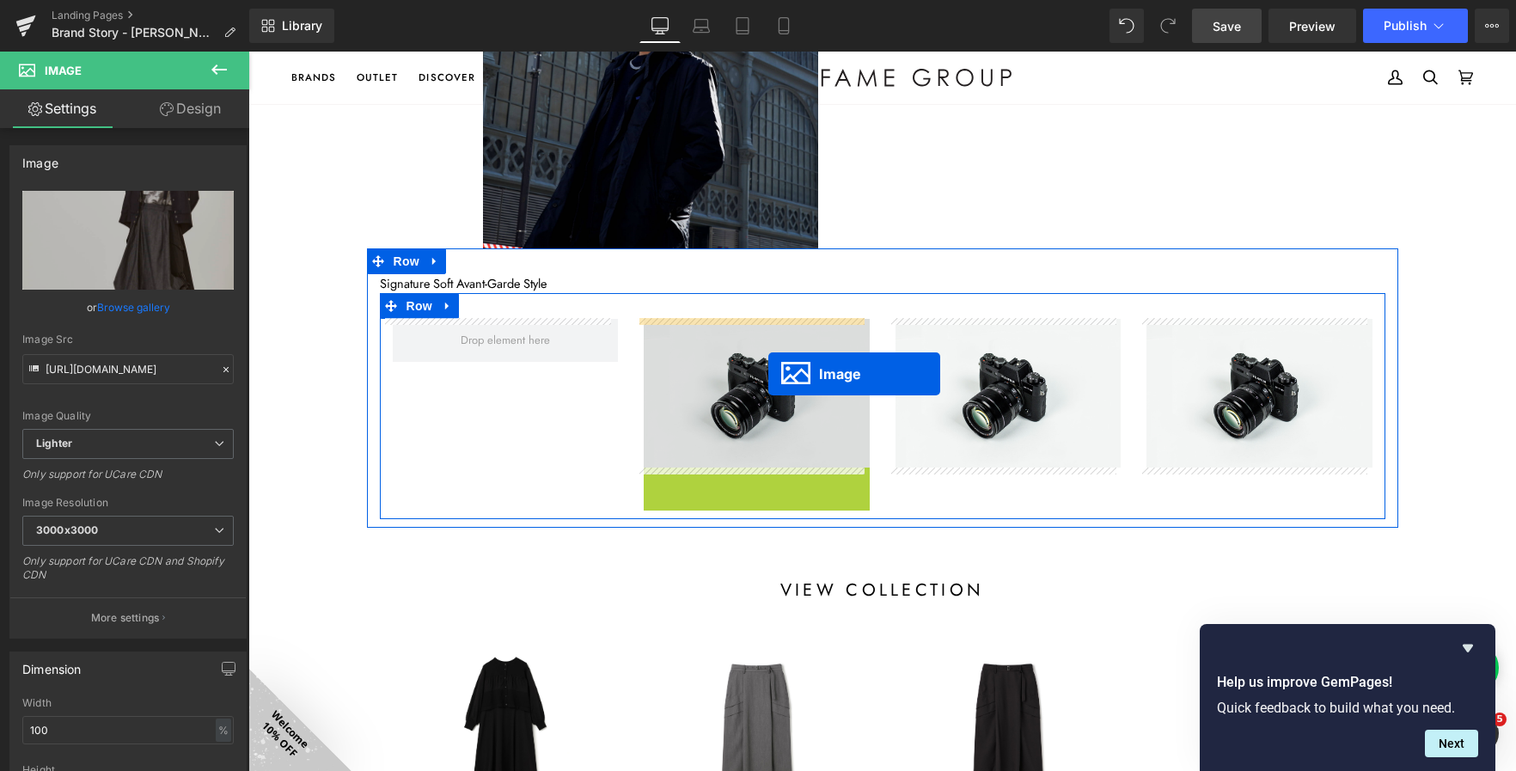
drag, startPoint x: 740, startPoint y: 637, endPoint x: 768, endPoint y: 374, distance: 264.5
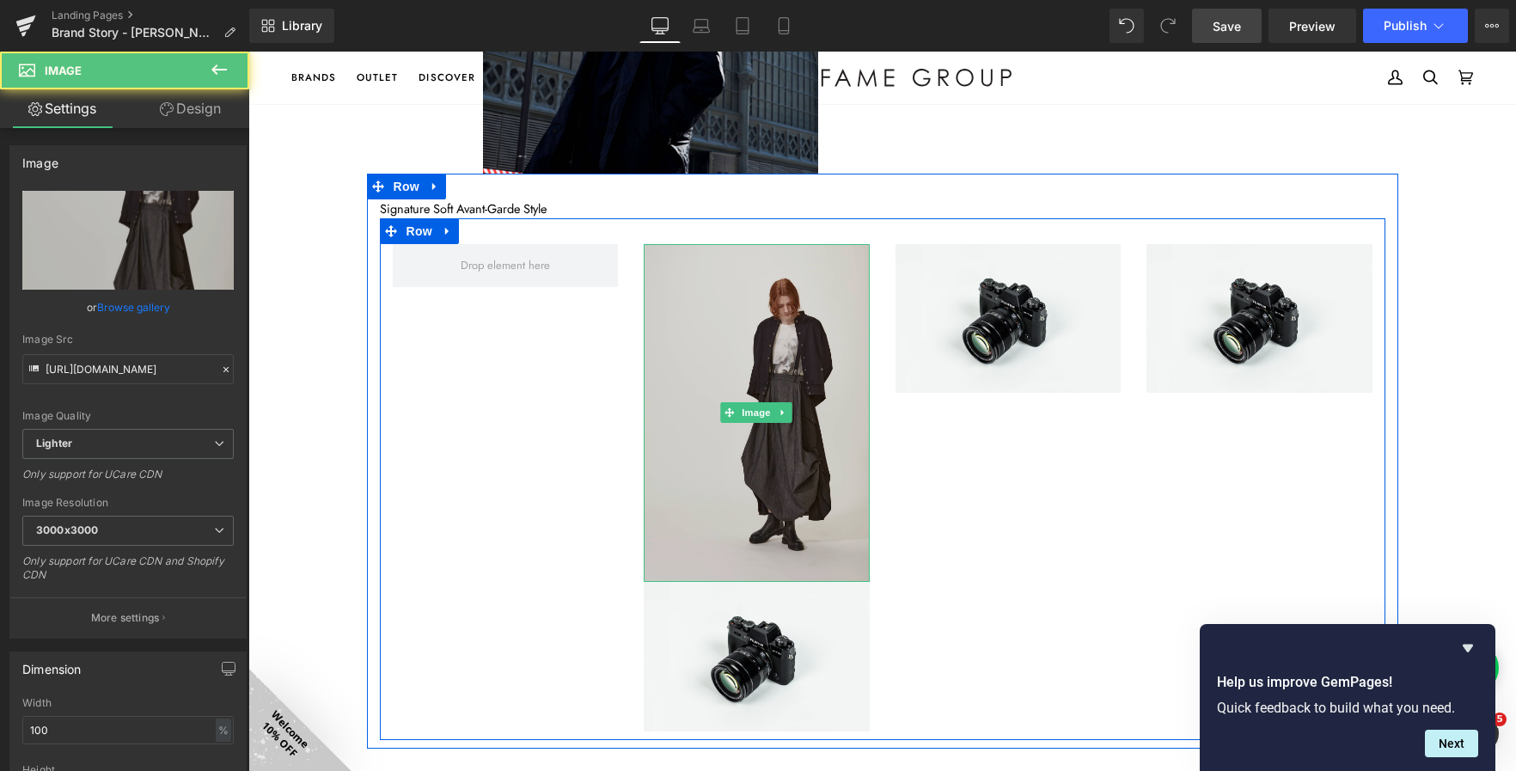
scroll to position [722, 0]
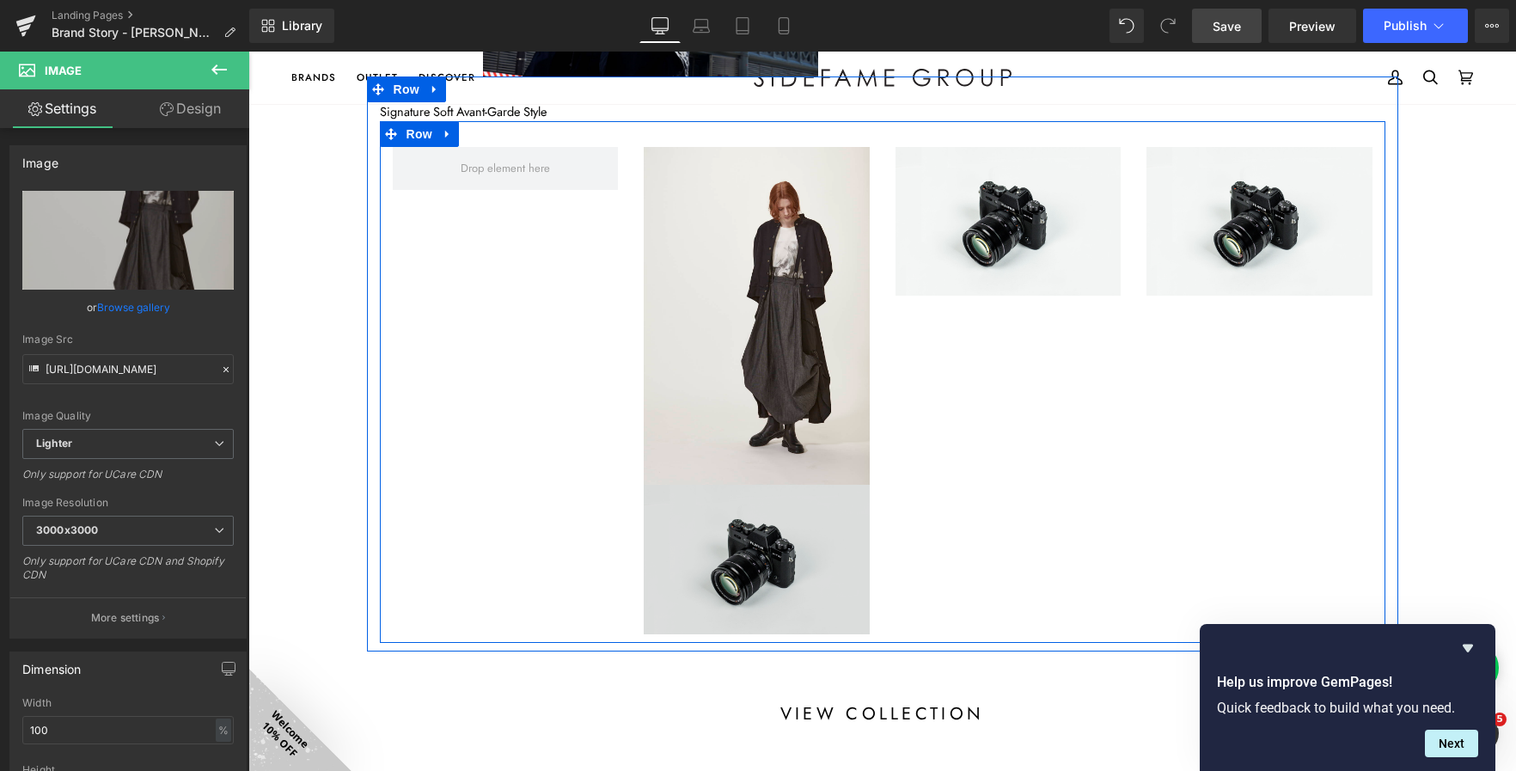
click at [744, 561] on div "Image" at bounding box center [757, 560] width 226 height 150
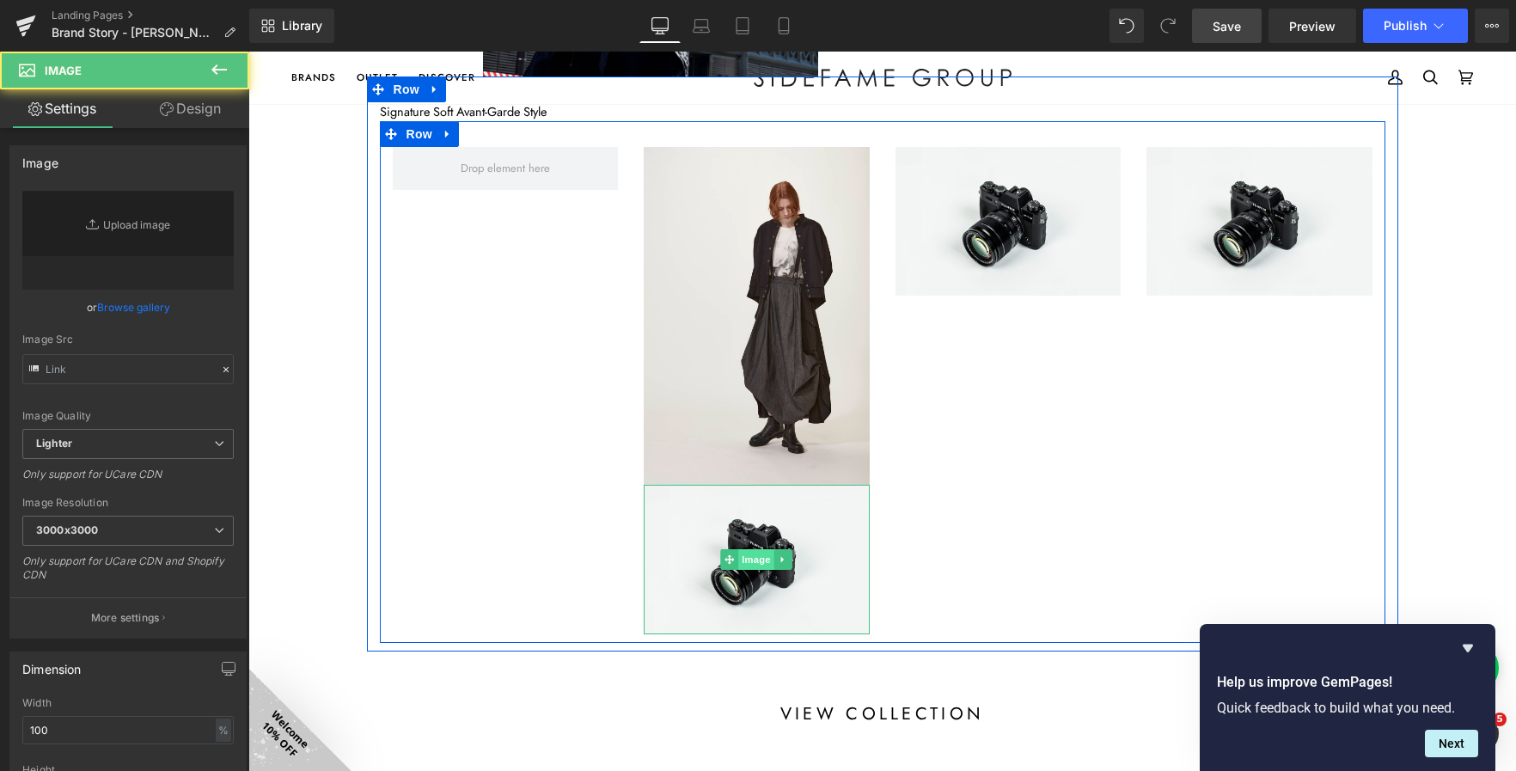
type input "//[DOMAIN_NAME][URL]"
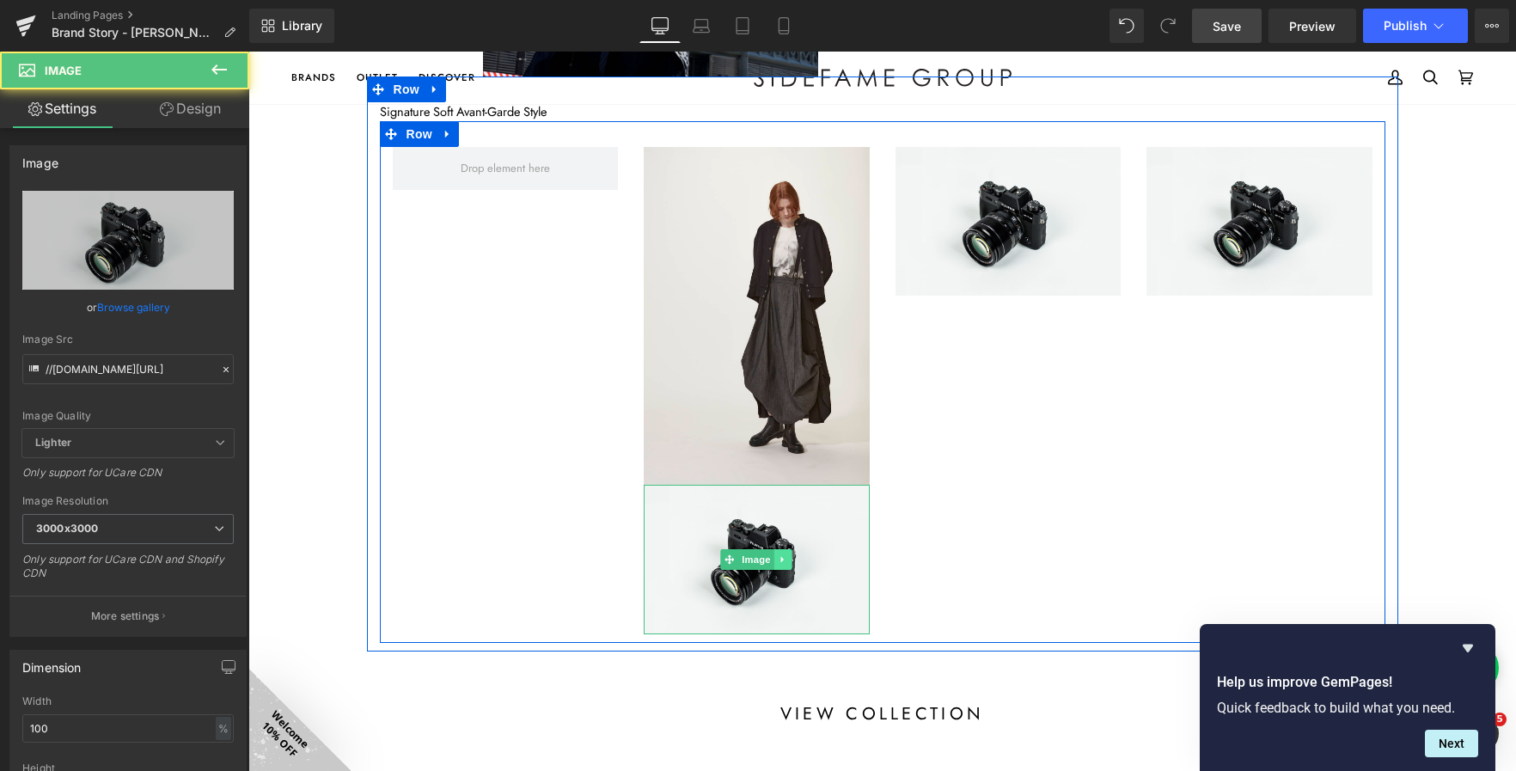
click at [779, 556] on icon at bounding box center [783, 559] width 9 height 10
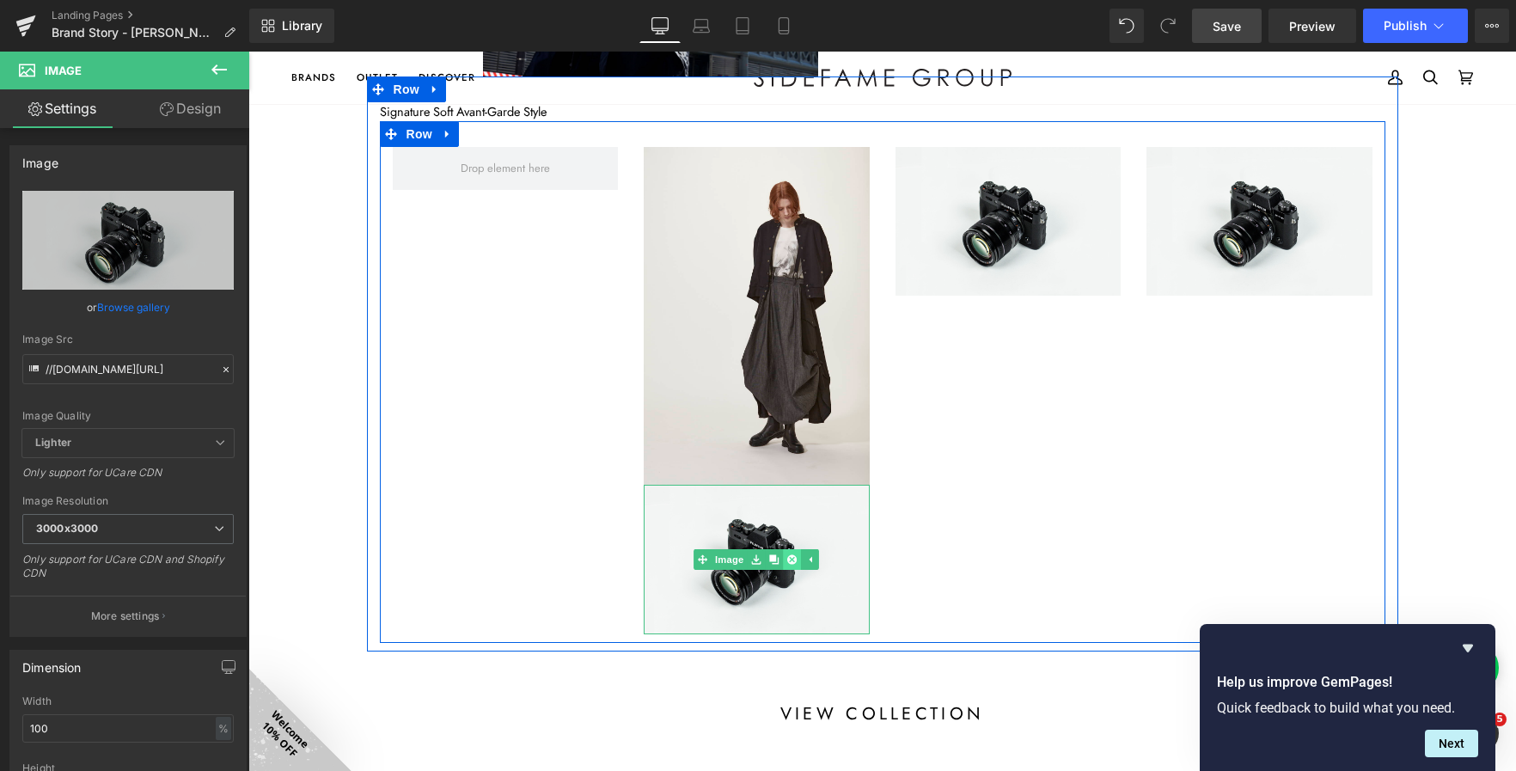
click at [787, 559] on icon at bounding box center [791, 559] width 9 height 10
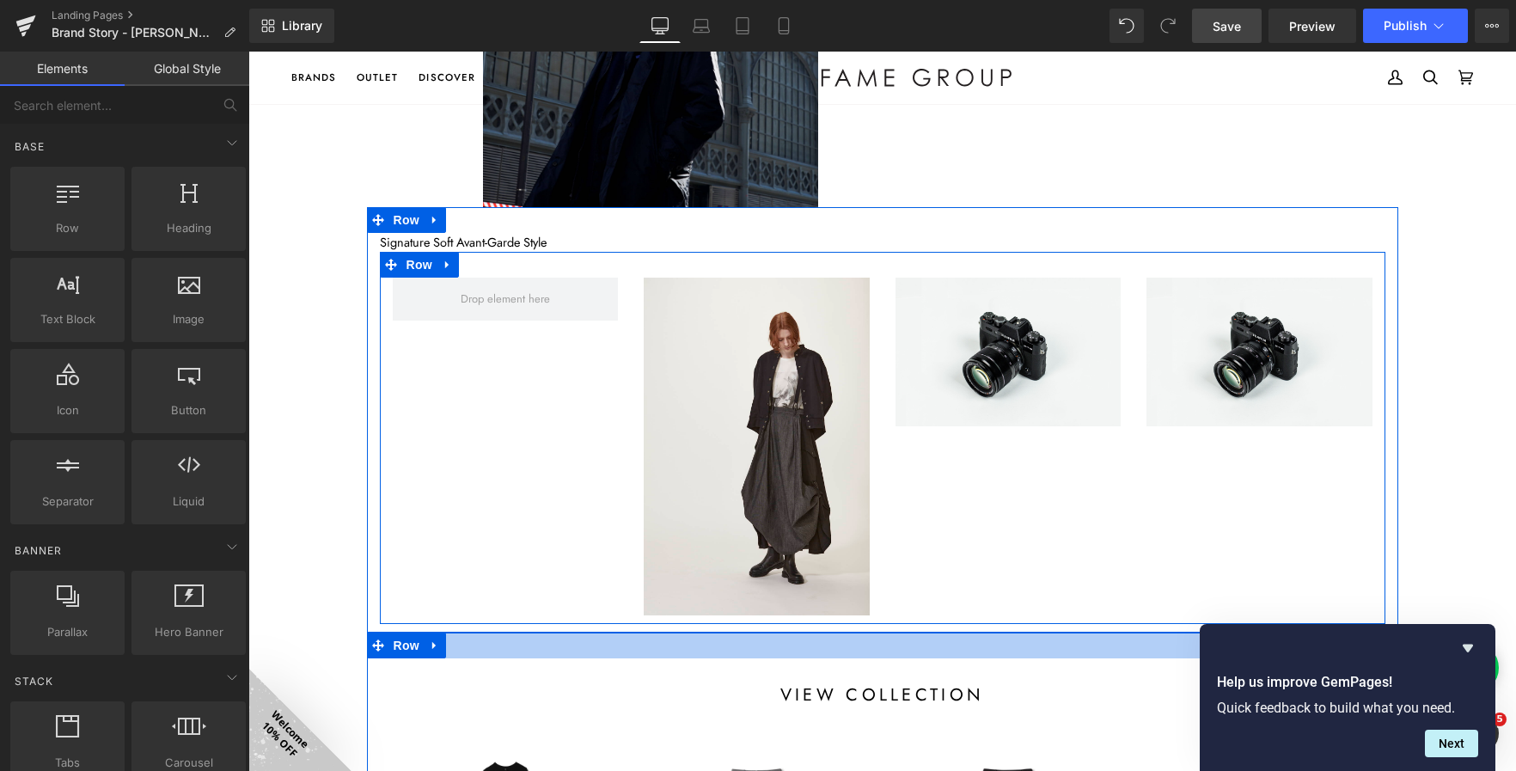
scroll to position [464, 0]
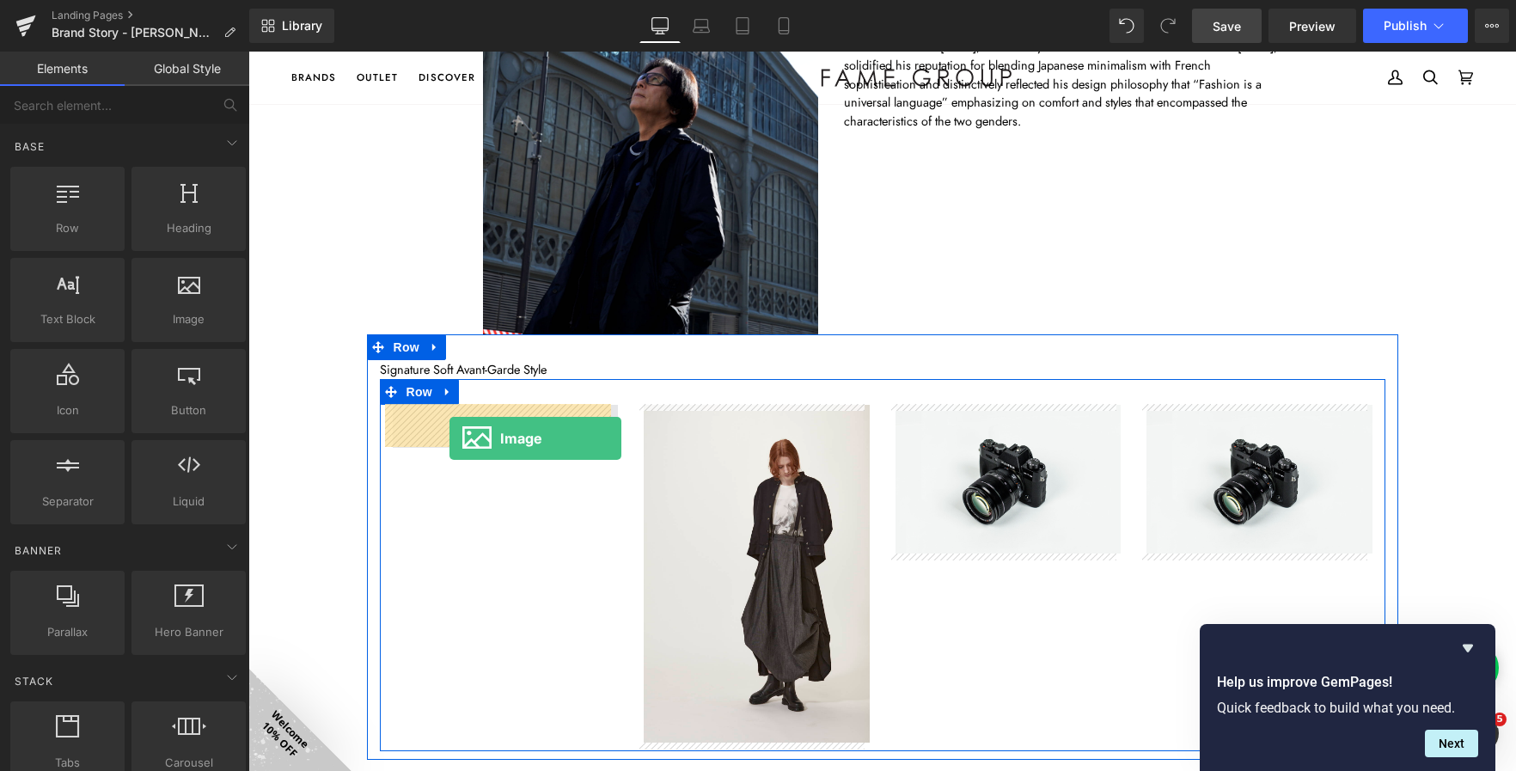
drag, startPoint x: 421, startPoint y: 350, endPoint x: 450, endPoint y: 438, distance: 93.0
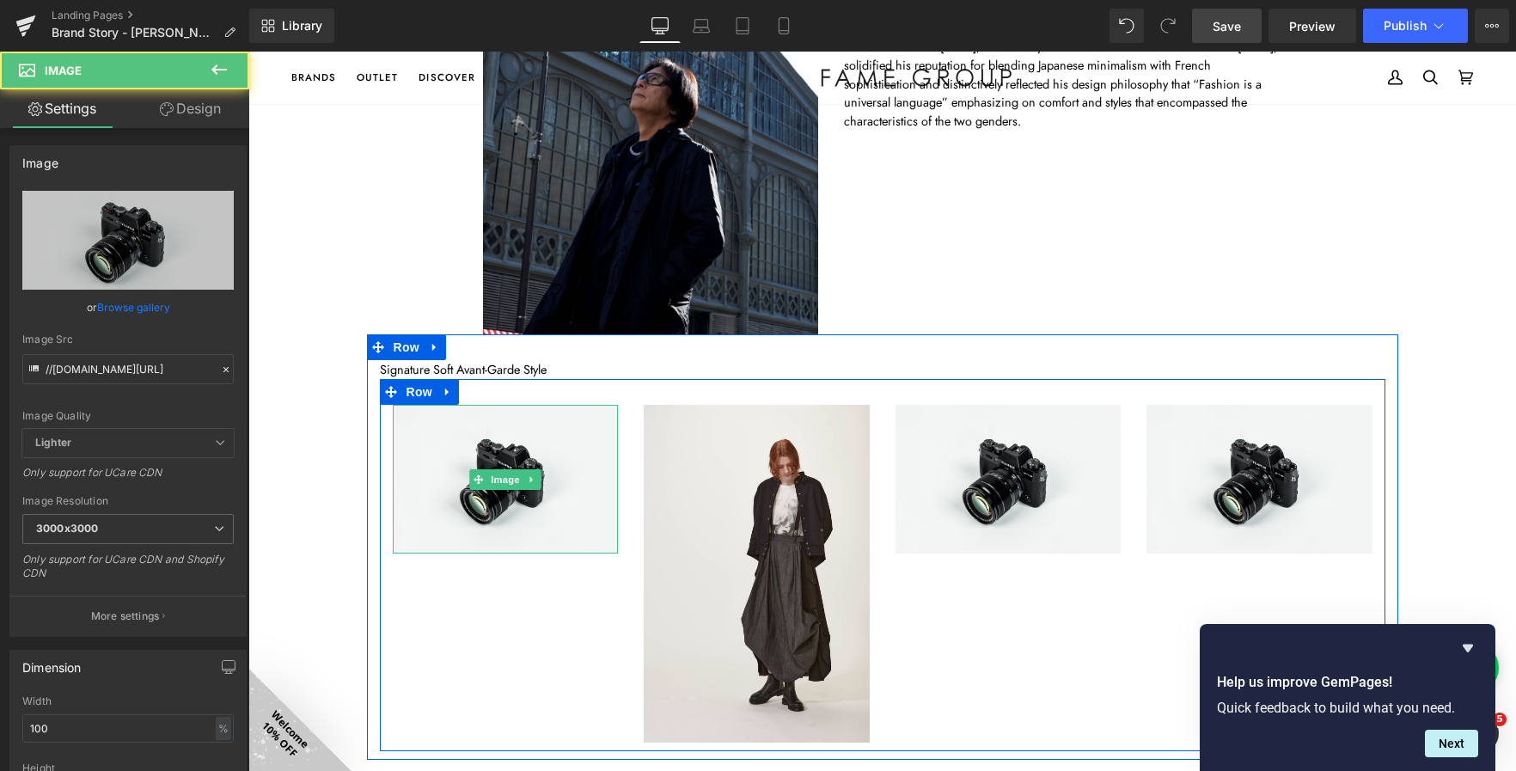
scroll to position [9, 9]
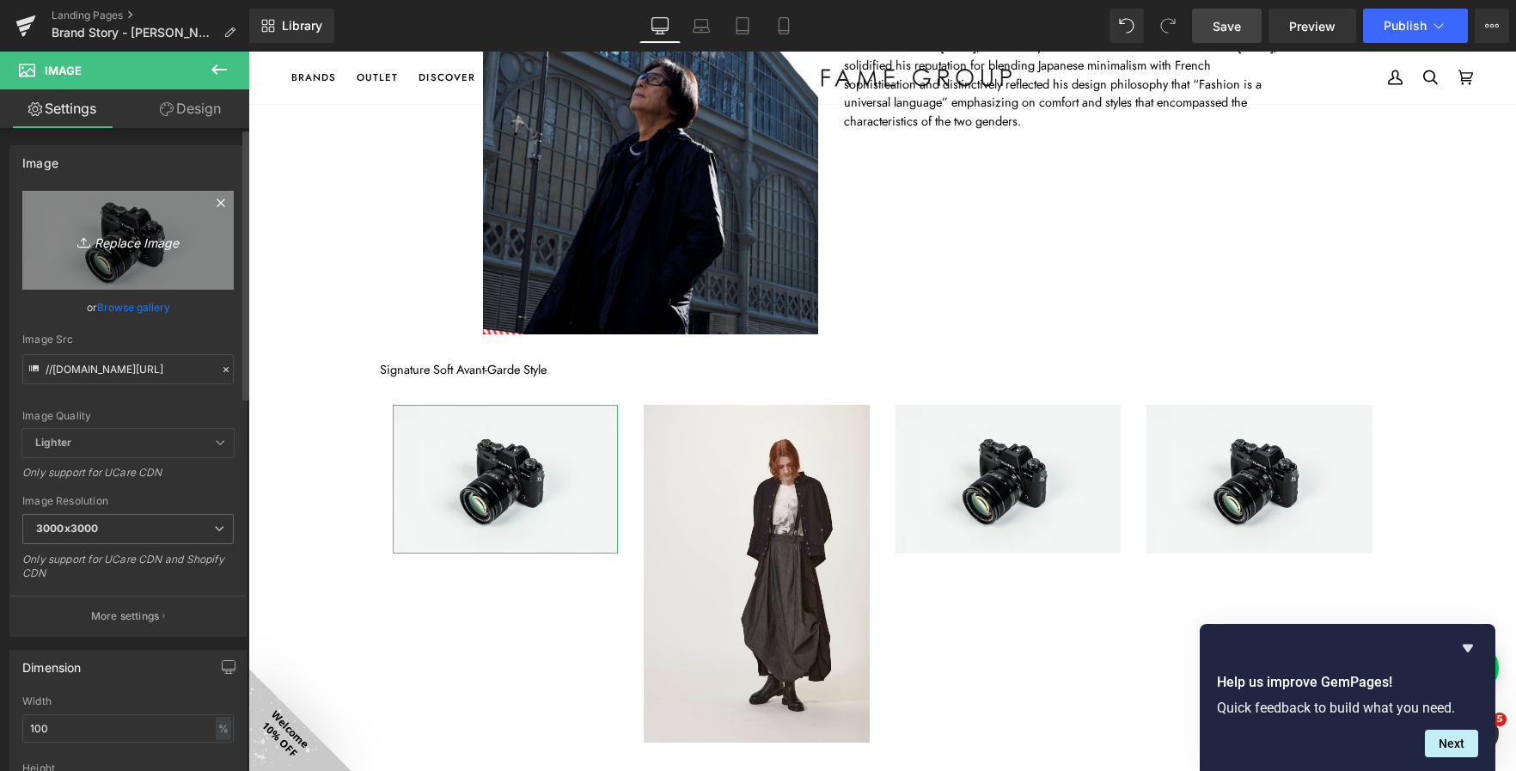
click at [99, 241] on icon "Replace Image" at bounding box center [128, 239] width 138 height 21
type input "C:\fakepath\IMG_25042310999-.jpg"
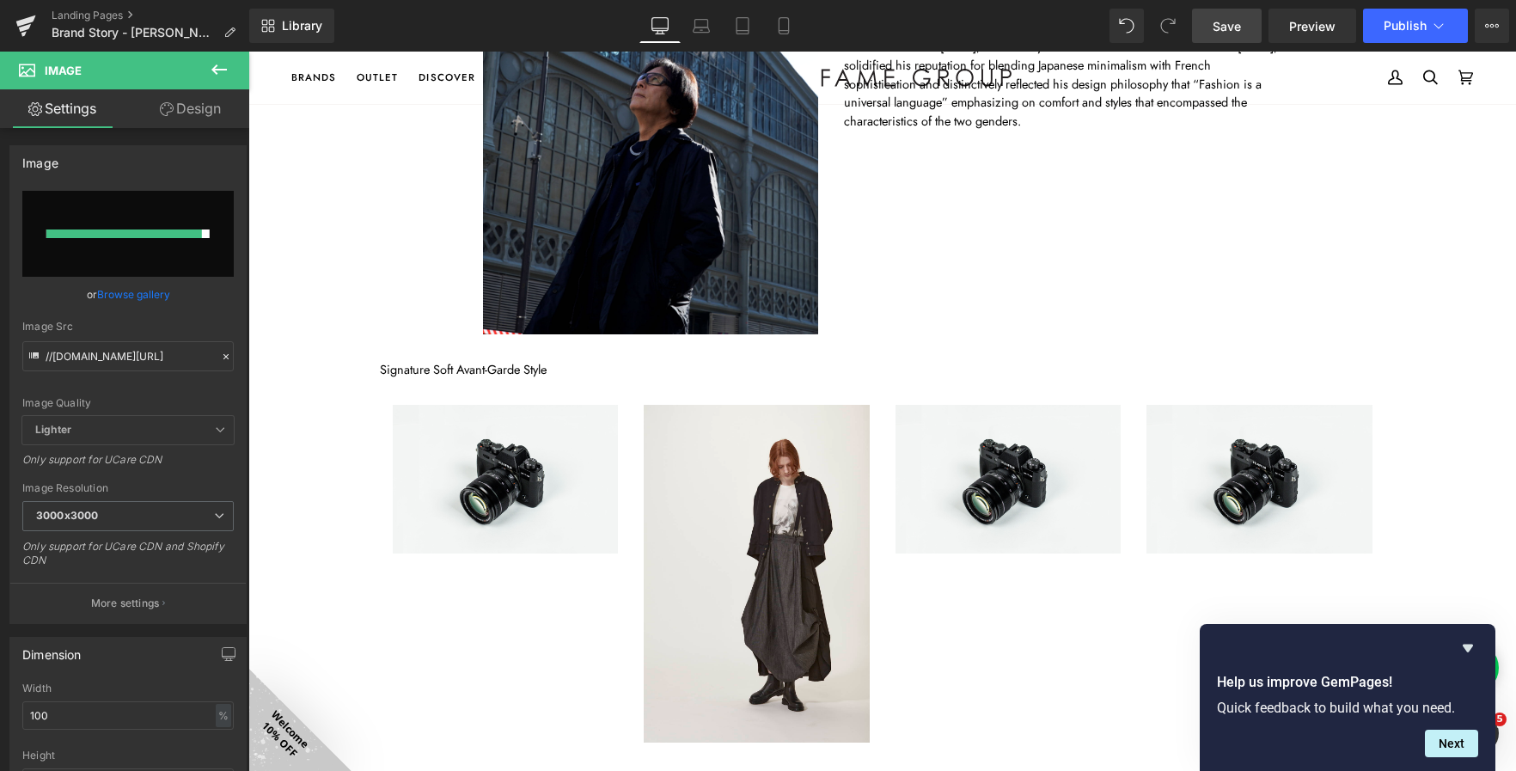
type input "https://ucarecdn.com/cb3ef886-361d-4525-b859-4ed67273fb74/-/format/auto/-/previ…"
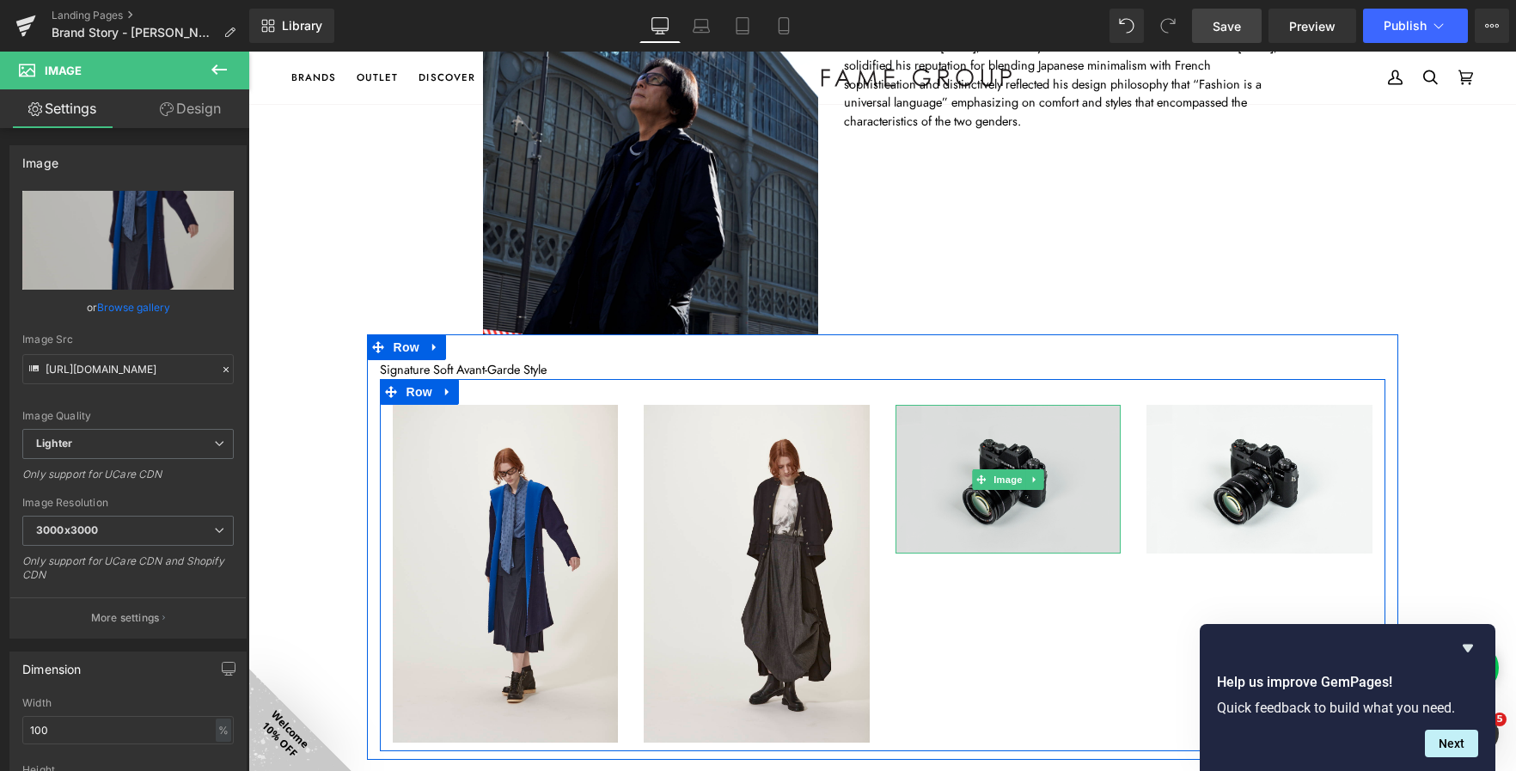
drag, startPoint x: 1005, startPoint y: 483, endPoint x: 959, endPoint y: 488, distance: 45.8
click at [1005, 483] on span "Image" at bounding box center [1008, 479] width 36 height 21
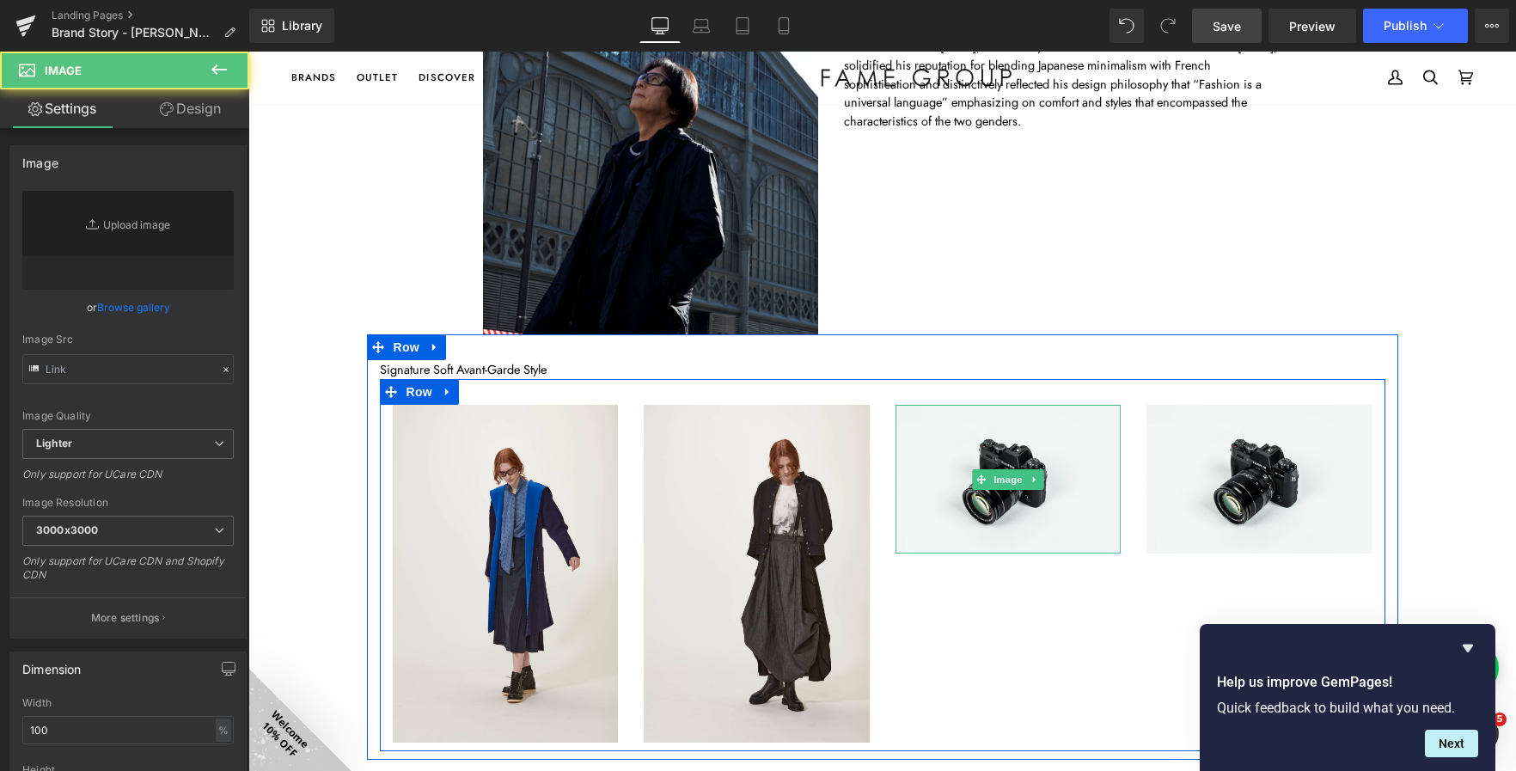
type input "//[DOMAIN_NAME][URL]"
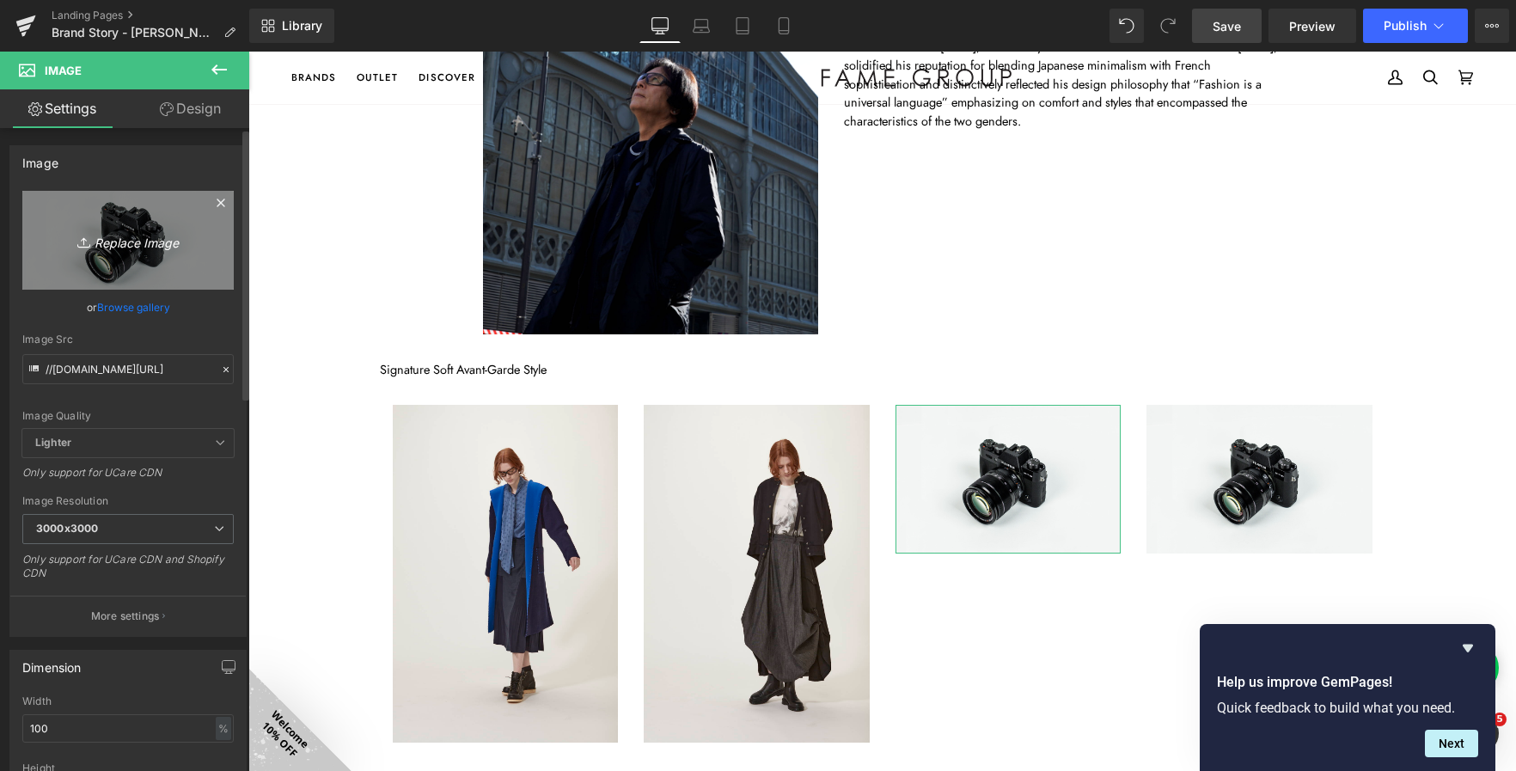
click at [141, 246] on icon "Replace Image" at bounding box center [128, 239] width 138 height 21
type input "C:\fakepath\IMG_25042311248-.jpg"
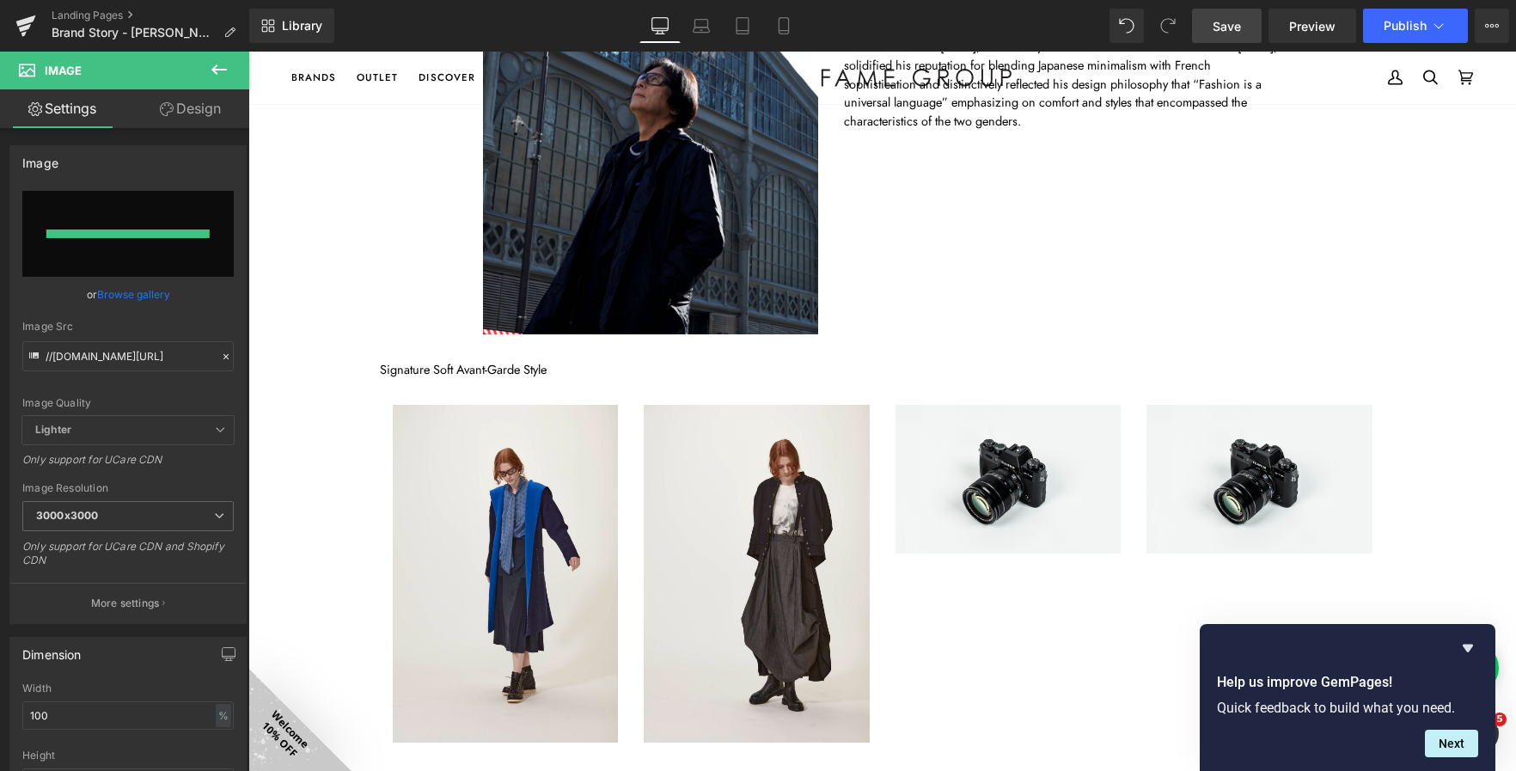
type input "https://ucarecdn.com/ad431487-9b21-4ab0-85e4-fa7d4872b6ef/-/format/auto/-/previ…"
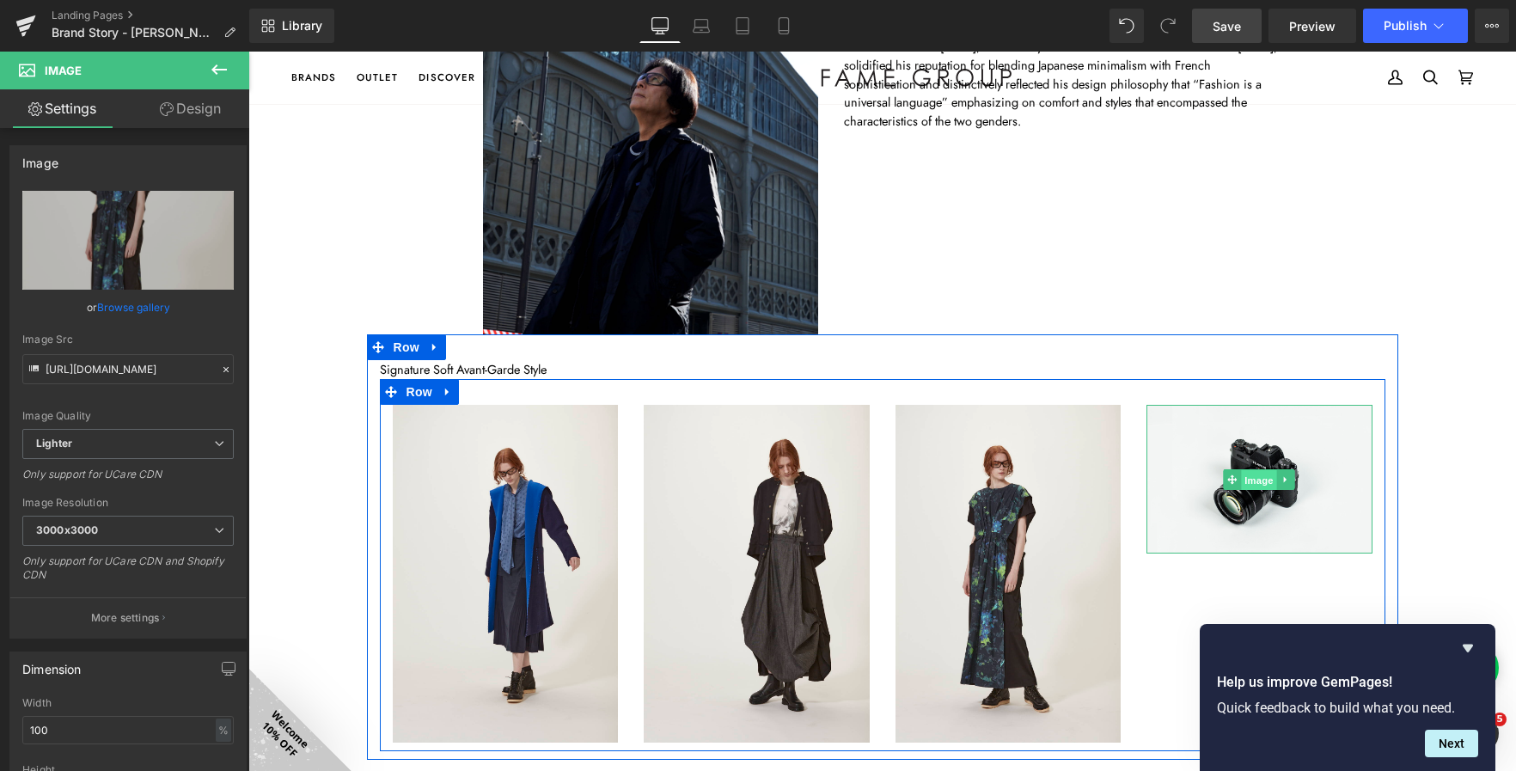
click at [1242, 480] on span "Image" at bounding box center [1259, 479] width 36 height 21
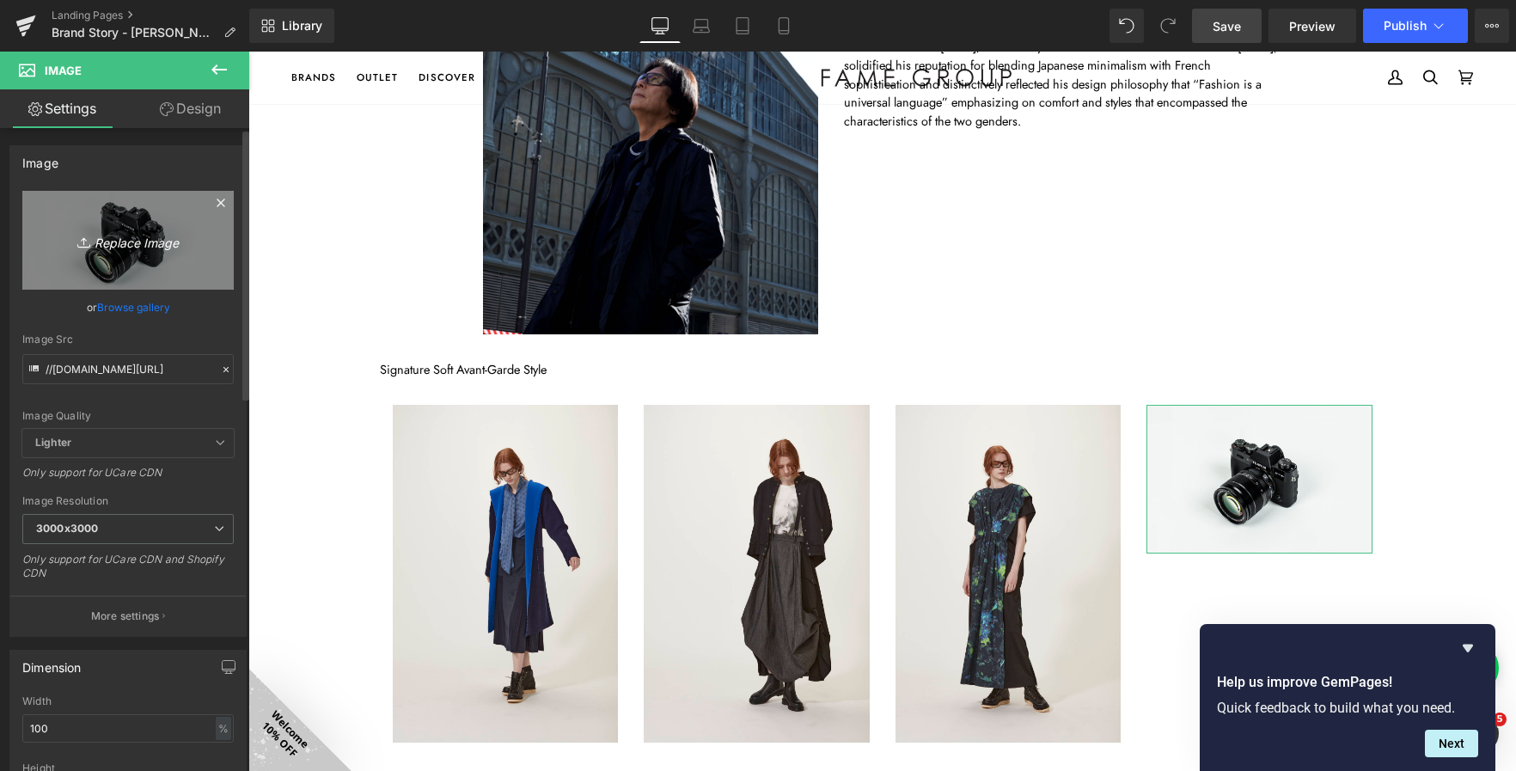
click at [145, 243] on icon "Replace Image" at bounding box center [128, 239] width 138 height 21
type input "C:\fakepath\IMG_25042311126-.jpg"
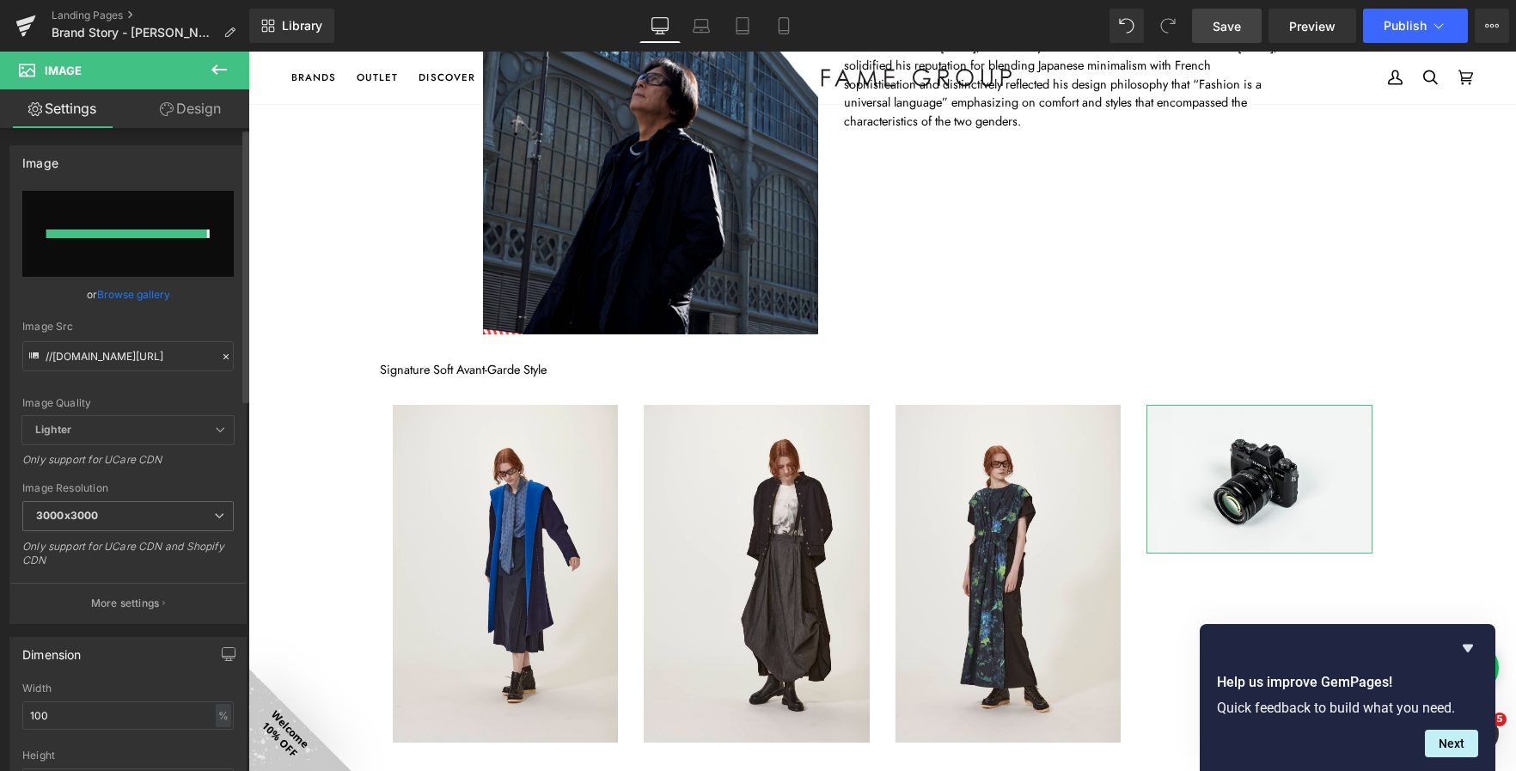
type input "https://ucarecdn.com/f3b77173-1611-4660-b680-83099c4305ce/-/format/auto/-/previ…"
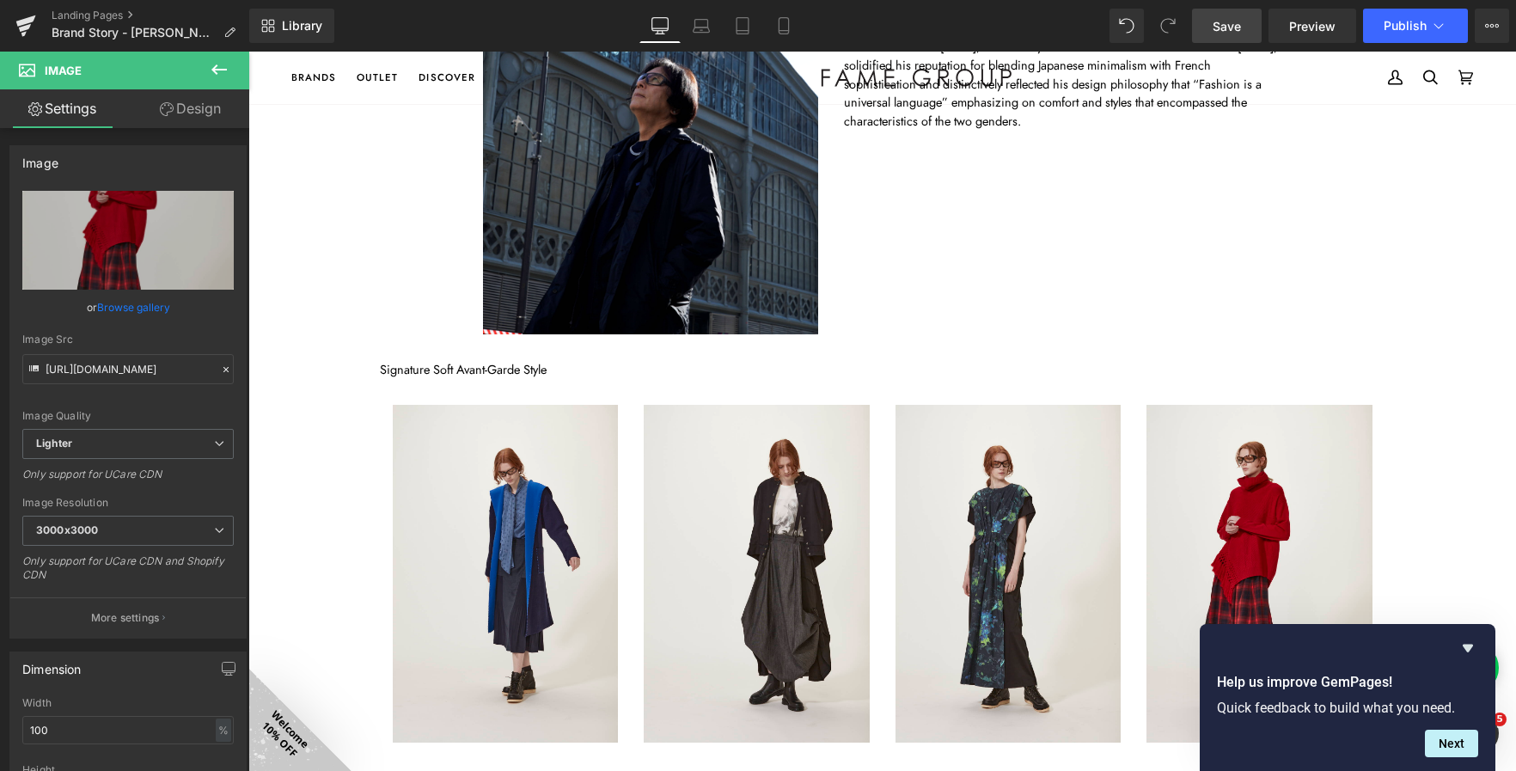
click at [1224, 31] on span "Save" at bounding box center [1227, 26] width 28 height 18
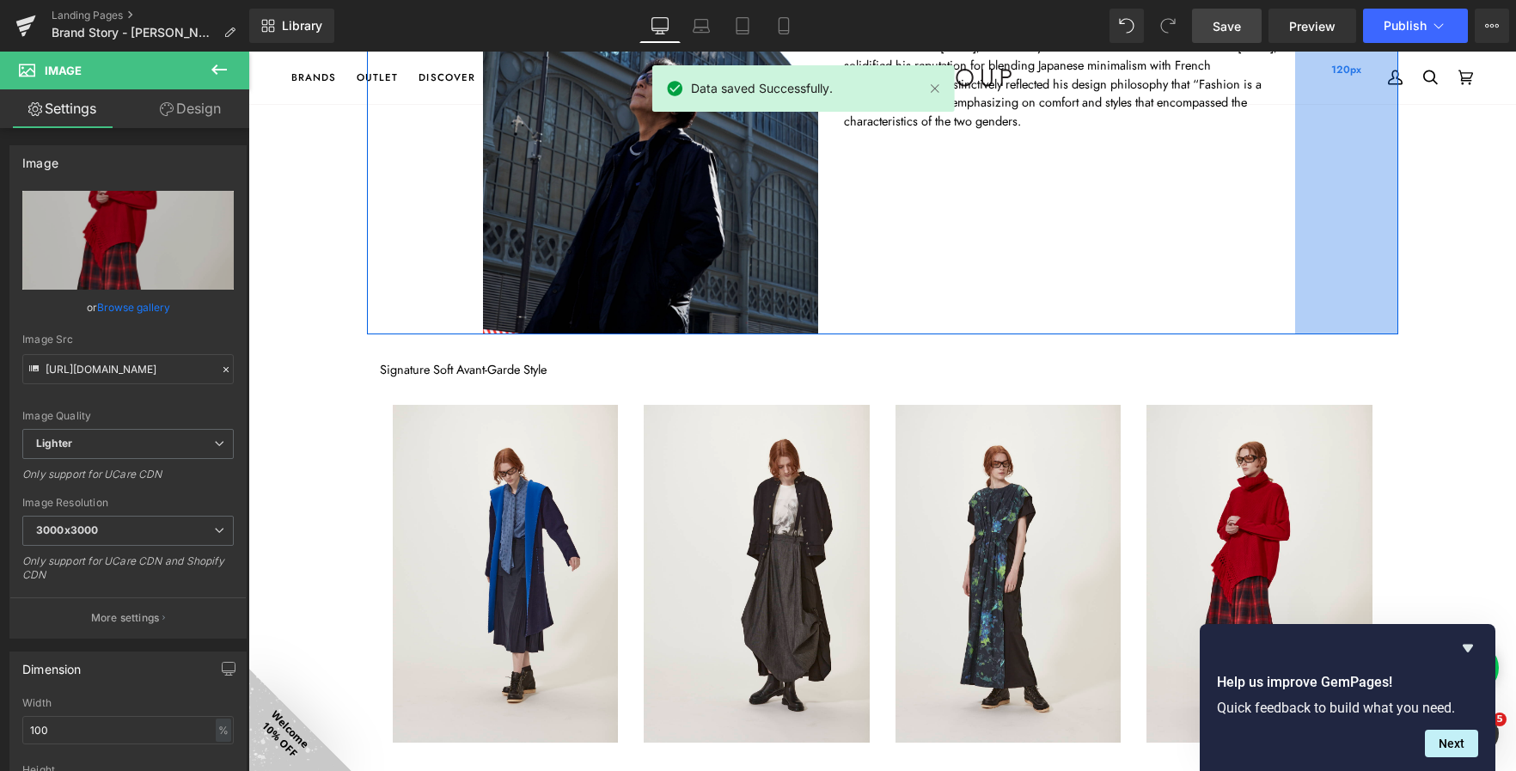
scroll to position [636, 0]
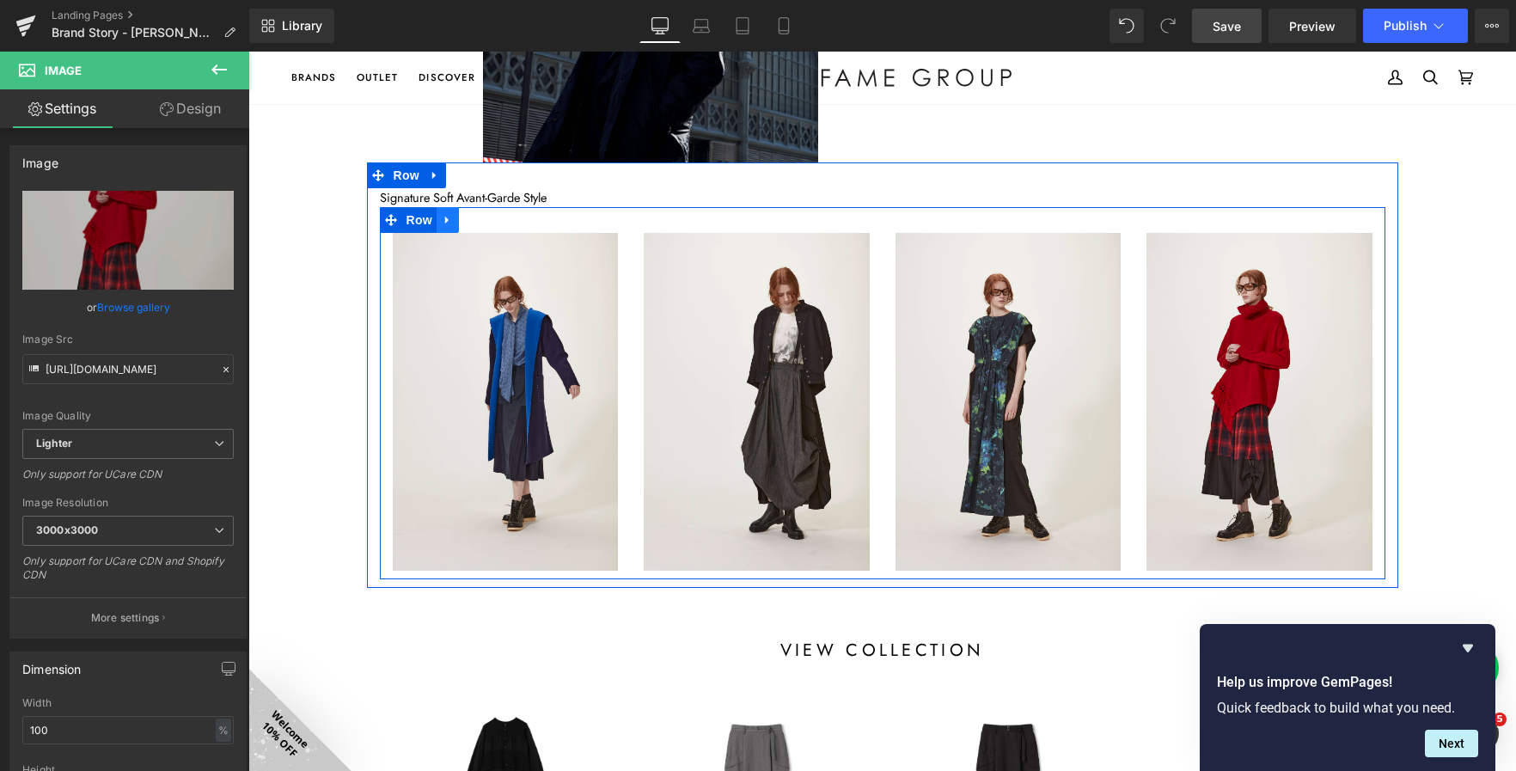
click at [437, 225] on link at bounding box center [448, 220] width 22 height 26
click at [464, 227] on link at bounding box center [470, 220] width 22 height 26
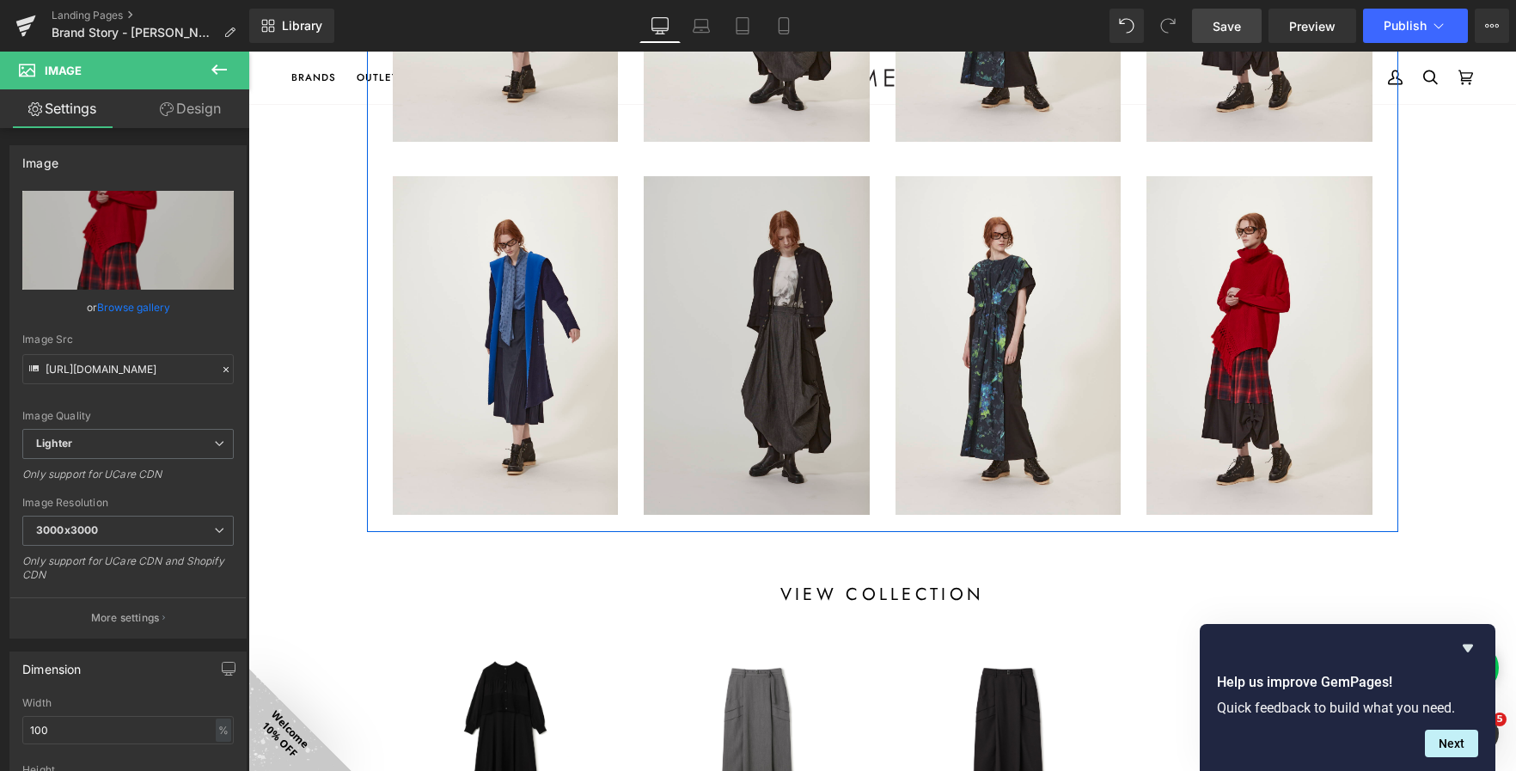
scroll to position [1095, 0]
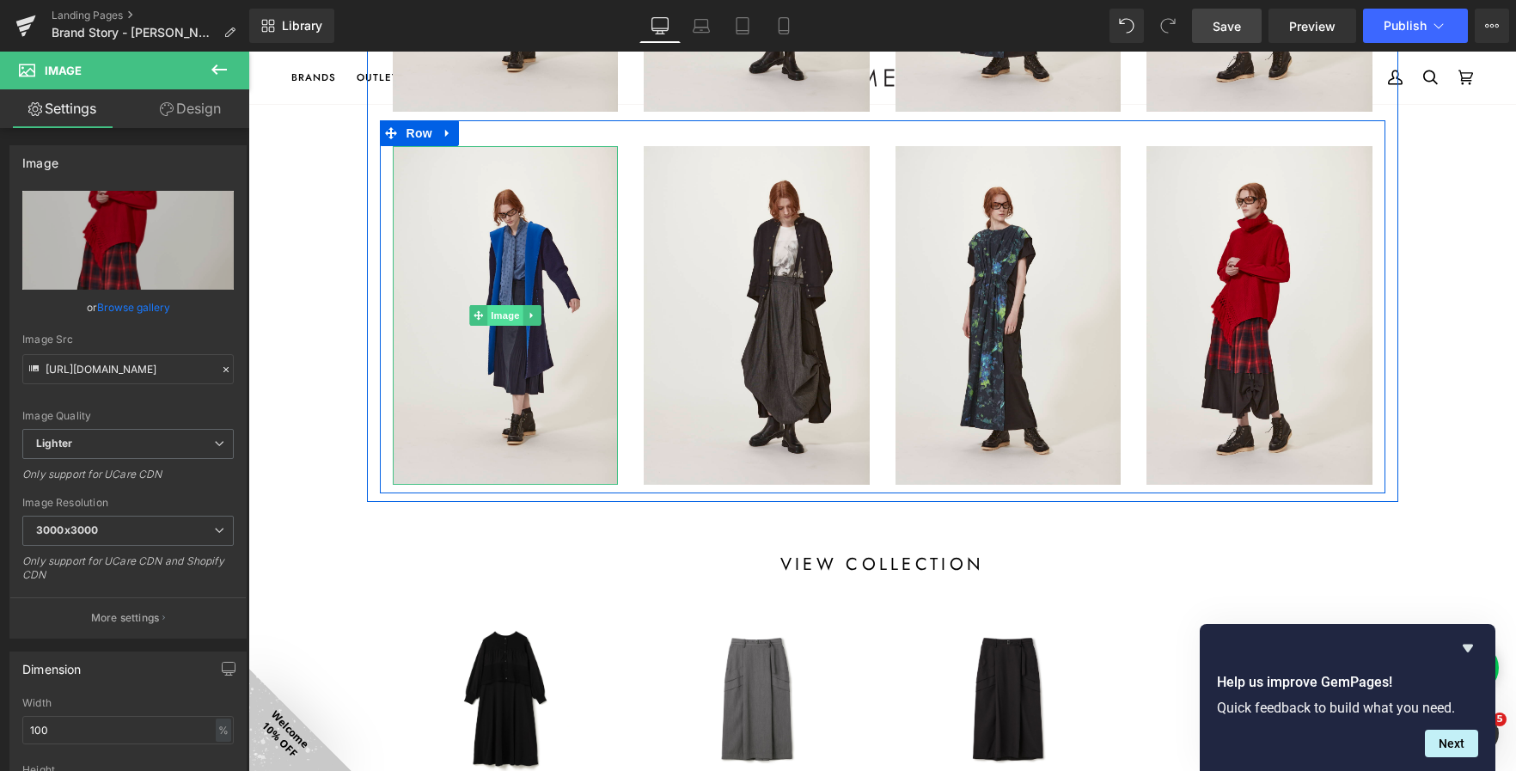
click at [507, 314] on span "Image" at bounding box center [505, 315] width 36 height 21
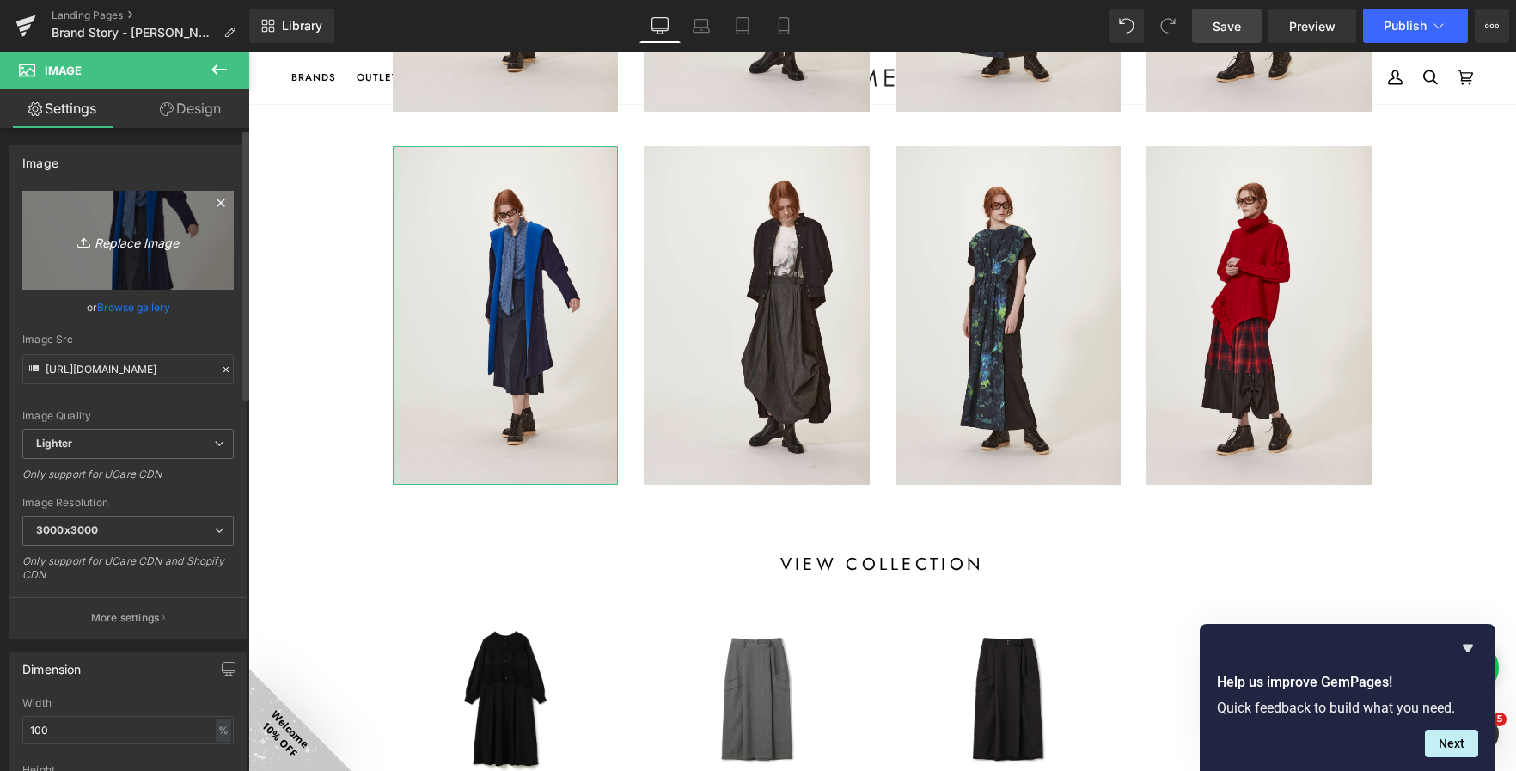
click at [125, 236] on icon "Replace Image" at bounding box center [128, 239] width 138 height 21
type input "C:\fakepath\IMG_25042311901-.jpg"
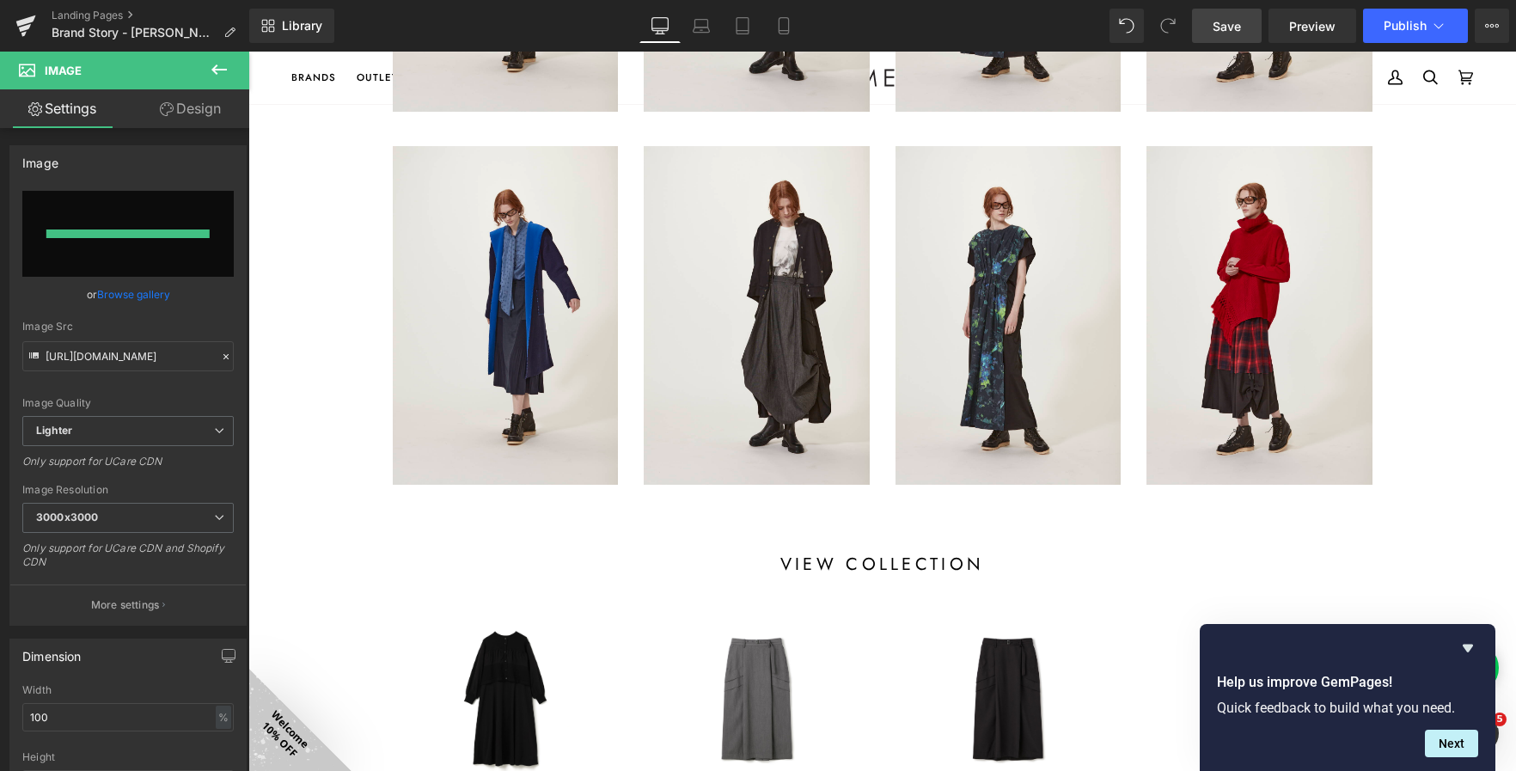
type input "https://ucarecdn.com/30546bbf-9a8b-49cc-9380-1e48c88902ab/-/format/auto/-/previ…"
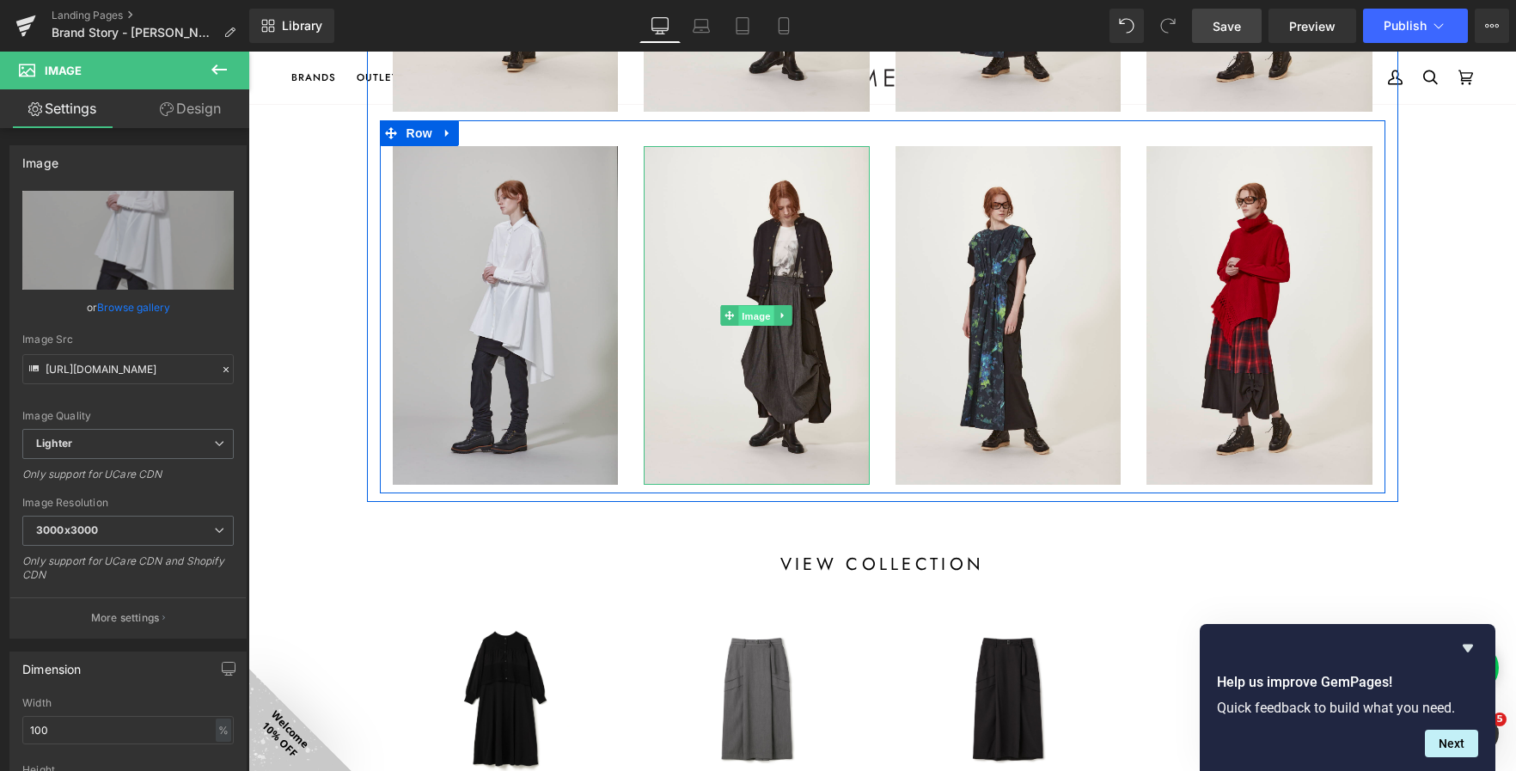
click at [757, 310] on span "Image" at bounding box center [756, 316] width 36 height 21
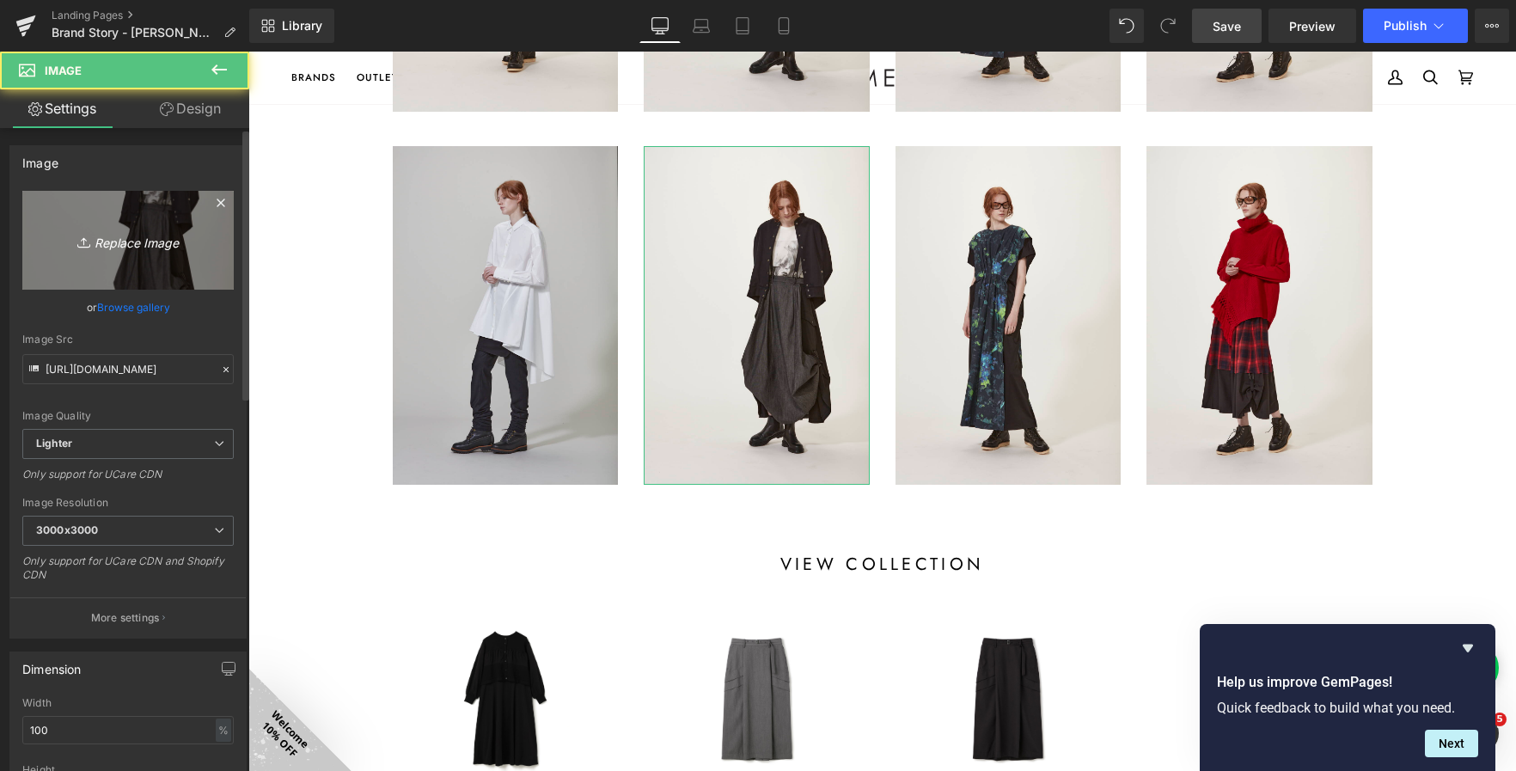
click at [147, 249] on icon "Replace Image" at bounding box center [128, 239] width 138 height 21
type input "C:\fakepath\IMG_25042311973-.jpg"
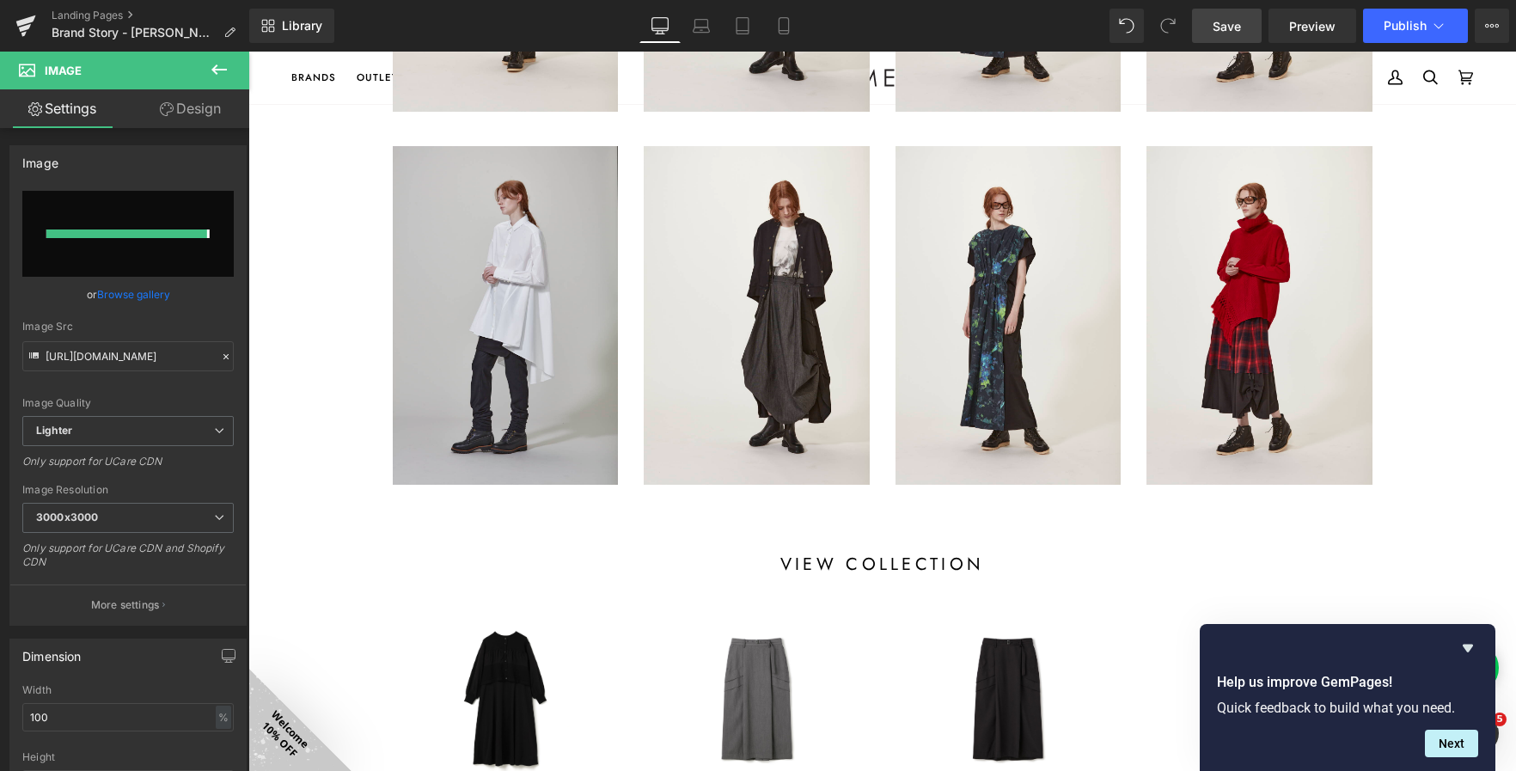
type input "https://ucarecdn.com/2abed496-e30e-4e38-8202-a4e5c9221d47/-/format/auto/-/previ…"
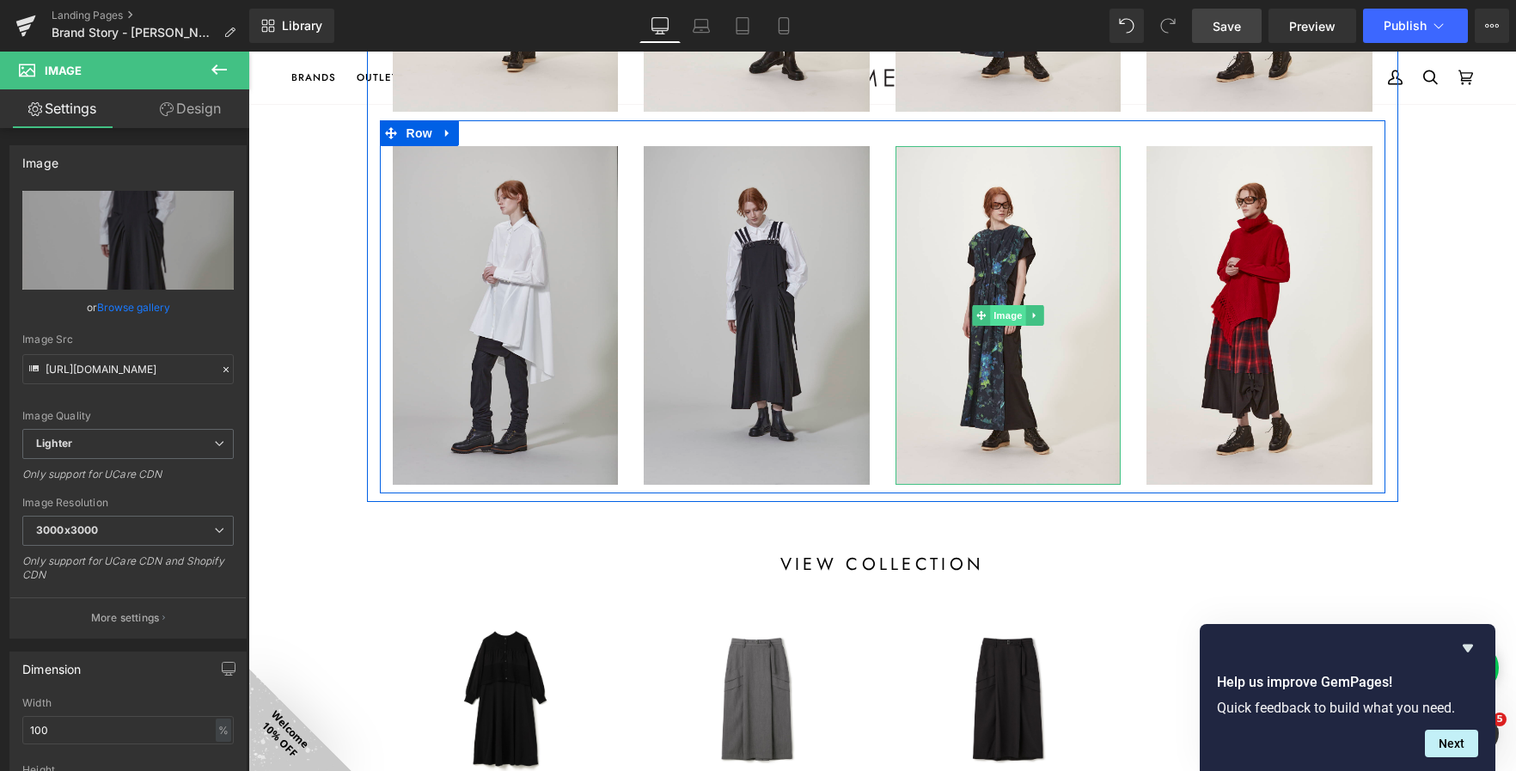
click at [992, 309] on span "Image" at bounding box center [1008, 315] width 36 height 21
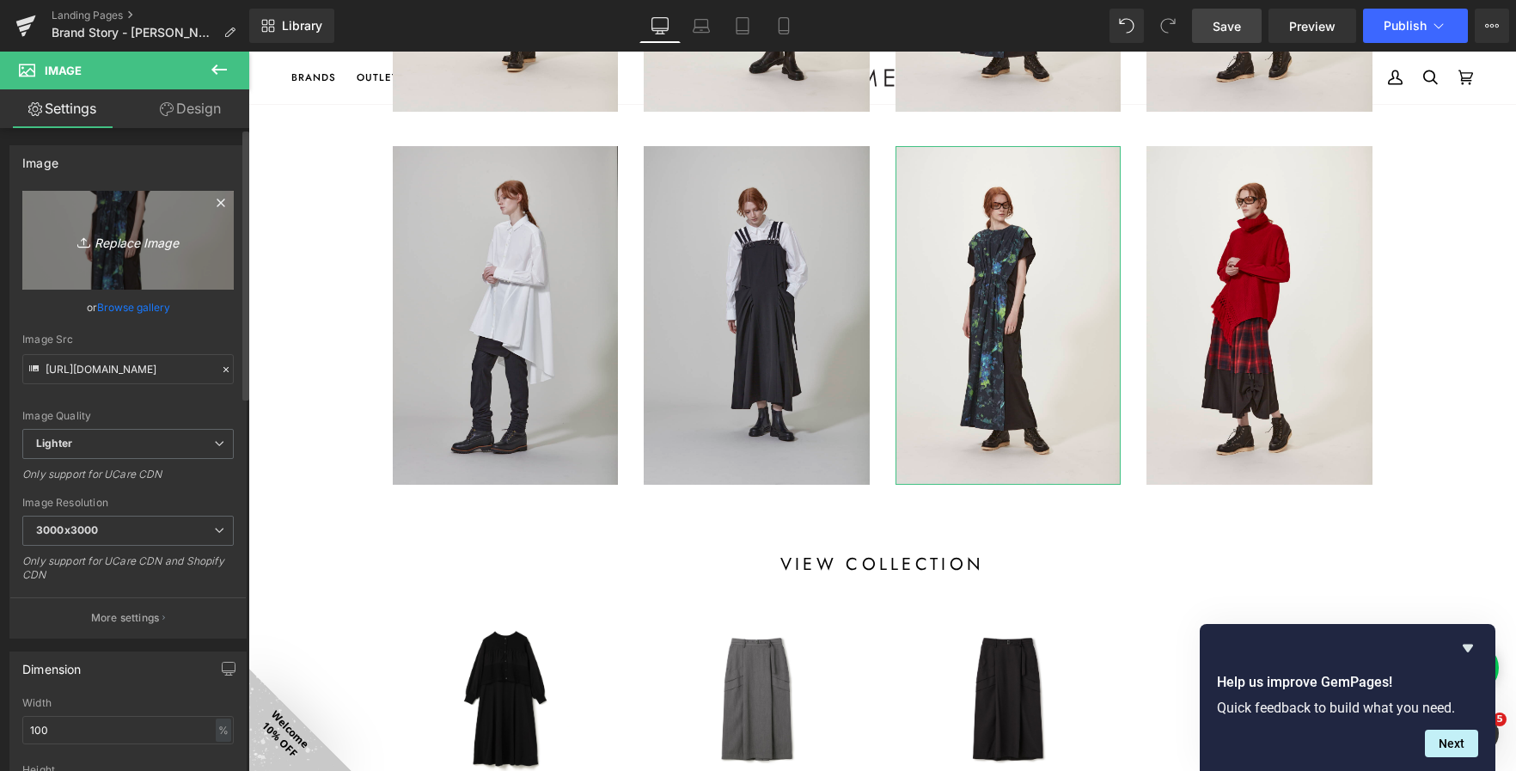
click at [158, 237] on icon "Replace Image" at bounding box center [128, 239] width 138 height 21
type input "C:\fakepath\IMG_25042311611-.jpg"
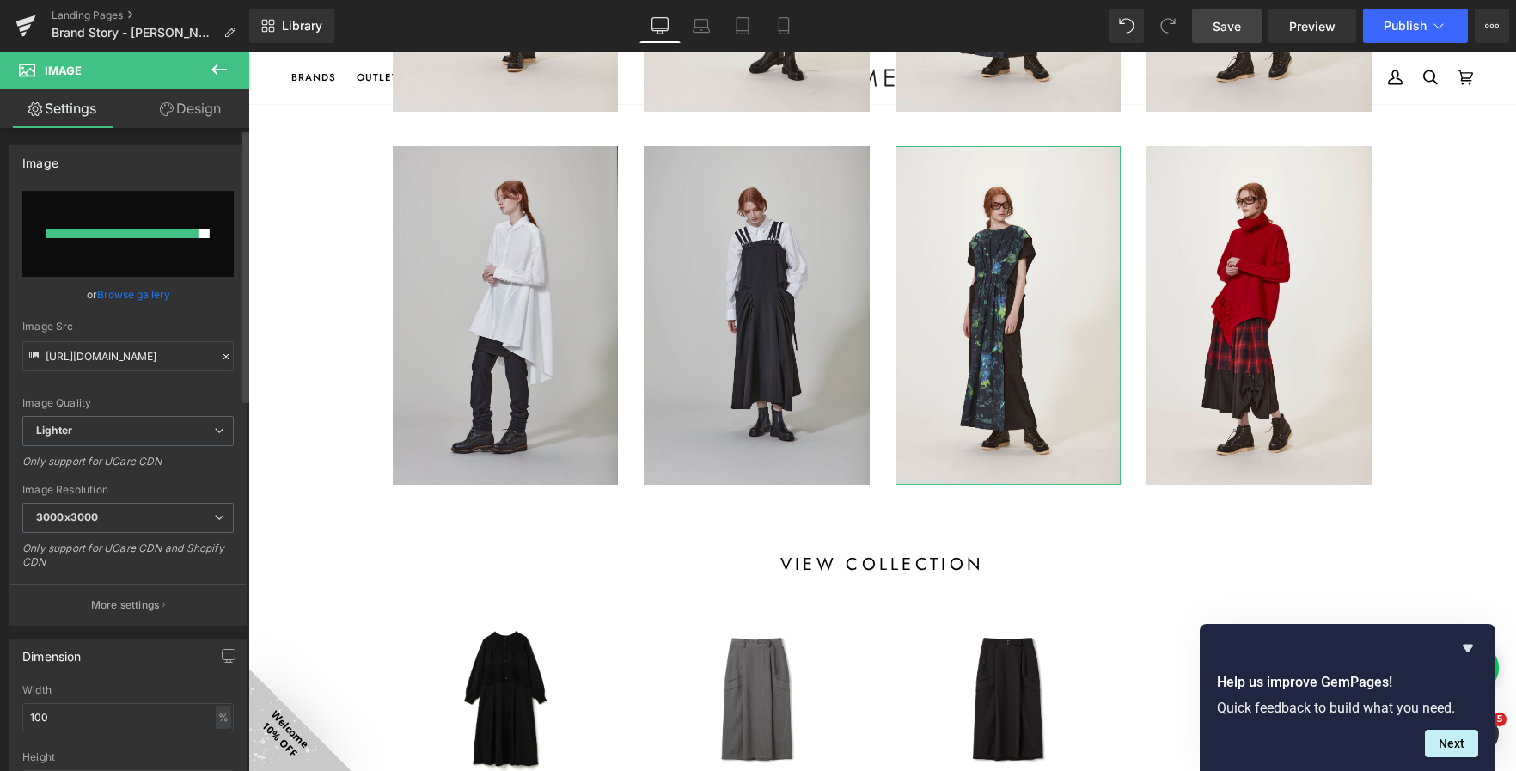
type input "https://ucarecdn.com/c0632bdf-b918-412b-93c3-e15204376da5/-/format/auto/-/previ…"
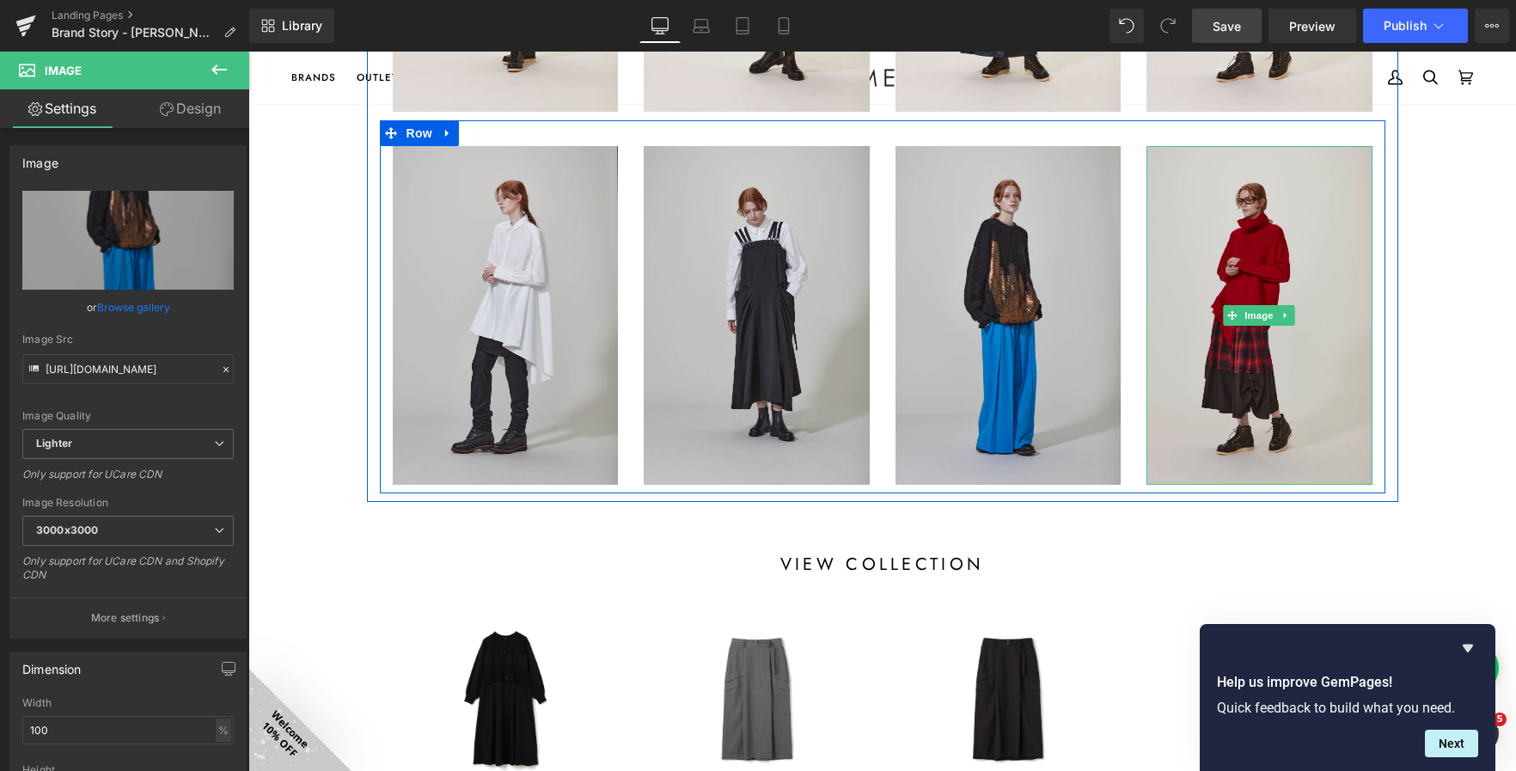
click at [1233, 280] on img at bounding box center [1260, 315] width 226 height 339
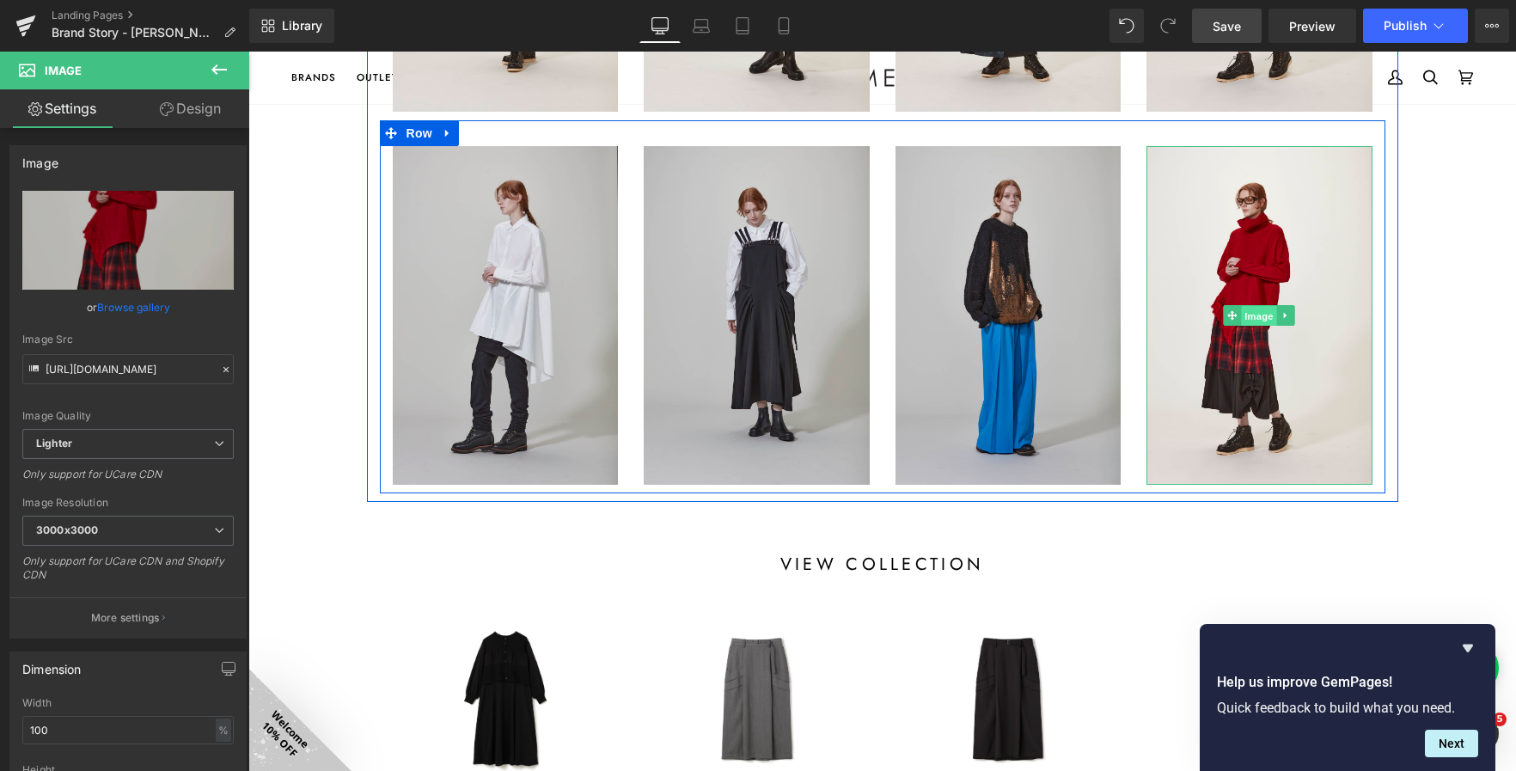
click at [1245, 316] on span "Image" at bounding box center [1259, 316] width 36 height 21
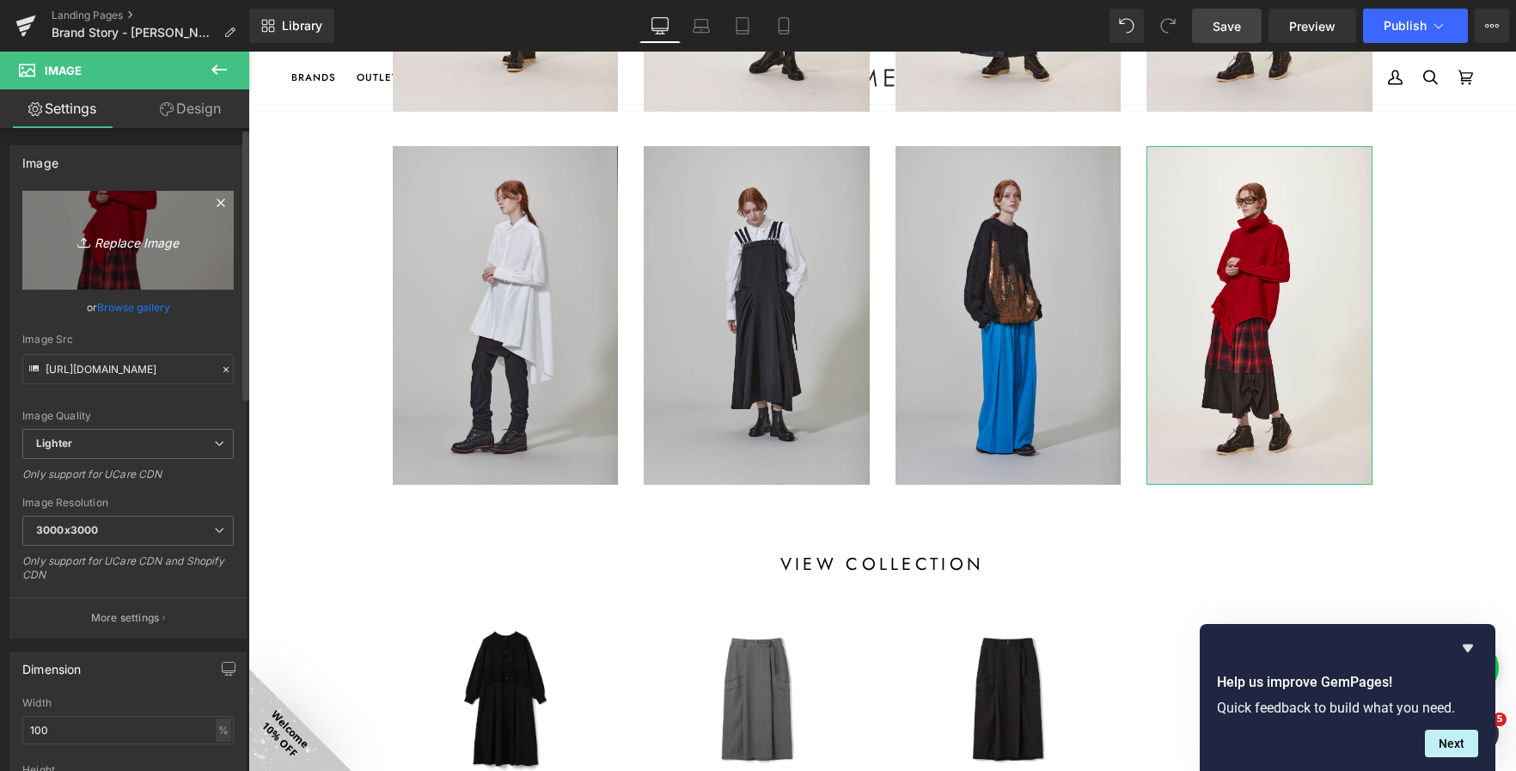
click at [133, 244] on icon "Replace Image" at bounding box center [128, 239] width 138 height 21
type input "C:\fakepath\IMG_25042311738-.jpg"
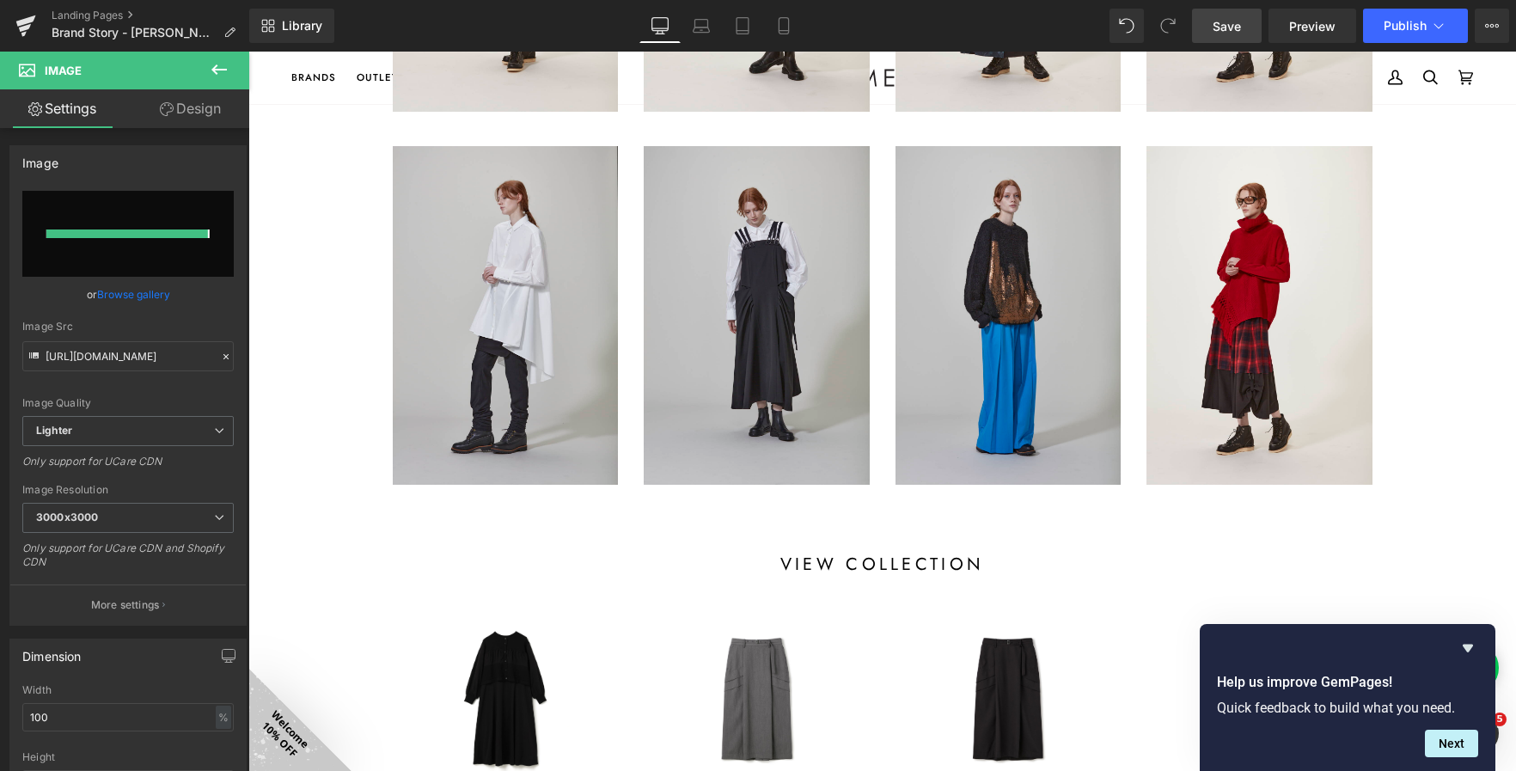
type input "https://ucarecdn.com/bb54d4ac-11d7-411b-9cdc-2b5a6acc8a2b/-/format/auto/-/previ…"
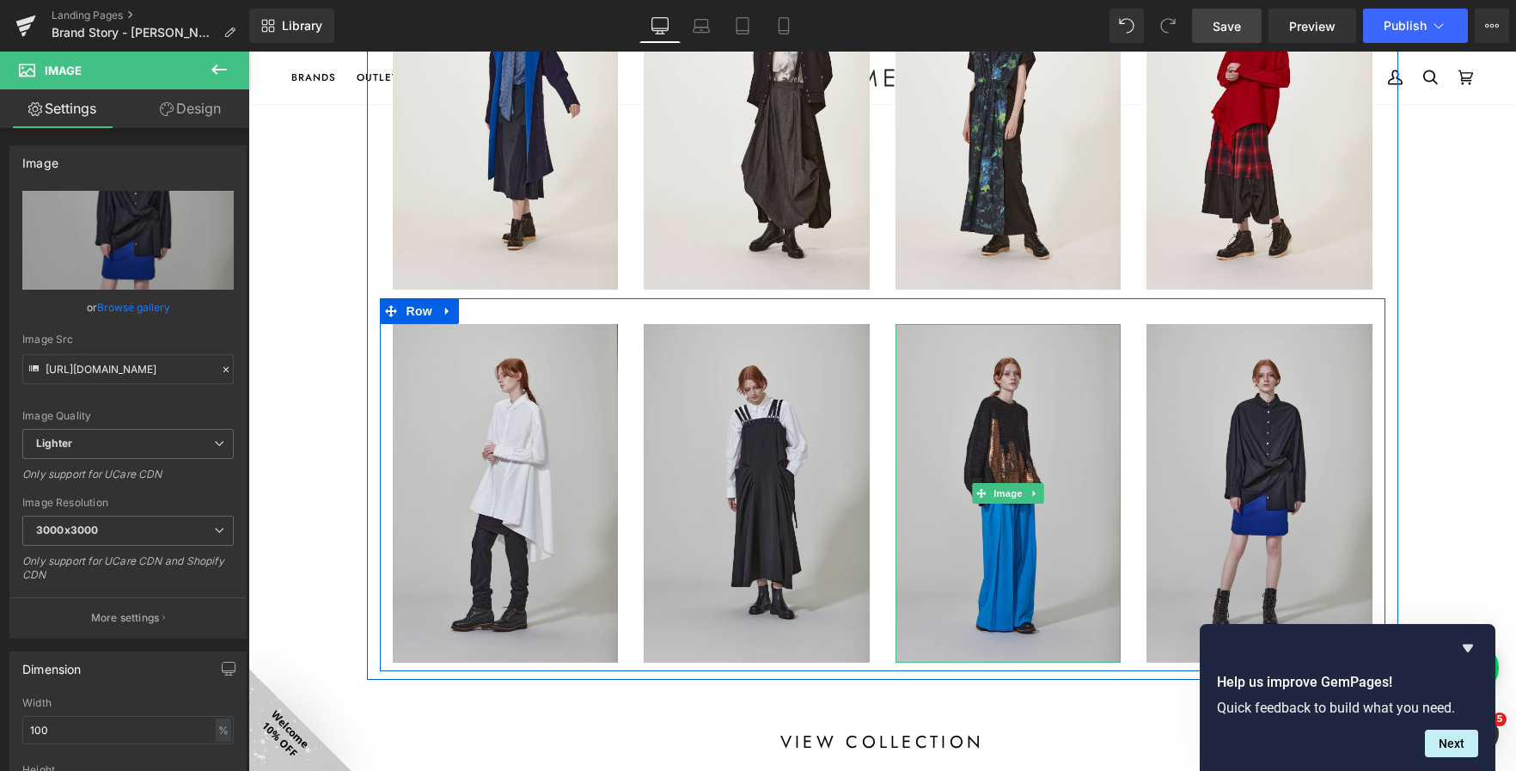
scroll to position [751, 0]
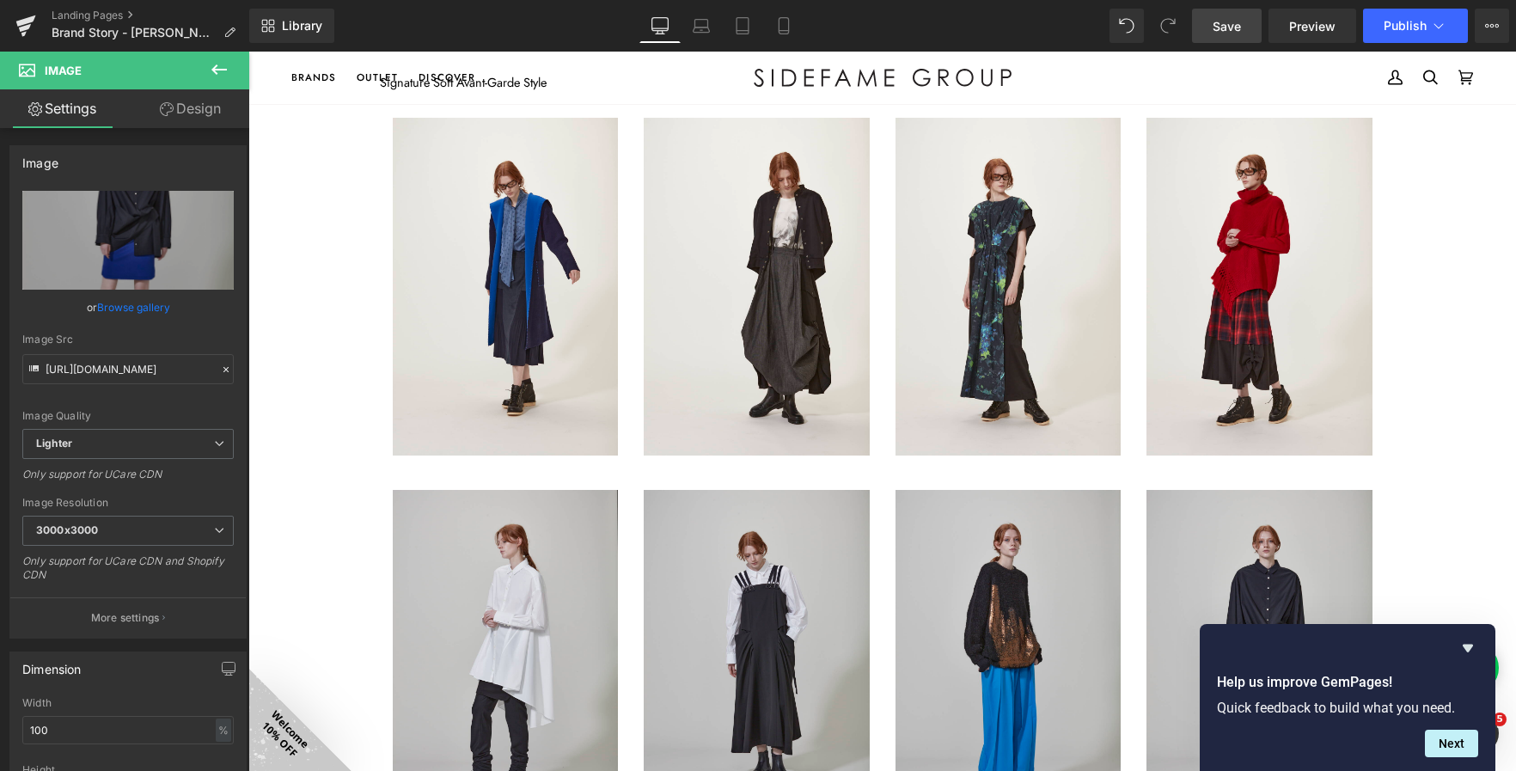
click at [1222, 25] on span "Save" at bounding box center [1227, 26] width 28 height 18
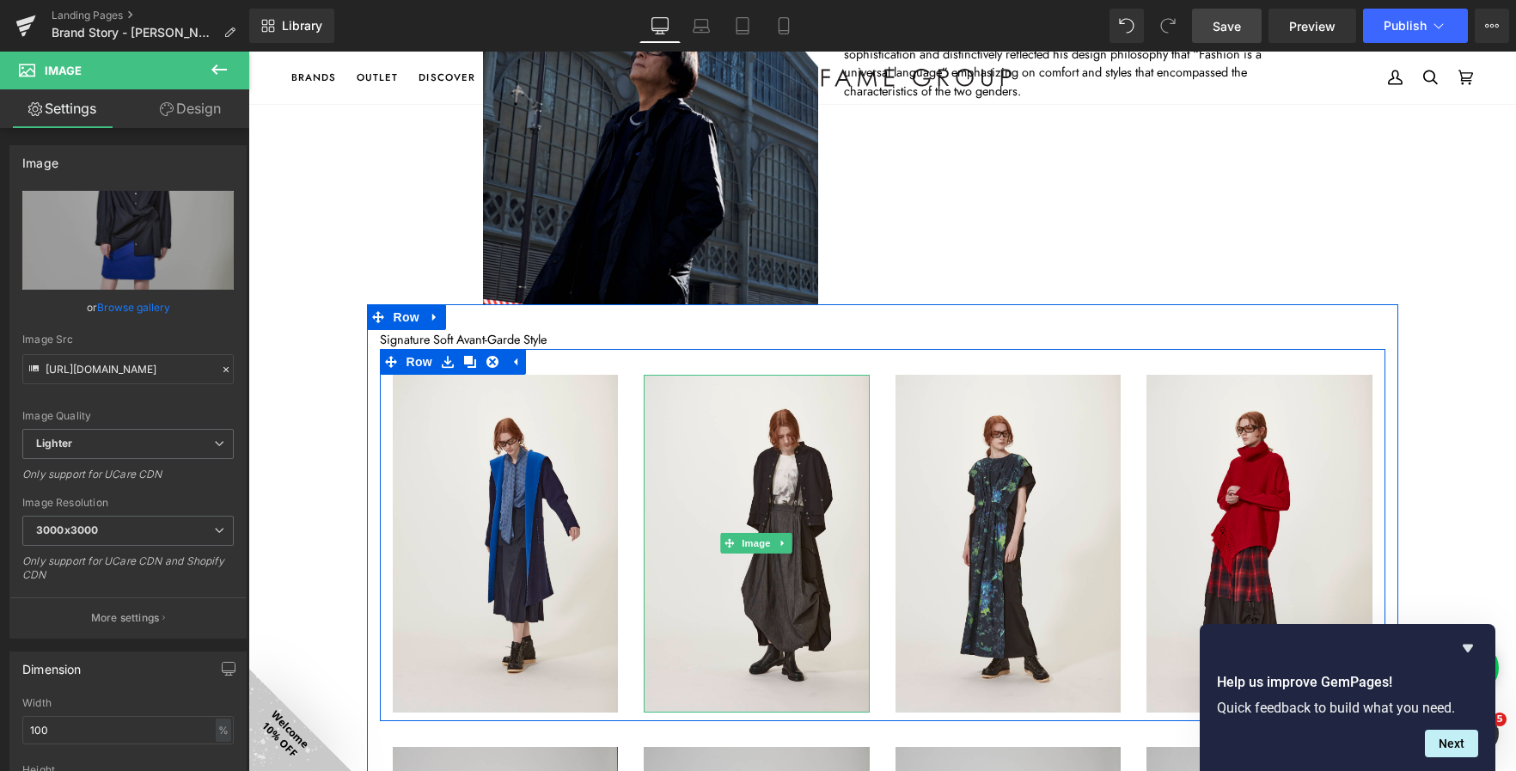
scroll to position [493, 0]
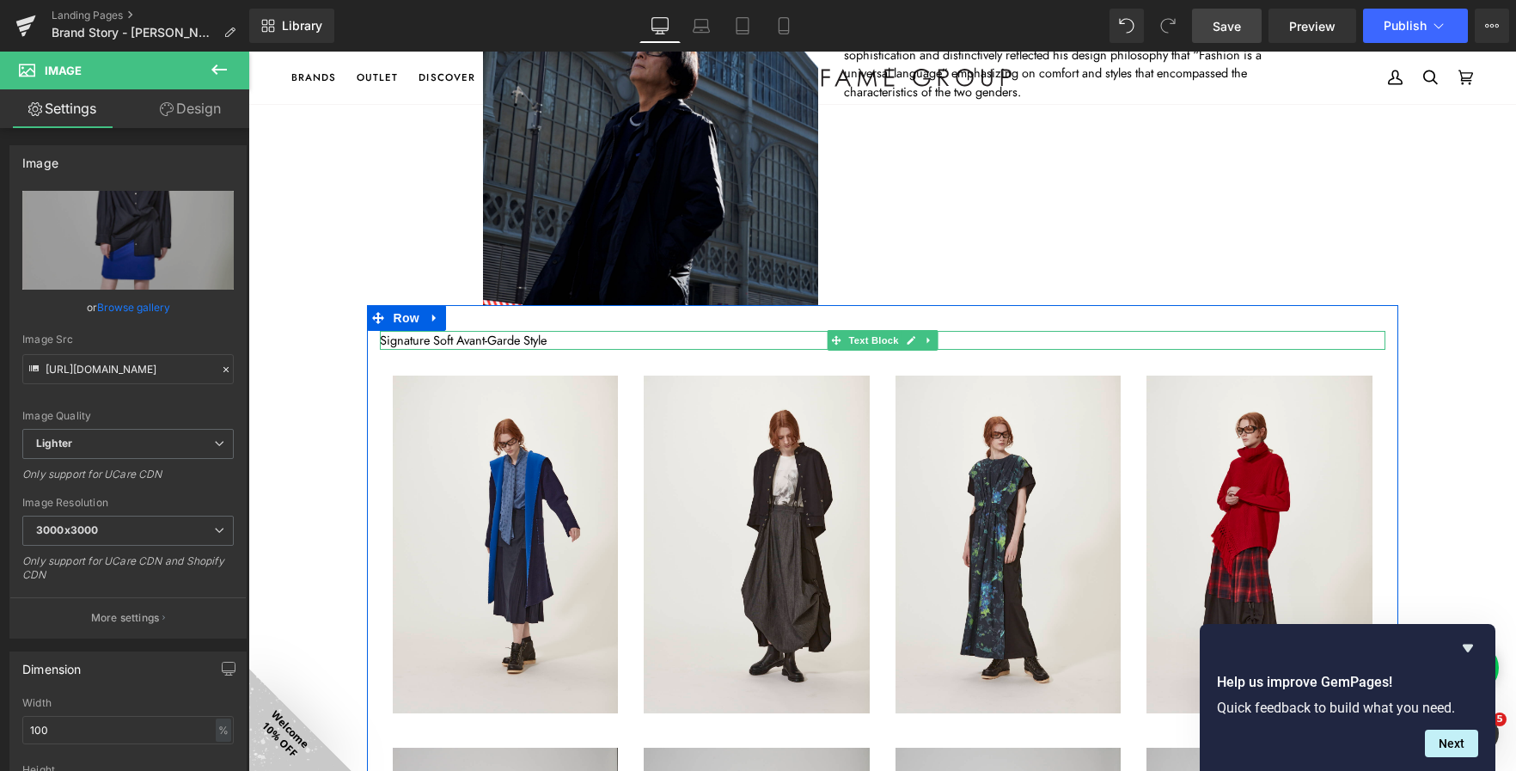
click at [518, 337] on p "Signature Soft Avant-Garde Style" at bounding box center [883, 340] width 1006 height 19
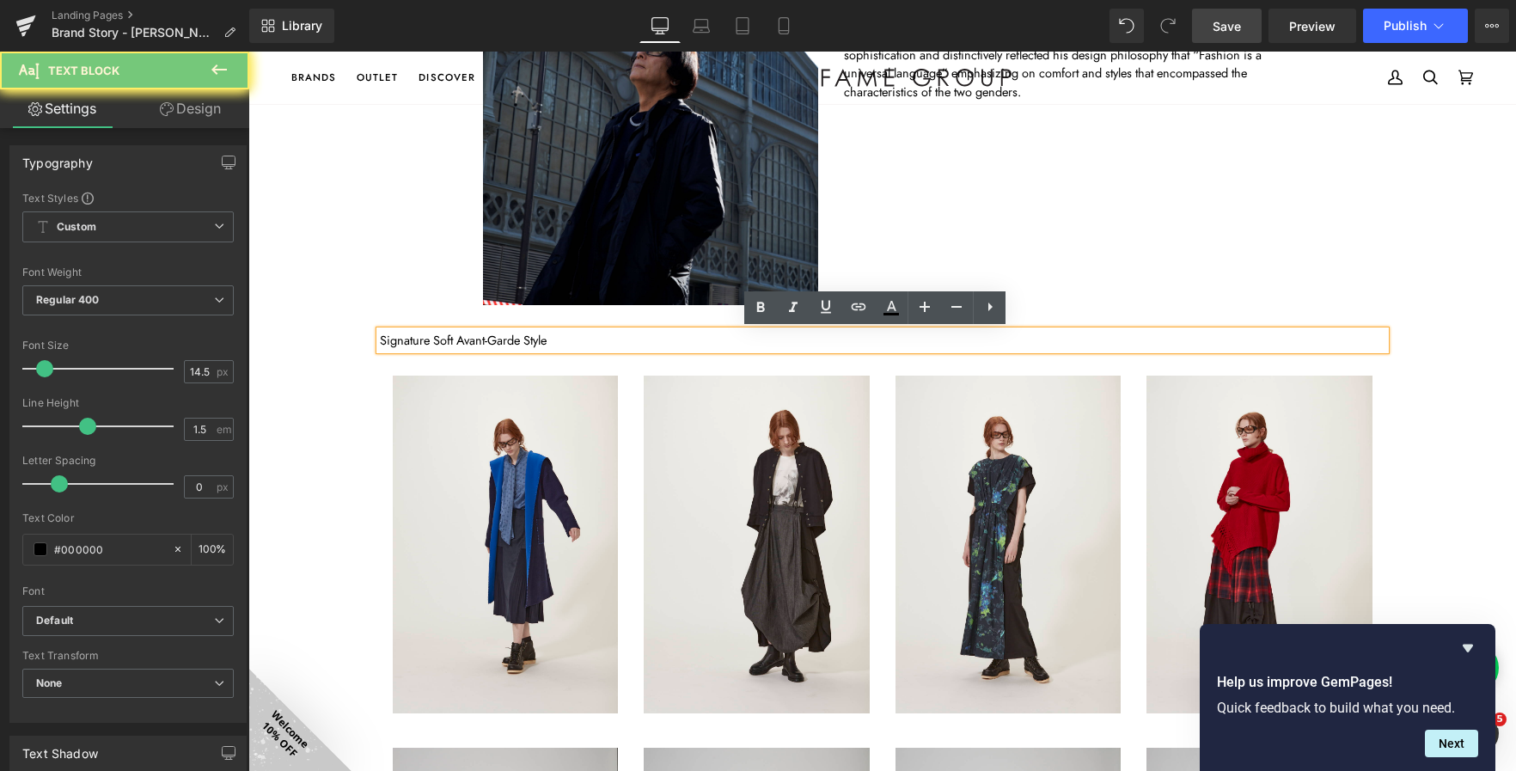
click at [518, 337] on p "Signature Soft Avant-Garde Style" at bounding box center [883, 340] width 1006 height 19
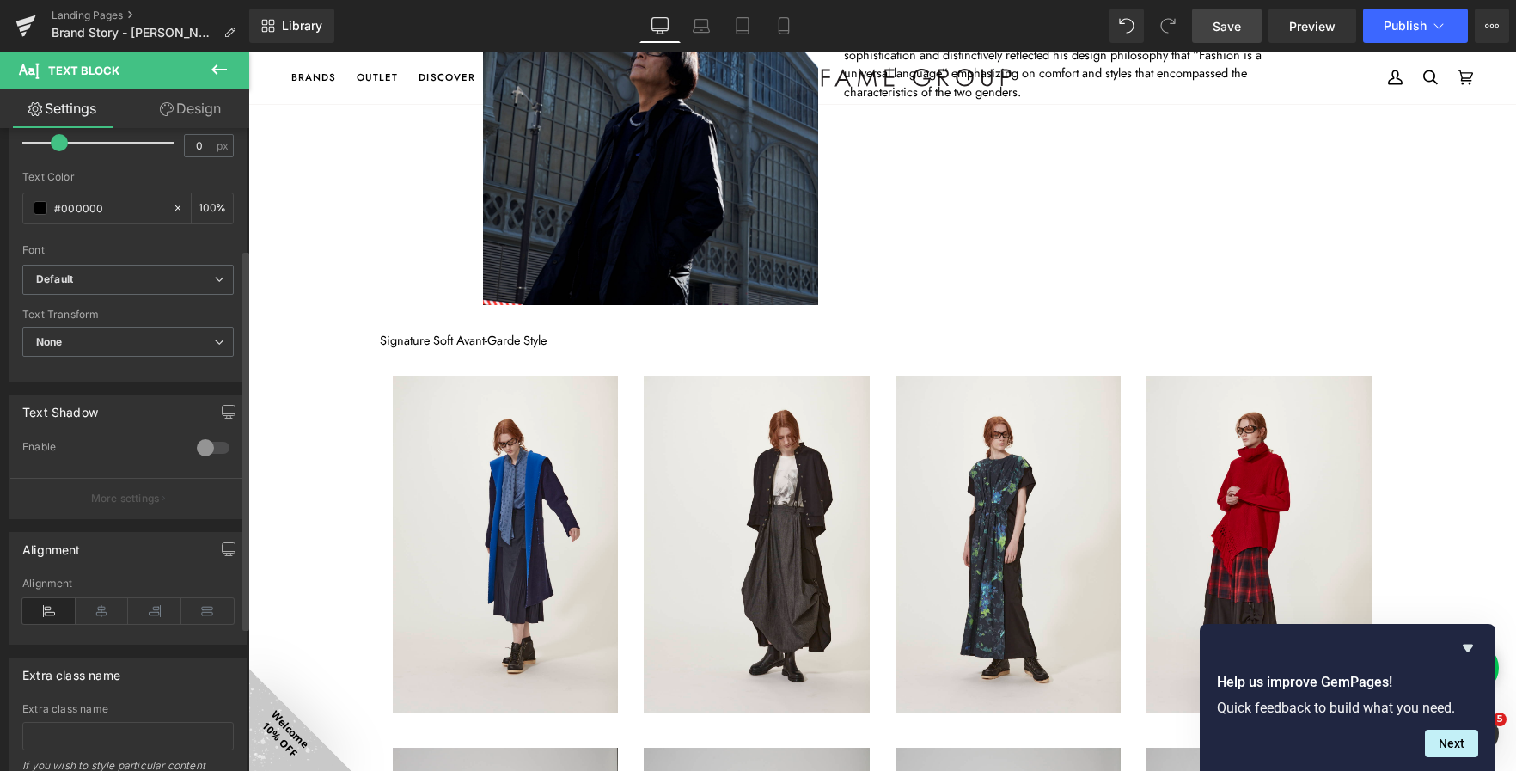
scroll to position [344, 0]
click at [101, 613] on icon at bounding box center [102, 609] width 53 height 26
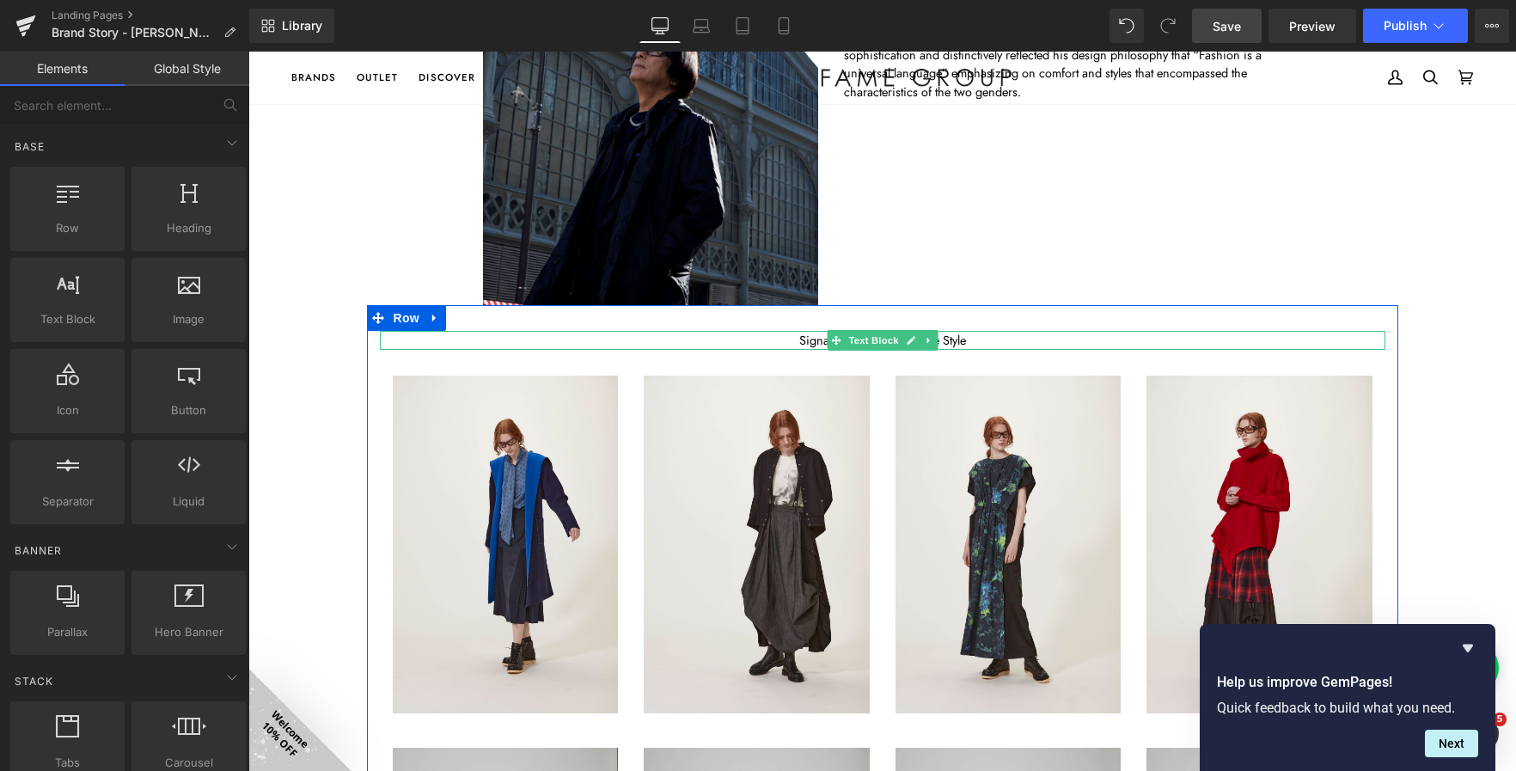
click at [797, 340] on p "Signature Soft Avant-Garde Style" at bounding box center [883, 340] width 1006 height 19
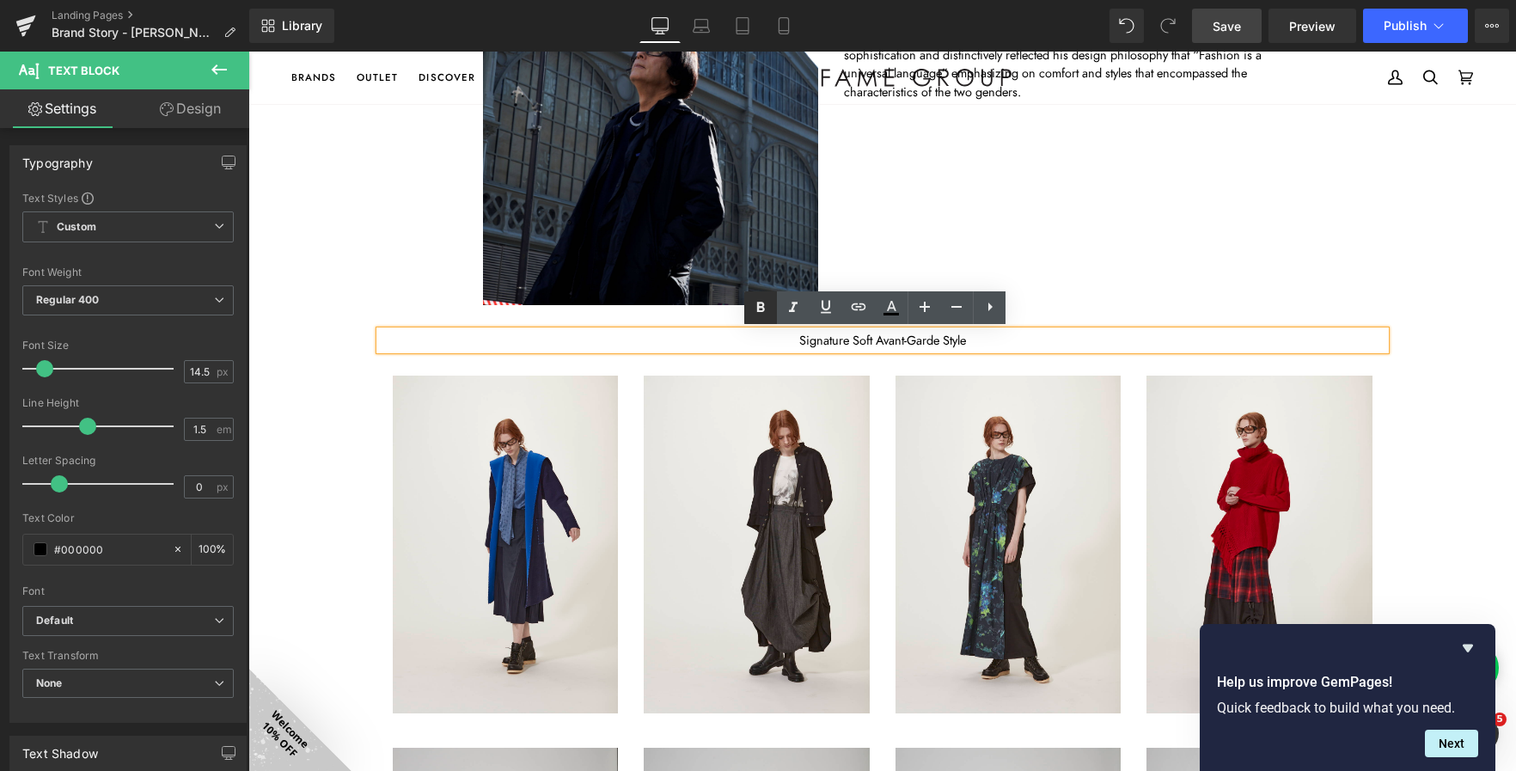
click at [756, 305] on icon at bounding box center [760, 307] width 21 height 21
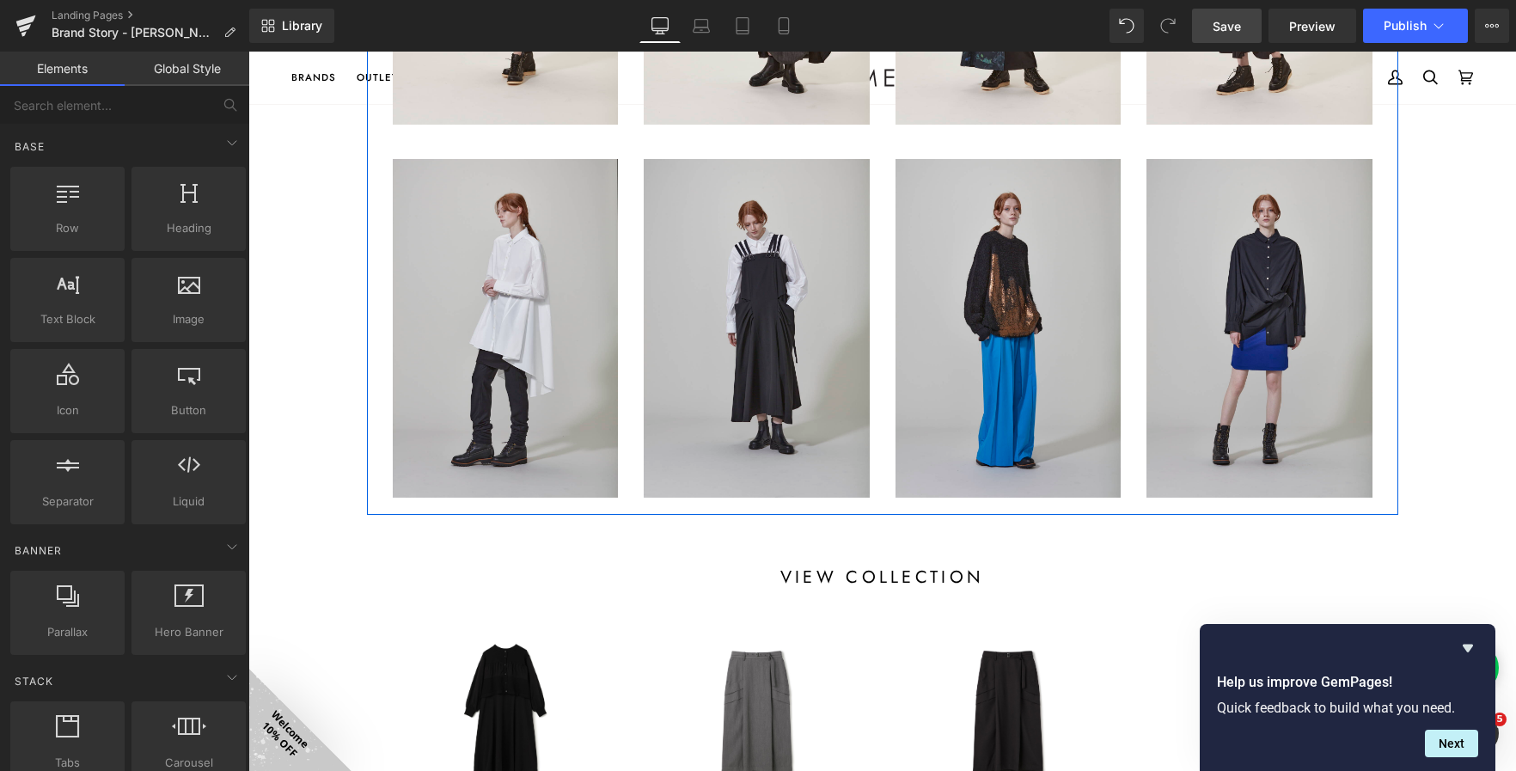
scroll to position [1095, 0]
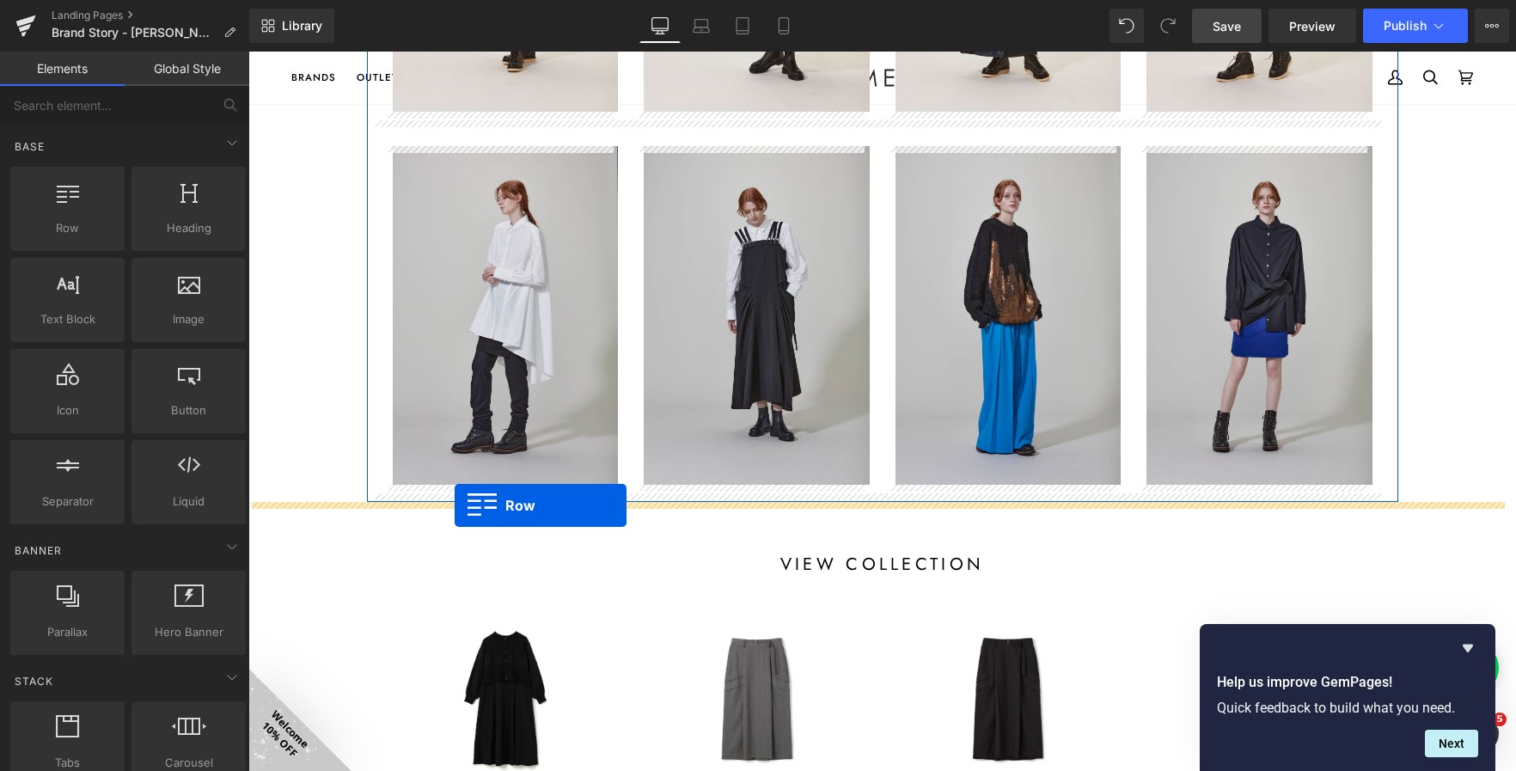
drag, startPoint x: 304, startPoint y: 291, endPoint x: 455, endPoint y: 505, distance: 262.3
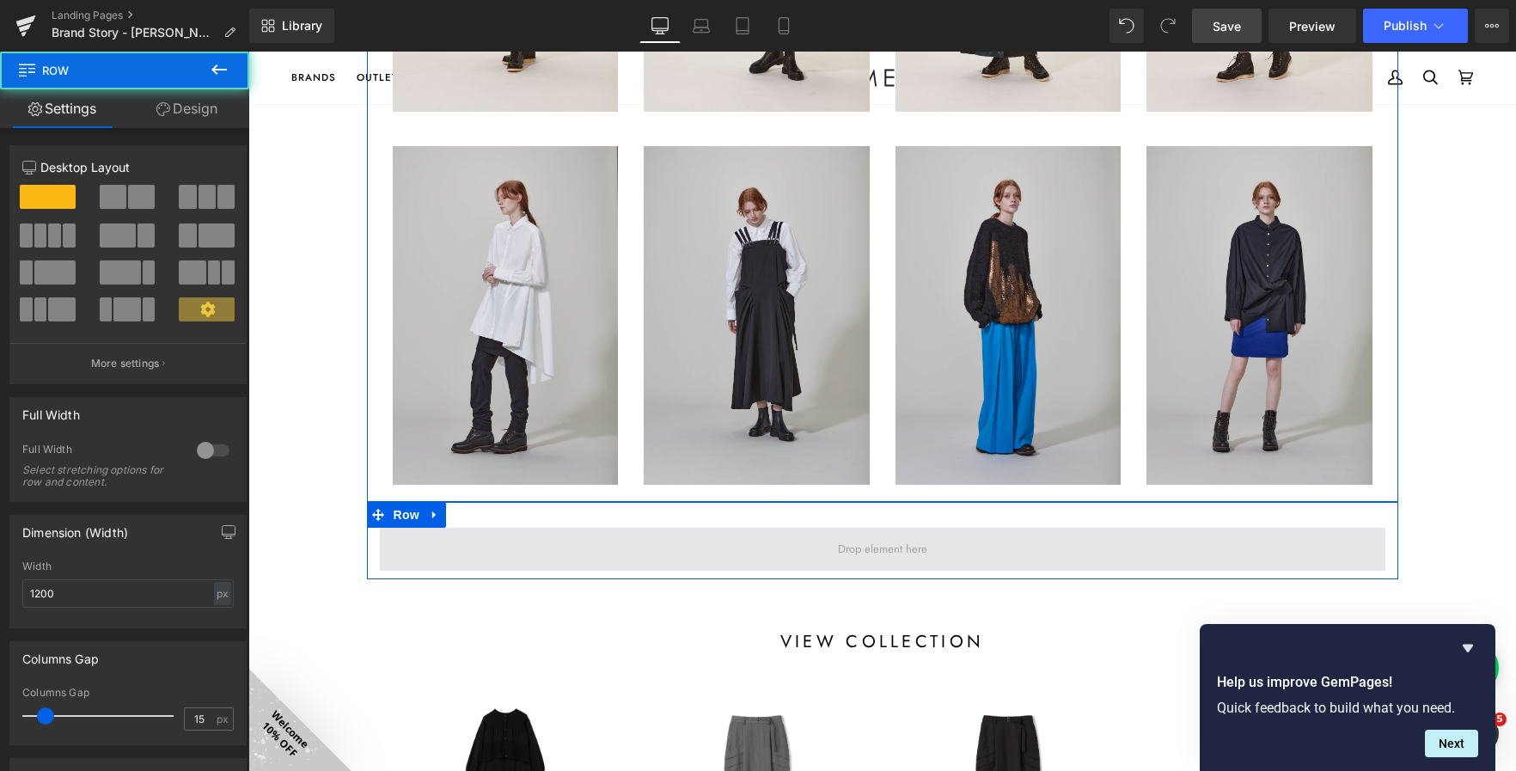
scroll to position [9, 9]
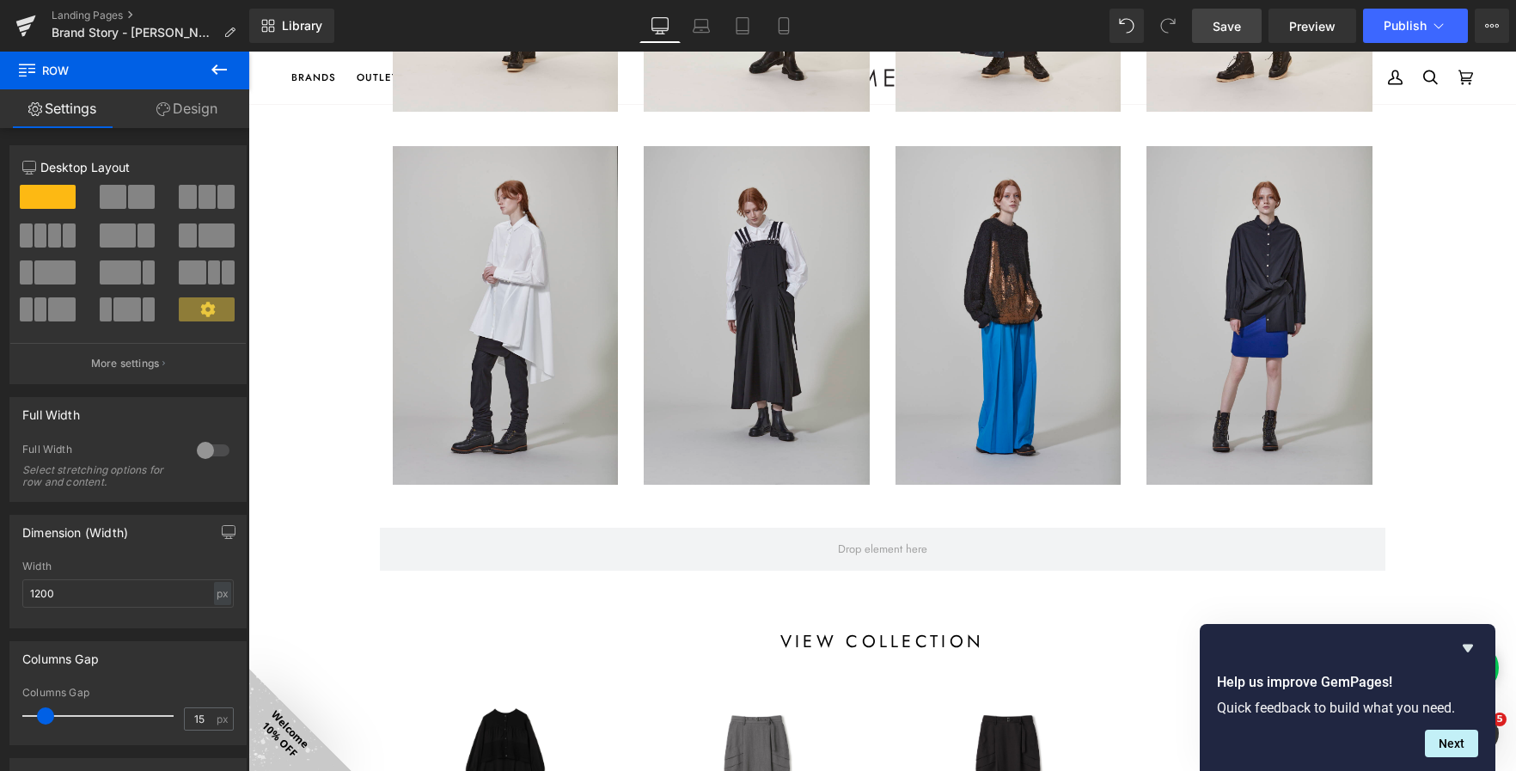
click at [207, 63] on button at bounding box center [219, 71] width 60 height 38
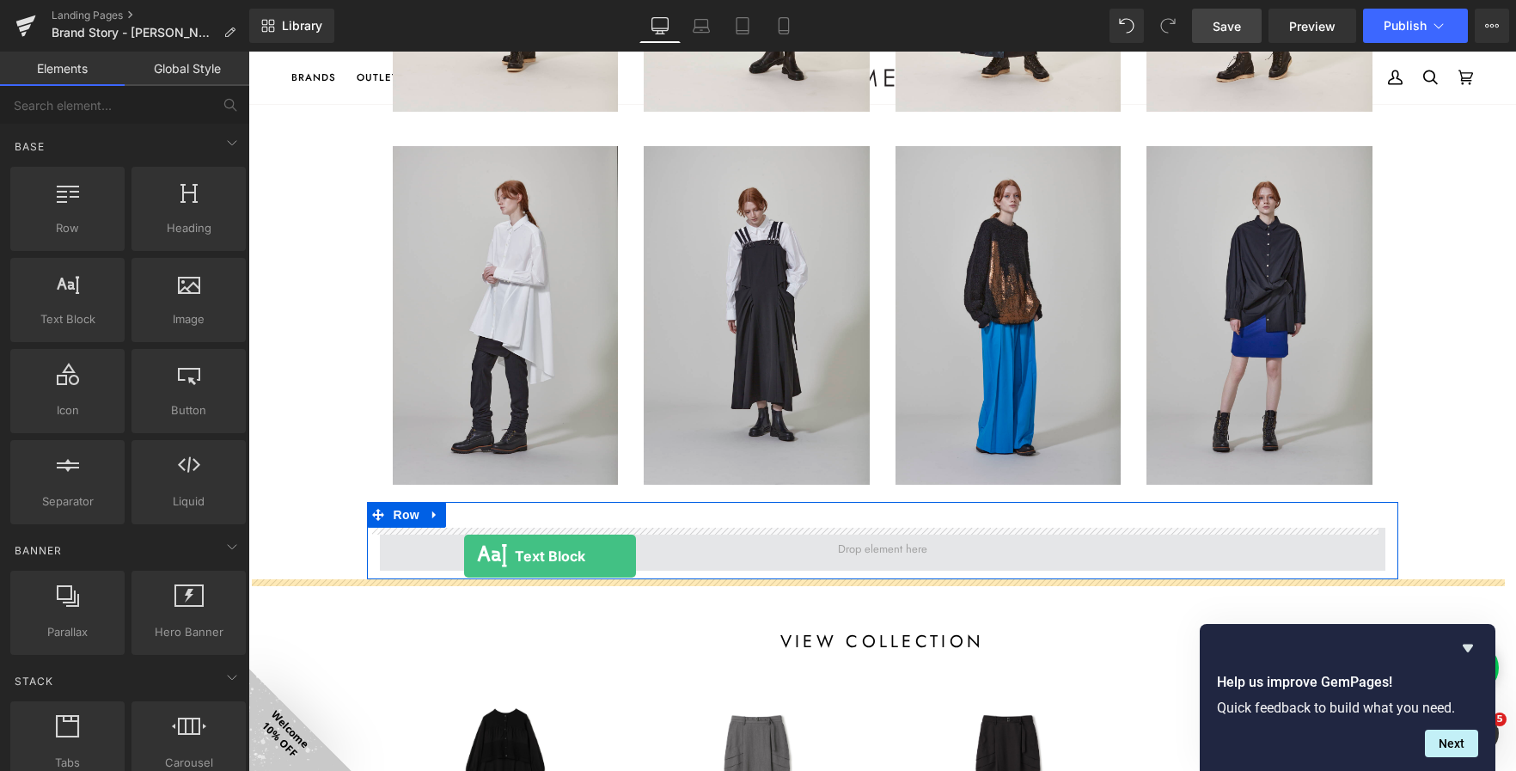
drag, startPoint x: 333, startPoint y: 356, endPoint x: 464, endPoint y: 556, distance: 239.1
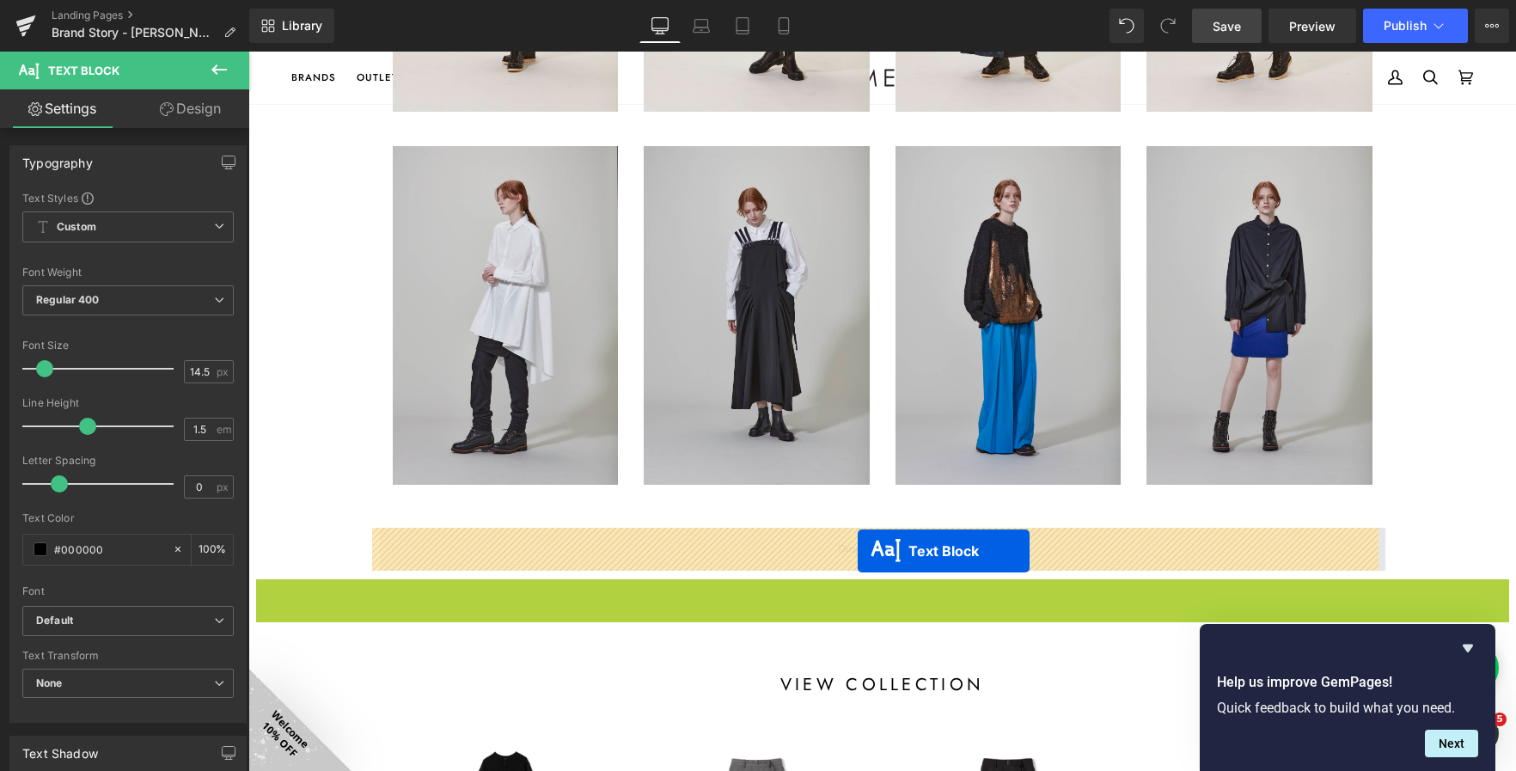
drag, startPoint x: 860, startPoint y: 603, endPoint x: 858, endPoint y: 551, distance: 52.5
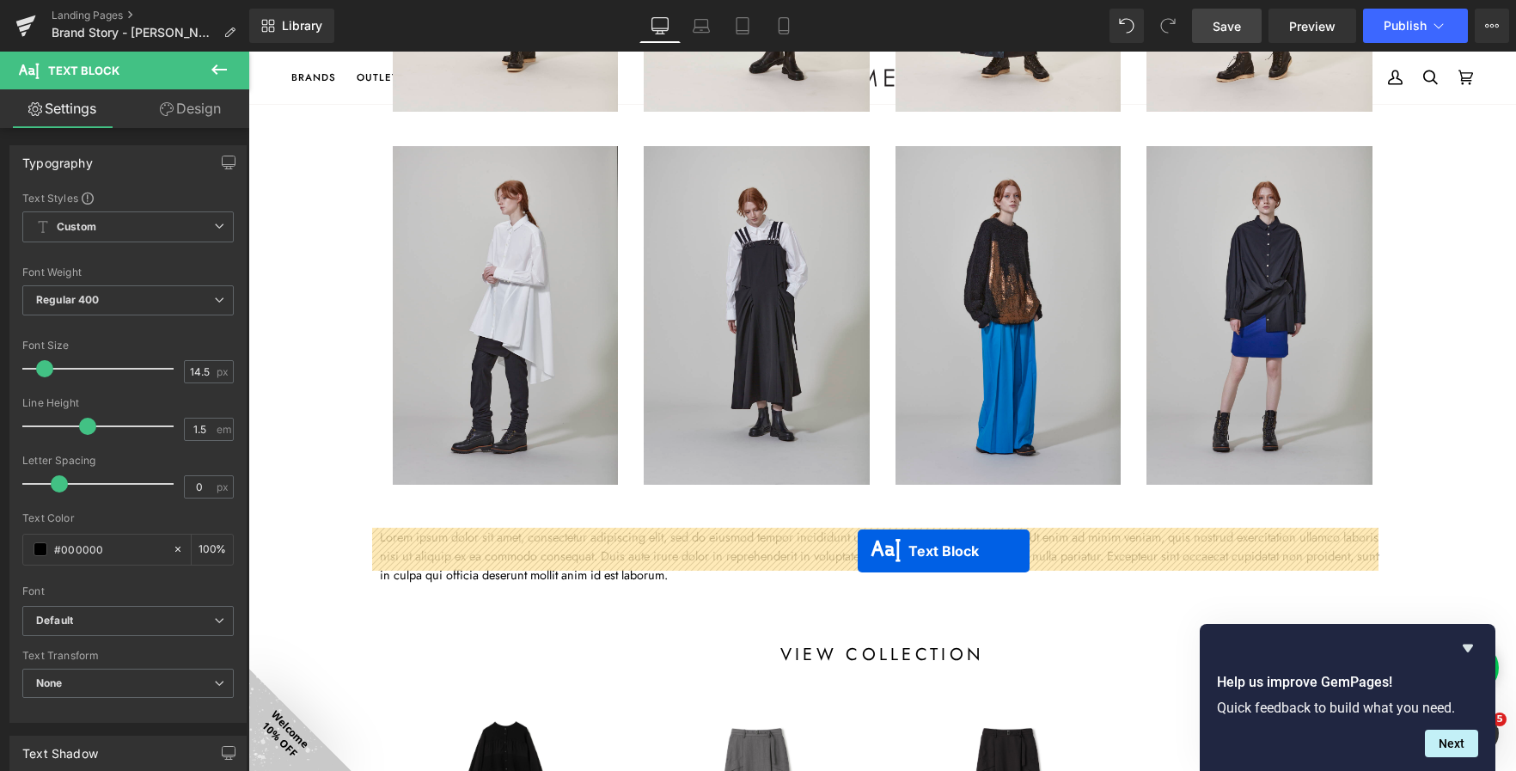
scroll to position [3073, 1253]
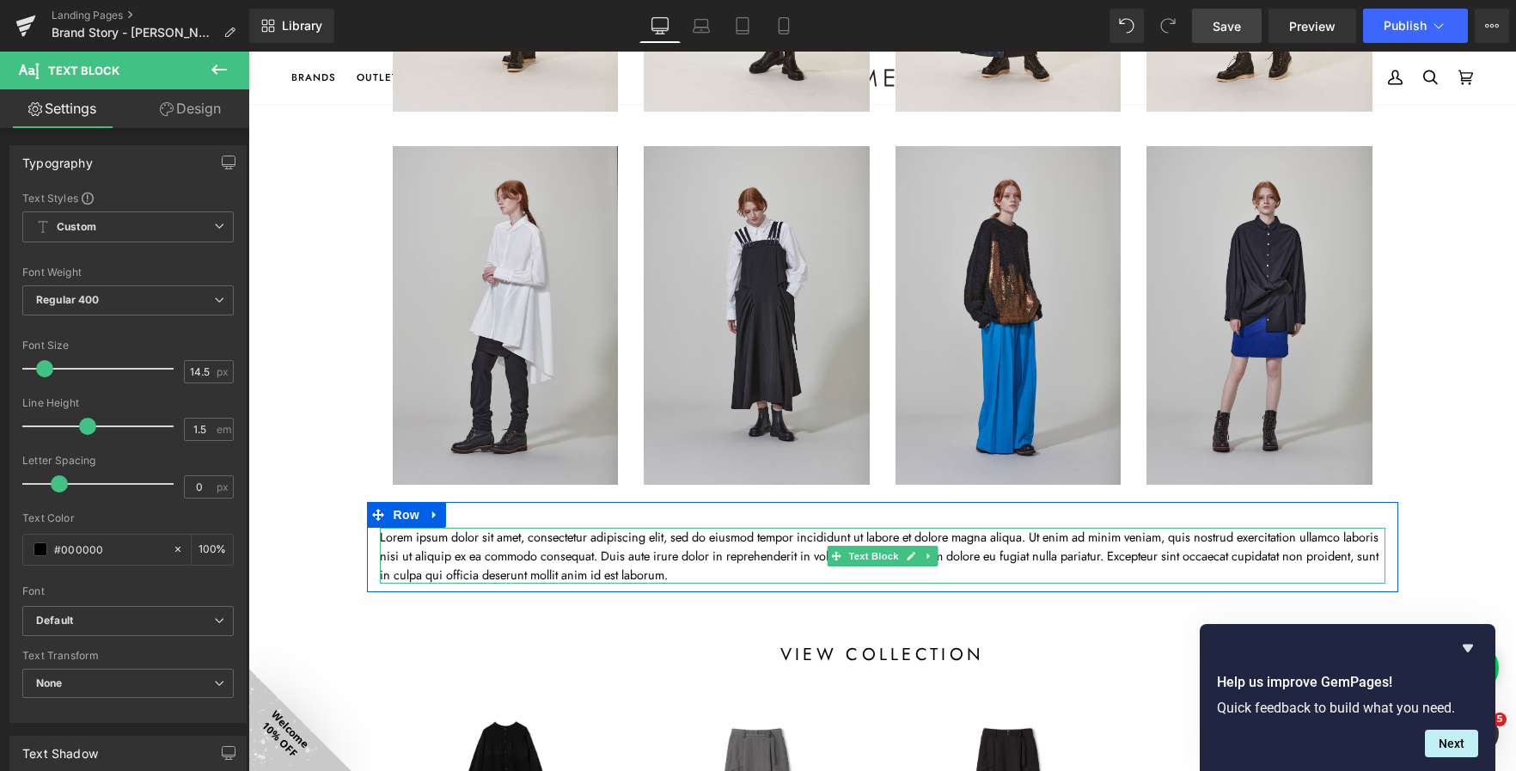
click at [625, 569] on p "Lorem ipsum dolor sit amet, consectetur adipiscing elit, sed do eiusmod tempor …" at bounding box center [883, 556] width 1006 height 56
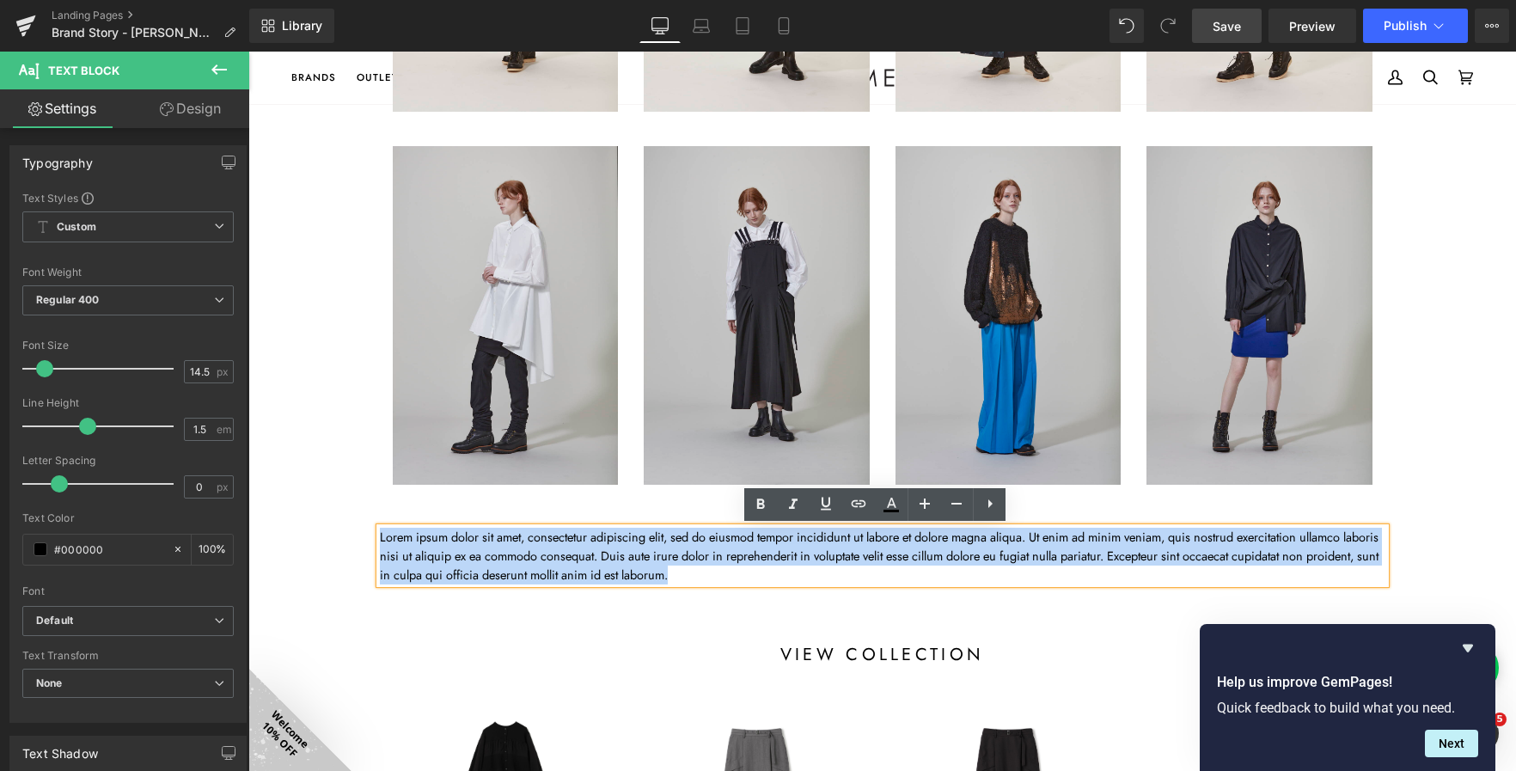
drag, startPoint x: 750, startPoint y: 572, endPoint x: 358, endPoint y: 526, distance: 393.7
click at [358, 526] on div "Row about atsuro tayama Heading Row Image 120px Founded in 1982 by Japanese des…" at bounding box center [882, 327] width 1268 height 2576
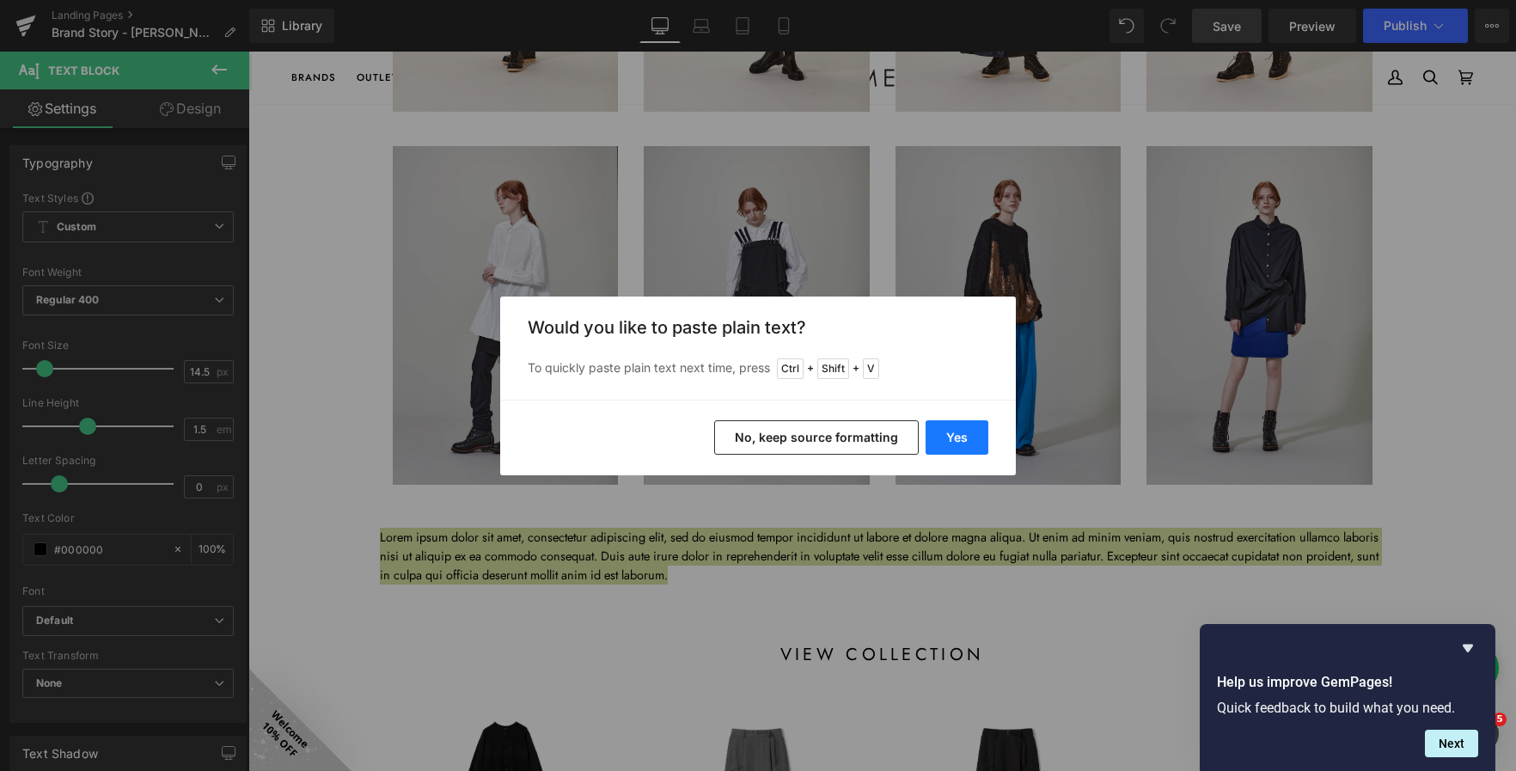
click at [933, 439] on button "Yes" at bounding box center [957, 437] width 63 height 34
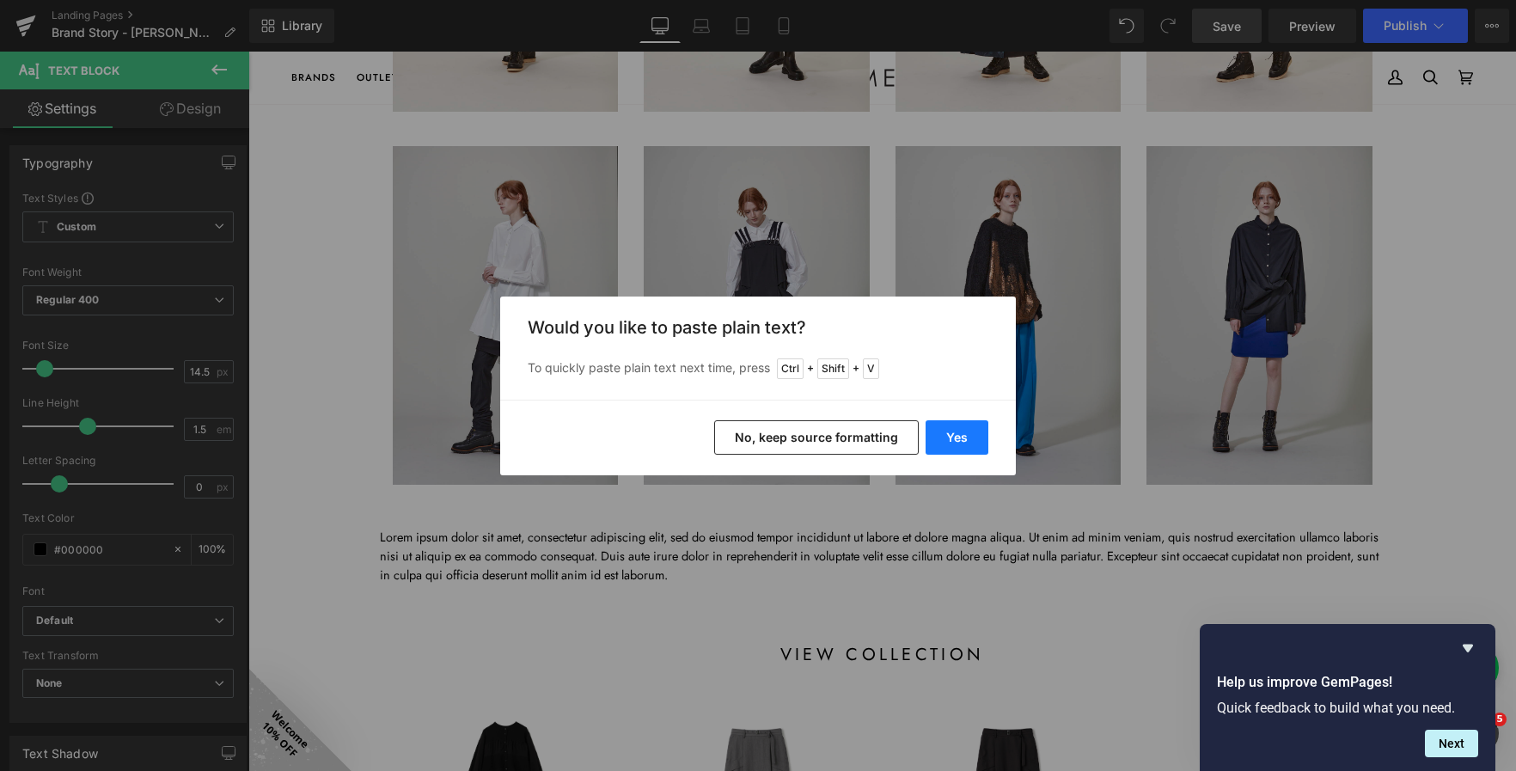
scroll to position [9, 9]
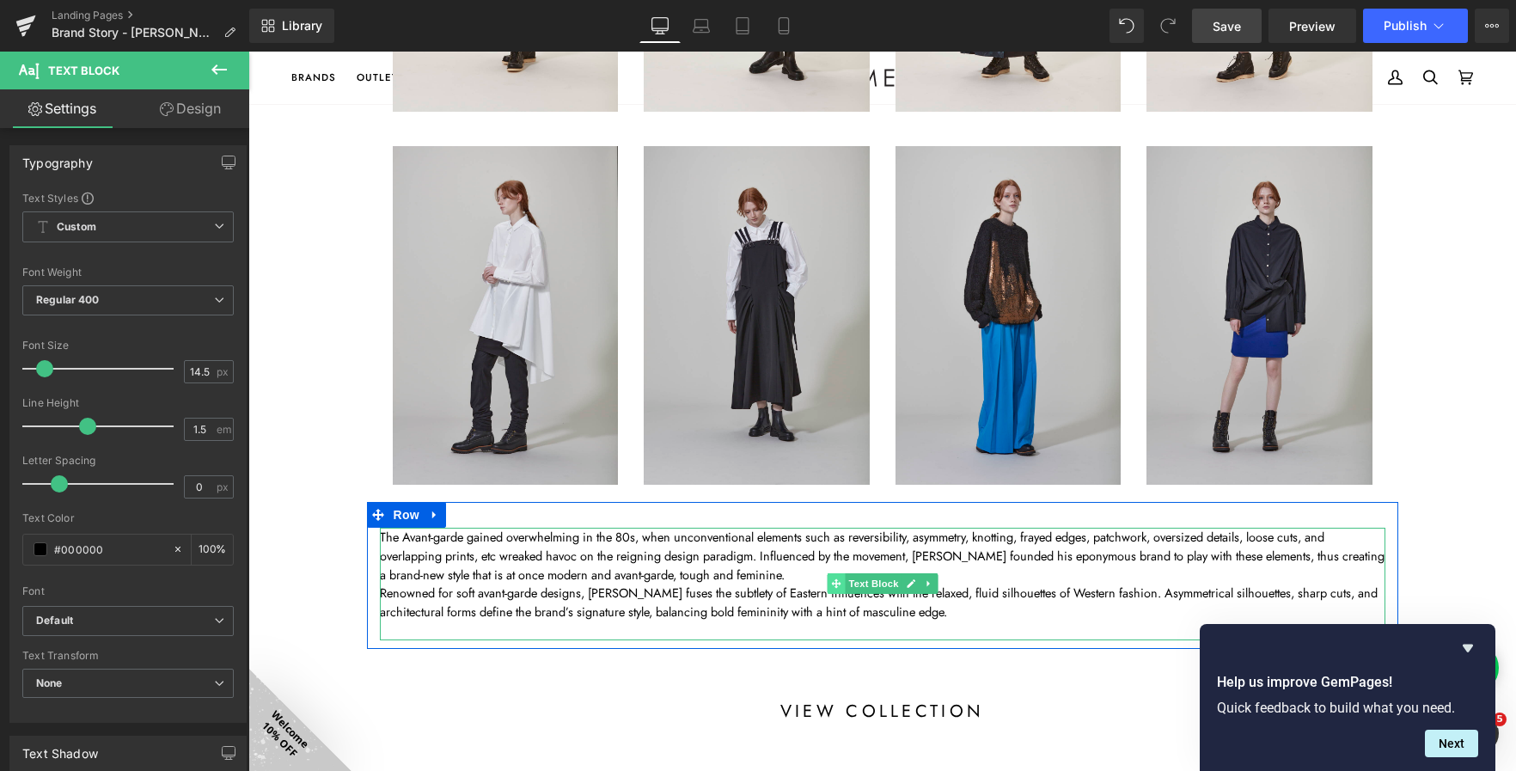
click at [827, 578] on span at bounding box center [836, 583] width 18 height 21
click at [793, 574] on p "The Avant-garde gained overwhelming in the 80s, when unconventional elements su…" at bounding box center [883, 556] width 1006 height 56
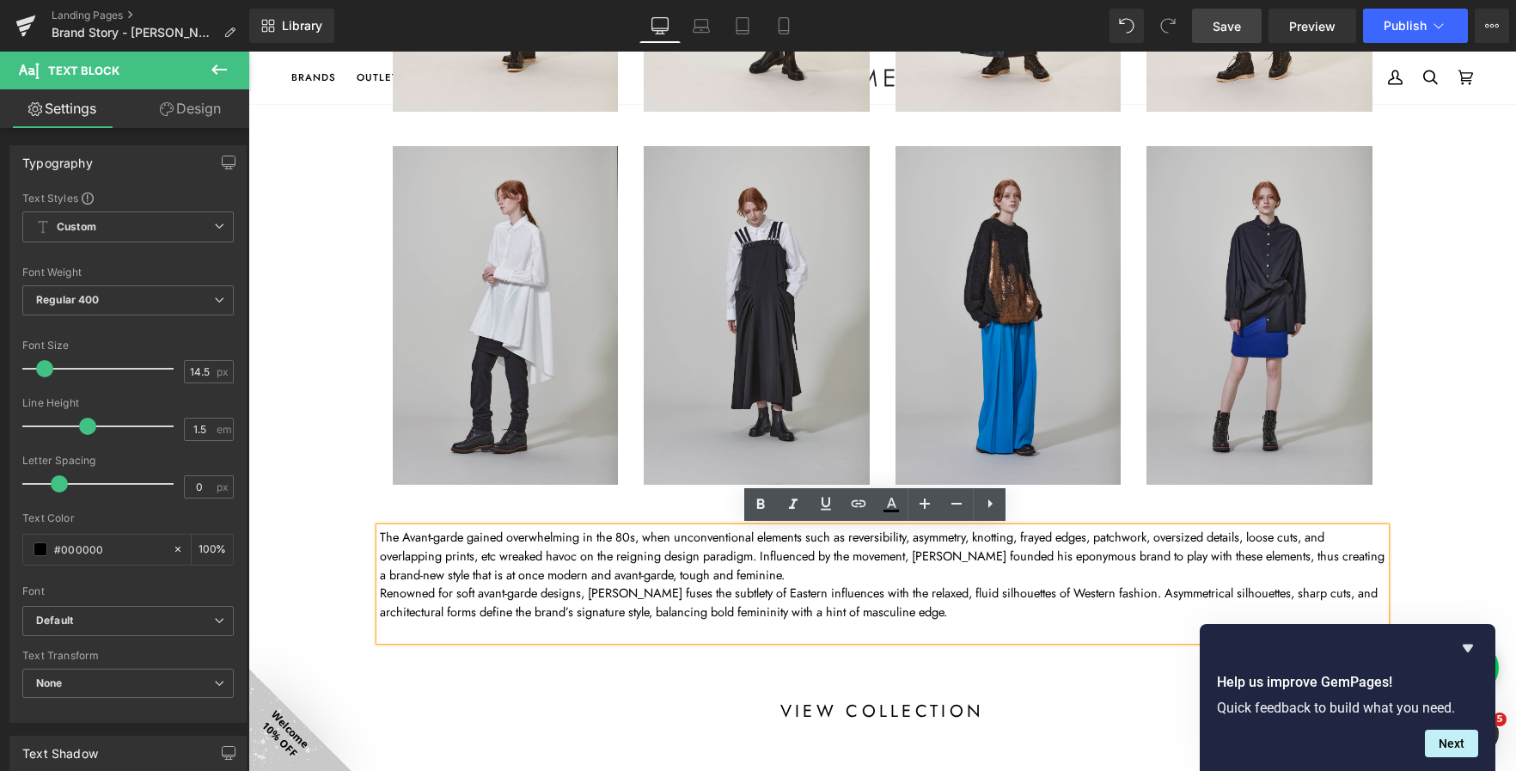
scroll to position [3148, 1253]
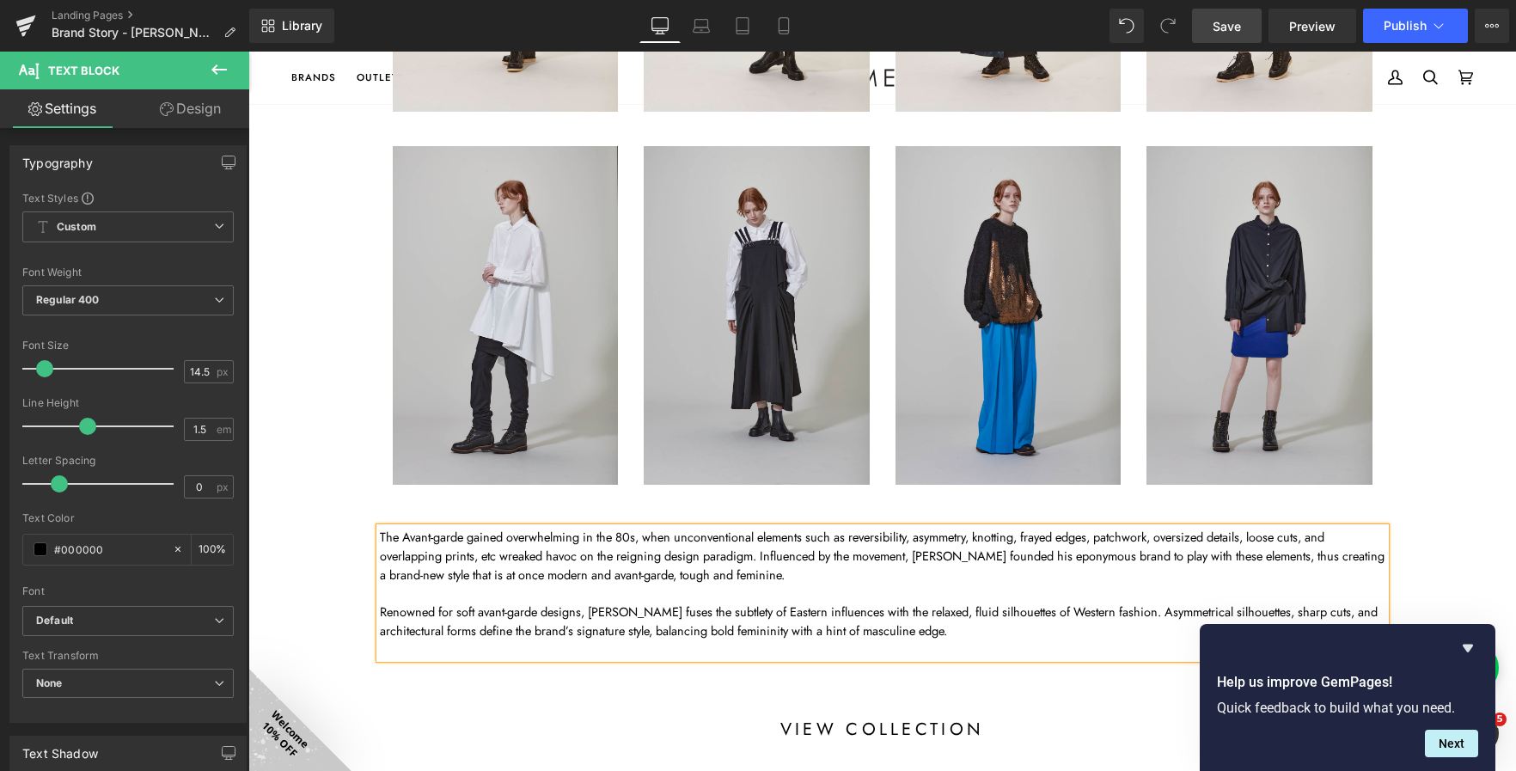
click at [756, 646] on p at bounding box center [883, 649] width 1006 height 19
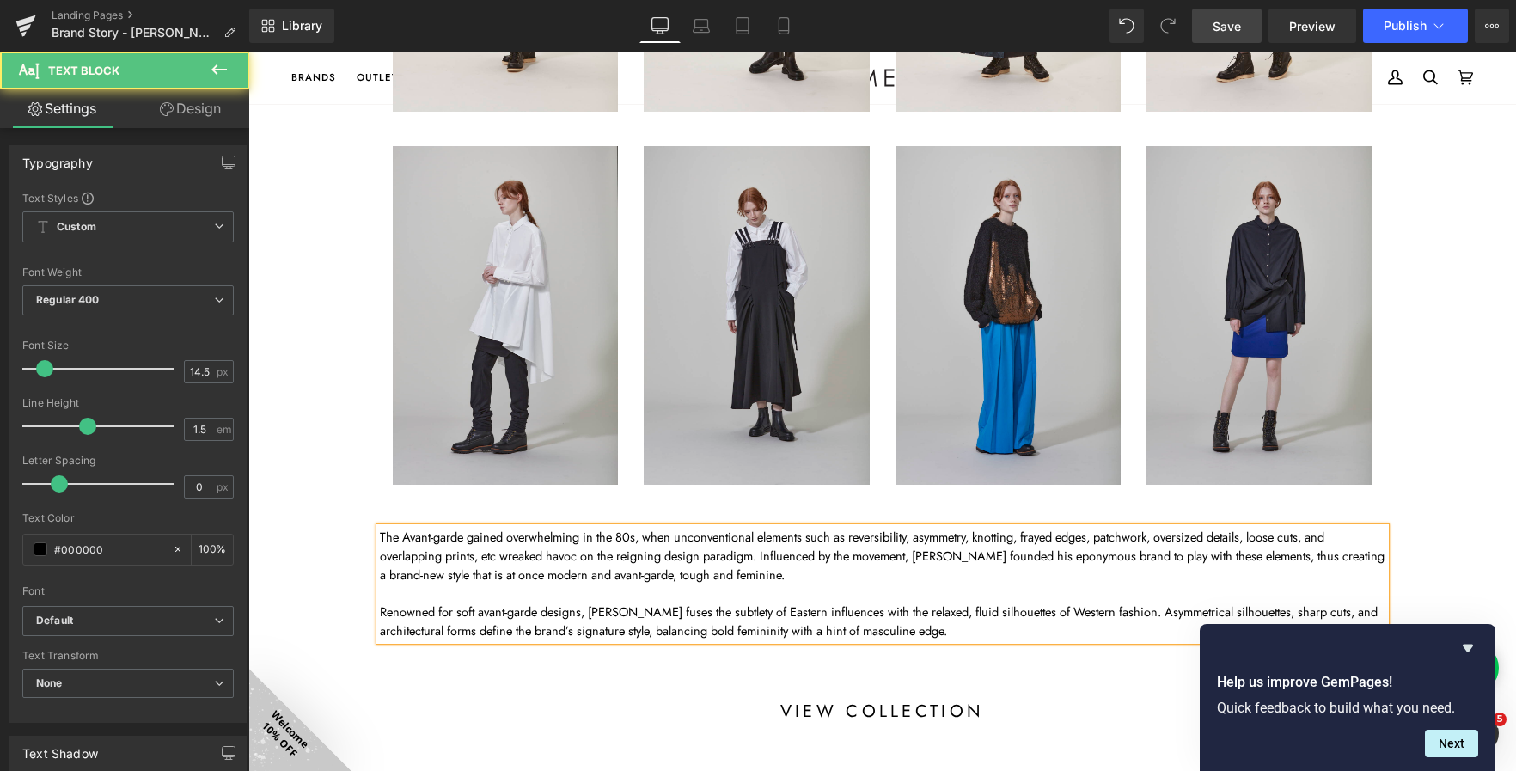
scroll to position [3130, 1253]
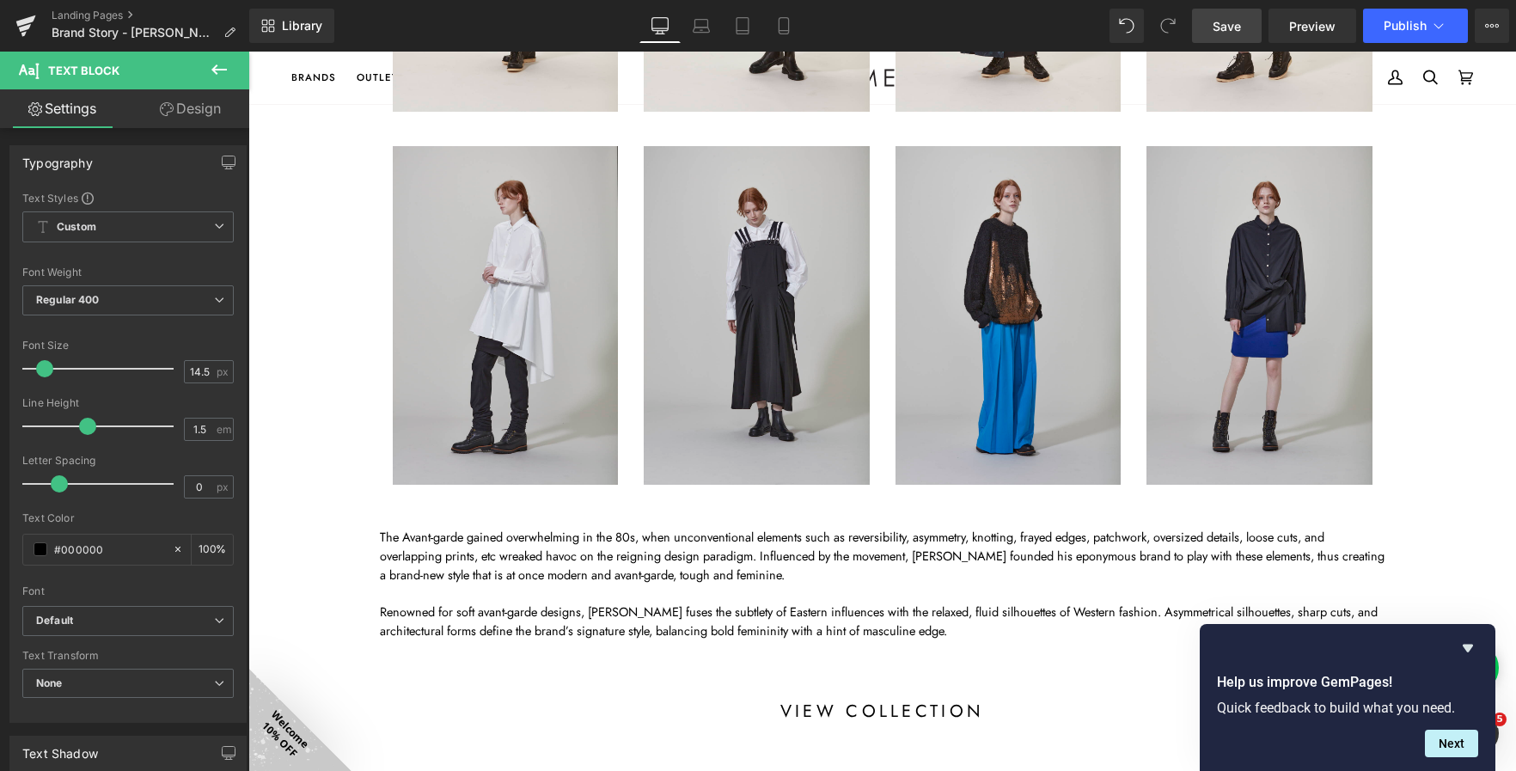
click at [1228, 30] on span "Save" at bounding box center [1227, 26] width 28 height 18
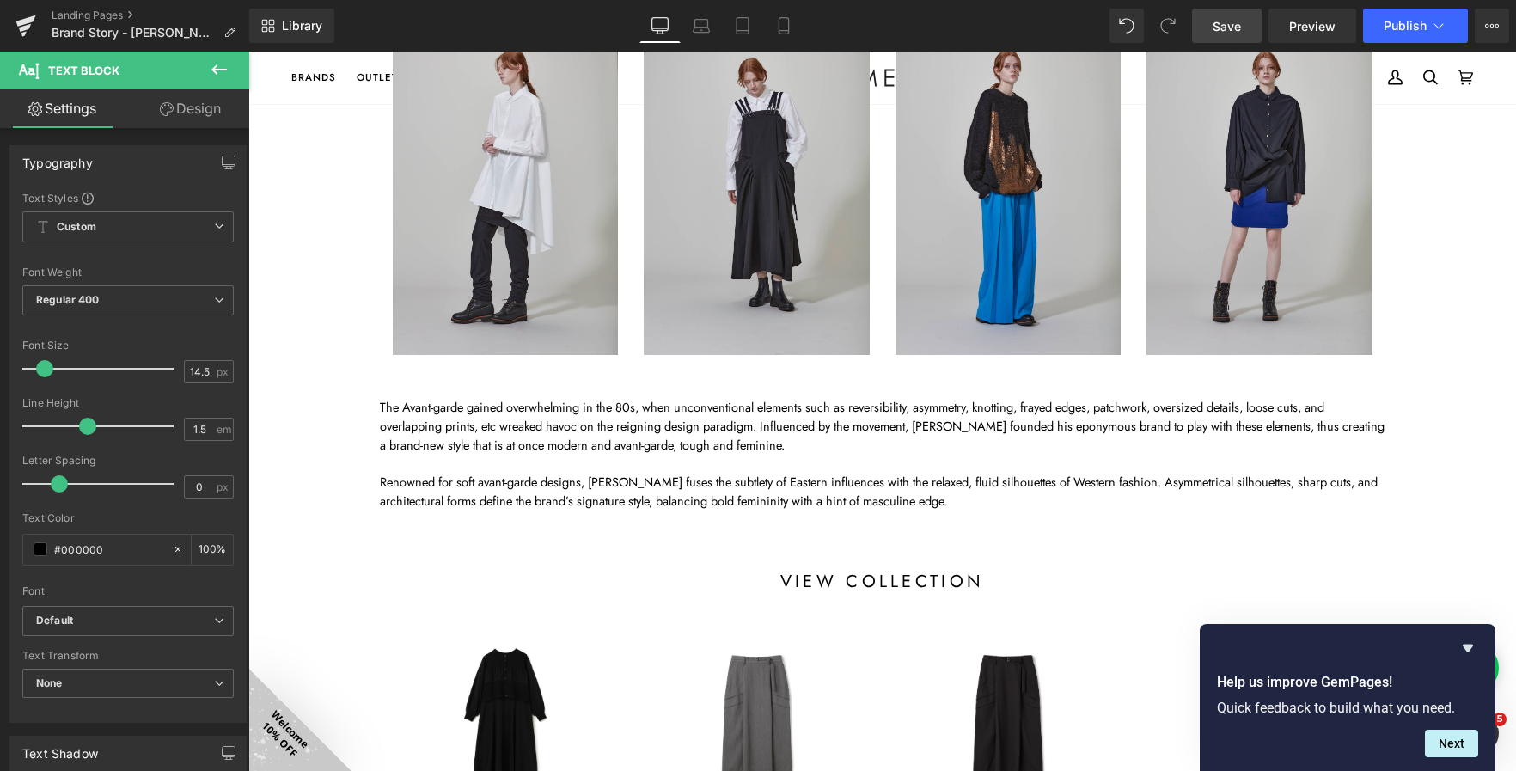
scroll to position [1226, 0]
click at [229, 72] on icon at bounding box center [219, 69] width 21 height 21
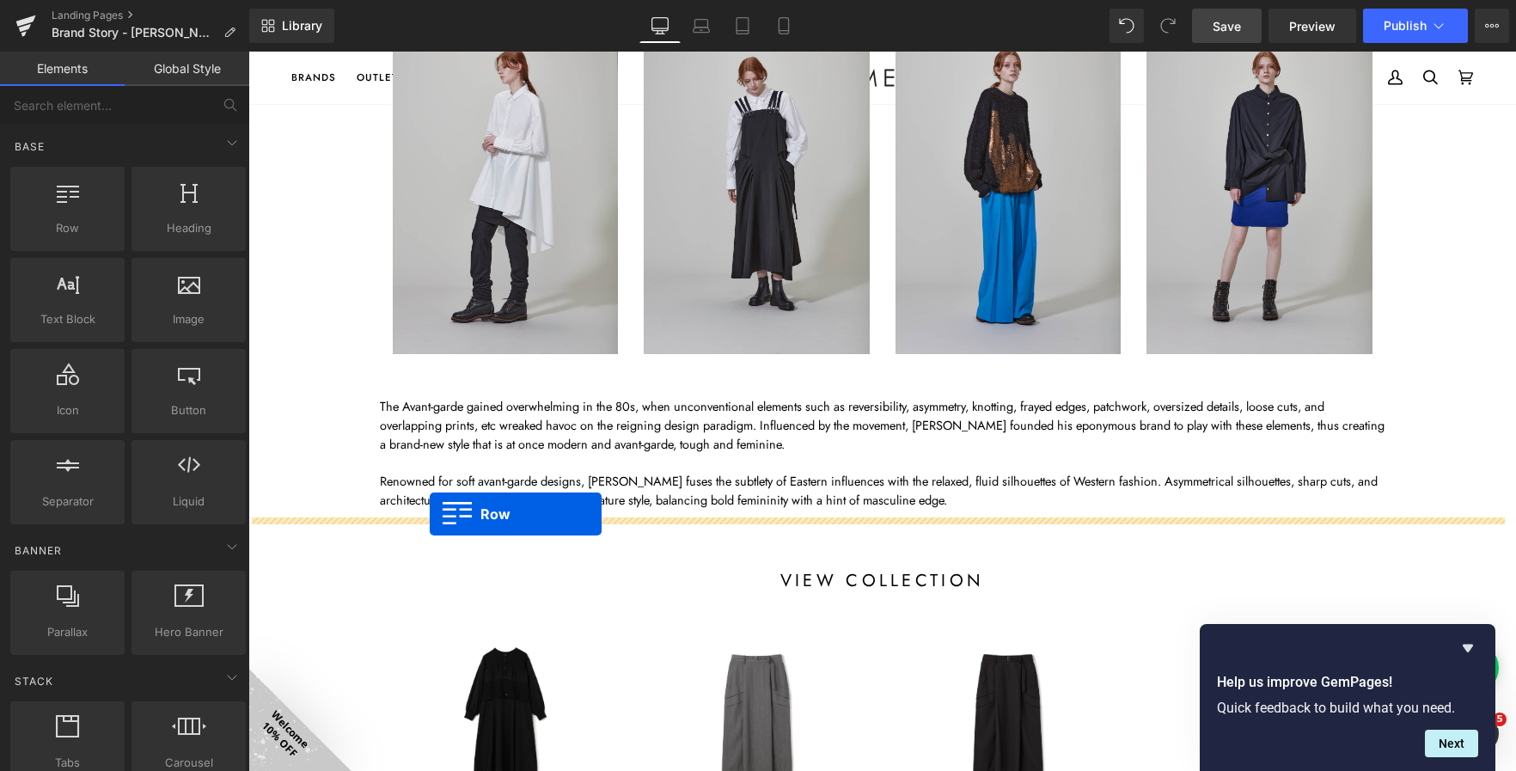
drag, startPoint x: 320, startPoint y: 266, endPoint x: 430, endPoint y: 514, distance: 270.9
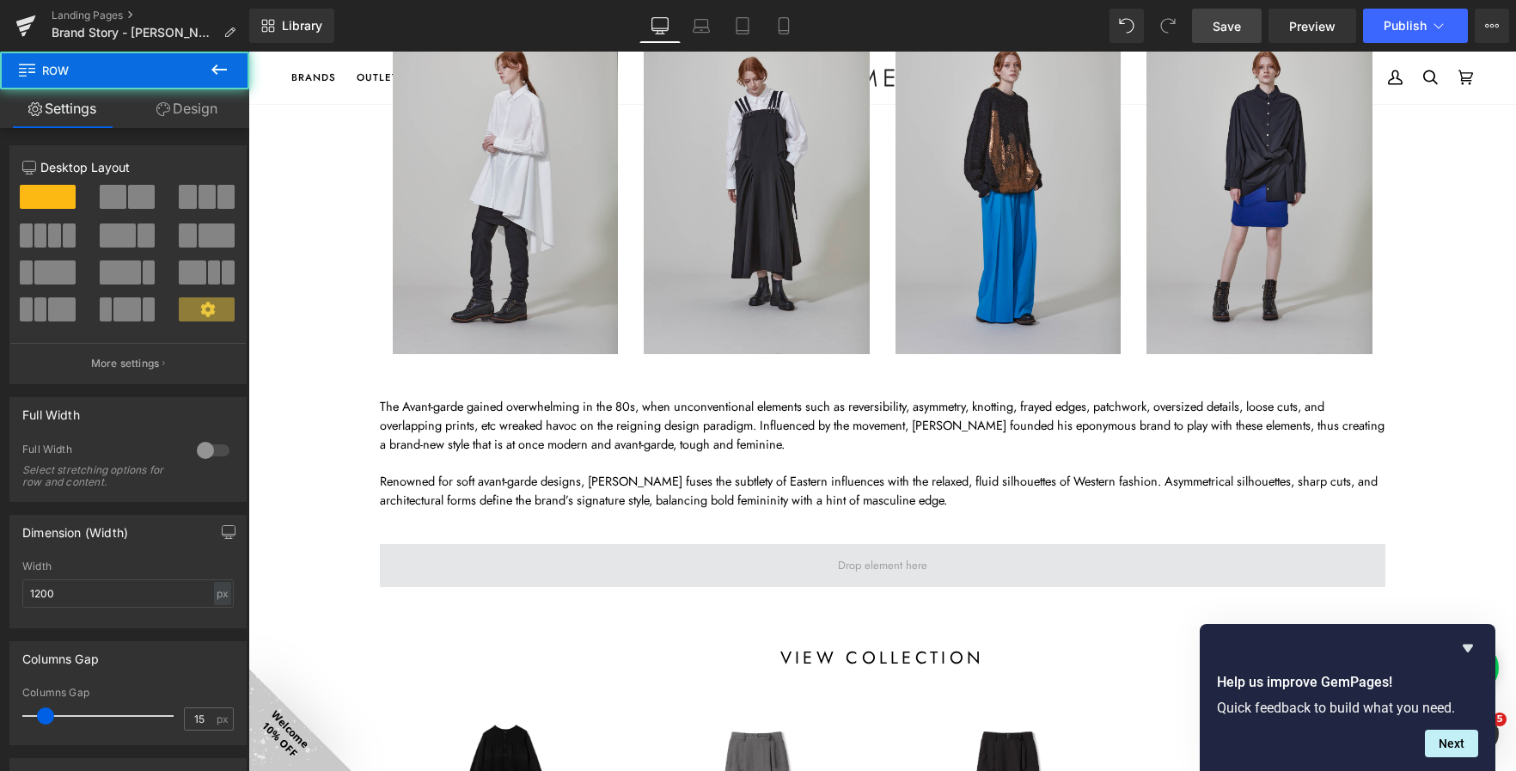
scroll to position [9, 9]
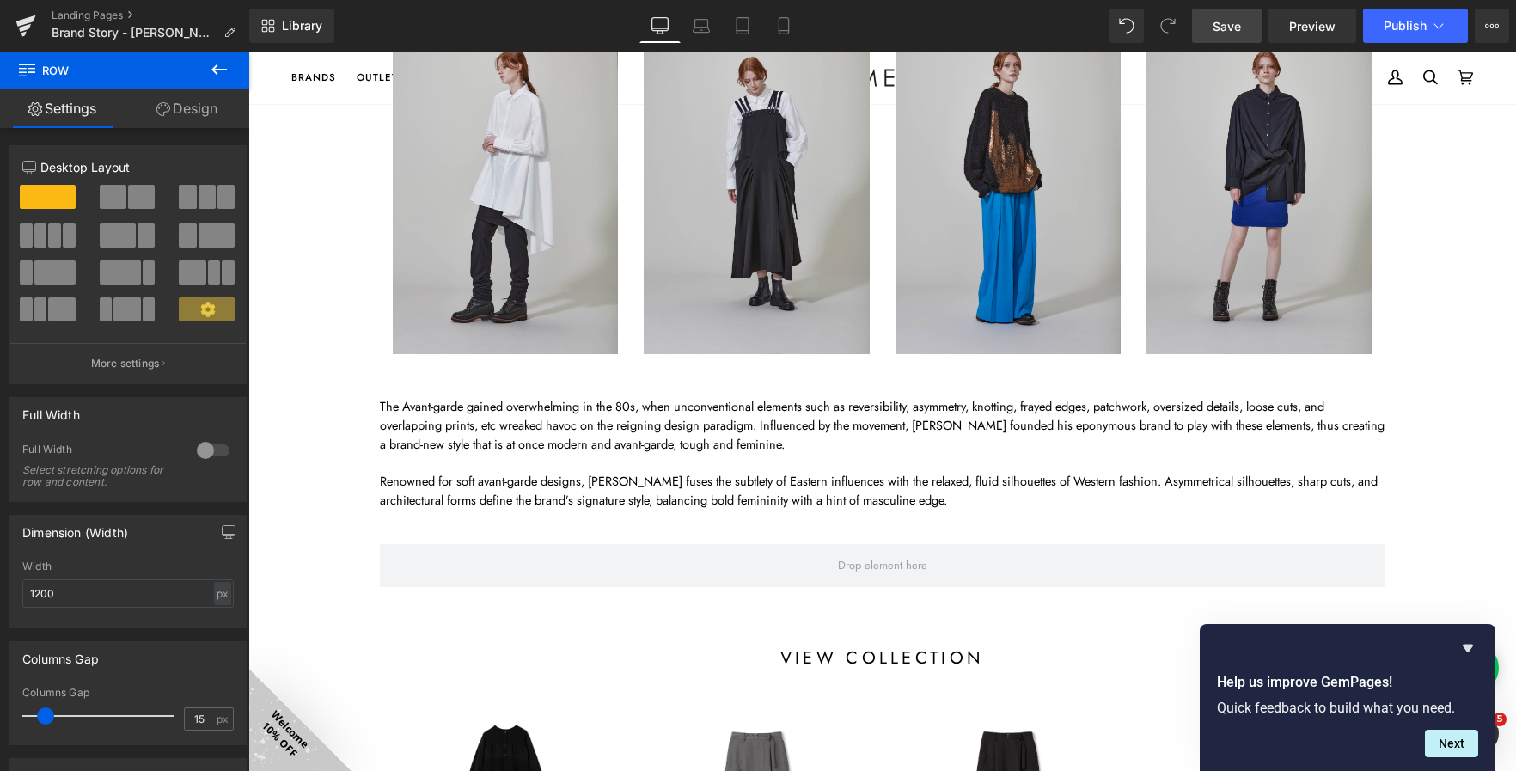
click at [214, 59] on icon at bounding box center [219, 69] width 21 height 21
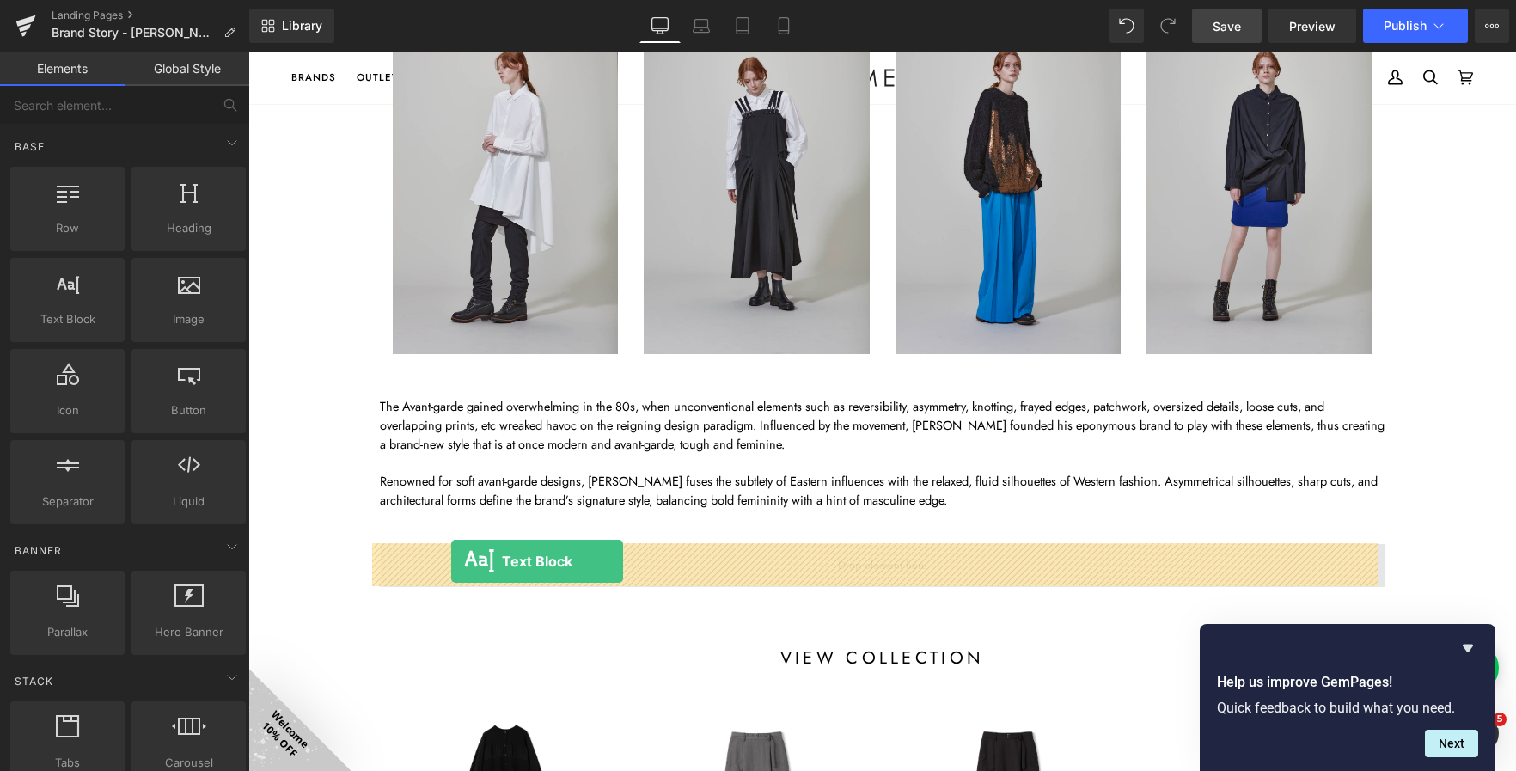
drag, startPoint x: 325, startPoint y: 369, endPoint x: 451, endPoint y: 562, distance: 231.0
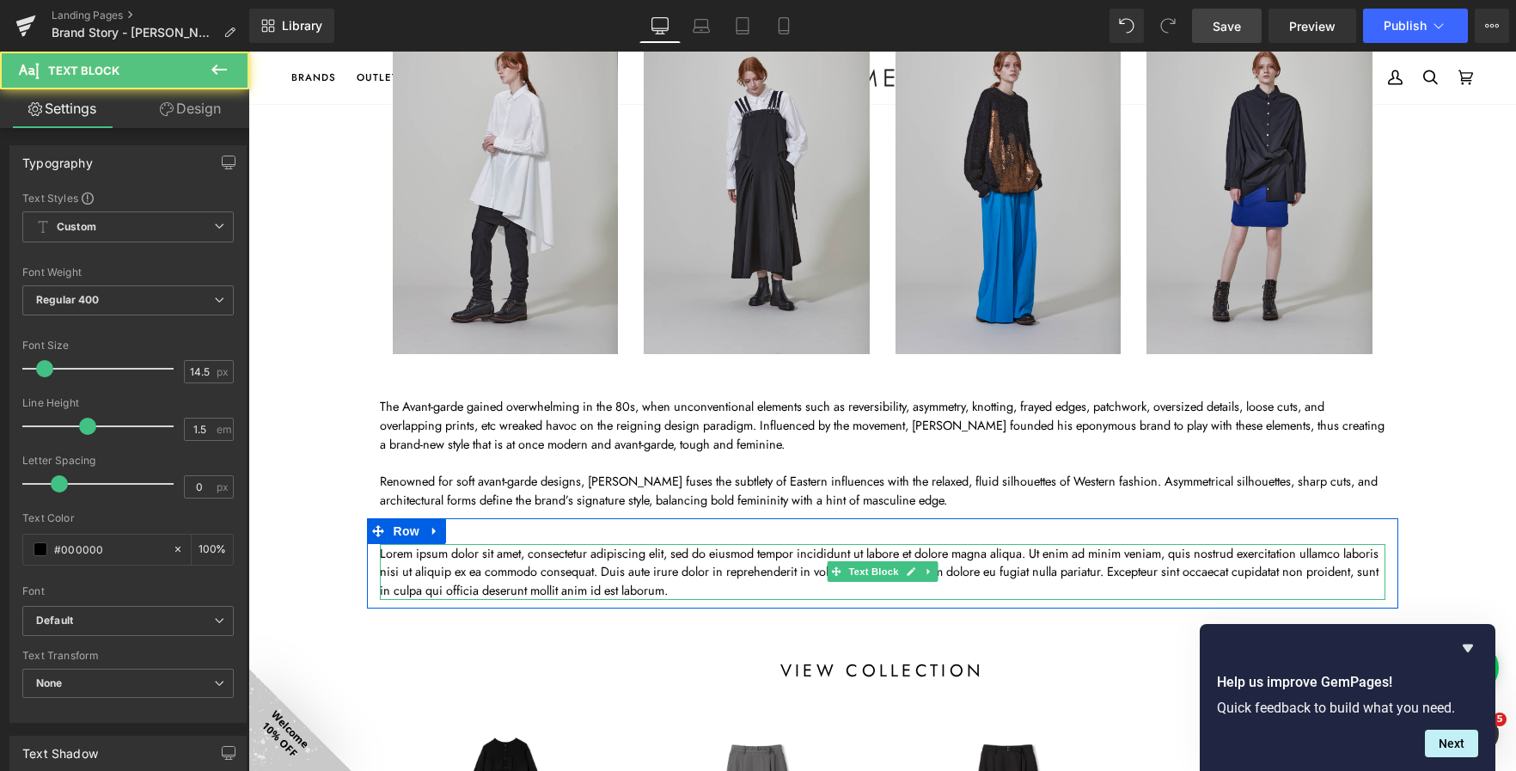
click at [452, 548] on p "Lorem ipsum dolor sit amet, consectetur adipiscing elit, sed do eiusmod tempor …" at bounding box center [883, 572] width 1006 height 56
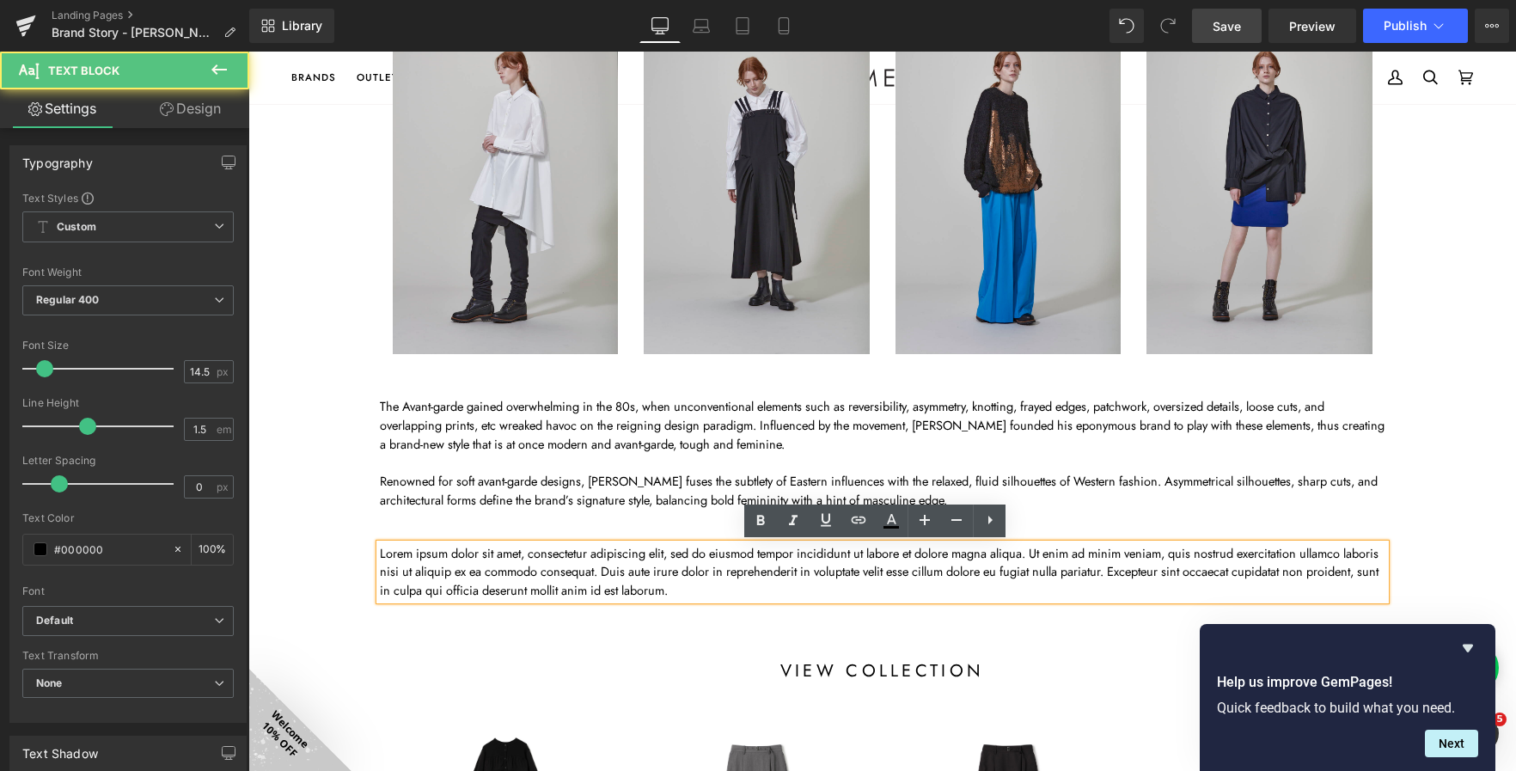
click at [752, 597] on p "Lorem ipsum dolor sit amet, consectetur adipiscing elit, sed do eiusmod tempor …" at bounding box center [883, 572] width 1006 height 56
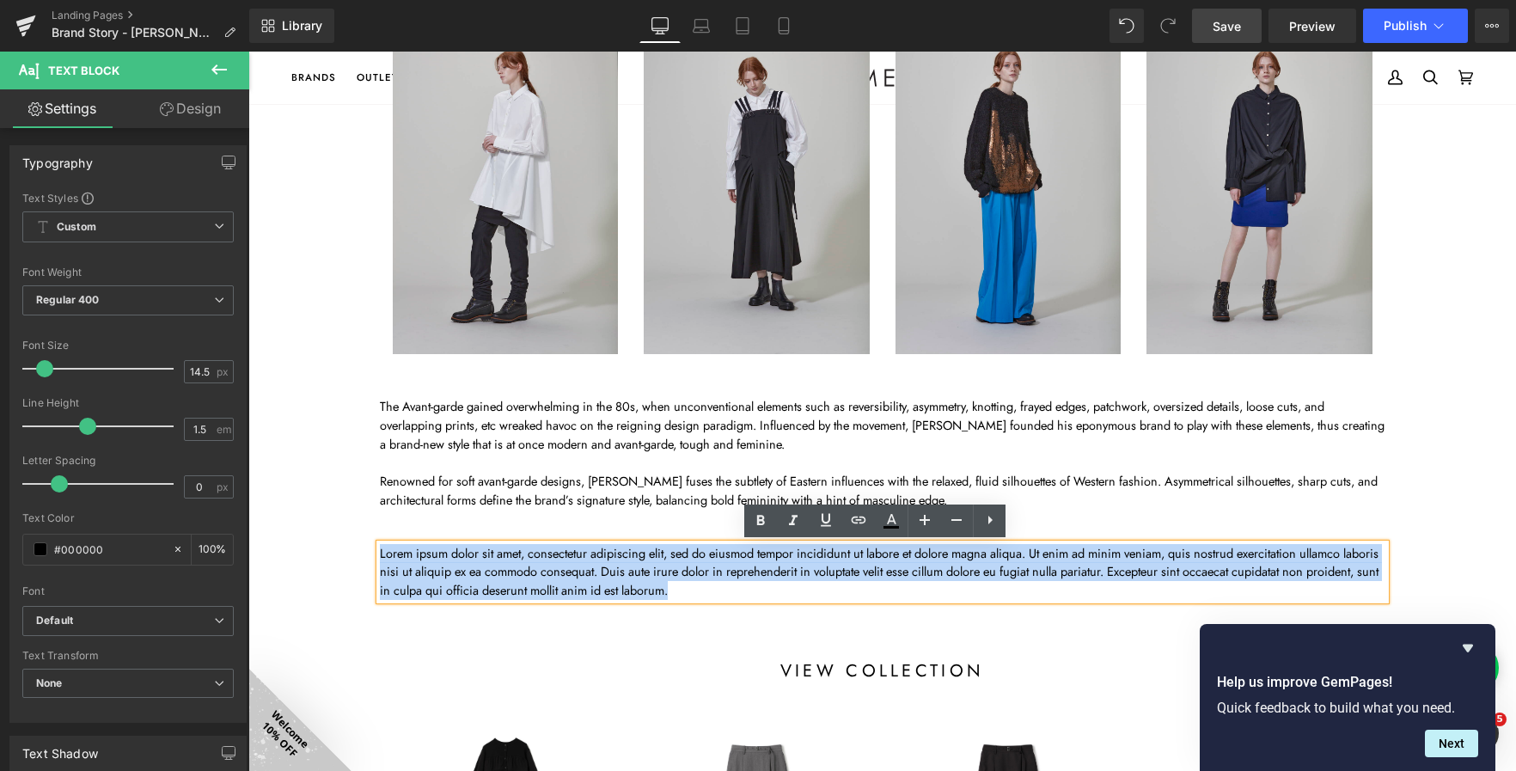
drag, startPoint x: 752, startPoint y: 597, endPoint x: 373, endPoint y: 561, distance: 380.8
click at [380, 561] on p "Lorem ipsum dolor sit amet, consectetur adipiscing elit, sed do eiusmod tempor …" at bounding box center [883, 572] width 1006 height 56
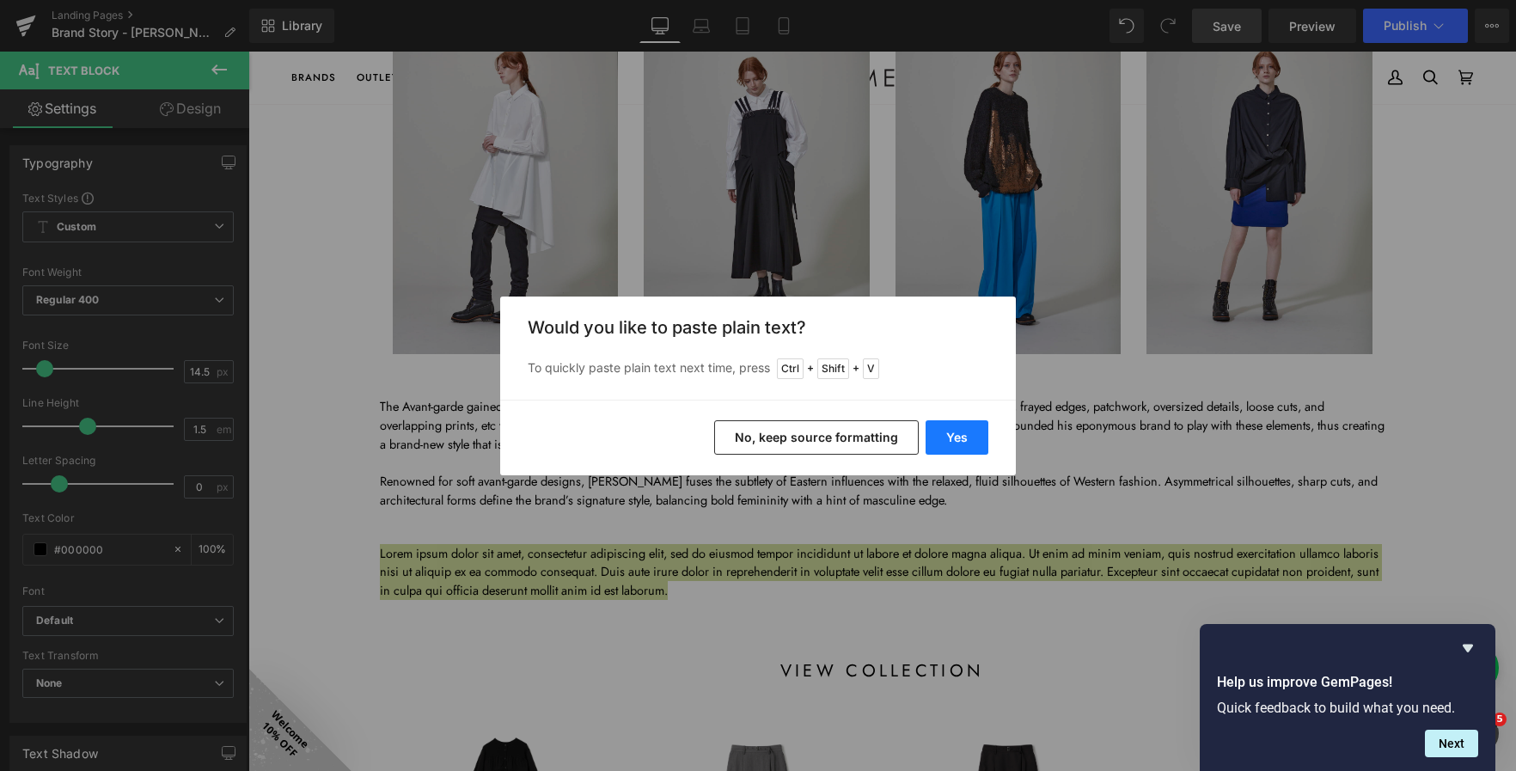
click at [959, 441] on button "Yes" at bounding box center [957, 437] width 63 height 34
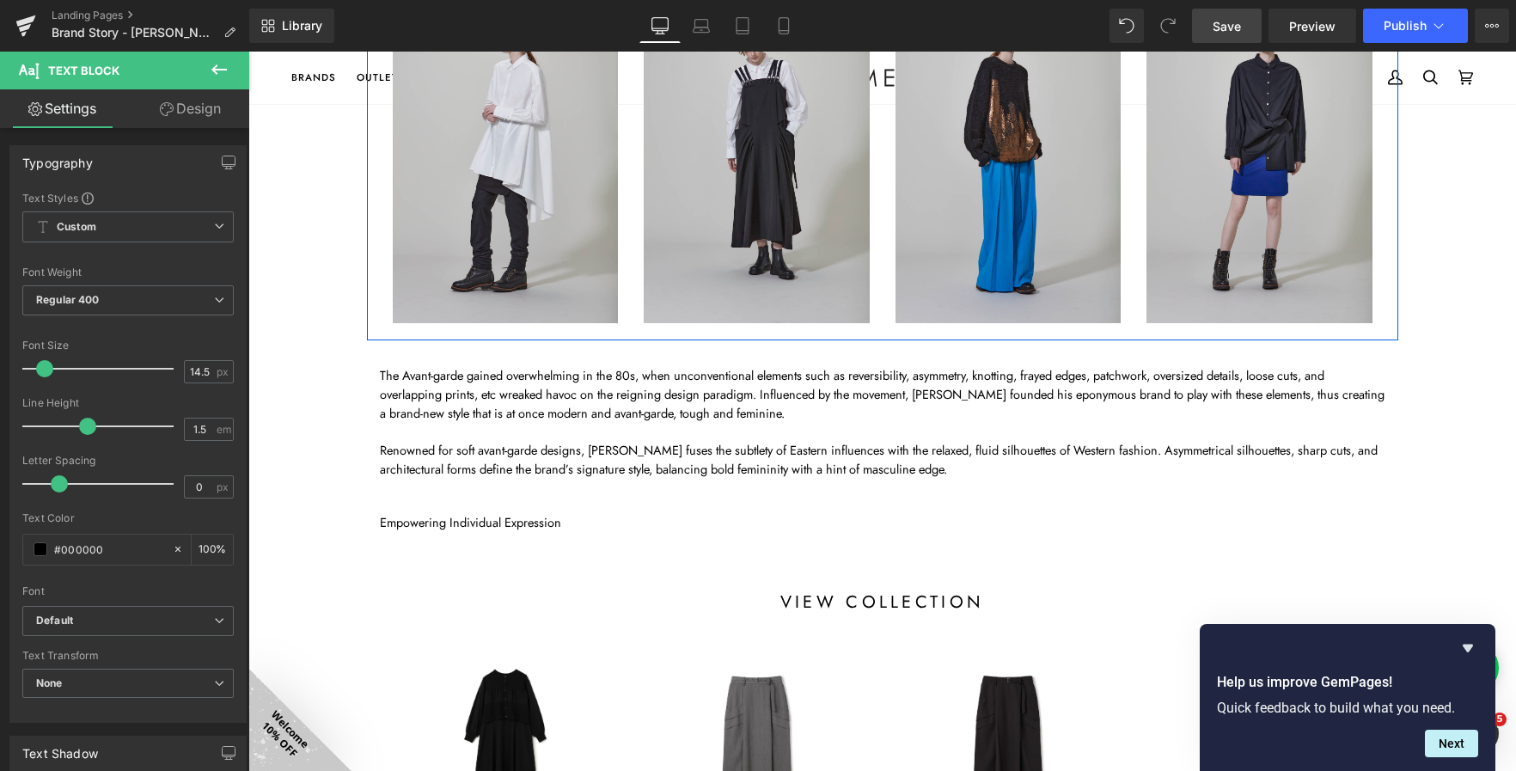
scroll to position [1258, 0]
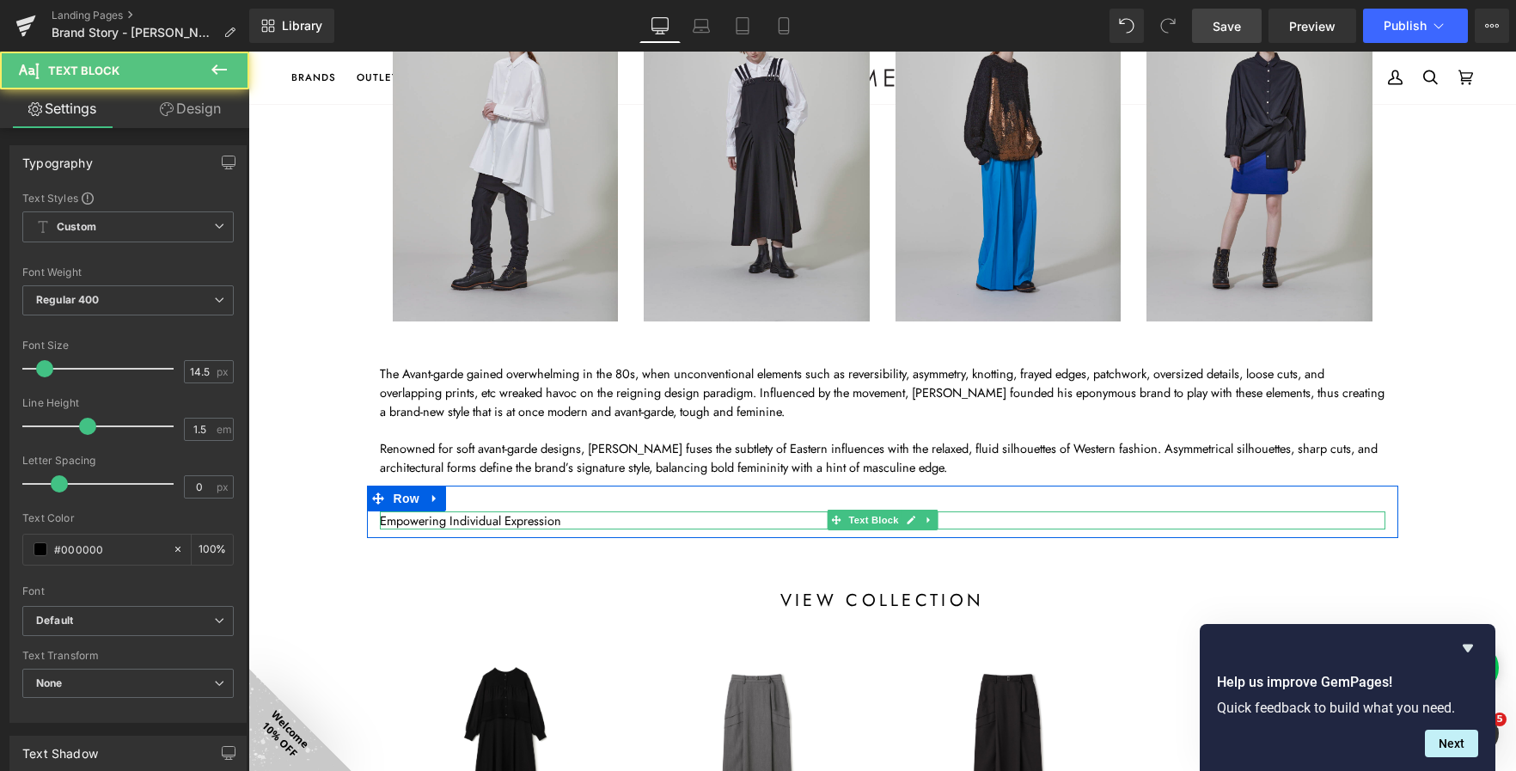
click at [448, 519] on p "Empowering Individual Expression" at bounding box center [883, 520] width 1006 height 19
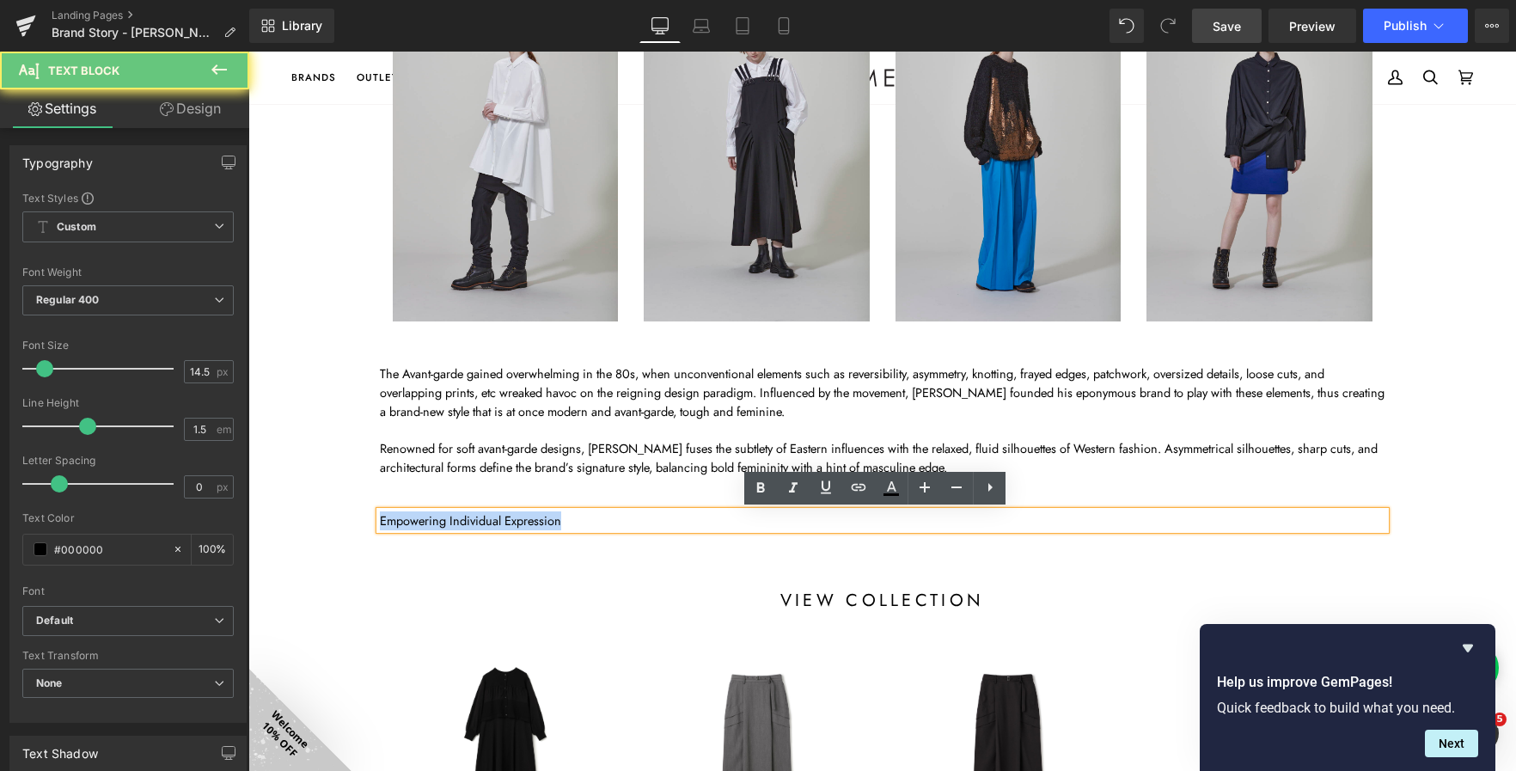
click at [448, 519] on p "Empowering Individual Expression" at bounding box center [883, 520] width 1006 height 19
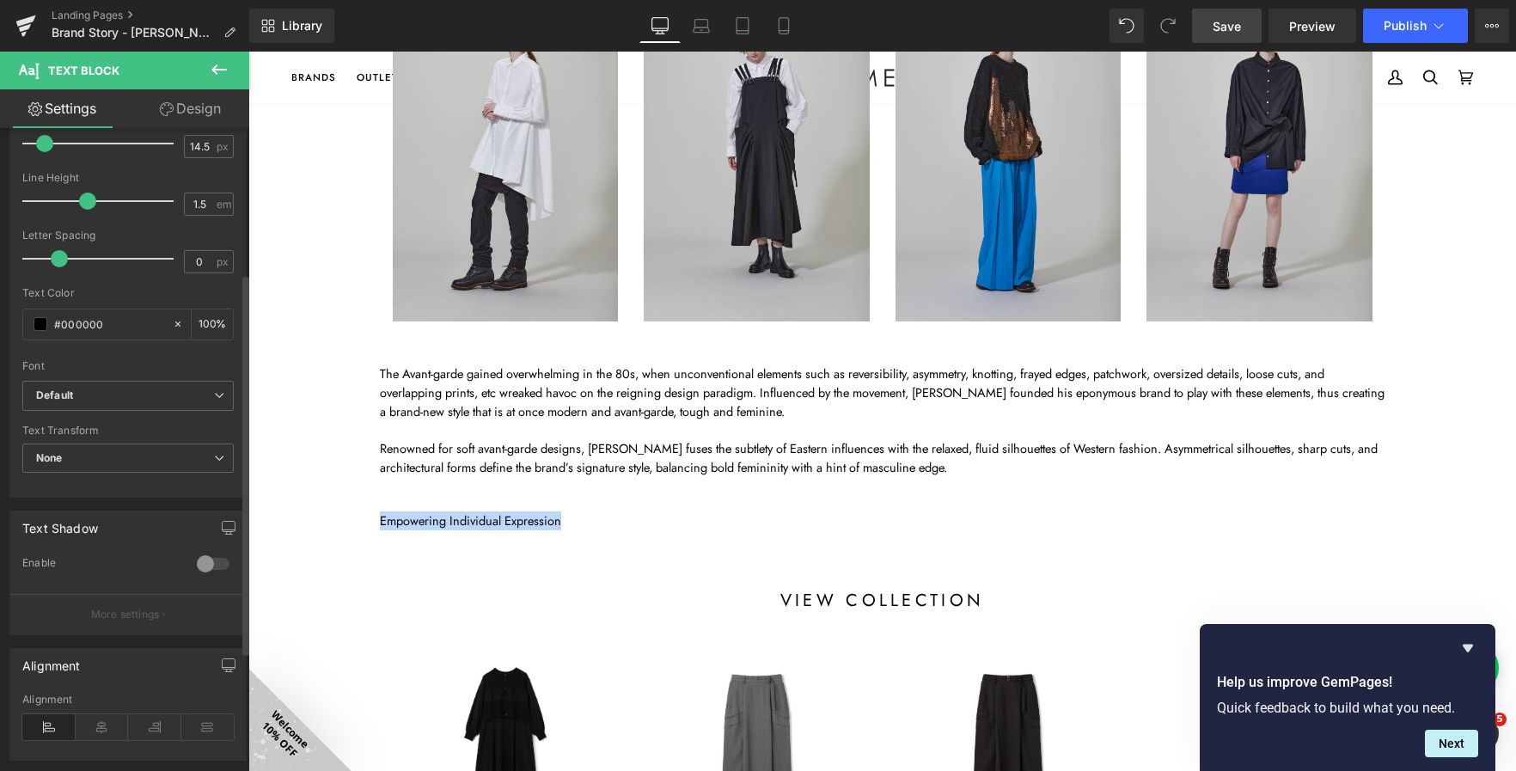
scroll to position [251, 0]
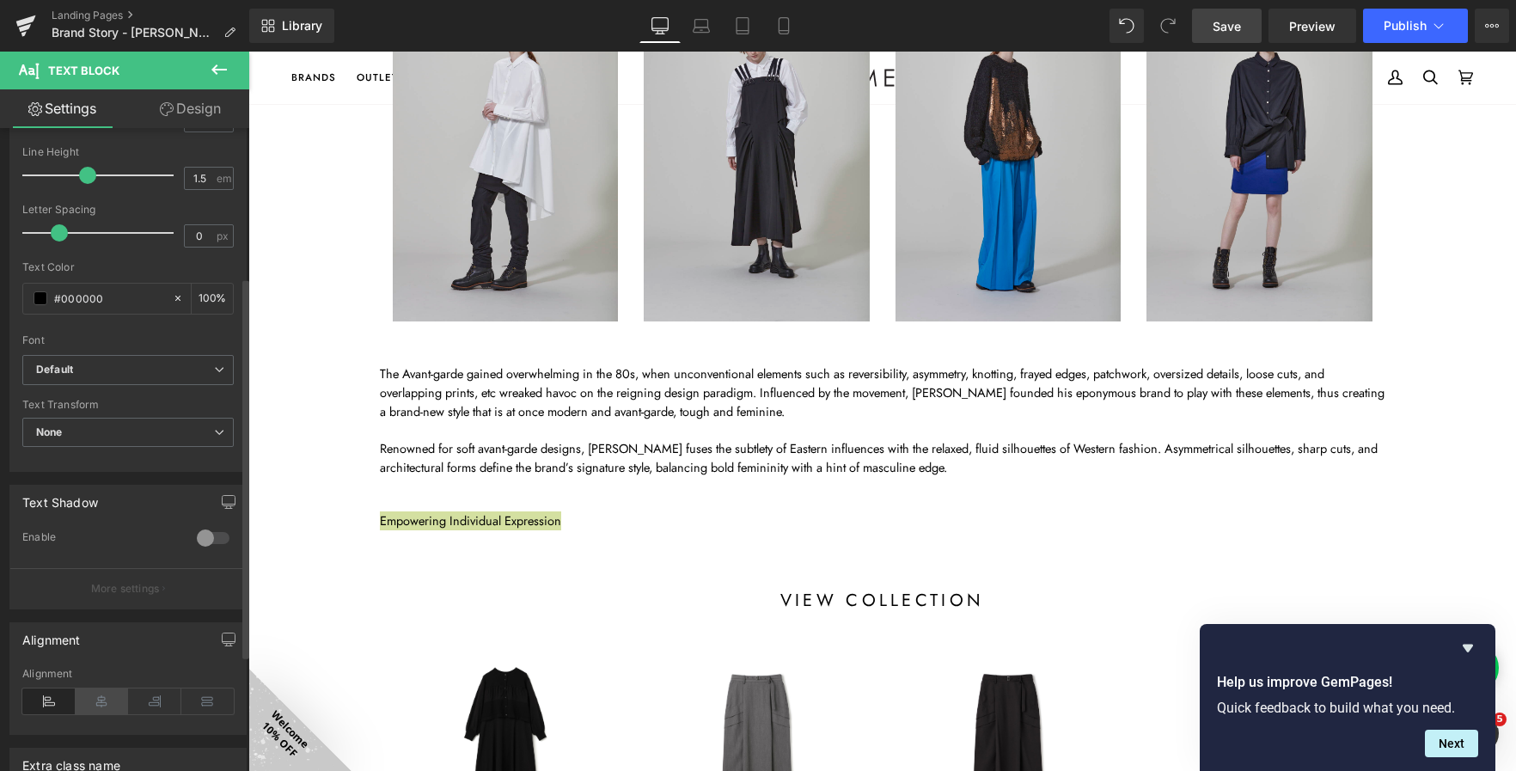
click at [95, 700] on icon at bounding box center [102, 701] width 53 height 26
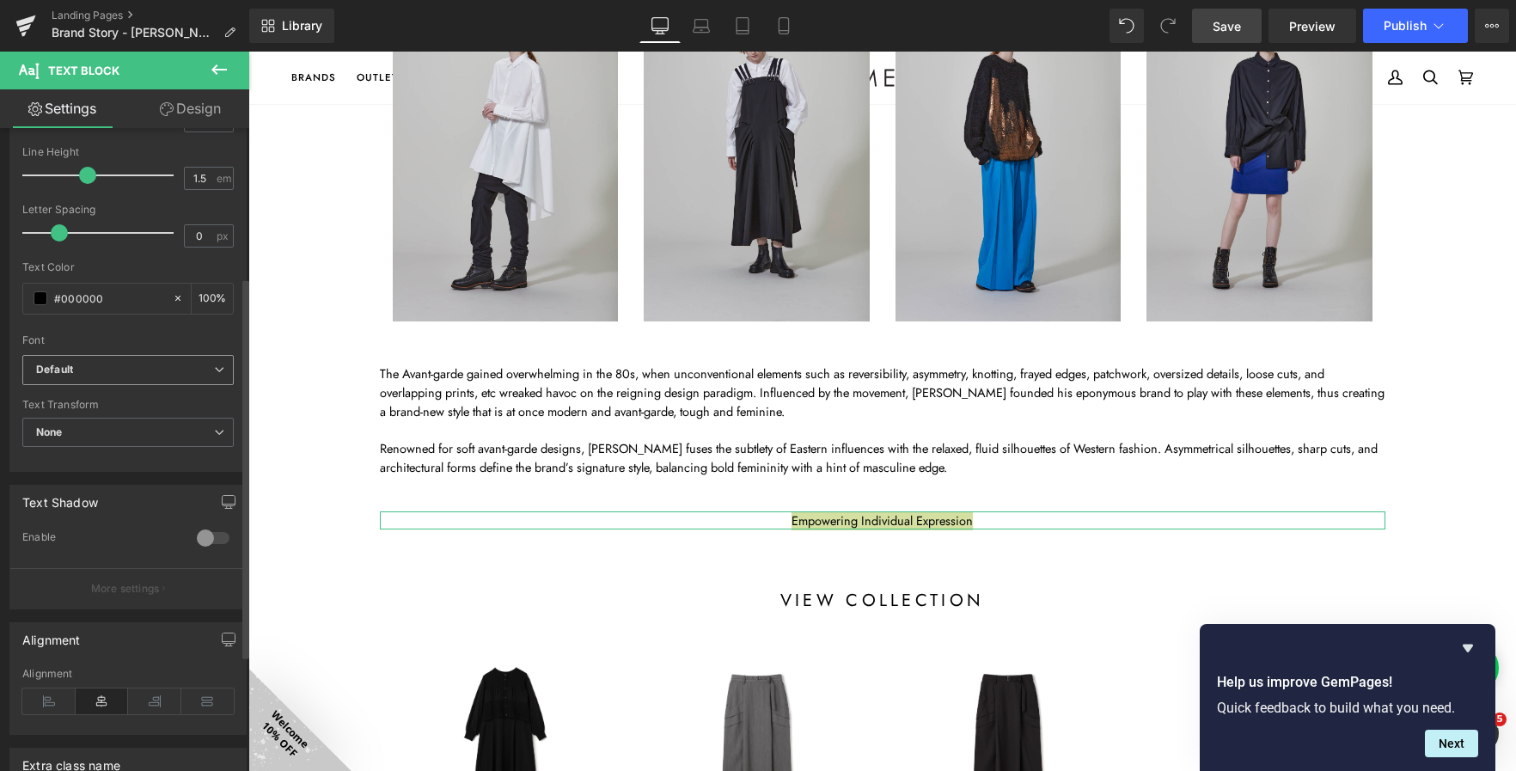
scroll to position [446, 0]
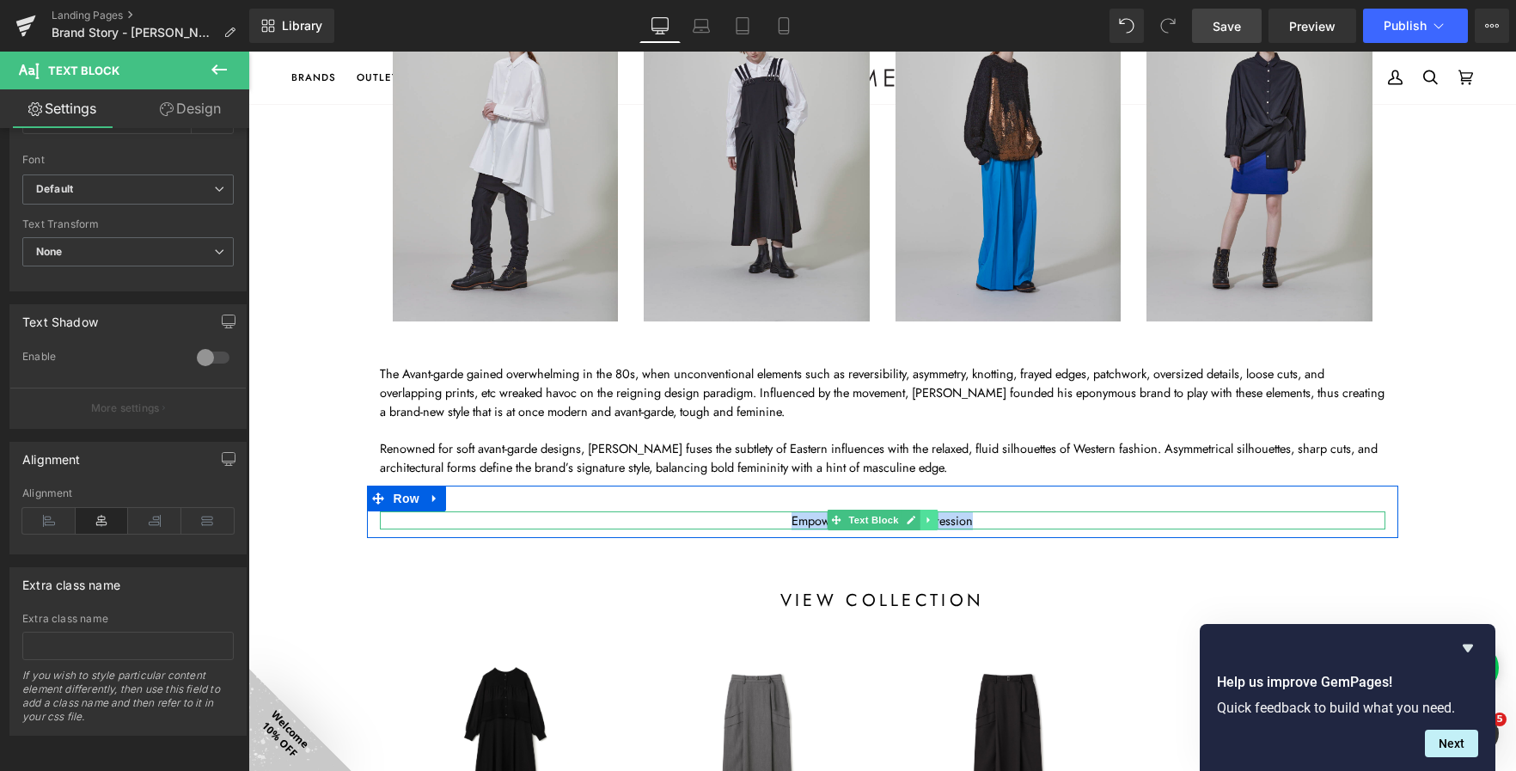
click at [924, 515] on icon at bounding box center [928, 520] width 9 height 10
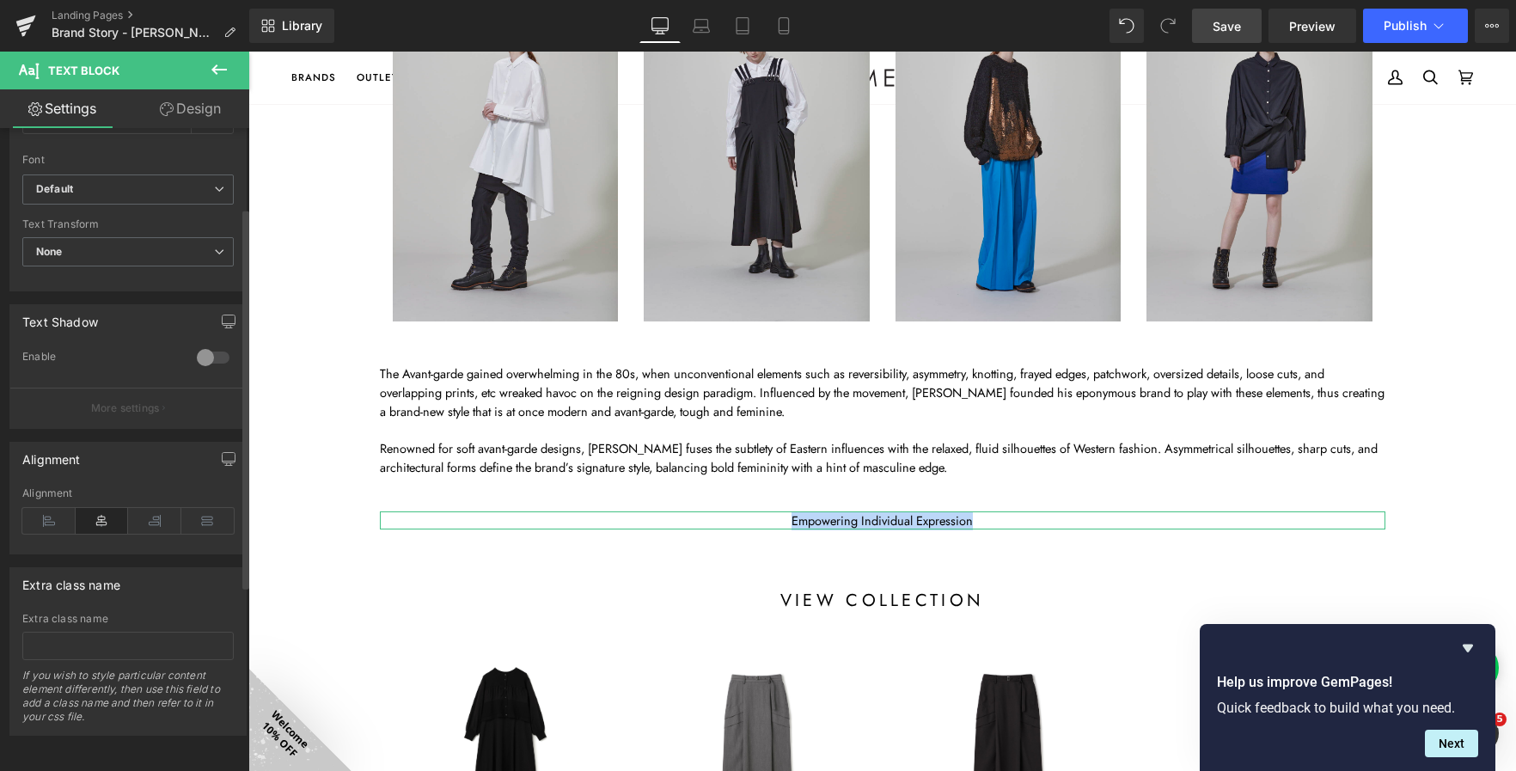
scroll to position [0, 0]
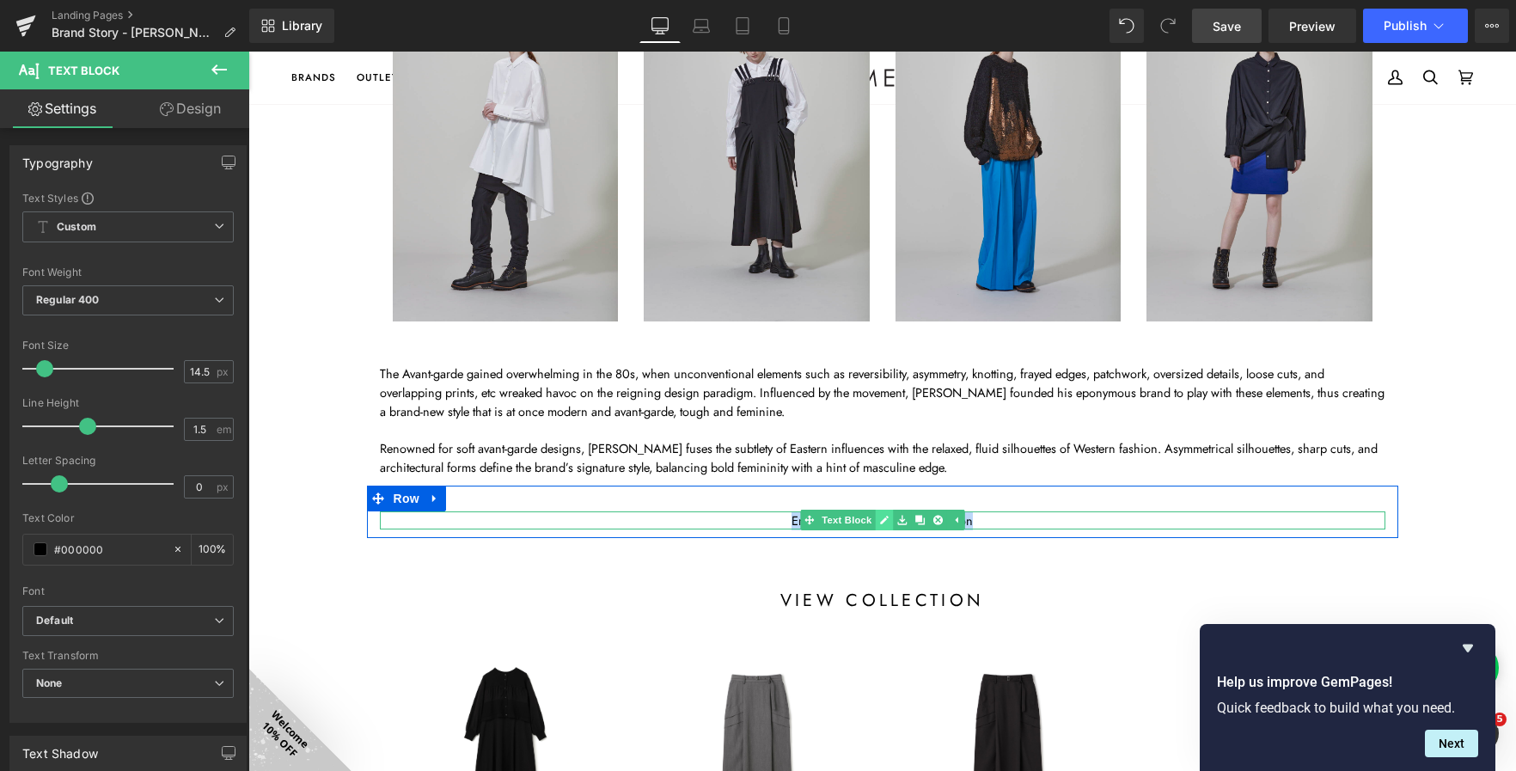
click at [880, 518] on icon at bounding box center [884, 521] width 9 height 9
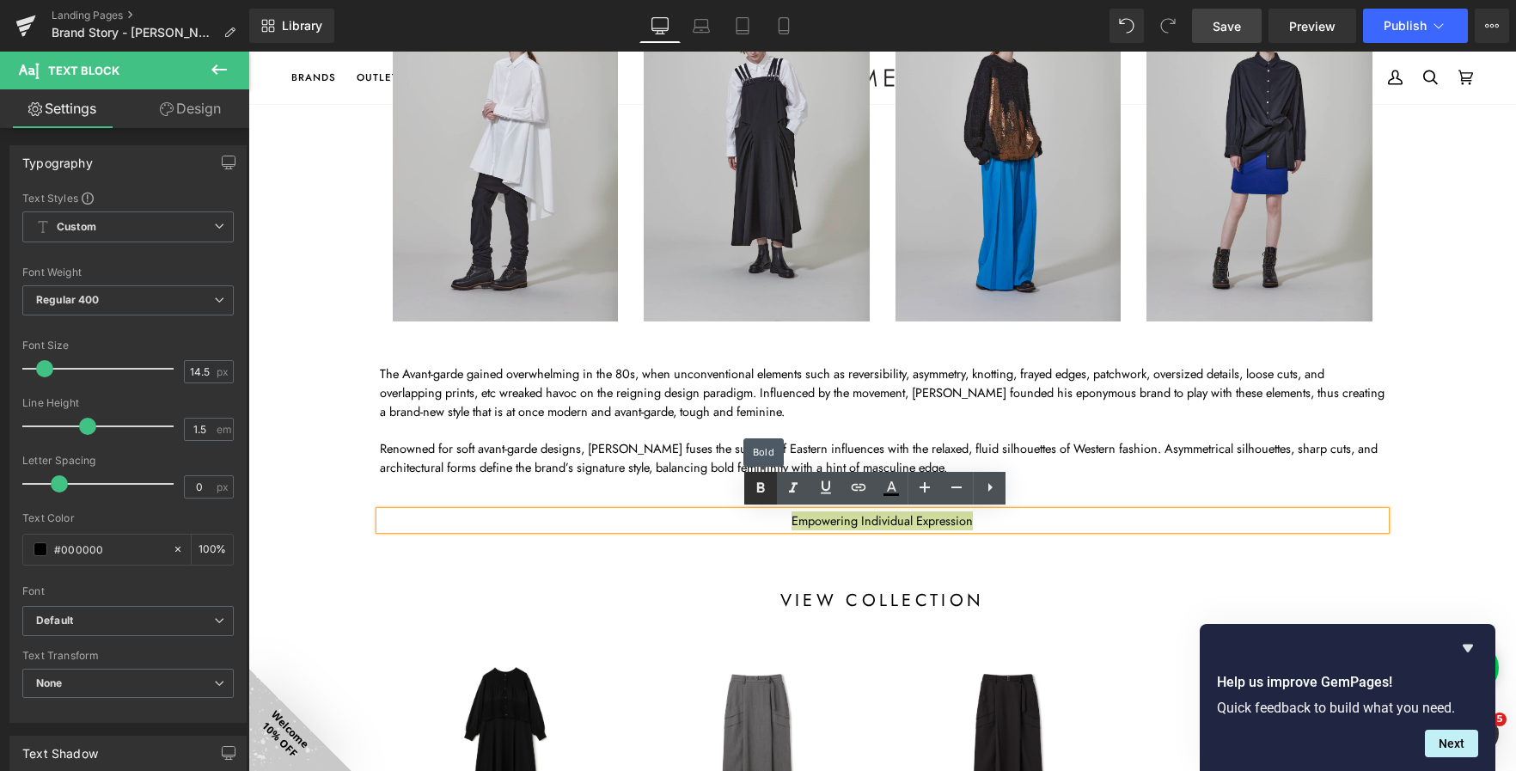
click at [756, 497] on icon at bounding box center [760, 488] width 21 height 21
click at [1230, 21] on span "Save" at bounding box center [1227, 26] width 28 height 18
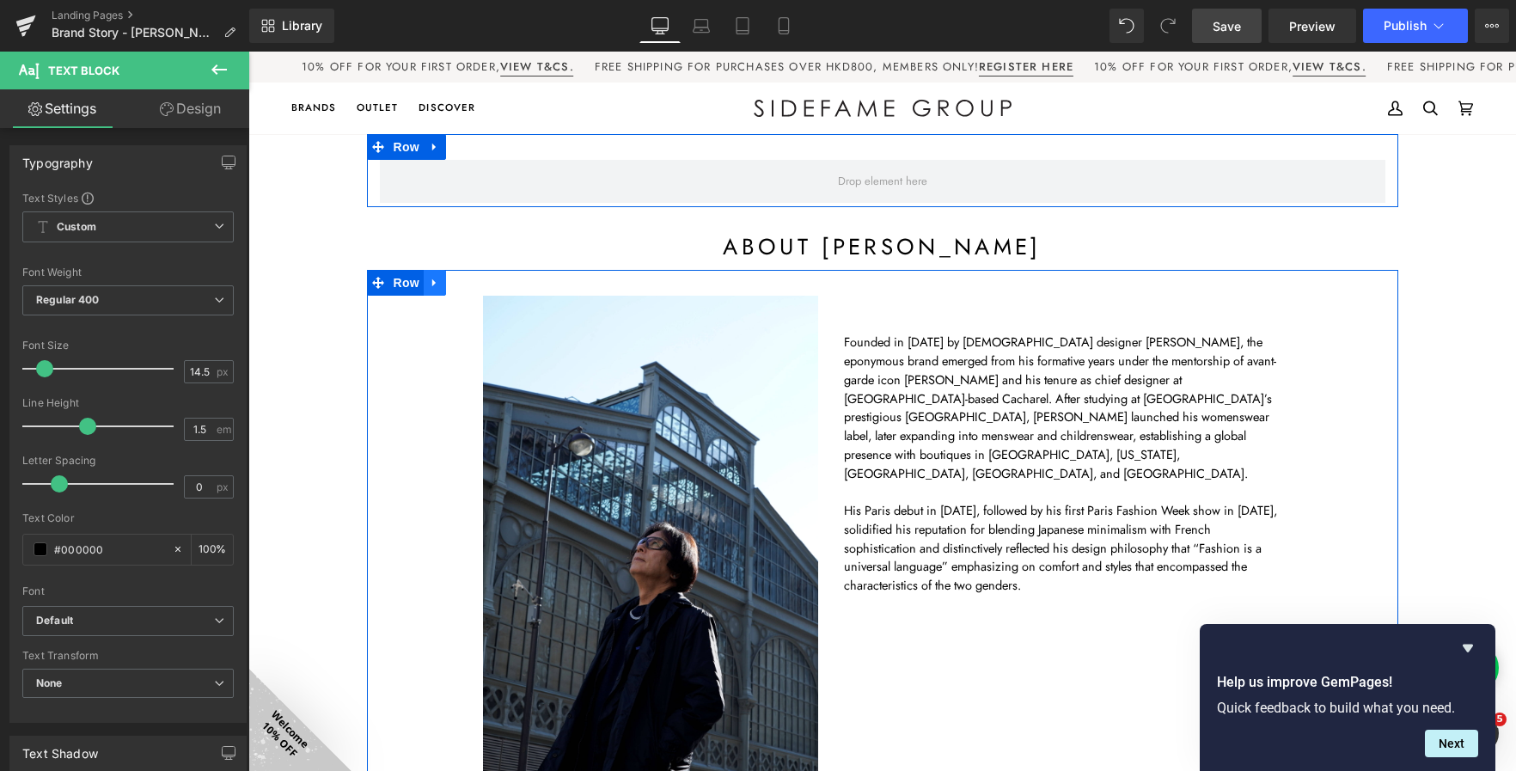
click at [431, 288] on icon at bounding box center [435, 282] width 12 height 13
click at [451, 286] on icon at bounding box center [457, 282] width 12 height 13
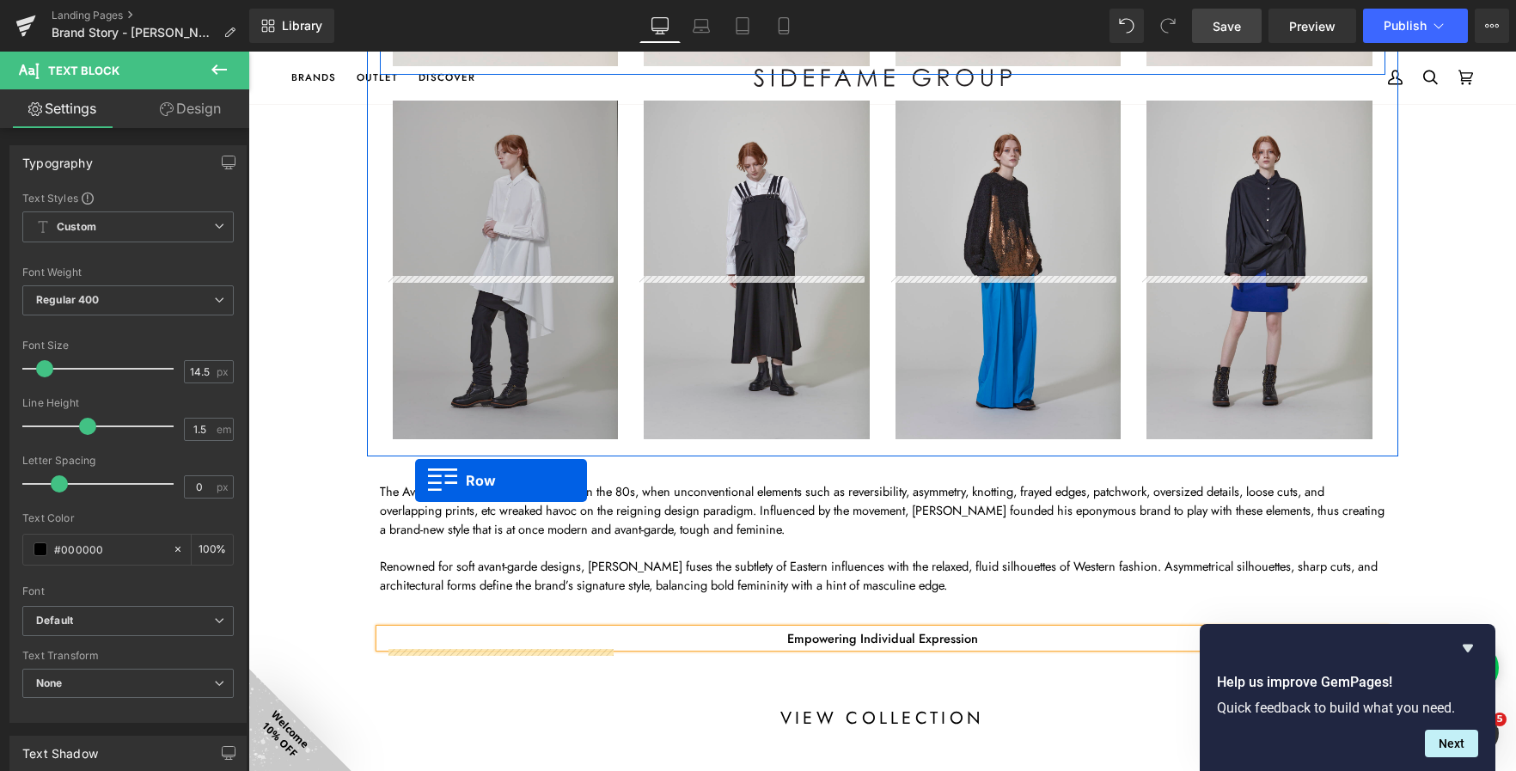
scroll to position [1389, 0]
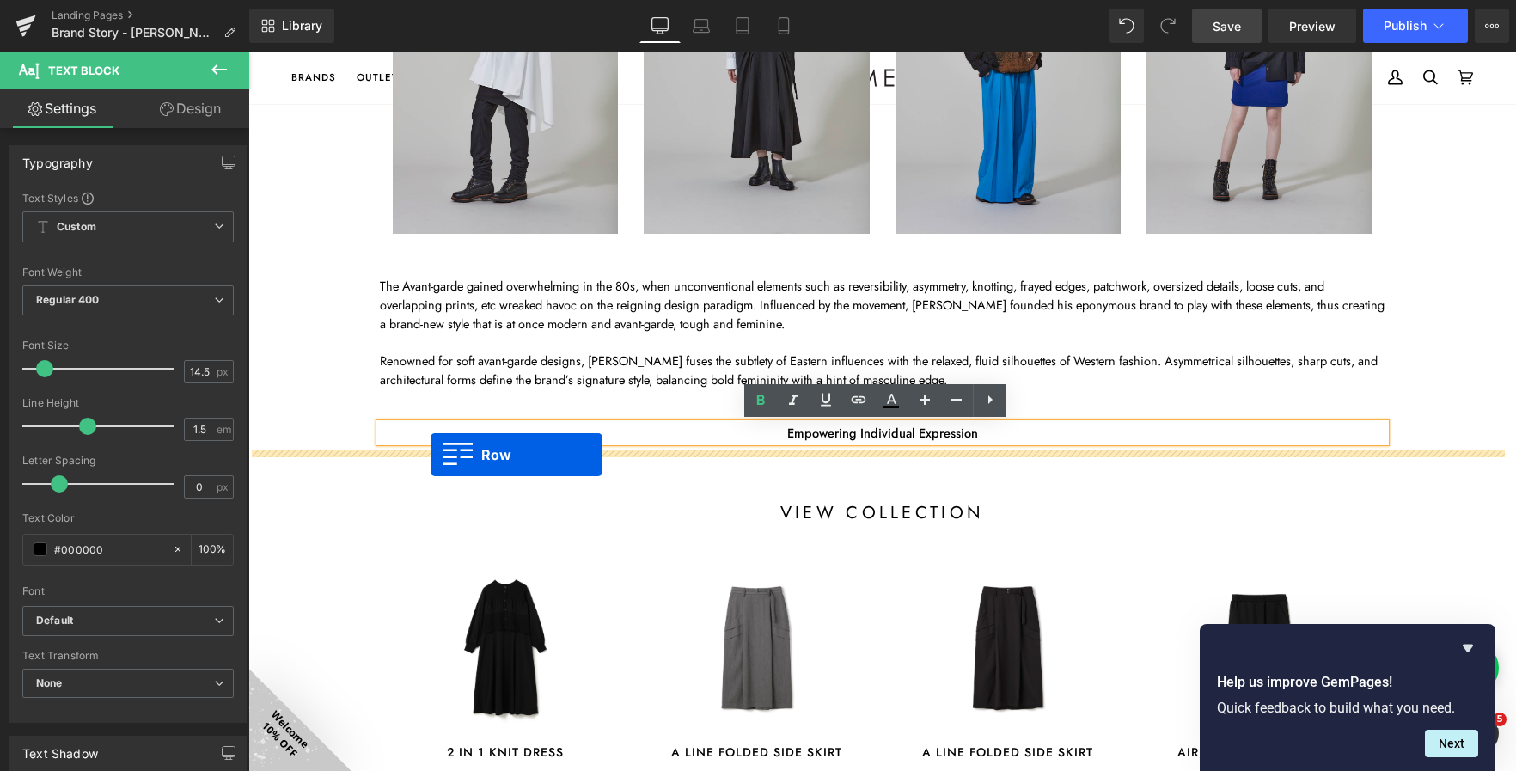
drag, startPoint x: 393, startPoint y: 196, endPoint x: 431, endPoint y: 455, distance: 261.5
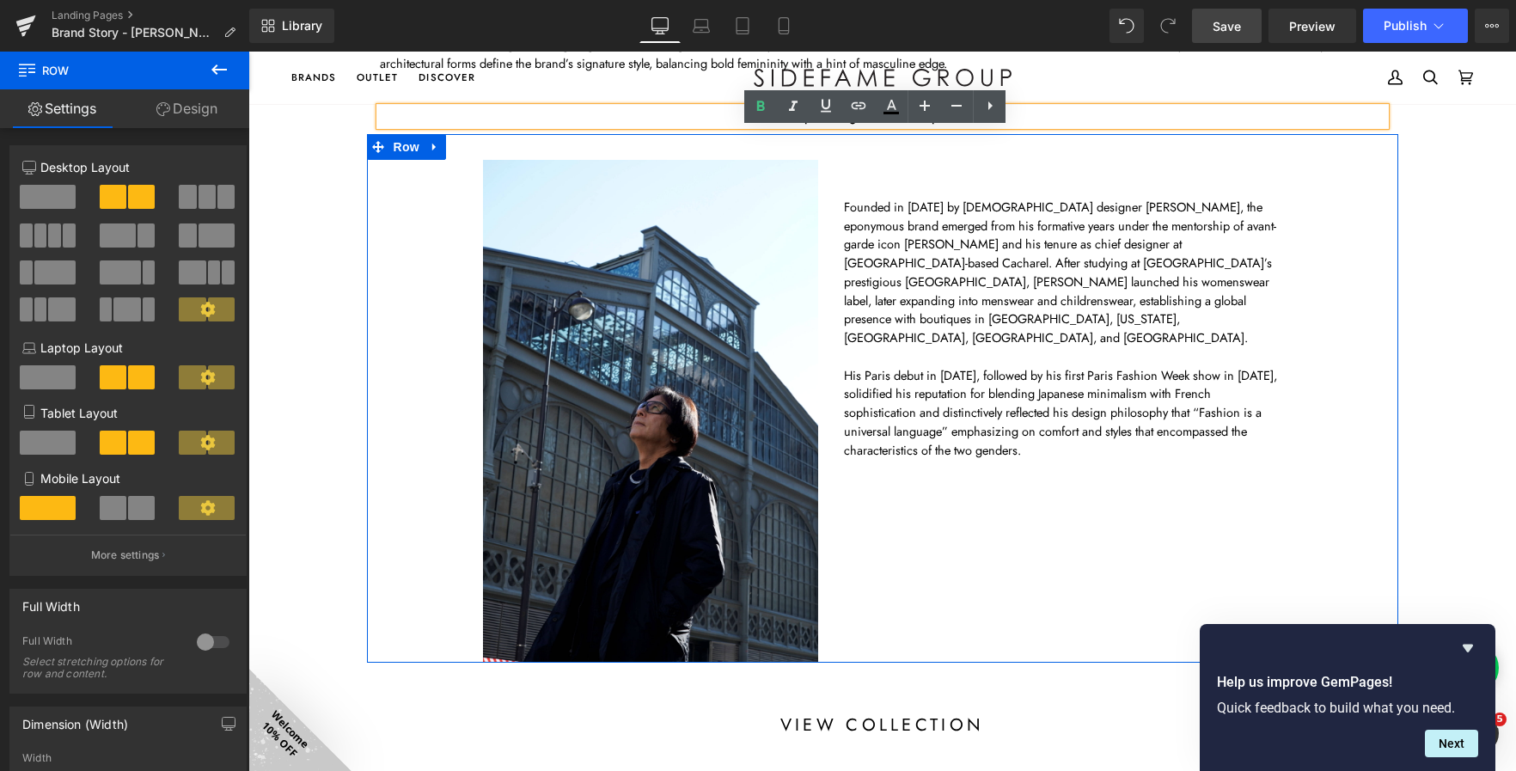
scroll to position [1547, 0]
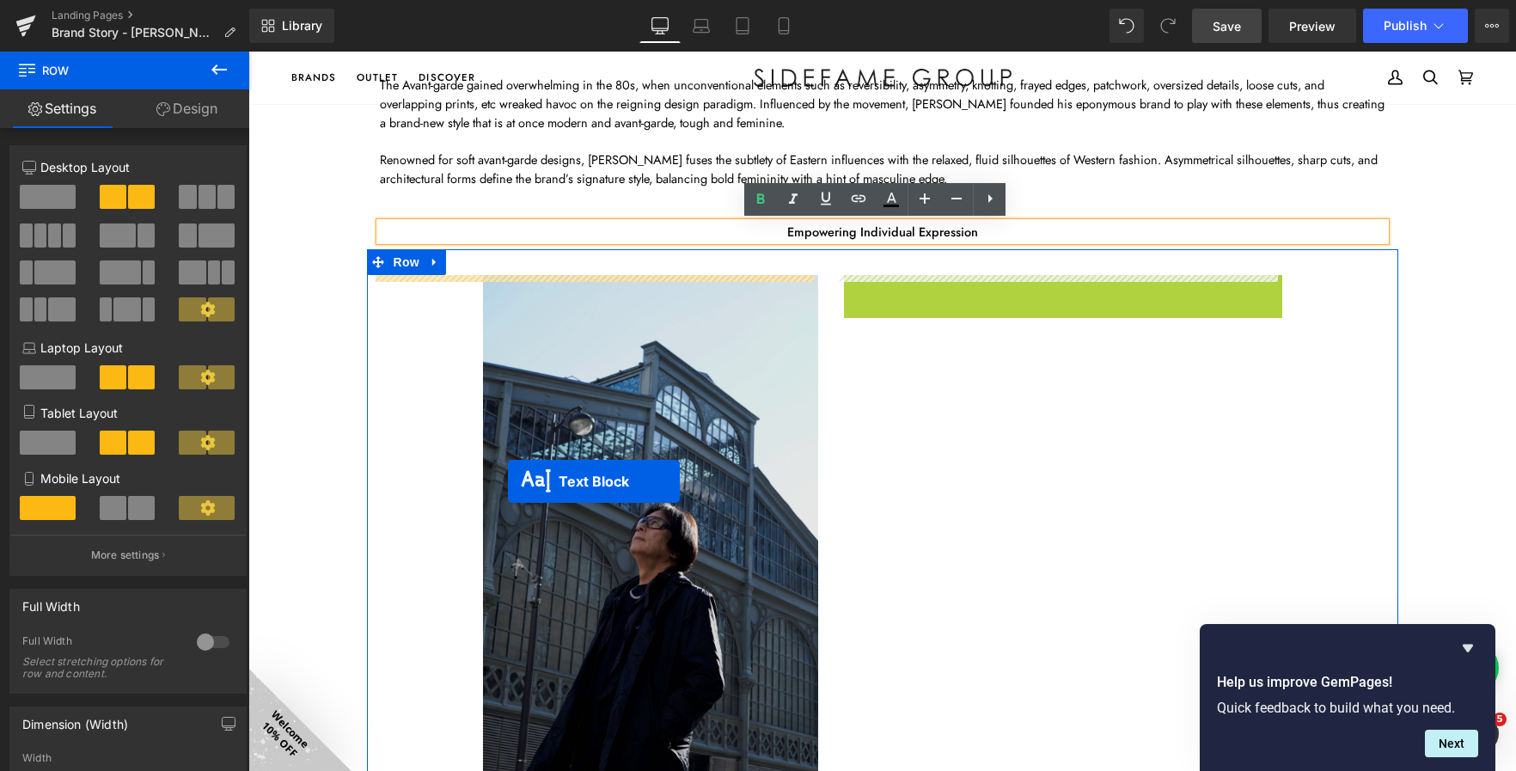
drag, startPoint x: 1004, startPoint y: 406, endPoint x: 508, endPoint y: 481, distance: 501.7
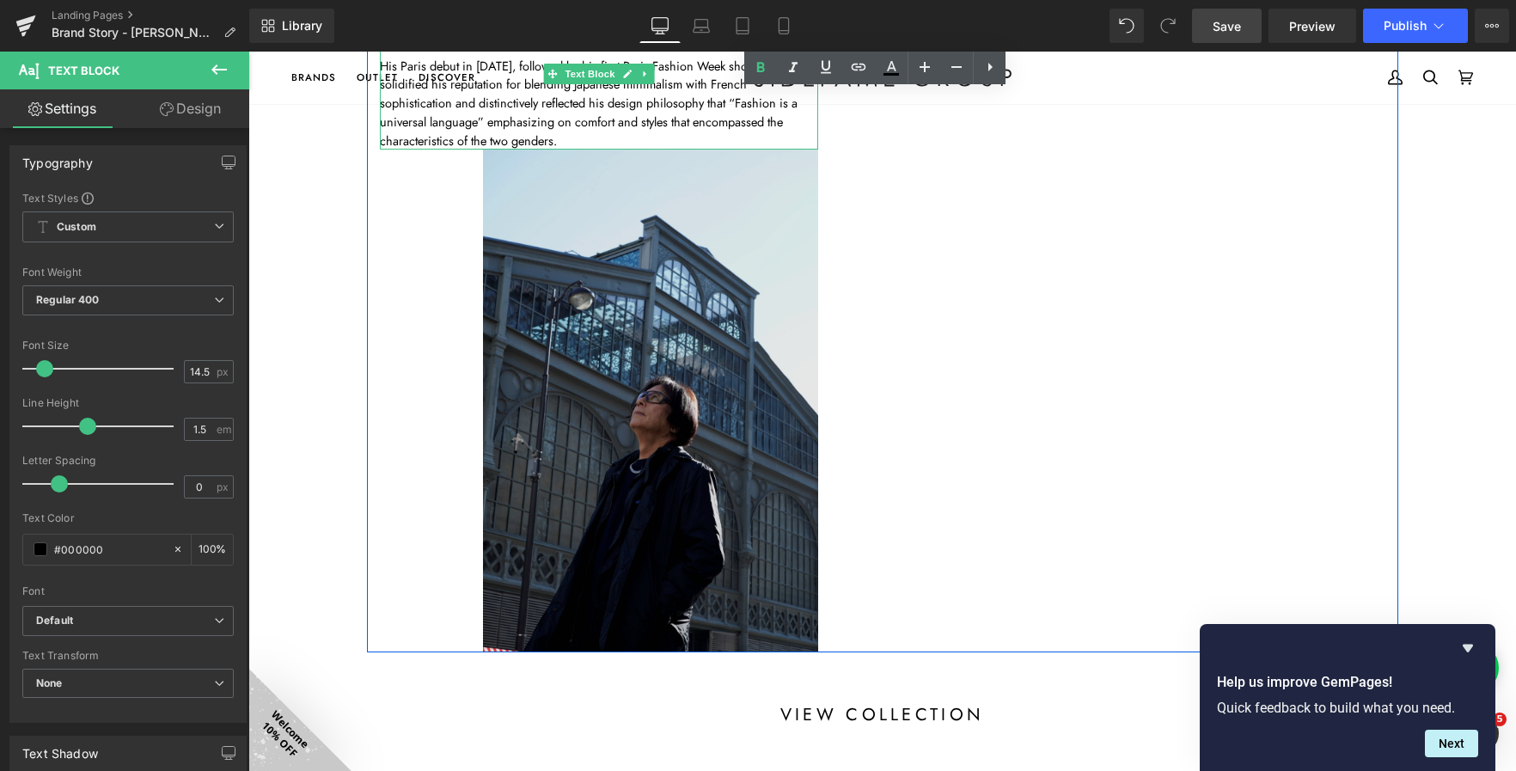
scroll to position [1719, 0]
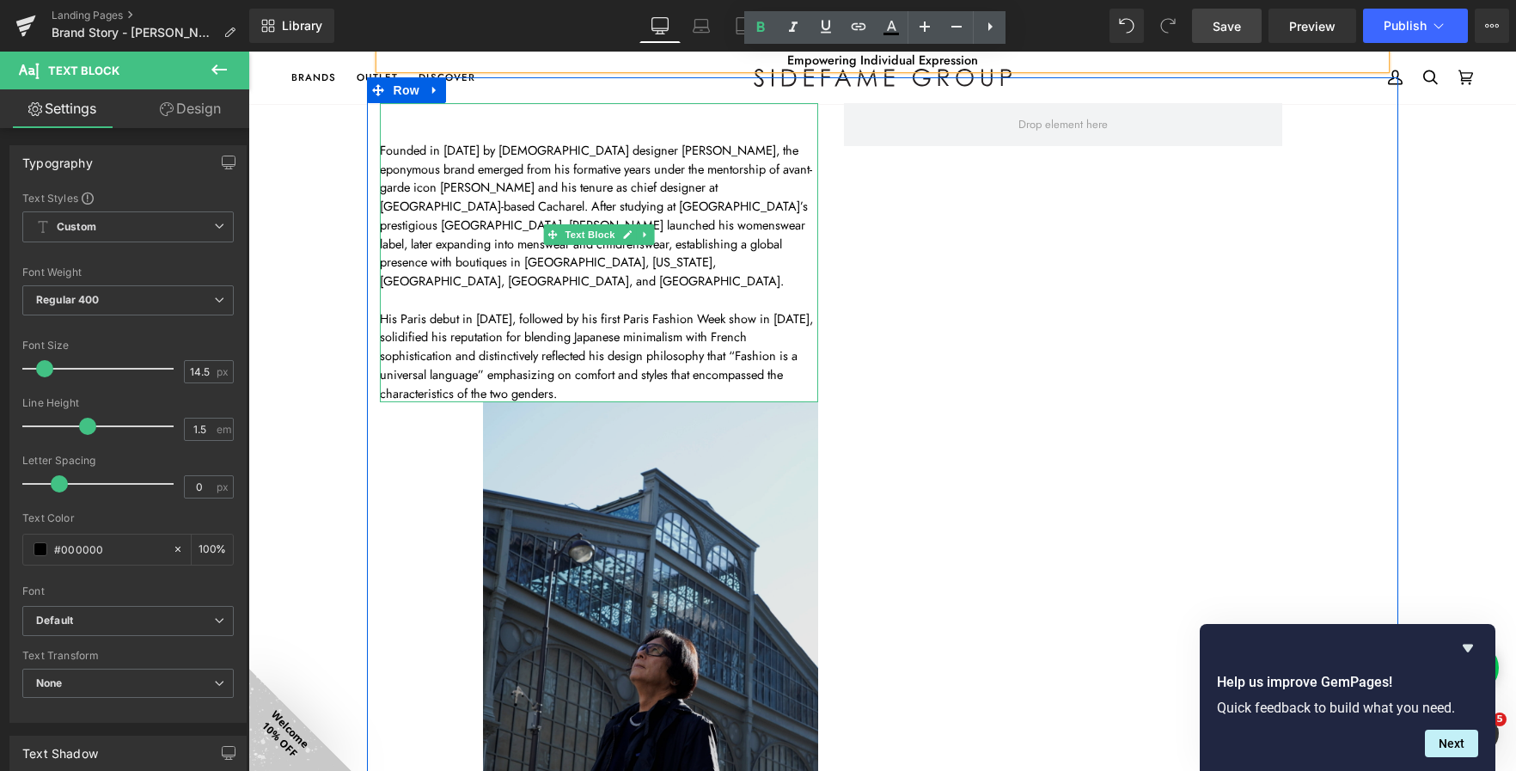
click at [646, 573] on img at bounding box center [599, 653] width 438 height 503
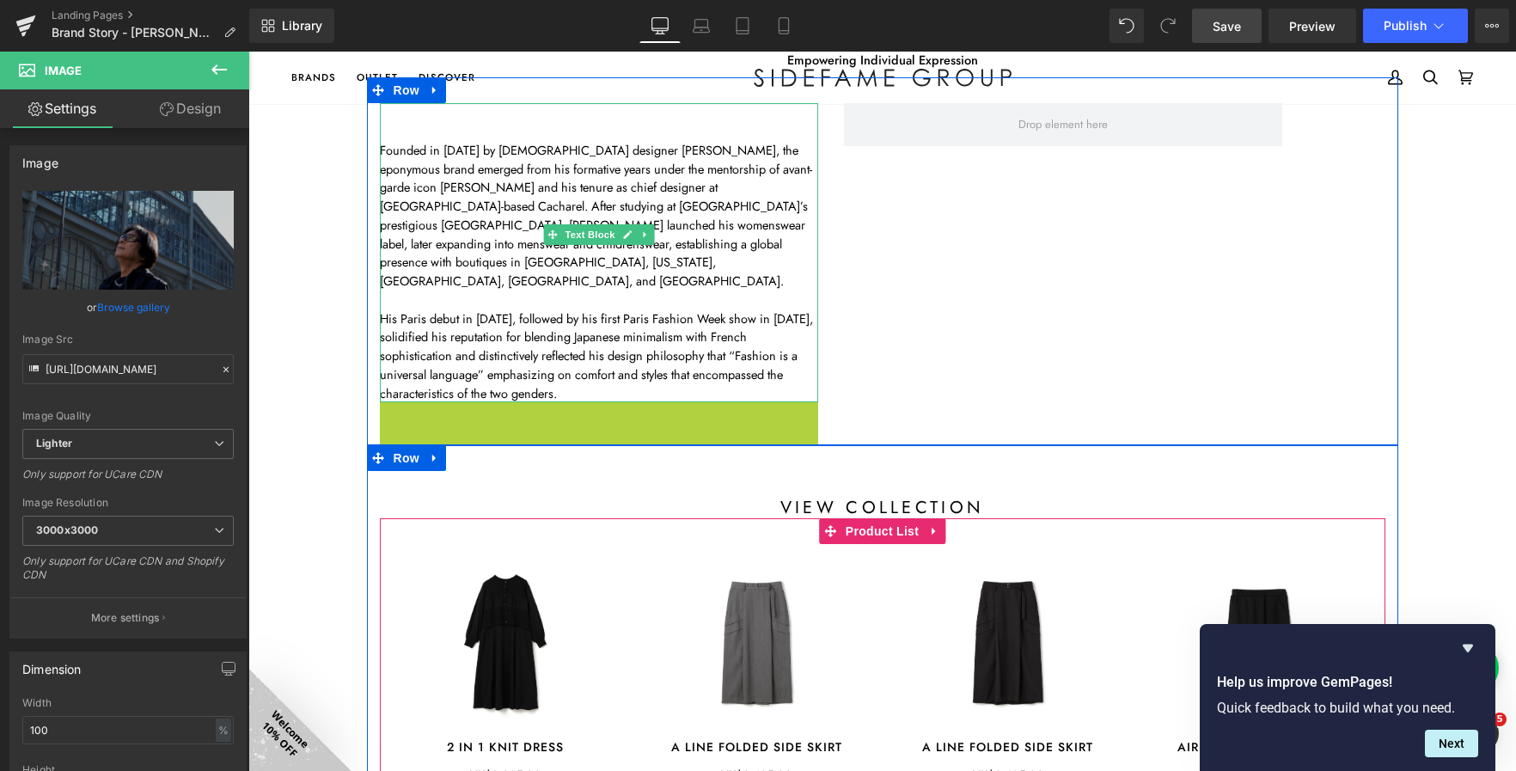
scroll to position [3512, 1253]
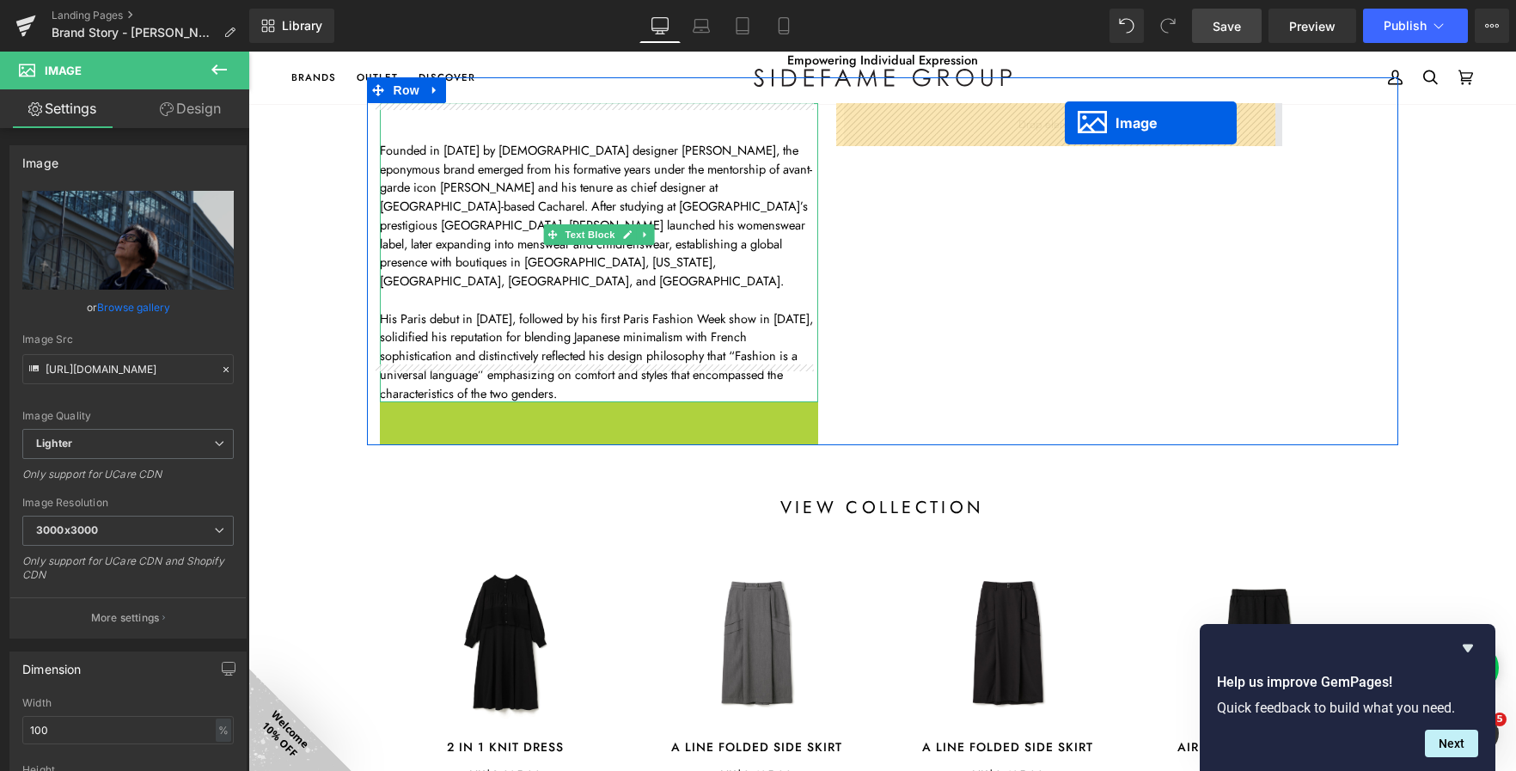
drag, startPoint x: 562, startPoint y: 613, endPoint x: 1065, endPoint y: 123, distance: 702.0
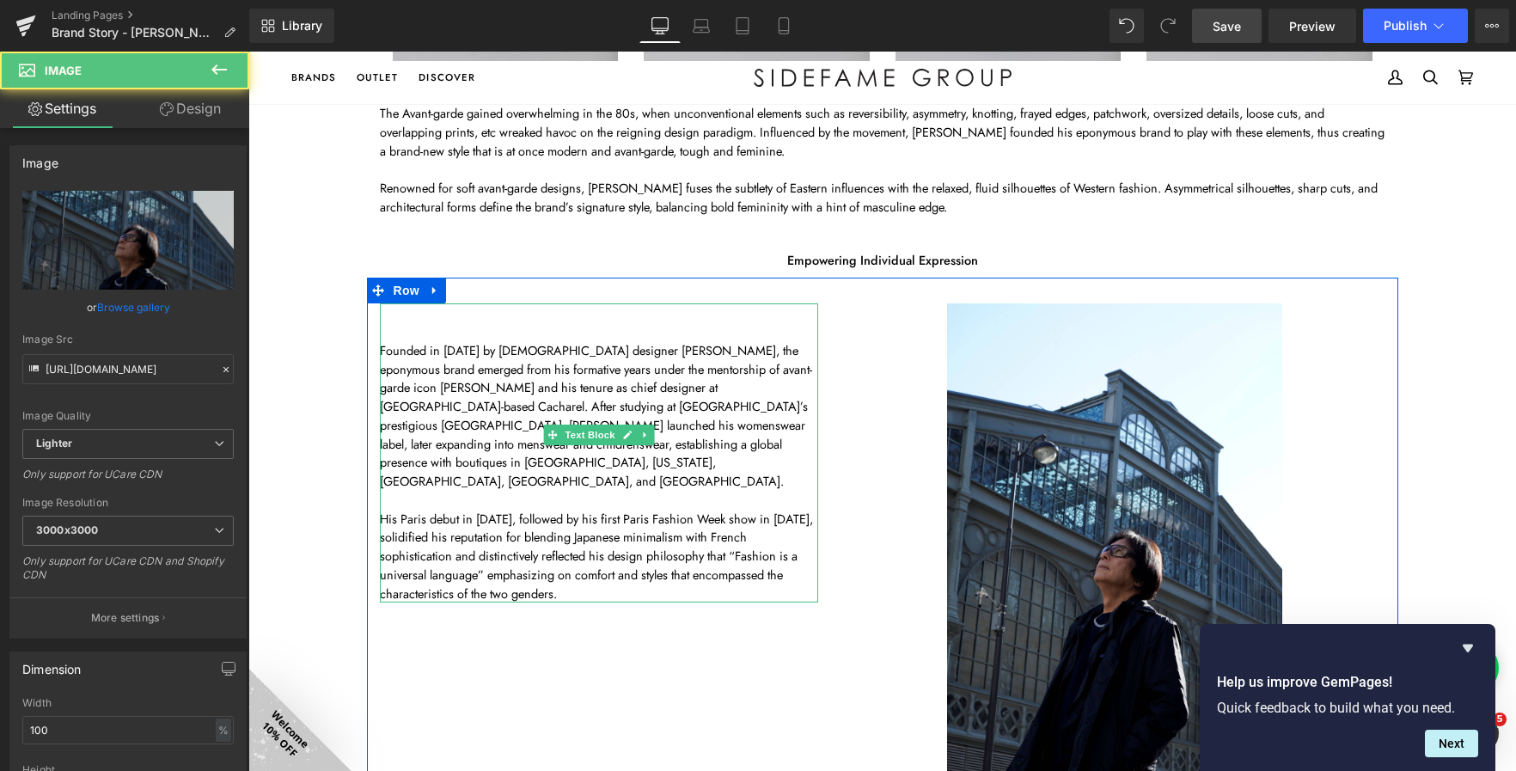
scroll to position [1461, 0]
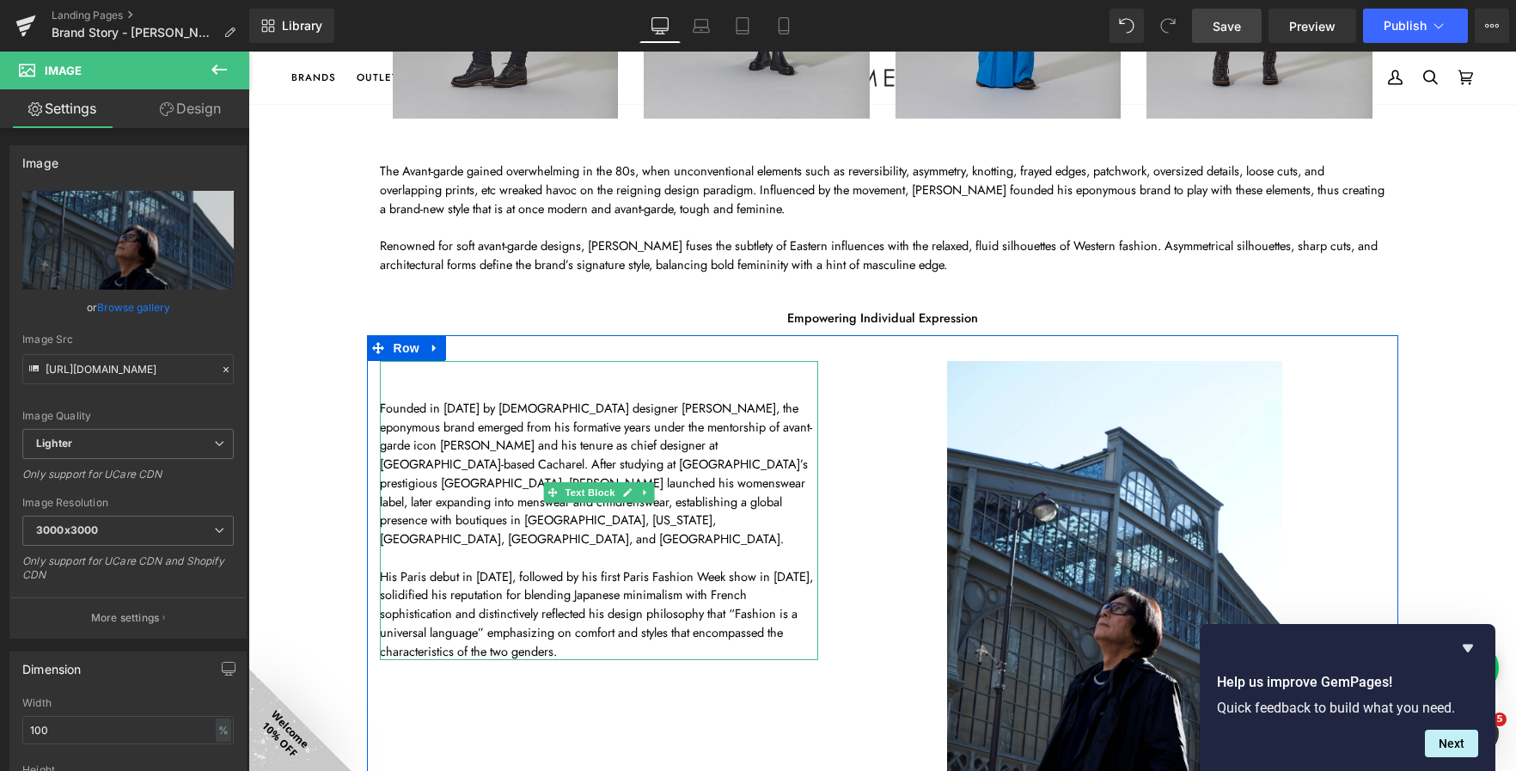
click at [558, 606] on p "His Paris debut in 1987, followed by his first Paris Fashion Week show in 1991,…" at bounding box center [599, 614] width 438 height 94
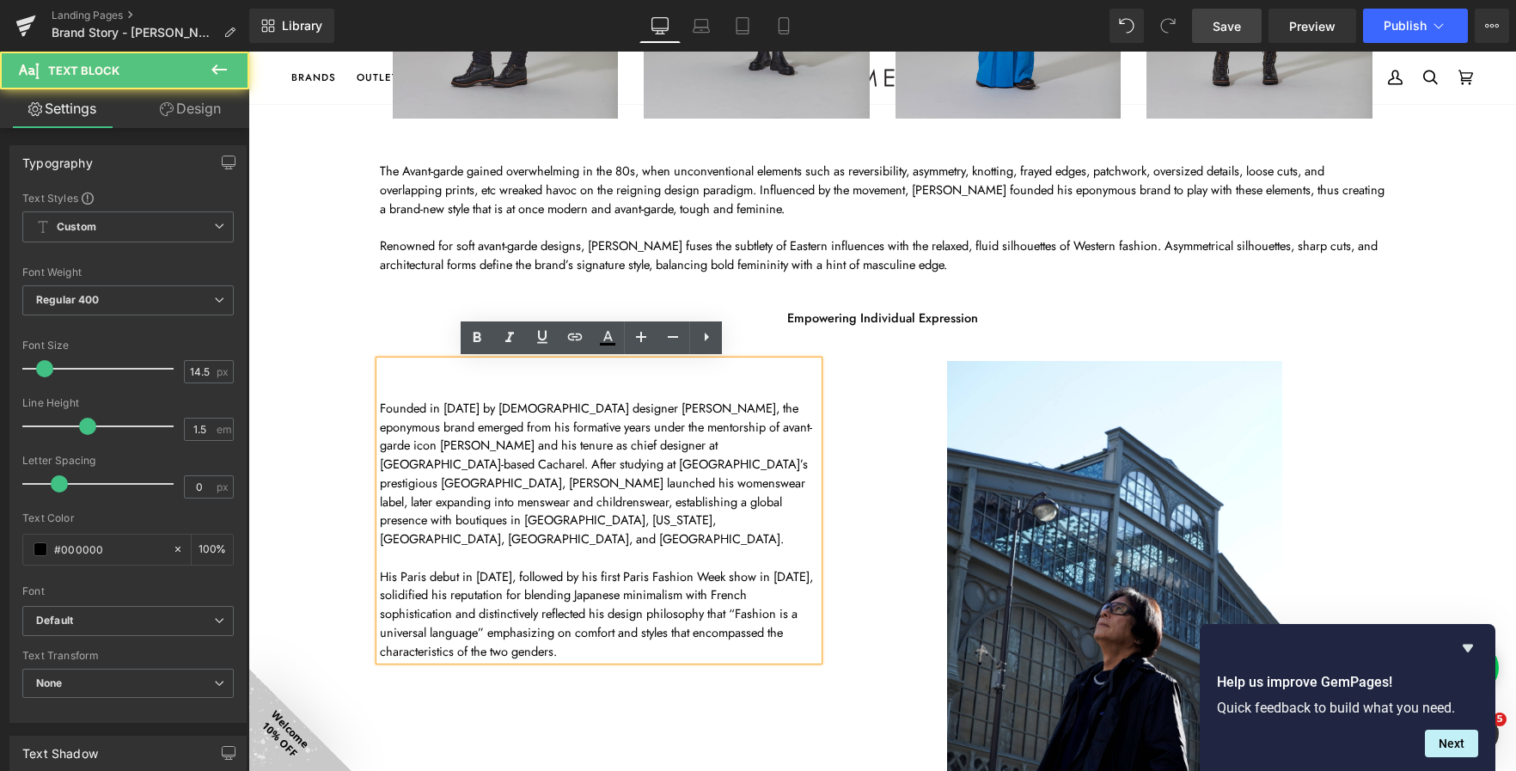
click at [536, 609] on p "His Paris debut in 1987, followed by his first Paris Fashion Week show in 1991,…" at bounding box center [599, 614] width 438 height 94
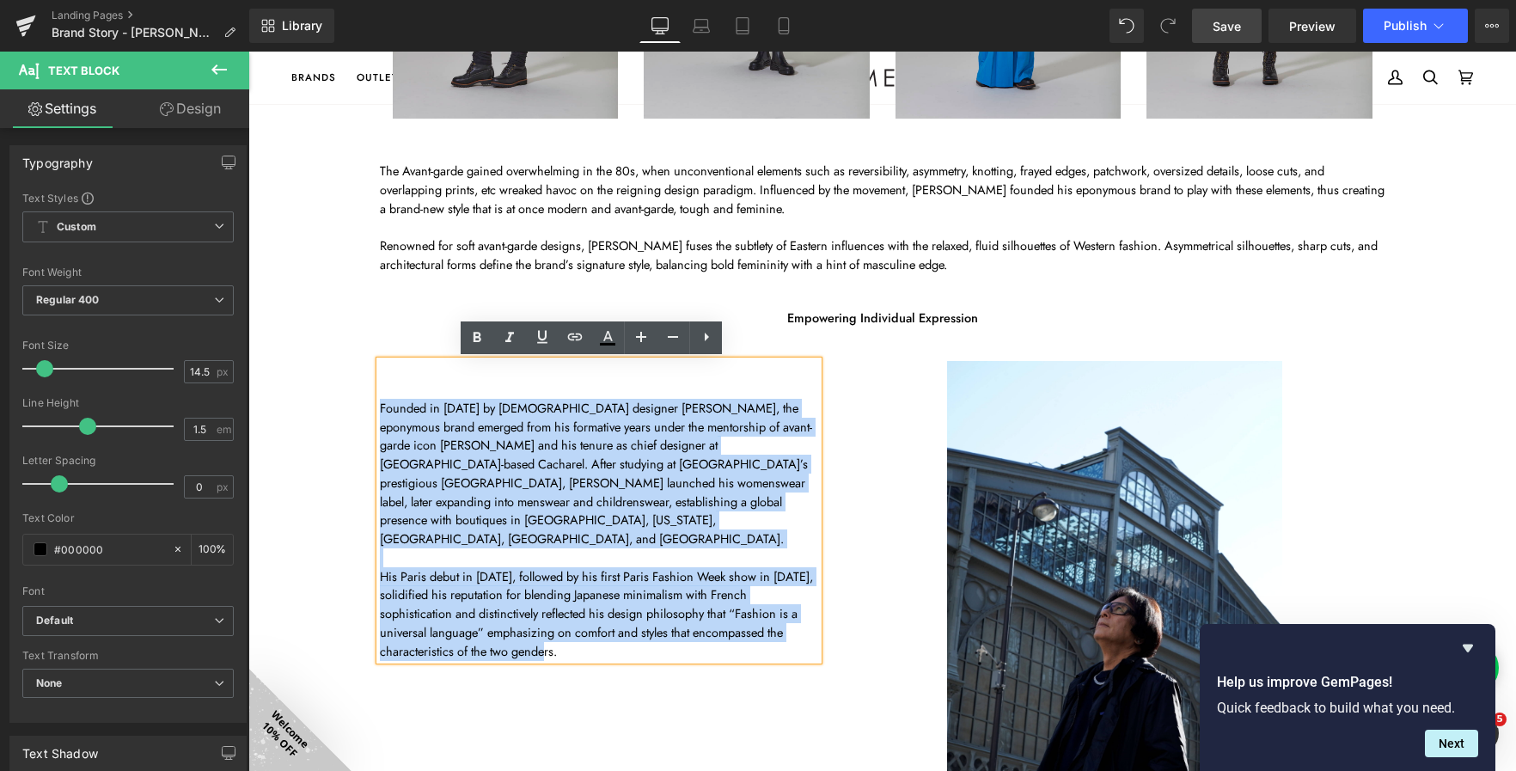
drag, startPoint x: 555, startPoint y: 615, endPoint x: 367, endPoint y: 417, distance: 273.0
click at [367, 417] on div "Founded in 1982 by Japanese designer Atsuro Tayama, the eponymous brand emerged…" at bounding box center [599, 510] width 464 height 299
click at [734, 480] on span "Founded in 1982 by Japanese designer Atsuro Tayama, the eponymous brand emerged…" at bounding box center [596, 473] width 432 height 149
drag, startPoint x: 600, startPoint y: 626, endPoint x: 373, endPoint y: 413, distance: 310.7
click at [380, 413] on div "Founded in 1982 by Japanese designer Atsuro Tayama, the eponymous brand emerged…" at bounding box center [599, 510] width 438 height 299
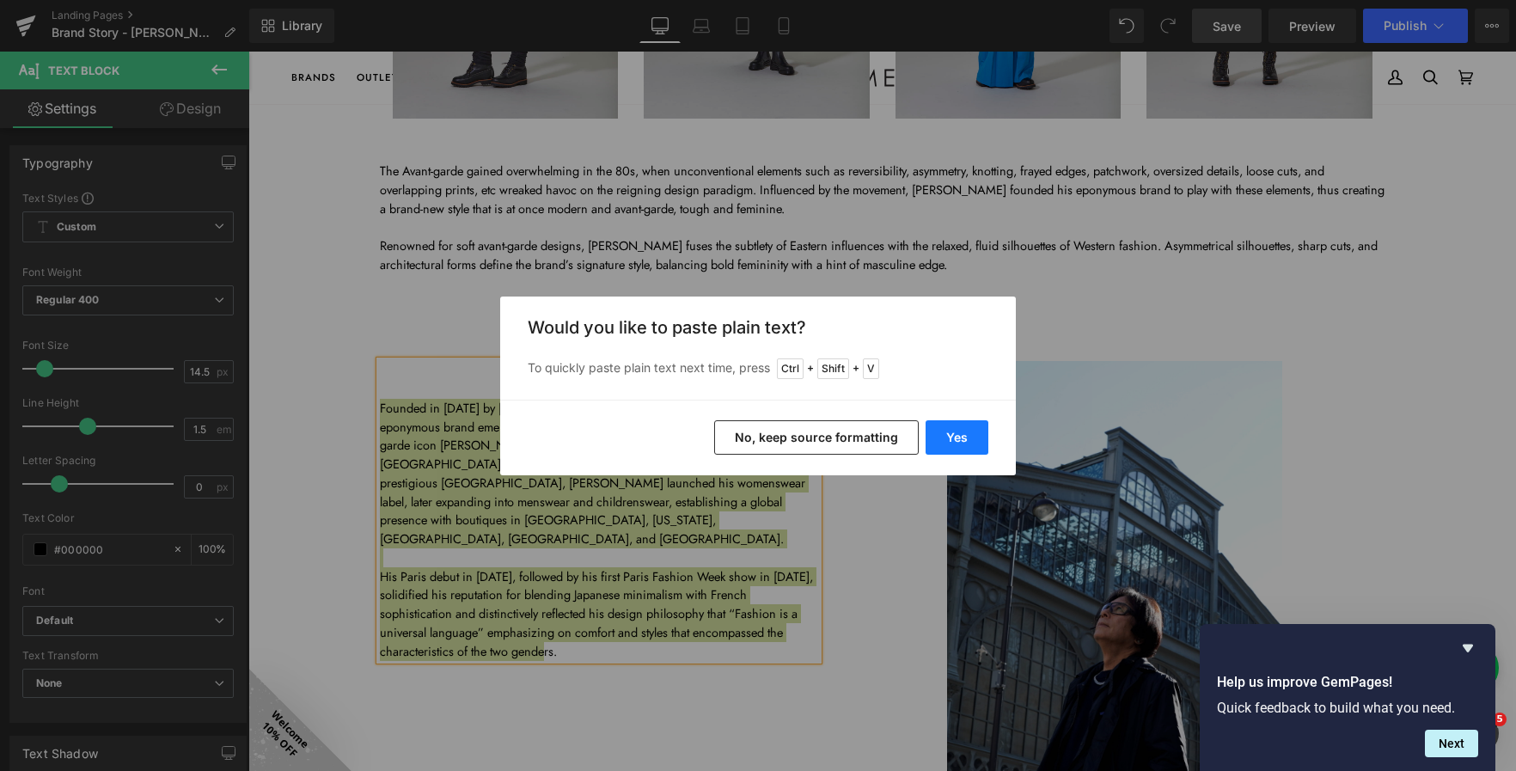
drag, startPoint x: 944, startPoint y: 443, endPoint x: 694, endPoint y: 391, distance: 255.4
click at [944, 443] on button "Yes" at bounding box center [957, 437] width 63 height 34
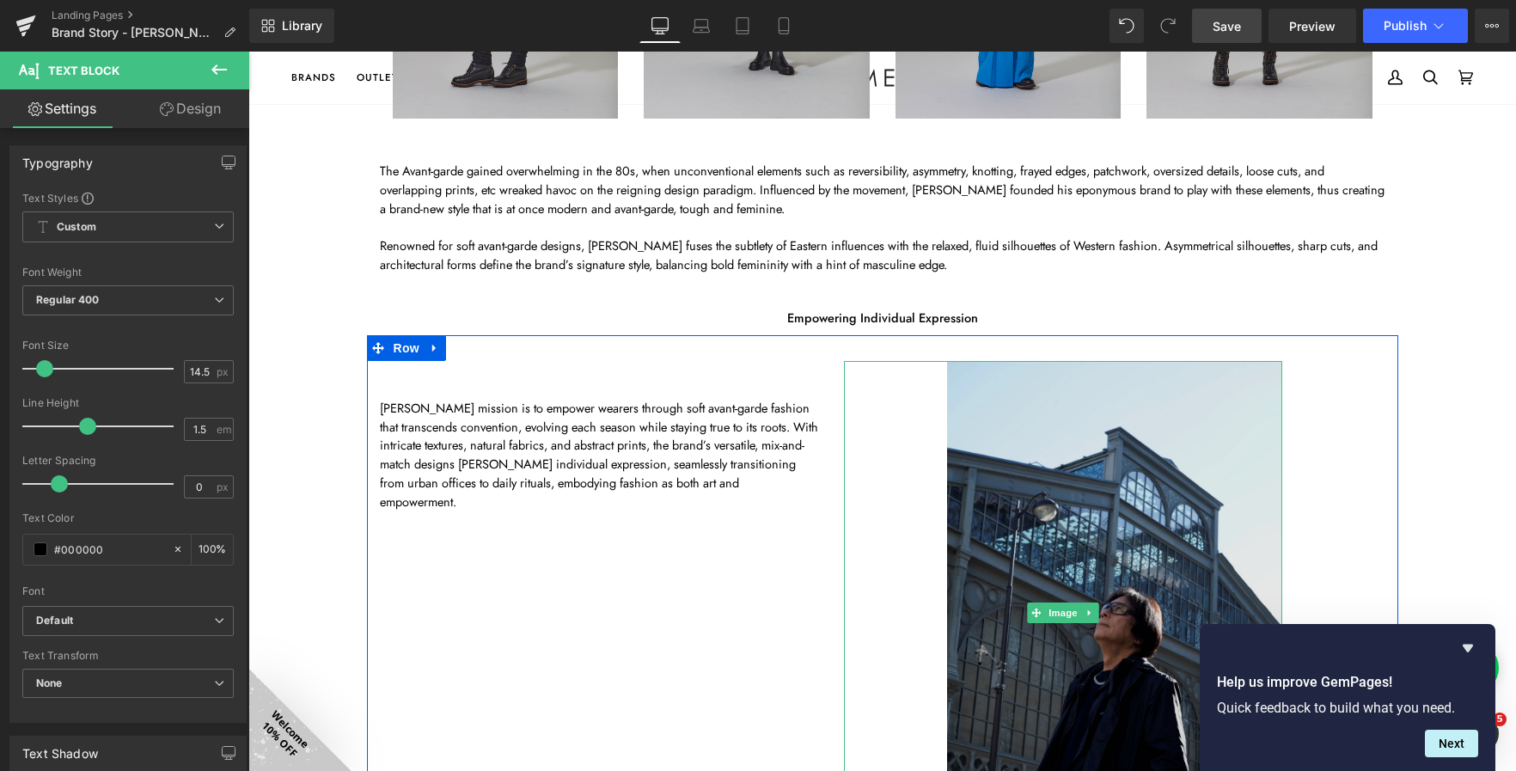
click at [1086, 523] on img at bounding box center [1063, 612] width 438 height 503
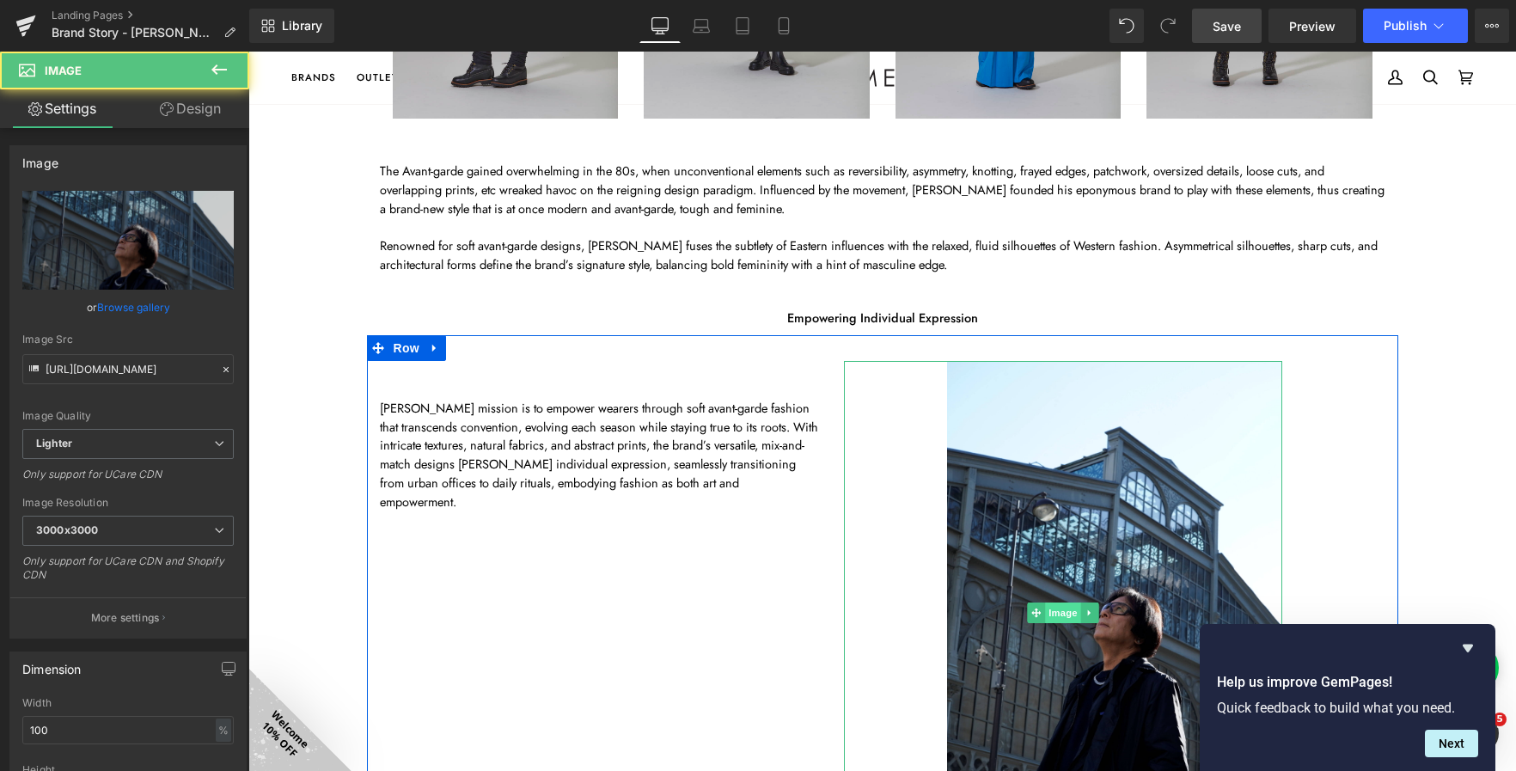
click at [1049, 615] on span "Image" at bounding box center [1063, 613] width 36 height 21
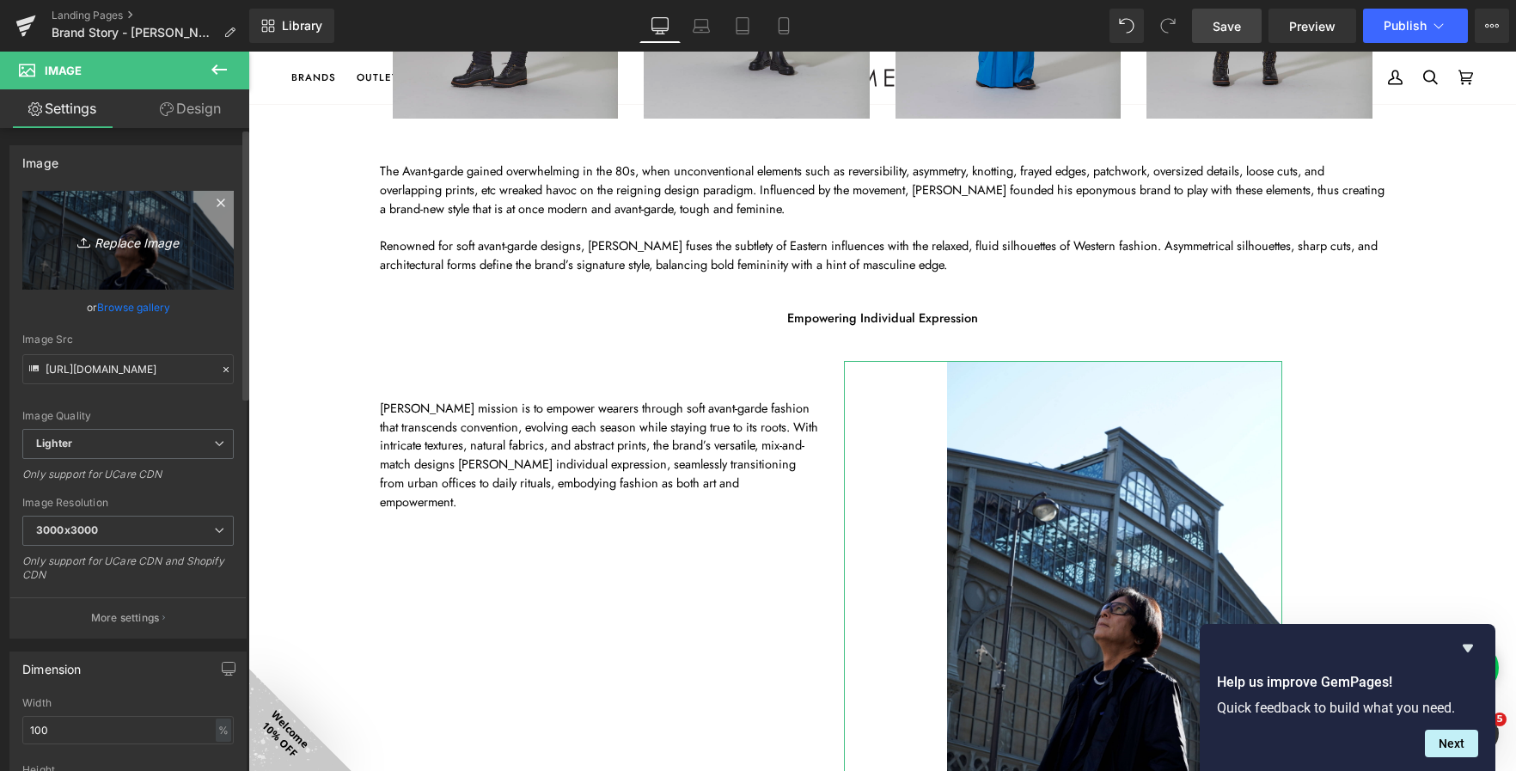
click at [102, 243] on icon "Replace Image" at bounding box center [128, 239] width 138 height 21
type input "C:\fakepath\20250724 Atsuro Tayama1691.jpg"
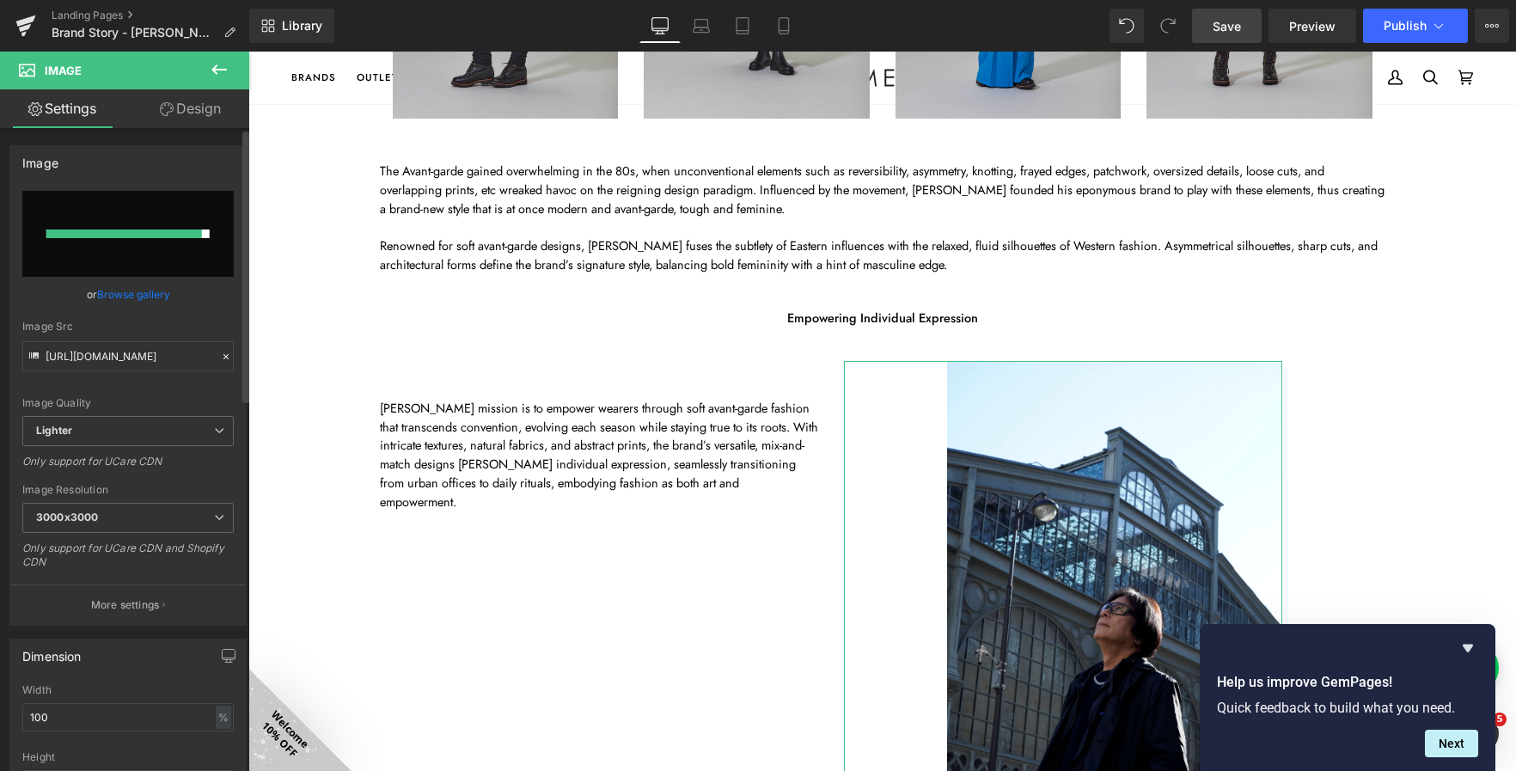
type input "https://ucarecdn.com/03f3fc0c-020f-41ed-89a1-5fc5e8a2bca9/-/format/auto/-/previ…"
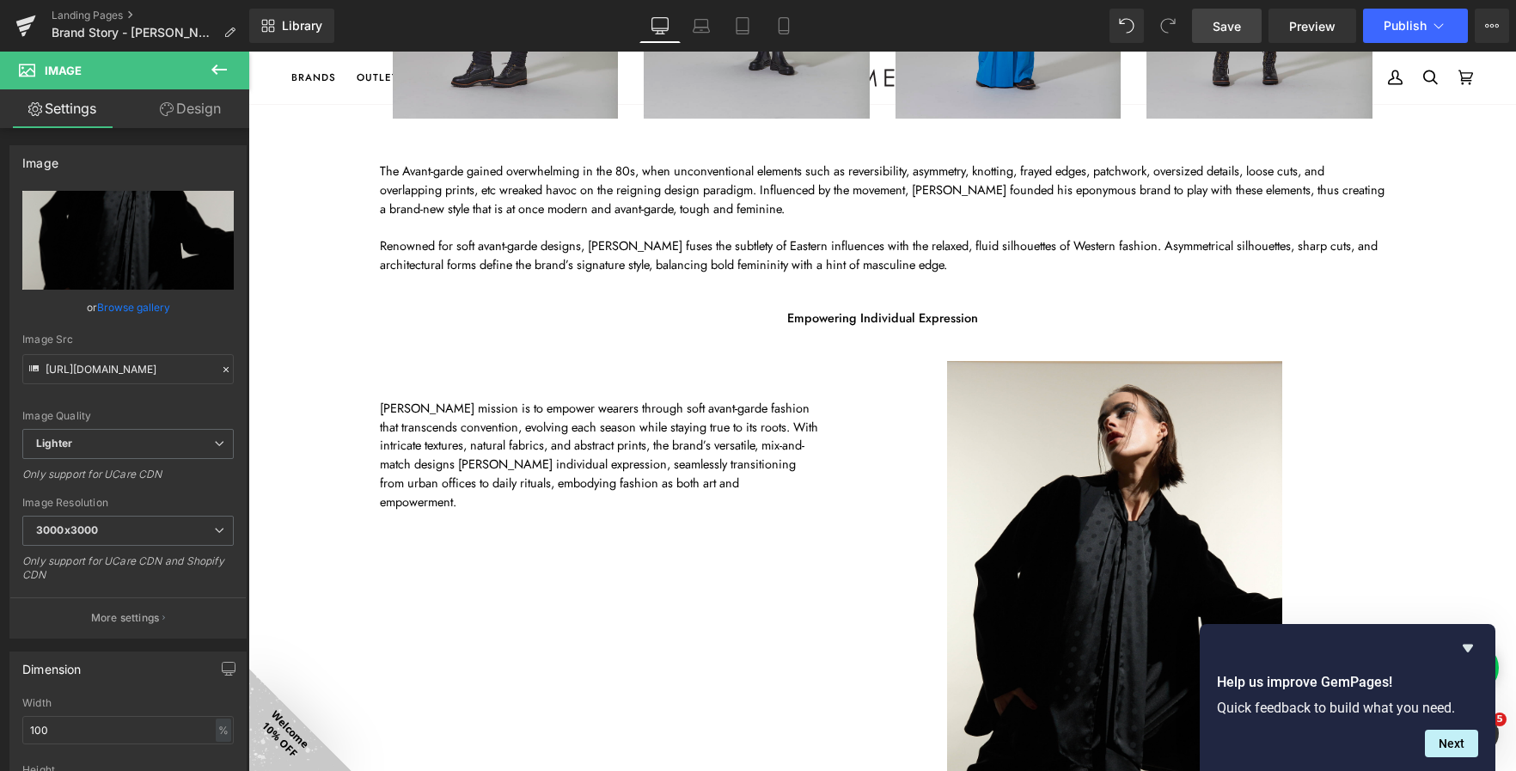
drag, startPoint x: 1235, startPoint y: 32, endPoint x: 1092, endPoint y: 448, distance: 439.8
click at [1235, 32] on span "Save" at bounding box center [1227, 26] width 28 height 18
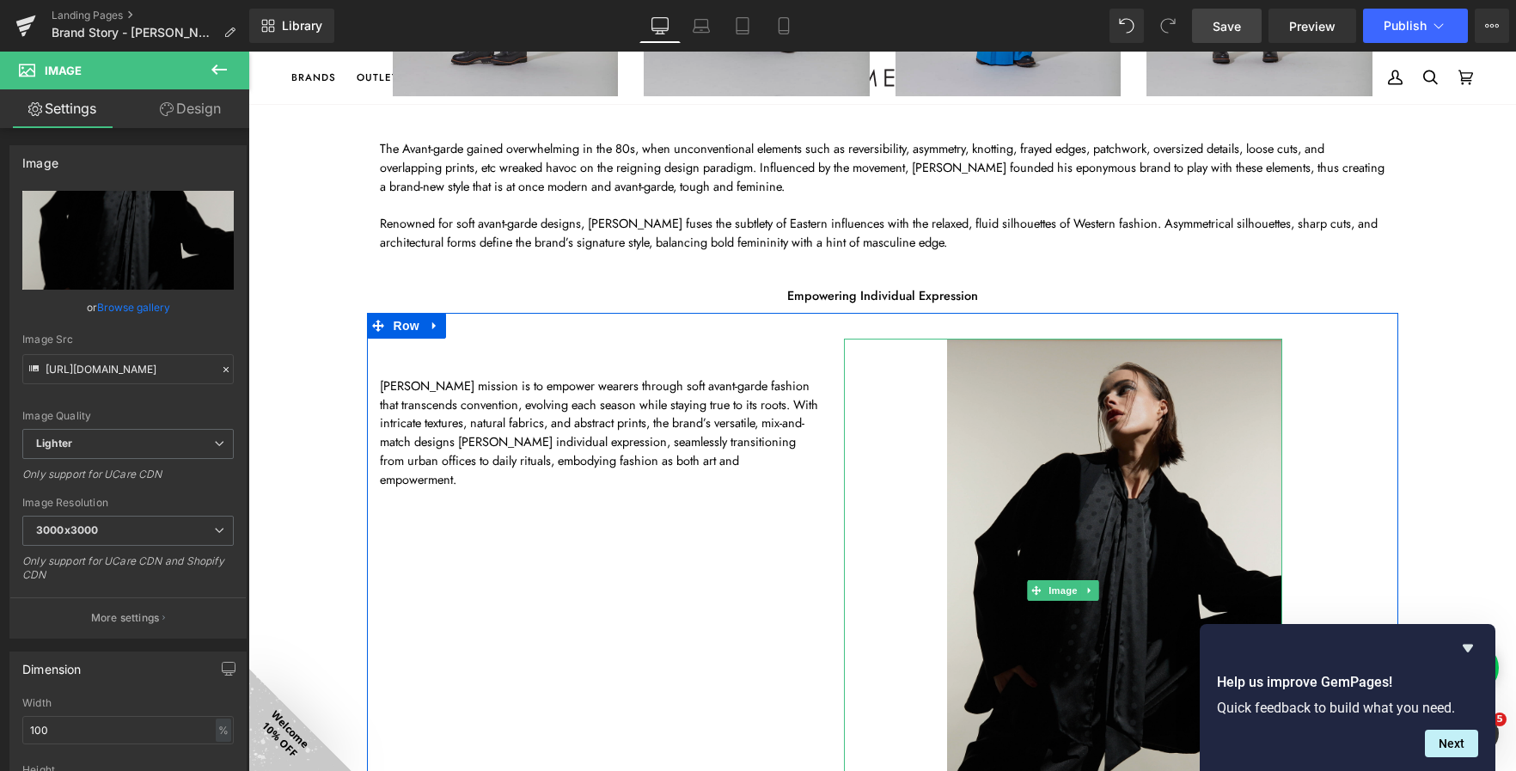
scroll to position [1484, 0]
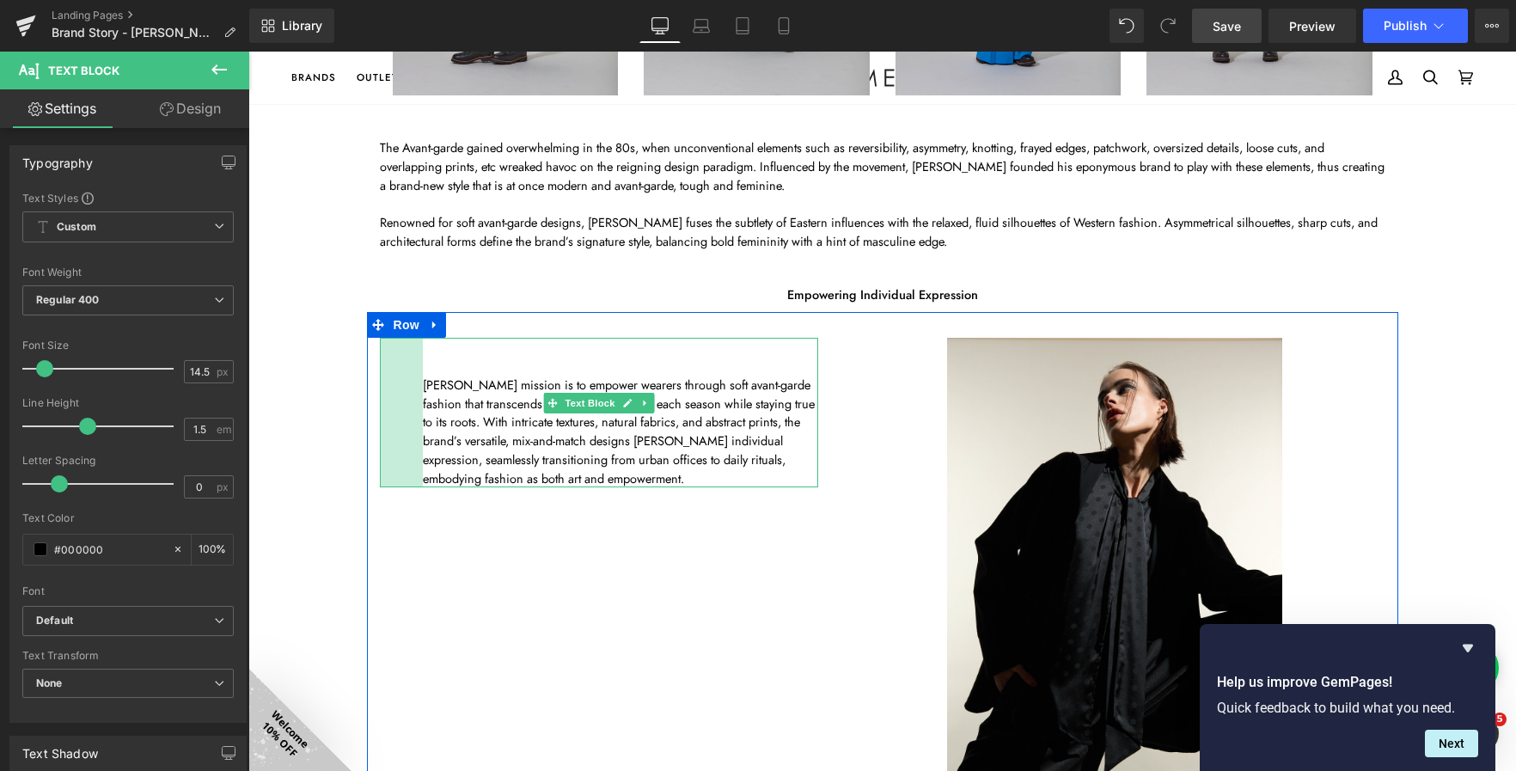
drag, startPoint x: 376, startPoint y: 363, endPoint x: 419, endPoint y: 364, distance: 43.0
click at [419, 364] on div "Atsuro Tayama’s mission is to empower wearers through soft avant-garde fashion …" at bounding box center [599, 413] width 438 height 150
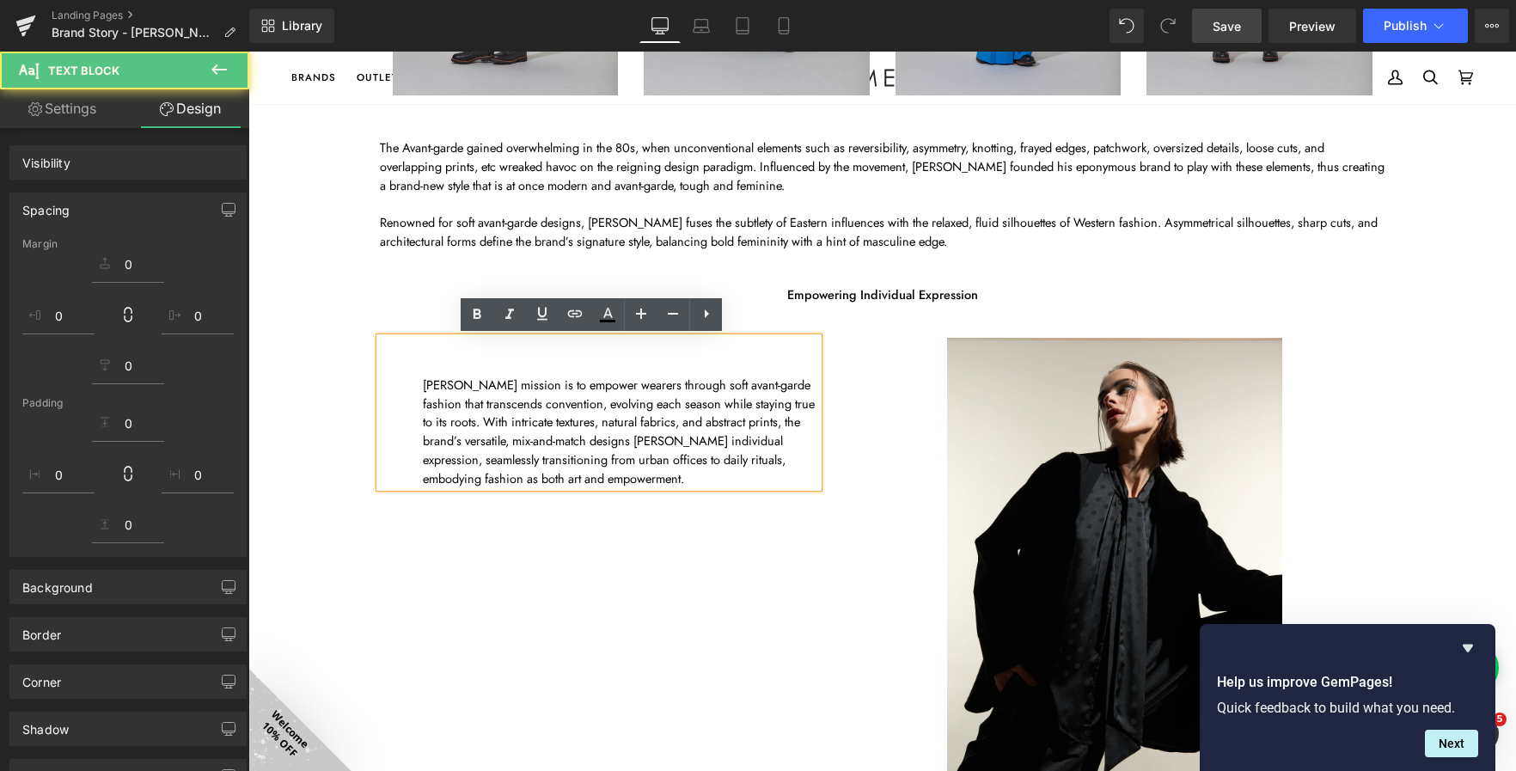
click at [423, 440] on p "Atsuro Tayama’s mission is to empower wearers through soft avant-garde fashion …" at bounding box center [620, 432] width 395 height 113
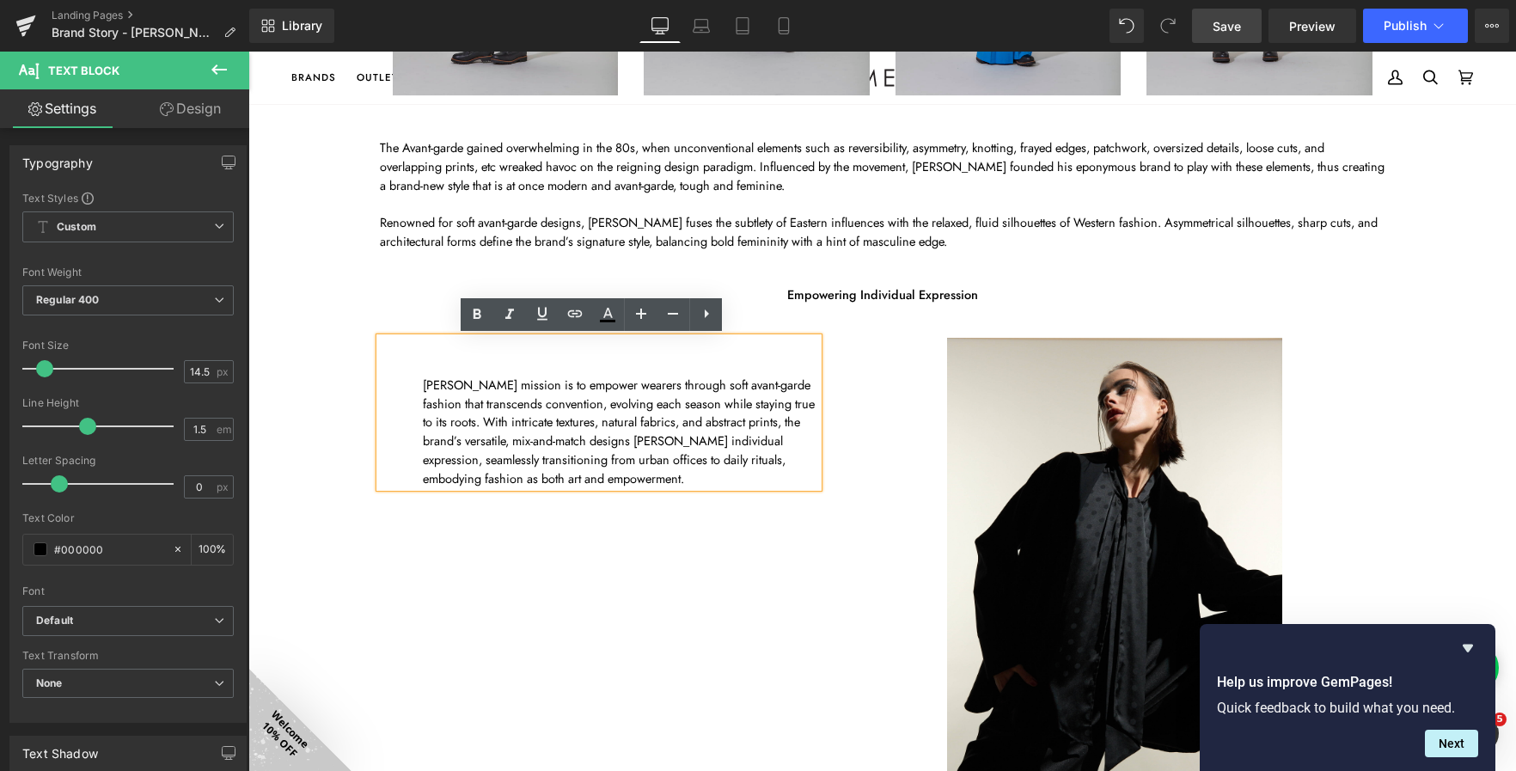
click at [398, 434] on div "Atsuro Tayama’s mission is to empower wearers through soft avant-garde fashion …" at bounding box center [599, 413] width 438 height 150
click at [422, 604] on div "Atsuro Tayama’s mission is to empower wearers through soft avant-garde fashion …" at bounding box center [882, 576] width 1031 height 529
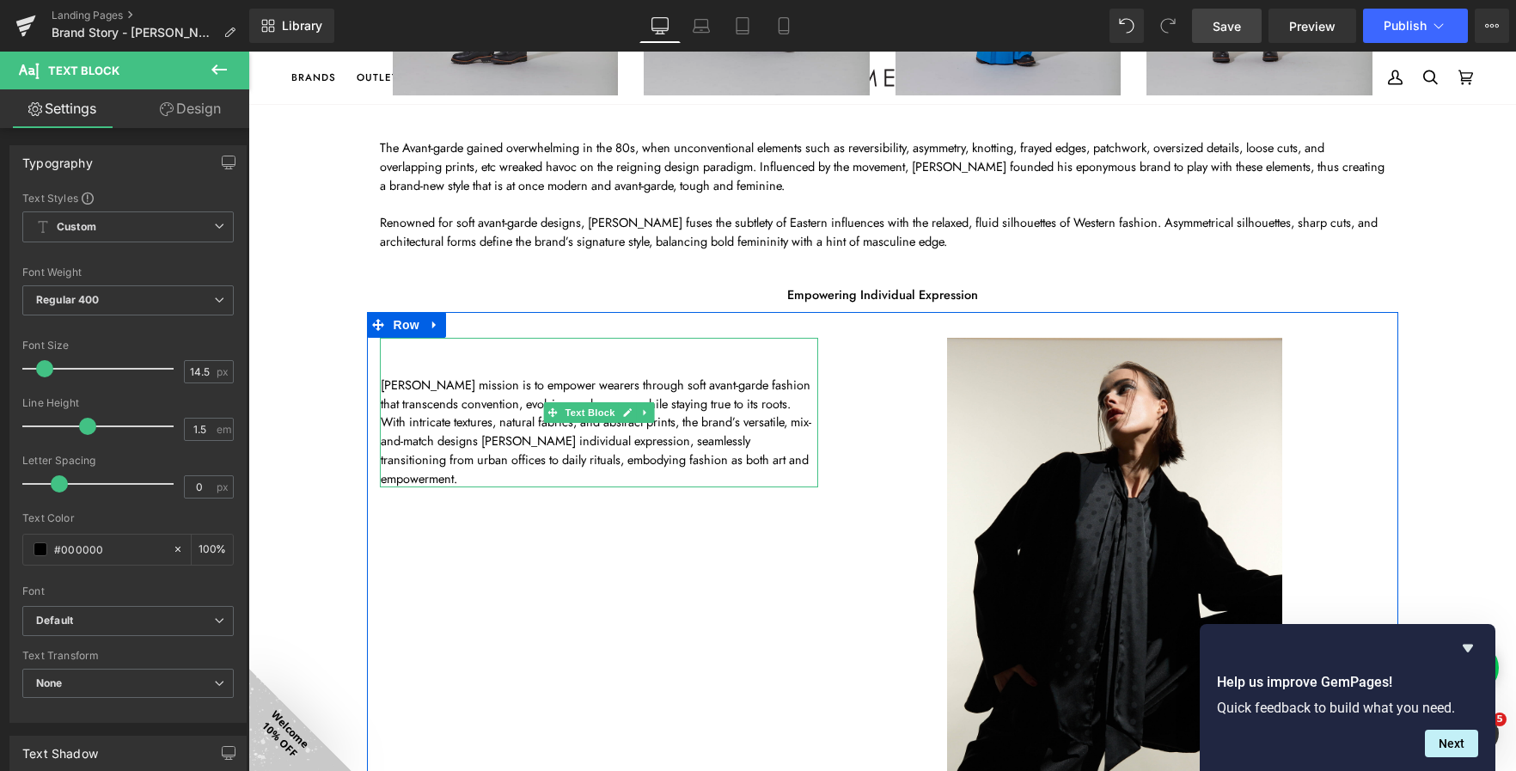
drag, startPoint x: 396, startPoint y: 376, endPoint x: 353, endPoint y: 403, distance: 50.6
click at [353, 376] on div "Row about atsuro tayama Heading Row Image 120px Founded in 1982 by Japanese des…" at bounding box center [882, 257] width 1268 height 3214
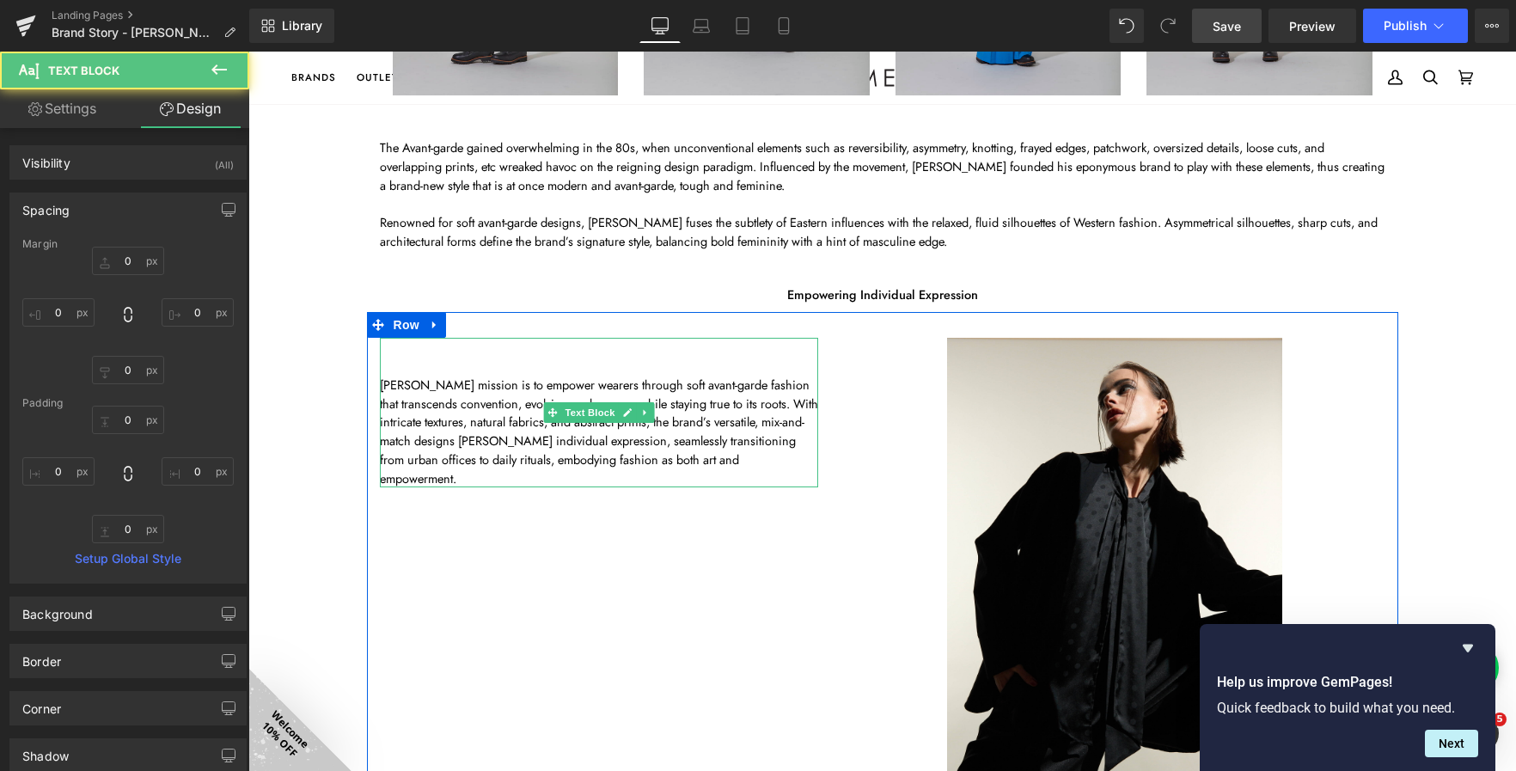
click at [367, 521] on div "Atsuro Tayama’s mission is to empower wearers through soft avant-garde fashion …" at bounding box center [882, 576] width 1031 height 529
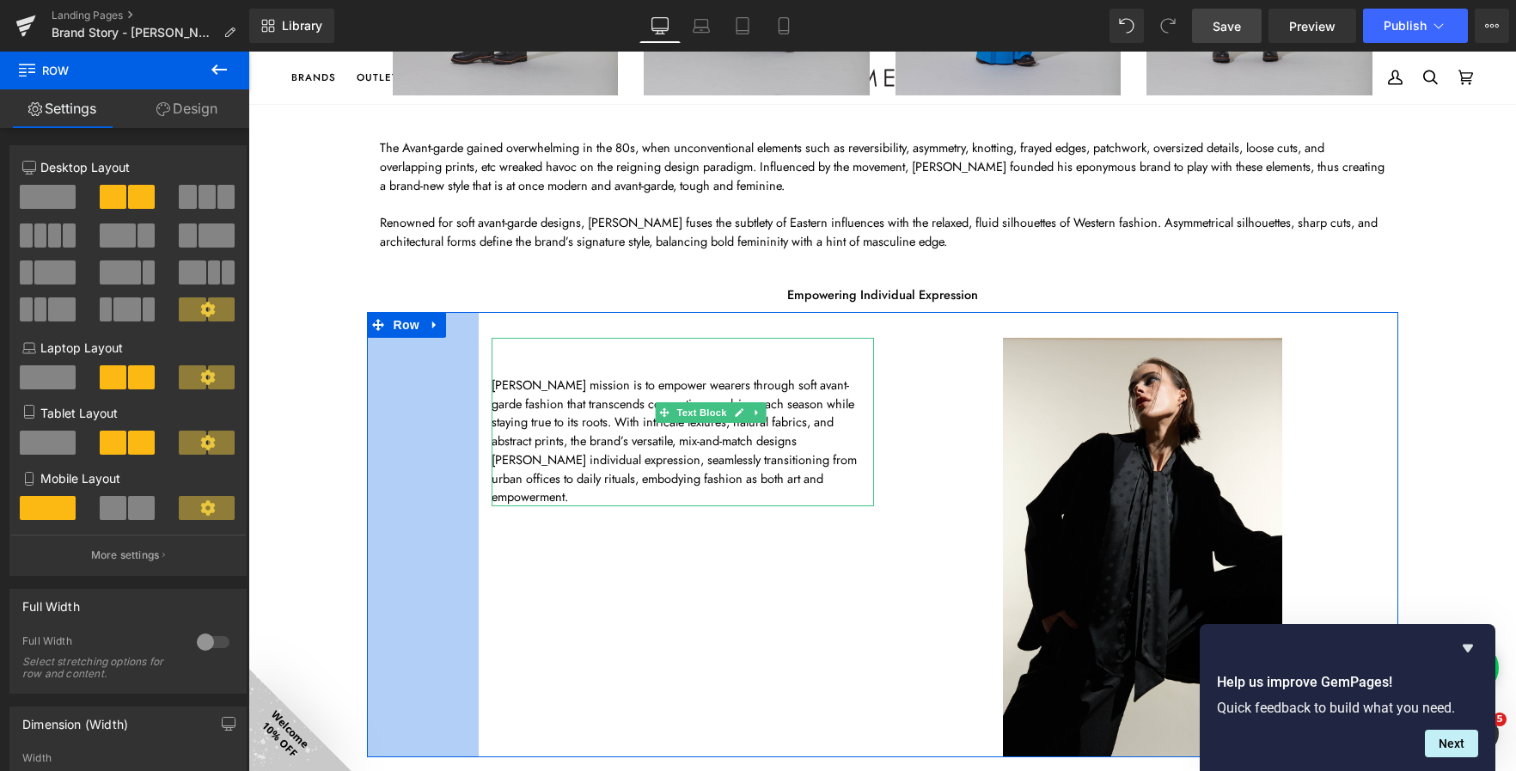
scroll to position [3626, 1253]
drag, startPoint x: 362, startPoint y: 529, endPoint x: 475, endPoint y: 562, distance: 118.3
click at [475, 562] on div "Atsuro Tayama’s mission is to empower wearers through soft avant-garde fashion …" at bounding box center [882, 534] width 1031 height 444
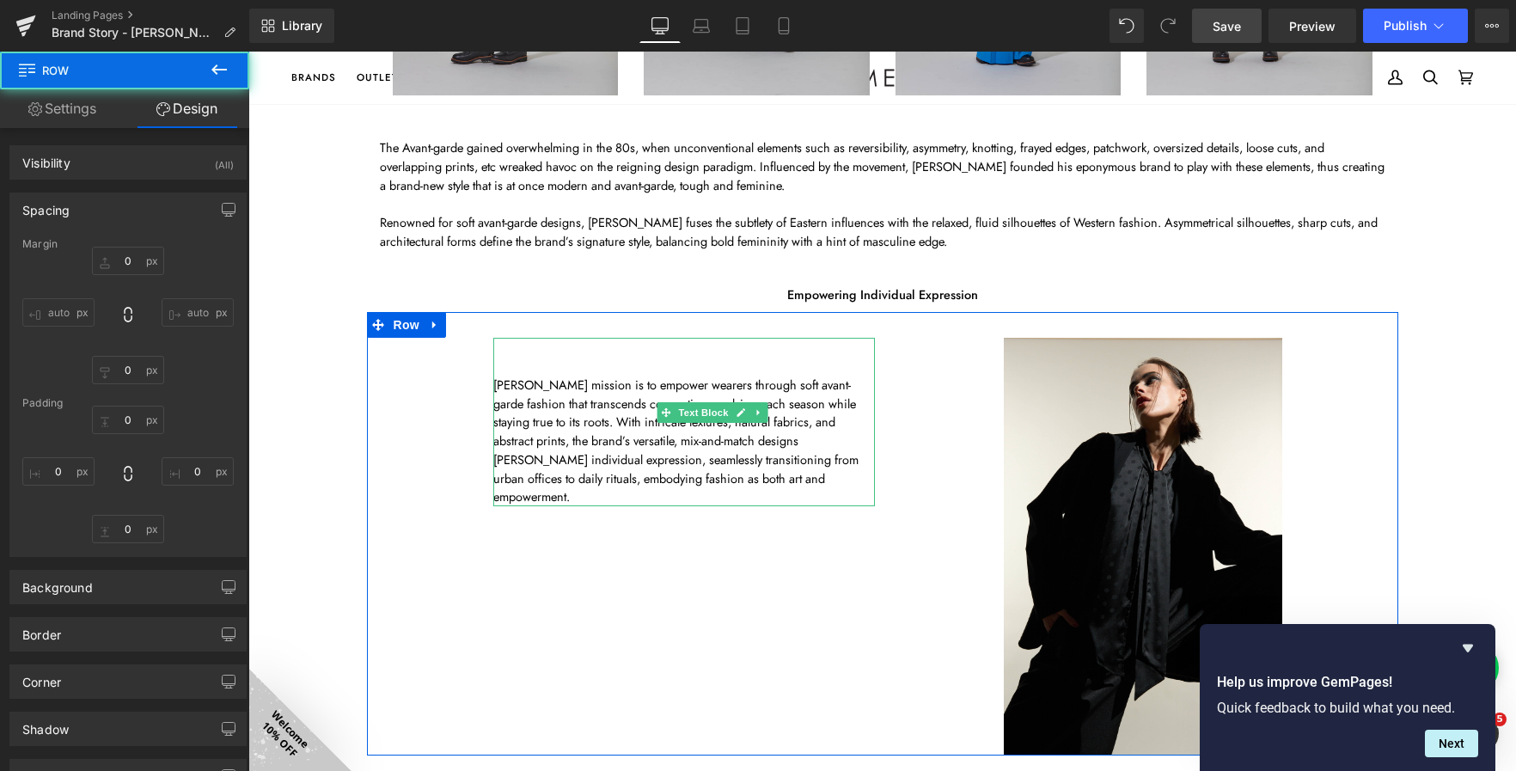
click at [513, 542] on div "Atsuro Tayama’s mission is to empower wearers through soft avant-garde fashion …" at bounding box center [882, 534] width 1031 height 444
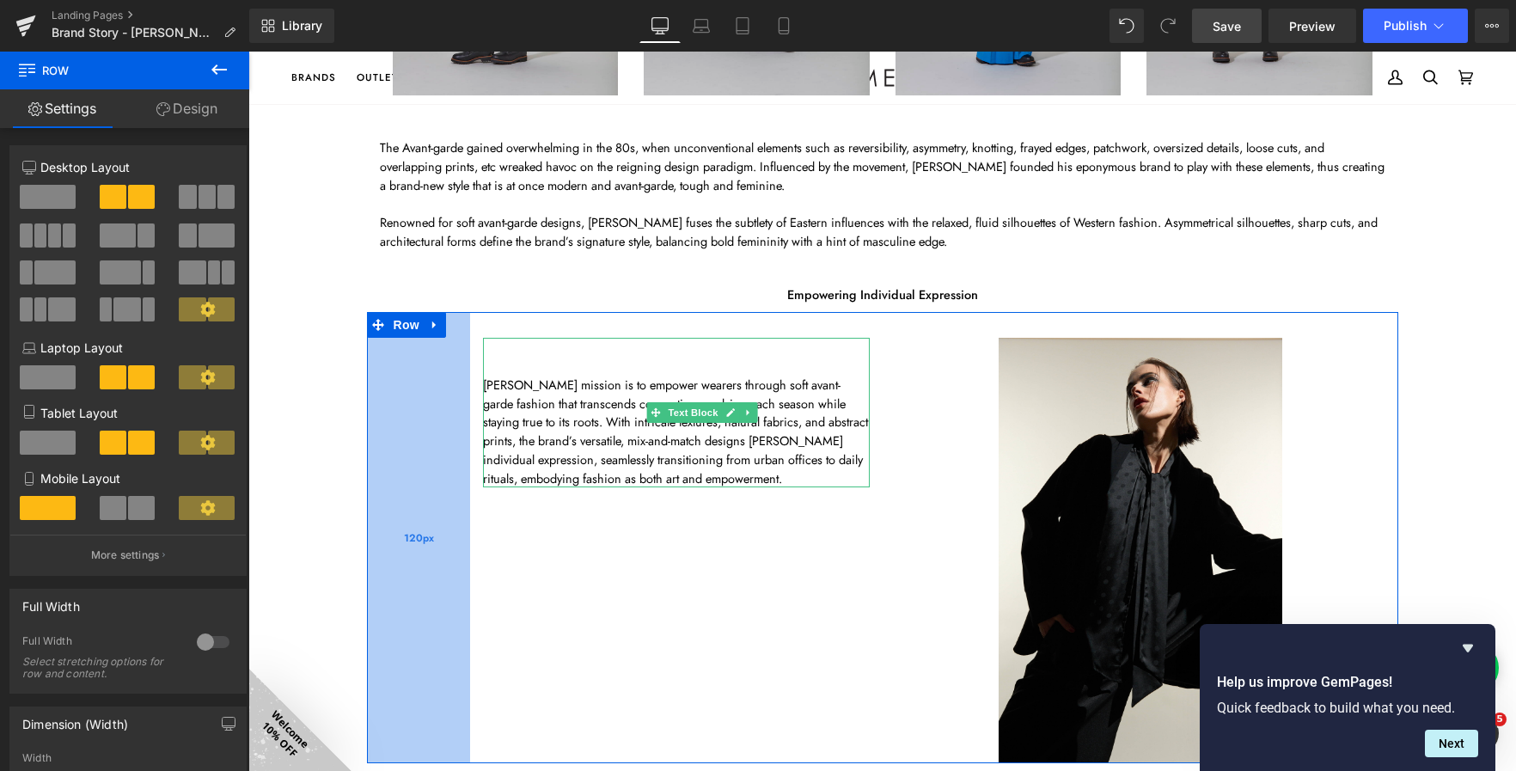
scroll to position [3633, 1253]
drag, startPoint x: 456, startPoint y: 527, endPoint x: 446, endPoint y: 537, distance: 14.6
click at [446, 537] on div "120px" at bounding box center [418, 537] width 103 height 451
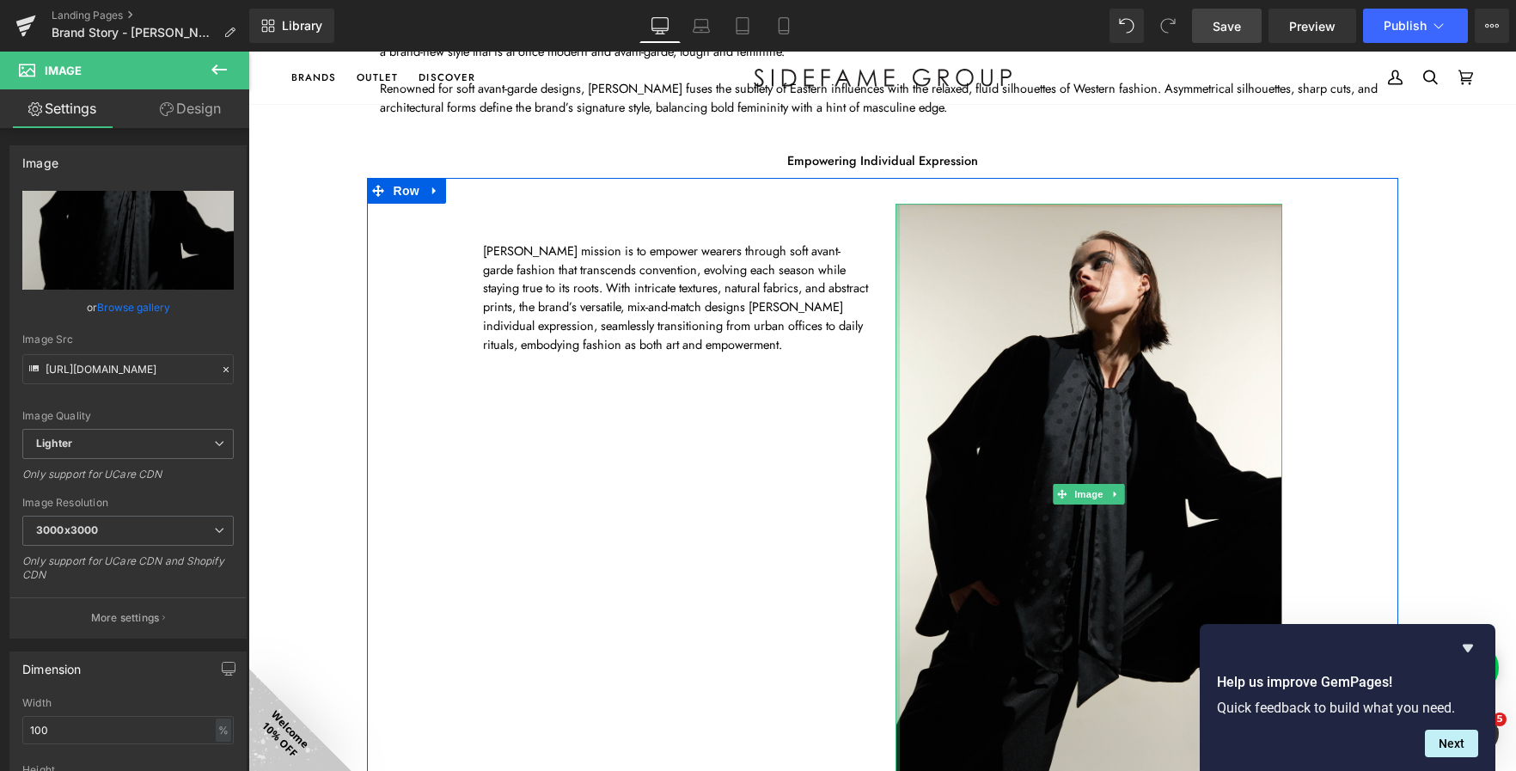
scroll to position [3788, 1253]
drag, startPoint x: 889, startPoint y: 349, endPoint x: 780, endPoint y: 364, distance: 109.4
click at [780, 364] on div "Atsuro Tayama’s mission is to empower wearers through soft avant-garde fashion …" at bounding box center [882, 481] width 1031 height 606
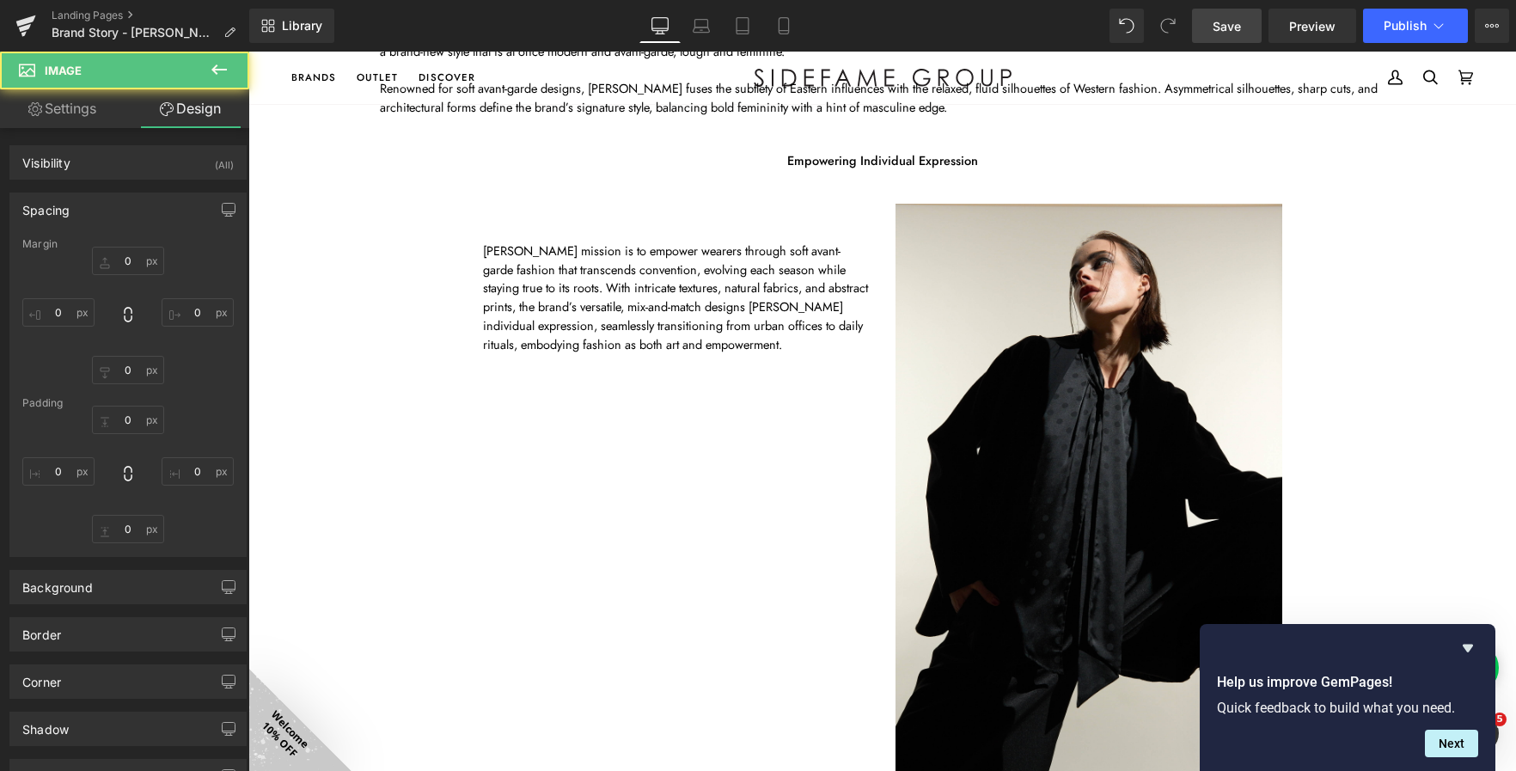
type input "0"
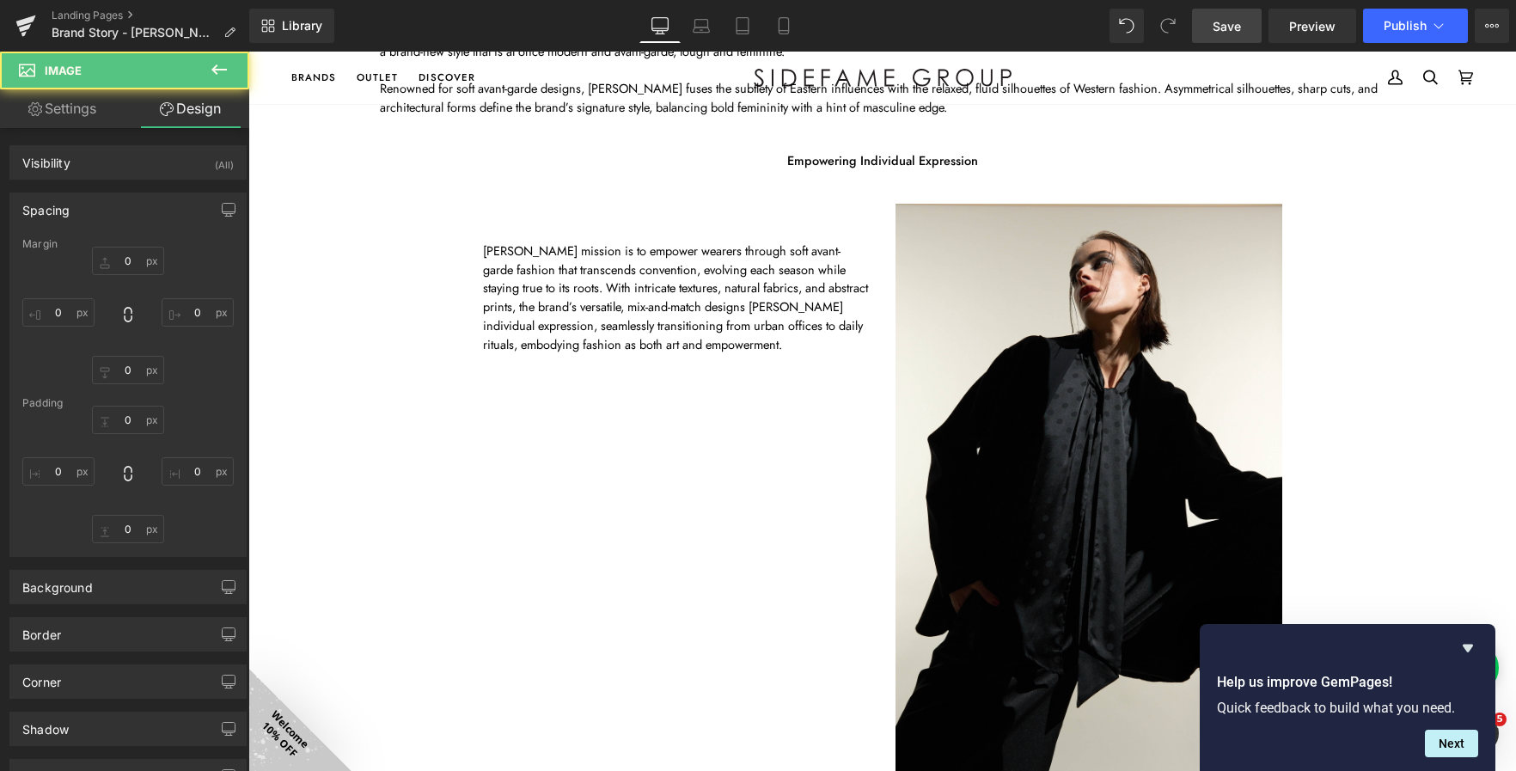
type input "0"
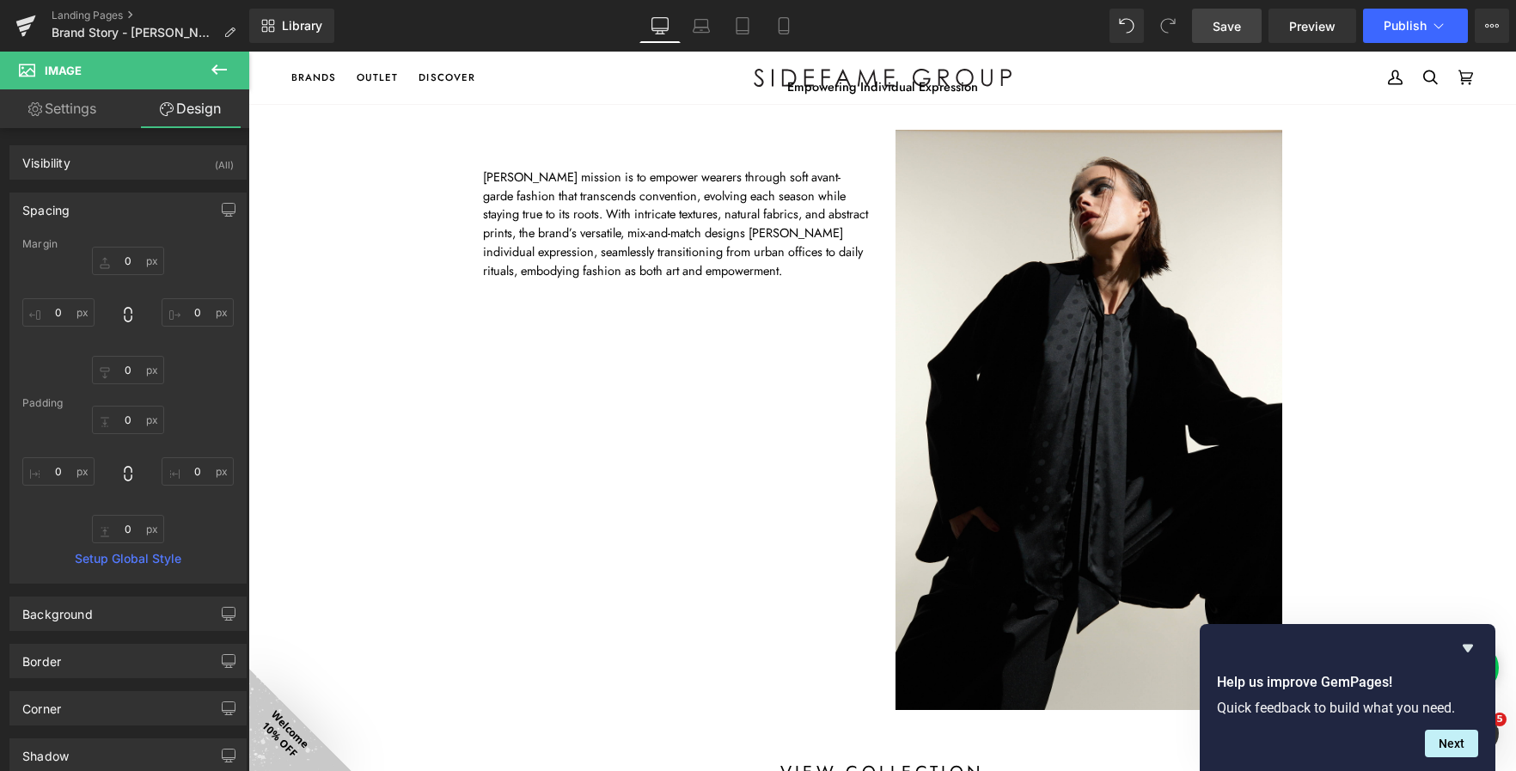
scroll to position [1692, 0]
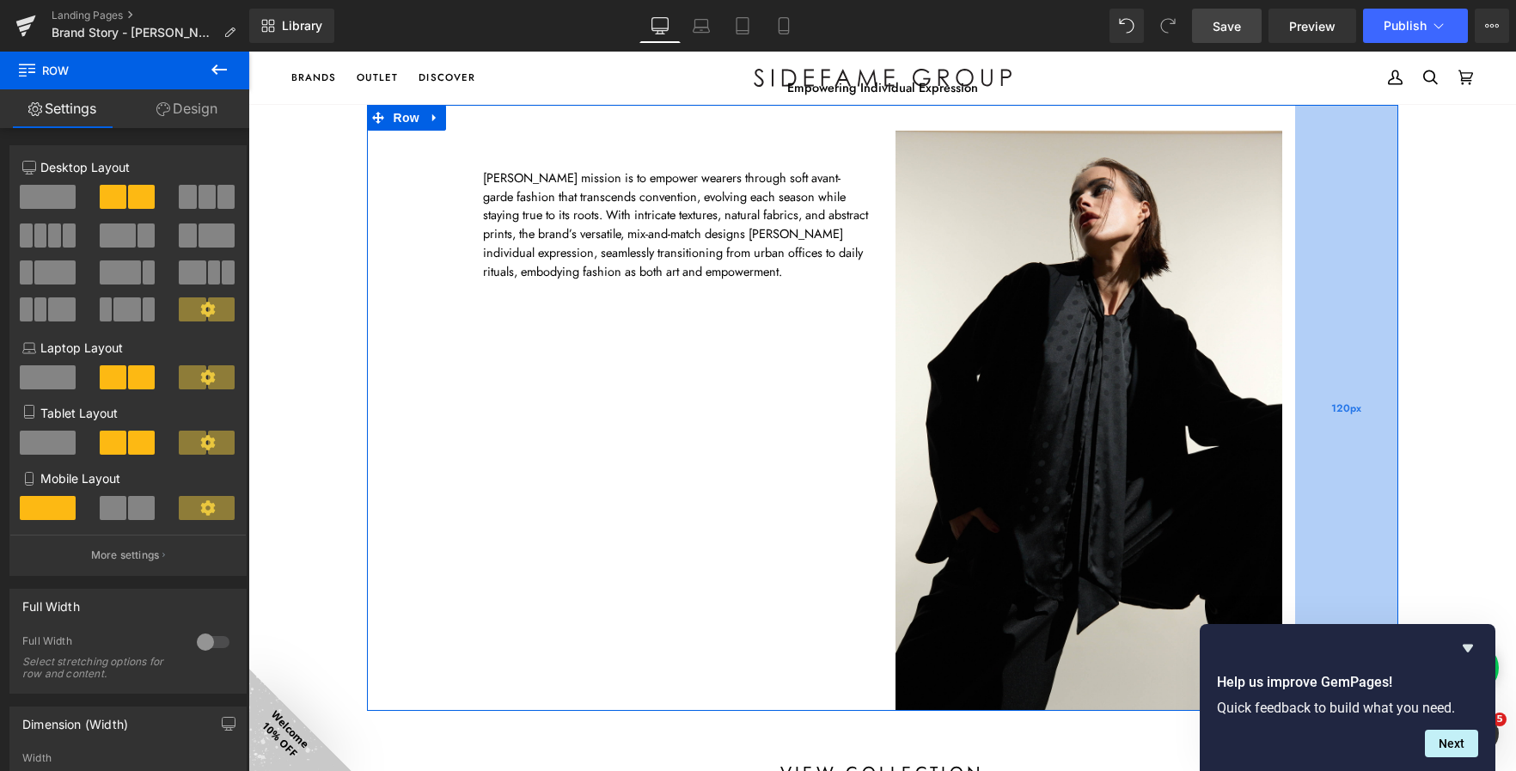
drag, startPoint x: 1363, startPoint y: 380, endPoint x: 1288, endPoint y: 395, distance: 76.2
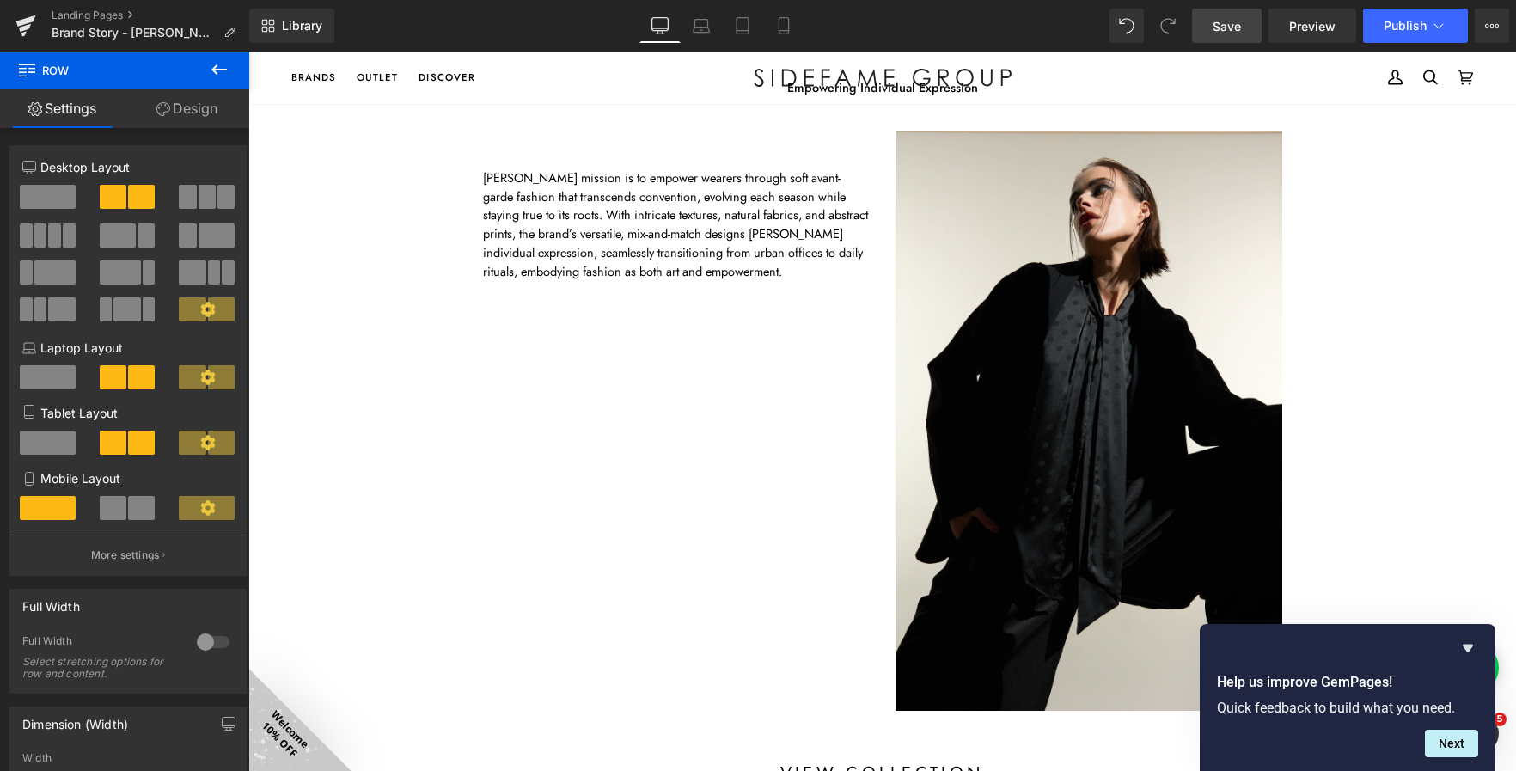
click at [1301, 379] on div "Atsuro Tayama’s mission is to empower wearers through soft avant-garde fashion …" at bounding box center [882, 408] width 1031 height 606
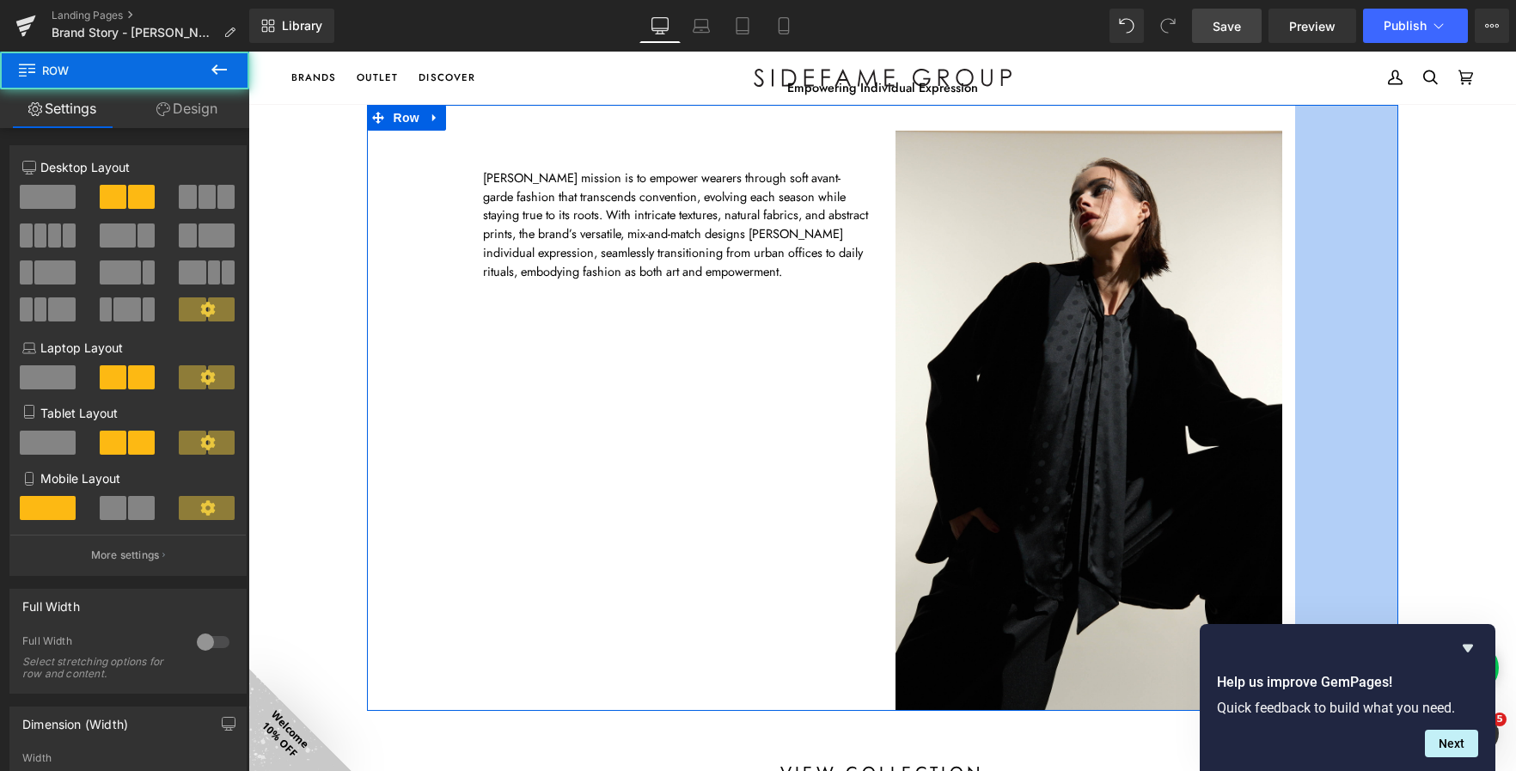
click at [1335, 377] on div "Atsuro Tayama’s mission is to empower wearers through soft avant-garde fashion …" at bounding box center [882, 408] width 1031 height 606
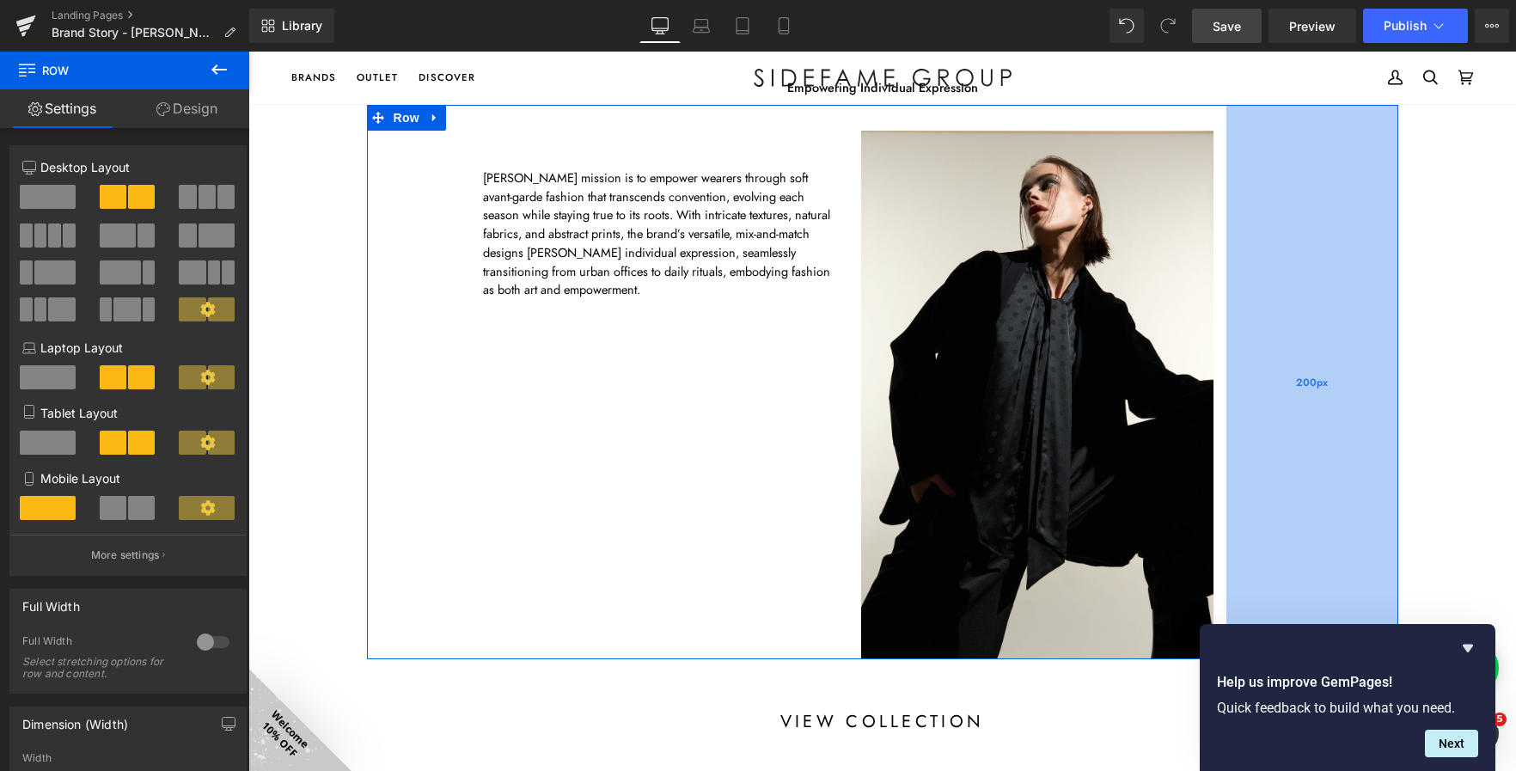
scroll to position [3736, 1253]
drag, startPoint x: 1306, startPoint y: 380, endPoint x: 1237, endPoint y: 397, distance: 70.9
click at [1237, 397] on div "200px" at bounding box center [1313, 382] width 172 height 554
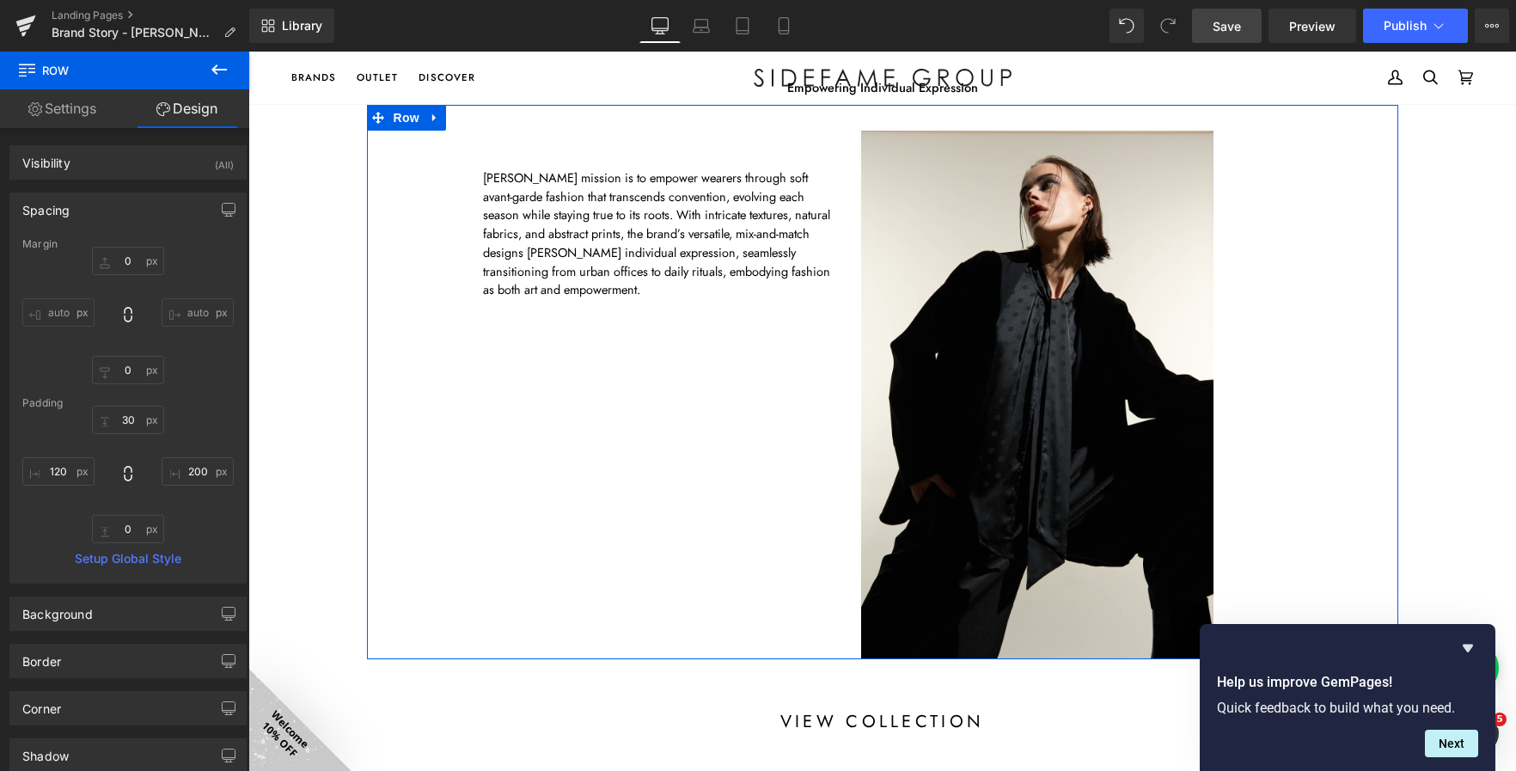
drag, startPoint x: 419, startPoint y: 340, endPoint x: 474, endPoint y: 351, distance: 56.1
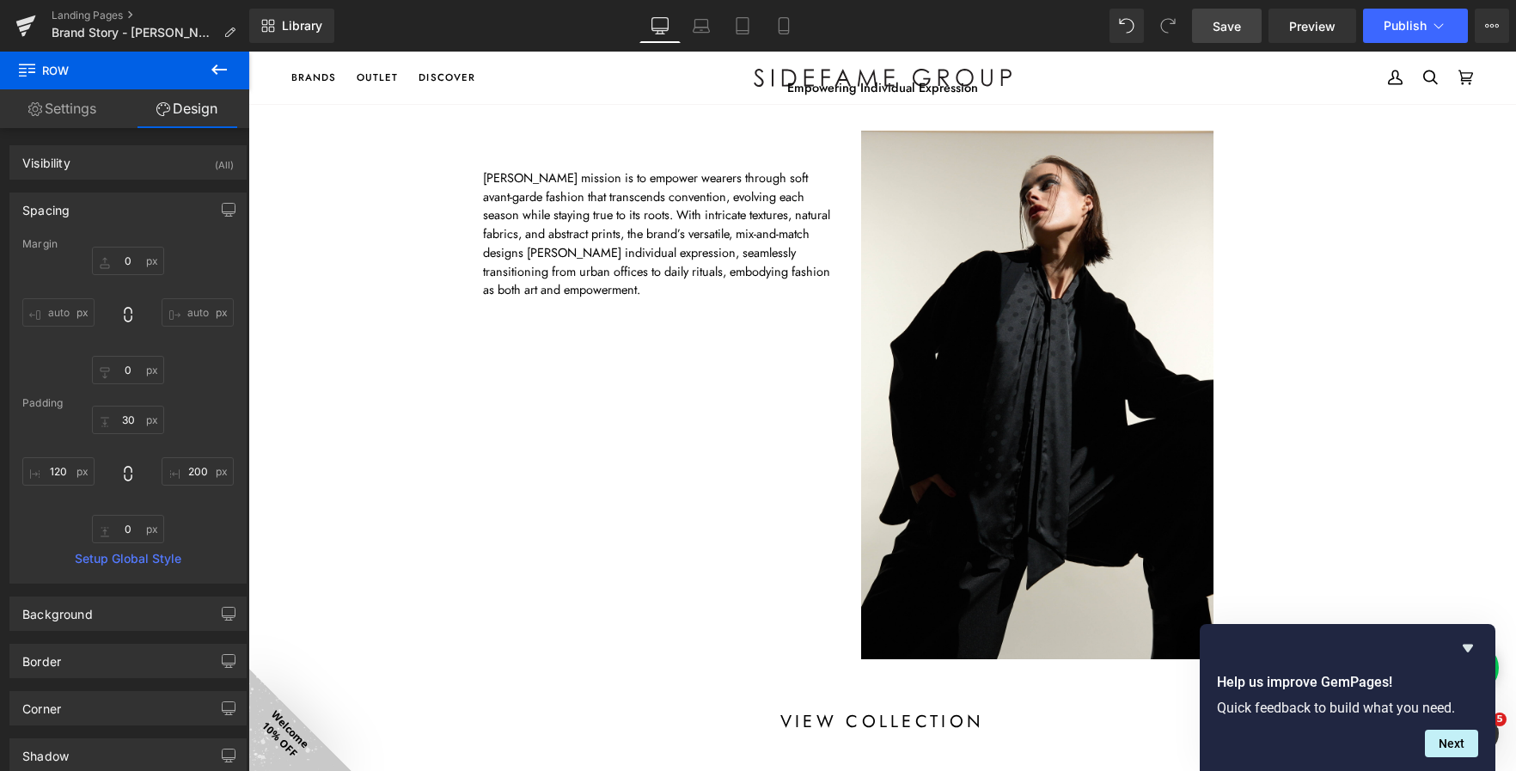
click at [429, 323] on div "Atsuro Tayama’s mission is to empower wearers through soft avant-garde fashion …" at bounding box center [882, 382] width 1031 height 554
click at [447, 385] on div "Atsuro Tayama’s mission is to empower wearers through soft avant-garde fashion …" at bounding box center [882, 382] width 1031 height 554
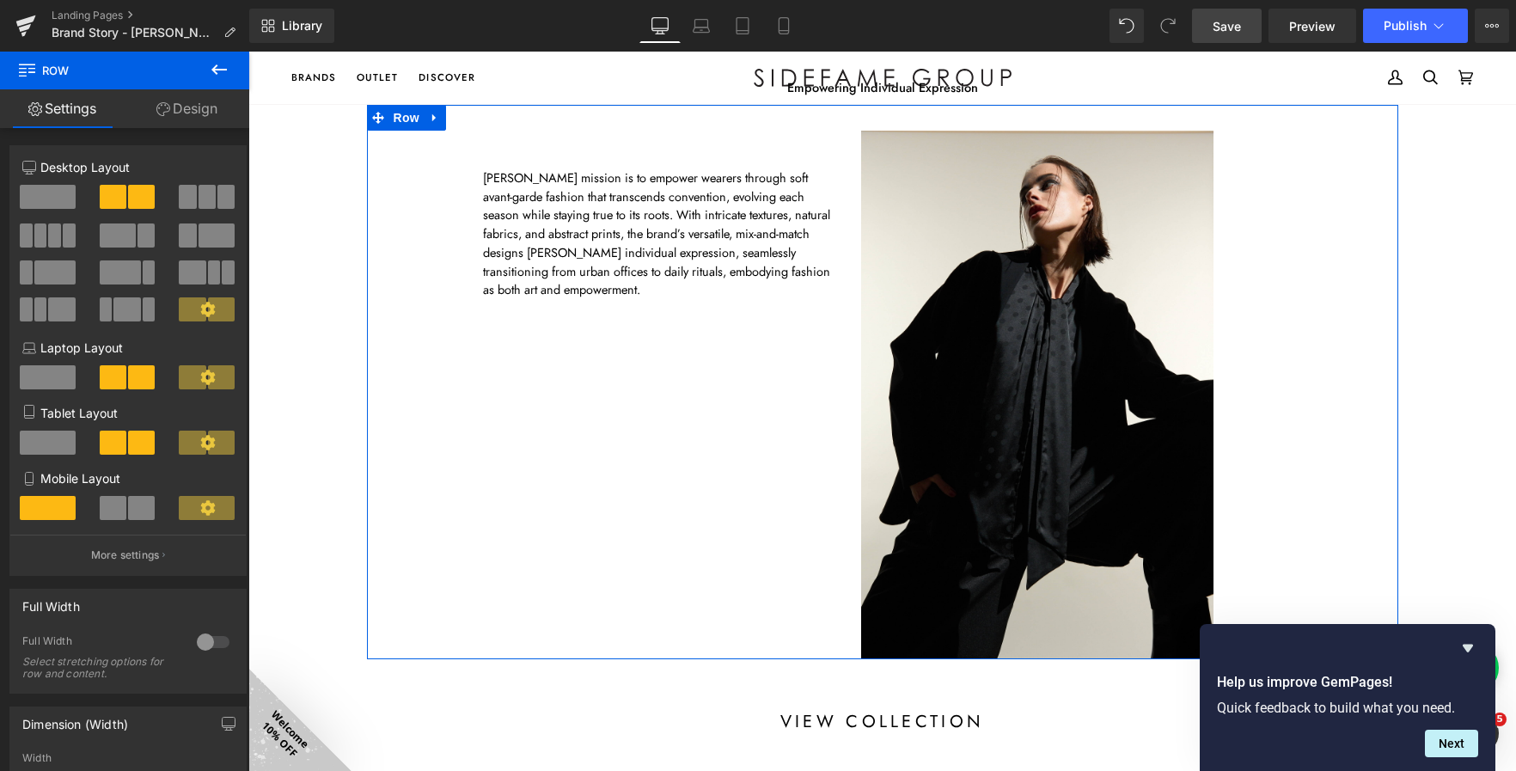
drag, startPoint x: 447, startPoint y: 385, endPoint x: 471, endPoint y: 389, distance: 24.4
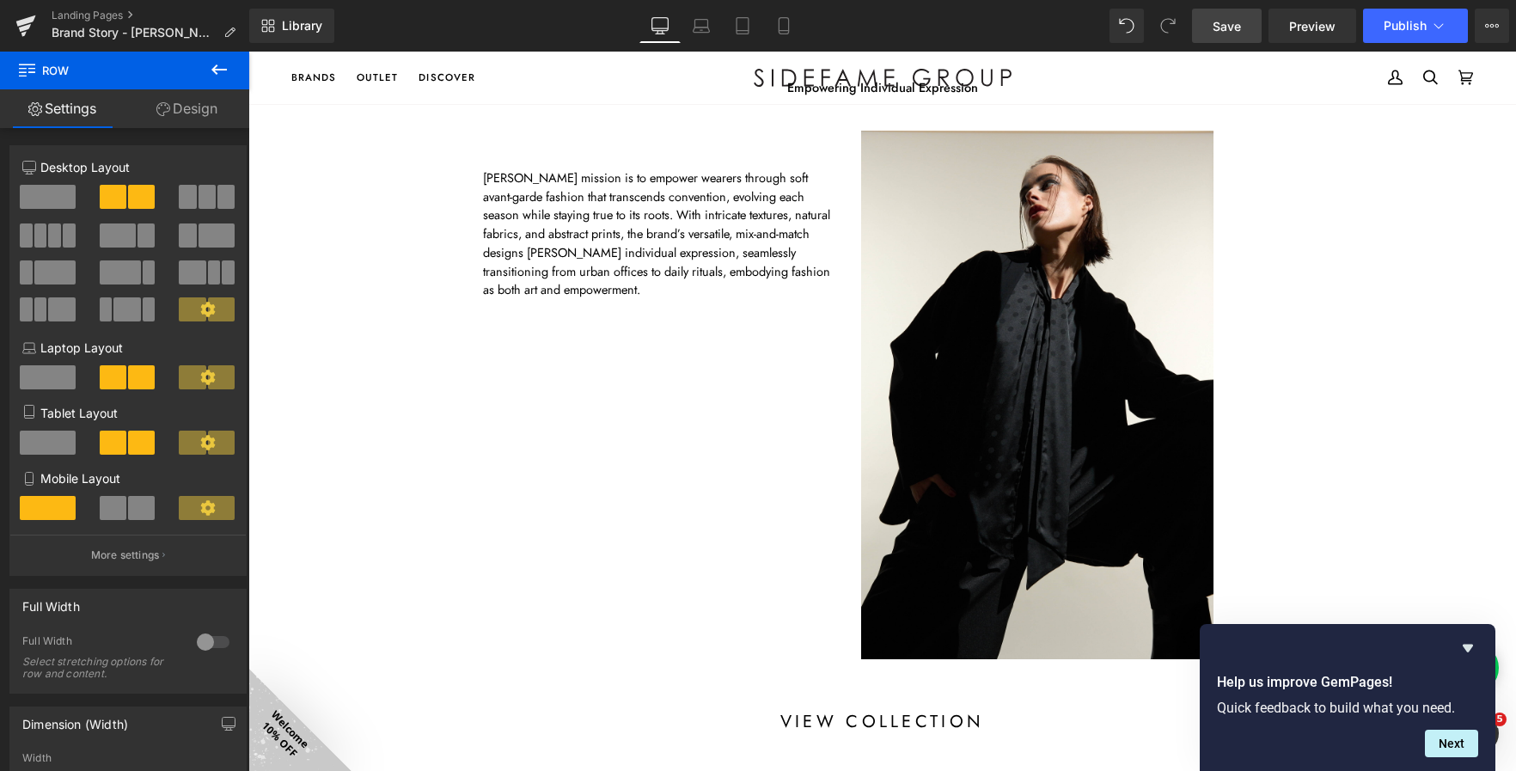
click at [430, 364] on div "Atsuro Tayama’s mission is to empower wearers through soft avant-garde fashion …" at bounding box center [882, 382] width 1031 height 554
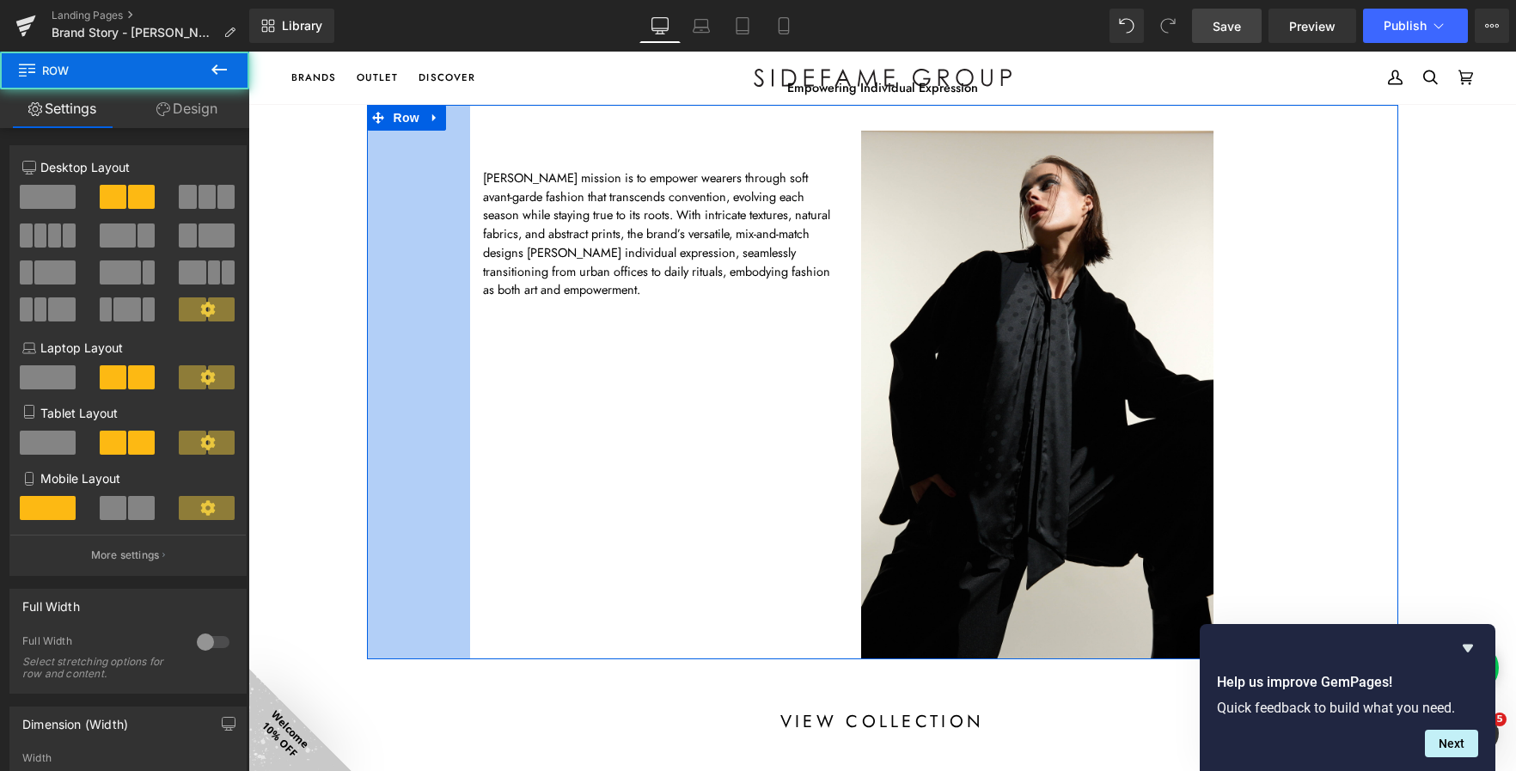
click at [431, 406] on div "Atsuro Tayama’s mission is to empower wearers through soft avant-garde fashion …" at bounding box center [882, 382] width 1031 height 554
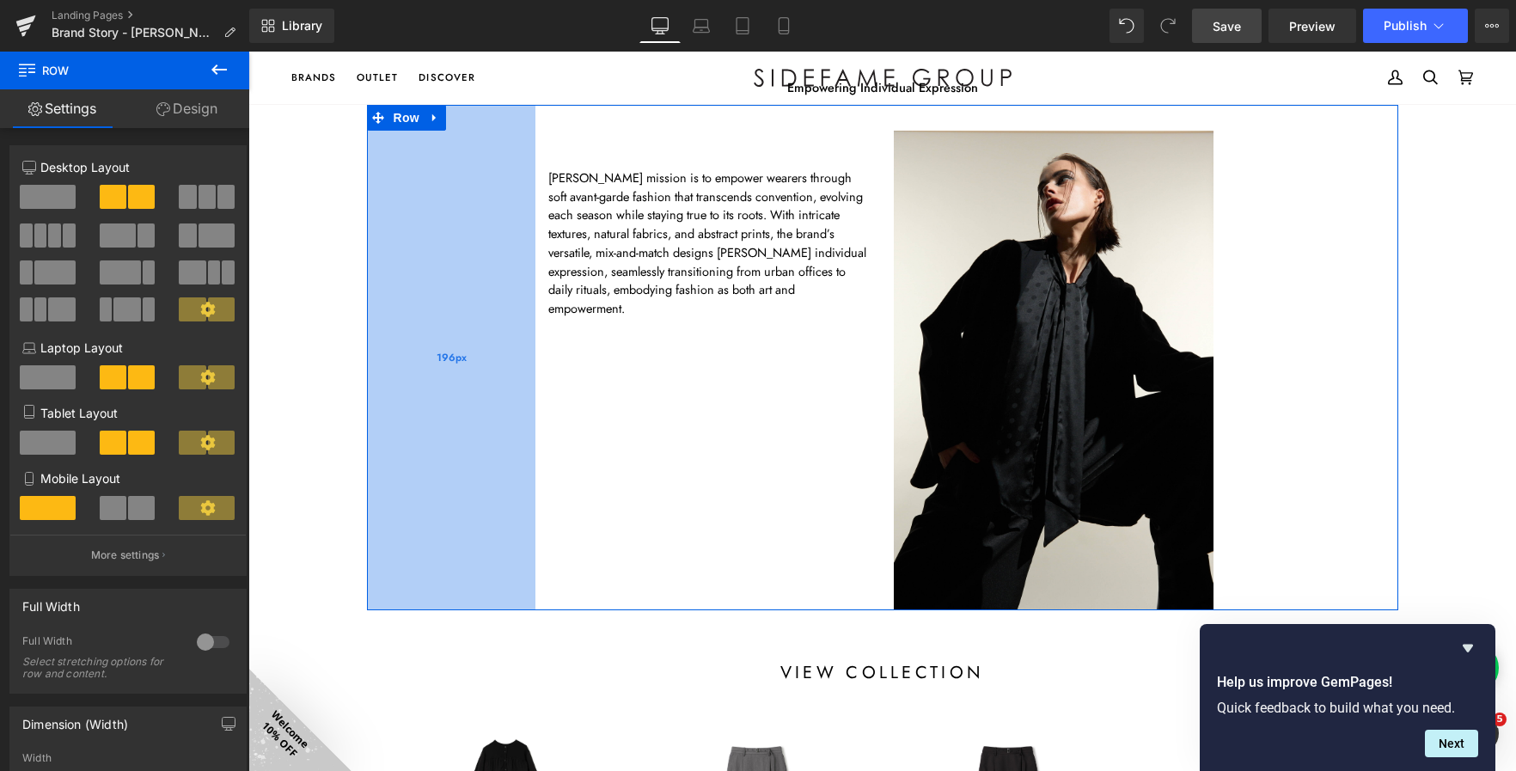
scroll to position [3686, 1253]
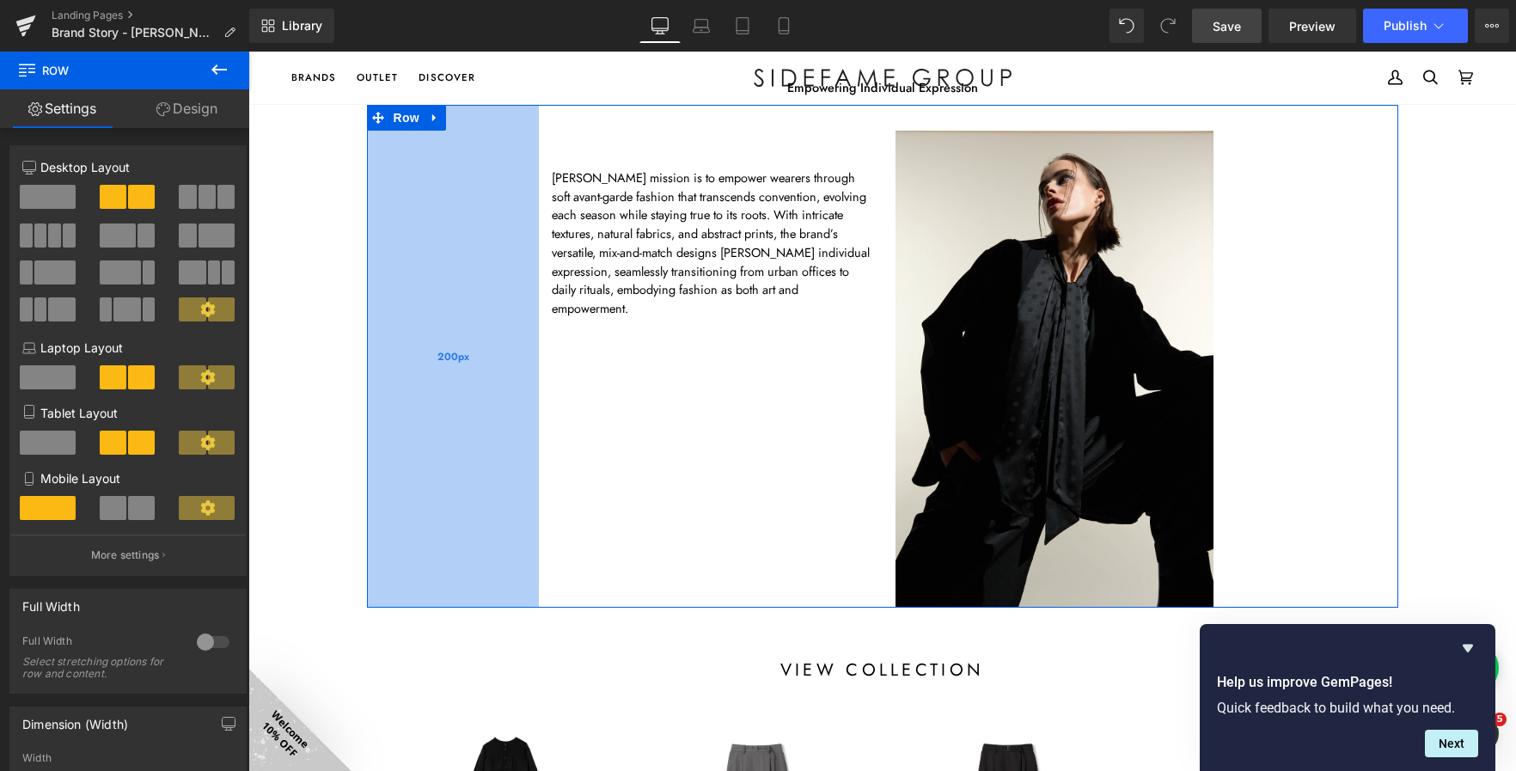
drag, startPoint x: 431, startPoint y: 406, endPoint x: 499, endPoint y: 428, distance: 72.3
click at [499, 428] on div "200px" at bounding box center [453, 356] width 172 height 503
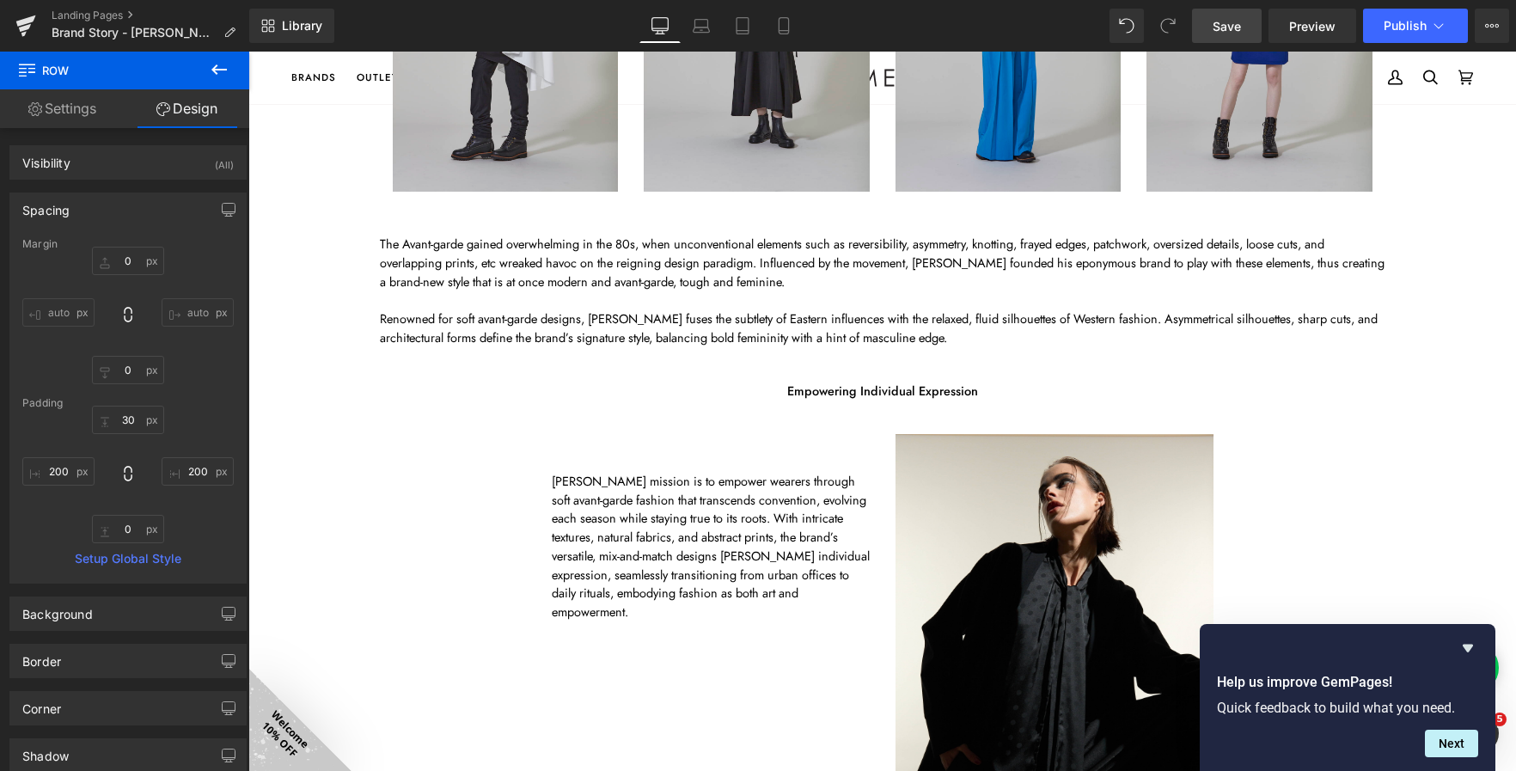
click at [1216, 26] on span "Save" at bounding box center [1227, 26] width 28 height 18
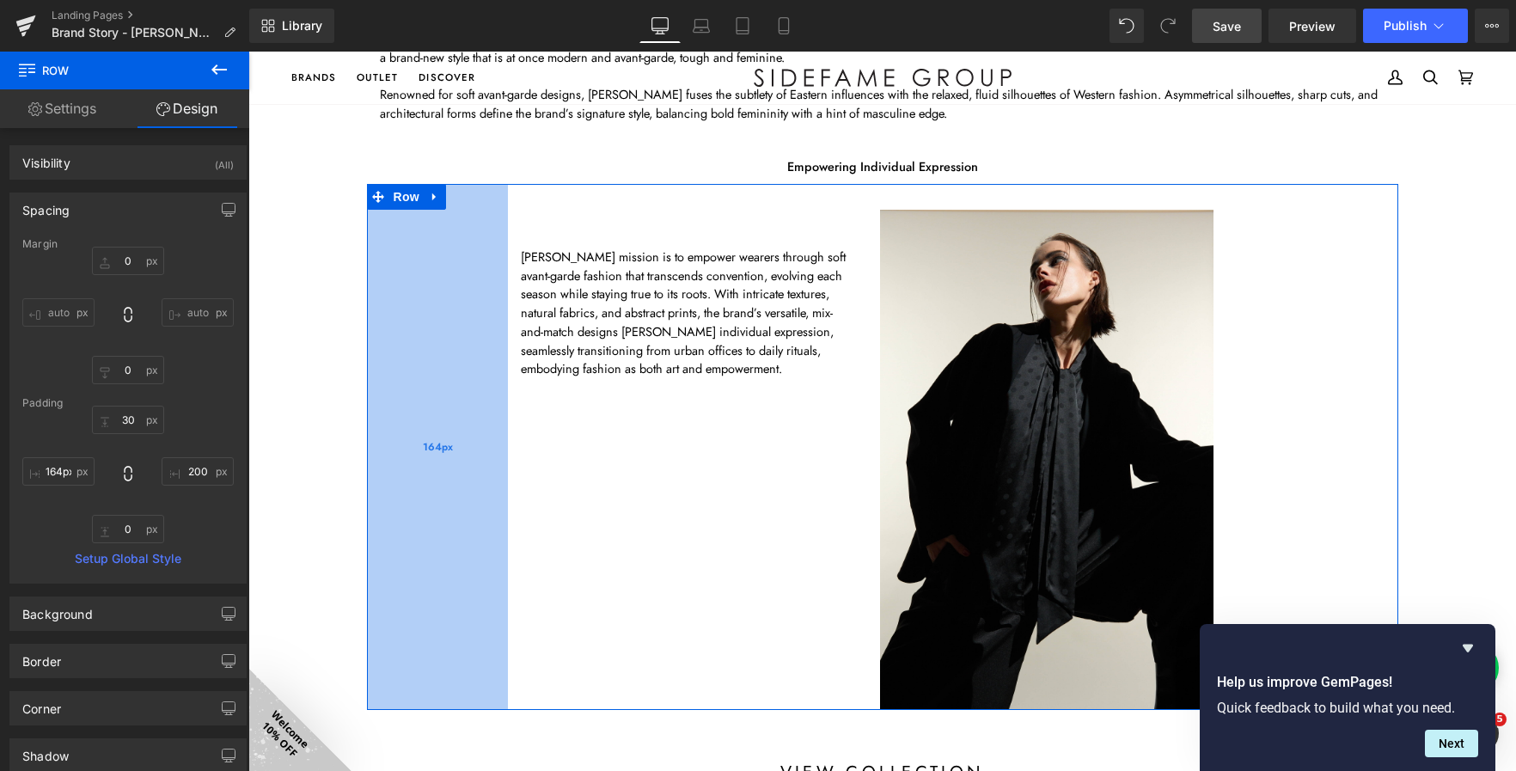
scroll to position [3708, 1253]
drag, startPoint x: 521, startPoint y: 315, endPoint x: 493, endPoint y: 331, distance: 32.7
click at [493, 331] on div "165px" at bounding box center [438, 446] width 142 height 525
type input "167px"
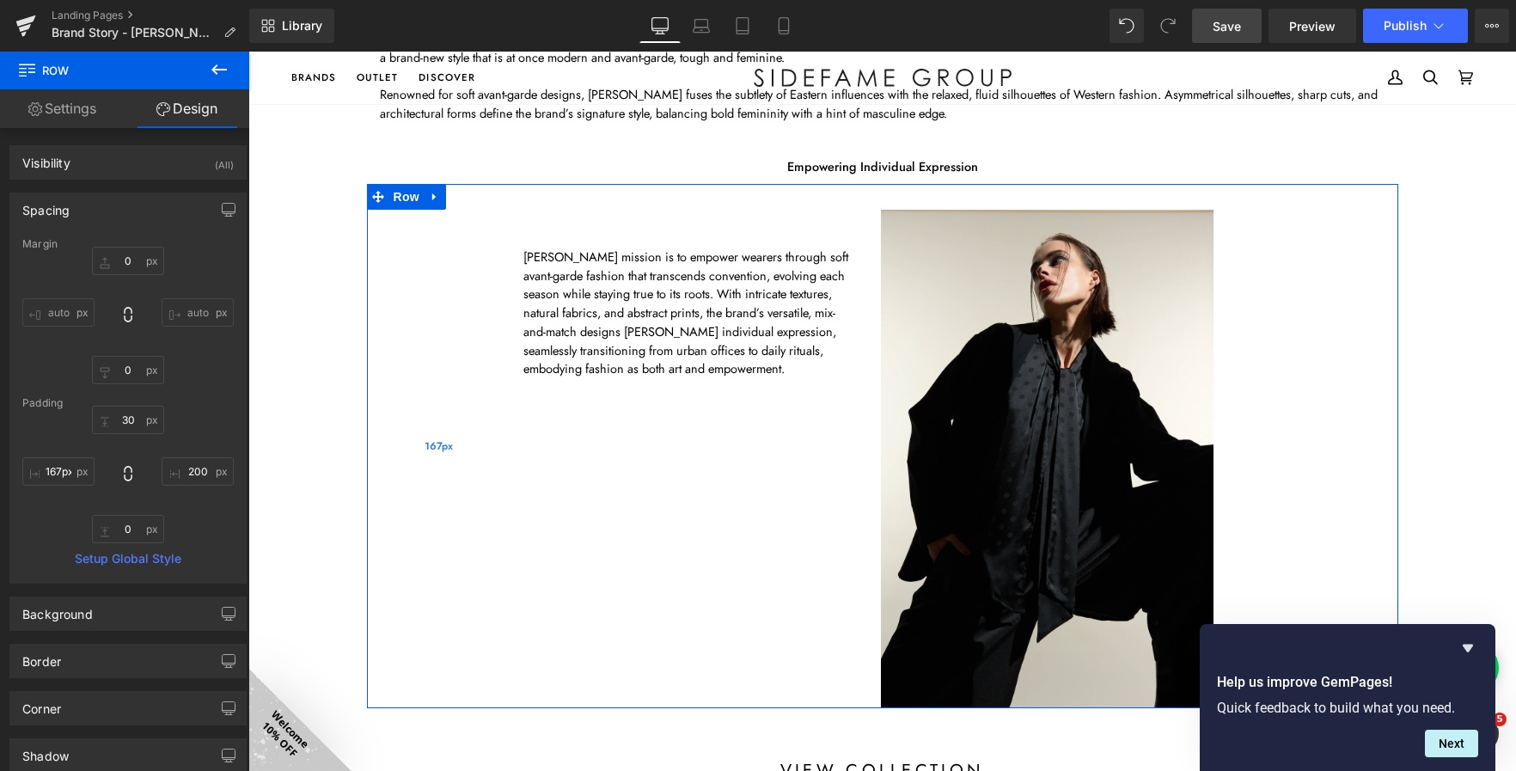
scroll to position [3706, 1253]
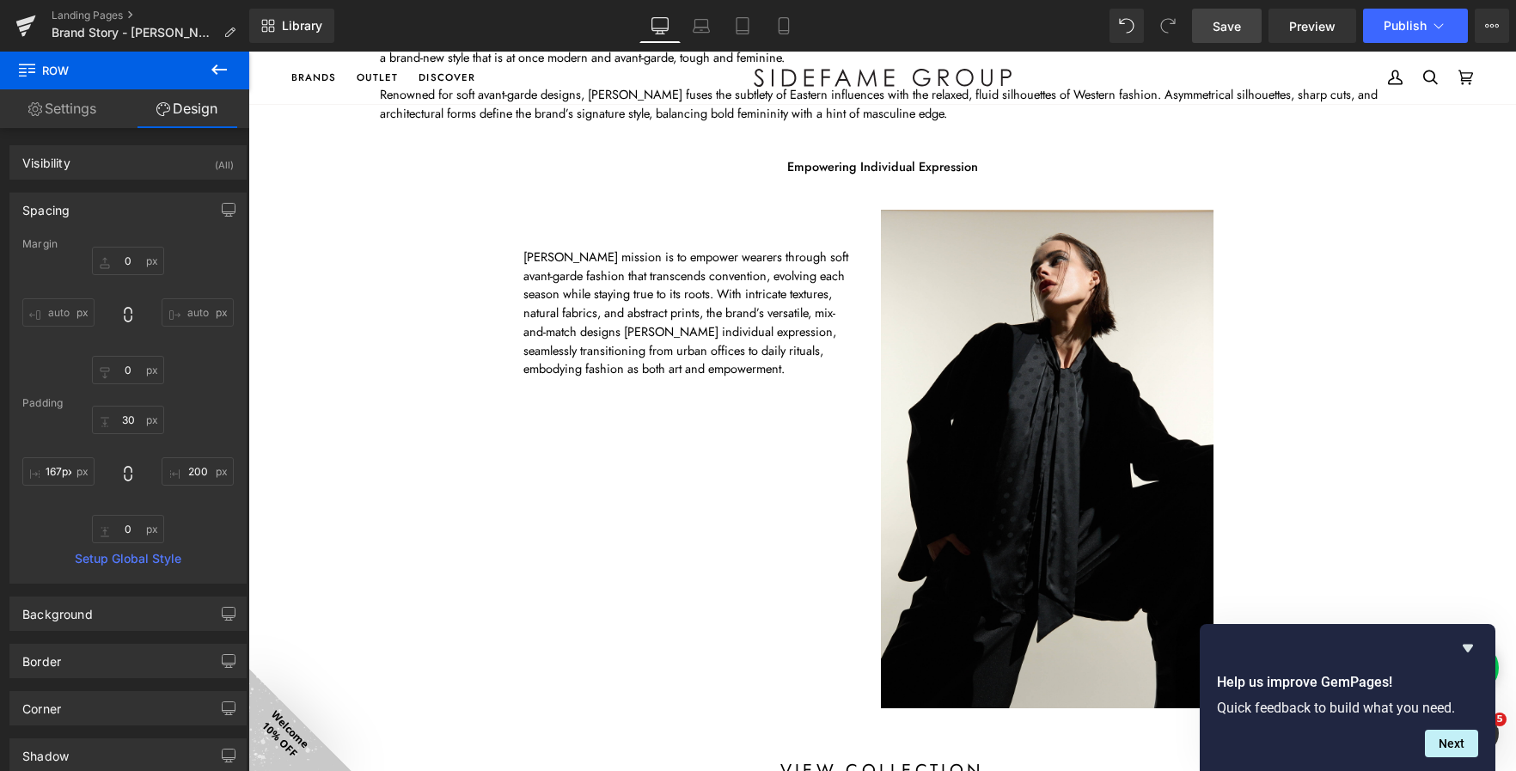
click at [1217, 40] on link "Save" at bounding box center [1227, 26] width 70 height 34
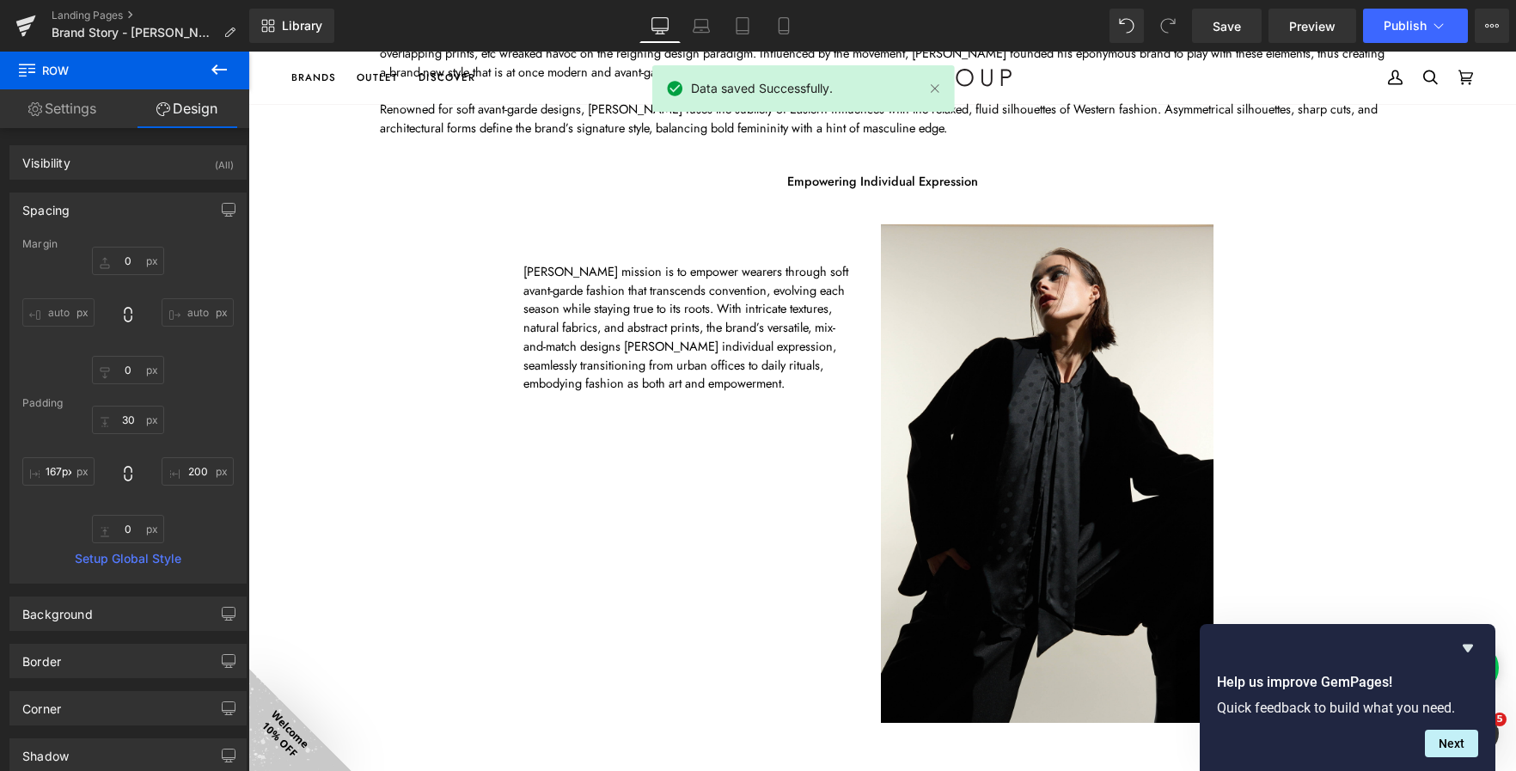
scroll to position [1597, 0]
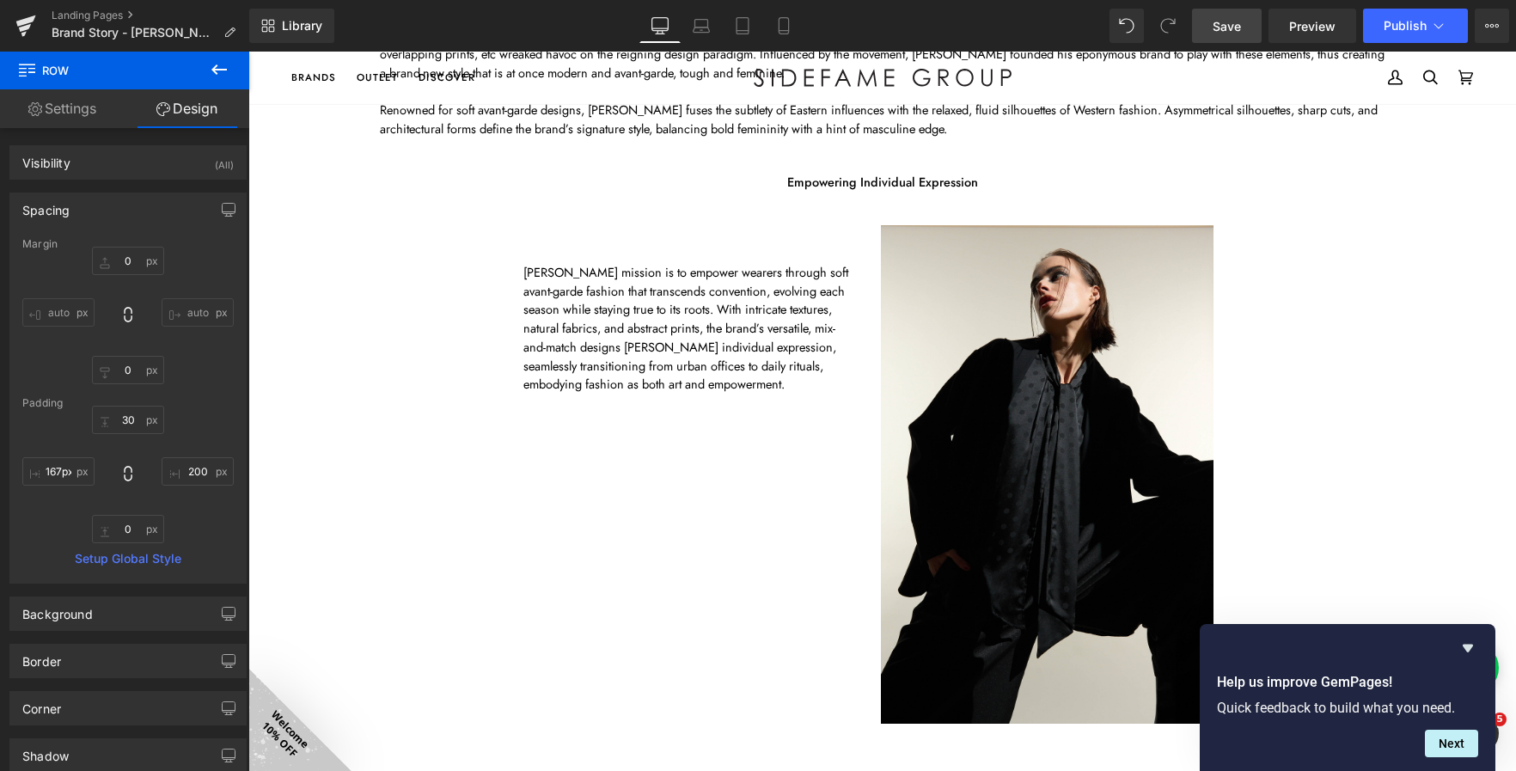
click at [1228, 21] on span "Save" at bounding box center [1227, 26] width 28 height 18
drag, startPoint x: 1232, startPoint y: 23, endPoint x: 817, endPoint y: 161, distance: 436.5
click at [1232, 23] on span "Save" at bounding box center [1227, 26] width 28 height 18
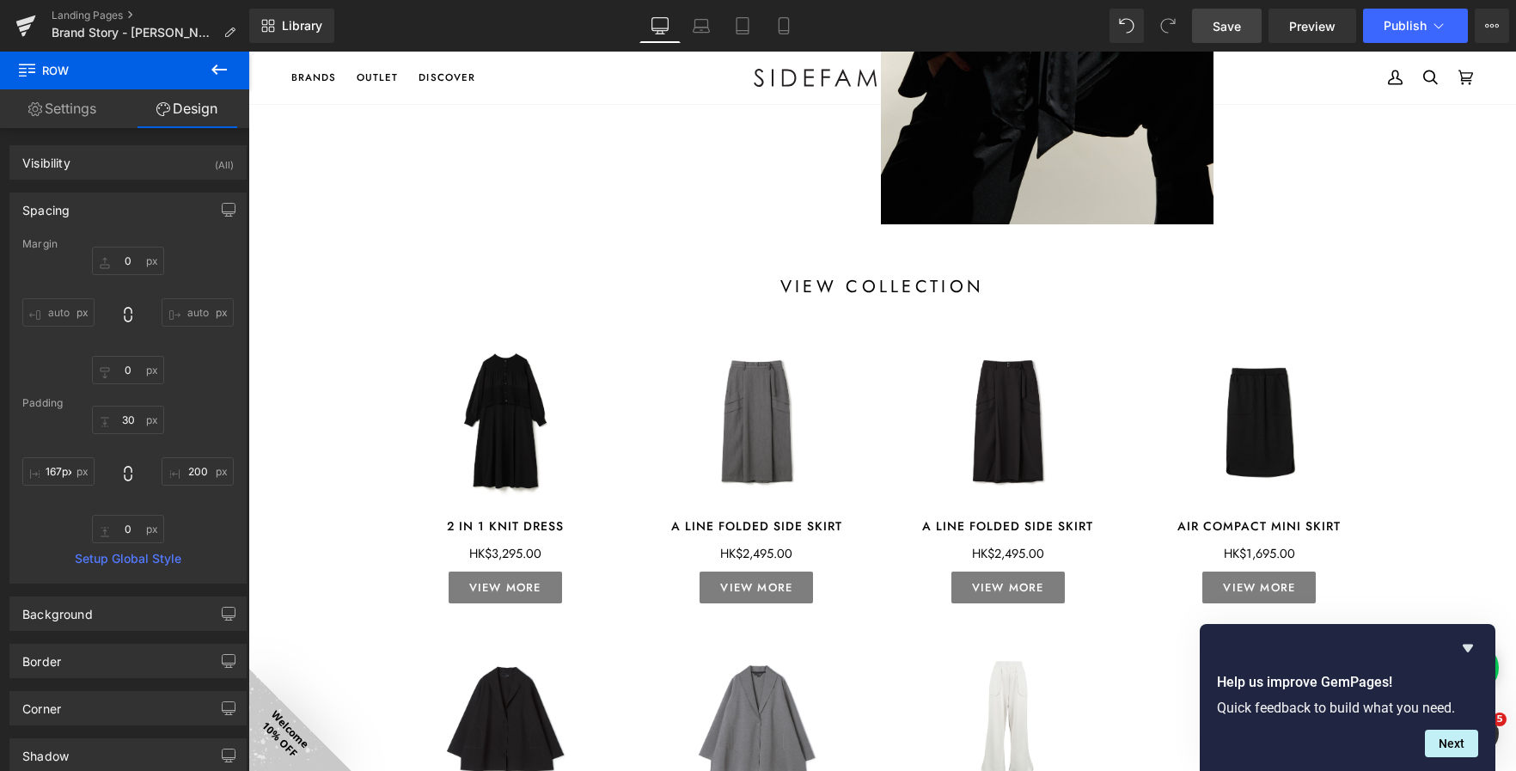
scroll to position [2097, 0]
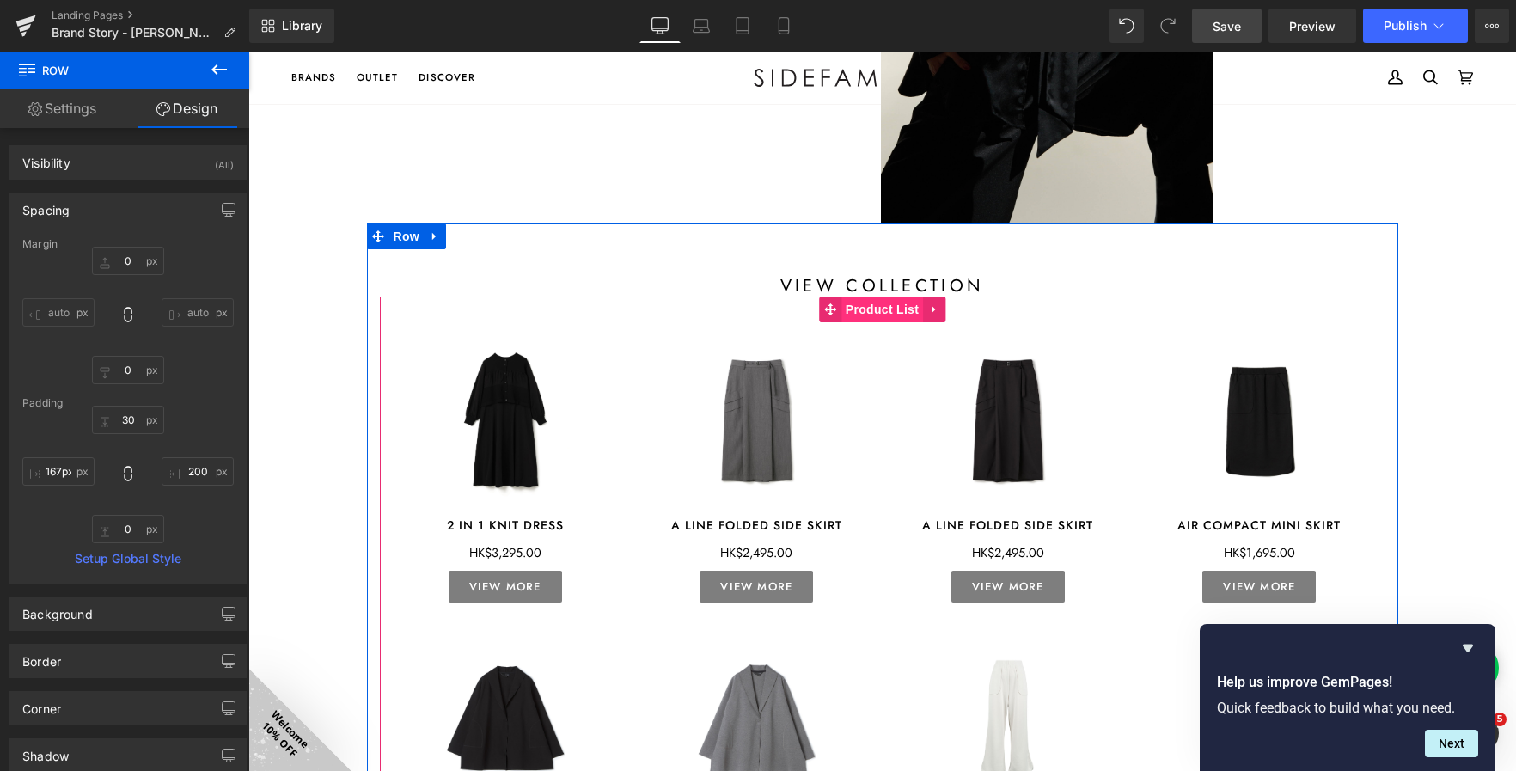
click at [872, 315] on span "Product List" at bounding box center [882, 310] width 82 height 26
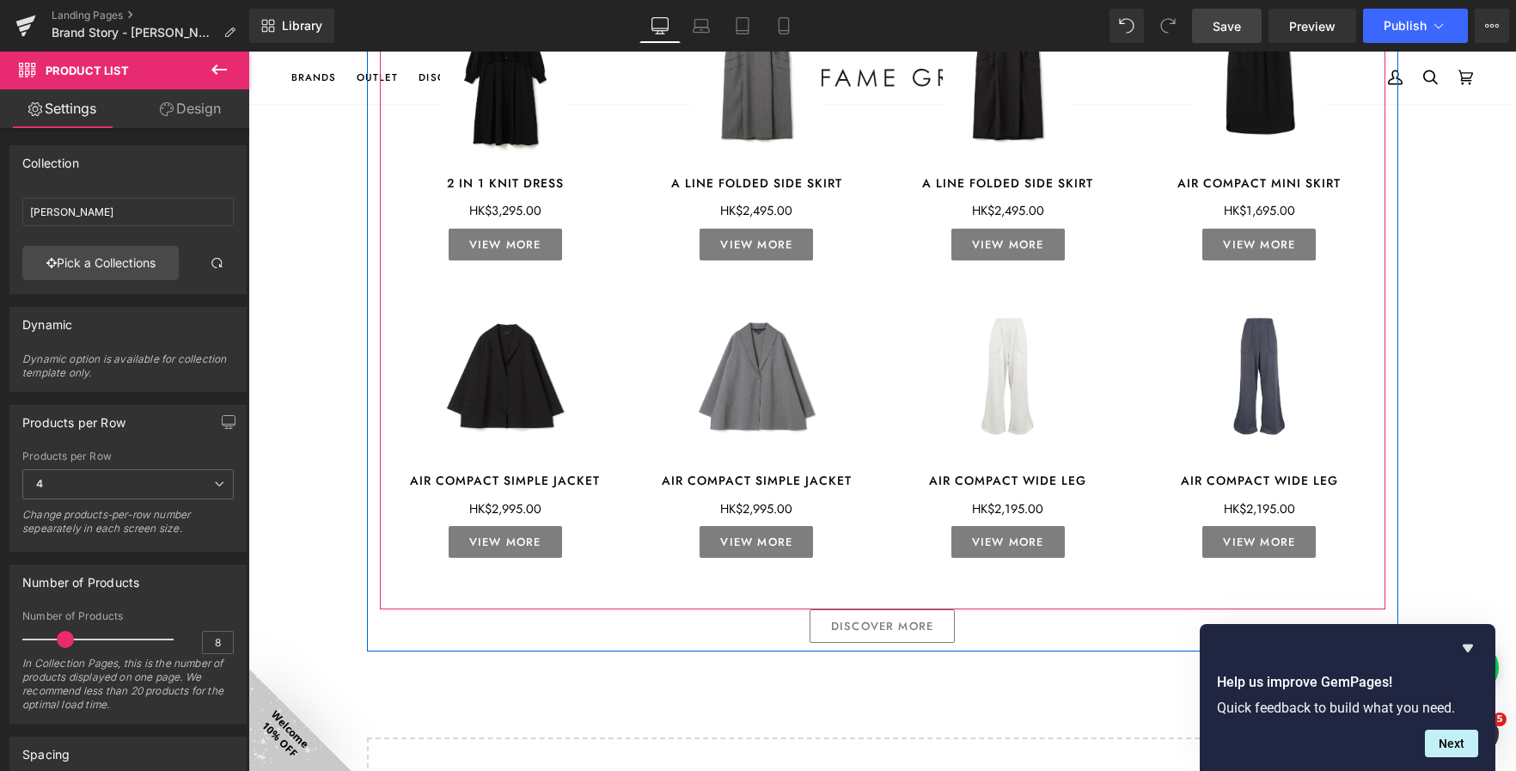
scroll to position [2440, 0]
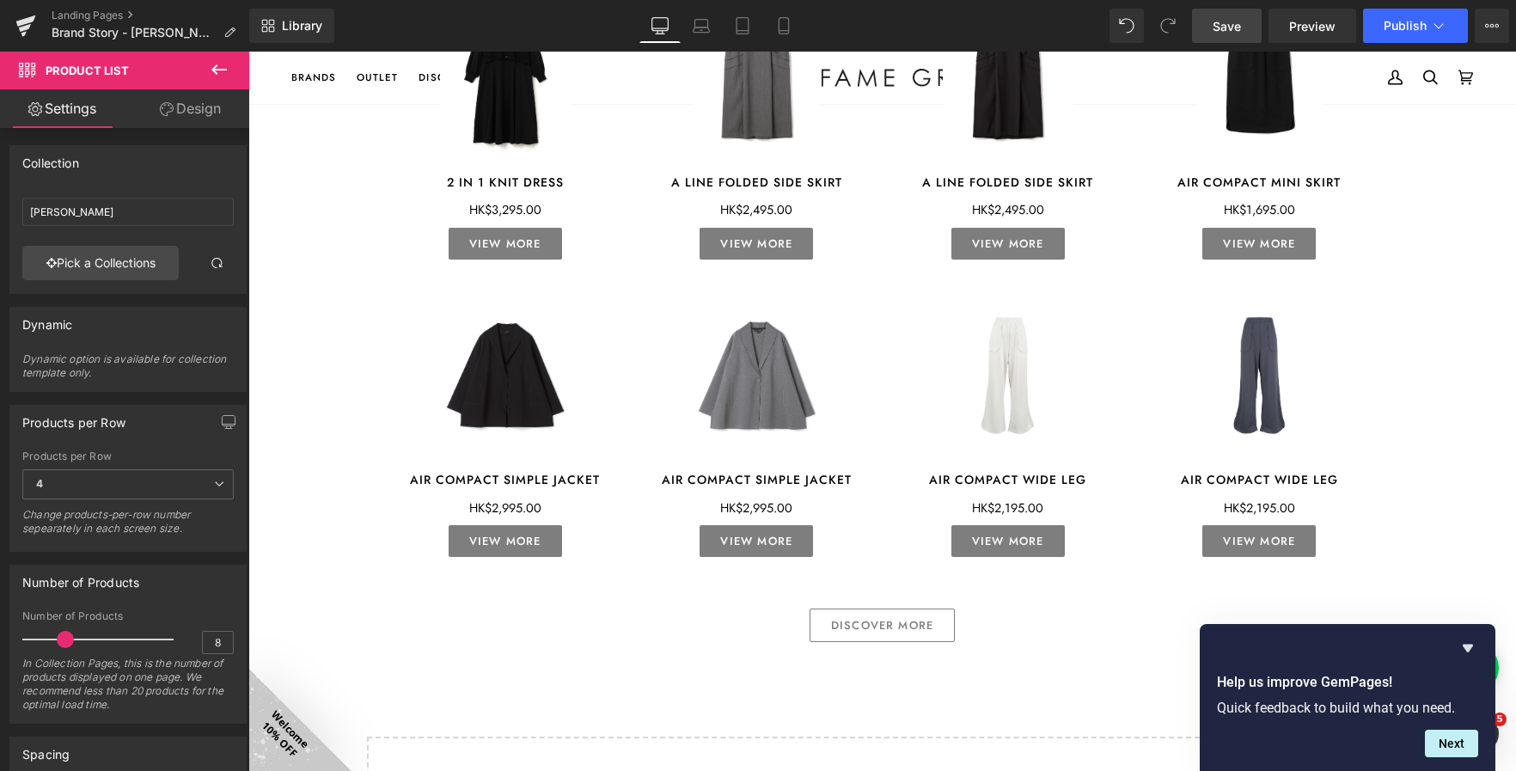
click at [1227, 27] on span "Save" at bounding box center [1227, 26] width 28 height 18
click at [1239, 28] on span "Save" at bounding box center [1227, 26] width 28 height 18
